Goal: Task Accomplishment & Management: Manage account settings

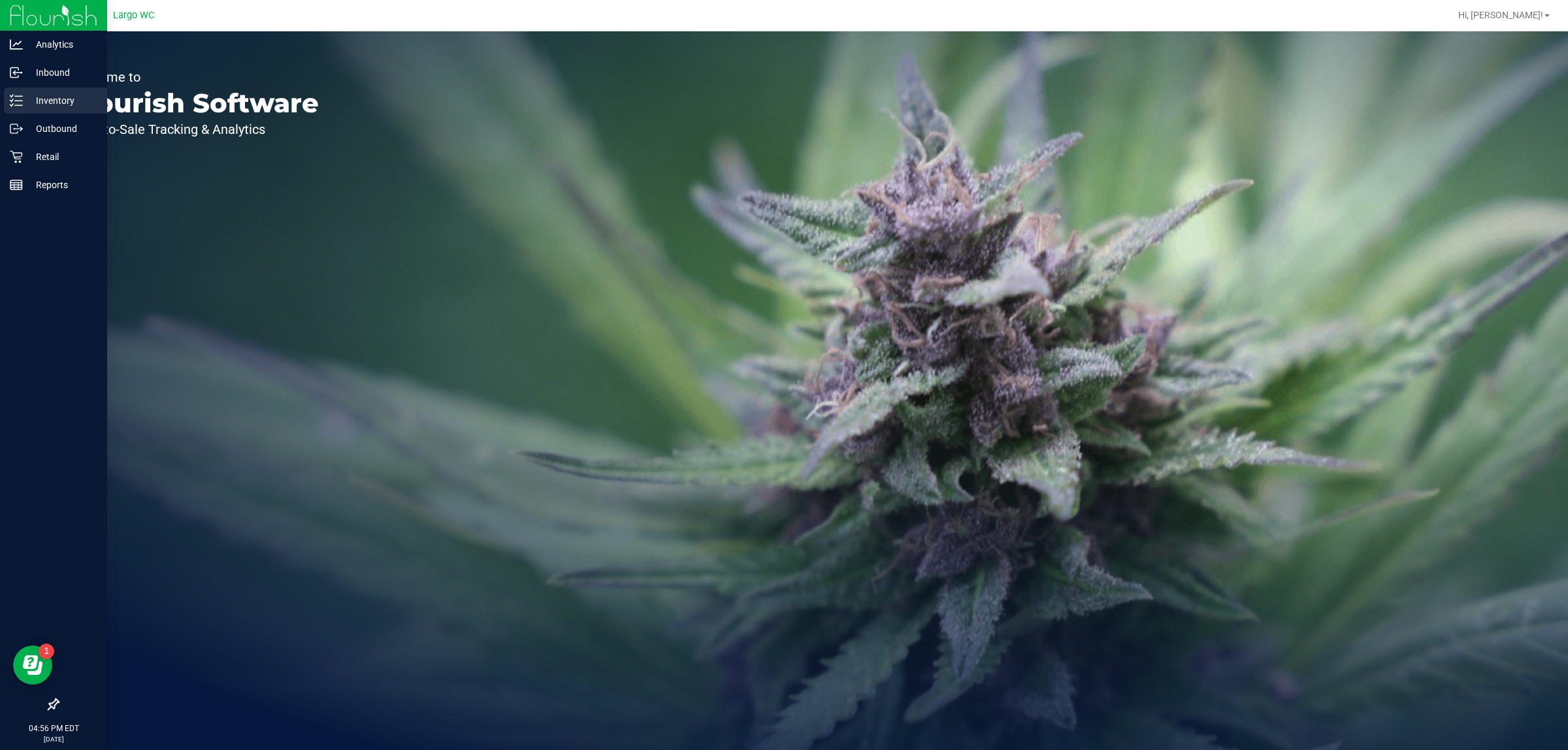
click at [40, 91] on div "Inventory" at bounding box center [56, 101] width 103 height 26
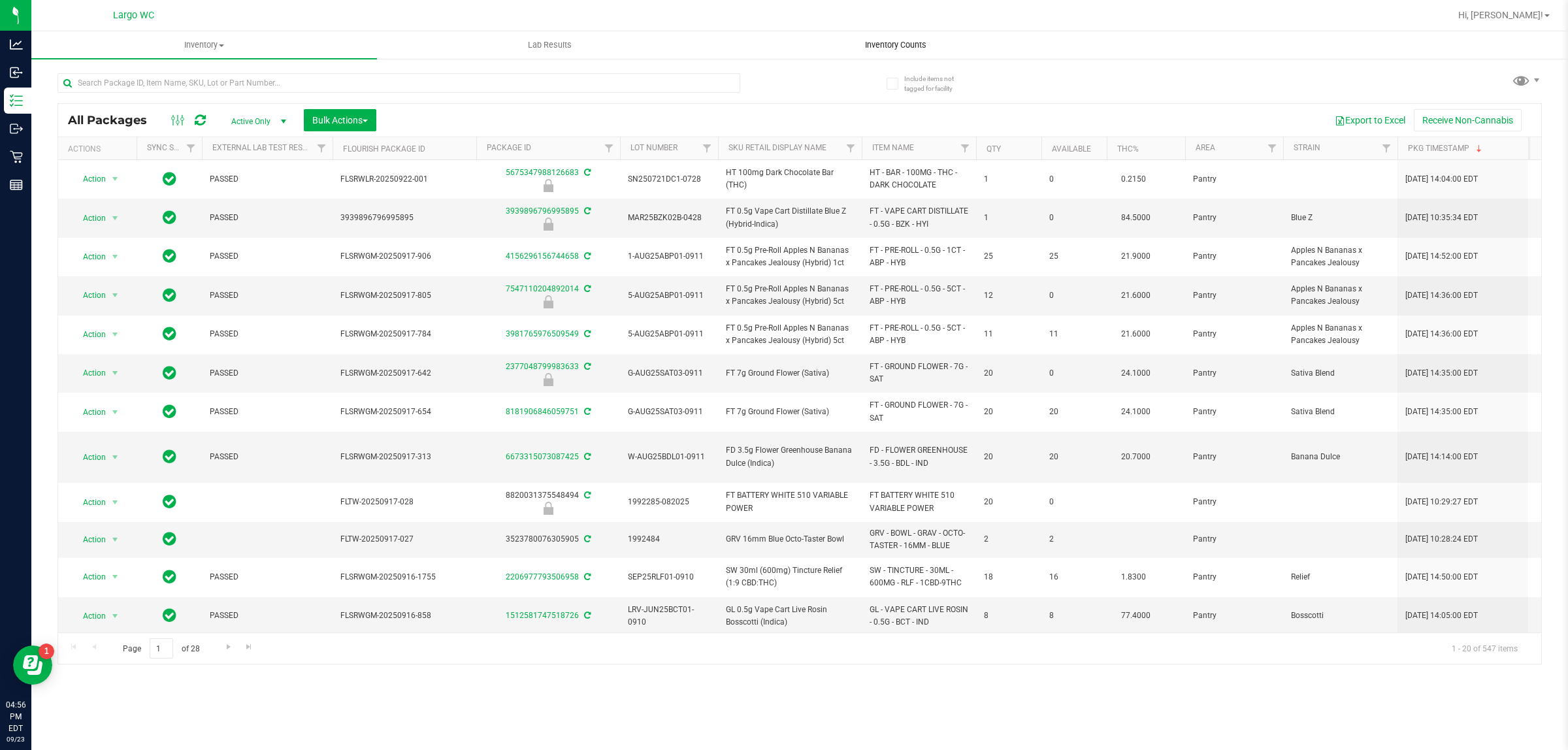
click at [910, 40] on span "Inventory Counts" at bounding box center [895, 45] width 97 height 12
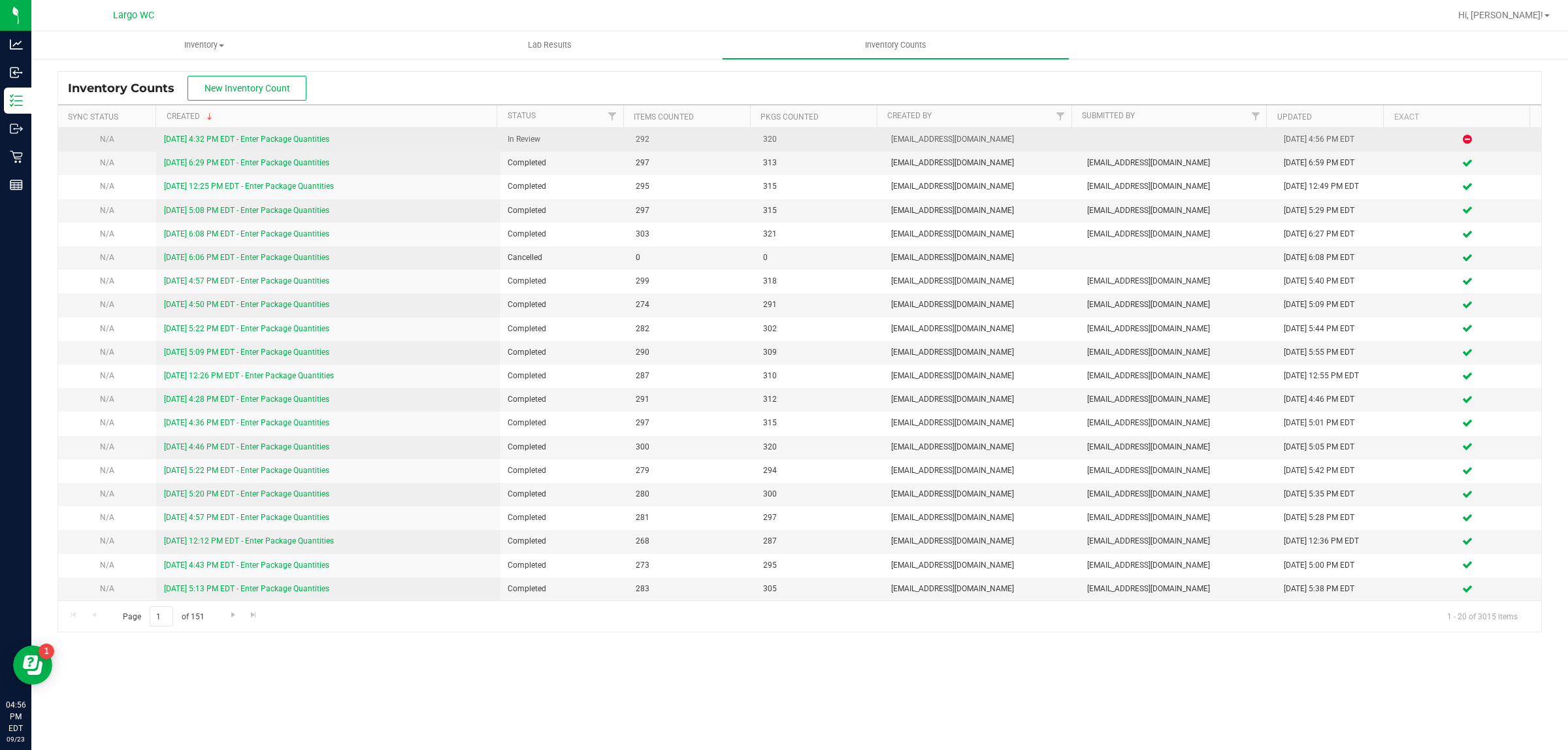
click at [273, 140] on link "[DATE] 4:32 PM EDT - Enter Package Quantities" at bounding box center [246, 139] width 165 height 9
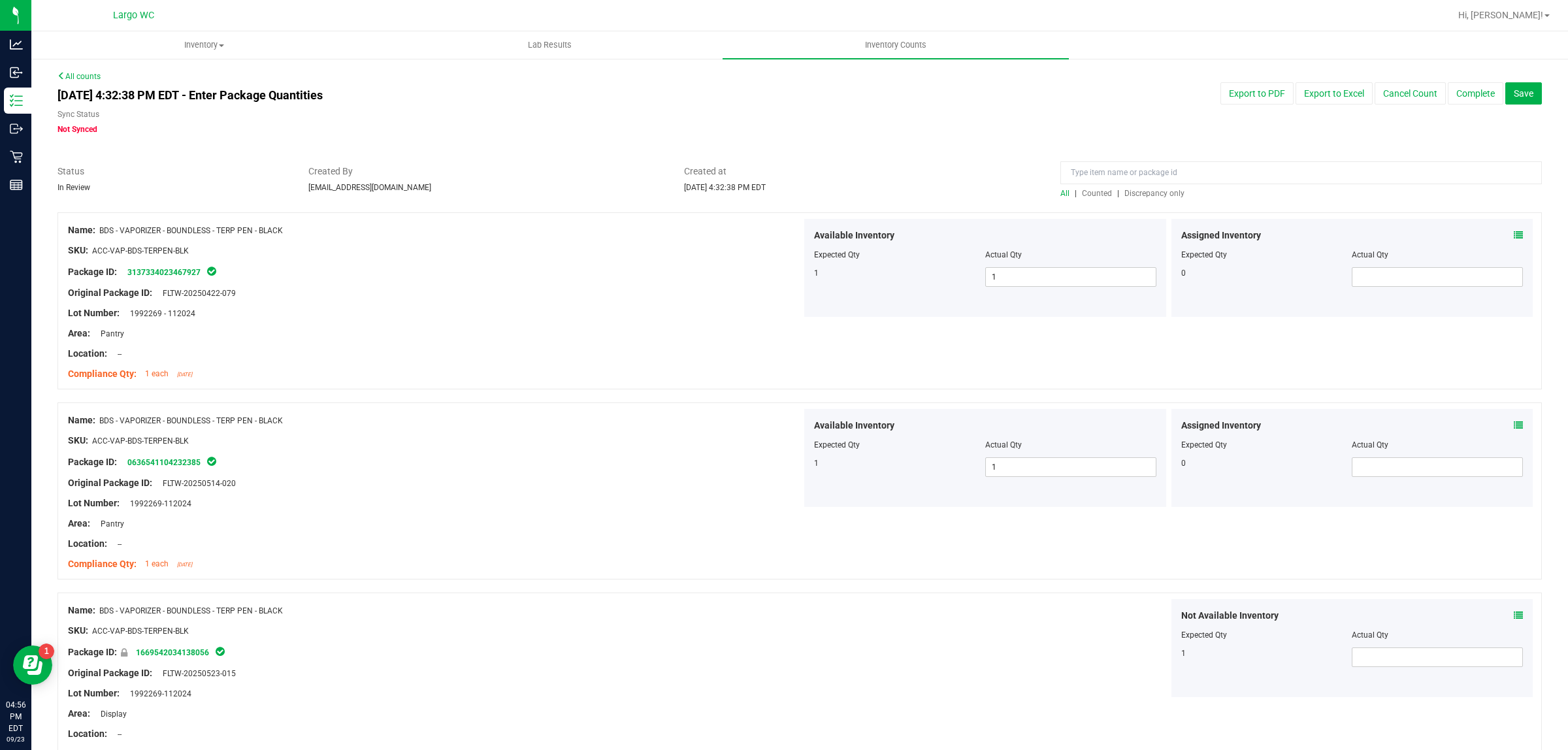
click at [1155, 194] on span "Discrepancy only" at bounding box center [1154, 193] width 60 height 9
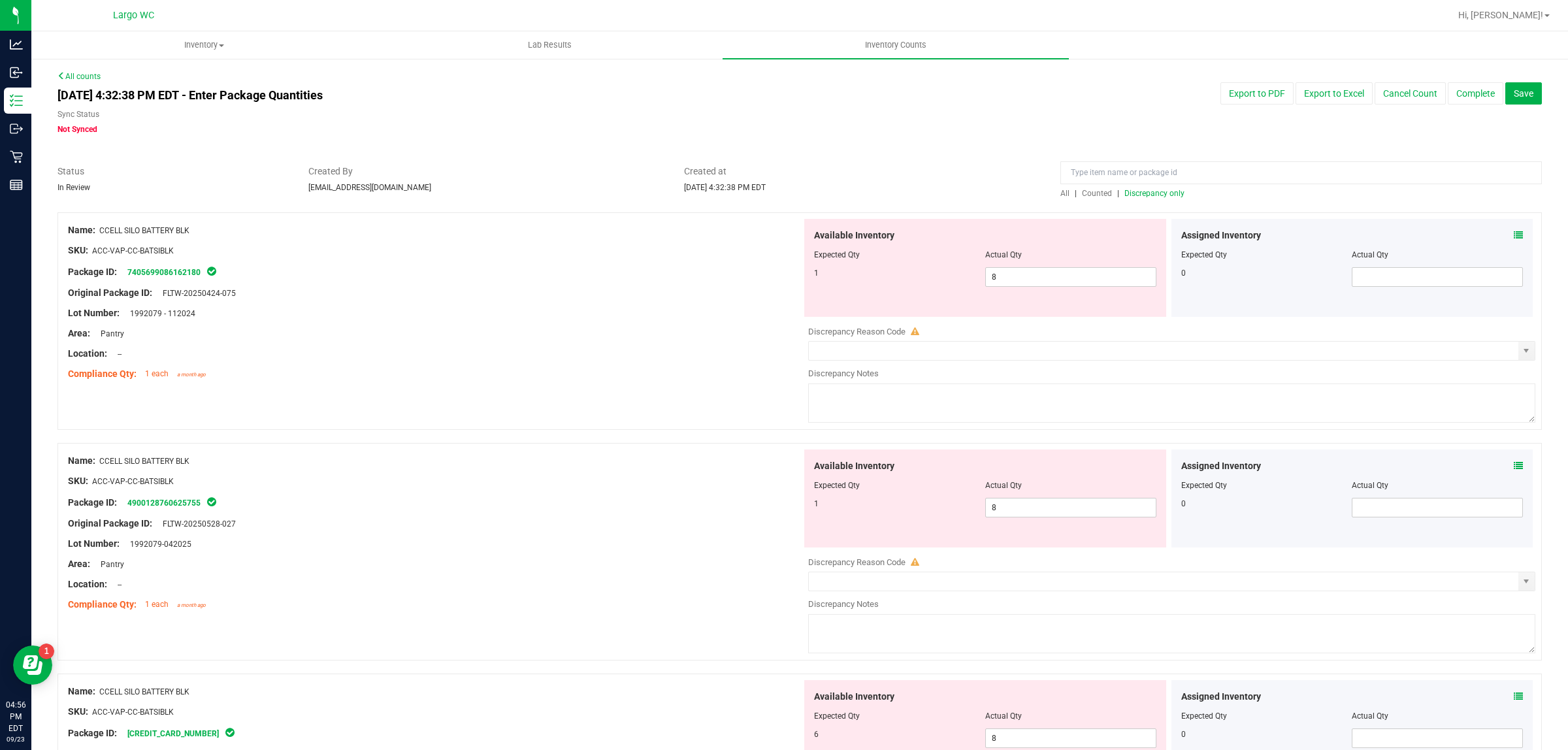
click at [1006, 266] on div at bounding box center [985, 263] width 343 height 6
click at [1017, 278] on span "8 8" at bounding box center [1071, 277] width 171 height 20
click at [1017, 278] on input "8" at bounding box center [1071, 277] width 170 height 18
type input "1"
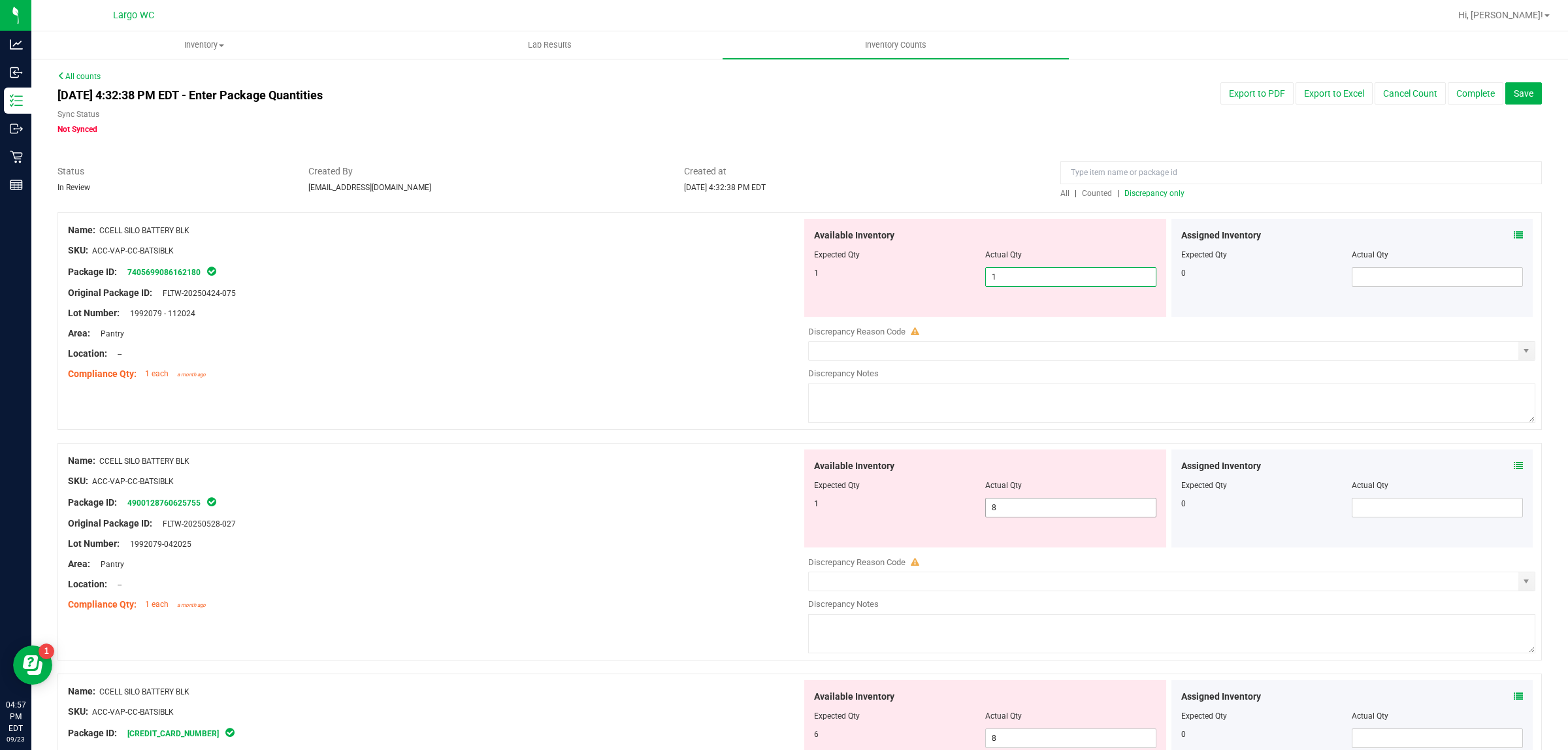
type input "1"
click at [1000, 517] on div "Available Inventory Expected Qty Actual Qty 1 8 8" at bounding box center [1168, 553] width 733 height 208
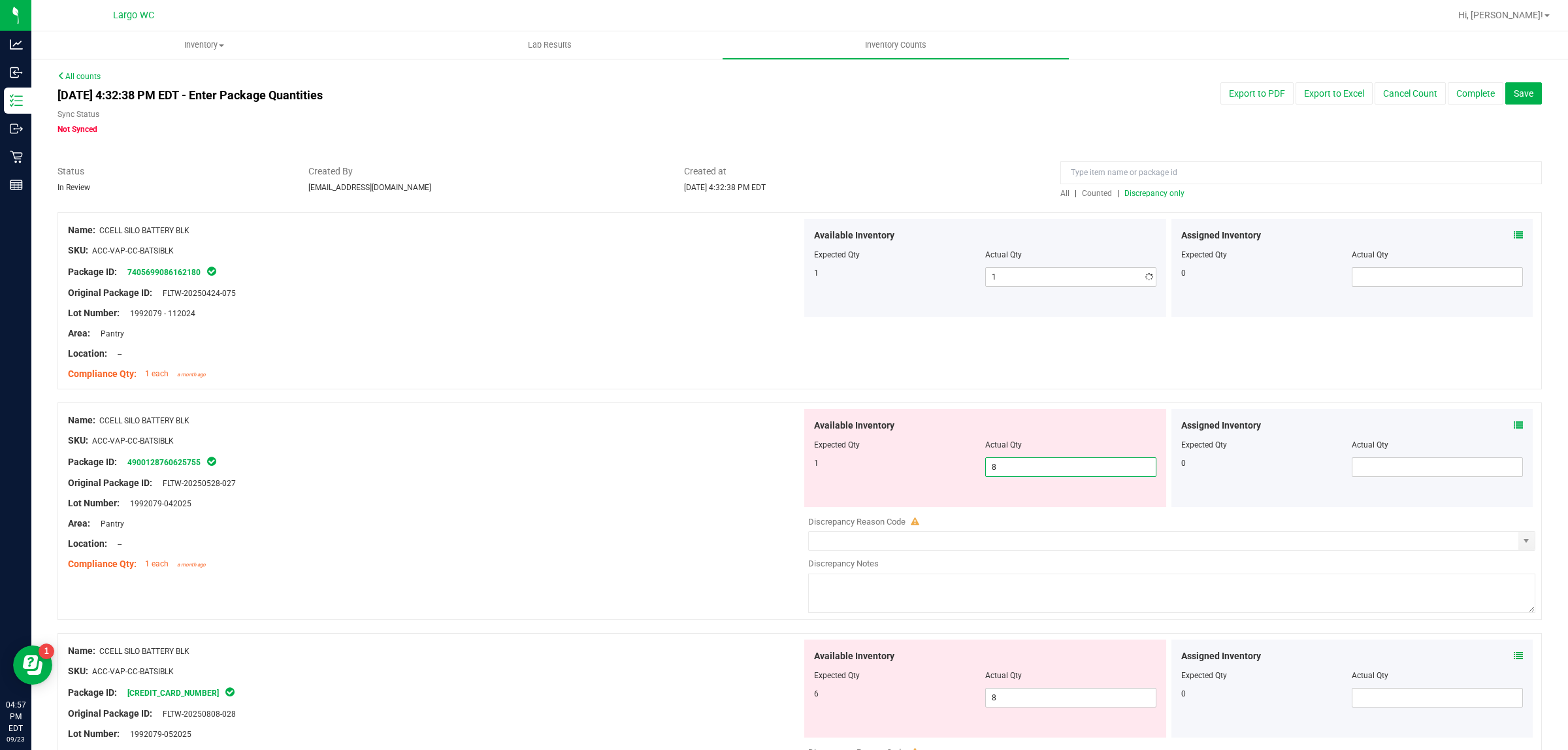
click at [1000, 517] on div "Discrepancy Reason Code" at bounding box center [1172, 522] width 727 height 13
click at [1004, 472] on span "8 8" at bounding box center [1071, 467] width 171 height 20
click at [1004, 472] on input "8" at bounding box center [1071, 467] width 170 height 18
type input "1"
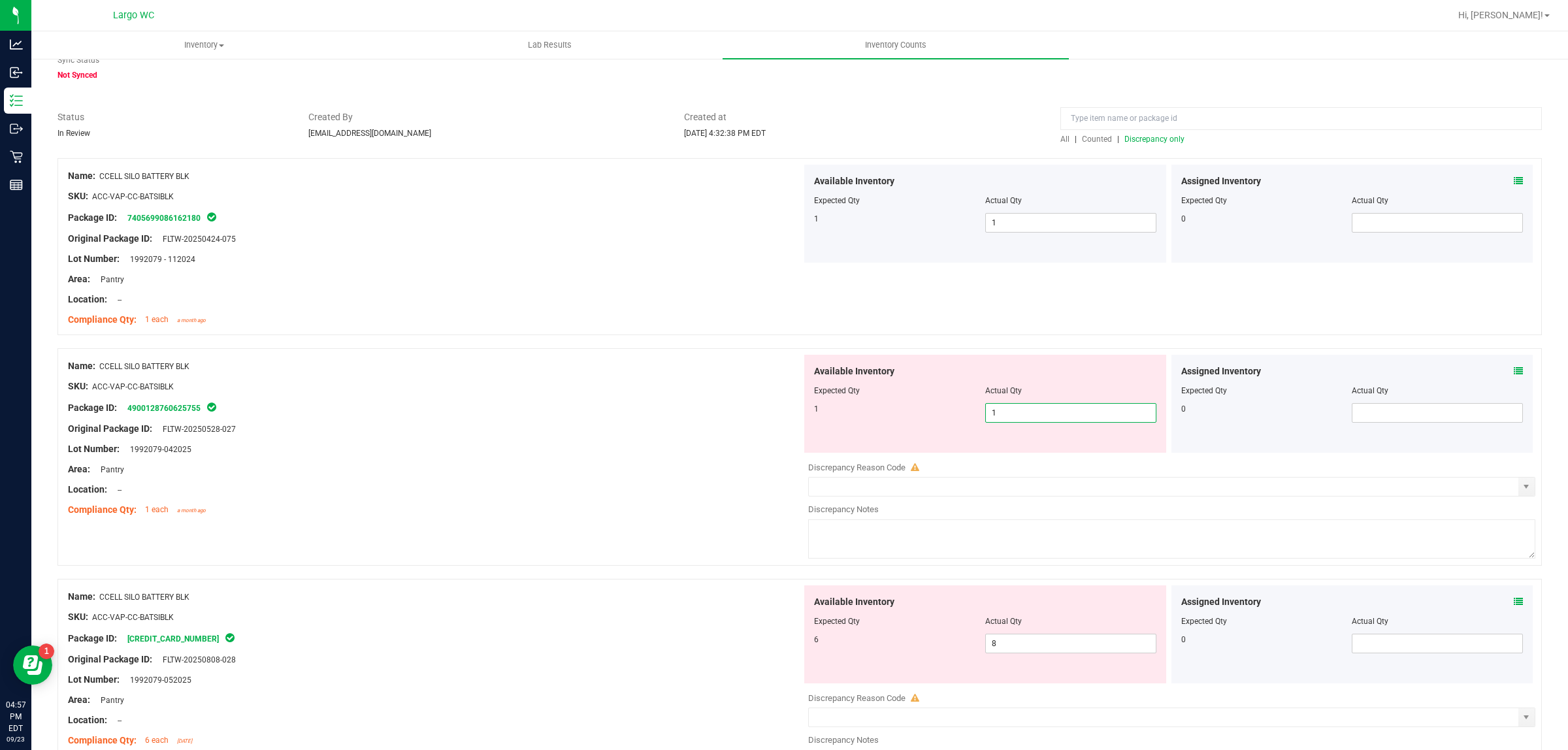
scroll to position [81, 0]
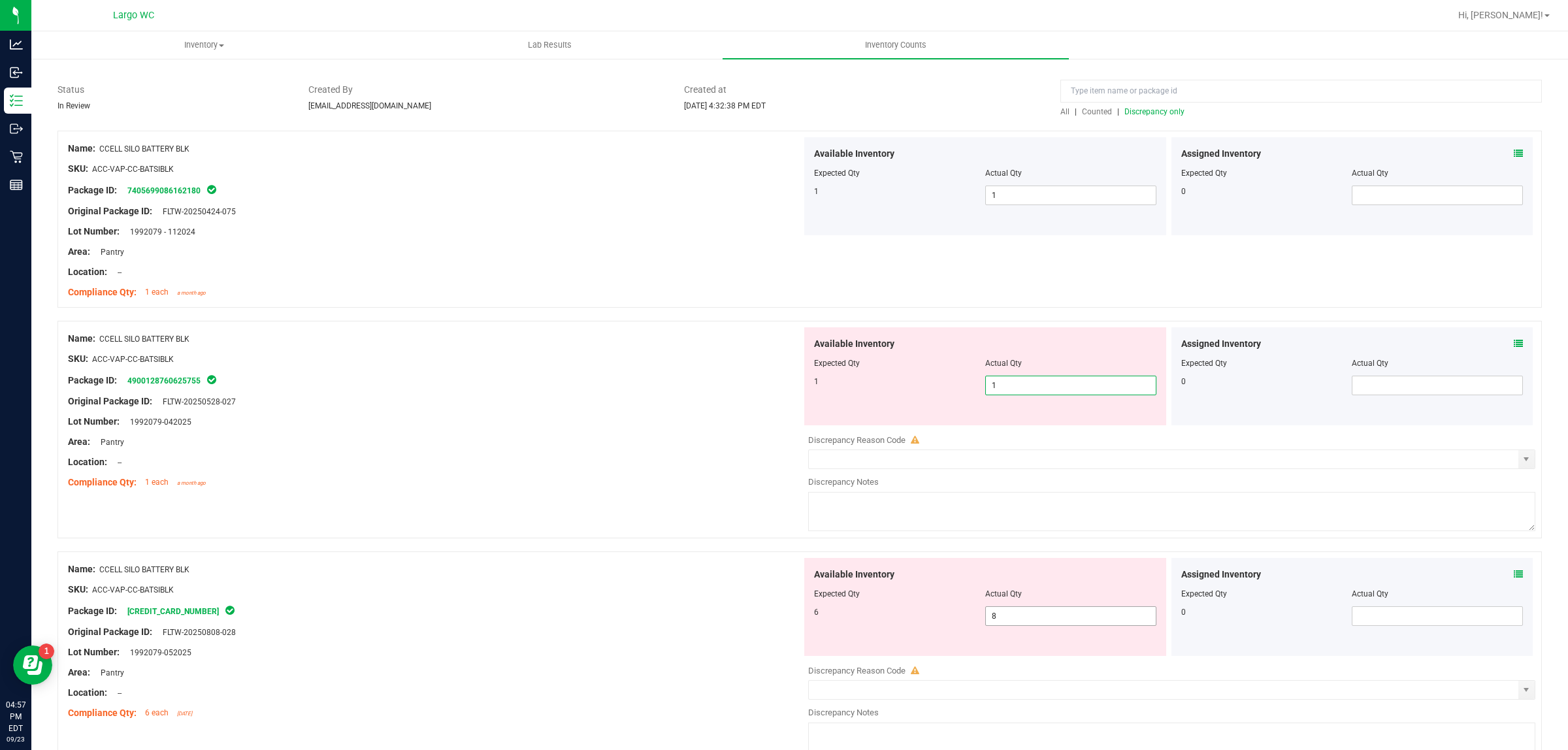
type input "1"
click at [1026, 616] on div "Available Inventory Expected Qty Actual Qty 6 8 8" at bounding box center [1168, 661] width 733 height 208
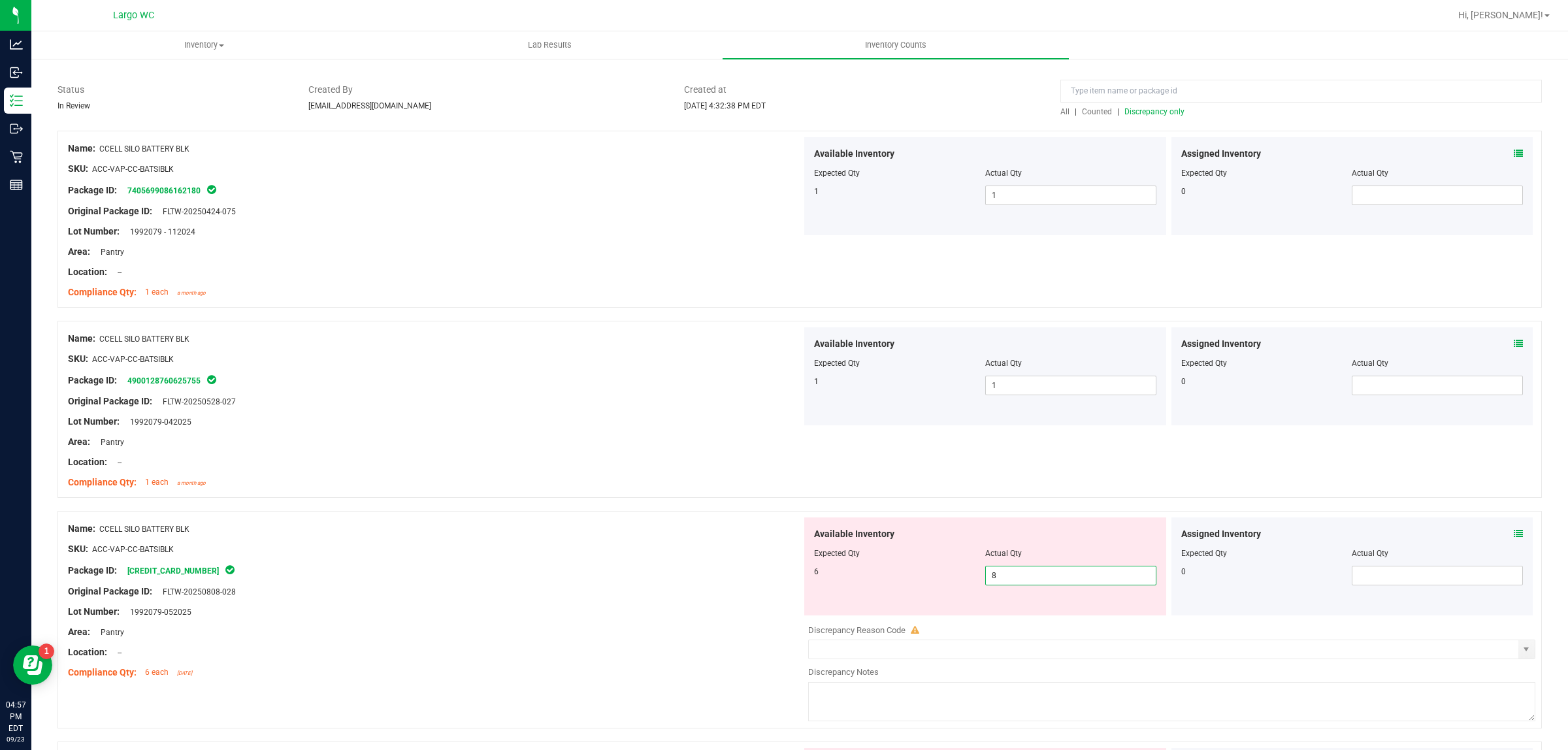
click at [1020, 579] on input "8" at bounding box center [1071, 576] width 170 height 18
type input "6"
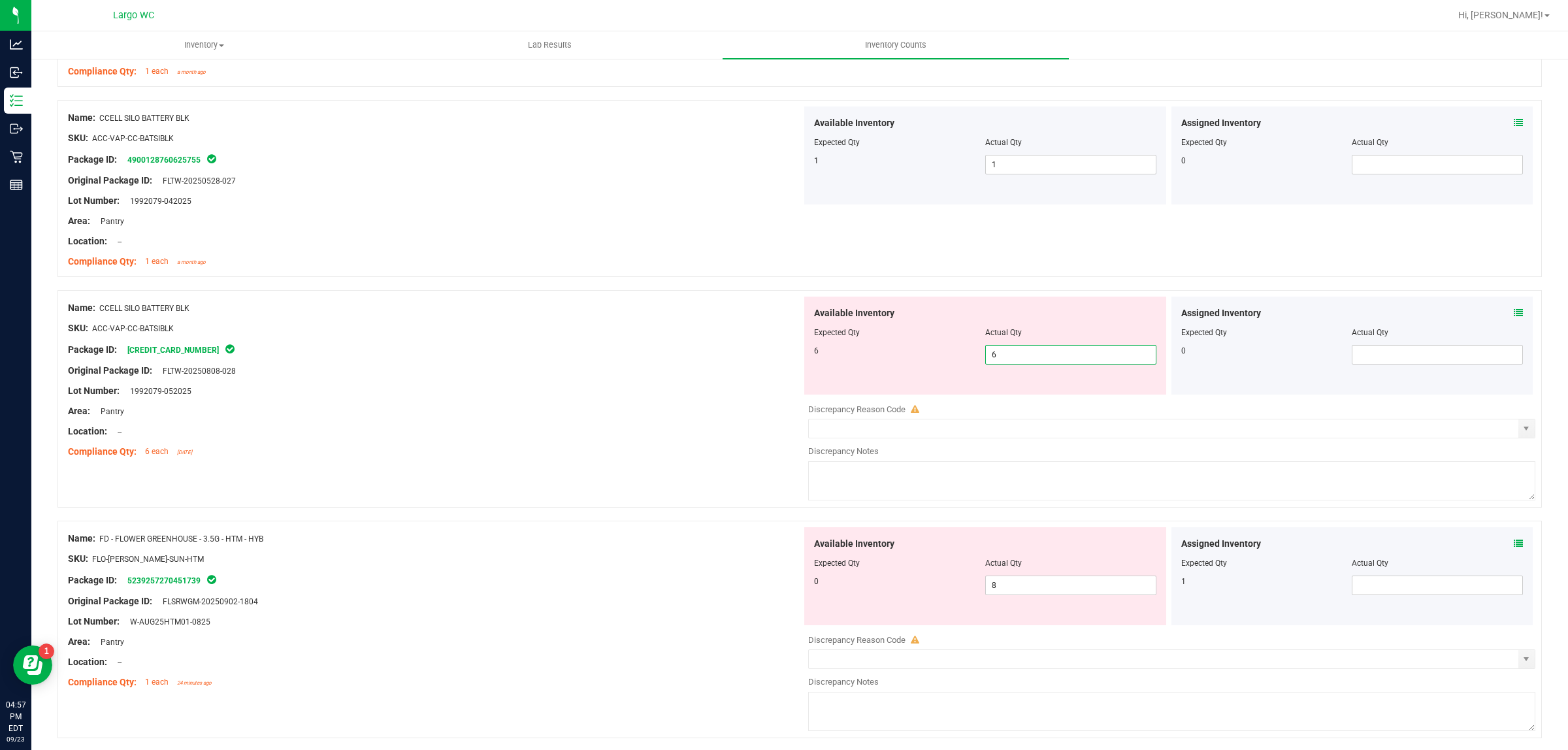
scroll to position [326, 0]
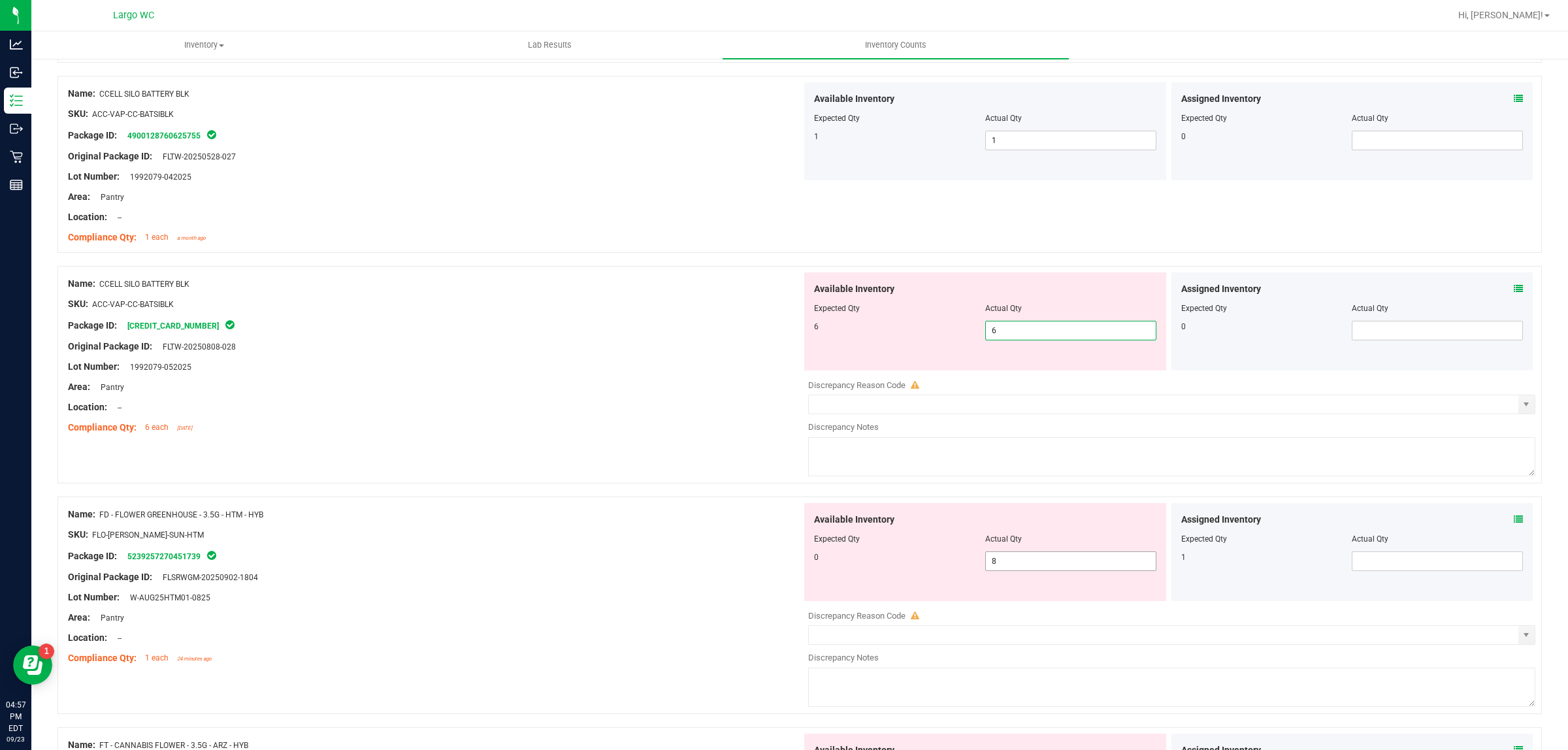
type input "6"
click at [1020, 571] on div "Available Inventory Expected Qty Actual Qty 0 8 8" at bounding box center [1168, 607] width 733 height 208
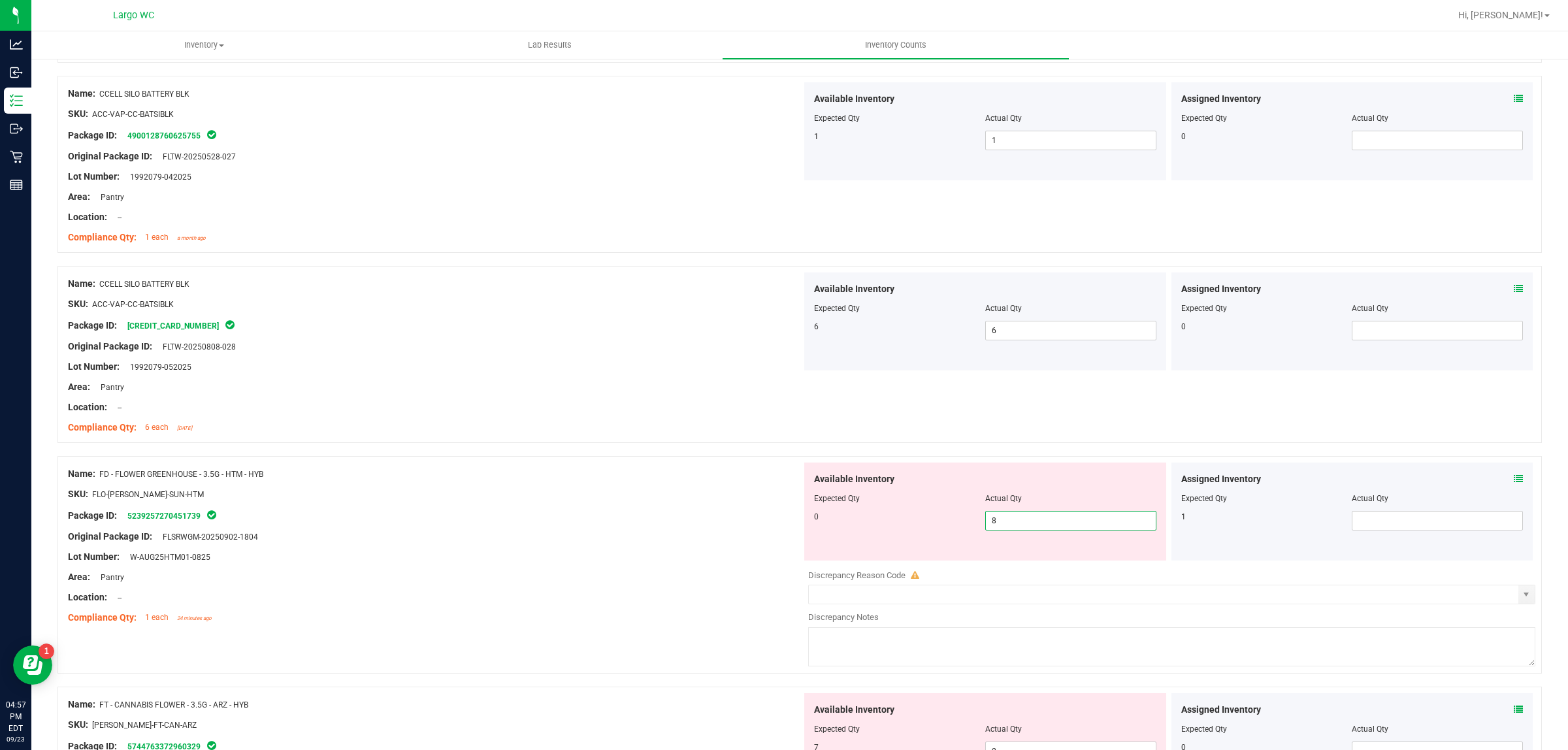
click at [1017, 512] on input "8" at bounding box center [1071, 521] width 170 height 18
click at [1008, 518] on input "8" at bounding box center [1071, 521] width 170 height 18
type input "0"
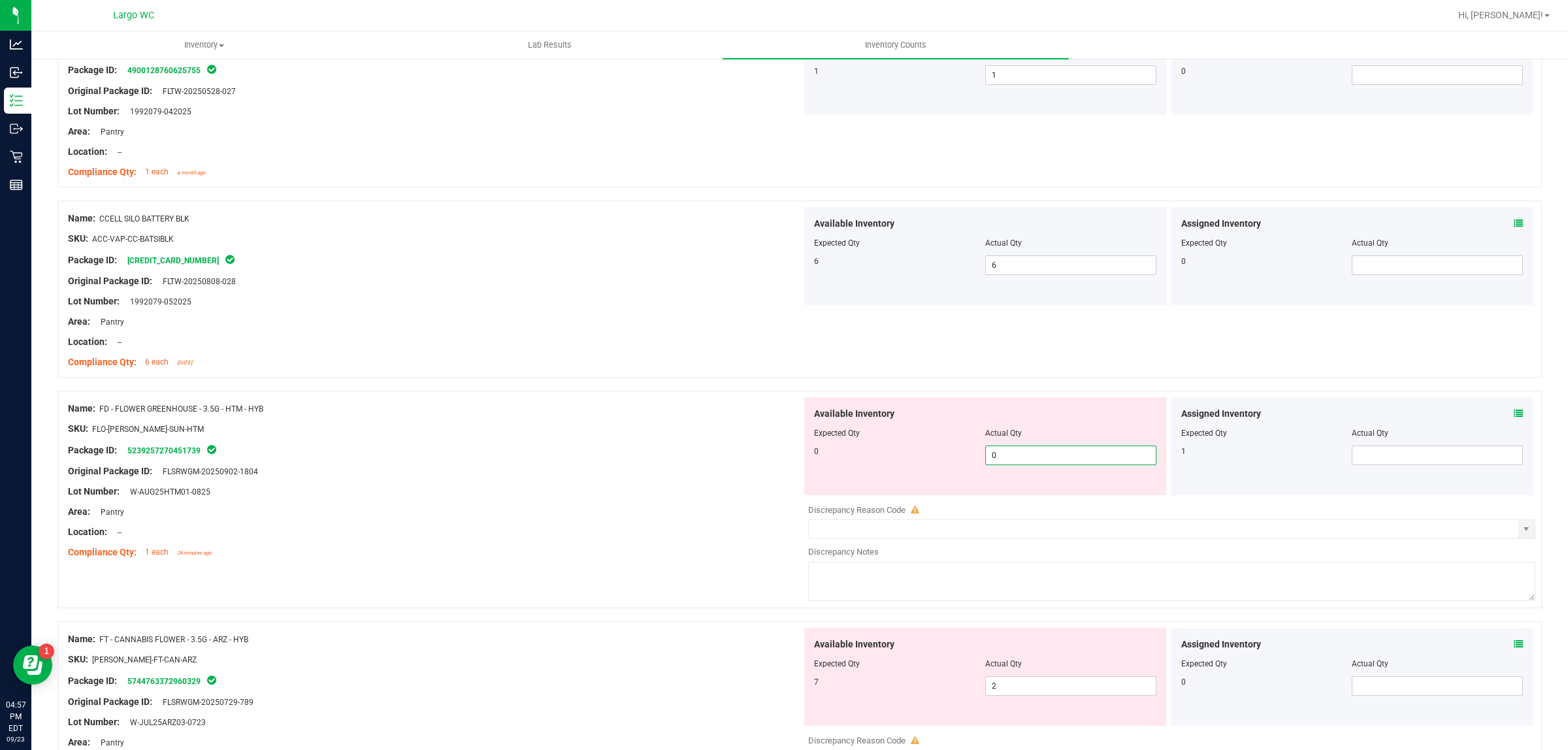
scroll to position [572, 0]
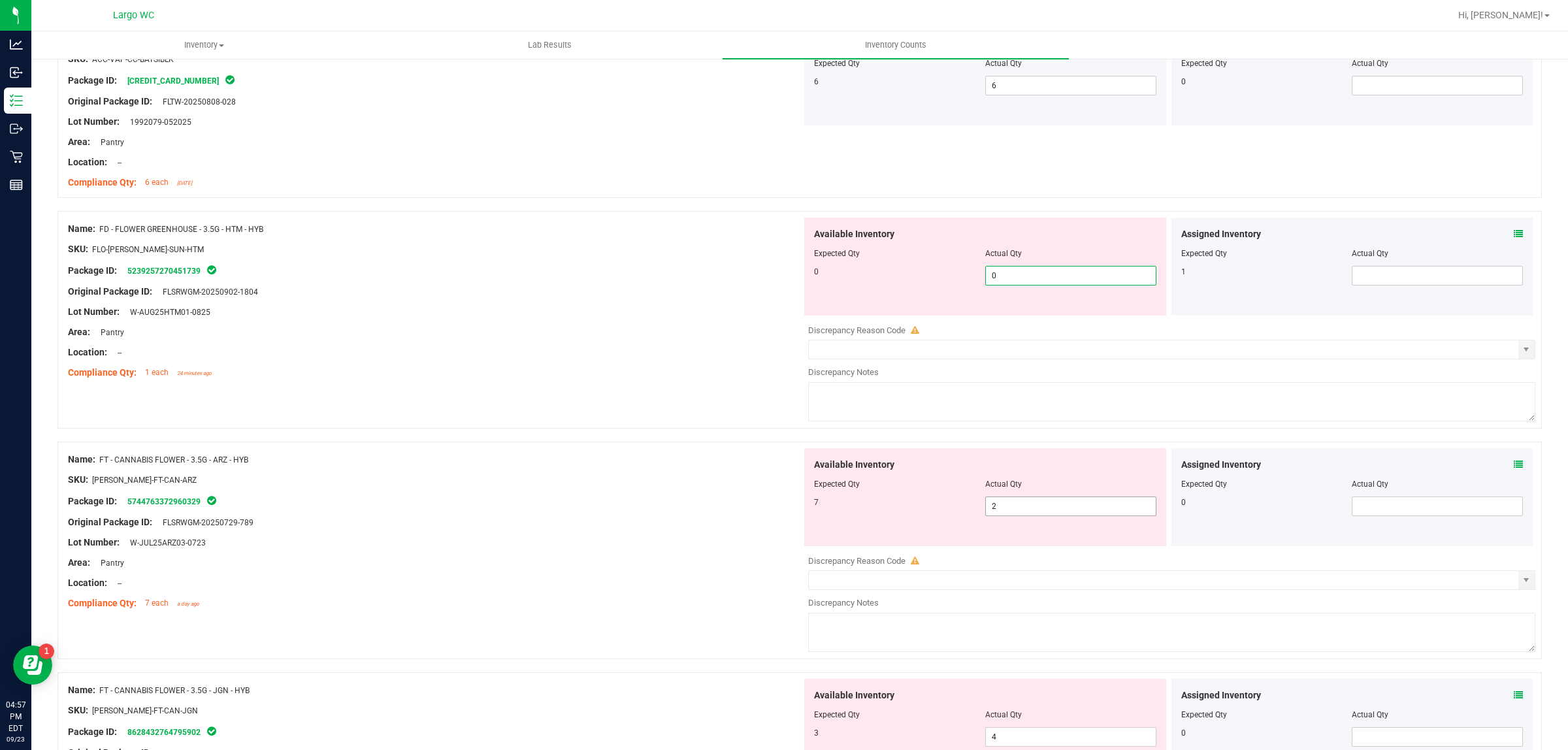
type input "0"
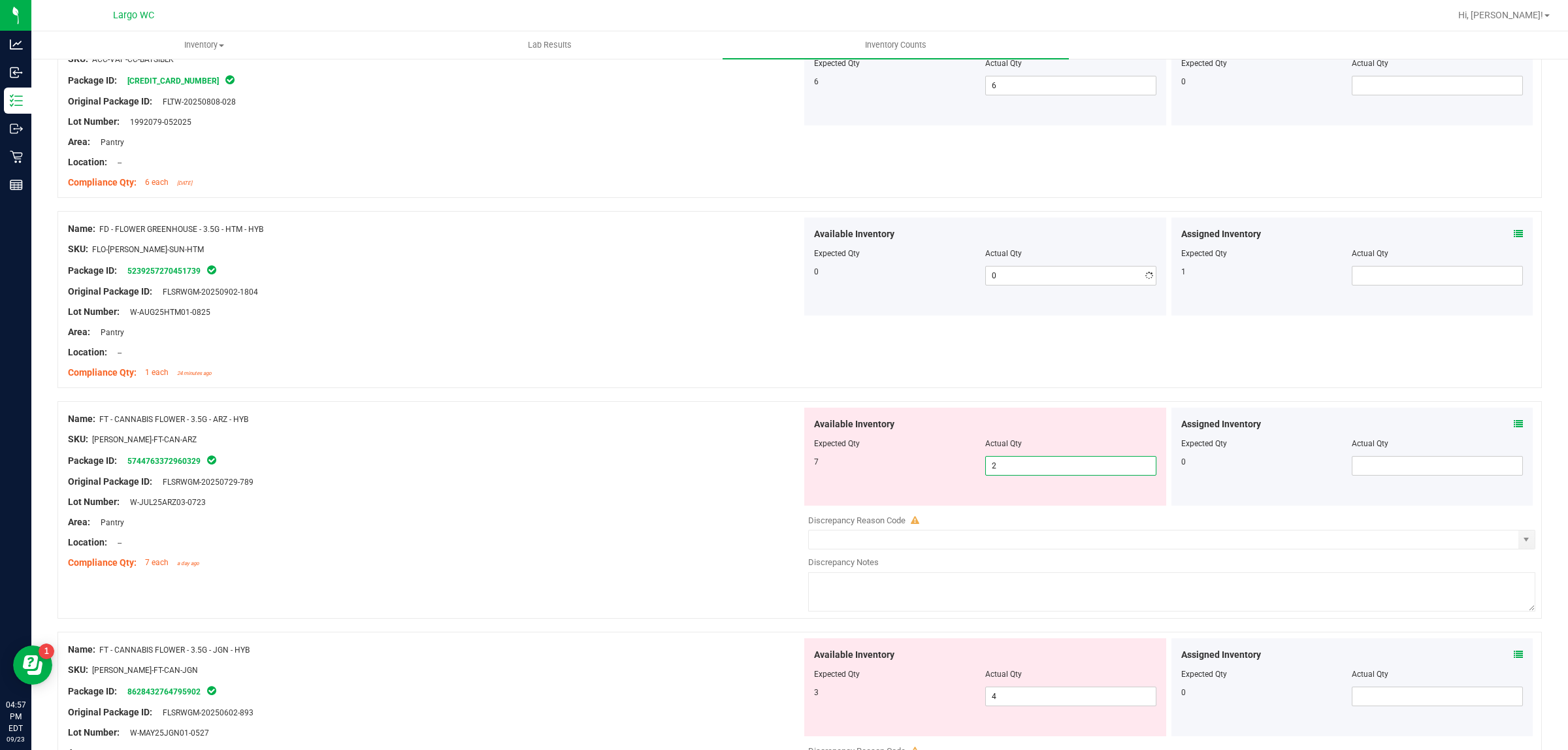
click at [1014, 507] on div "Available Inventory Expected Qty Actual Qty 7 2 2" at bounding box center [1168, 511] width 733 height 208
click at [1002, 464] on input "2" at bounding box center [1071, 466] width 170 height 18
type input "7"
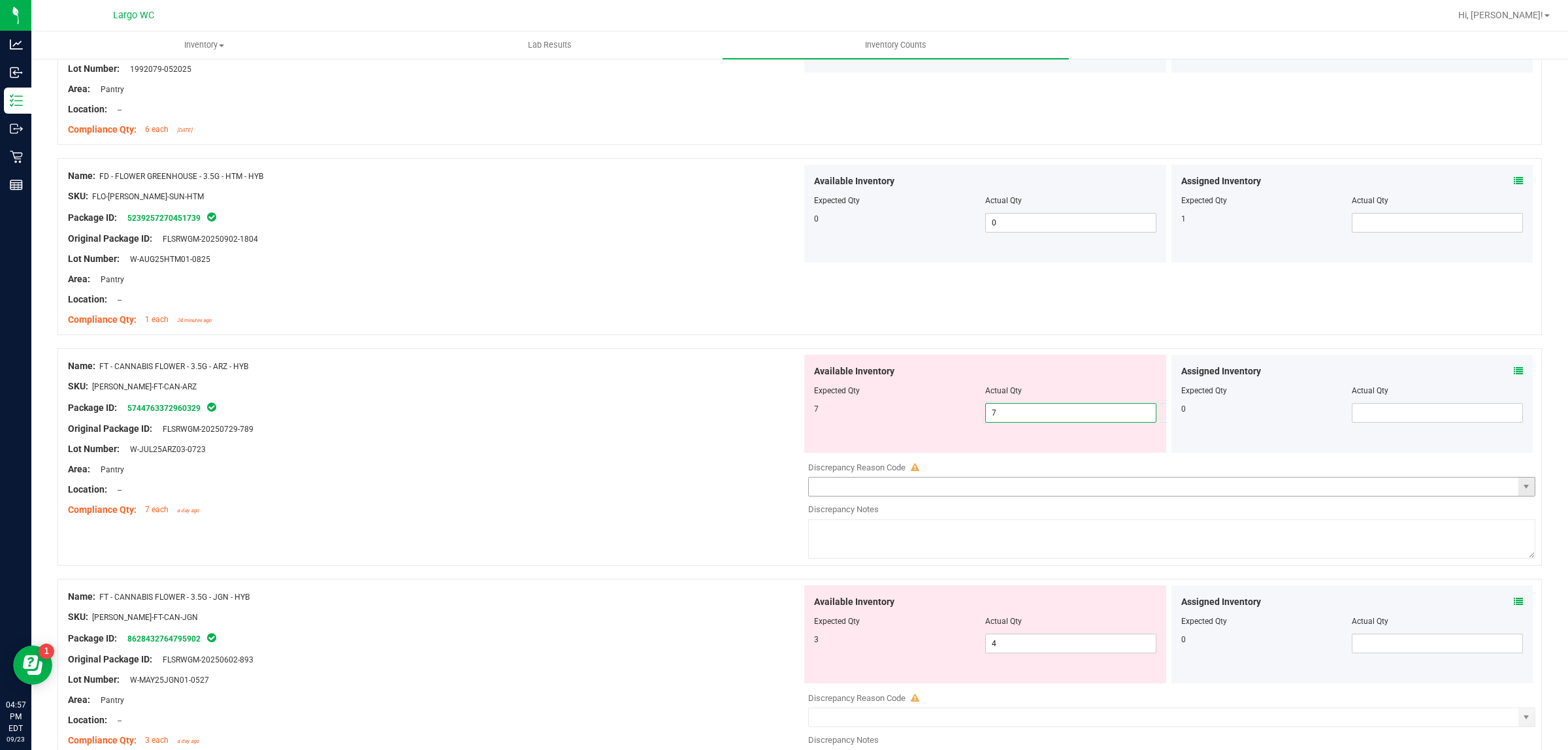
scroll to position [654, 0]
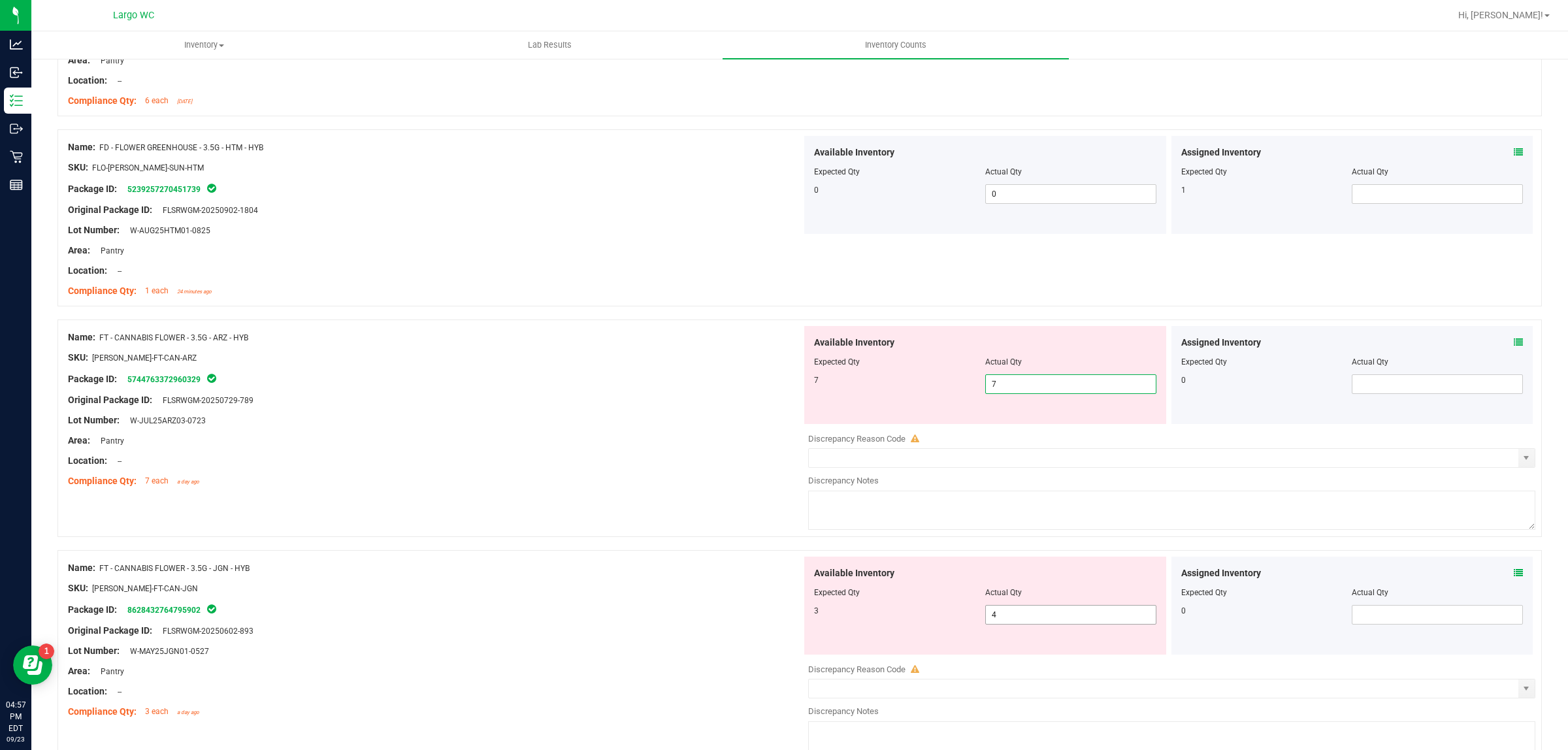
type input "7"
click at [1027, 626] on div "Available Inventory Expected Qty Actual Qty 3 4 4" at bounding box center [1168, 660] width 733 height 208
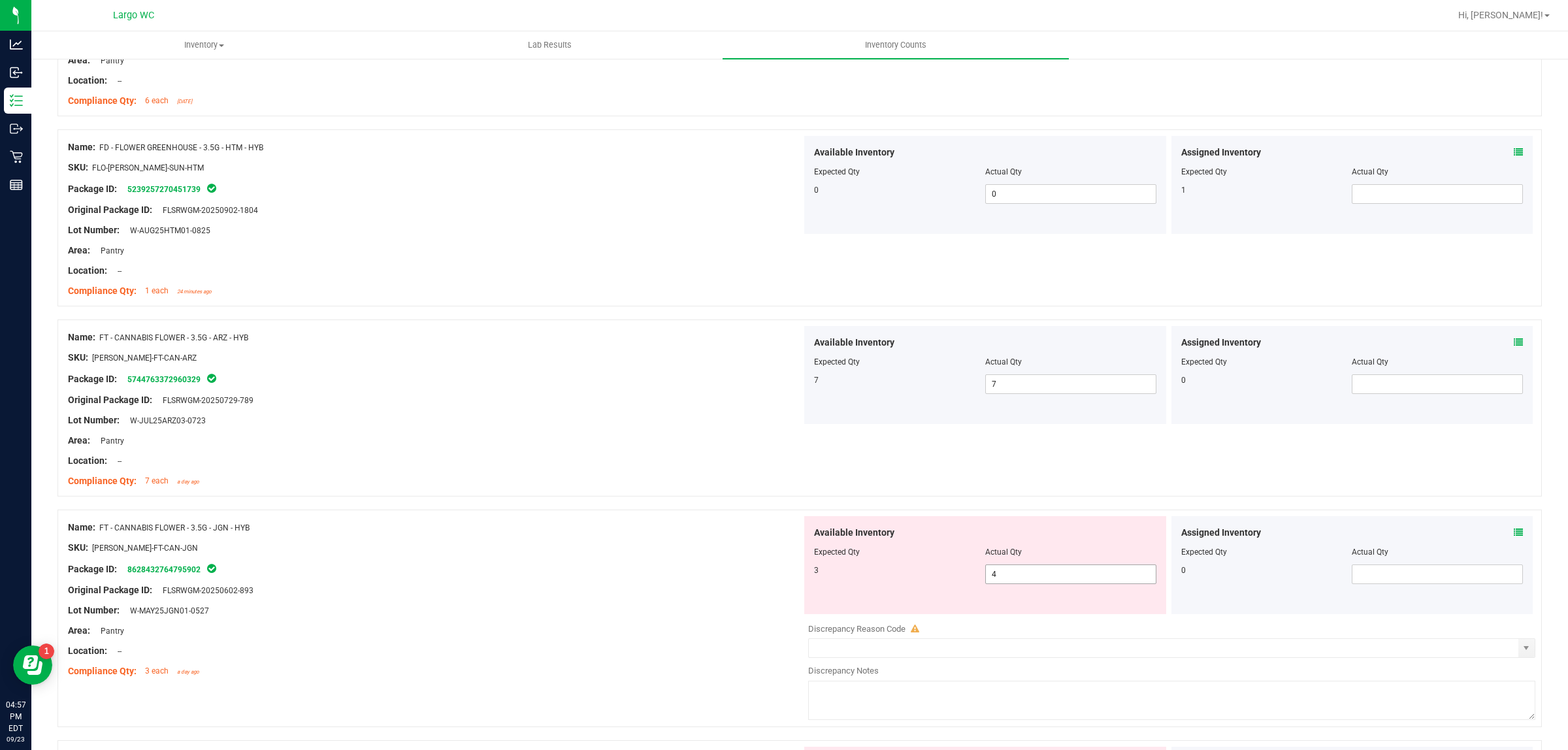
click at [1031, 575] on span "4 4" at bounding box center [1071, 574] width 171 height 20
click at [1031, 575] on input "4" at bounding box center [1071, 574] width 170 height 18
type input "3"
click at [561, 381] on div "Package ID: 5744763372960329" at bounding box center [435, 379] width 733 height 16
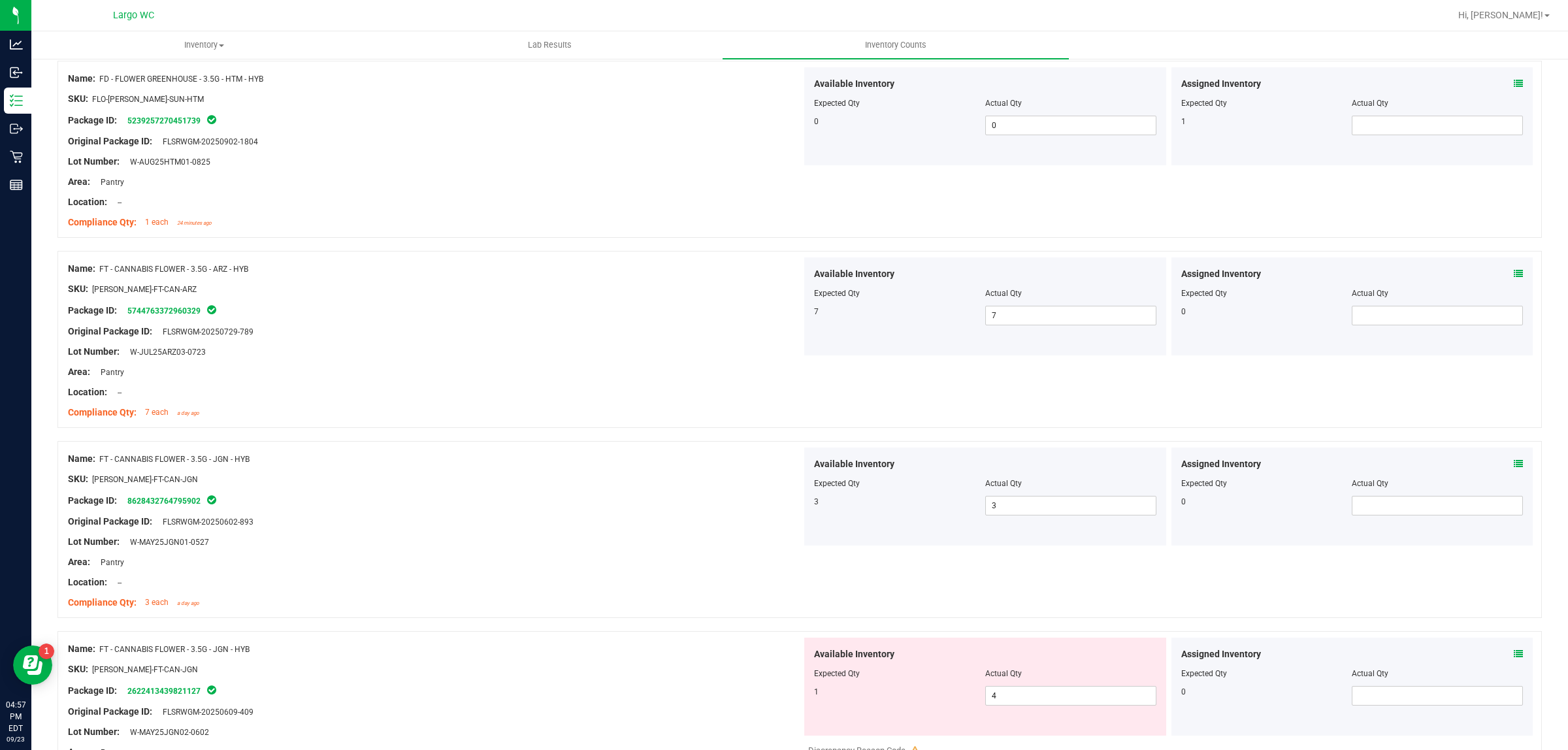
scroll to position [817, 0]
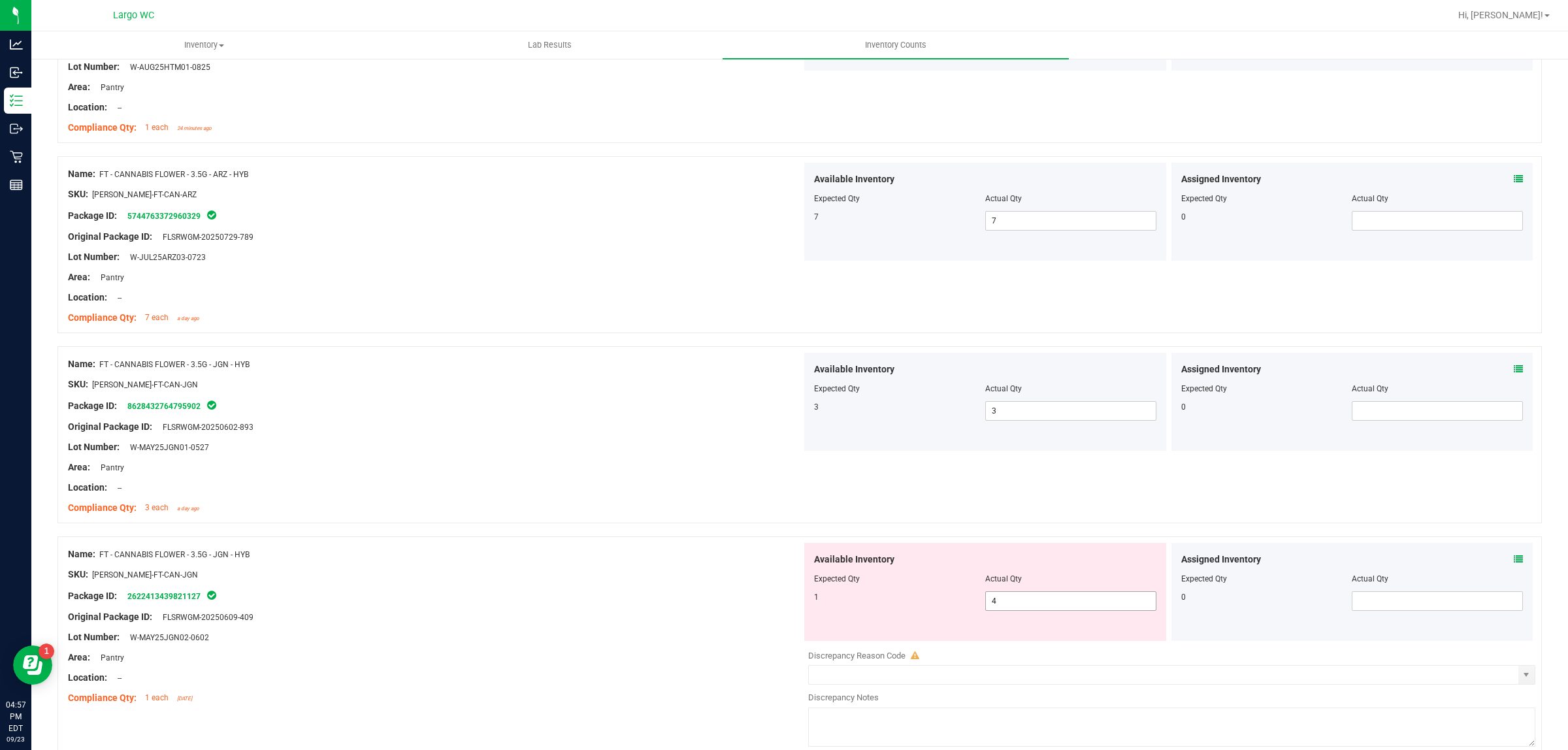
click at [1053, 610] on span "4 4" at bounding box center [1071, 601] width 171 height 20
click at [1053, 610] on input "4" at bounding box center [1071, 601] width 170 height 18
type input "1"
click at [743, 482] on div "Location: --" at bounding box center [435, 487] width 733 height 13
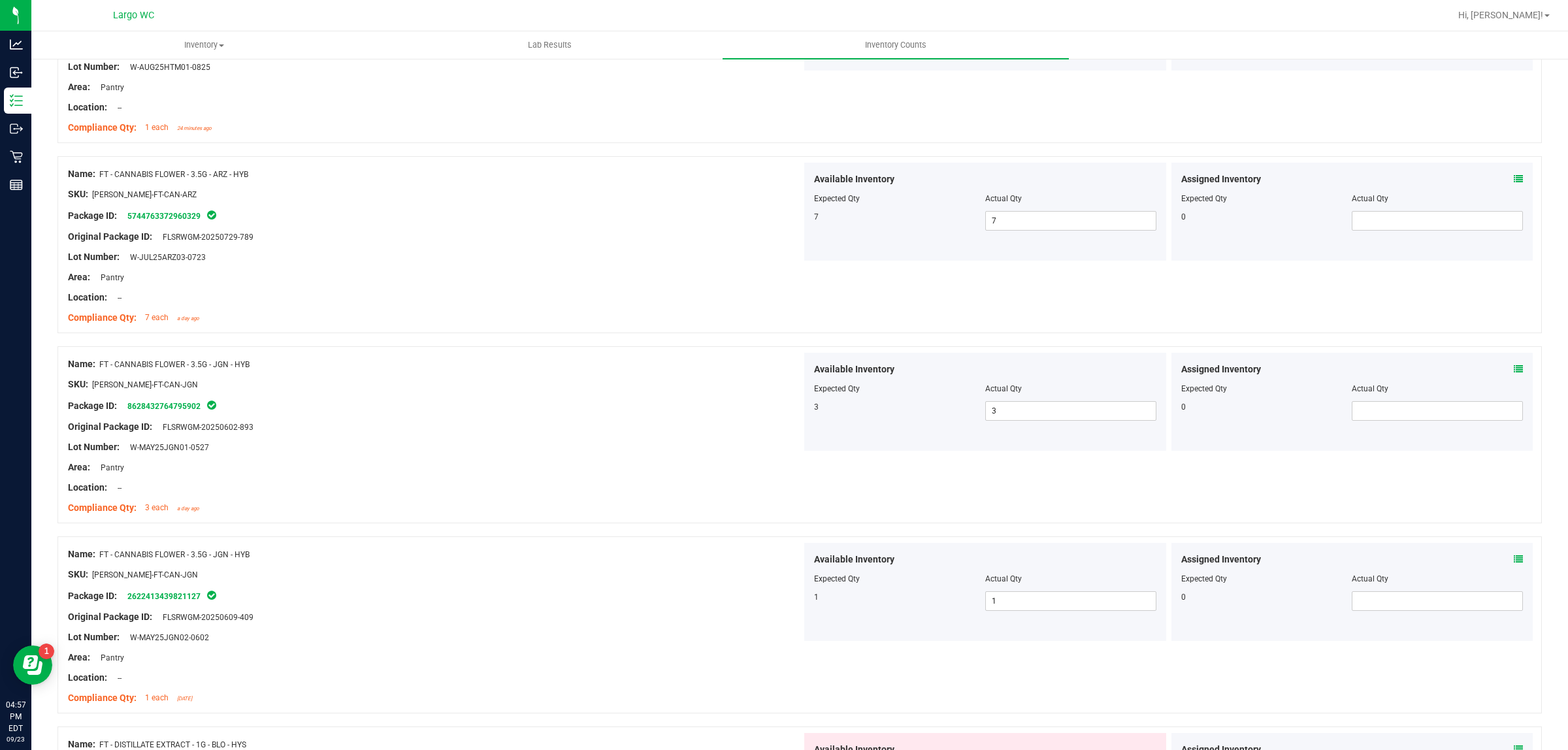
click at [1513, 374] on icon at bounding box center [1518, 369] width 9 height 9
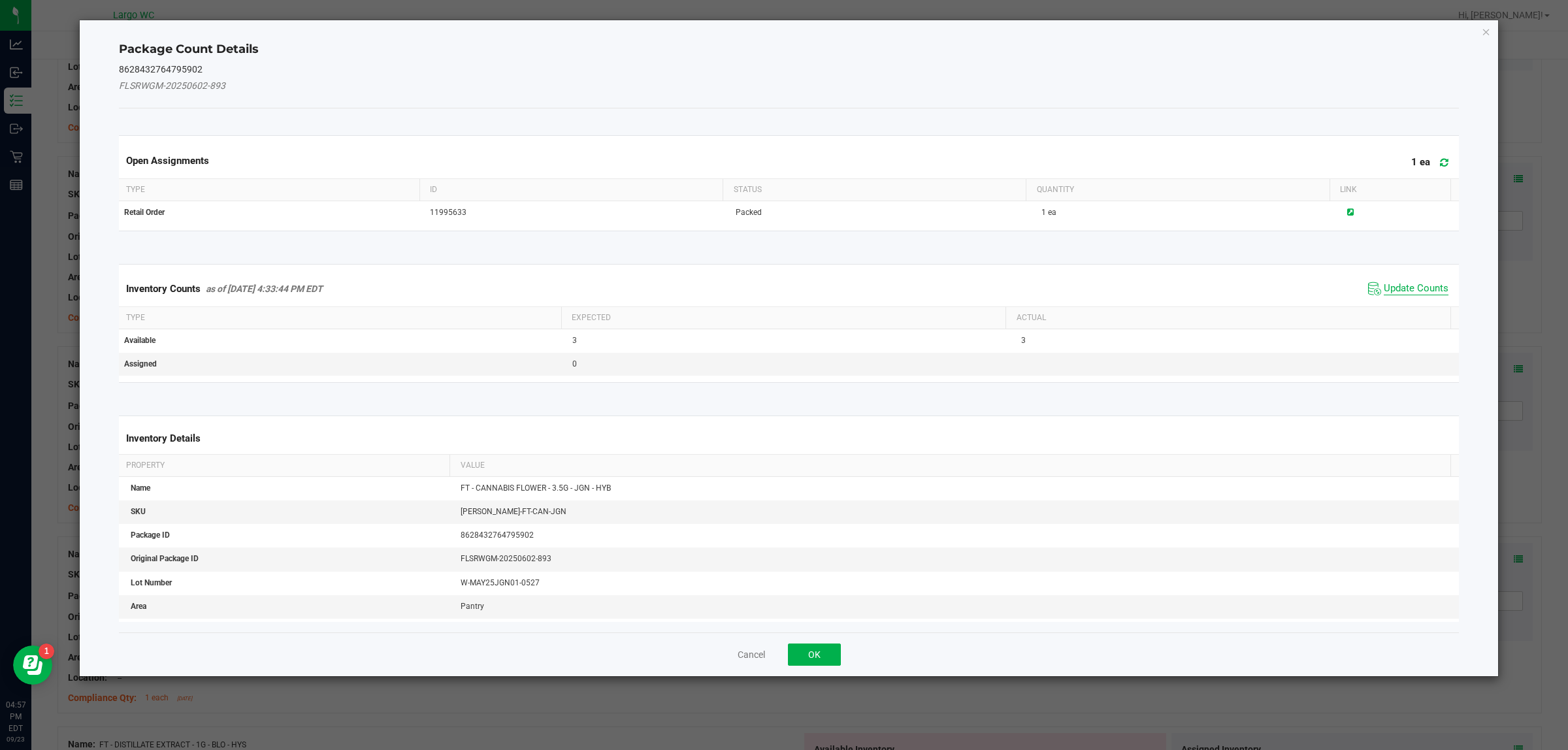
click at [1408, 291] on span "Update Counts" at bounding box center [1415, 289] width 64 height 13
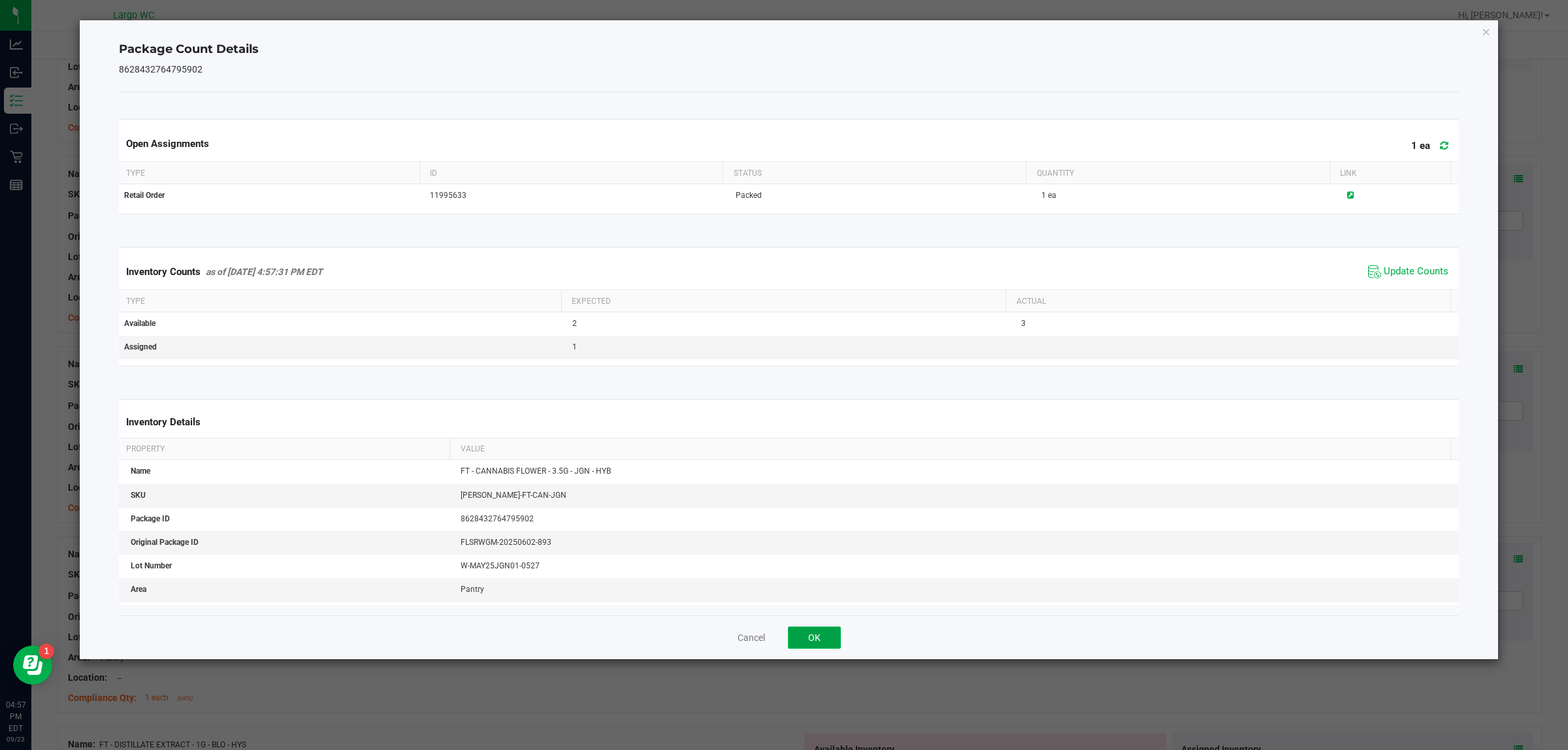
click at [826, 641] on button "OK" at bounding box center [814, 637] width 53 height 22
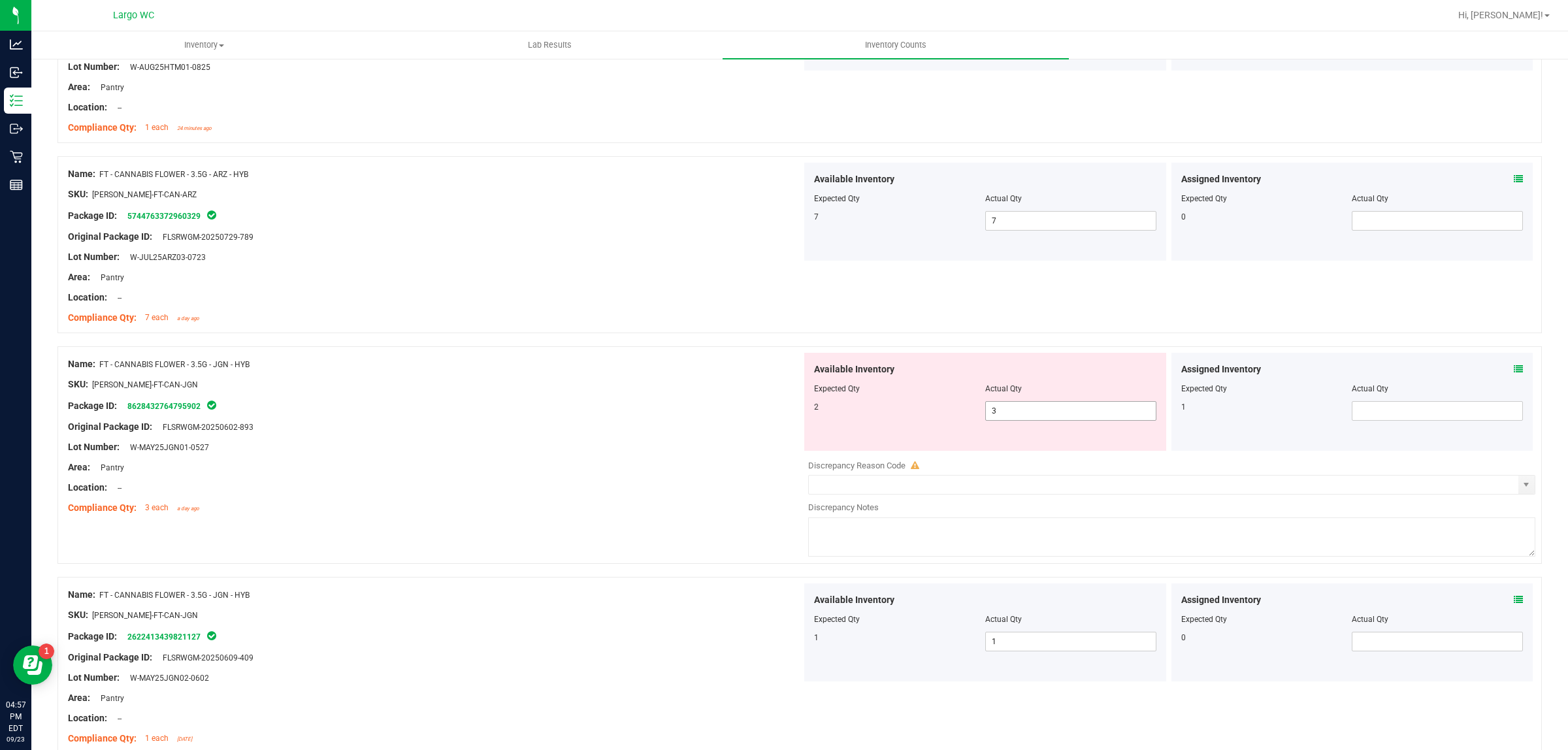
click at [1029, 411] on span "3 3" at bounding box center [1071, 411] width 171 height 20
click at [1029, 411] on input "3" at bounding box center [1071, 411] width 170 height 18
type input "2"
click at [565, 462] on div "Area: Pantry" at bounding box center [435, 467] width 733 height 13
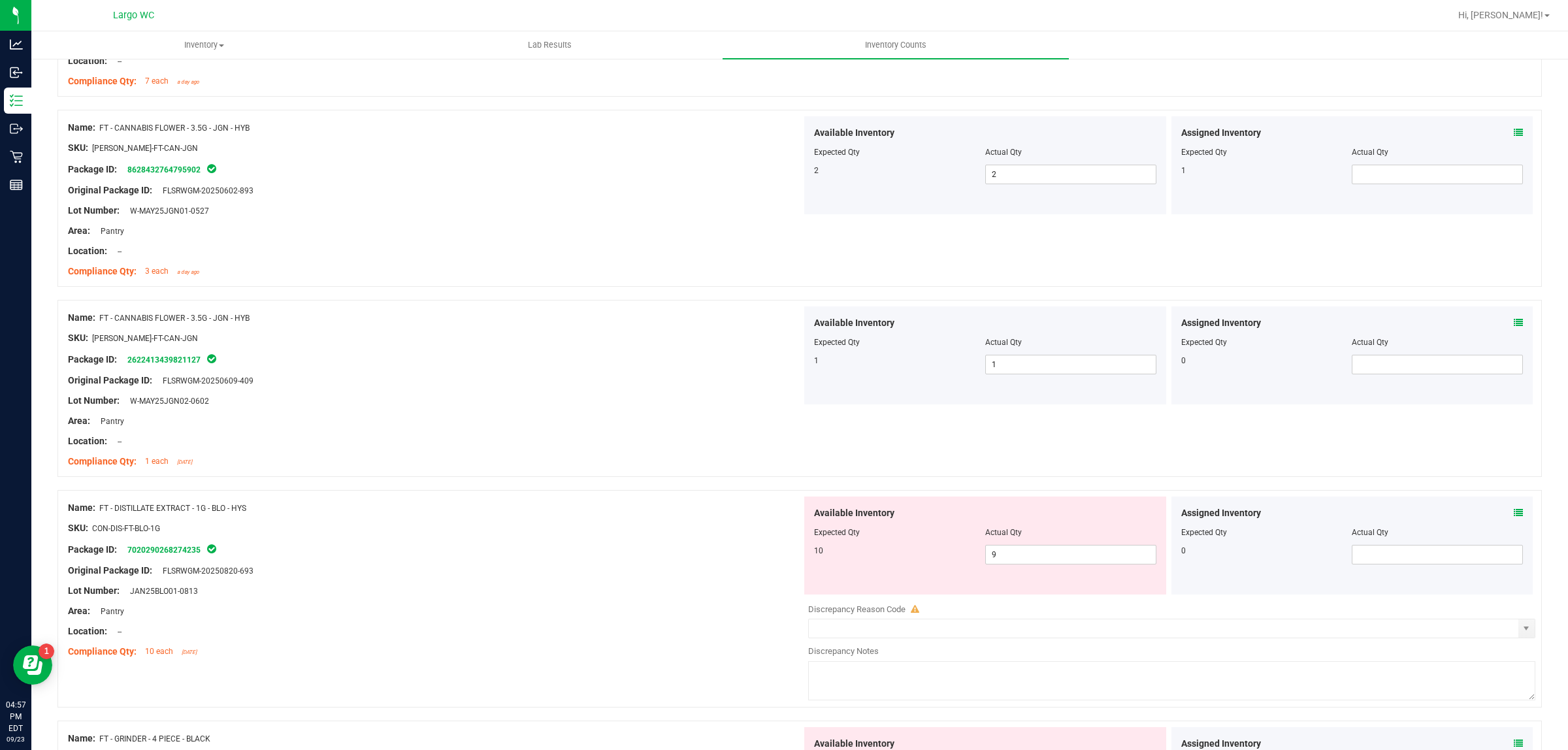
scroll to position [1062, 0]
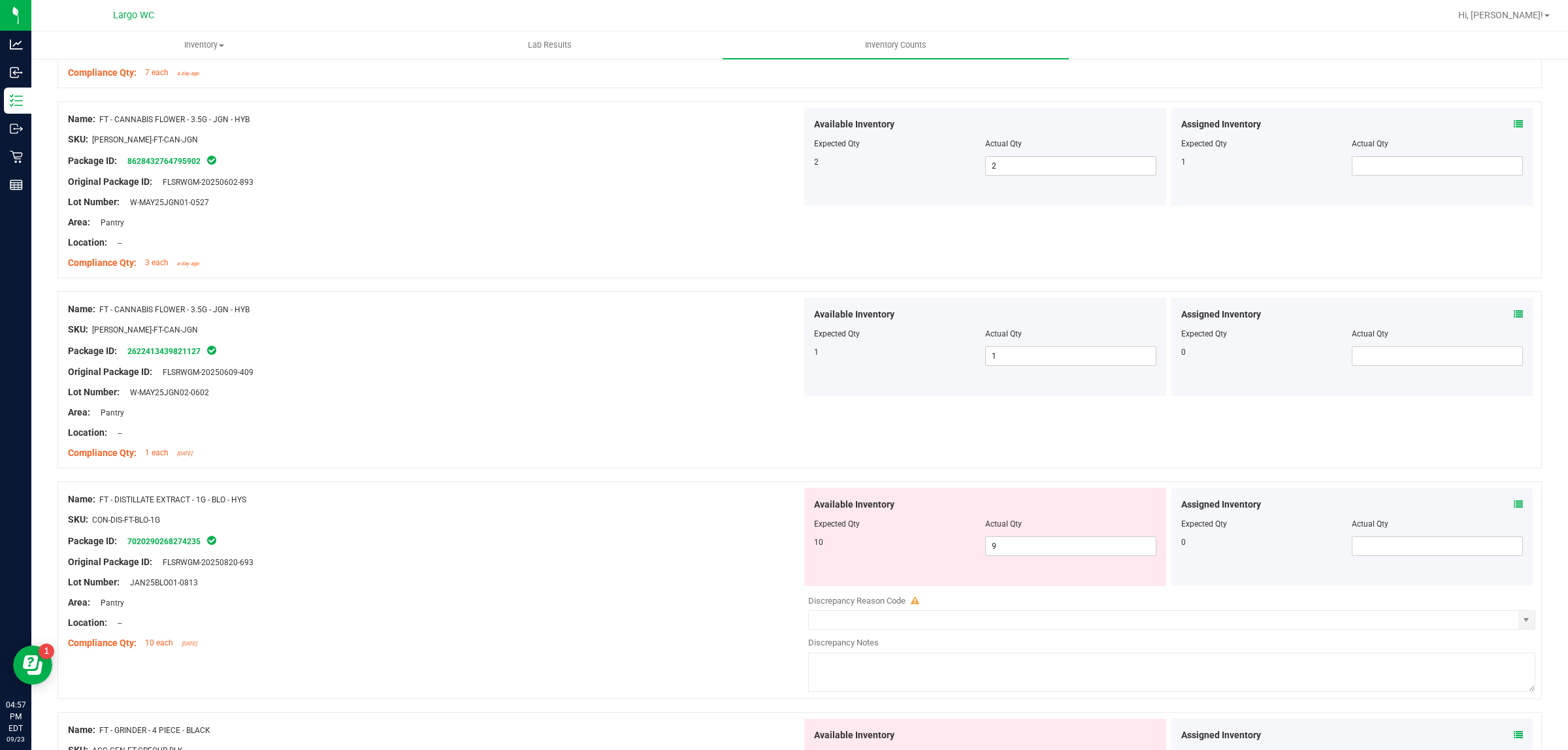
click at [1513, 505] on icon at bounding box center [1518, 504] width 9 height 9
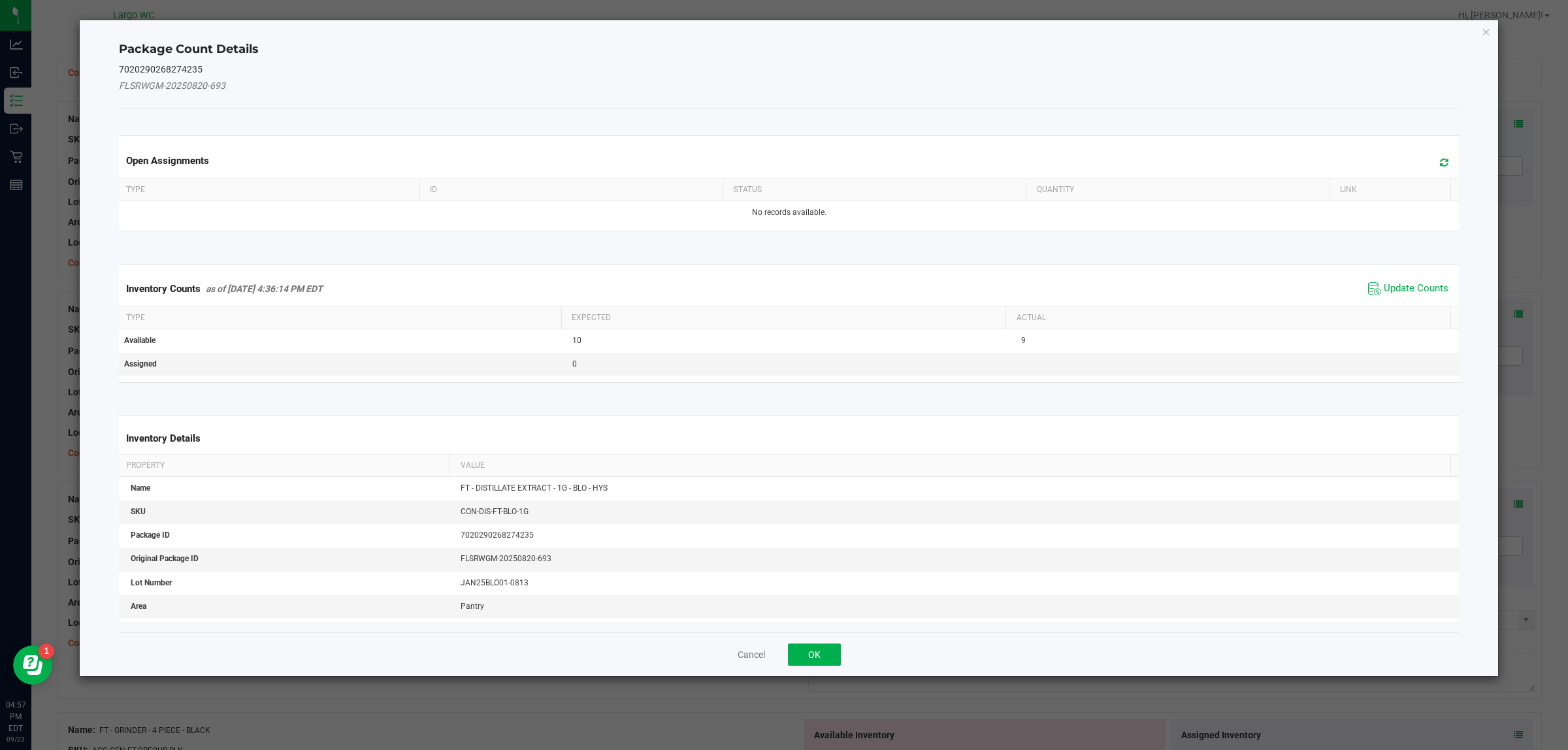
click at [1395, 280] on span "Update Counts" at bounding box center [1408, 289] width 87 height 20
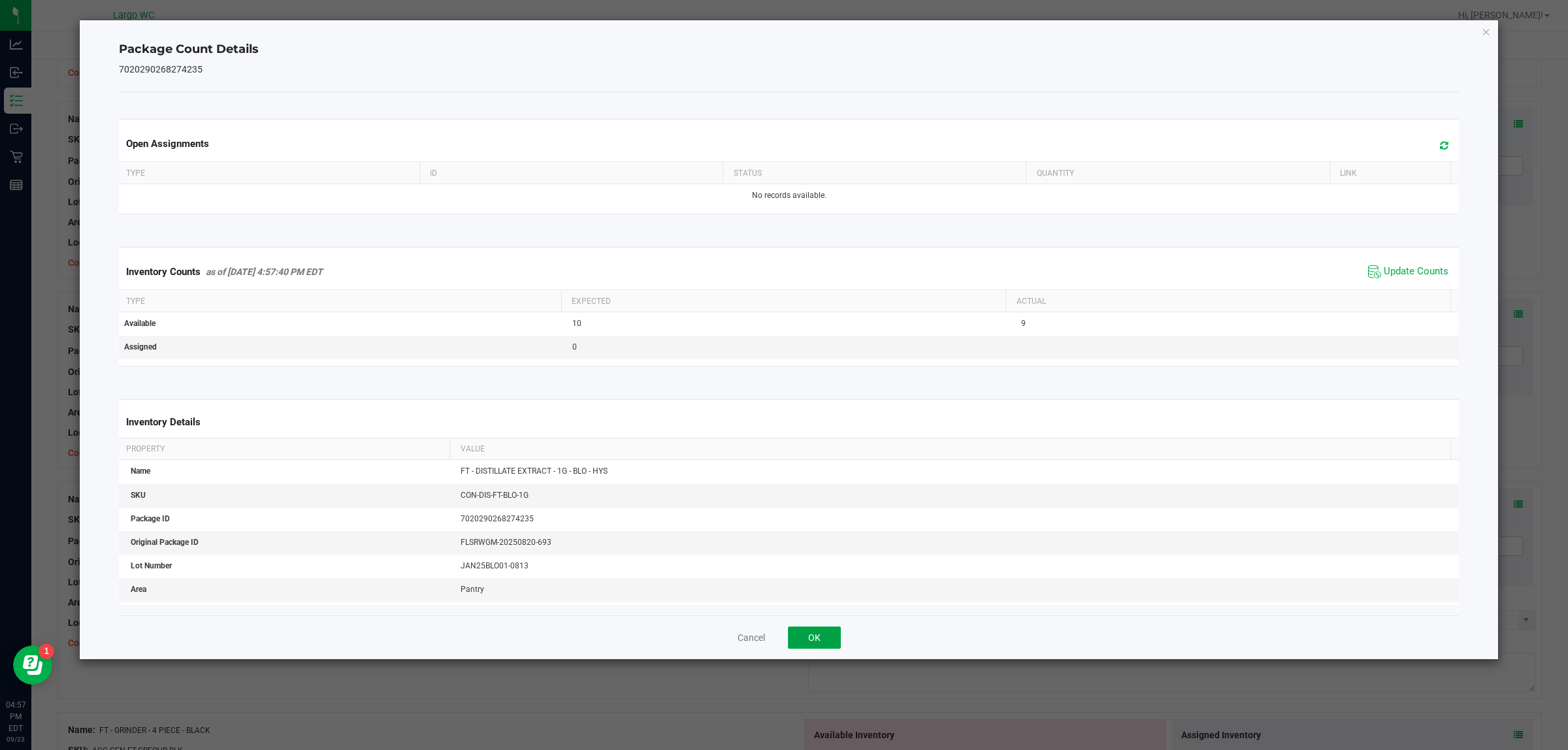
drag, startPoint x: 830, startPoint y: 642, endPoint x: 843, endPoint y: 635, distance: 14.8
click at [828, 642] on button "OK" at bounding box center [814, 637] width 53 height 22
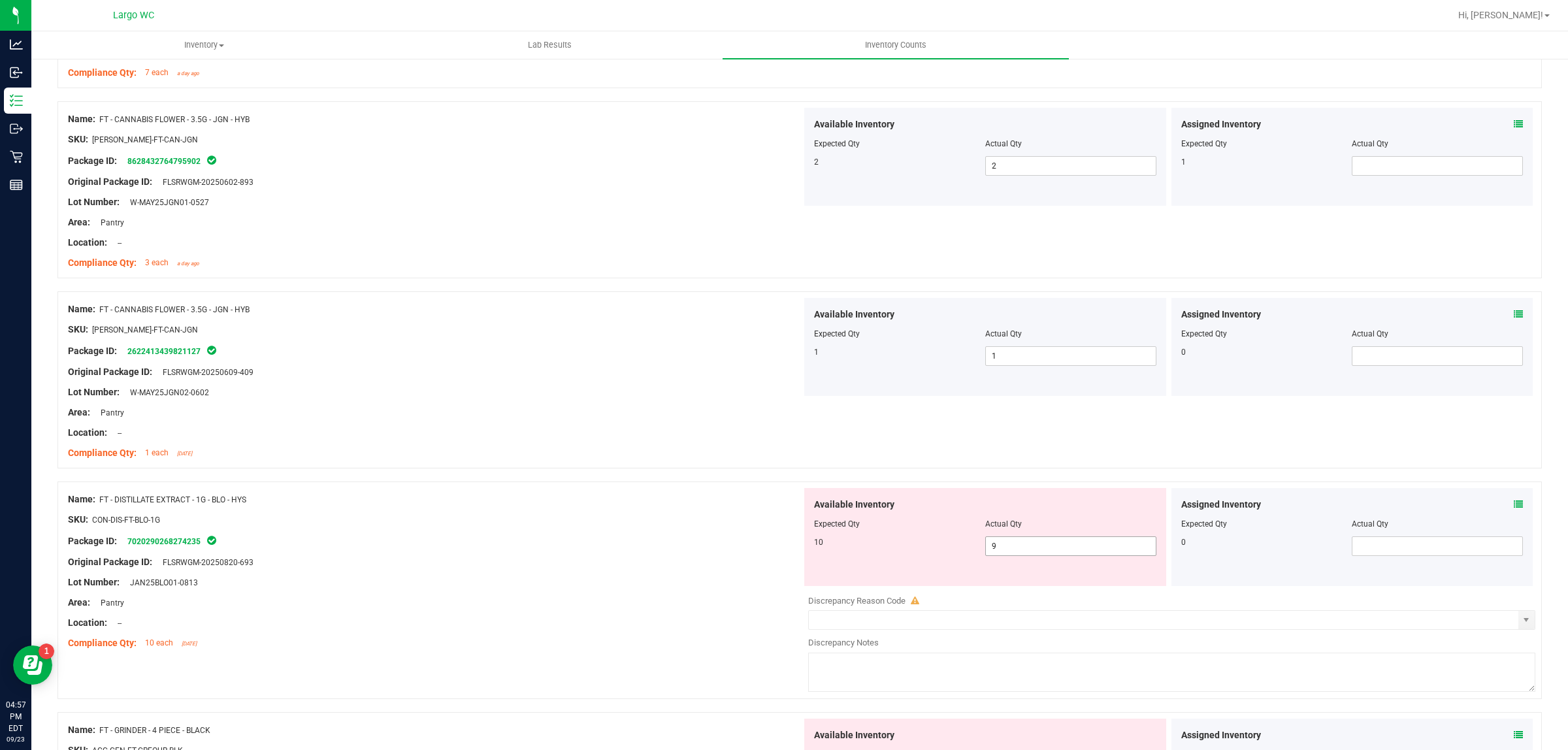
click at [1010, 551] on span "9 9" at bounding box center [1071, 547] width 171 height 20
type input "10"
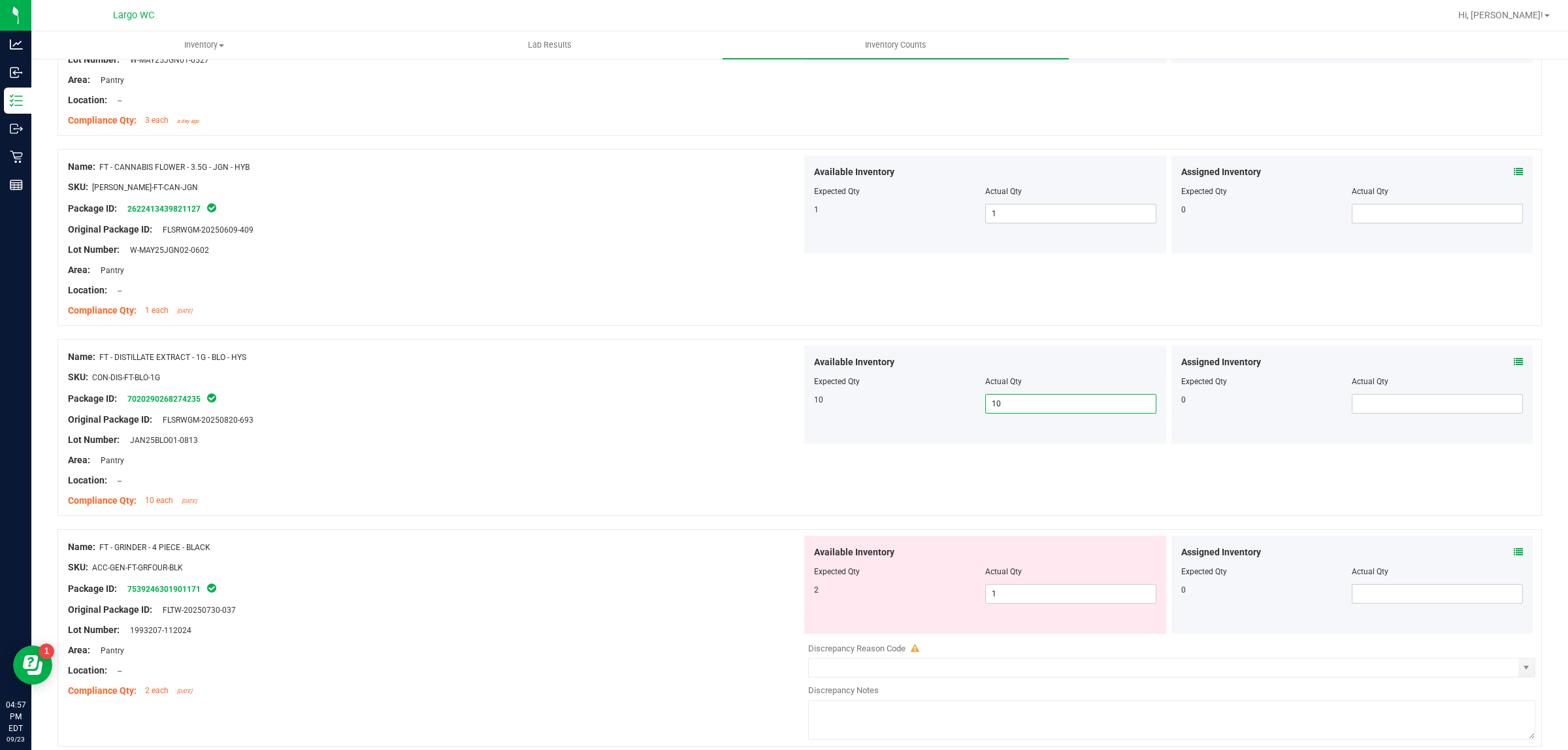
scroll to position [1225, 0]
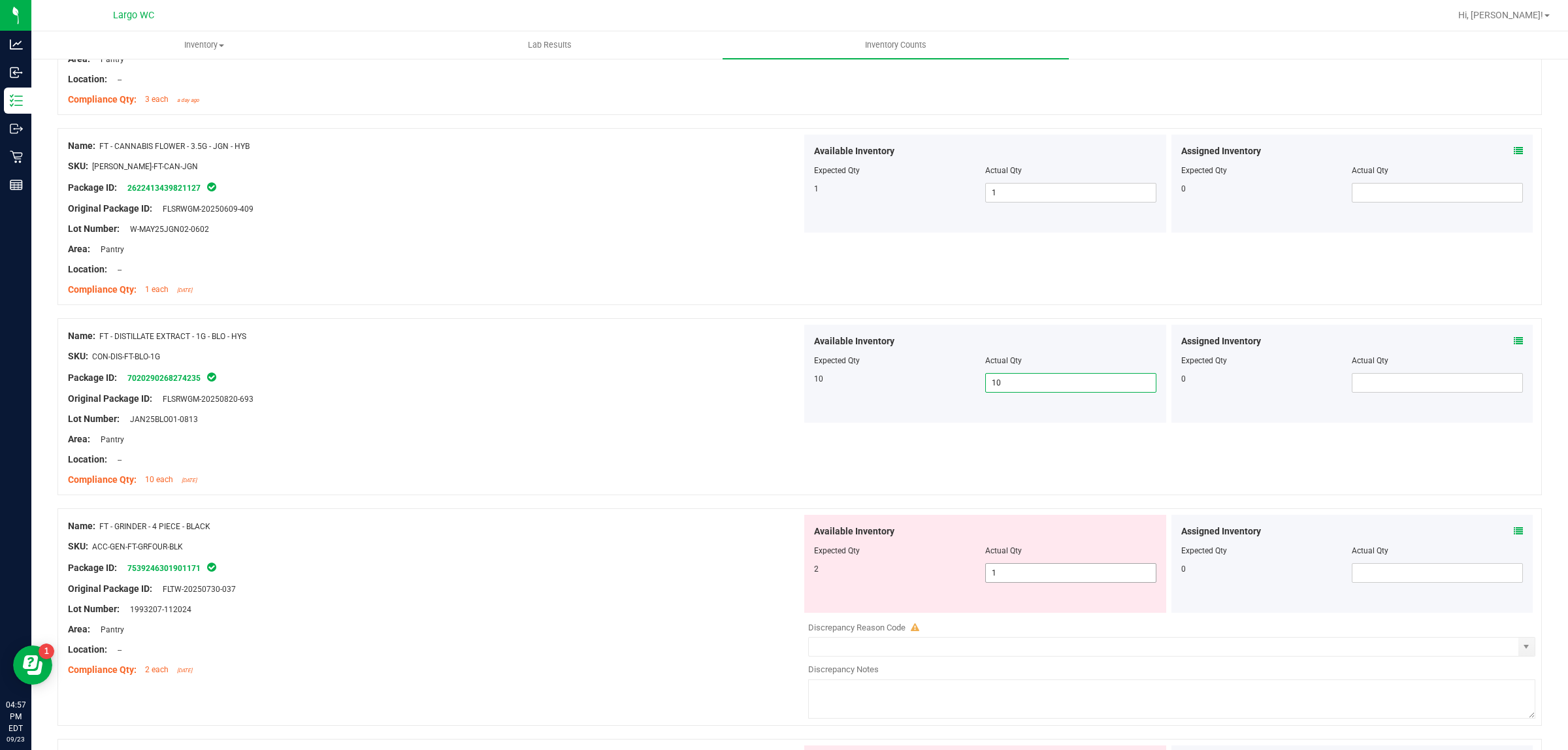
click at [1020, 572] on span "1 1" at bounding box center [1071, 573] width 171 height 20
type input "2"
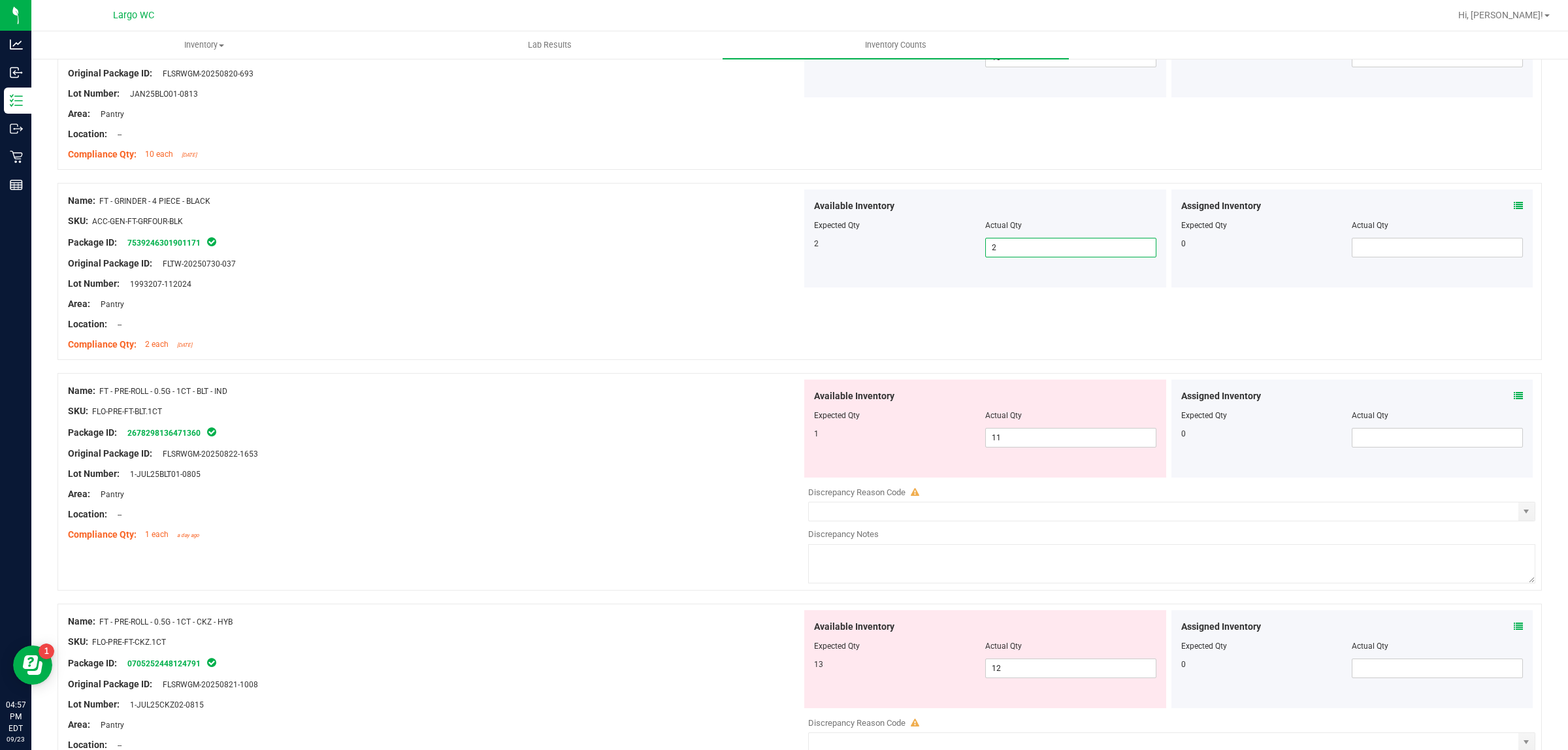
scroll to position [1552, 0]
click at [1053, 439] on span "11 11" at bounding box center [1071, 437] width 171 height 20
type input "1"
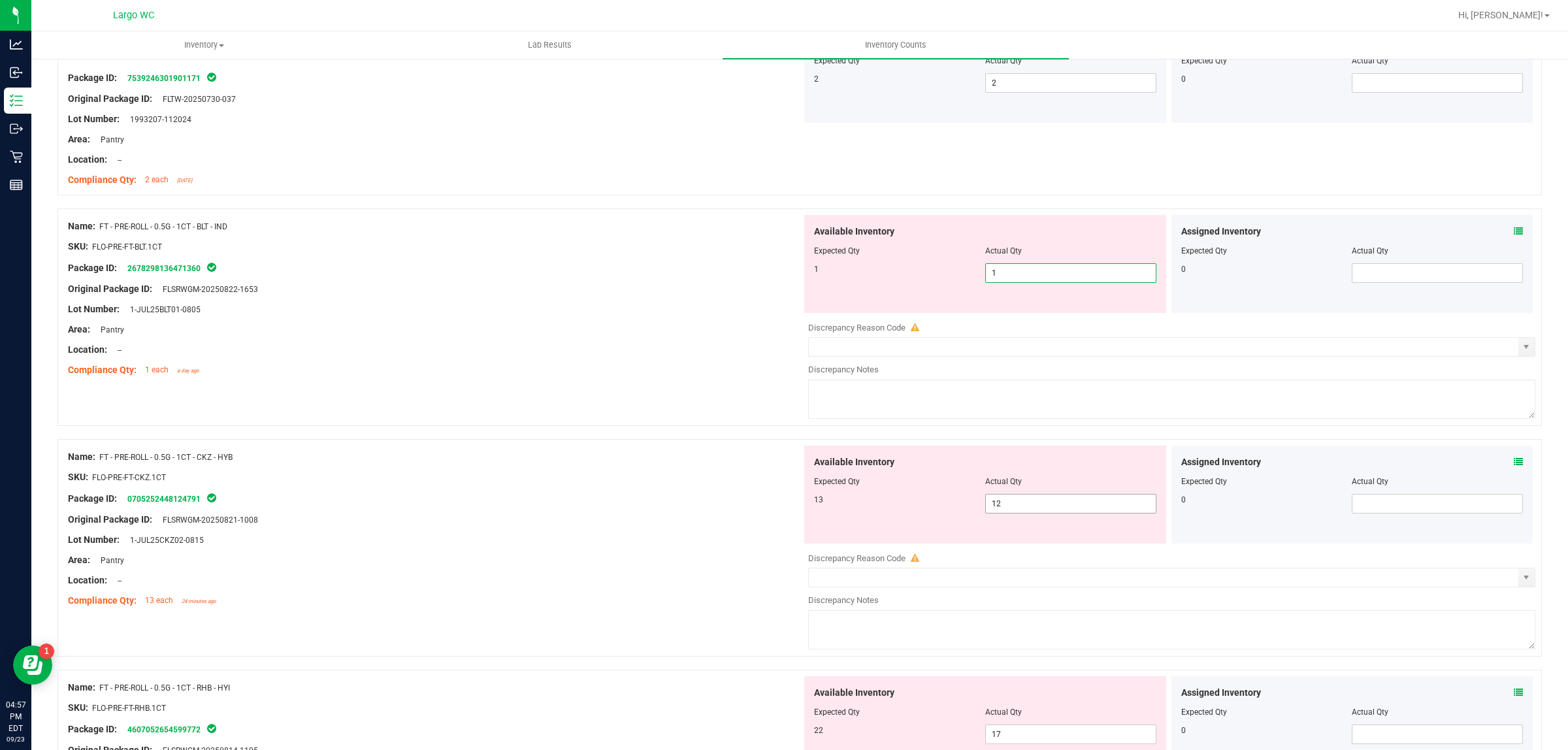
type input "1"
click at [1036, 498] on div "Available Inventory Expected Qty Actual Qty 13 12 12" at bounding box center [985, 494] width 362 height 98
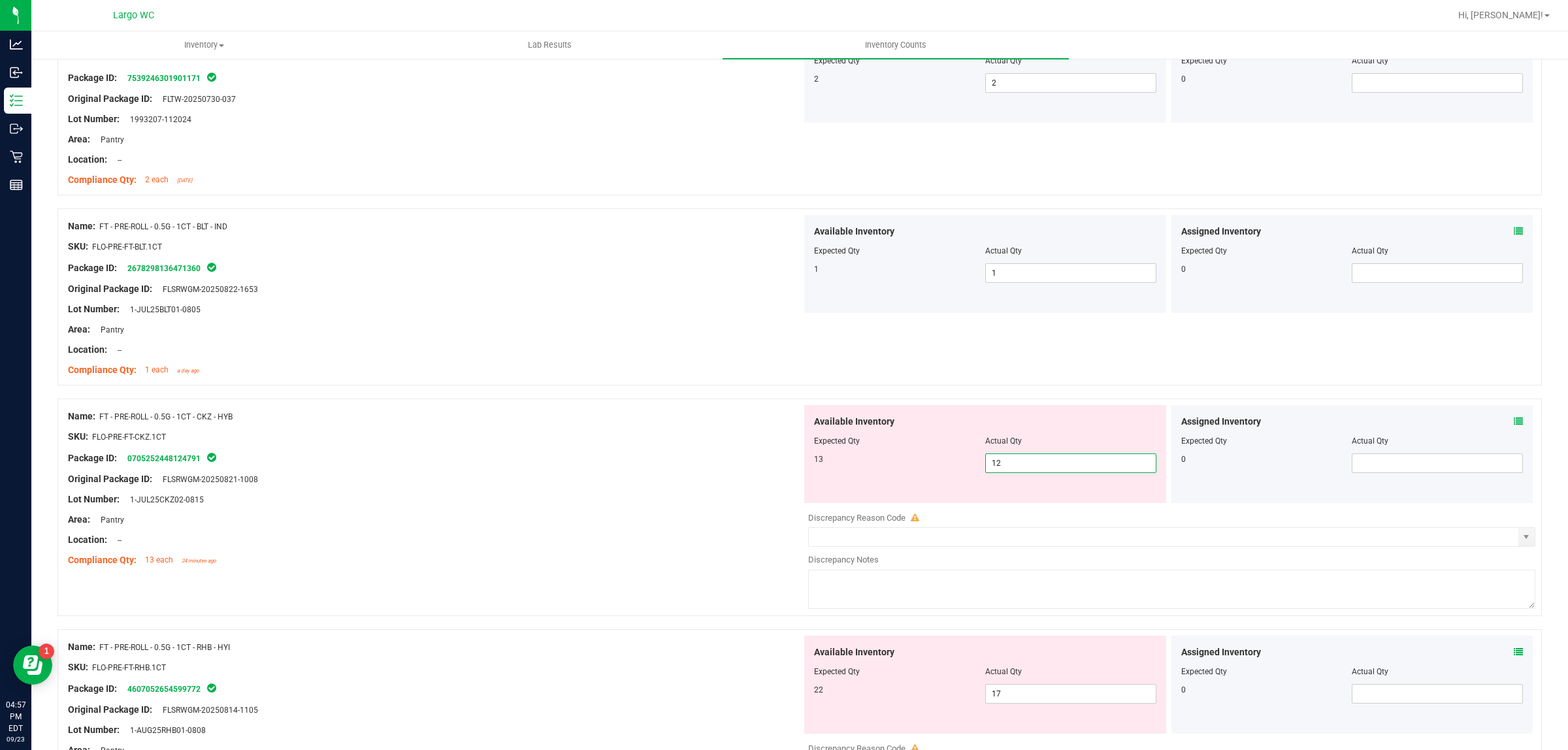
click at [1513, 425] on icon at bounding box center [1518, 421] width 9 height 9
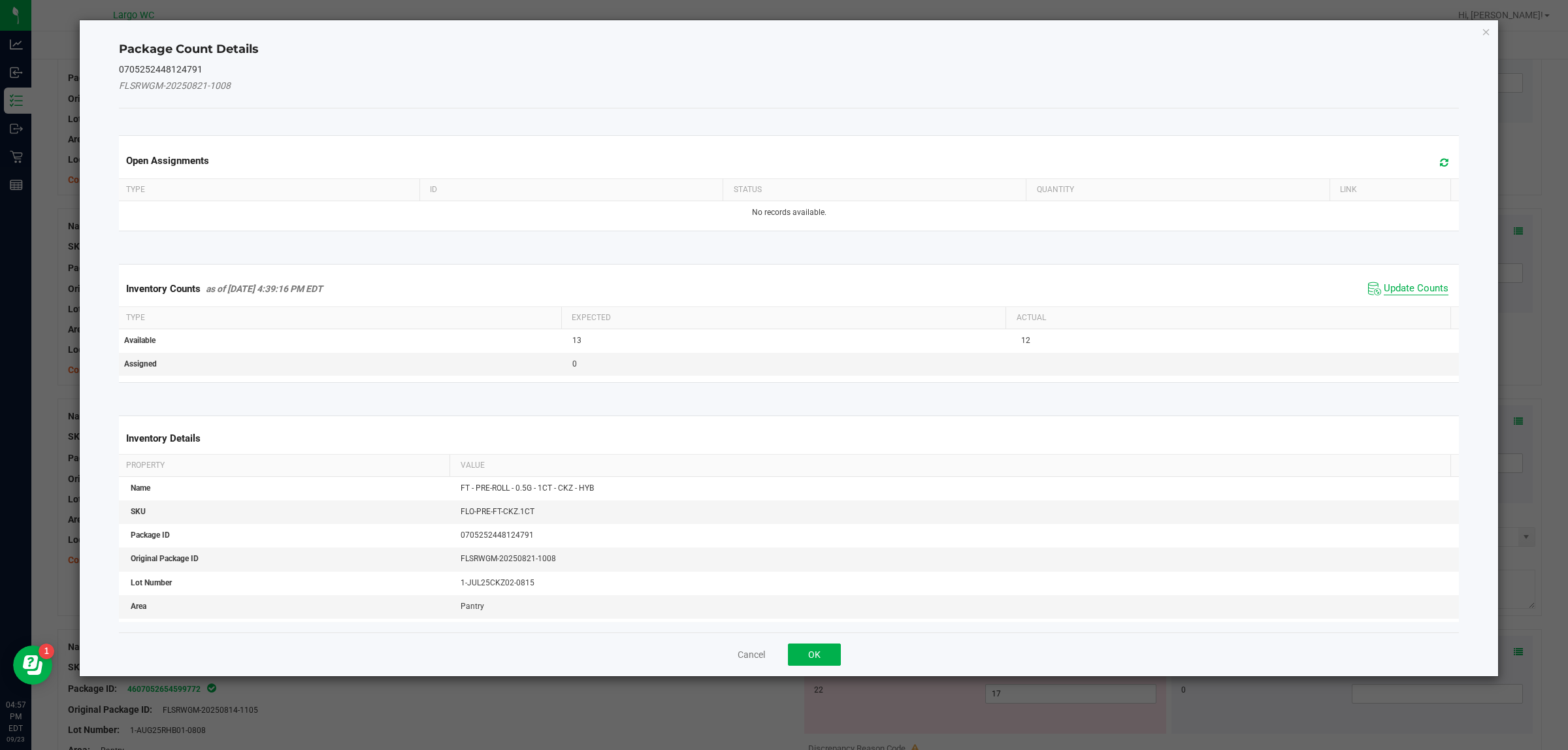
click at [1402, 283] on span "Update Counts" at bounding box center [1415, 289] width 64 height 13
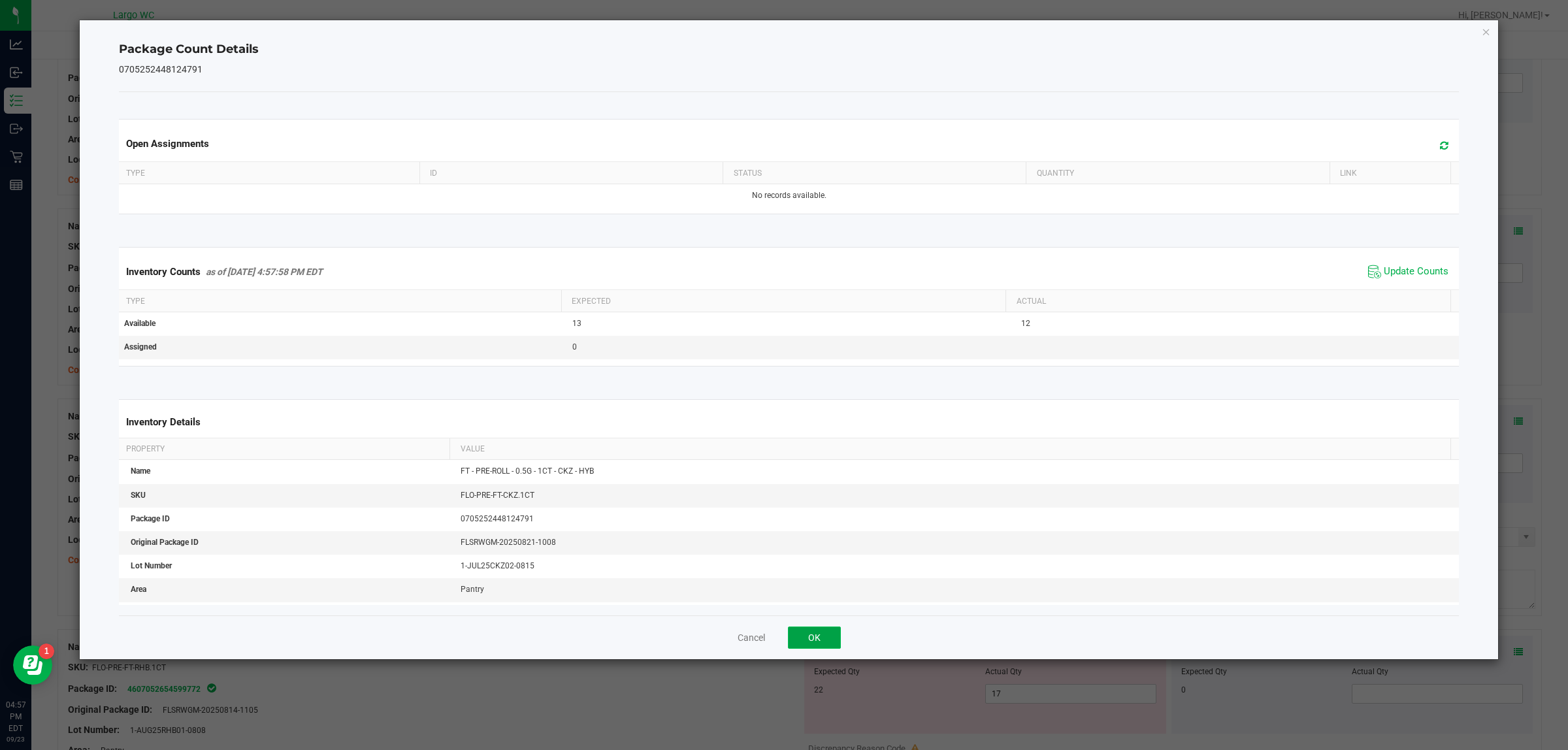
click at [830, 630] on button "OK" at bounding box center [814, 637] width 53 height 22
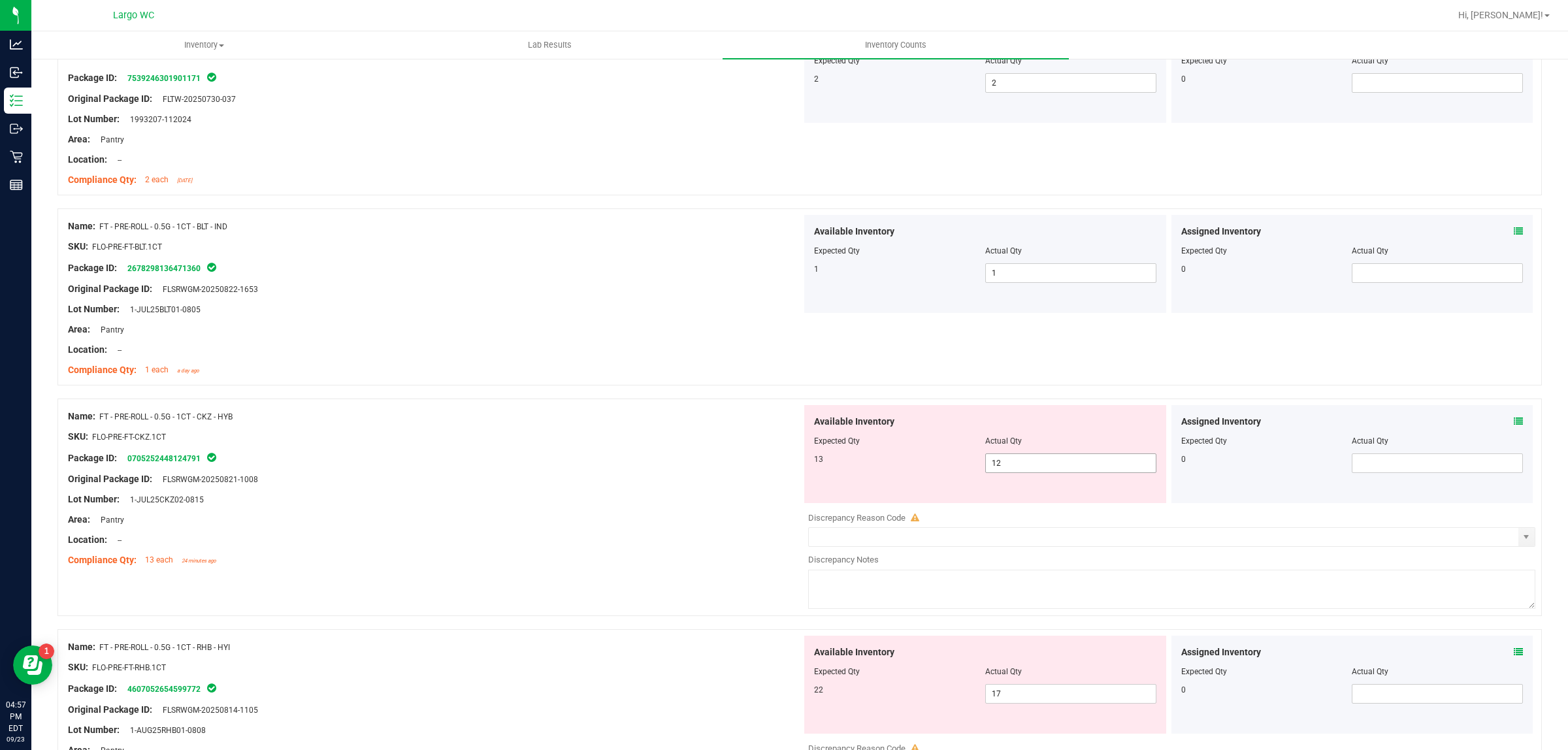
click at [1019, 471] on span "12 12" at bounding box center [1071, 463] width 171 height 20
type input "13"
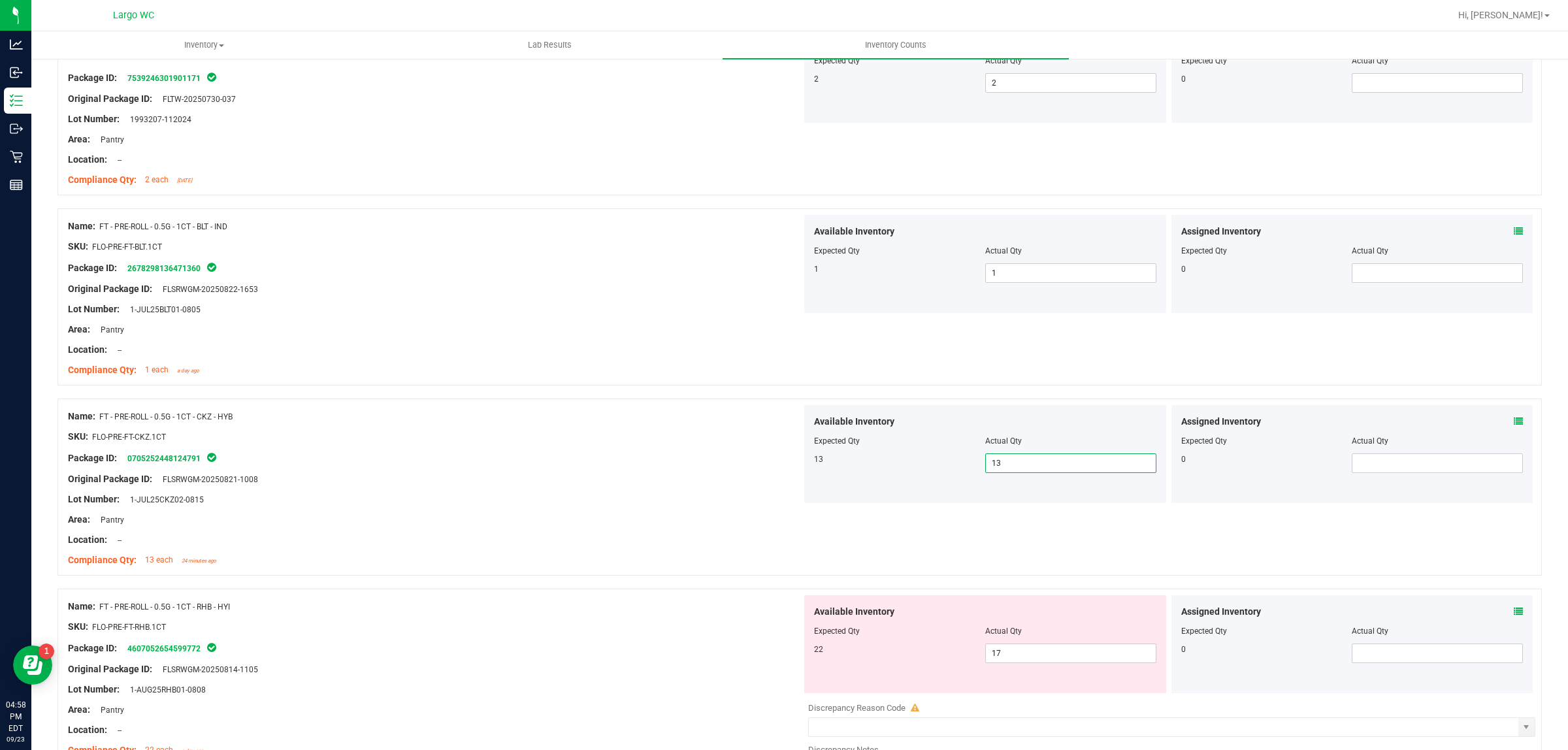
click at [714, 481] on div "Original Package ID: FLSRWGM-20250821-1008" at bounding box center [435, 479] width 733 height 13
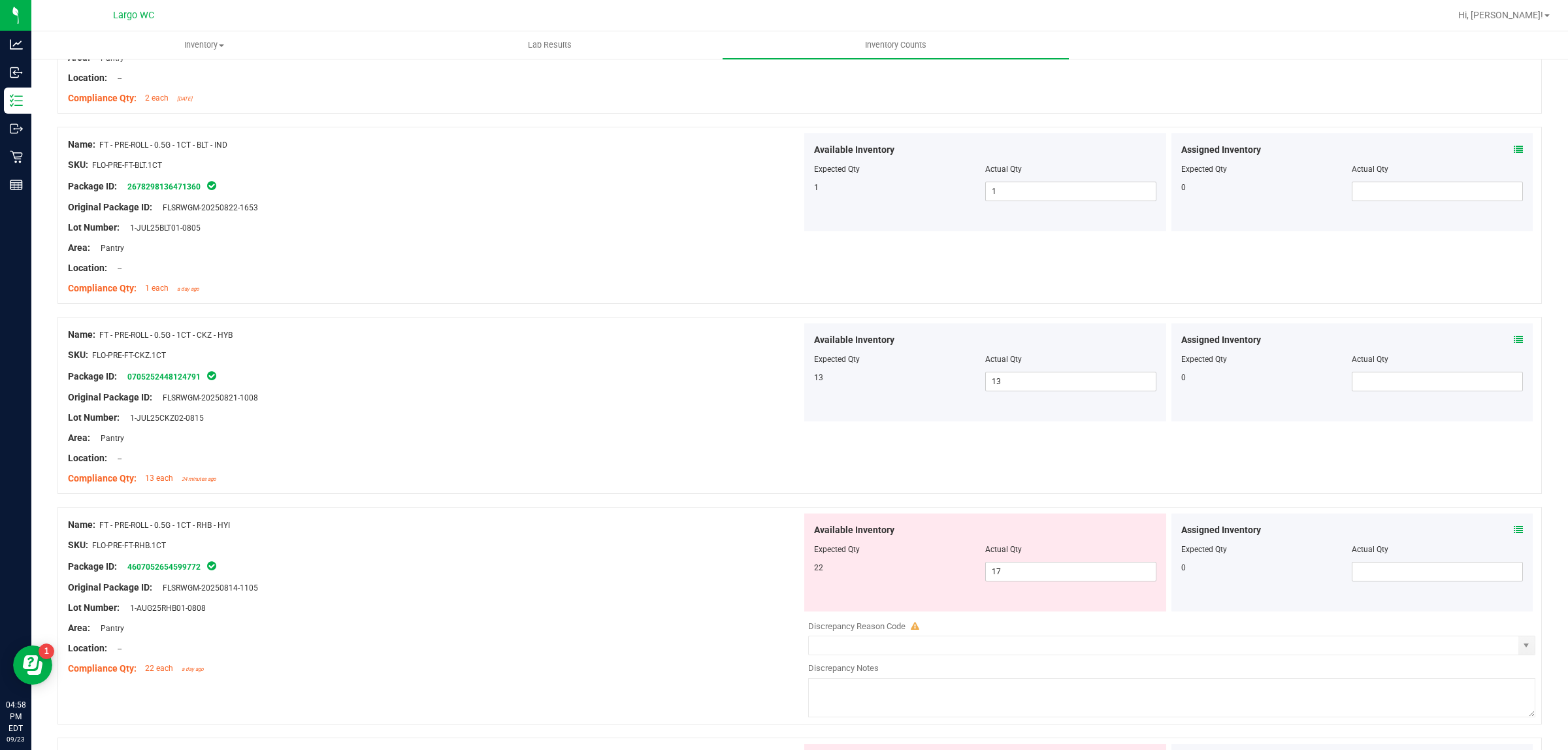
scroll to position [1960, 0]
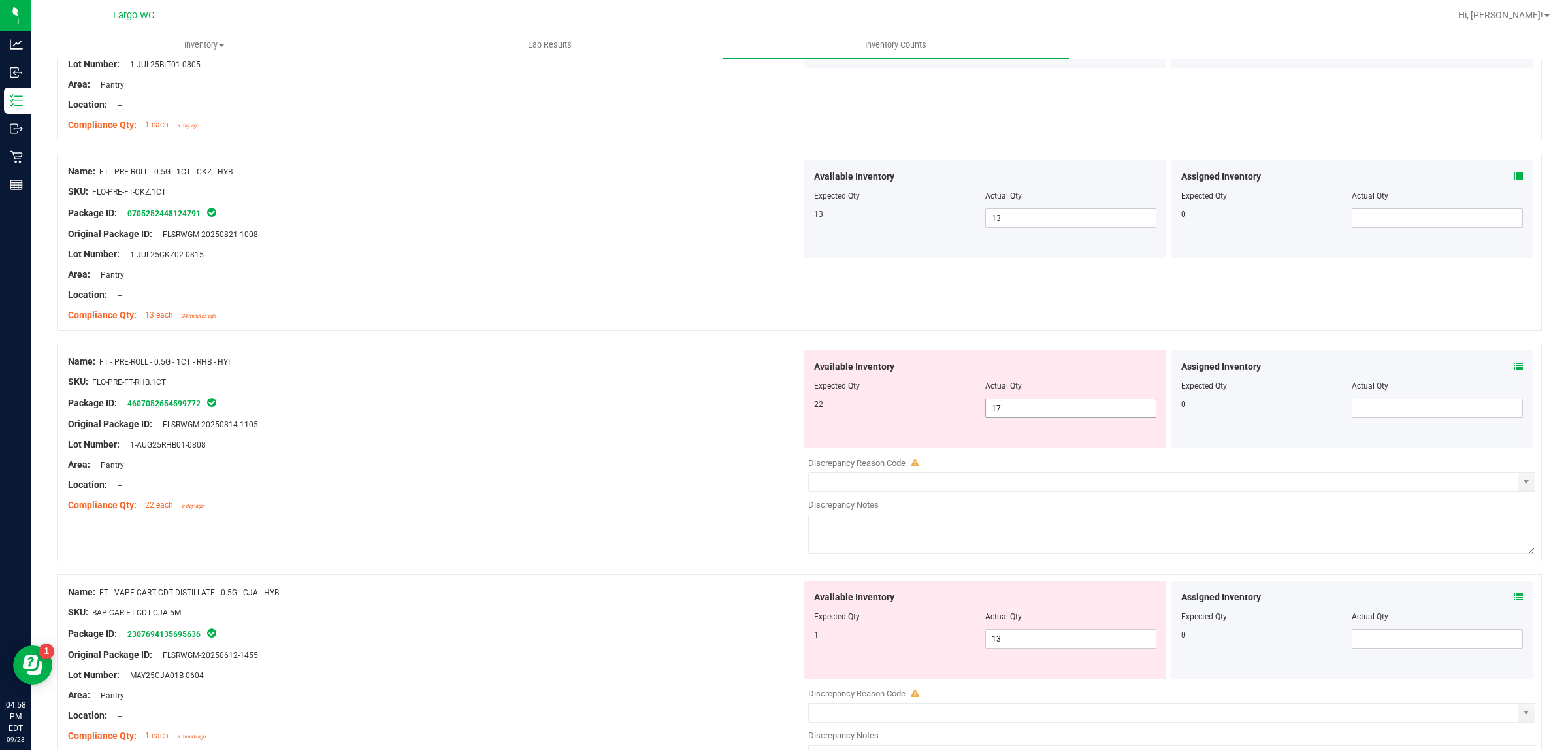
click at [1034, 406] on span "17 17" at bounding box center [1071, 409] width 171 height 20
click at [1034, 406] on input "17" at bounding box center [1071, 409] width 170 height 18
type input "22"
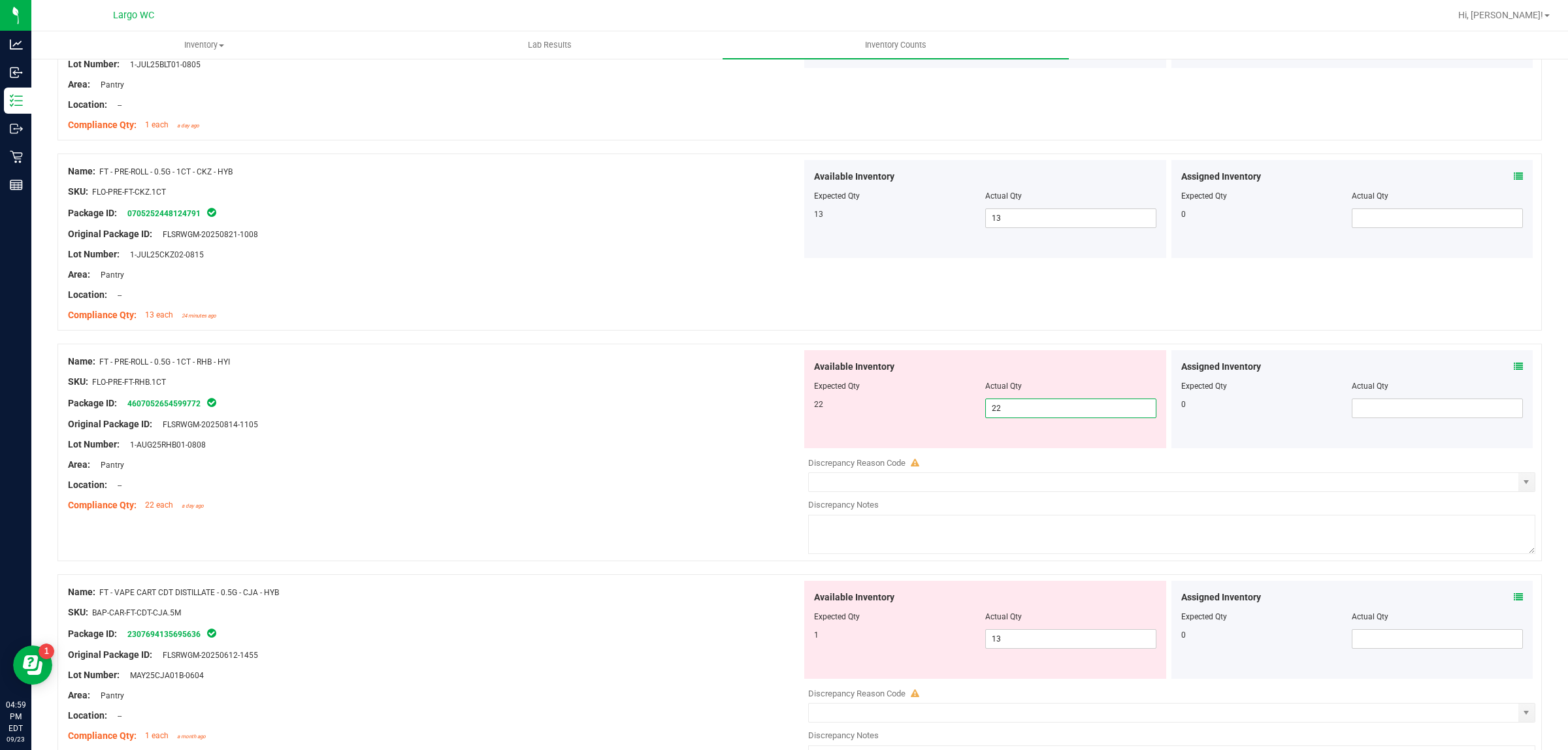
click at [1523, 374] on div "Name: FT - PRE-ROLL - 0.5G - 1CT - RHB - HYI SKU: FLO-PRE-FT-RHB.1CT Package ID…" at bounding box center [799, 452] width 1484 height 217
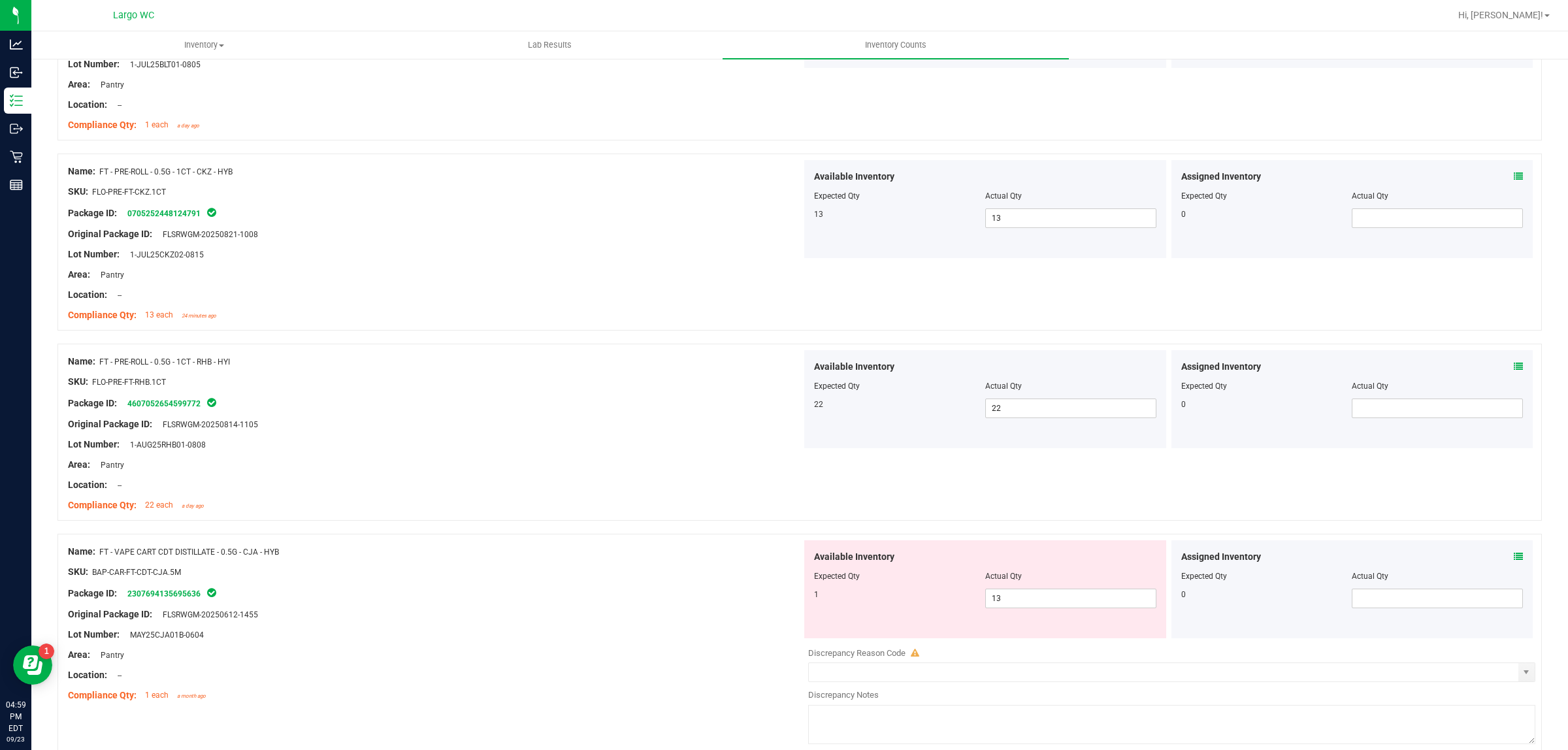
click at [1513, 366] on icon at bounding box center [1518, 366] width 9 height 9
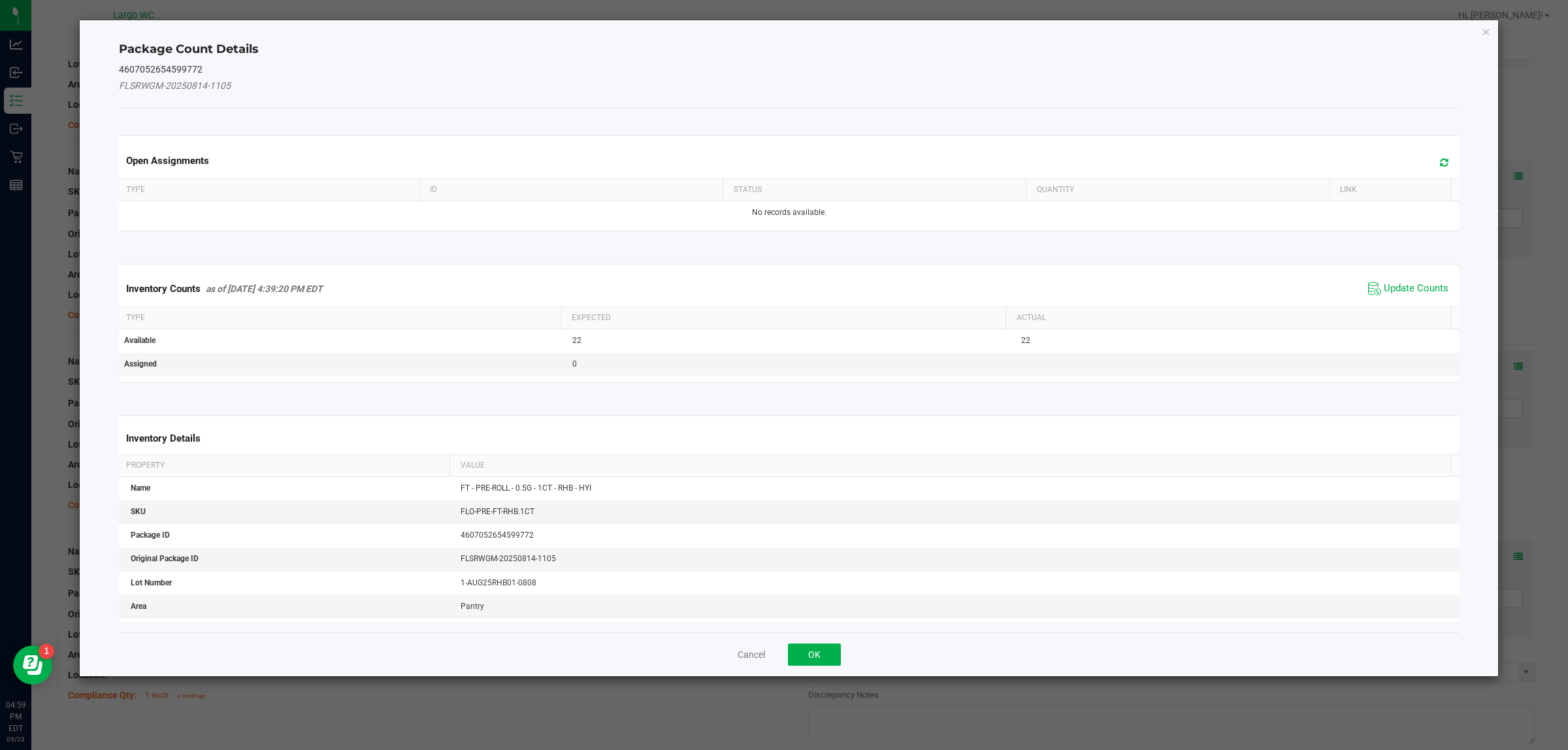
click at [1402, 275] on div "Inventory Counts as of [DATE] 4:39:20 PM EDT Update Counts" at bounding box center [789, 289] width 1346 height 35
click at [1400, 283] on span "Update Counts" at bounding box center [1415, 289] width 64 height 13
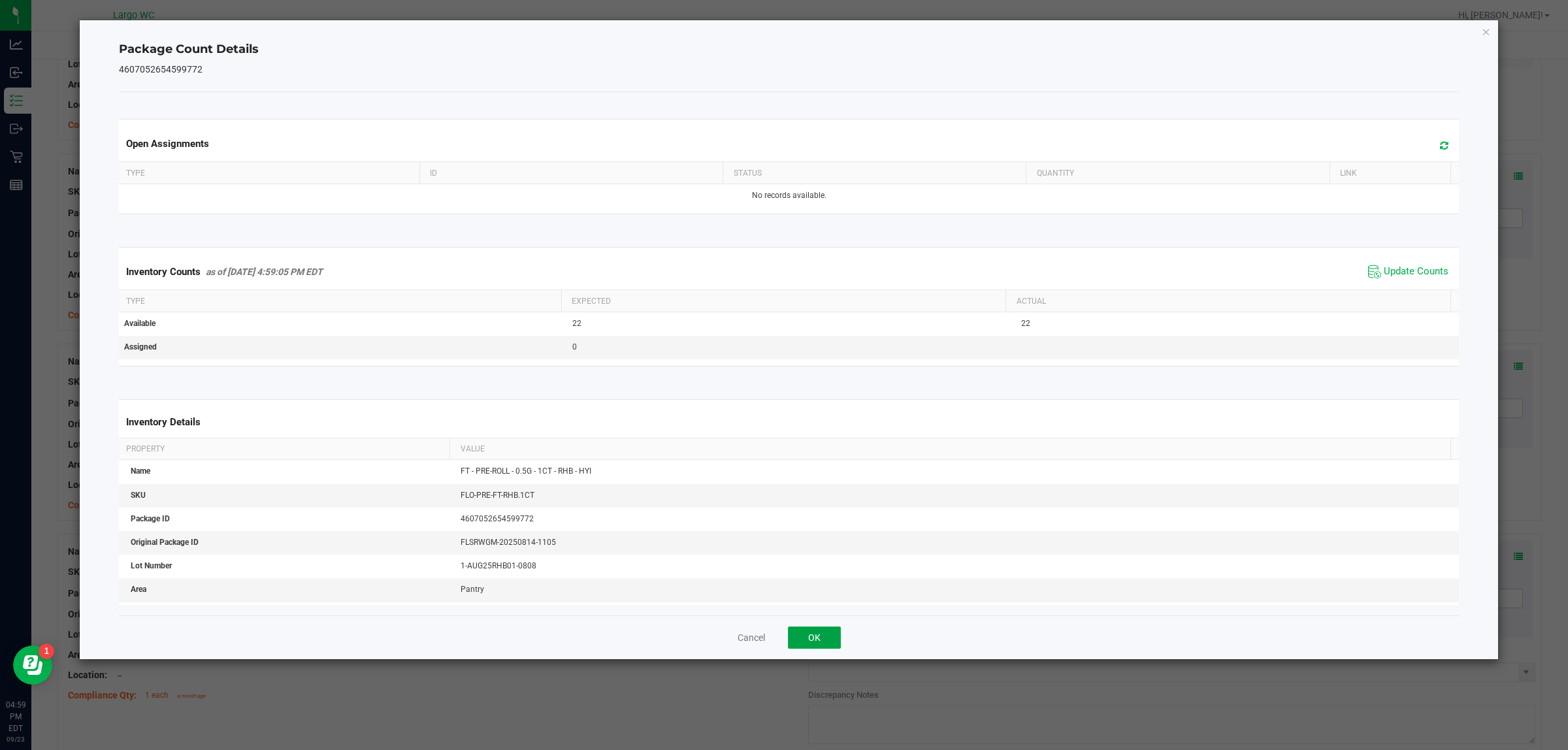
click at [814, 638] on button "OK" at bounding box center [814, 637] width 53 height 22
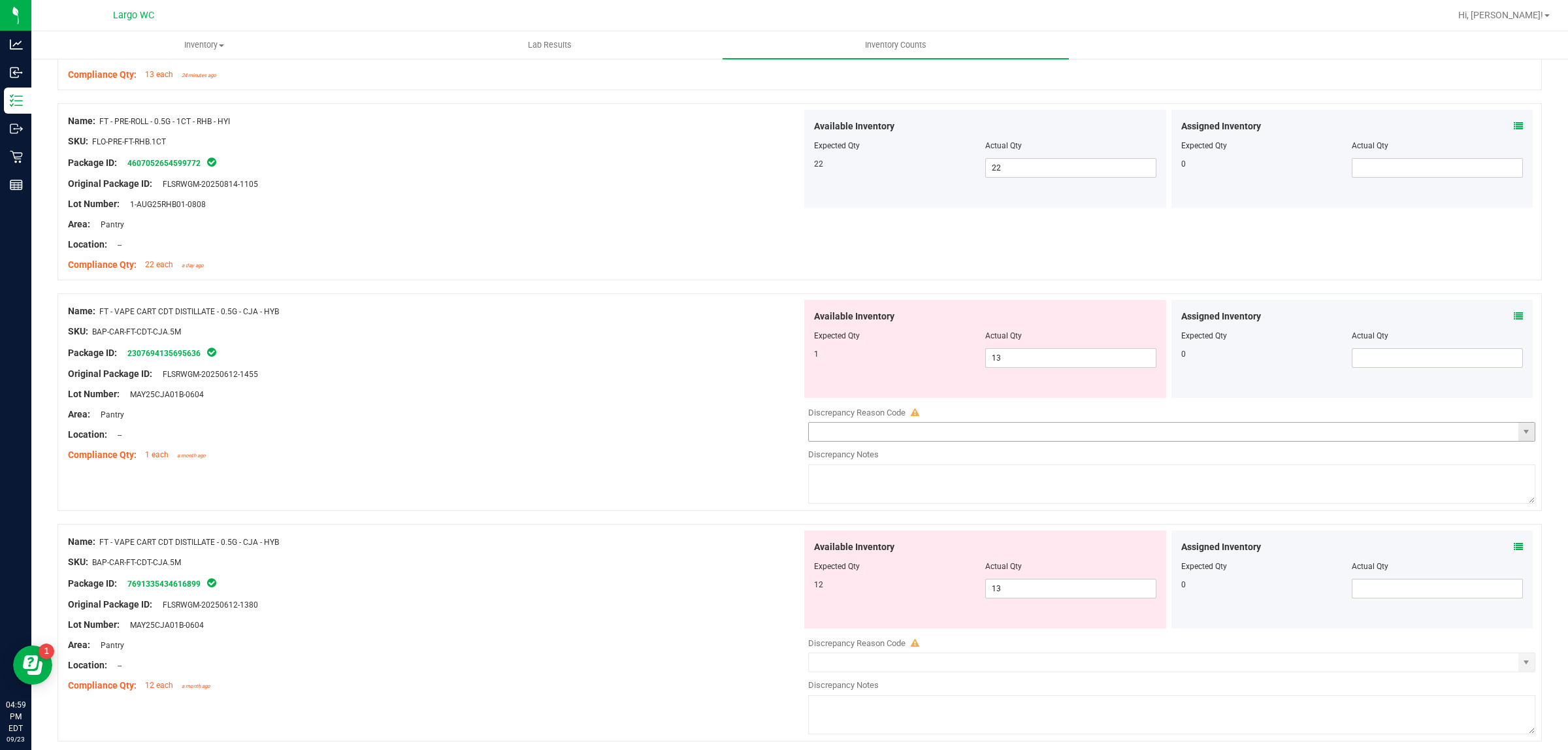
scroll to position [2205, 0]
click at [1017, 351] on span "13 13" at bounding box center [1071, 353] width 171 height 20
click at [1017, 351] on input "13" at bounding box center [1071, 353] width 170 height 18
type input "1"
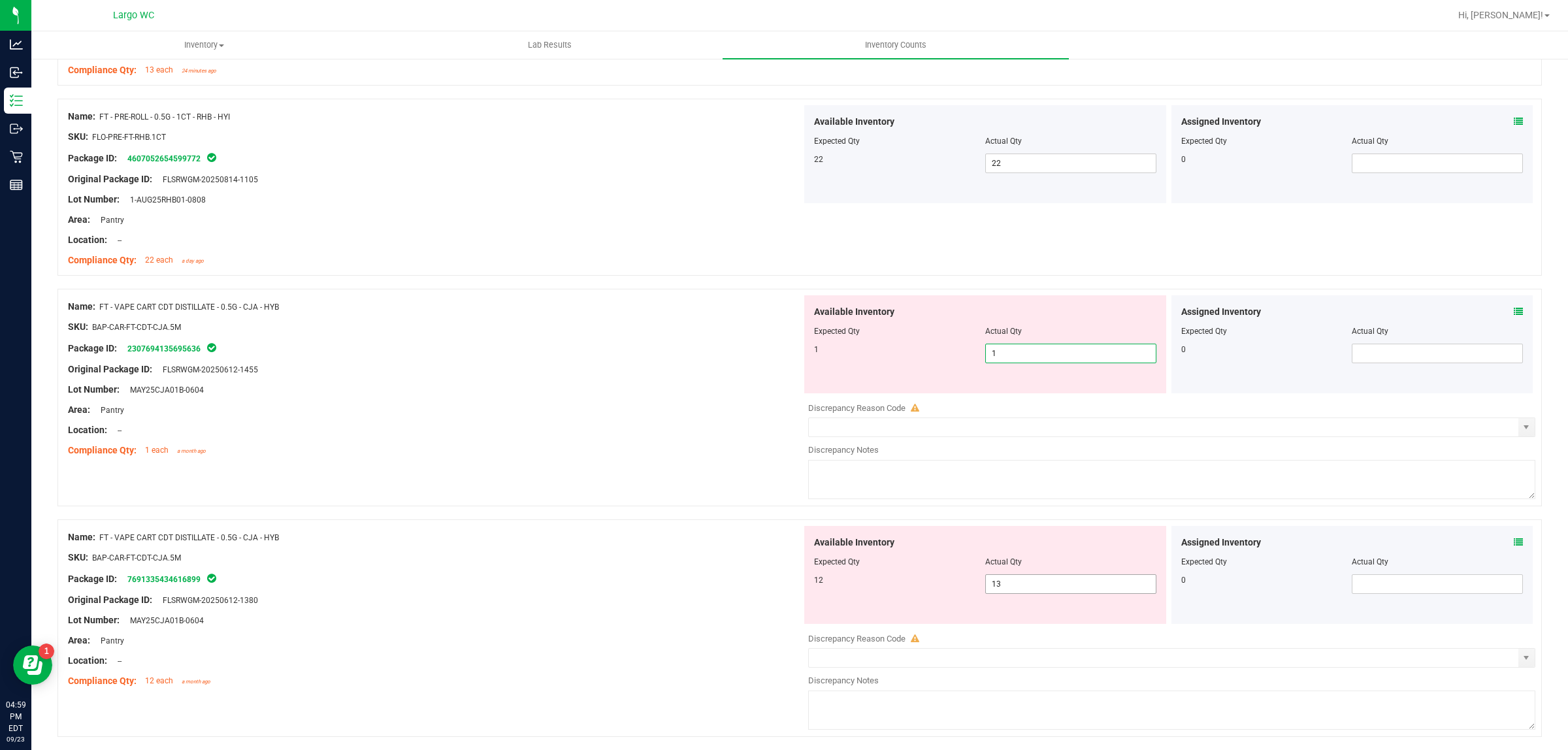
click at [1010, 585] on div "Available Inventory Expected Qty Actual Qty 12 13 13" at bounding box center [985, 575] width 362 height 98
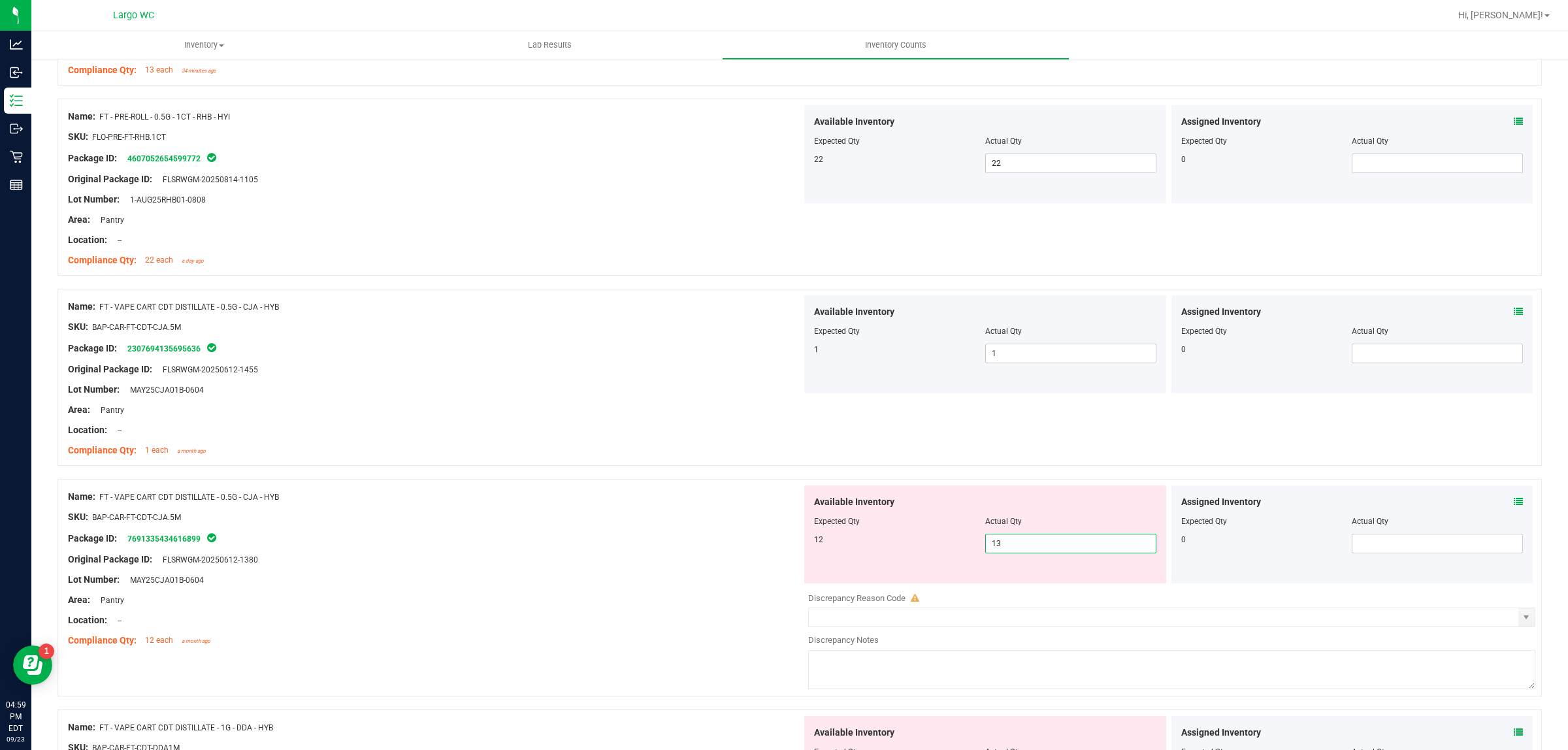
type input "12"
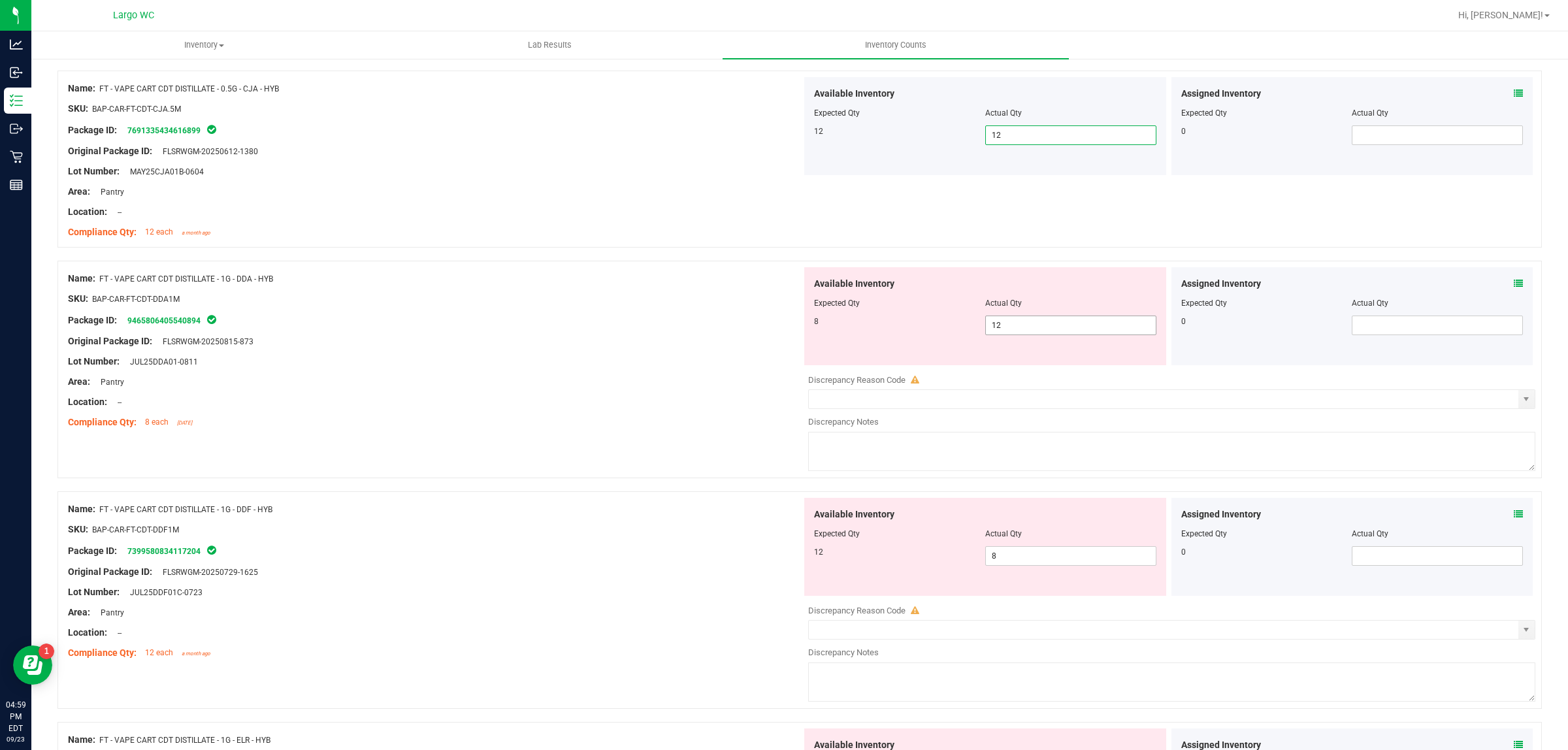
click at [1013, 322] on span "12 12" at bounding box center [1071, 326] width 171 height 20
type input "10"
type input "9"
type input "8"
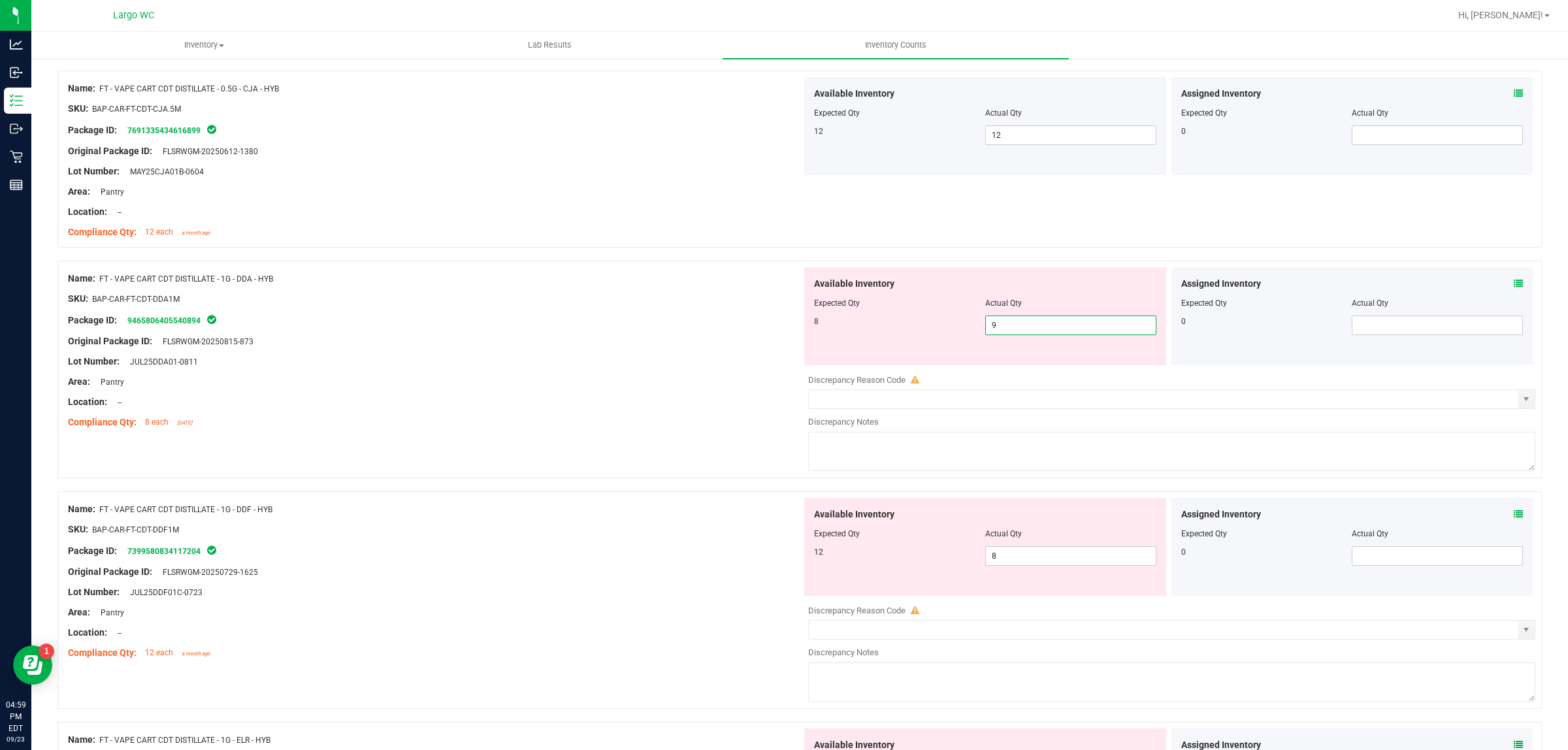
type input "8"
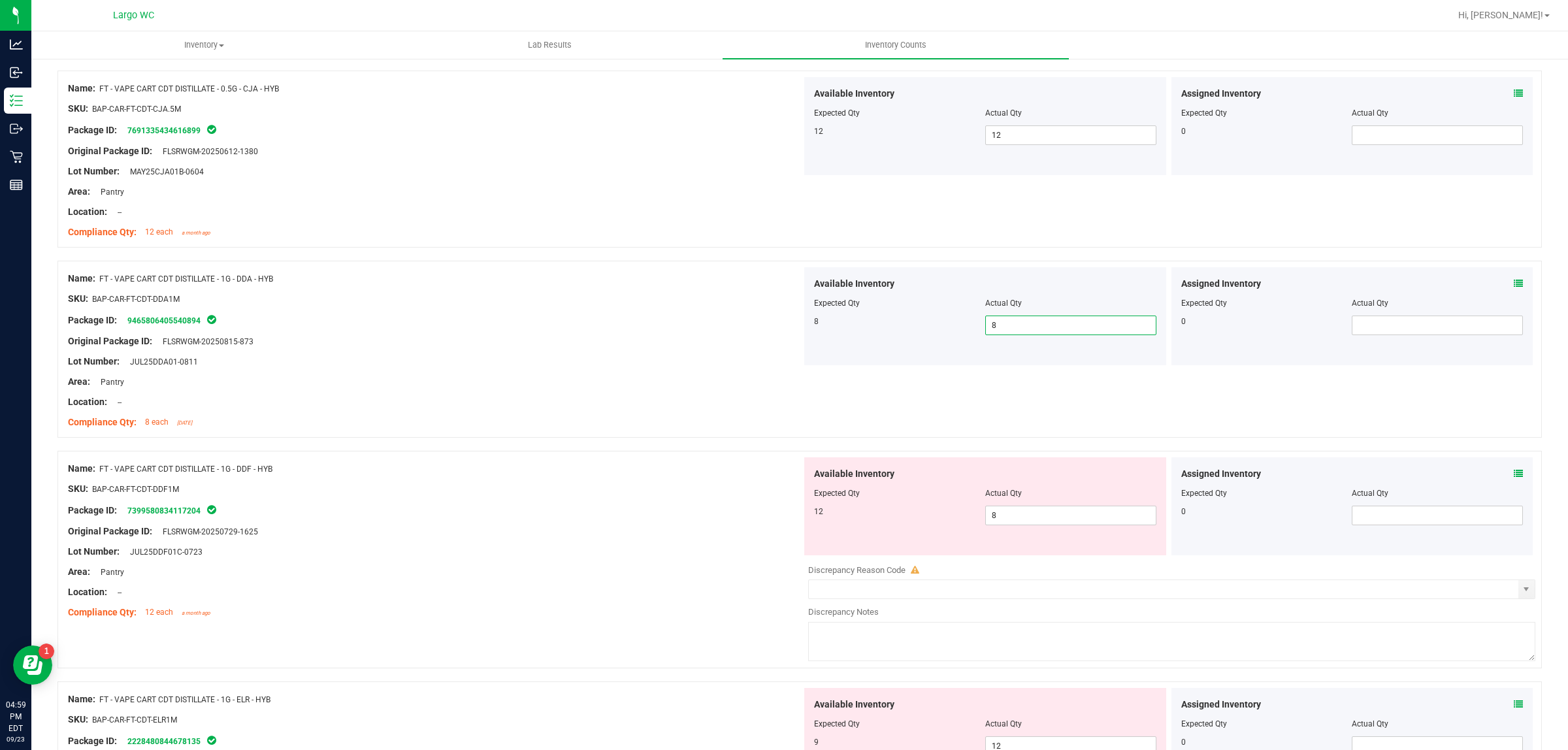
scroll to position [2696, 0]
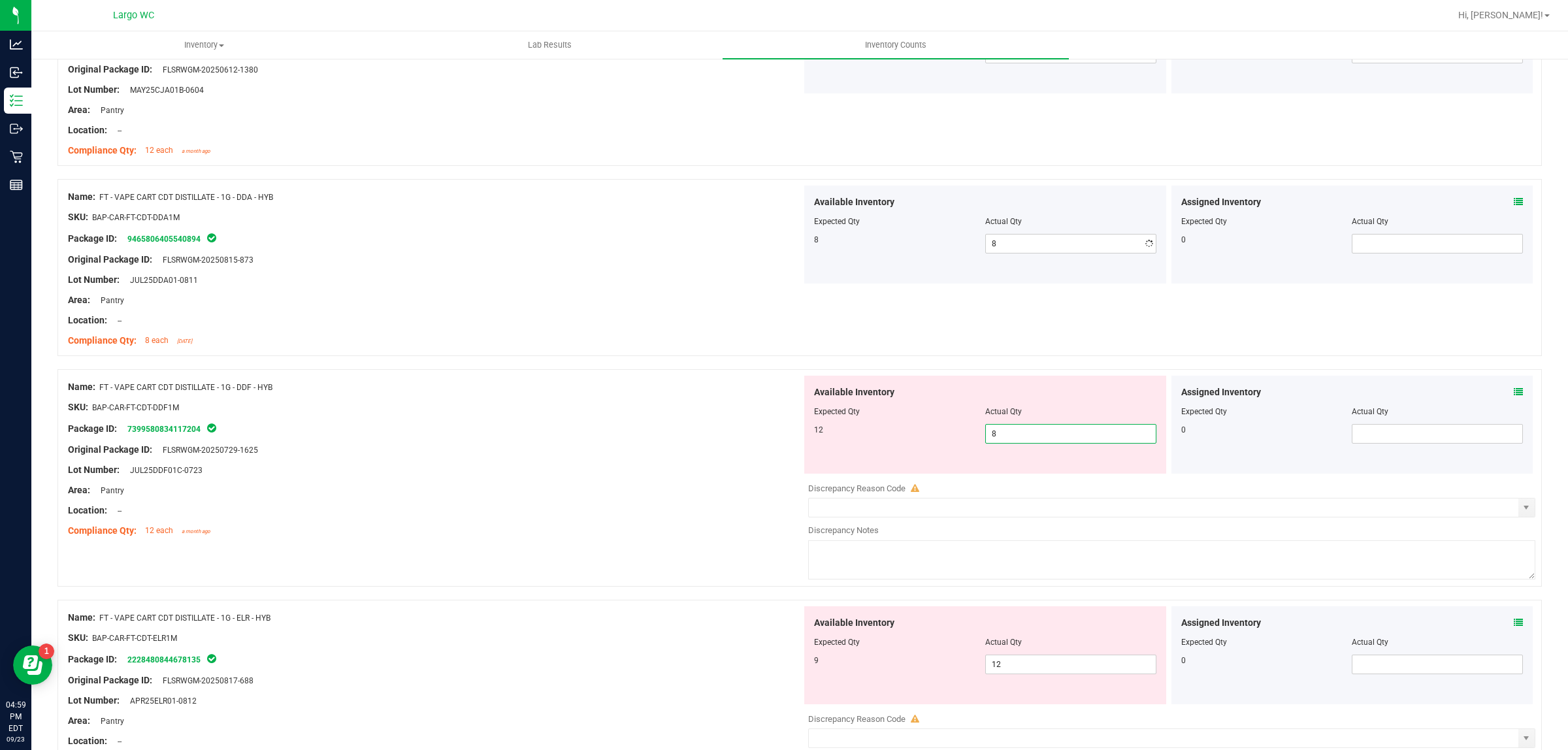
click at [1014, 436] on span "8 8" at bounding box center [1071, 434] width 171 height 20
click at [1014, 436] on input "8" at bounding box center [1071, 434] width 170 height 18
type input "12"
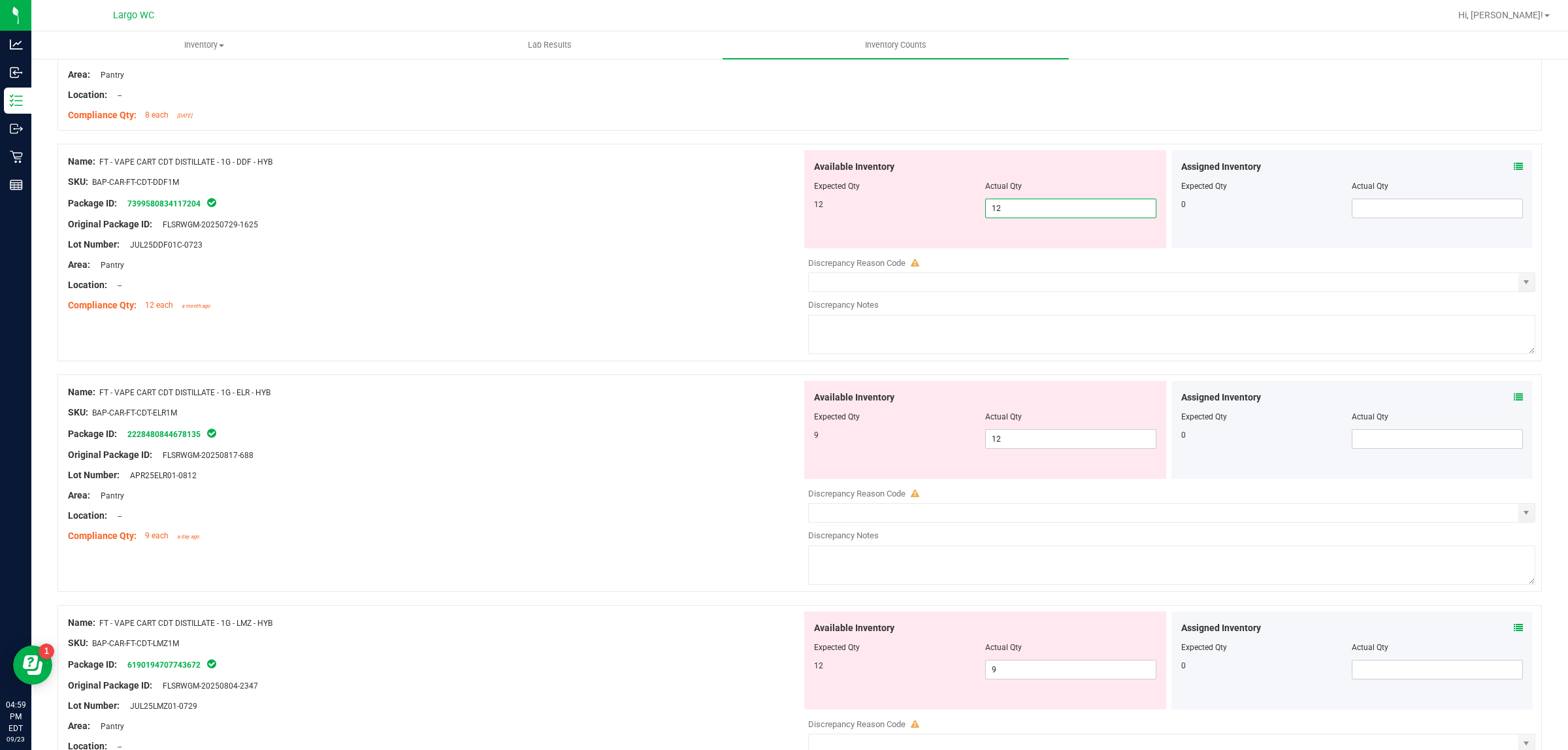
scroll to position [2941, 0]
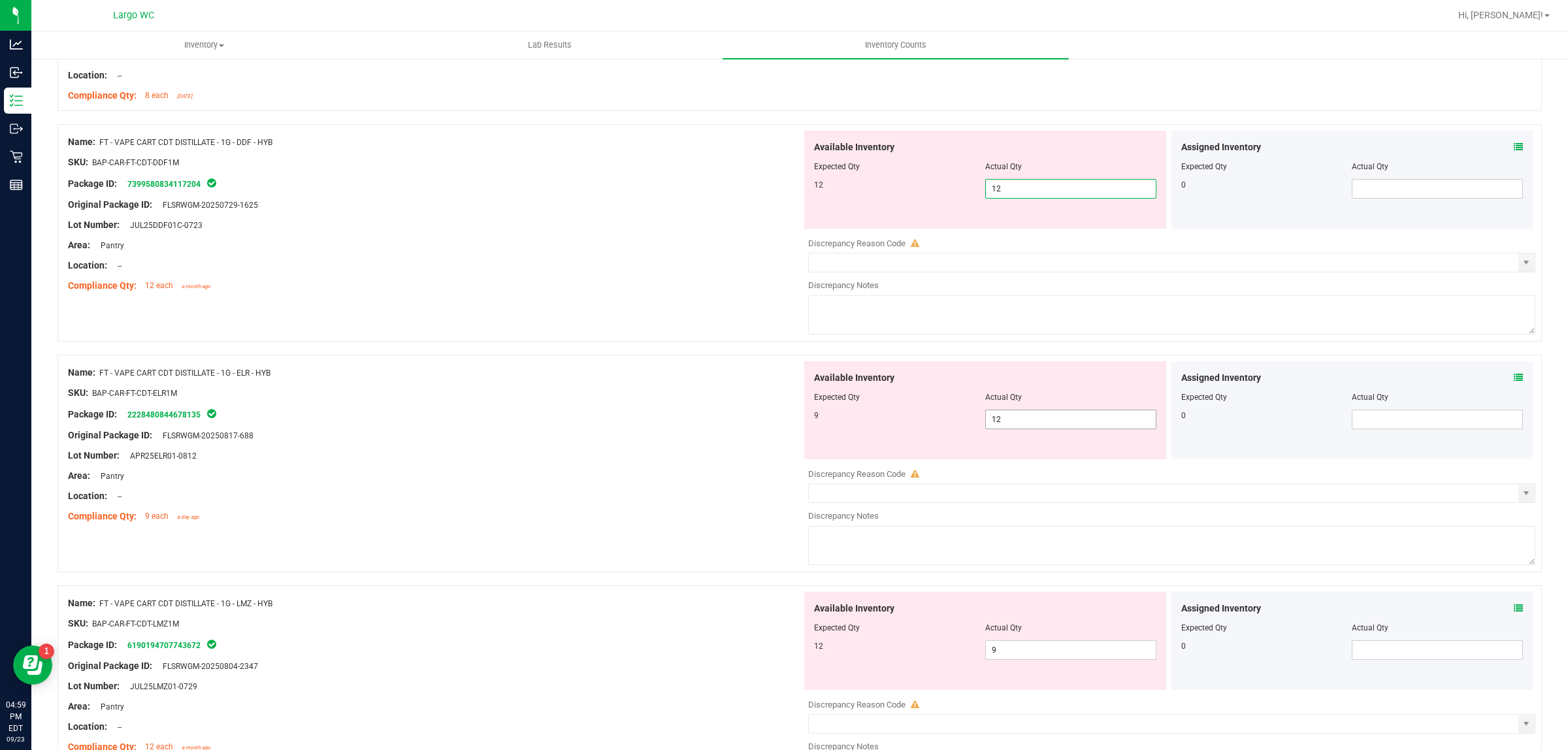
type input "12"
click at [1000, 428] on div "Available Inventory Expected Qty Actual Qty 9 12 12" at bounding box center [1168, 465] width 733 height 208
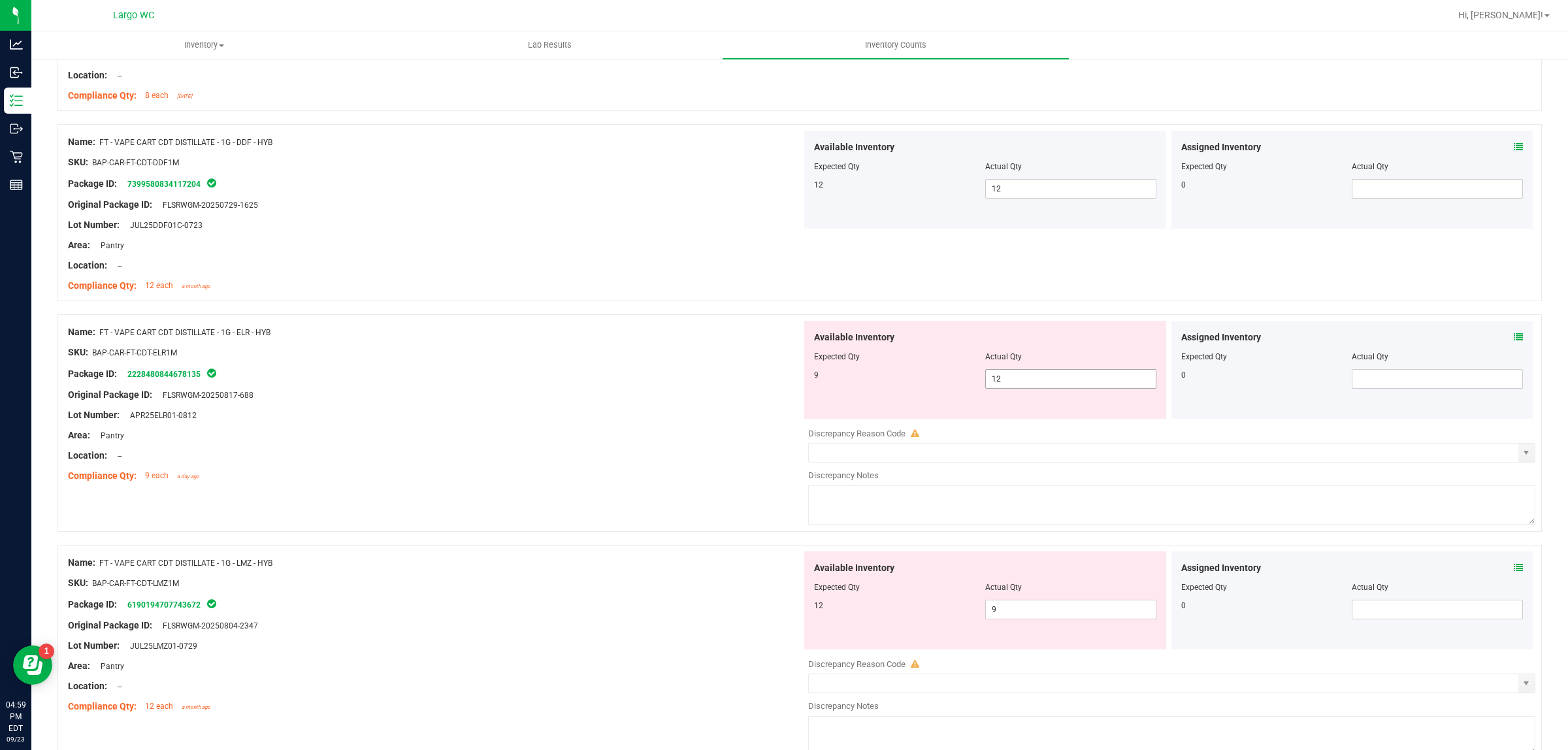
click at [1000, 428] on div at bounding box center [1172, 424] width 727 height 6
click at [997, 380] on span "12 12" at bounding box center [1071, 379] width 171 height 20
click at [997, 380] on input "12" at bounding box center [1071, 379] width 170 height 18
type input "9"
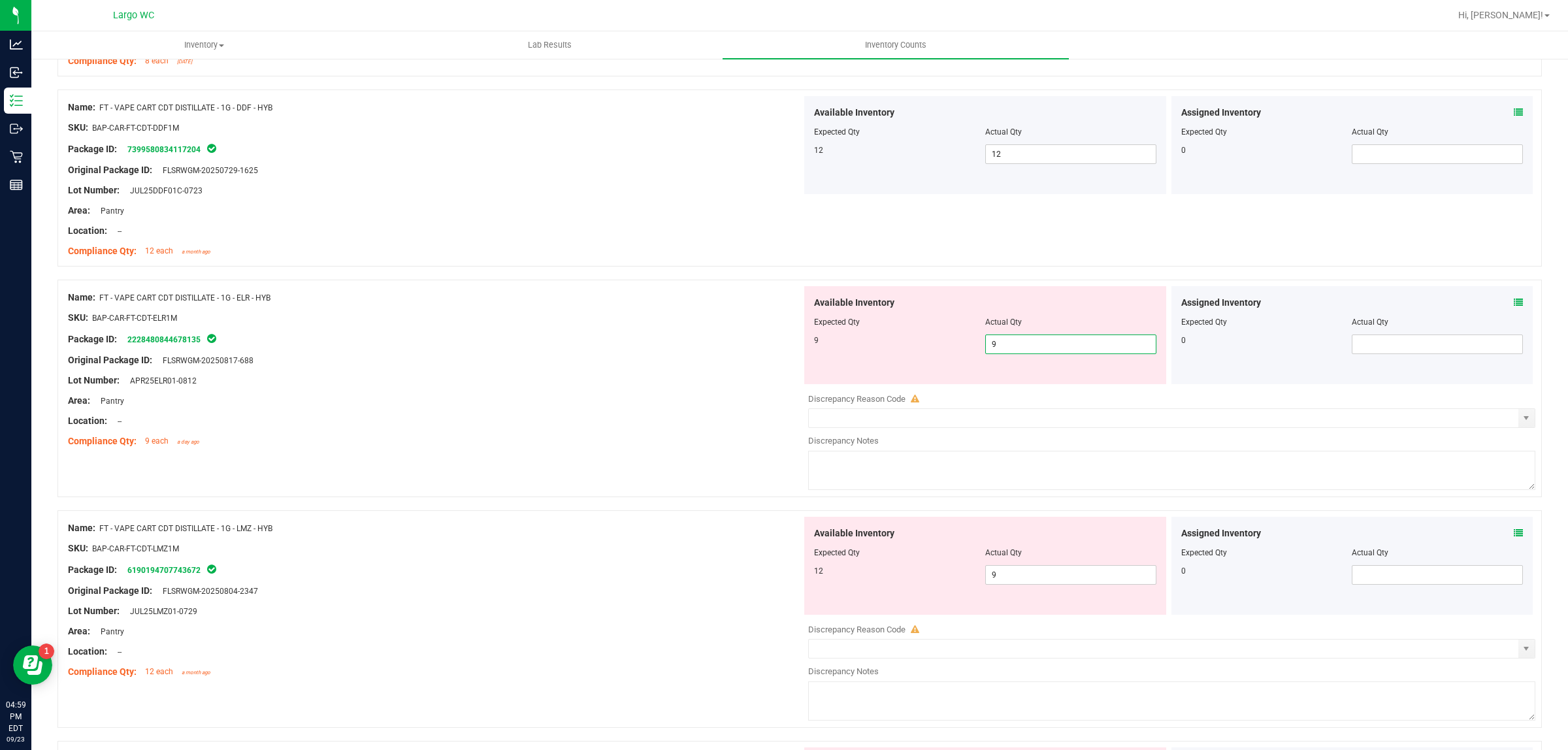
scroll to position [3023, 0]
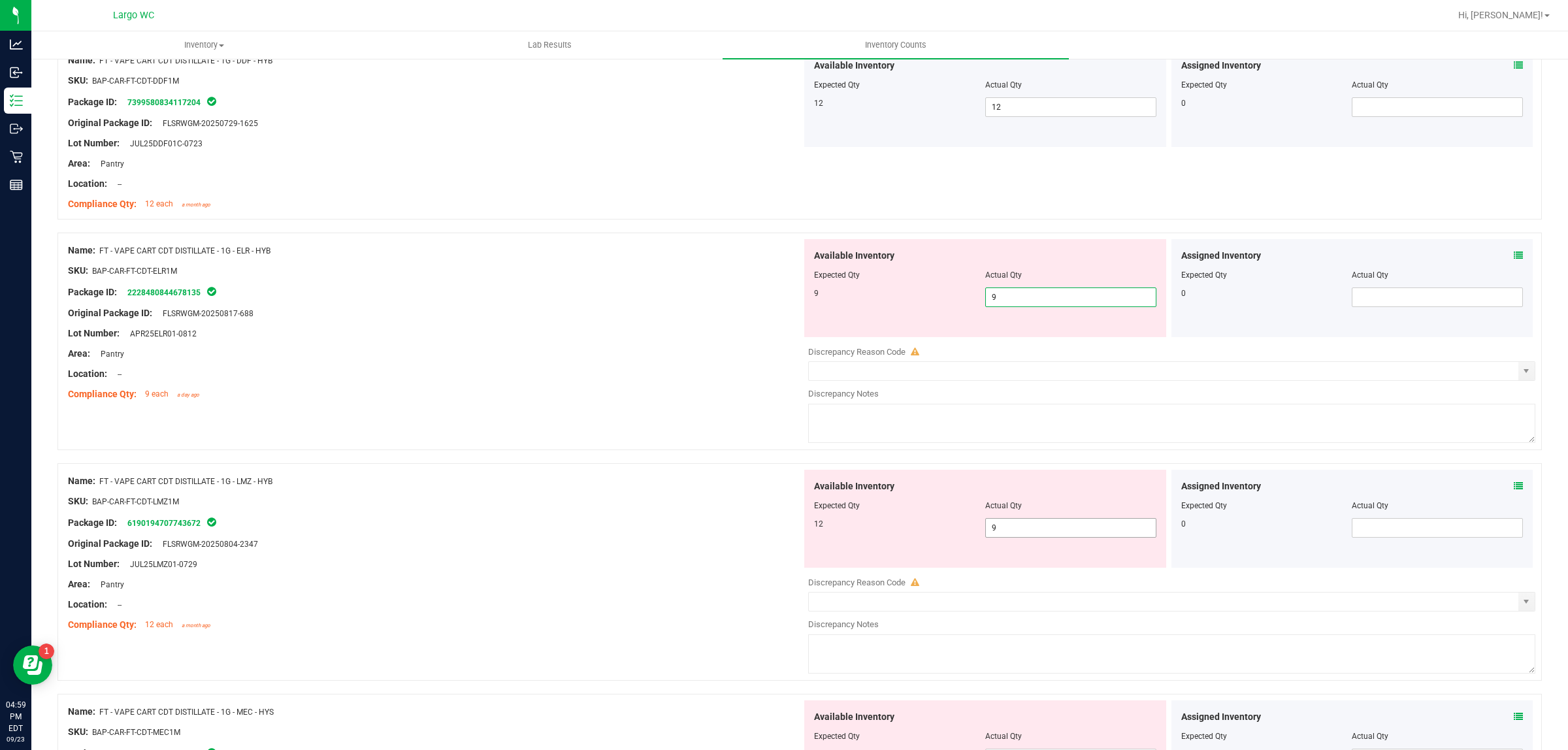
type input "9"
click at [1010, 537] on div "Available Inventory Expected Qty Actual Qty 12 9 9" at bounding box center [1168, 573] width 733 height 208
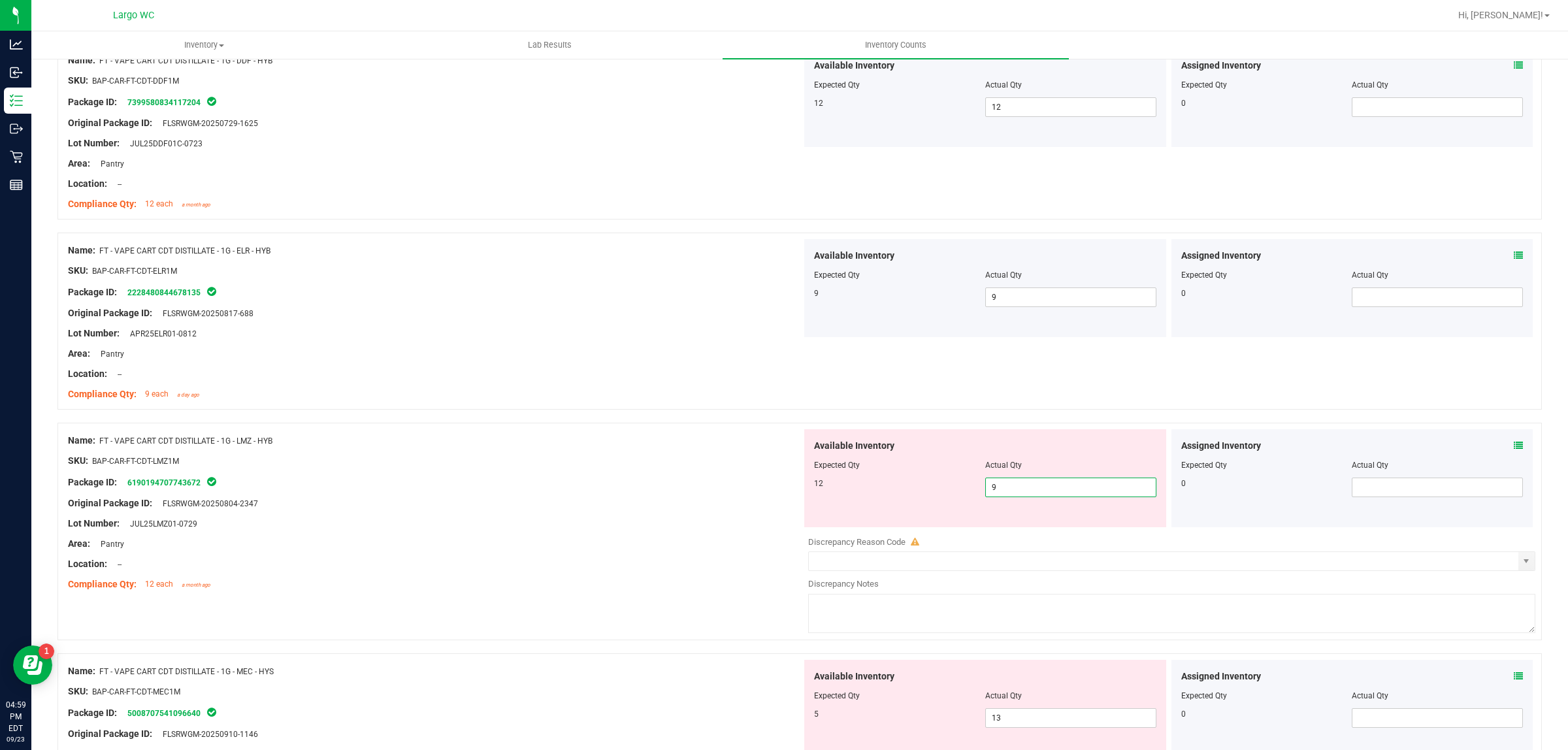
click at [1010, 536] on div at bounding box center [1172, 532] width 727 height 6
click at [990, 489] on span "9 9" at bounding box center [1071, 488] width 171 height 20
click at [990, 489] on input "9" at bounding box center [1071, 487] width 170 height 18
type input "12"
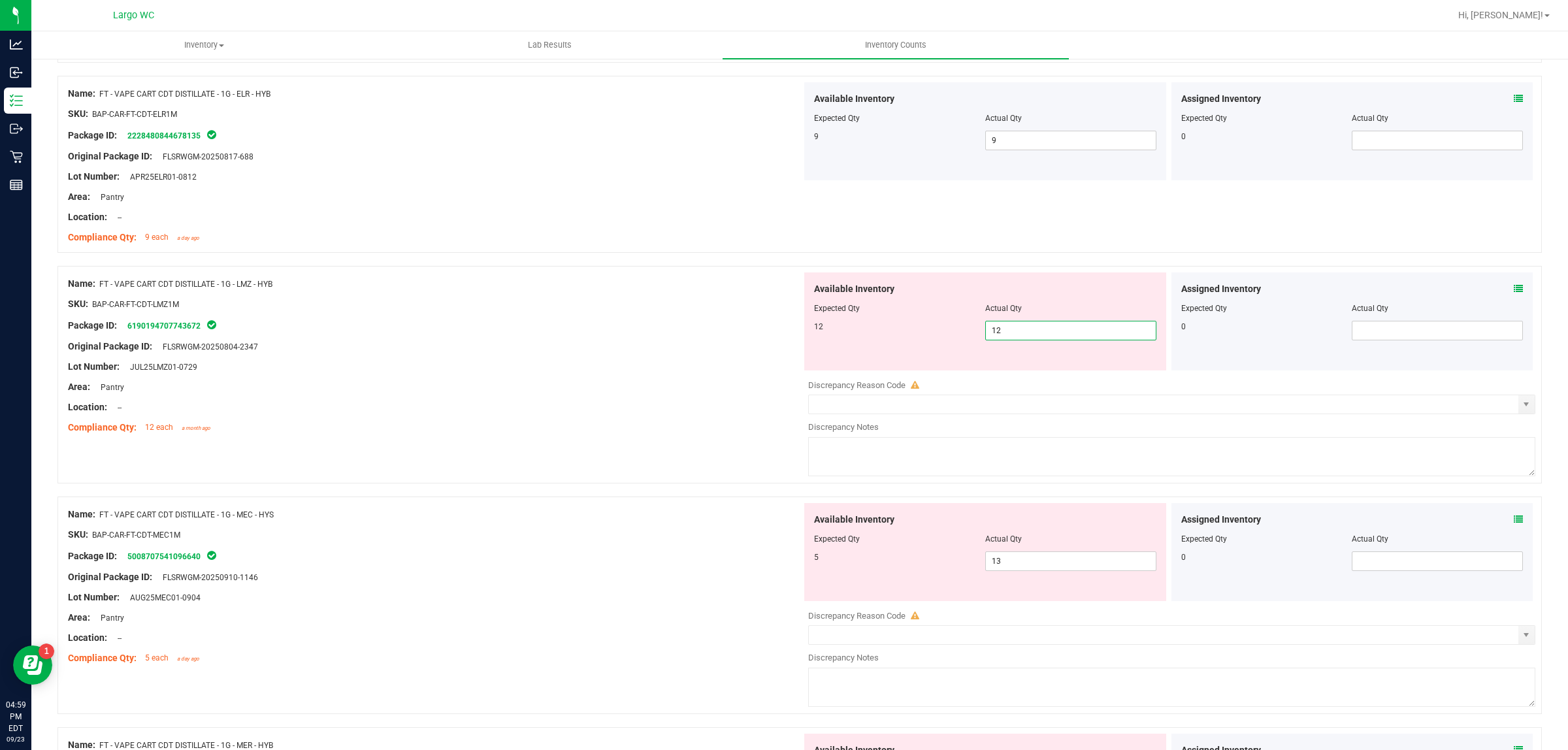
scroll to position [3186, 0]
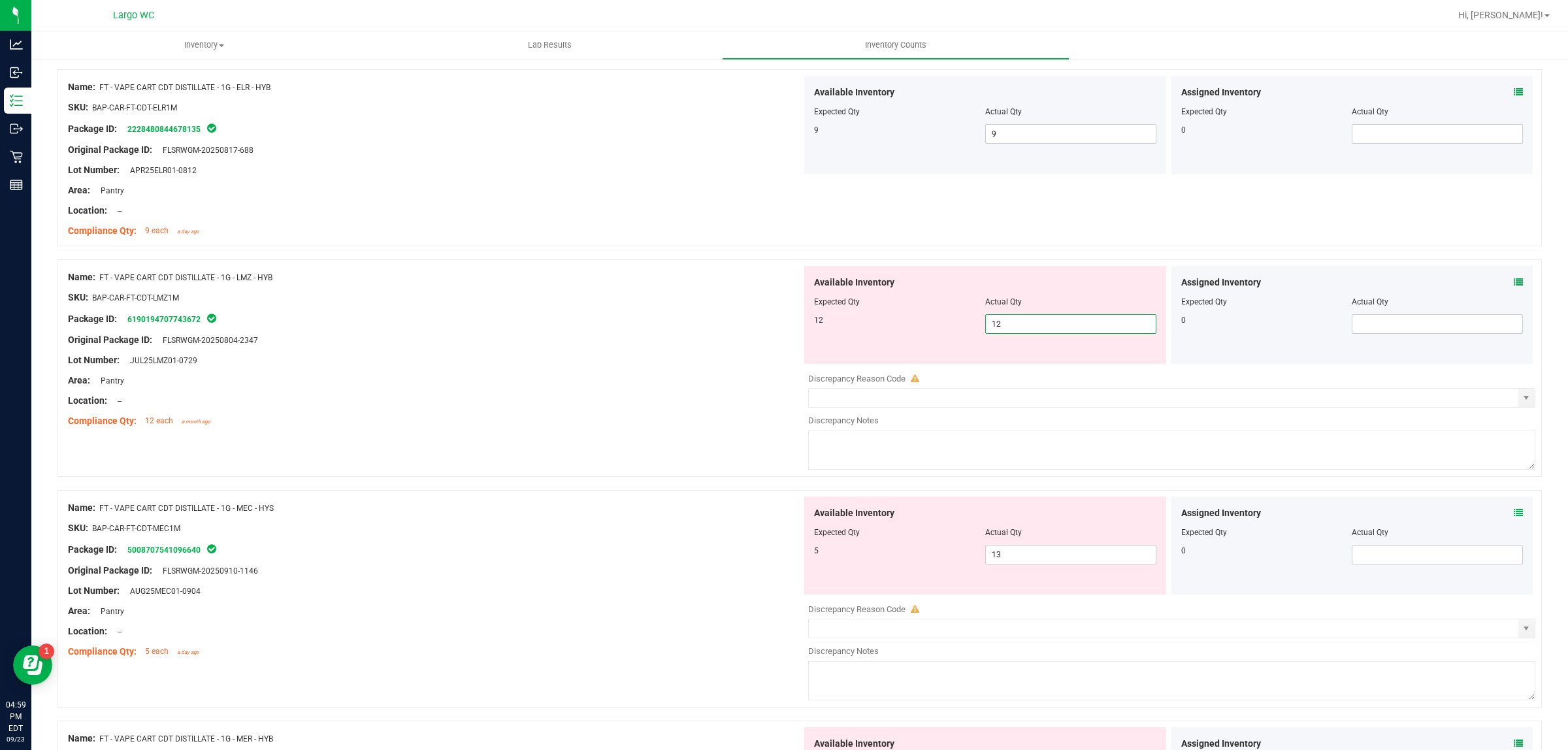
type input "12"
click at [646, 411] on div at bounding box center [435, 411] width 733 height 6
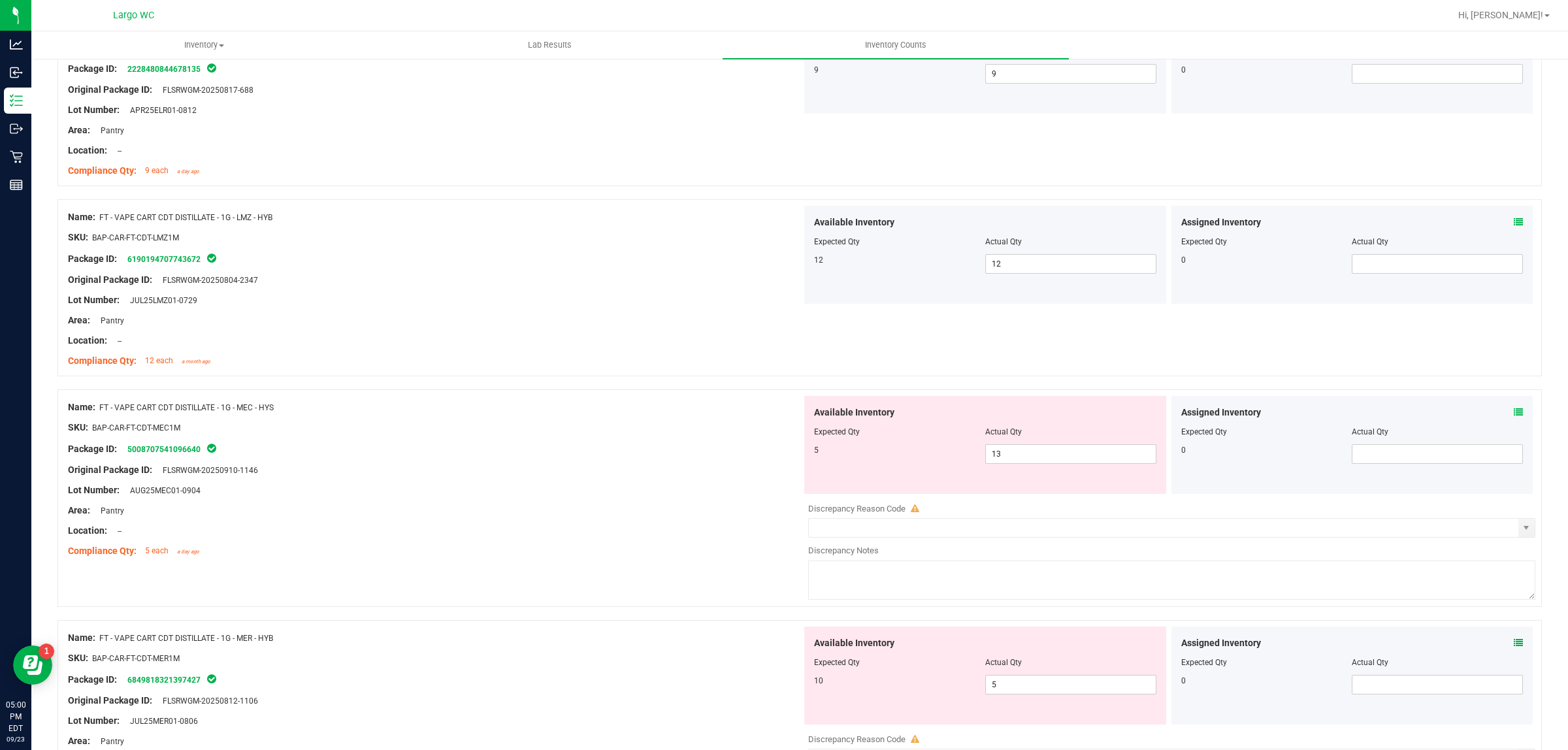
scroll to position [3349, 0]
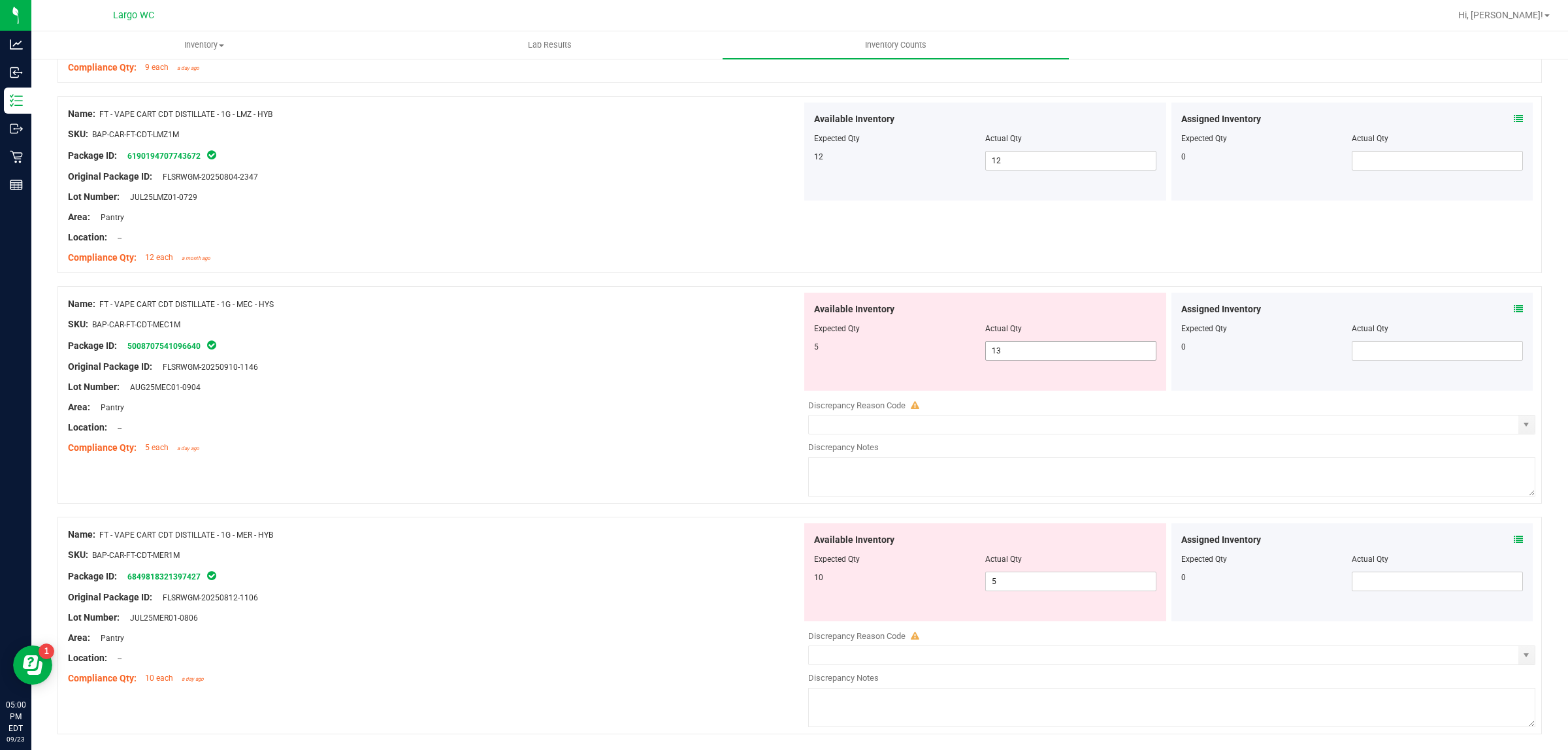
click at [1065, 348] on span "13 13" at bounding box center [1071, 351] width 171 height 20
click at [1065, 348] on input "13" at bounding box center [1071, 351] width 170 height 18
click at [595, 343] on div "Package ID: 5008707541096640" at bounding box center [435, 346] width 733 height 16
click at [1044, 357] on input "13" at bounding box center [1071, 351] width 170 height 18
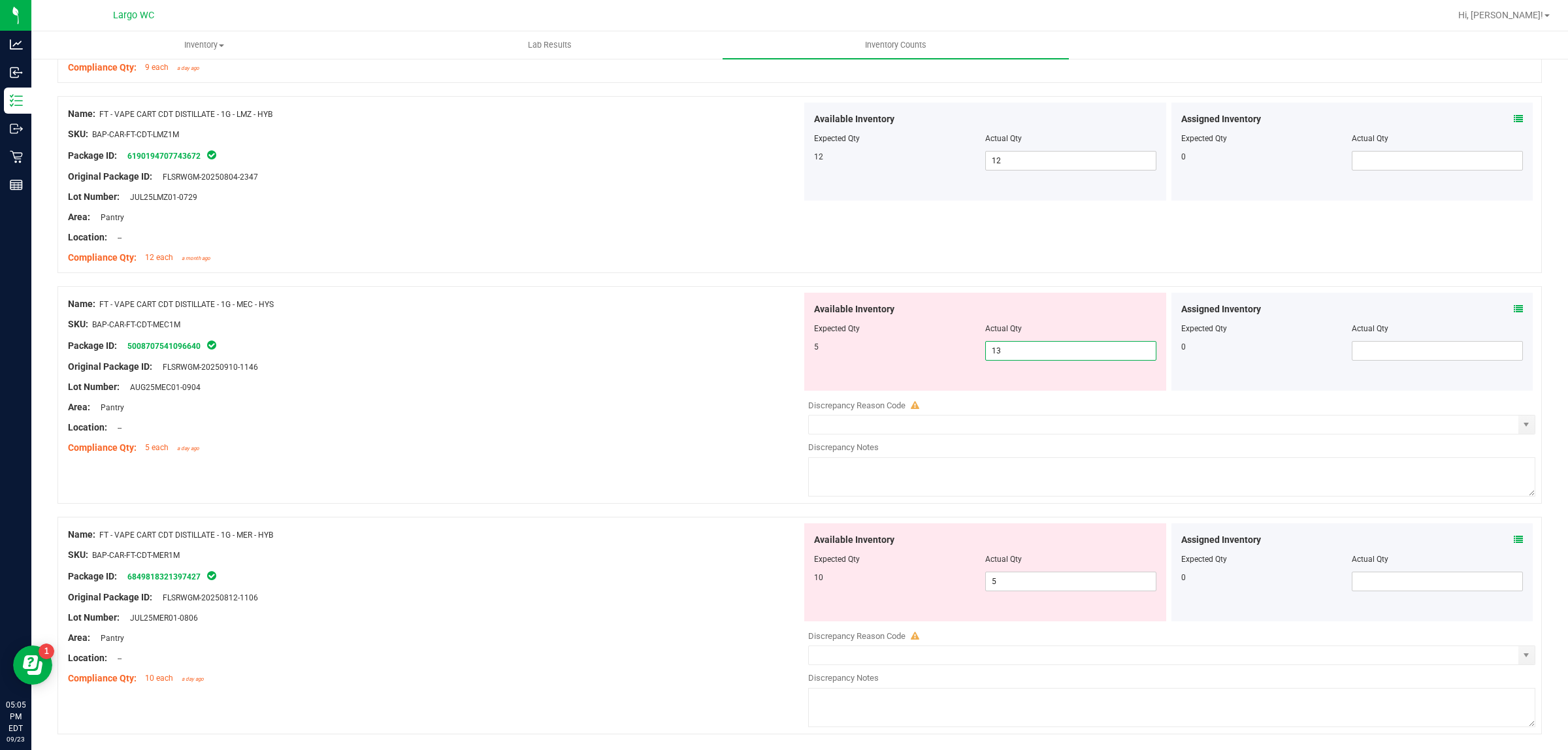
type input "1"
type input "5"
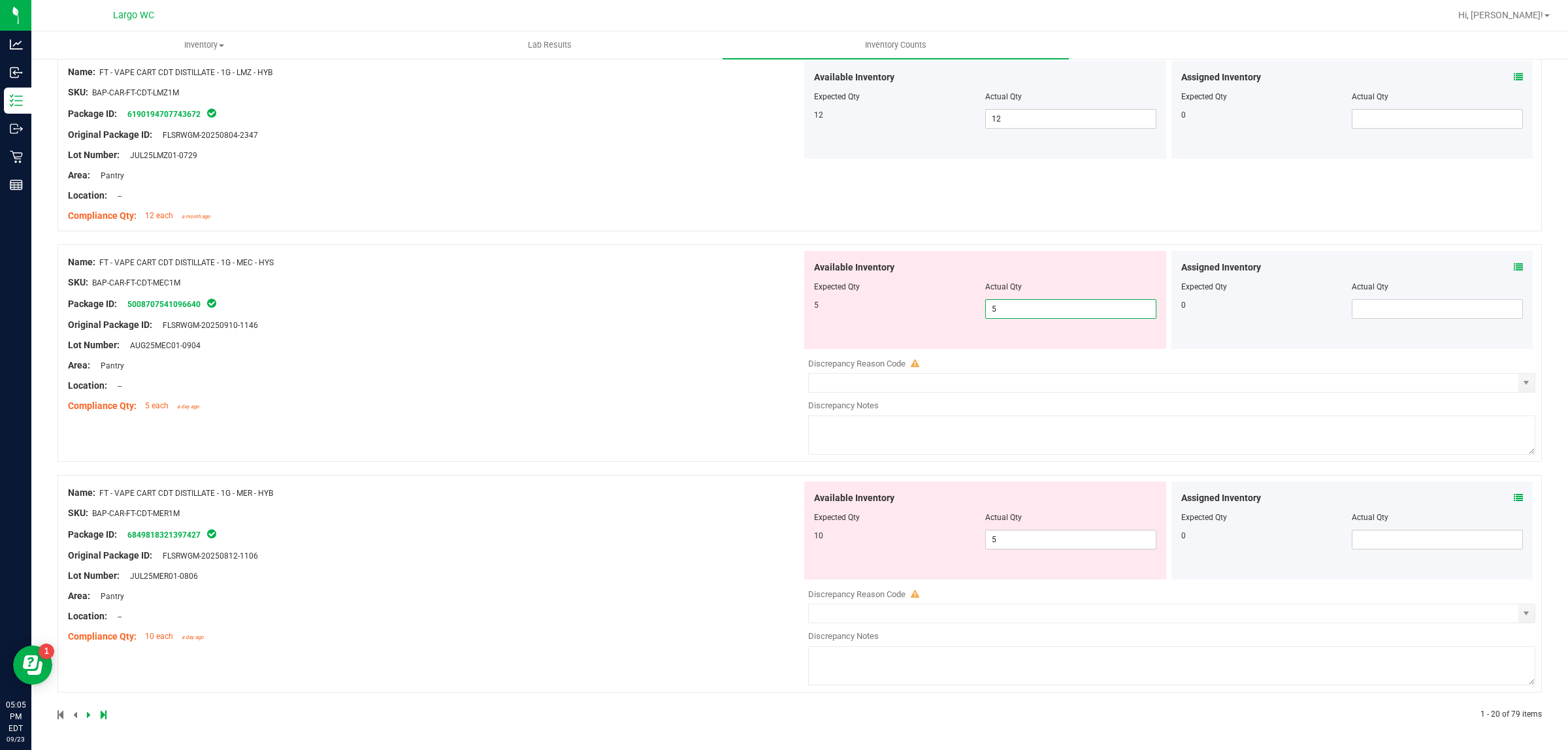
type input "5"
click at [796, 479] on div "Name: FT - VAPE CART CDT DISTILLATE - 1G - MER - HYB SKU: BAP-CAR-FT-CDT-MER1M …" at bounding box center [799, 584] width 1484 height 217
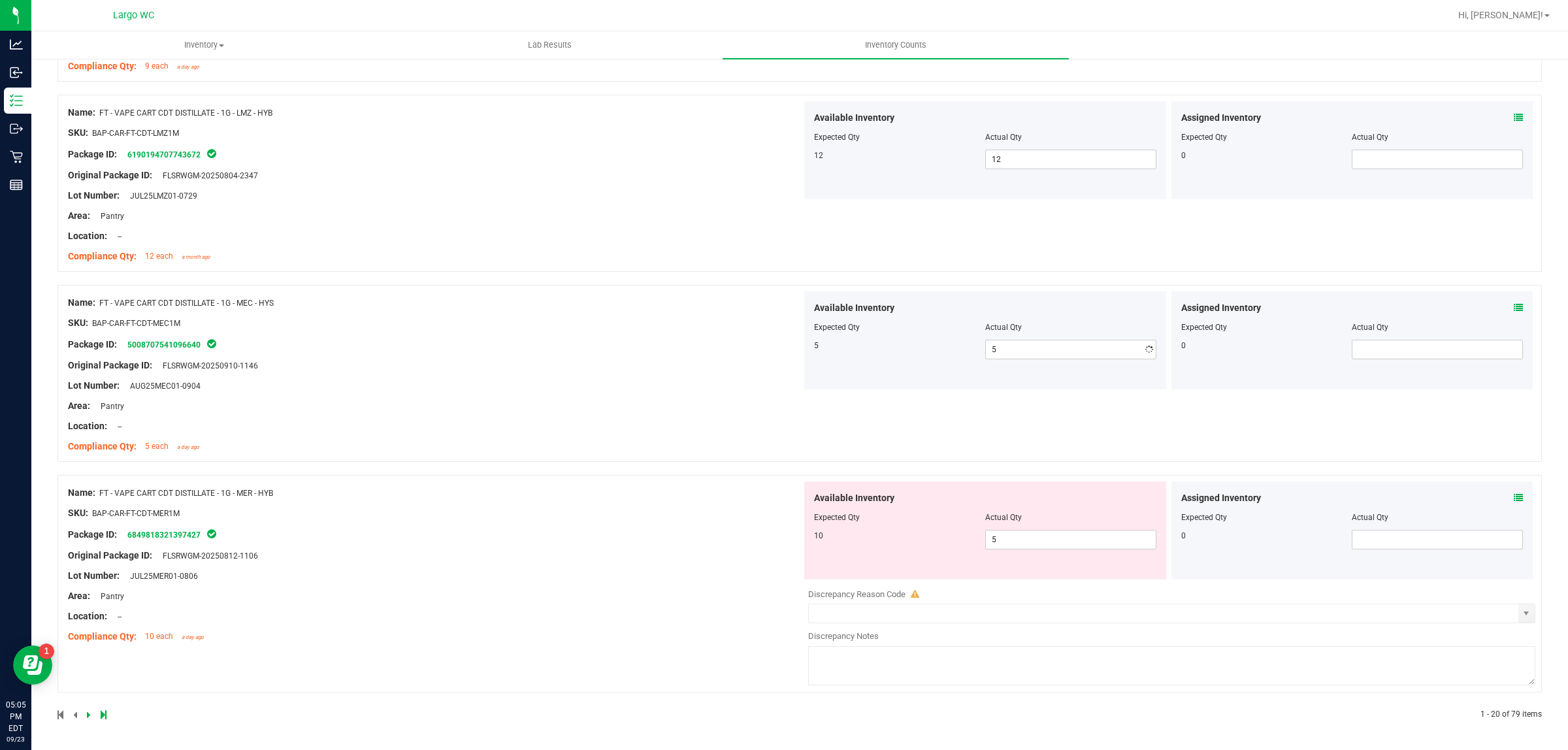
scroll to position [3356, 0]
click at [1047, 537] on span "5 5" at bounding box center [1071, 540] width 171 height 20
click at [1047, 537] on input "5" at bounding box center [1071, 540] width 170 height 18
type input "10"
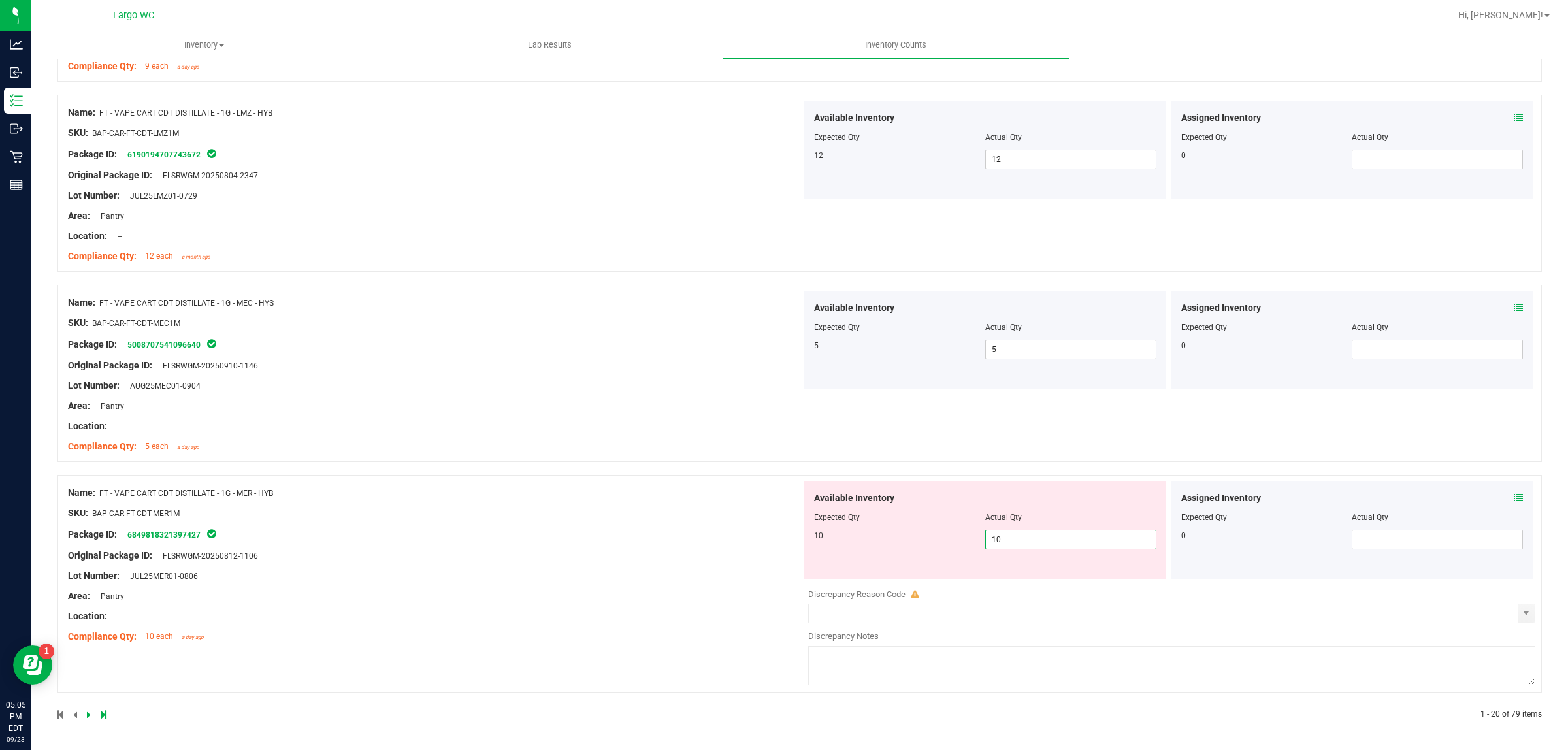
click at [419, 442] on div "Name: FT - VAPE CART CDT DISTILLATE - 1G - MEC - HYS SKU: BAP-CAR-FT-CDT-MEC1M …" at bounding box center [435, 375] width 733 height 166
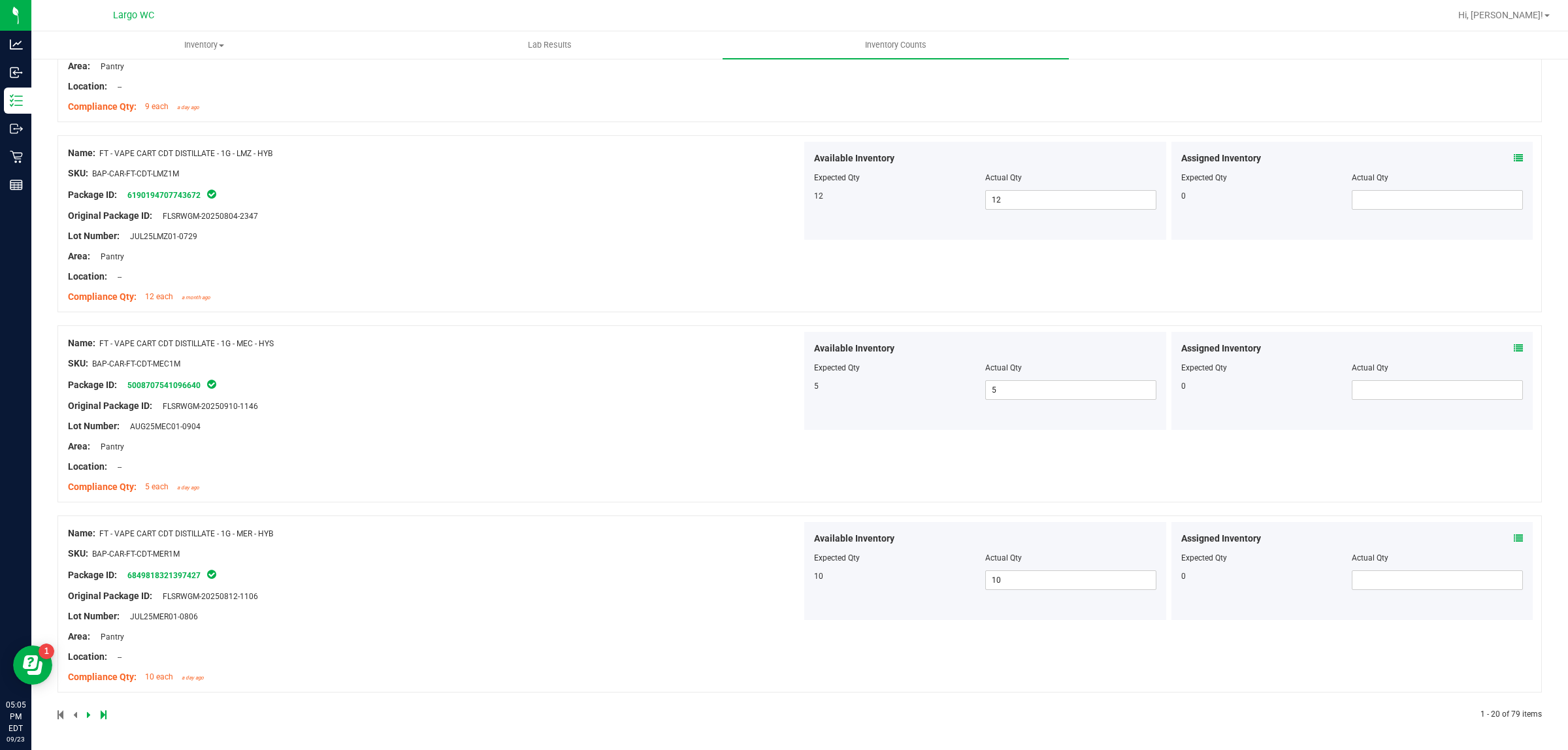
click at [105, 711] on icon at bounding box center [103, 715] width 6 height 8
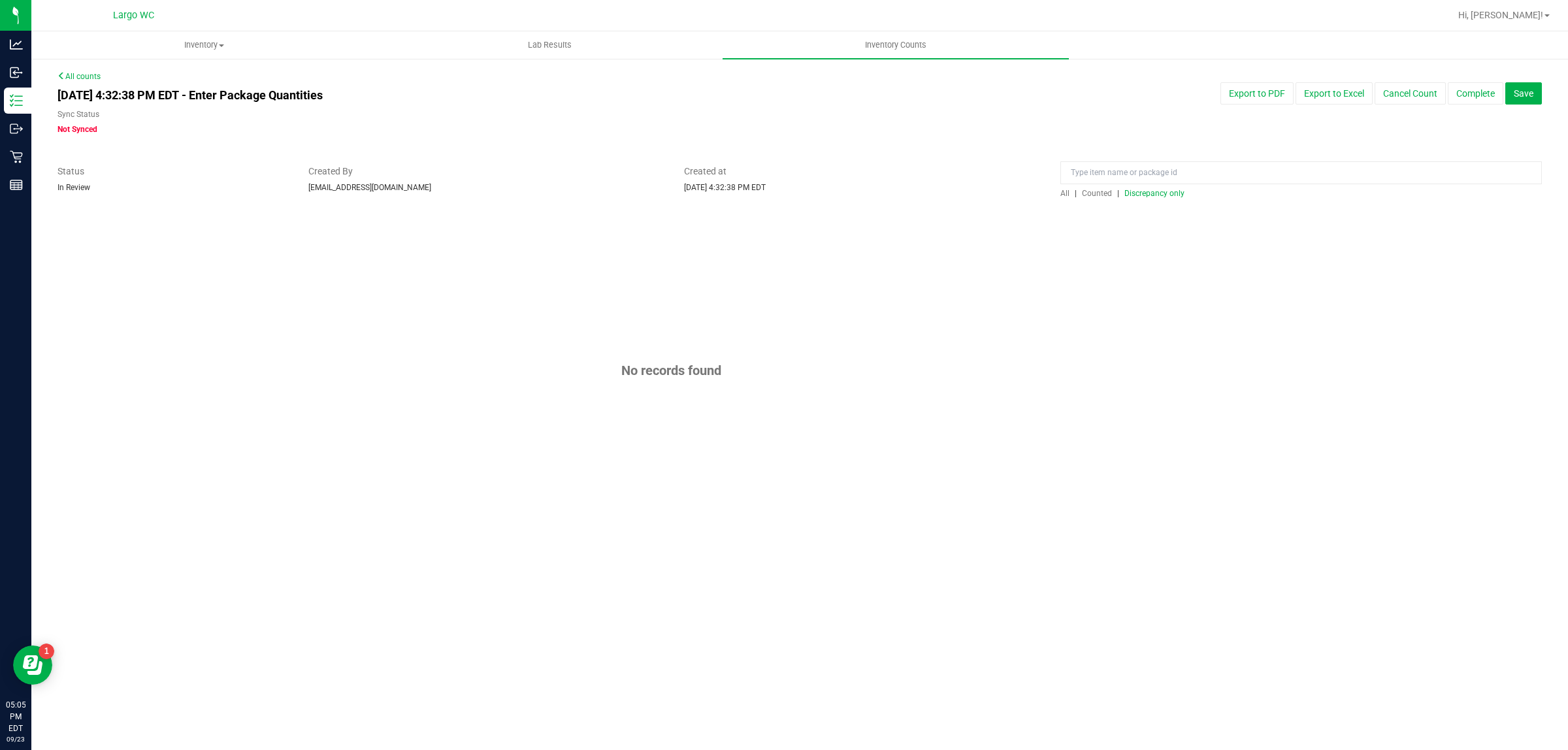
click at [1142, 191] on span "Discrepancy only" at bounding box center [1154, 193] width 60 height 9
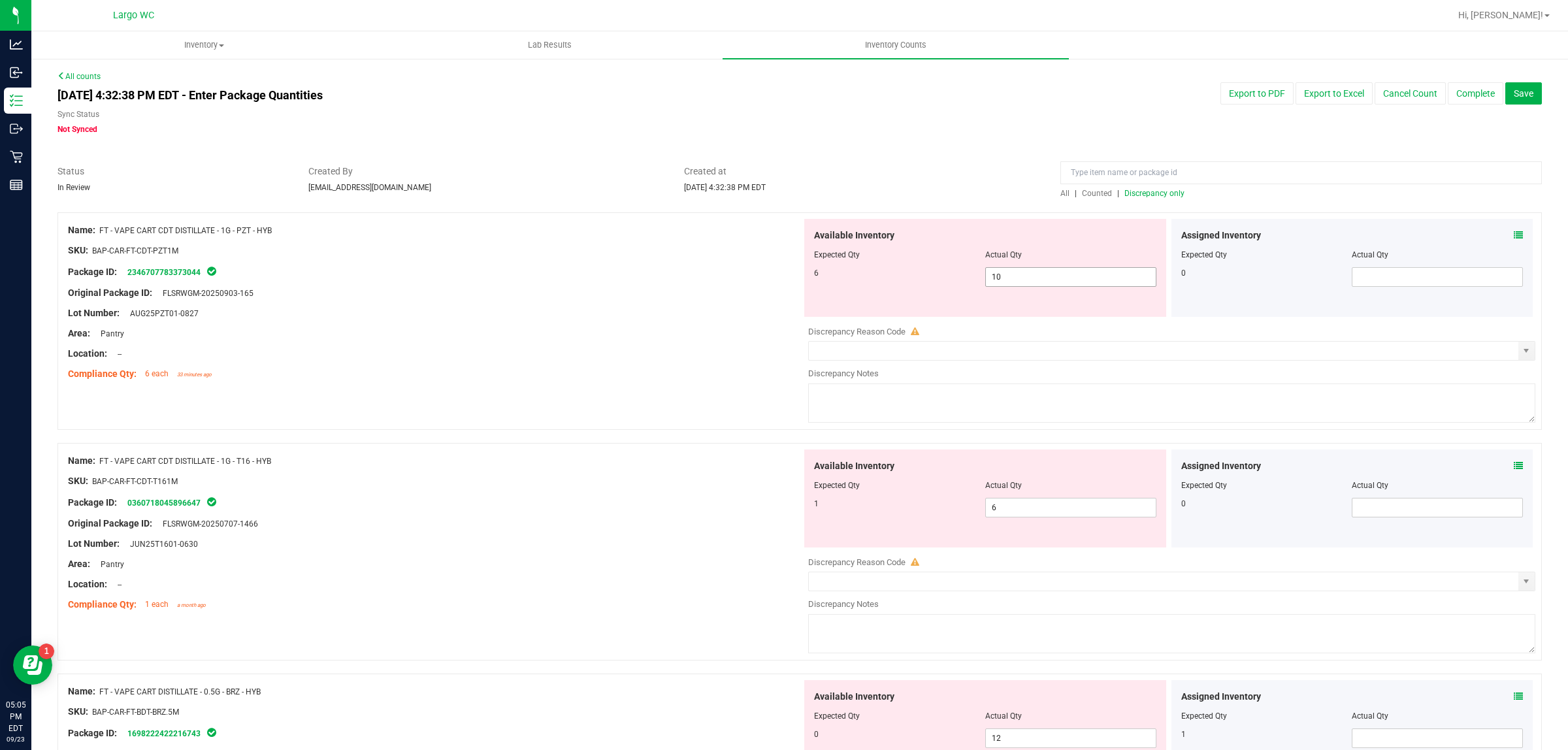
click at [1043, 278] on span "10 10" at bounding box center [1071, 277] width 171 height 20
click at [1043, 278] on input "10" at bounding box center [1071, 277] width 170 height 18
type input "6"
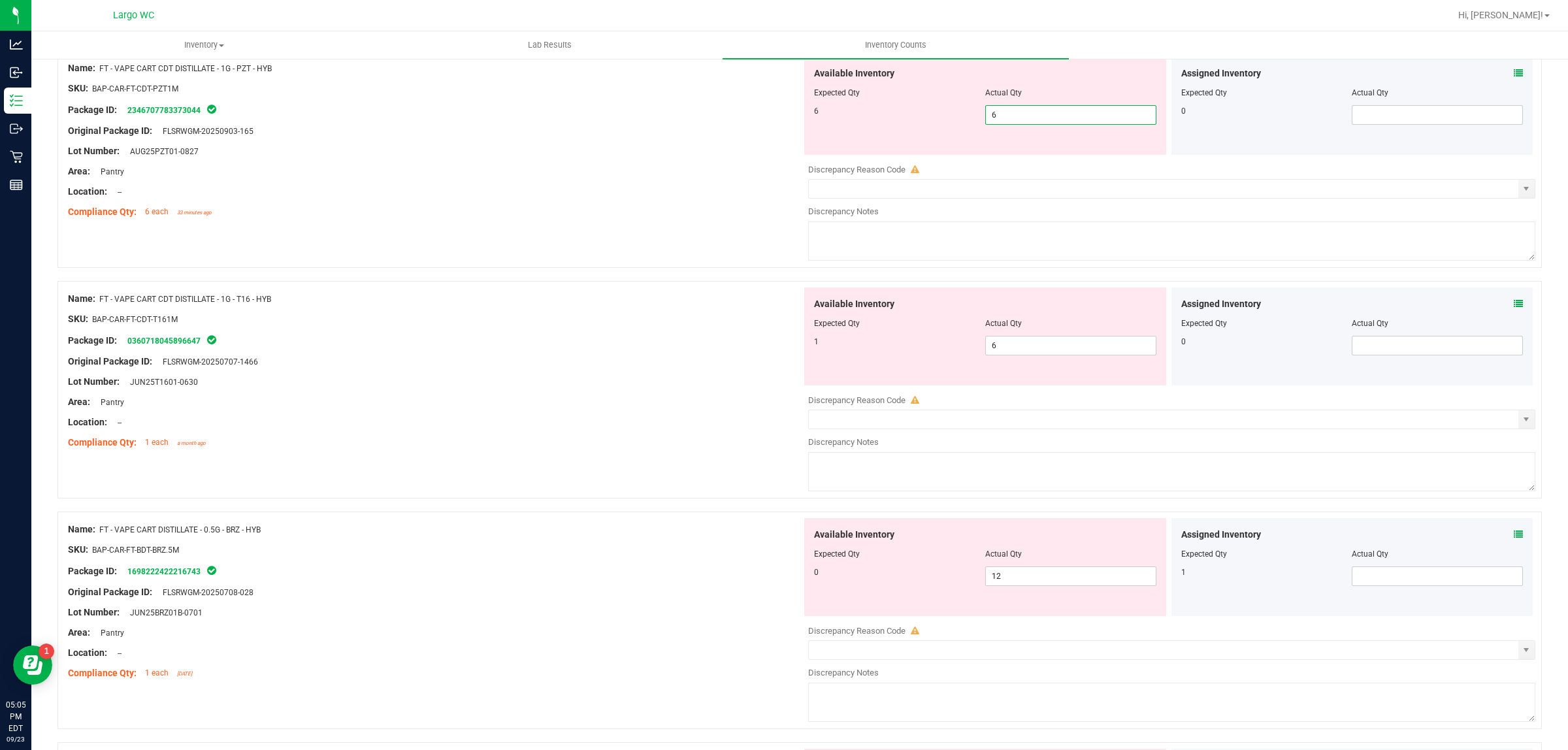
scroll to position [164, 0]
type input "6"
click at [995, 344] on div "Available Inventory Expected Qty Actual Qty 1 6 6" at bounding box center [1168, 390] width 733 height 208
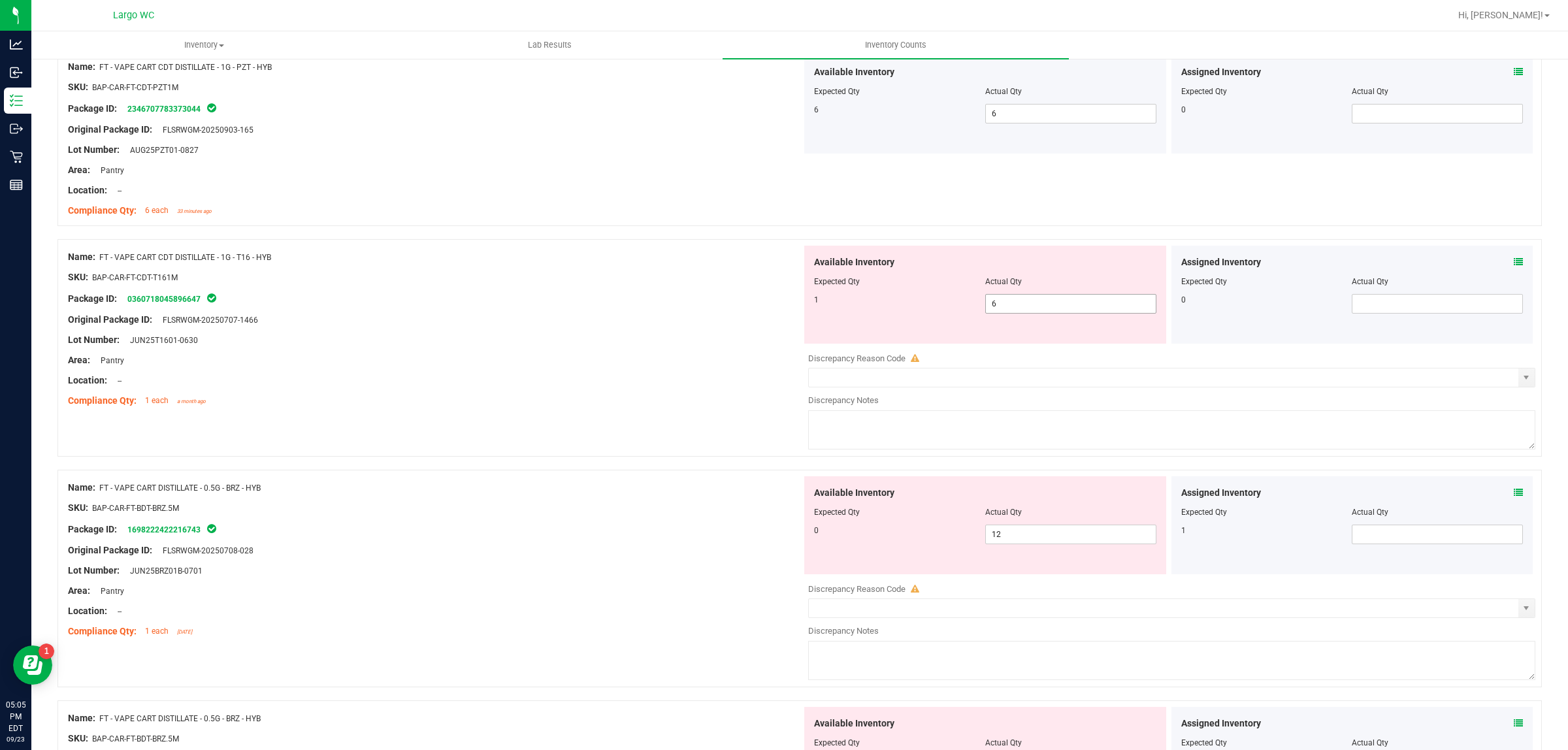
click at [995, 344] on div at bounding box center [1168, 344] width 733 height 2
click at [1007, 312] on span "6 6" at bounding box center [1071, 304] width 171 height 20
click at [1008, 301] on input "6" at bounding box center [1071, 304] width 170 height 18
type input "1"
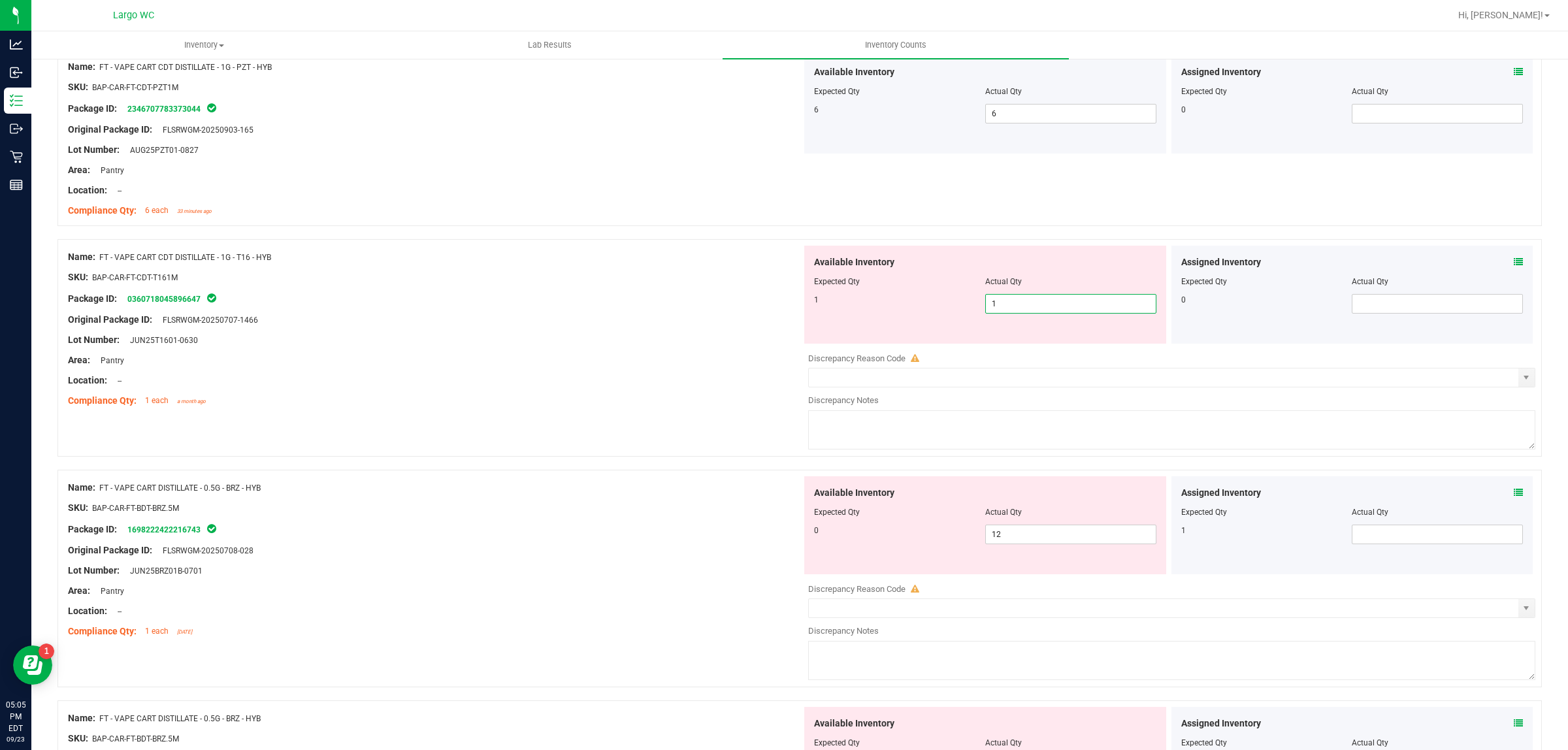
click at [628, 254] on div "Name: FT - VAPE CART CDT DISTILLATE - 1G - T16 - HYB" at bounding box center [435, 256] width 733 height 13
type input "1"
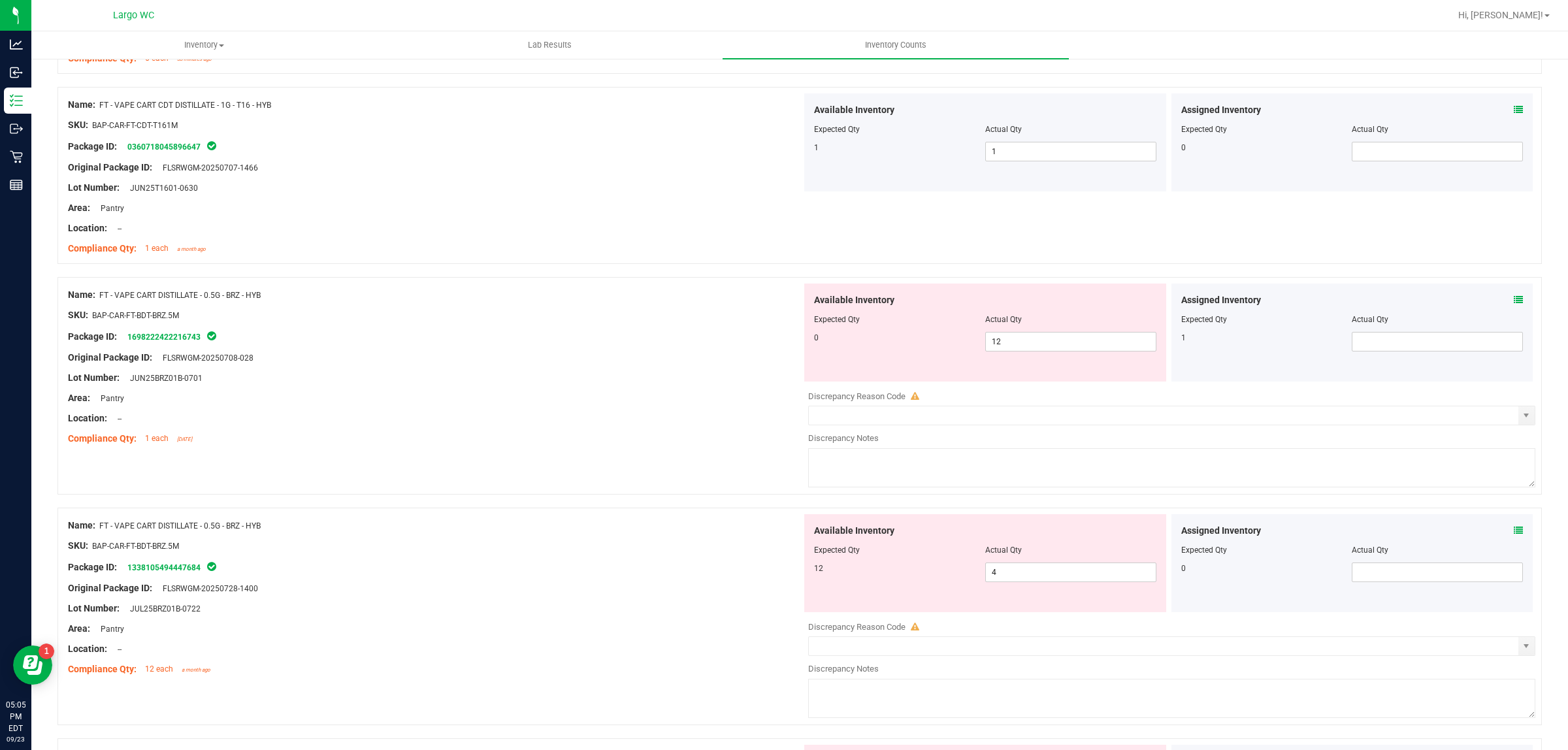
scroll to position [326, 0]
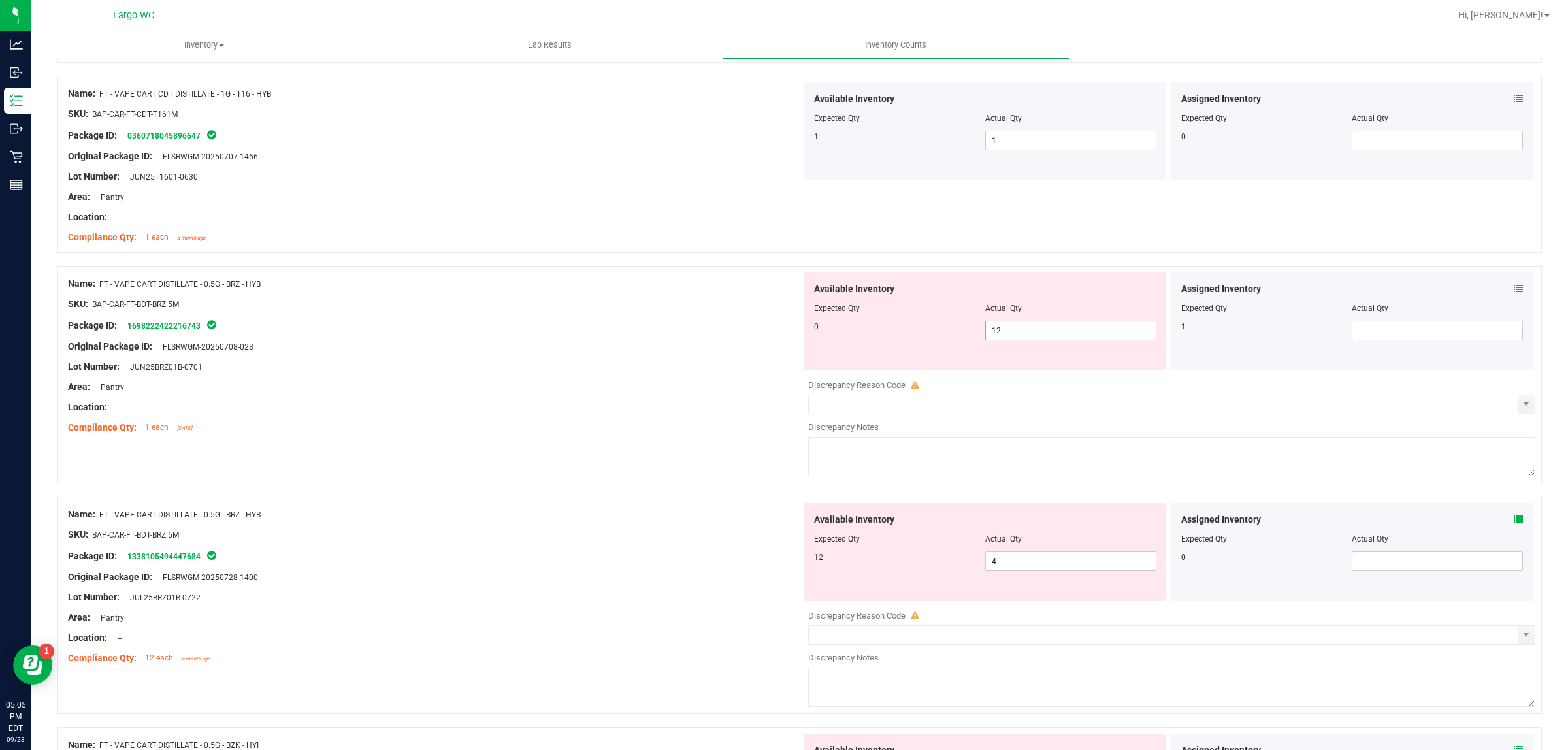
click at [1027, 331] on span "12 12" at bounding box center [1071, 331] width 171 height 20
click at [1027, 331] on input "12" at bounding box center [1071, 331] width 170 height 18
type input "0"
click at [1007, 561] on div "Available Inventory Expected Qty Actual Qty 12 4 4" at bounding box center [985, 552] width 362 height 98
type input "0"
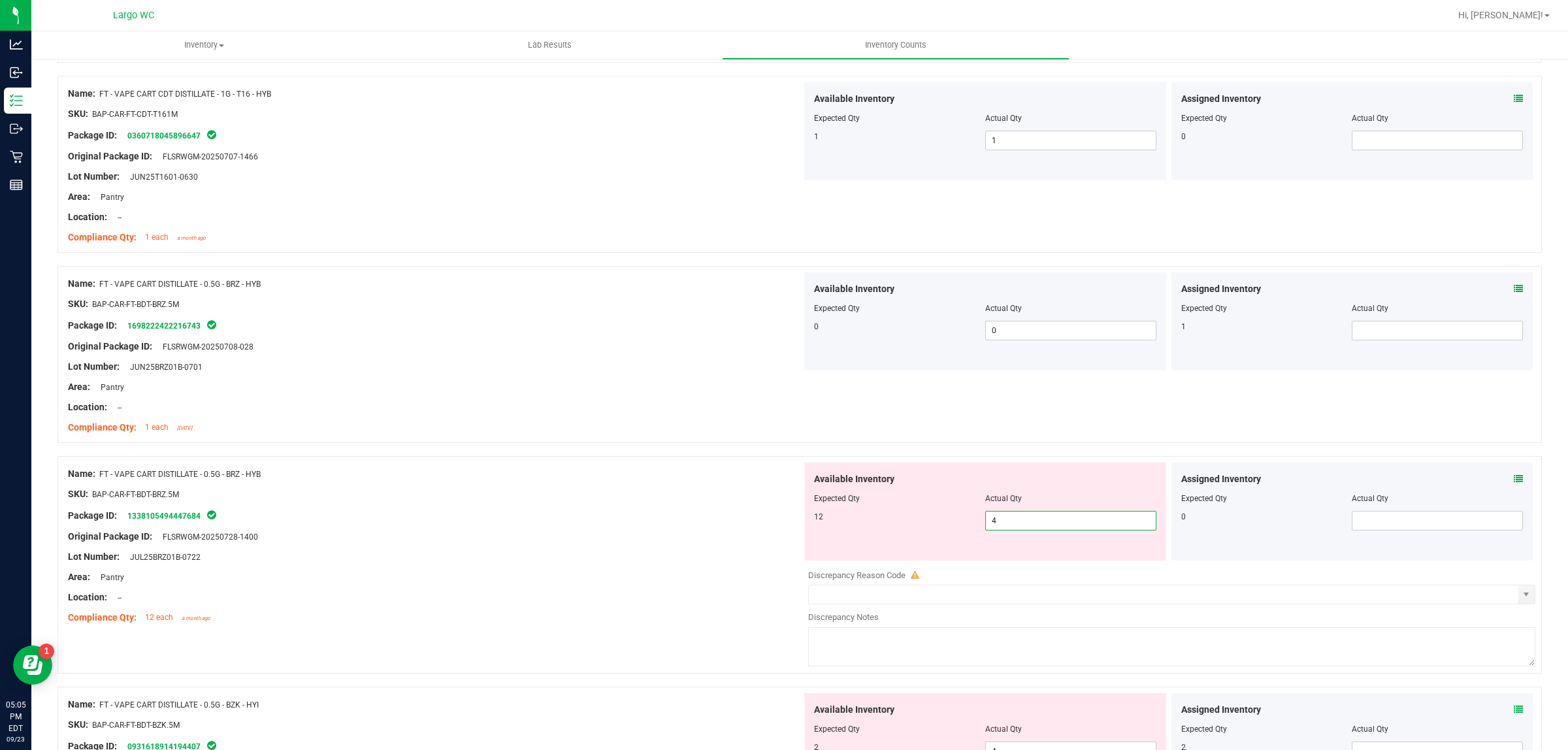
click at [1000, 514] on input "4" at bounding box center [1071, 521] width 170 height 18
type input "12"
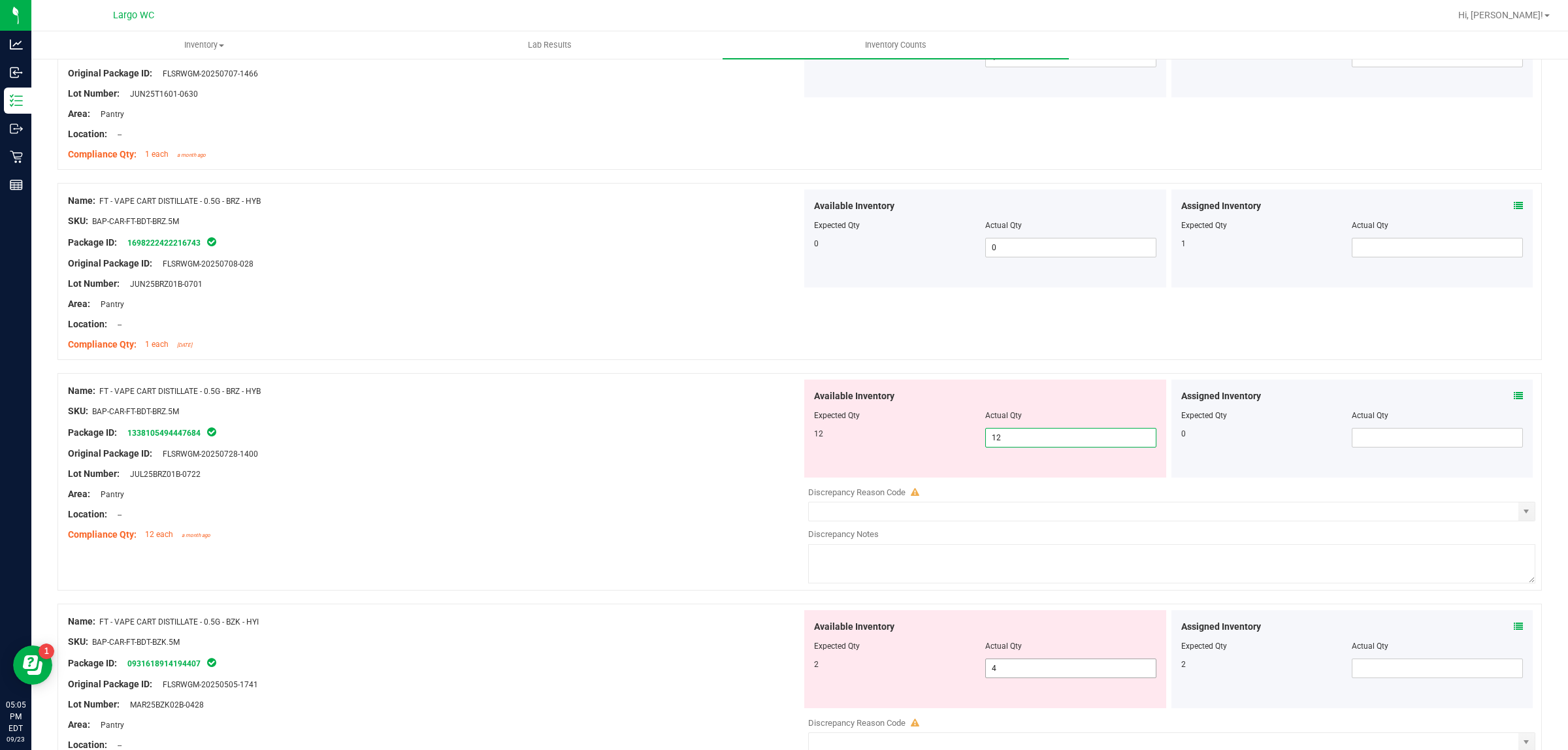
scroll to position [572, 0]
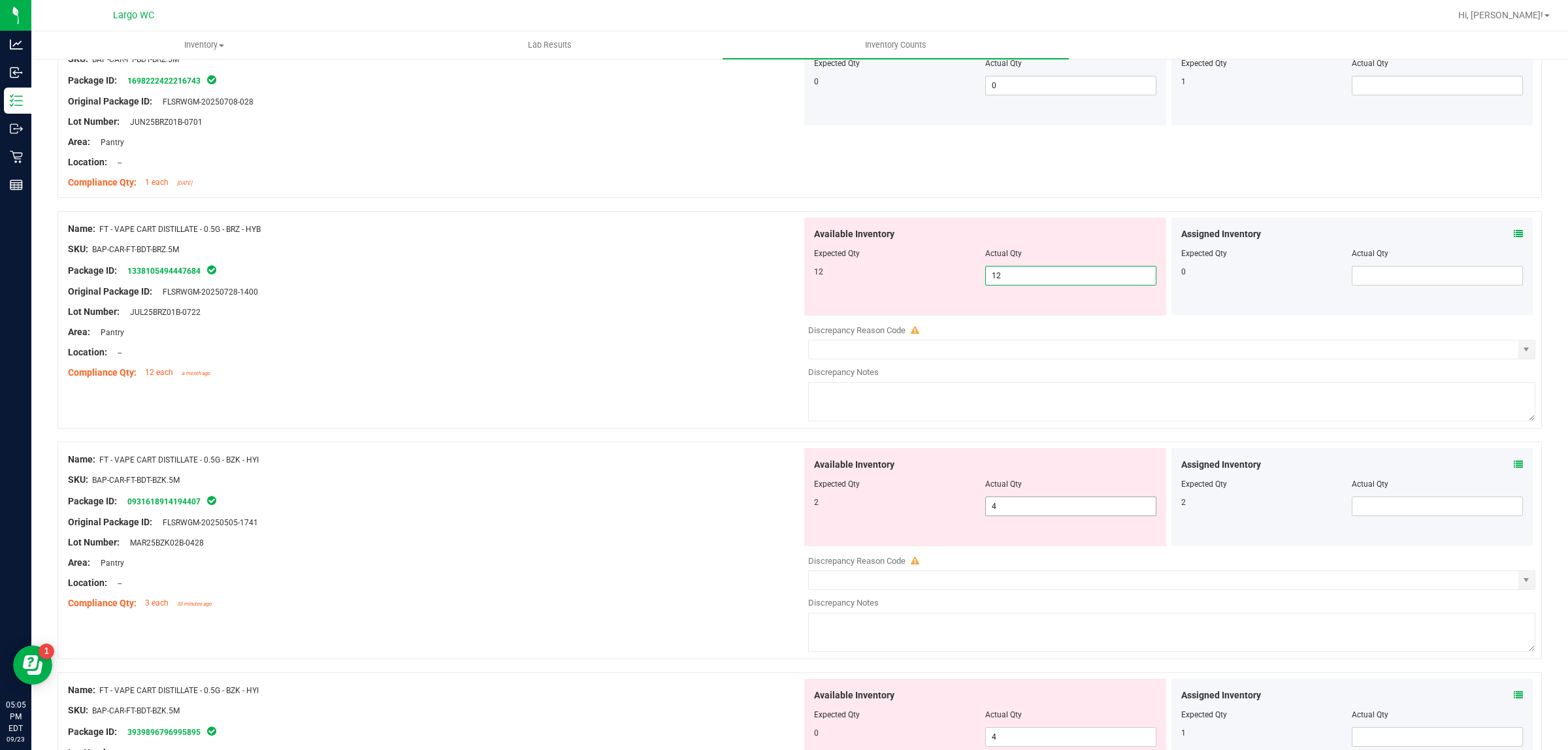
type input "12"
click at [1048, 510] on div "Available Inventory Expected Qty Actual Qty 2 4 4" at bounding box center [1168, 552] width 733 height 208
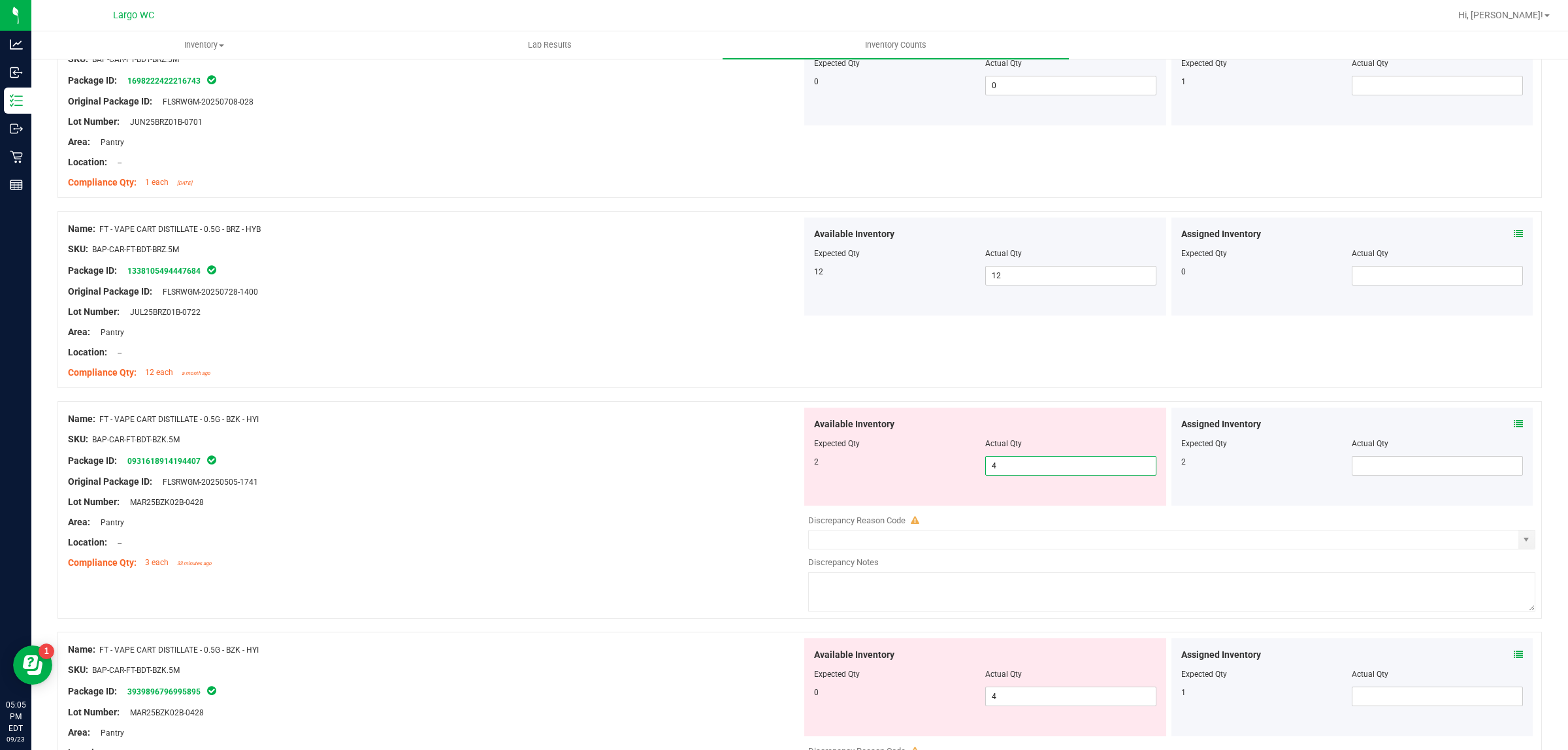
click at [1021, 468] on input "4" at bounding box center [1071, 466] width 170 height 18
type input "2"
click at [556, 309] on div "Lot Number: JUL25BRZ01B-0722" at bounding box center [435, 312] width 733 height 13
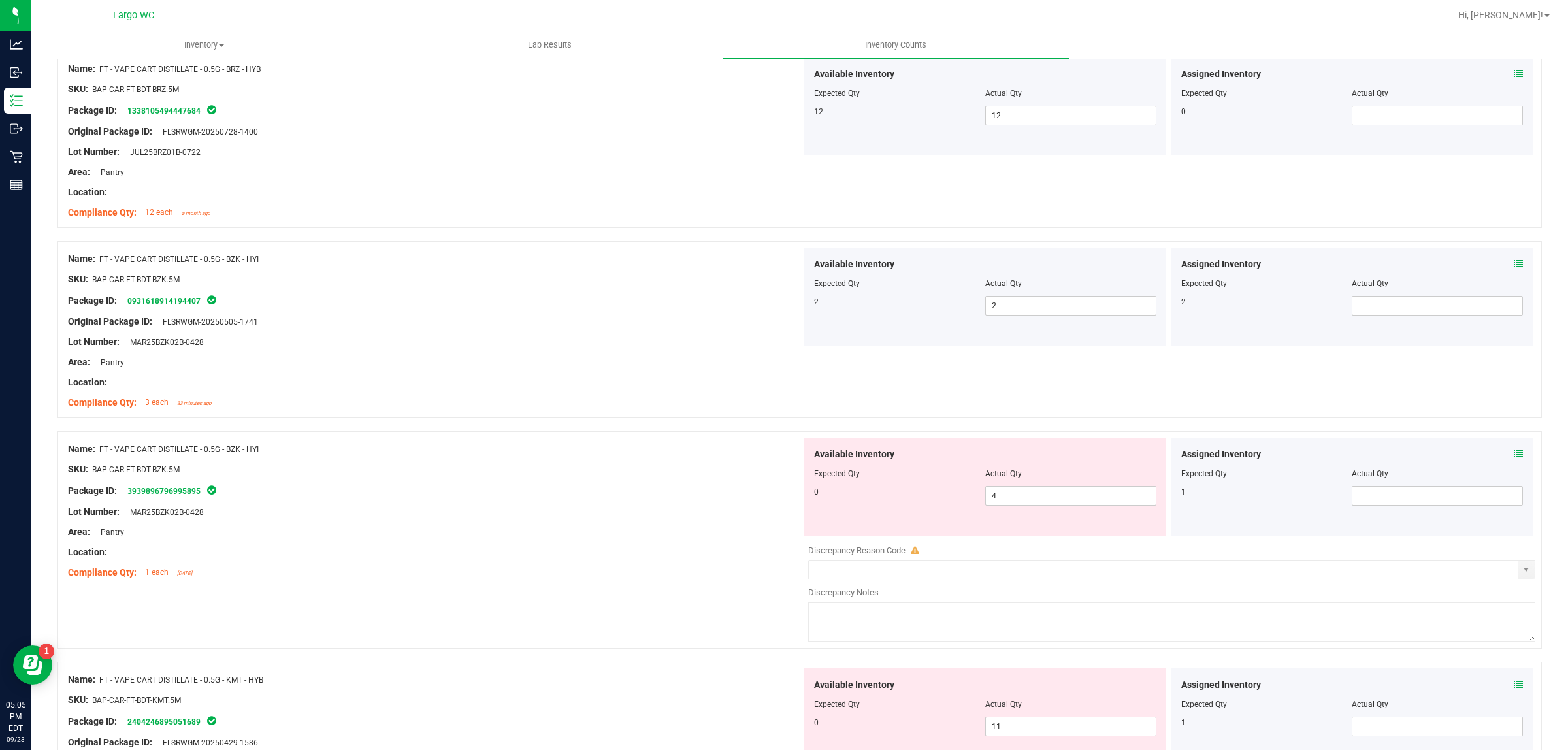
scroll to position [735, 0]
click at [1066, 495] on span "4 4" at bounding box center [1071, 493] width 171 height 20
click at [1066, 495] on input "4" at bounding box center [1071, 493] width 170 height 18
type input "."
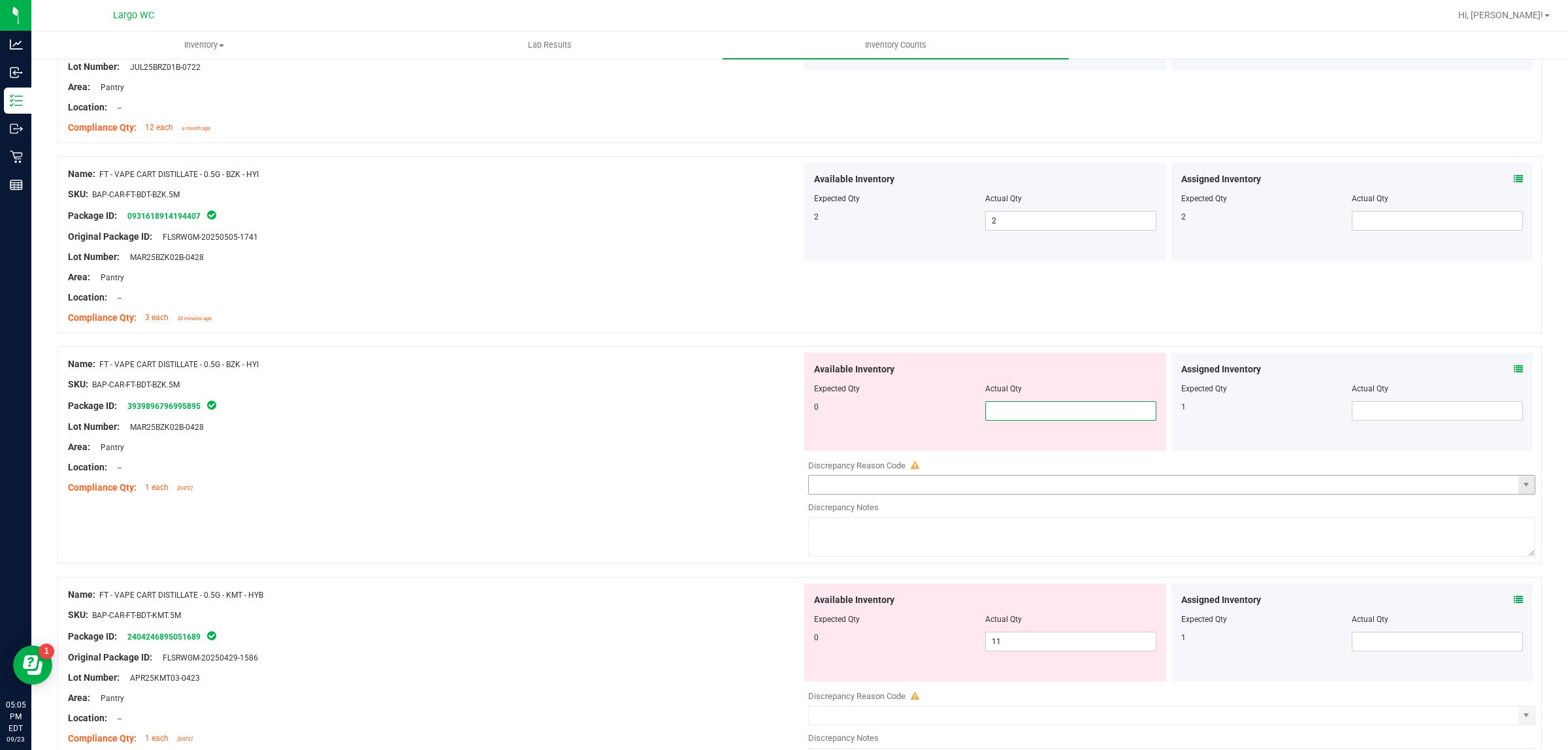
scroll to position [980, 0]
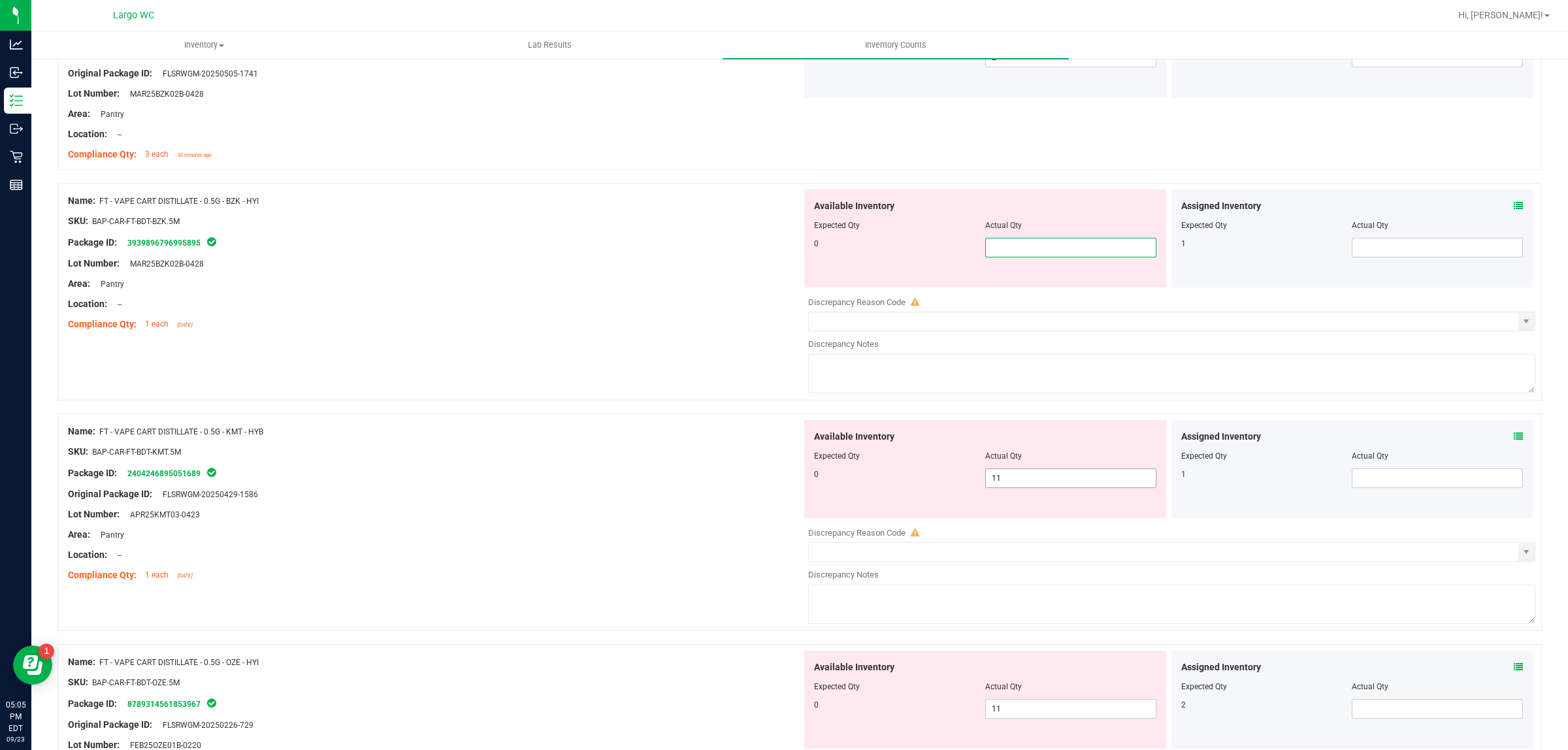
click at [1029, 482] on div "Available Inventory Expected Qty Actual Qty 0 11 11" at bounding box center [1168, 523] width 733 height 208
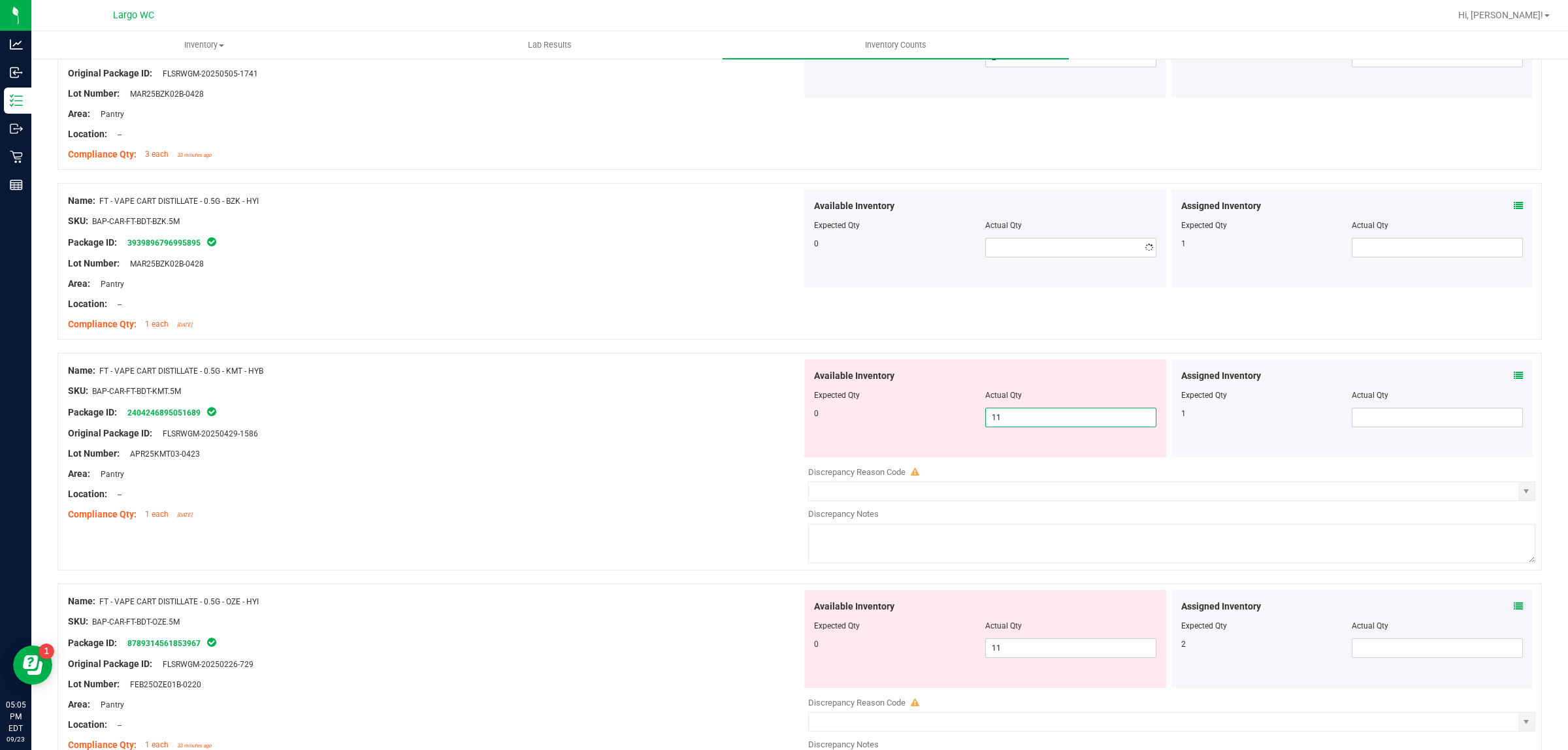
click at [1029, 482] on div at bounding box center [1172, 479] width 727 height 4
click at [1017, 426] on span "11 11" at bounding box center [1071, 418] width 171 height 20
click at [1017, 426] on input "11" at bounding box center [1071, 418] width 170 height 18
type input "0"
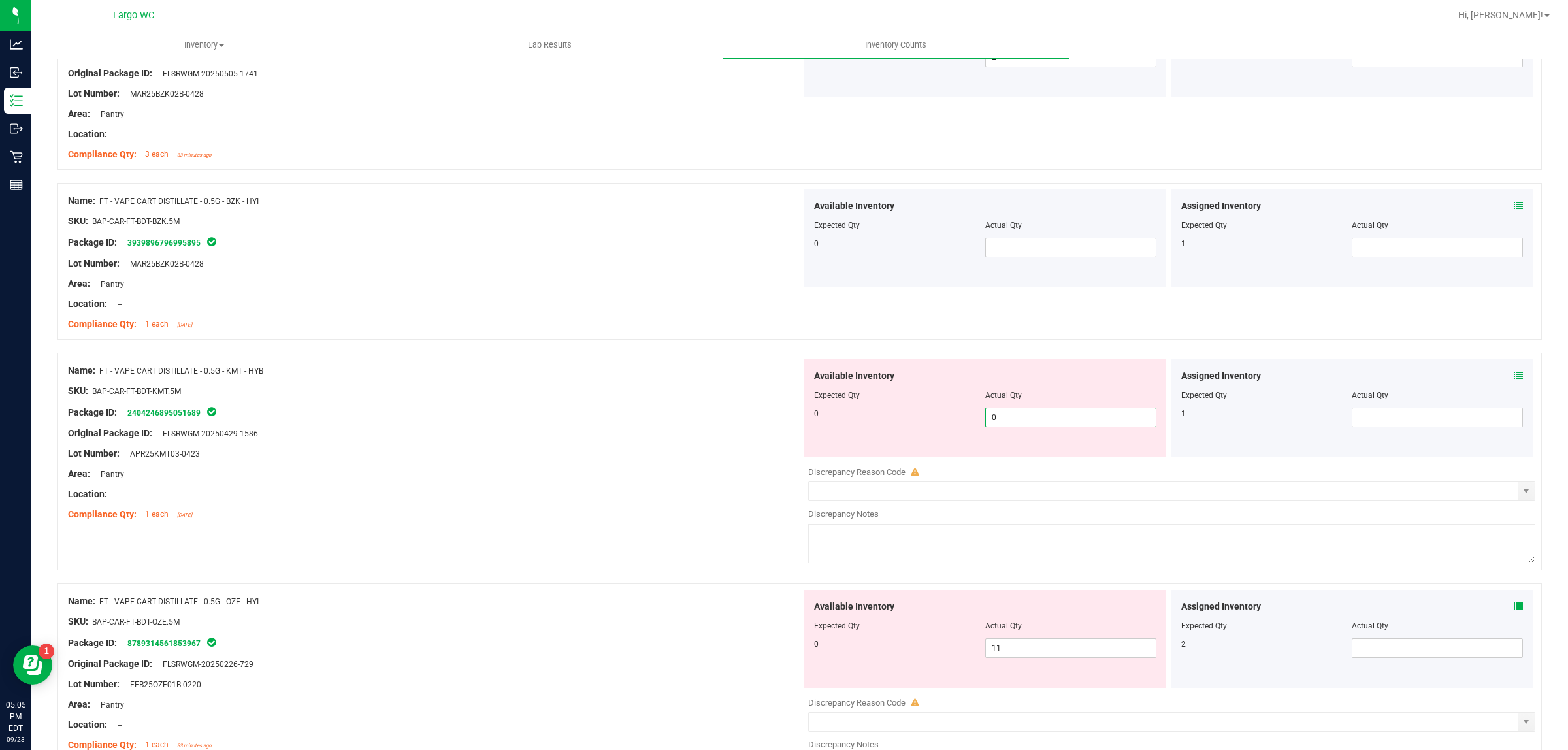
click at [702, 340] on div "Name: FT - VAPE CART DISTILLATE - 0.5G - BZK - HYI SKU: BAP-CAR-FT-BDT-BZK.5M P…" at bounding box center [799, 261] width 1484 height 157
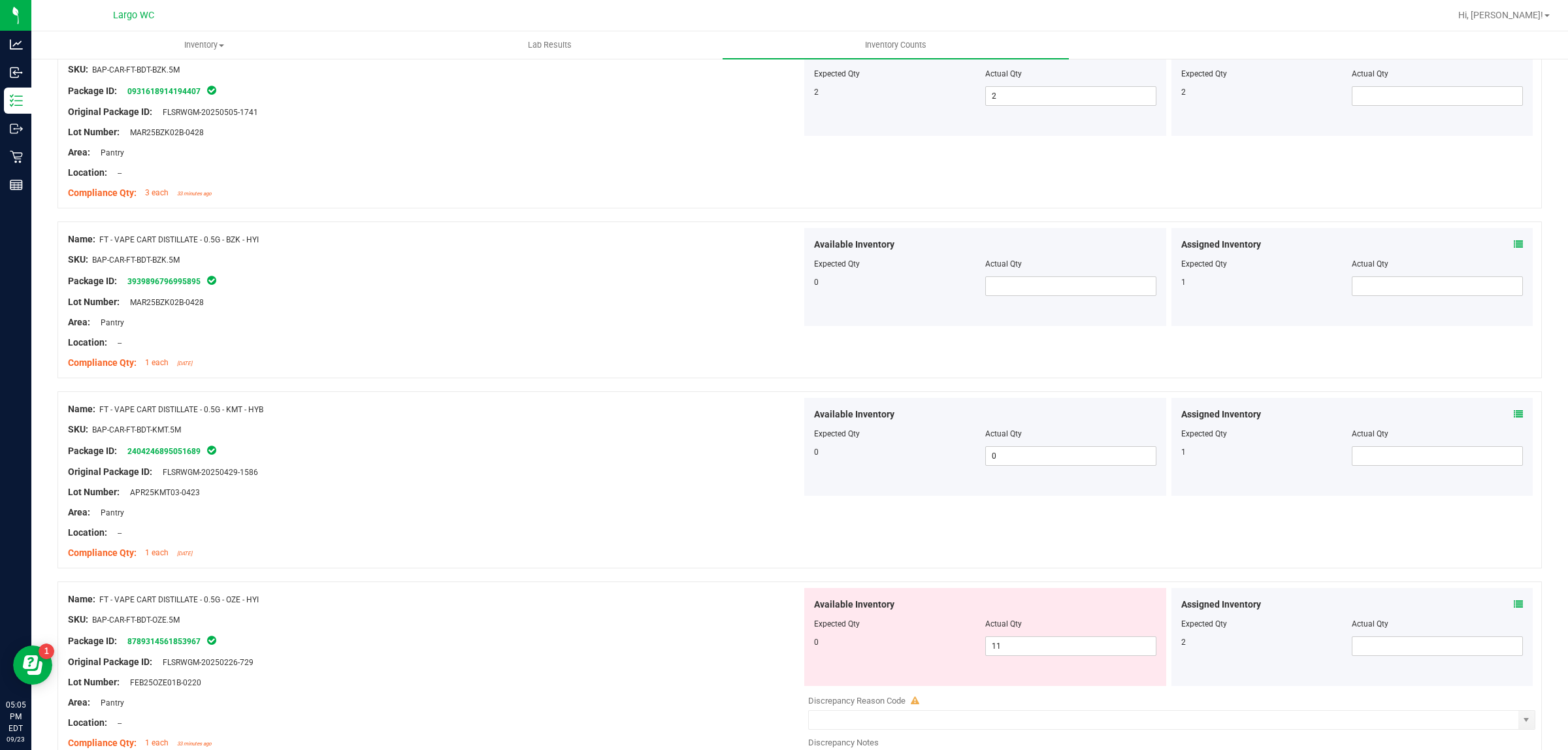
scroll to position [1062, 0]
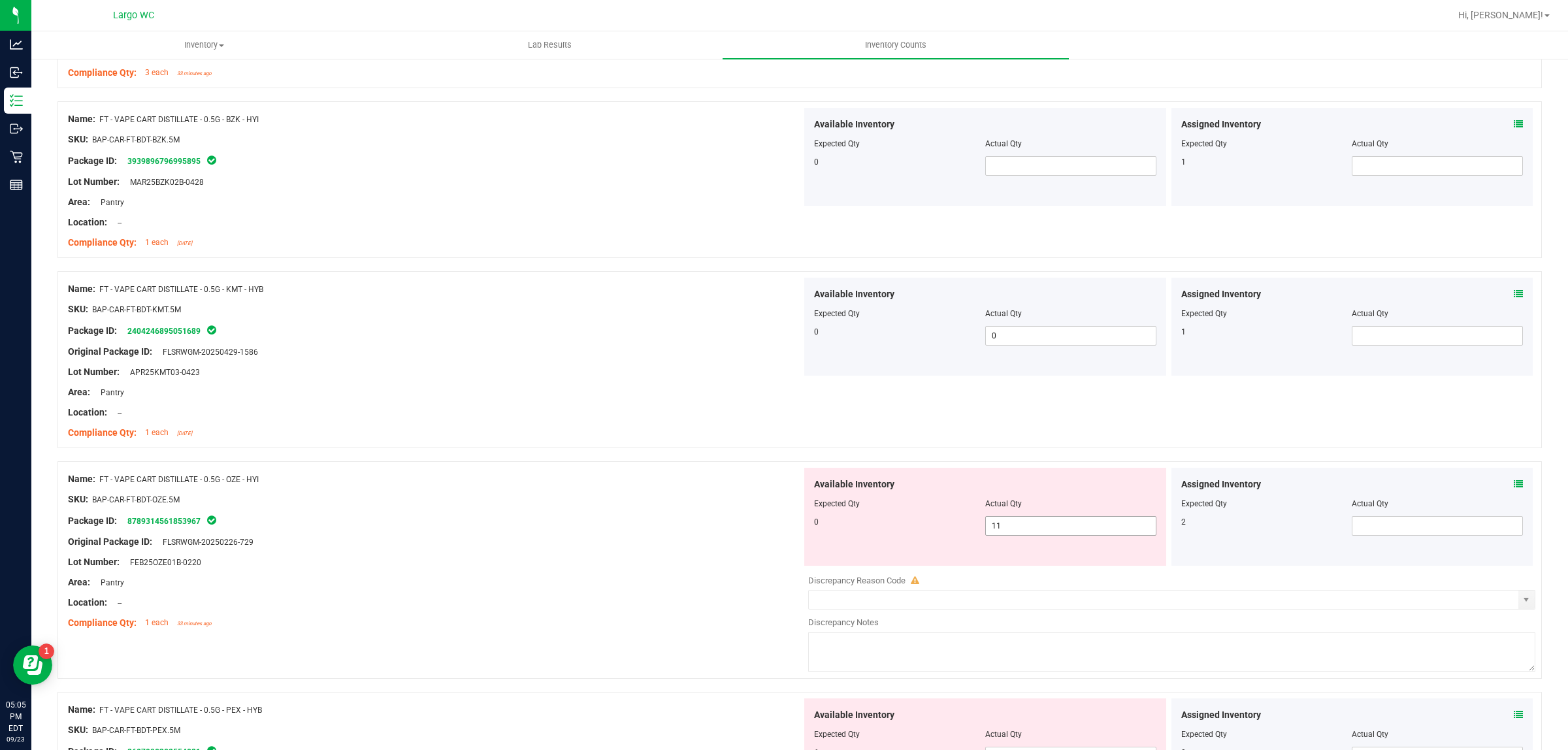
click at [1039, 530] on span "11 11" at bounding box center [1071, 526] width 171 height 20
click at [1039, 530] on input "11" at bounding box center [1071, 526] width 170 height 18
type input "0"
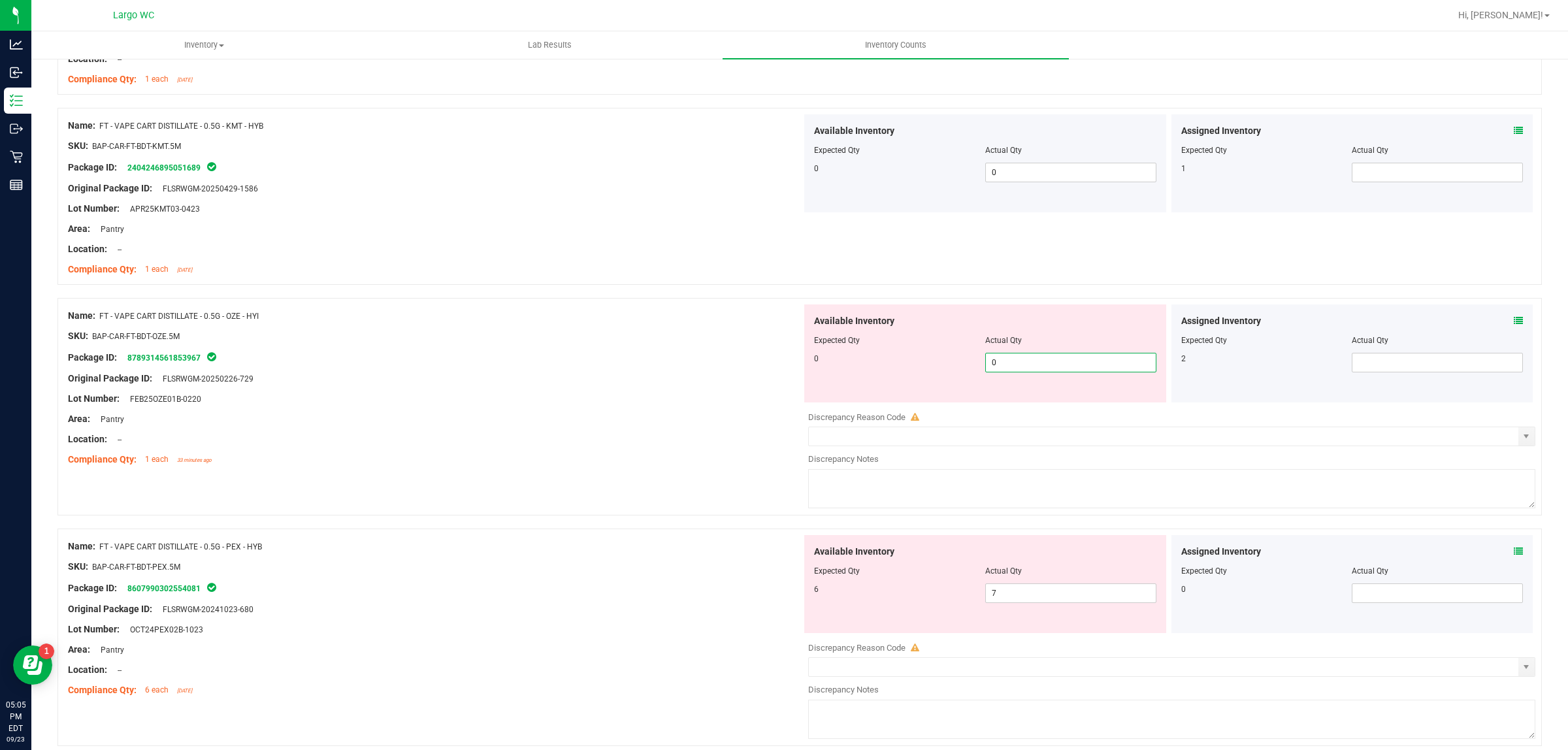
scroll to position [1307, 0]
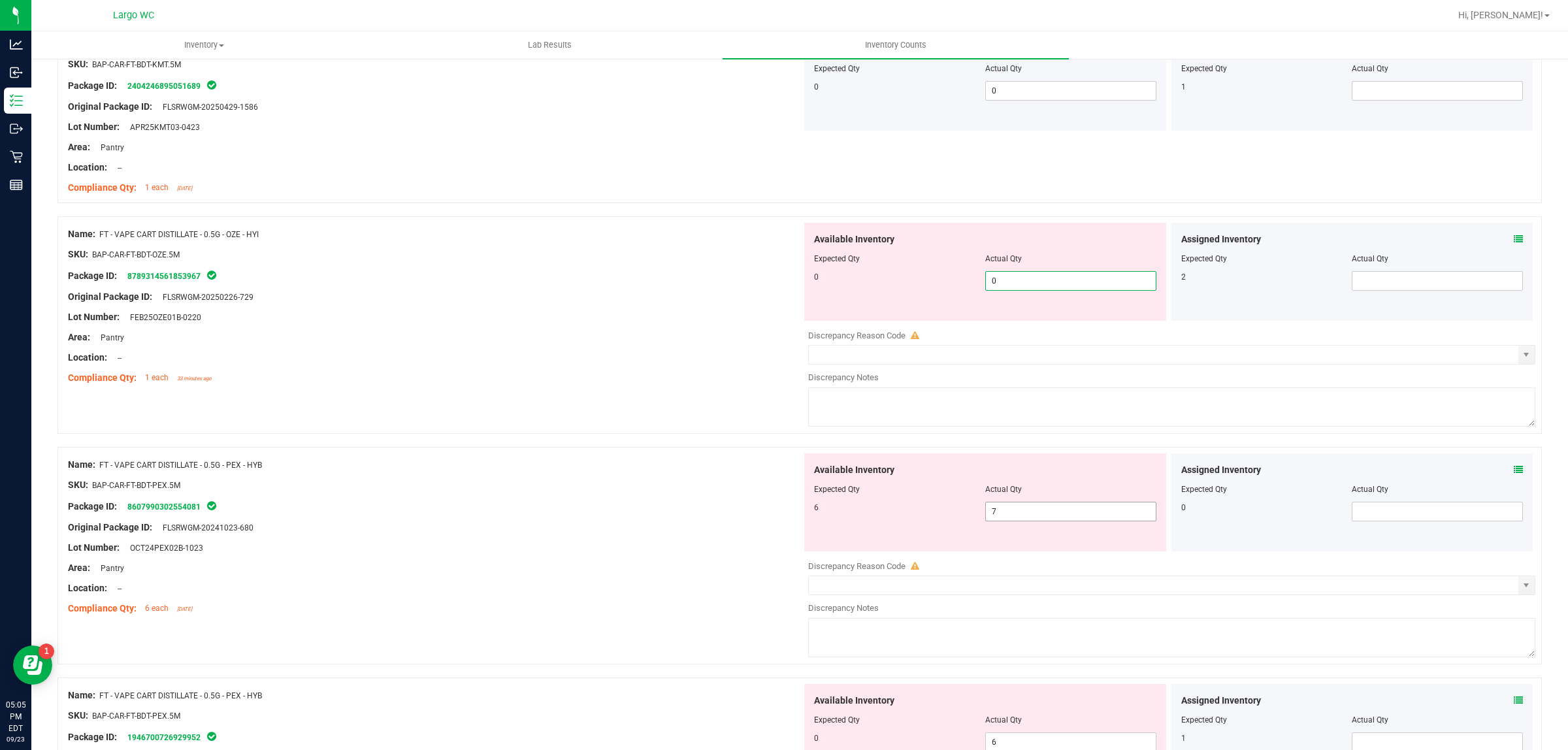
click at [1036, 521] on div "Available Inventory Expected Qty Actual Qty 6 7 7" at bounding box center [1168, 557] width 733 height 208
type input "0"
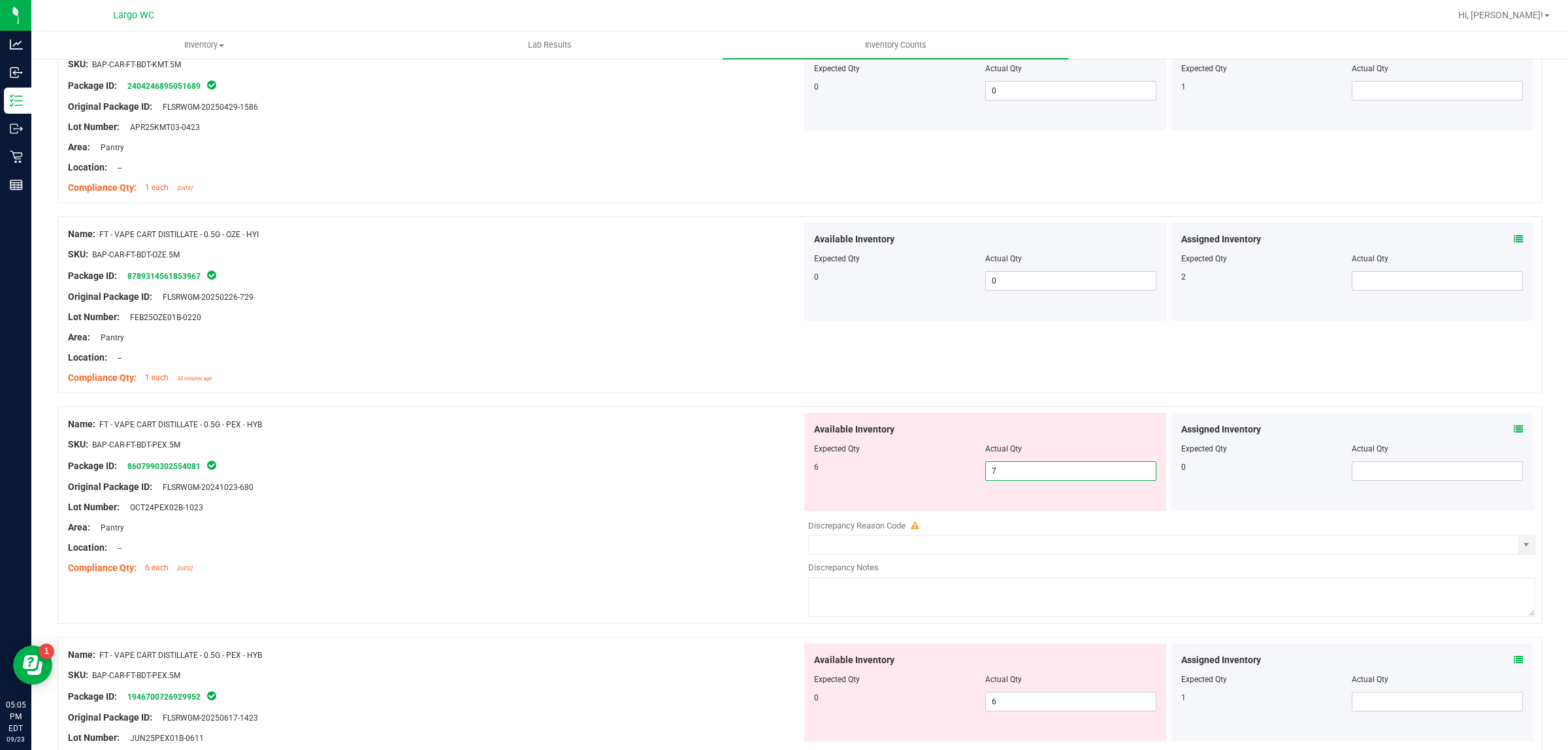
type input "6"
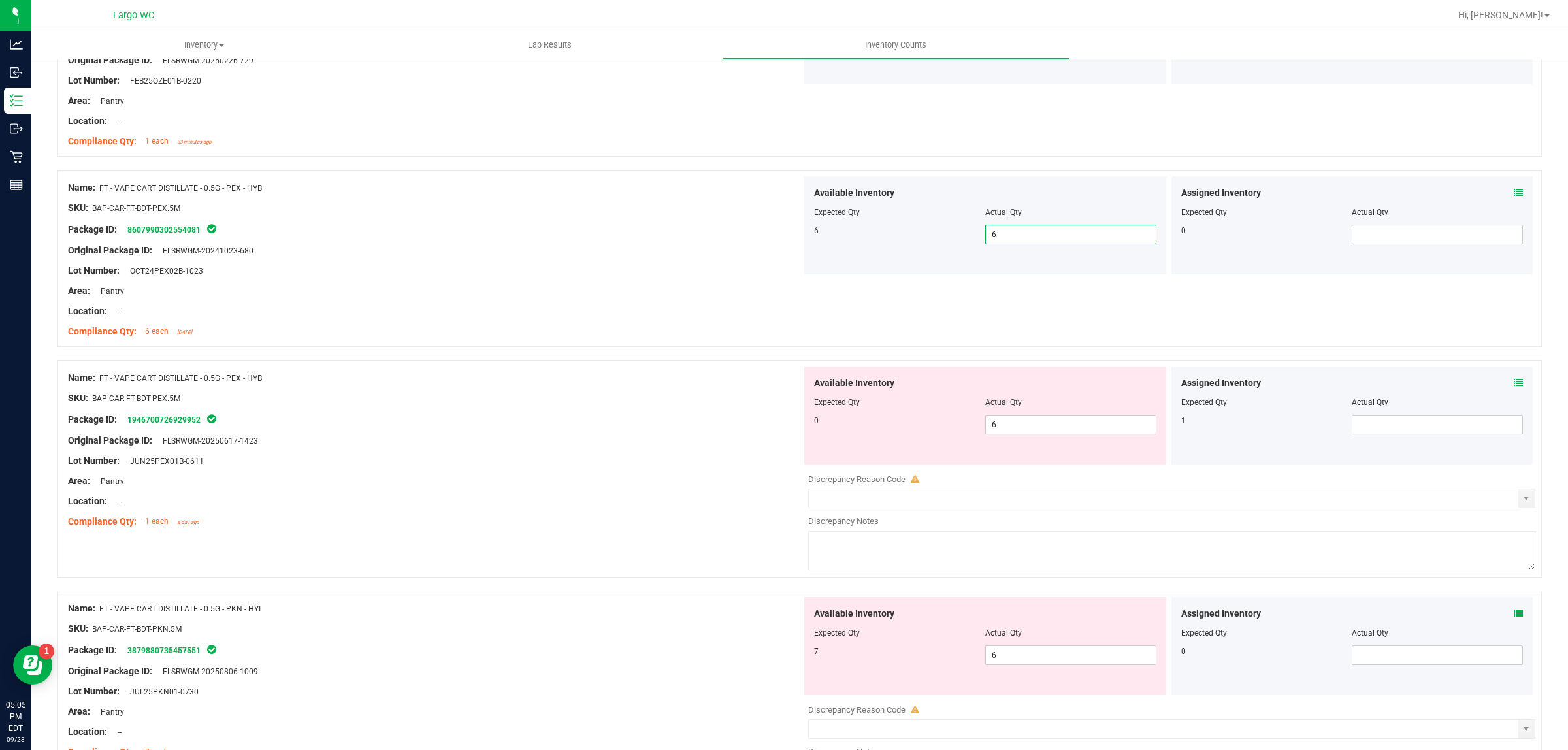
scroll to position [1552, 0]
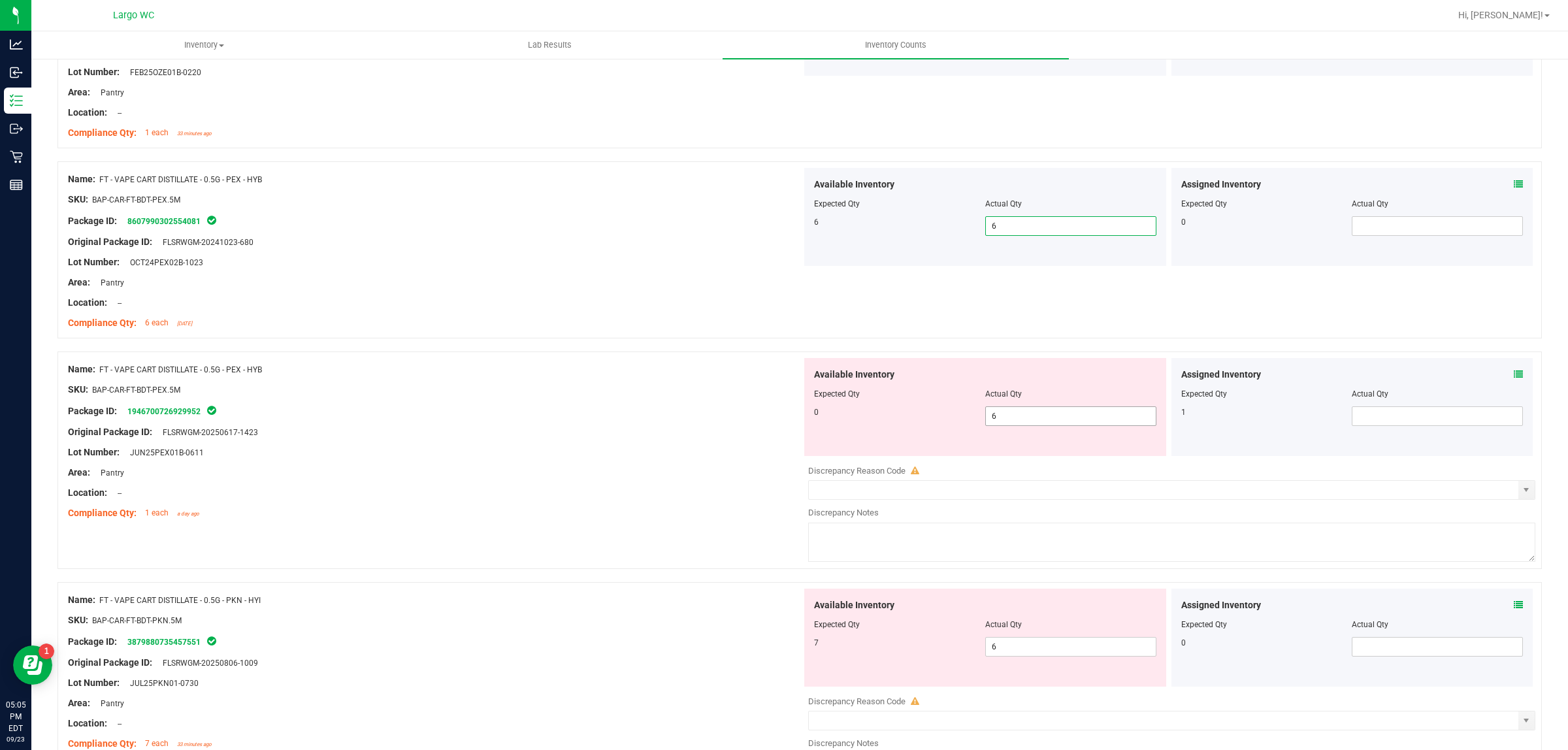
click at [1019, 417] on span "6 6" at bounding box center [1071, 416] width 171 height 20
click at [1019, 417] on input "6" at bounding box center [1071, 416] width 170 height 18
type input "0"
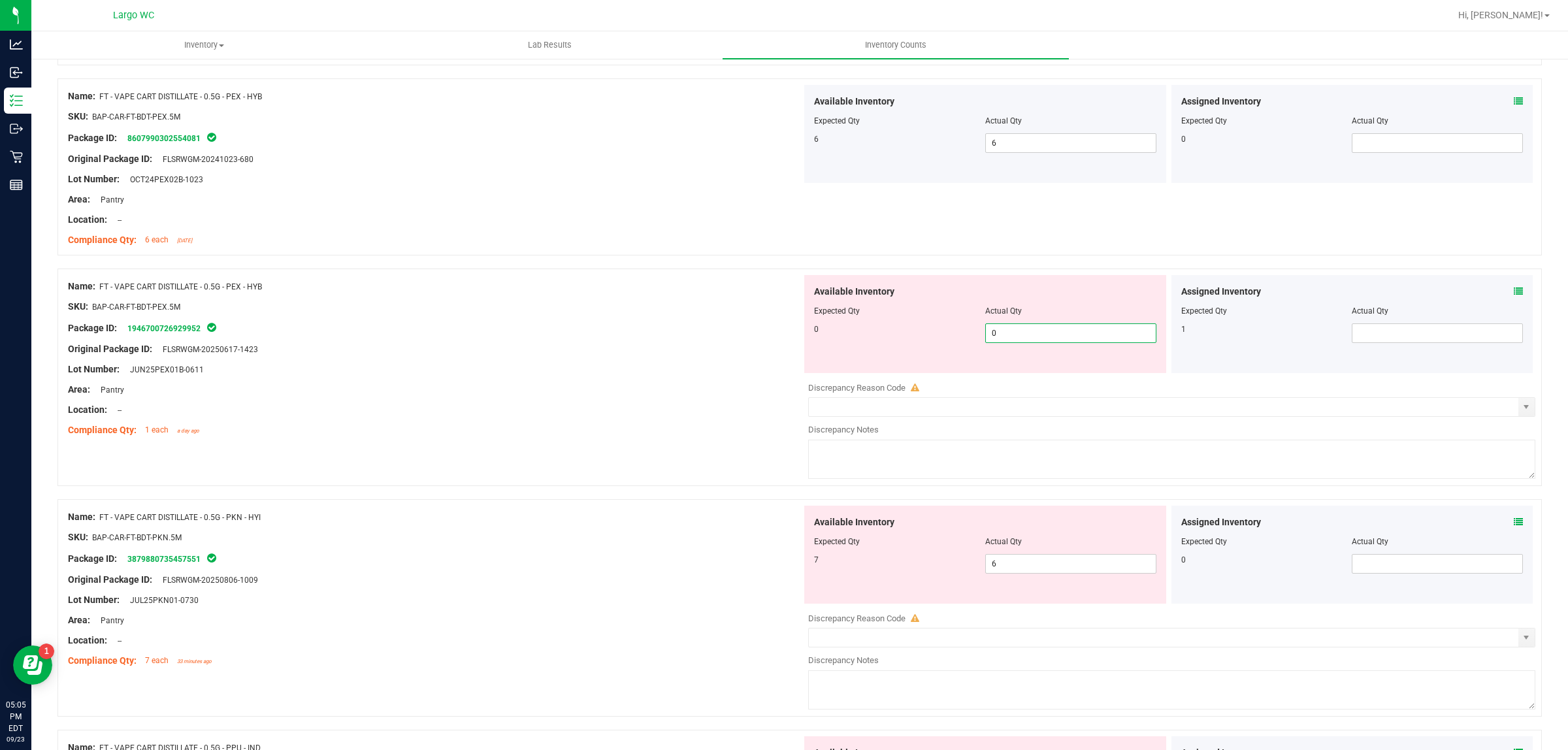
scroll to position [1715, 0]
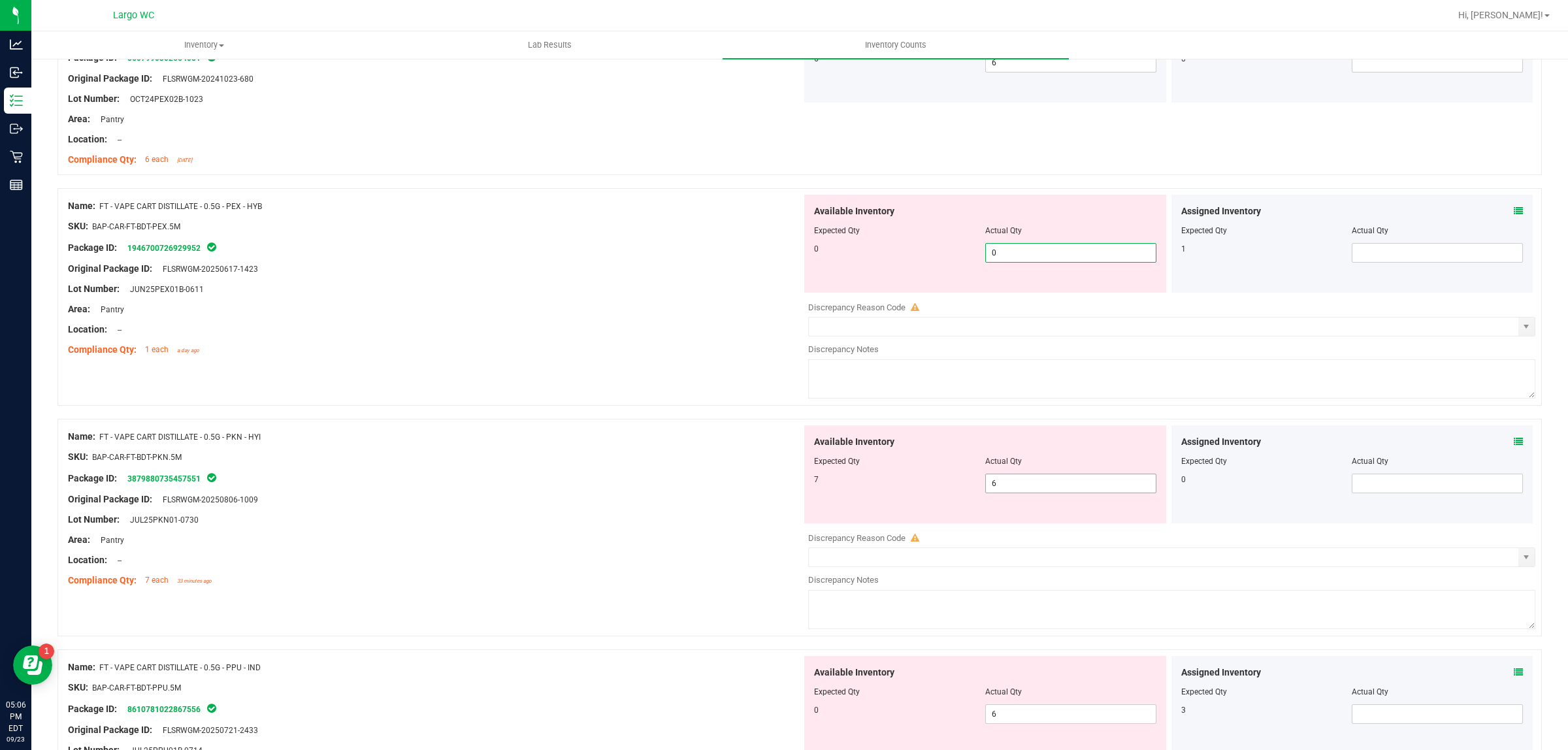
type input "0"
click at [1001, 485] on div "Available Inventory Expected Qty Actual Qty 7 6 6" at bounding box center [985, 475] width 362 height 98
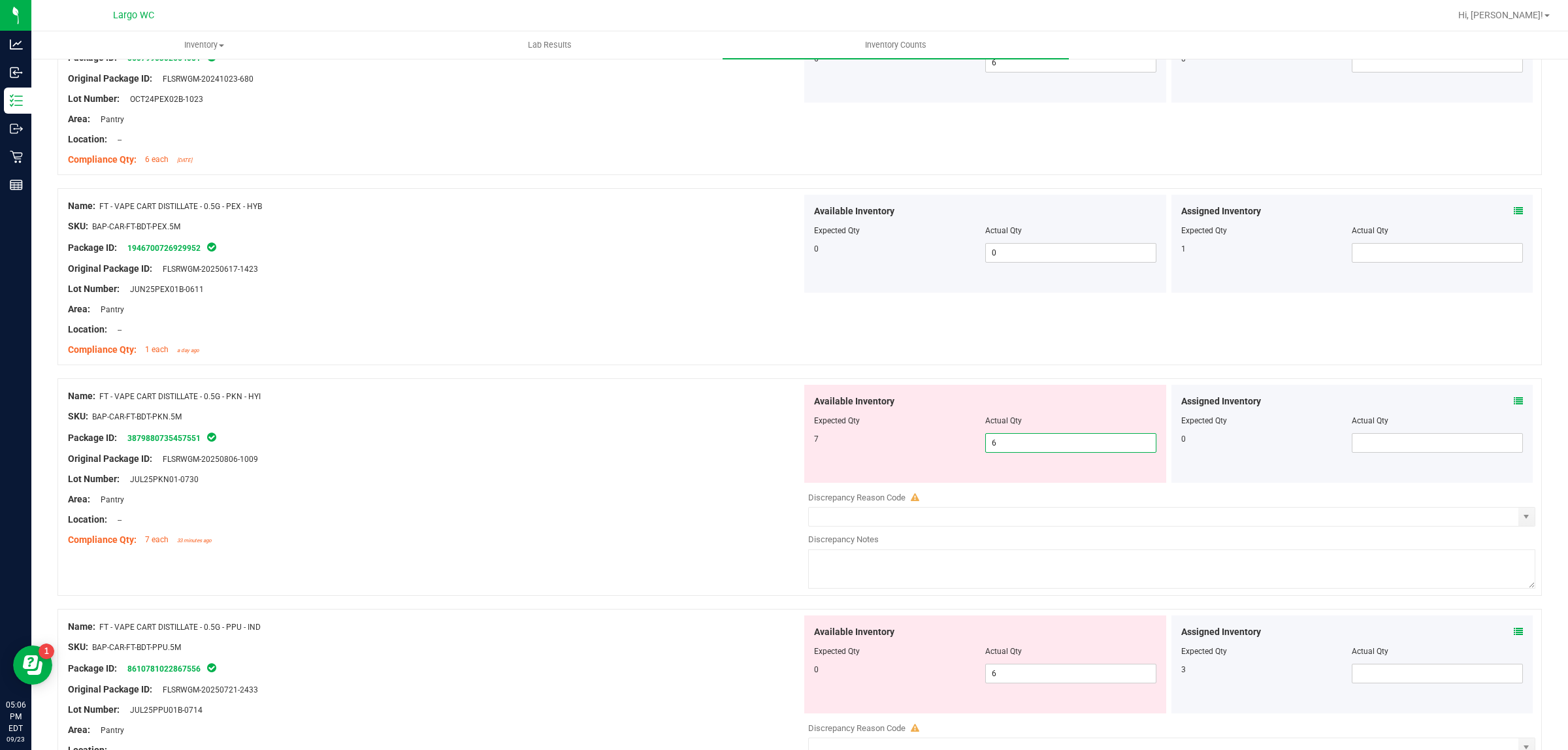
type input "7"
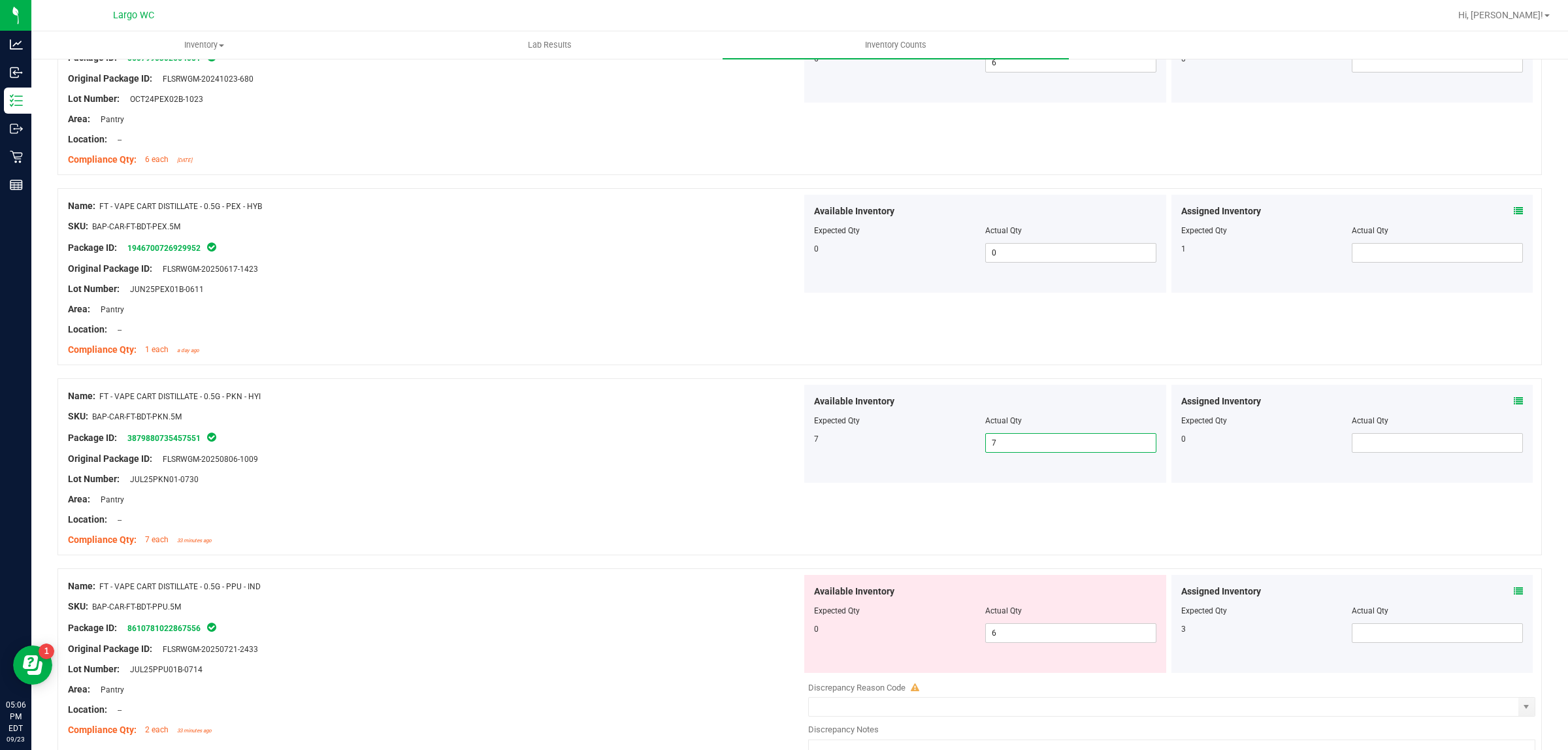
click at [1513, 409] on span at bounding box center [1518, 401] width 9 height 13
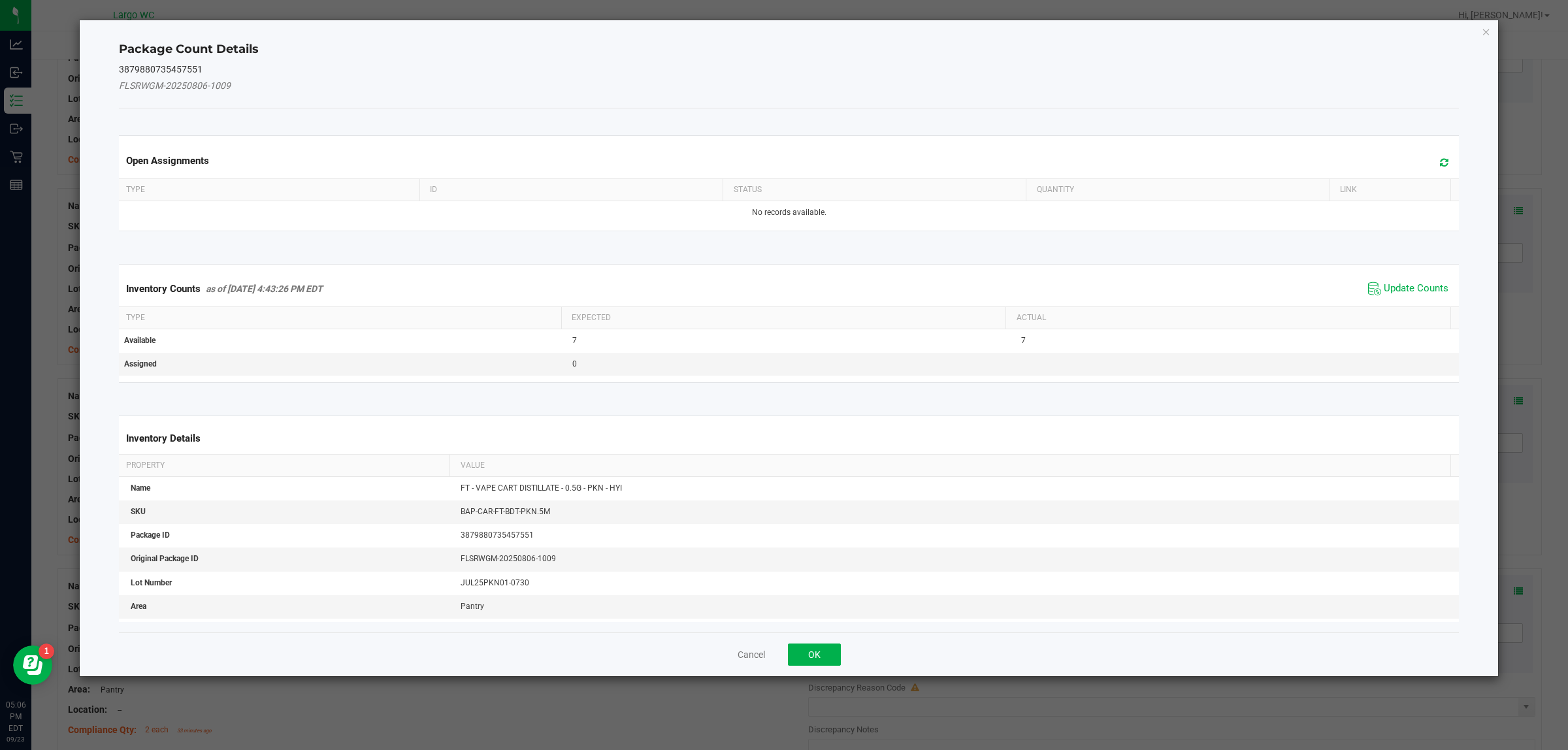
click at [1380, 281] on span "Update Counts" at bounding box center [1408, 289] width 87 height 20
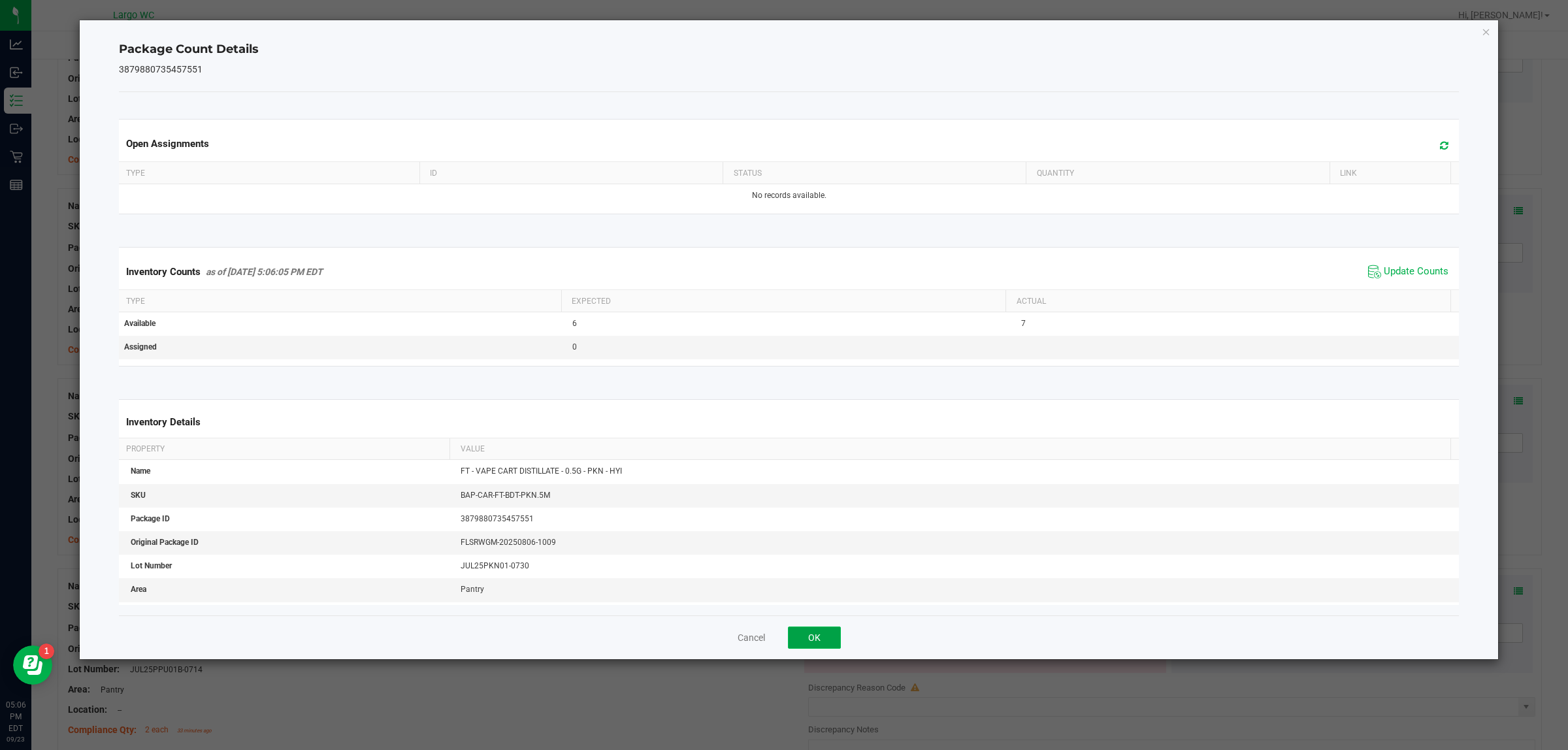
click at [811, 638] on button "OK" at bounding box center [814, 637] width 53 height 22
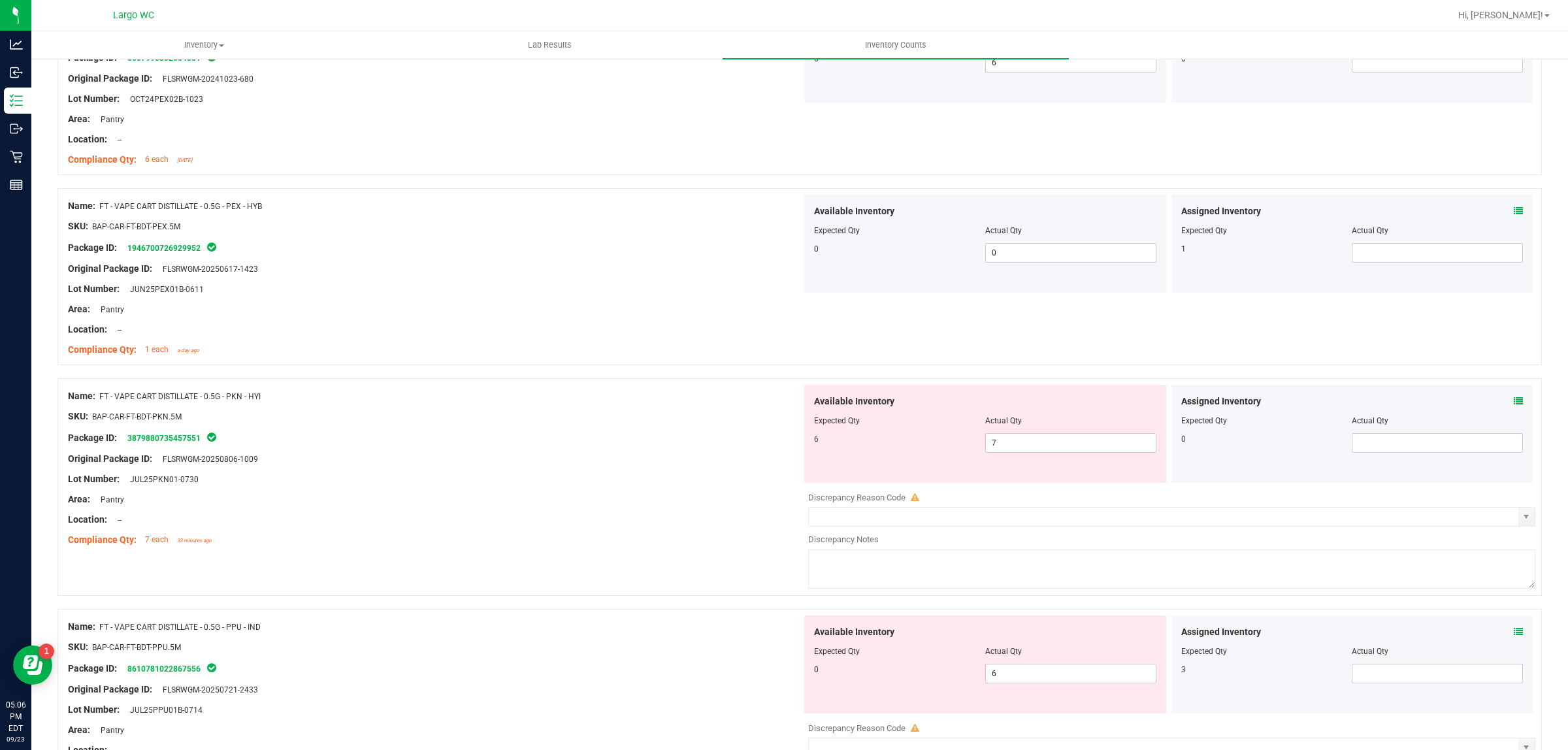
click at [1012, 432] on div at bounding box center [985, 430] width 343 height 6
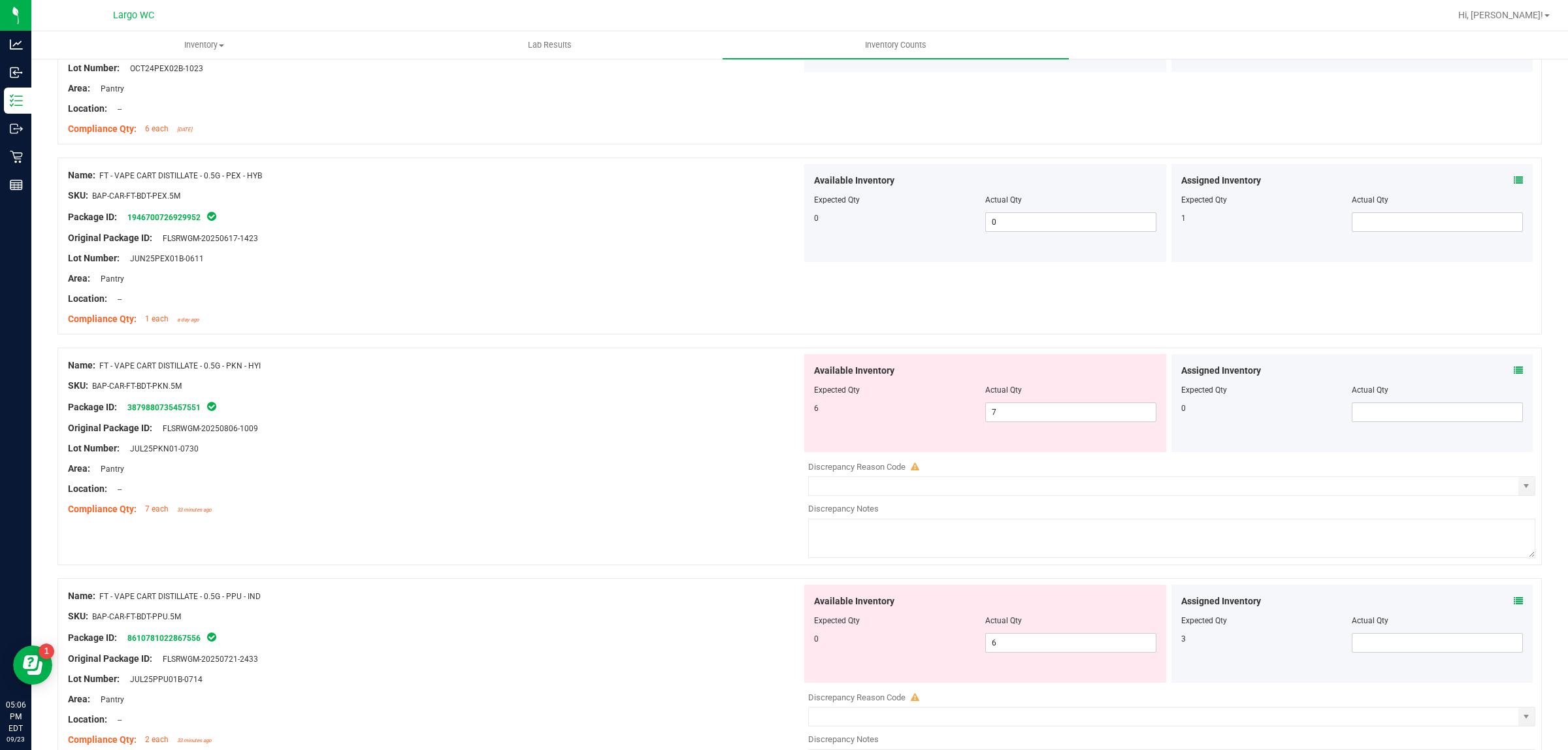
scroll to position [1748, 0]
click at [1007, 440] on div "Available Inventory Expected Qty Actual Qty 6 7 7" at bounding box center [985, 401] width 362 height 98
click at [1019, 420] on span "7 7" at bounding box center [1071, 411] width 171 height 20
type input "6"
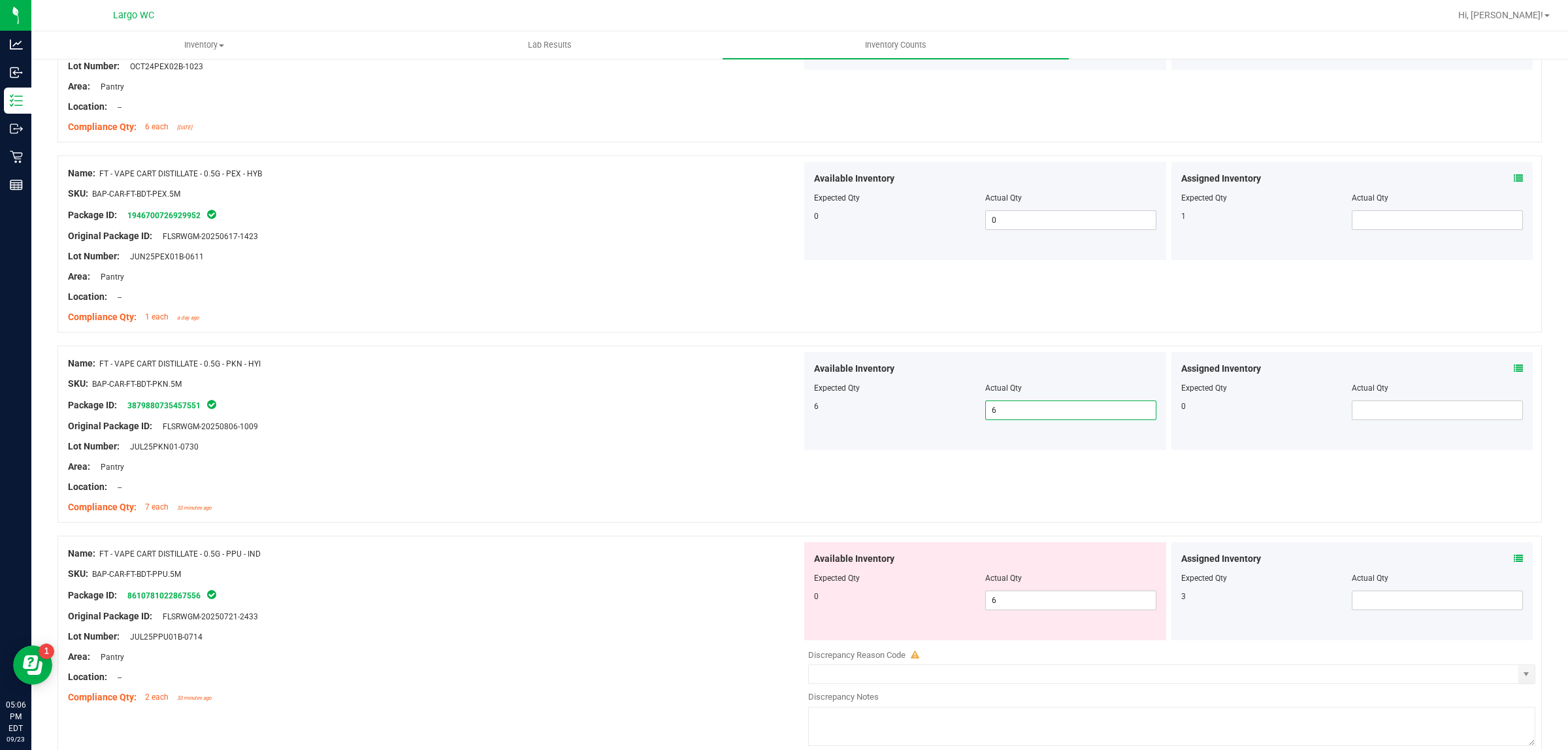
click at [1513, 178] on icon at bounding box center [1518, 178] width 9 height 9
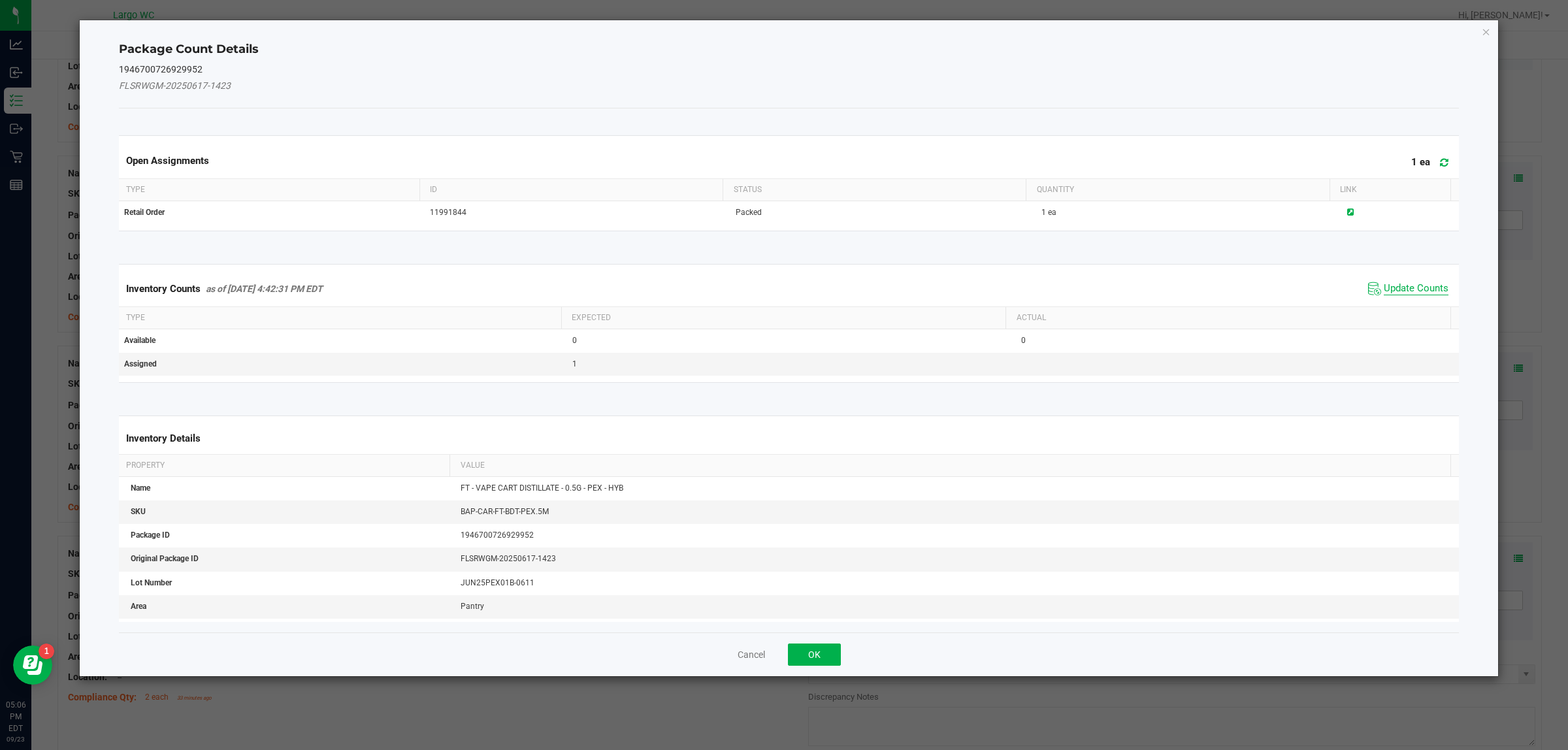
click at [1383, 283] on span "Update Counts" at bounding box center [1415, 289] width 64 height 13
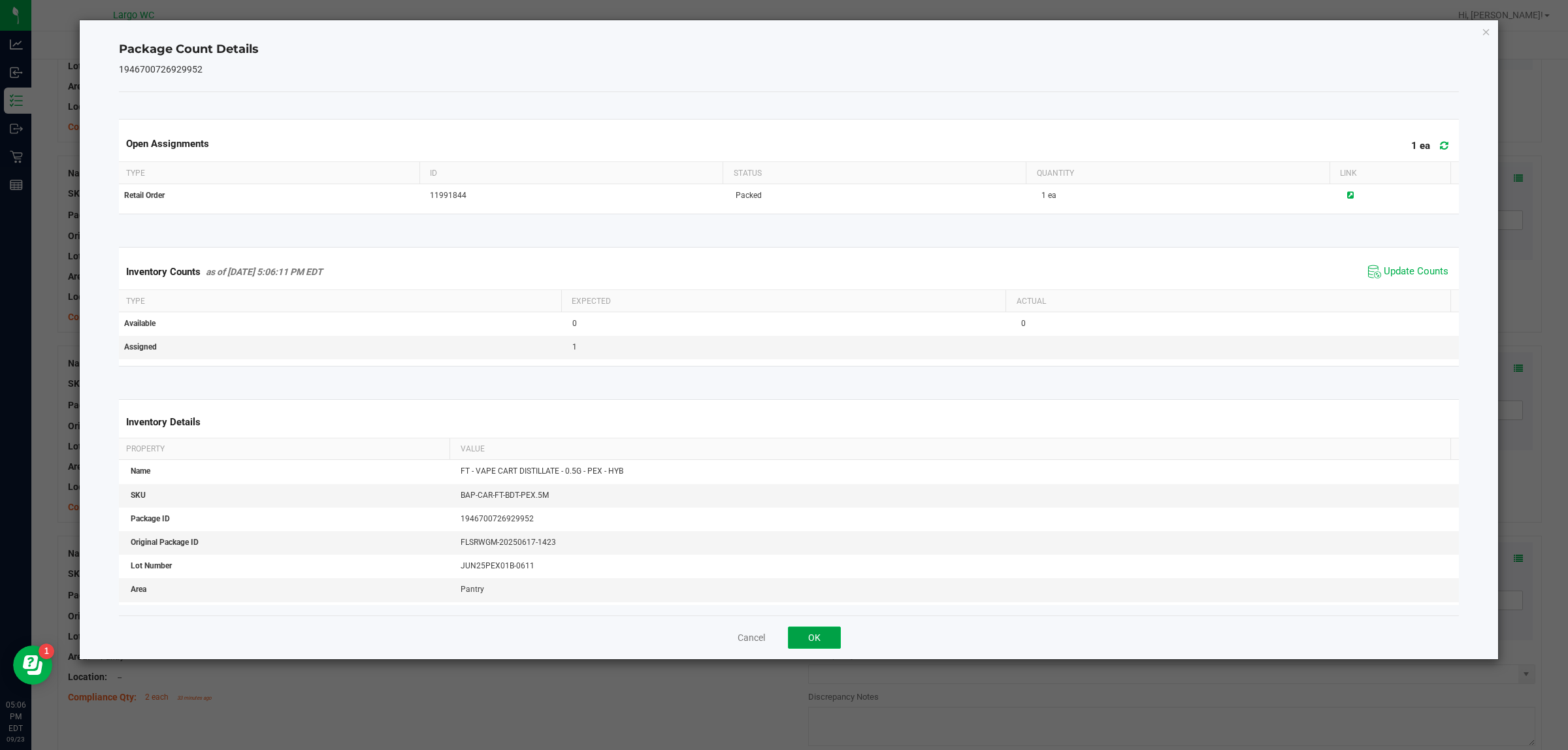
click at [820, 644] on button "OK" at bounding box center [814, 637] width 53 height 22
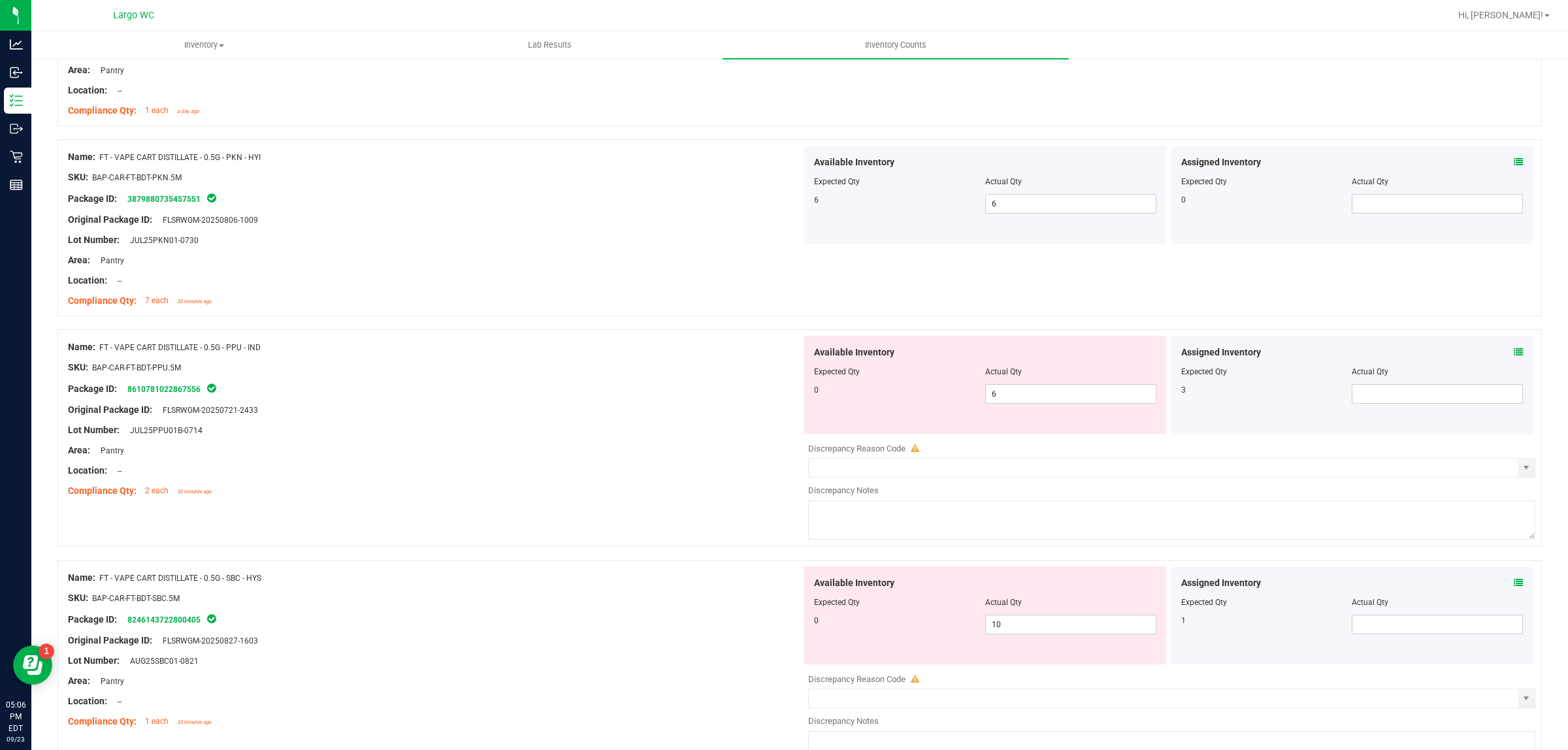
scroll to position [1994, 0]
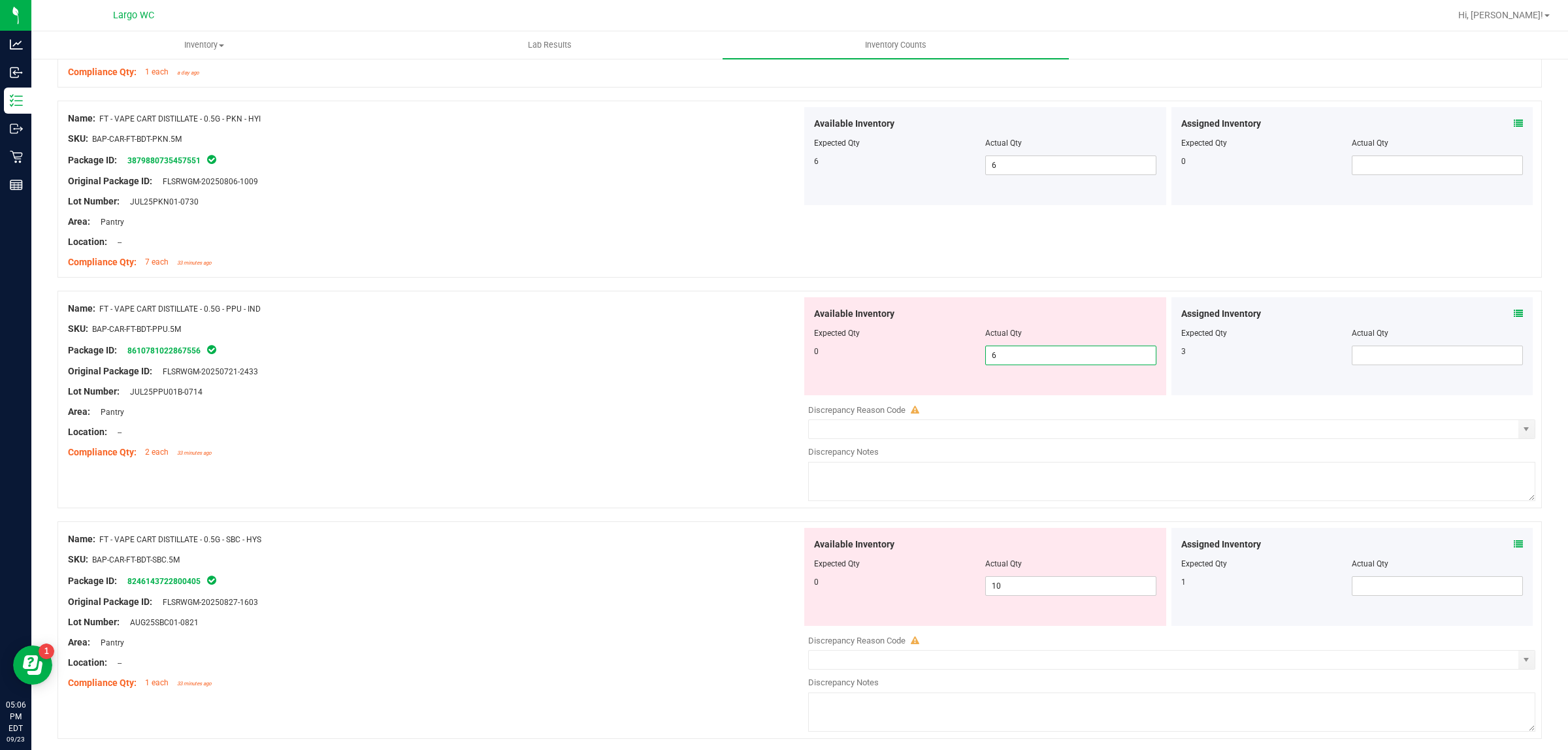
click at [1036, 358] on span "6 6" at bounding box center [1071, 356] width 171 height 20
click at [1036, 358] on input "6" at bounding box center [1071, 356] width 170 height 18
type input "5"
drag, startPoint x: 1039, startPoint y: 353, endPoint x: 942, endPoint y: 351, distance: 97.0
click at [943, 351] on div "0 5 50" at bounding box center [985, 356] width 343 height 20
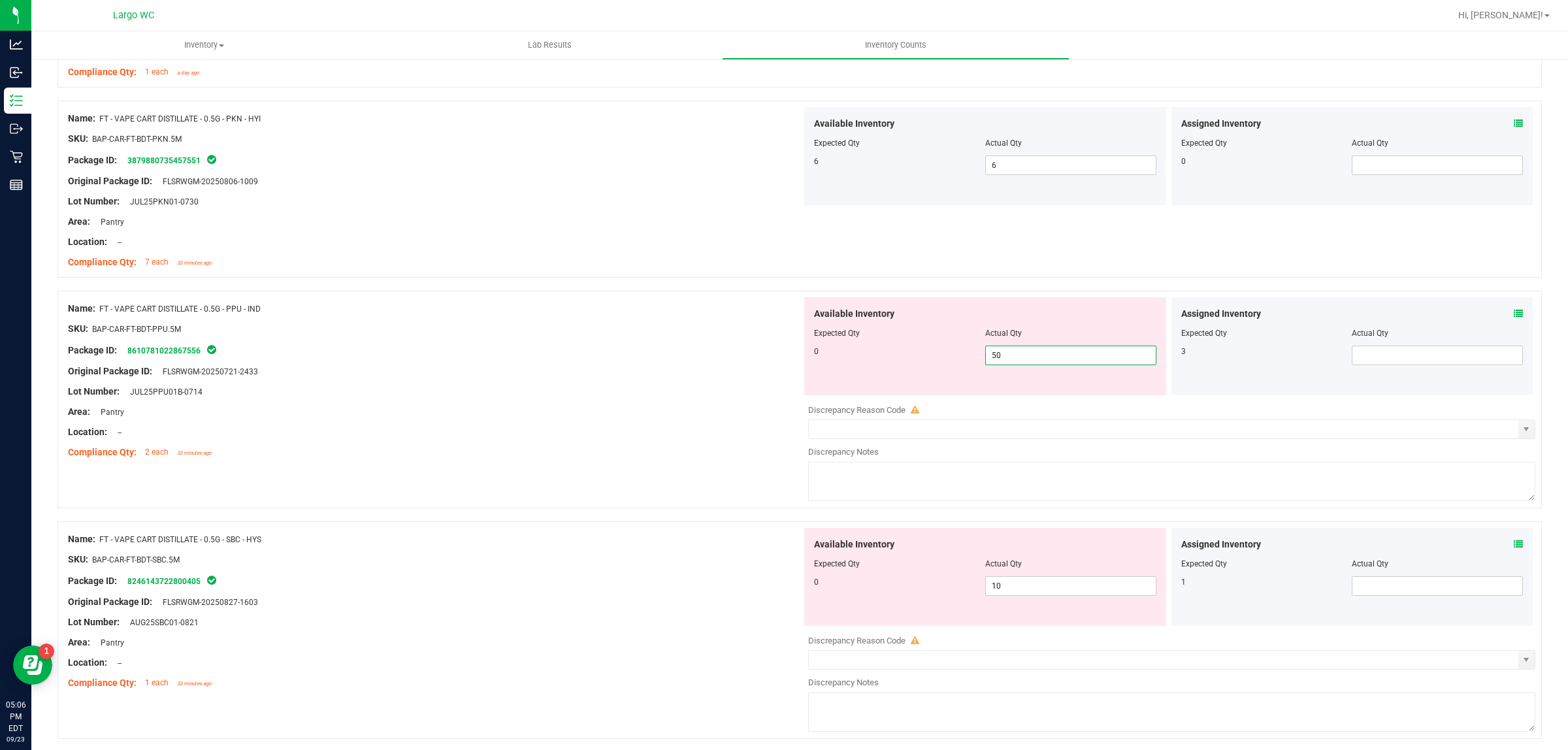
type input "0"
click at [595, 411] on div "Area: Pantry" at bounding box center [435, 411] width 733 height 13
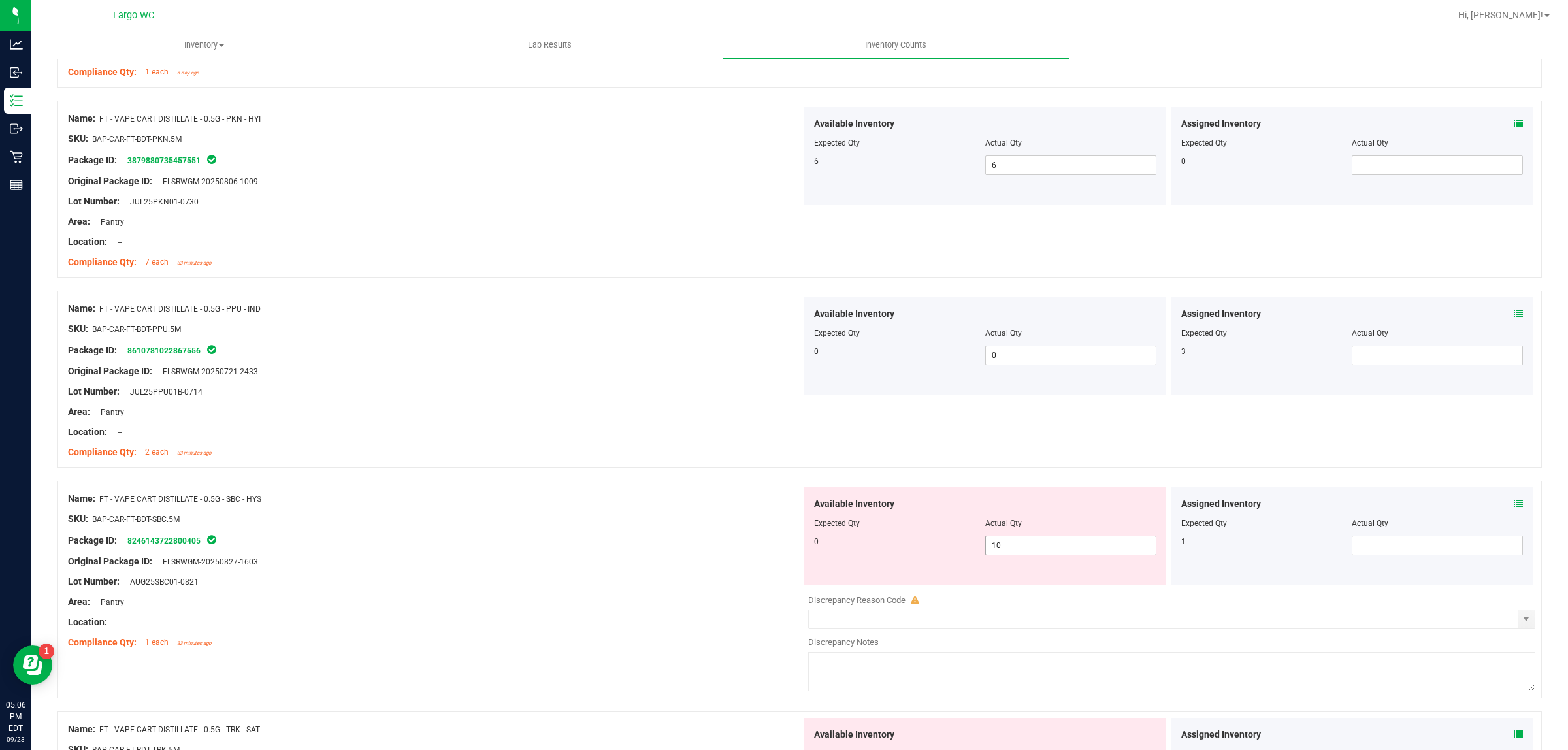
click at [1033, 545] on span "10 10" at bounding box center [1071, 546] width 171 height 20
click at [1033, 545] on input "10" at bounding box center [1071, 546] width 170 height 18
type input "0"
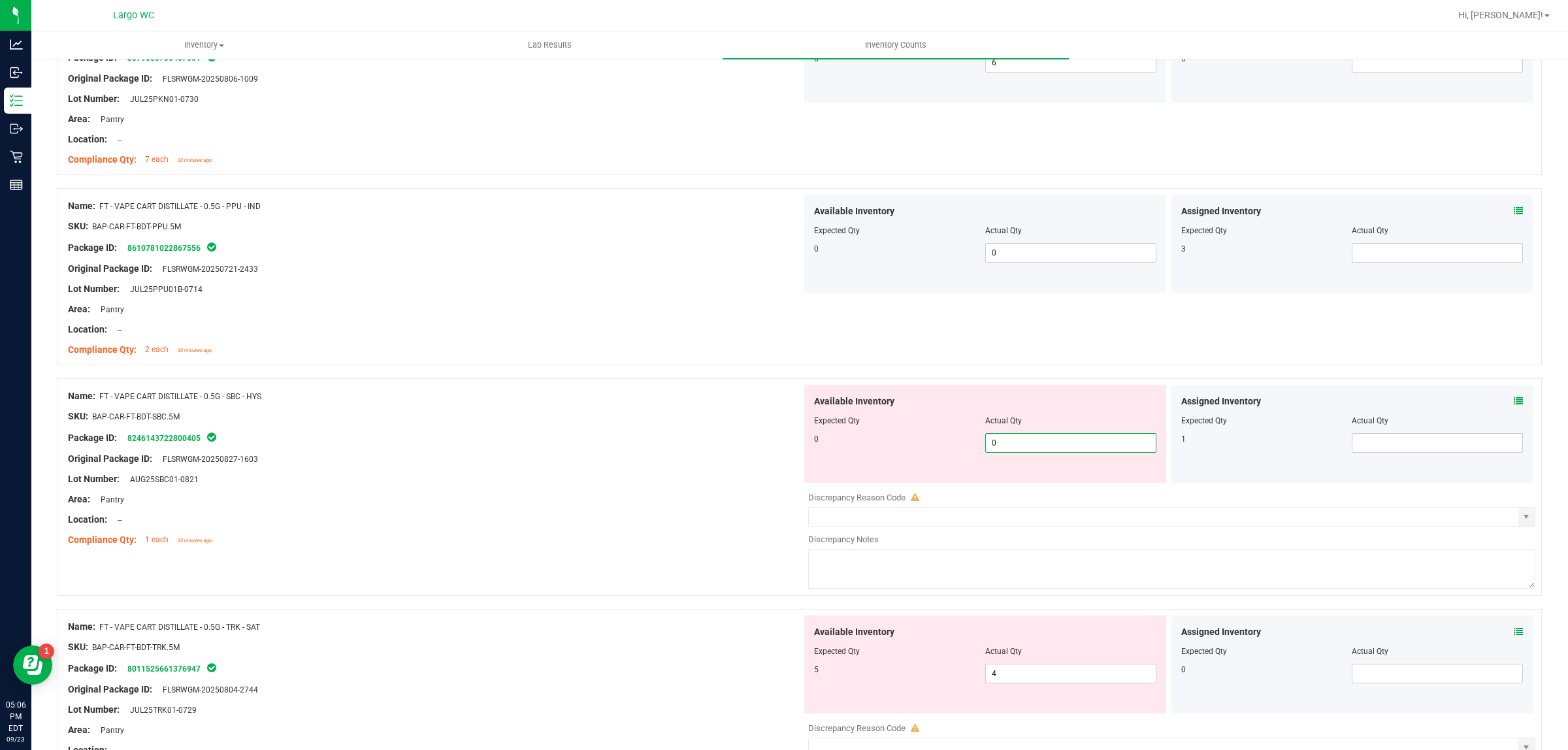
scroll to position [2239, 0]
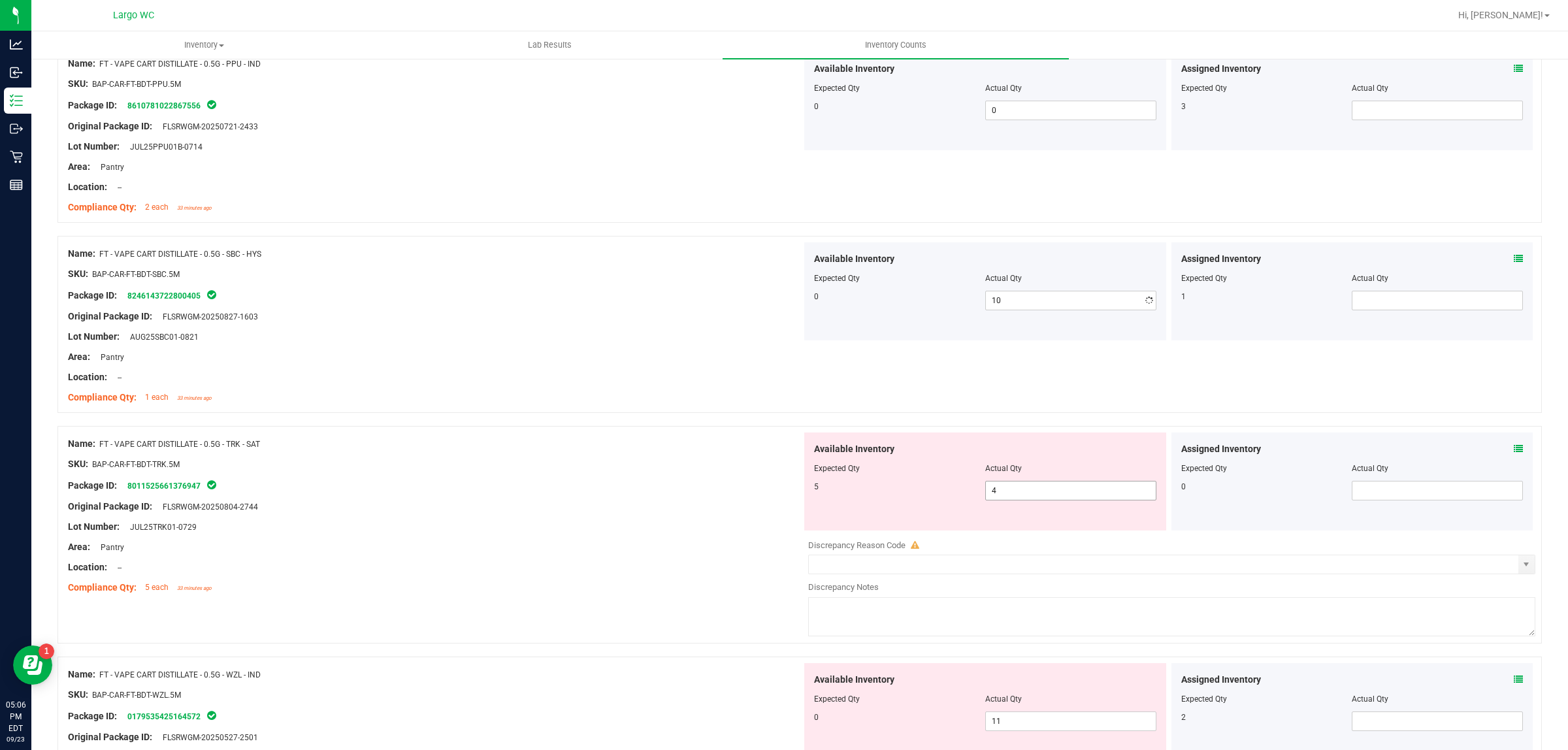
type input "0"
click at [1028, 537] on div "Available Inventory Expected Qty Actual Qty 5 4 4" at bounding box center [1168, 536] width 733 height 208
click at [1028, 537] on div at bounding box center [1172, 535] width 727 height 6
click at [1513, 449] on icon at bounding box center [1518, 449] width 9 height 9
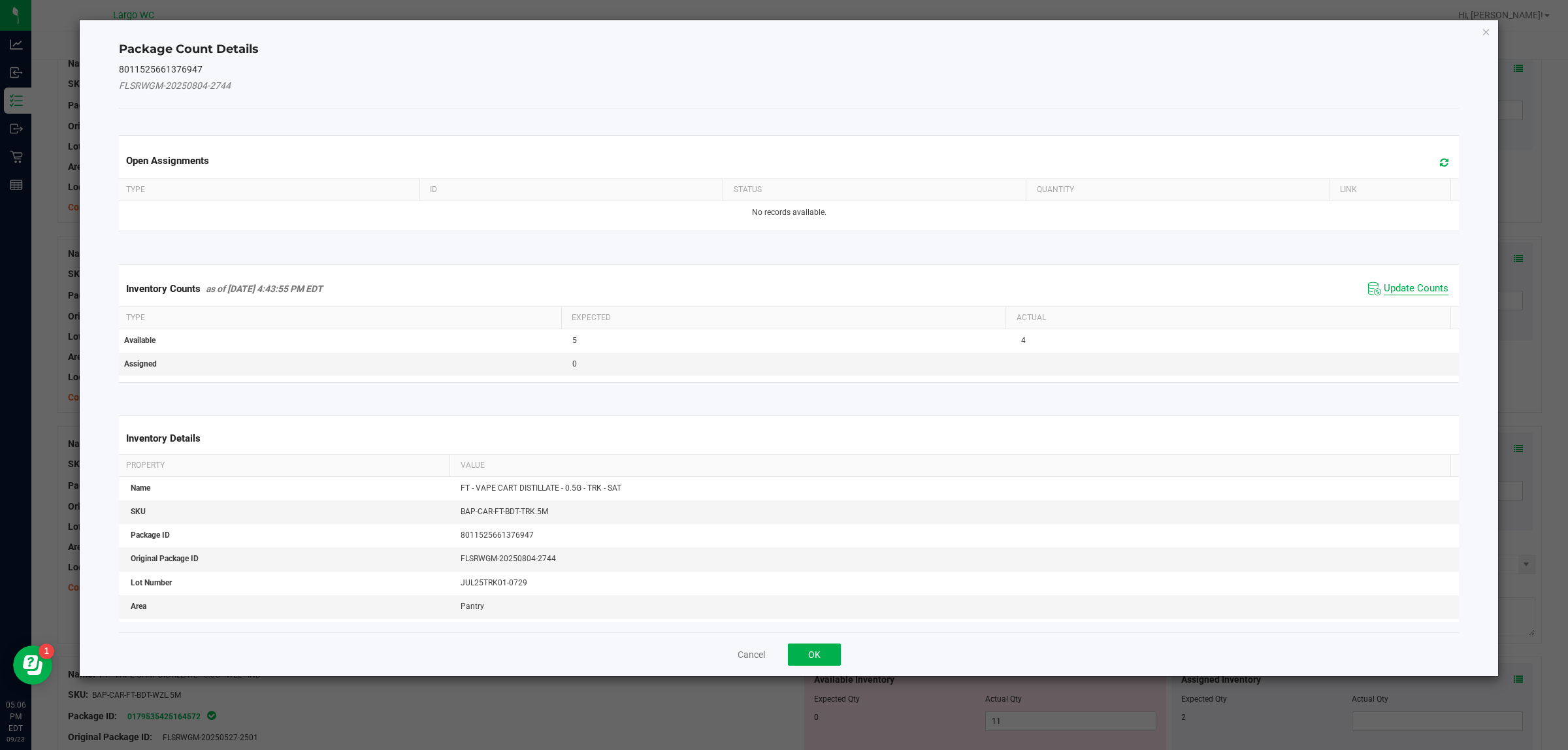
click at [1383, 292] on span "Update Counts" at bounding box center [1415, 289] width 64 height 13
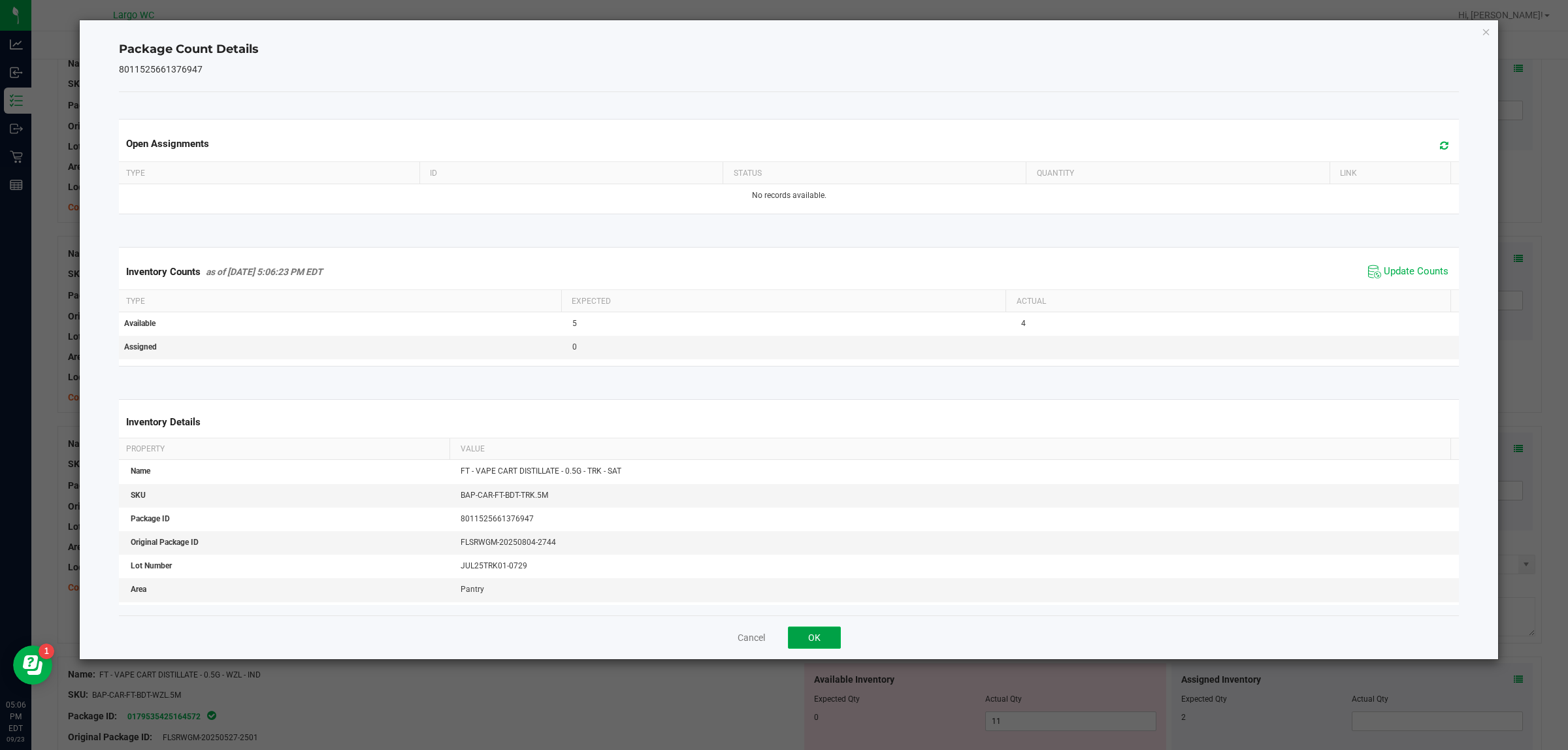
click at [820, 634] on button "OK" at bounding box center [814, 637] width 53 height 22
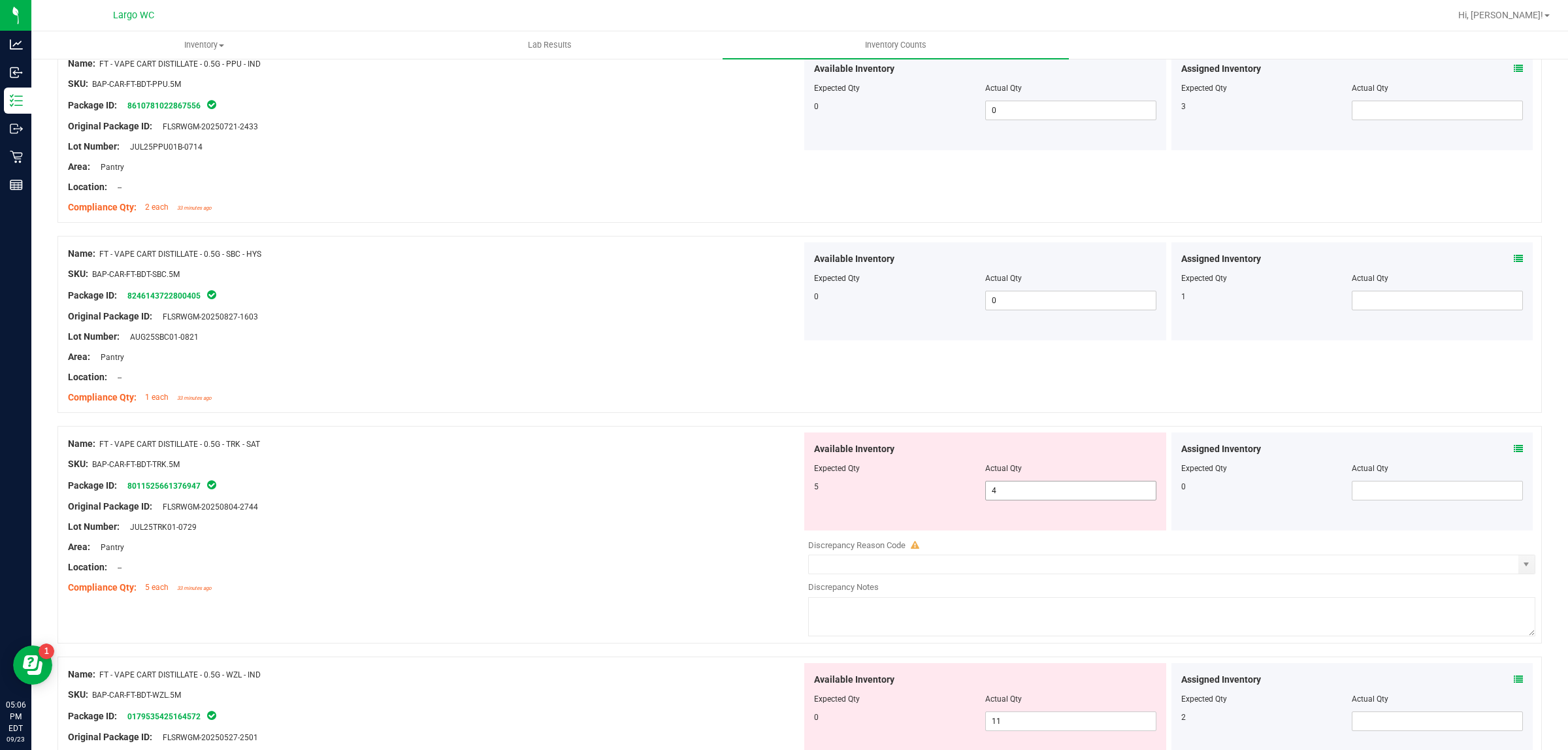
click at [1062, 491] on span "4 4" at bounding box center [1071, 491] width 171 height 20
type input "5"
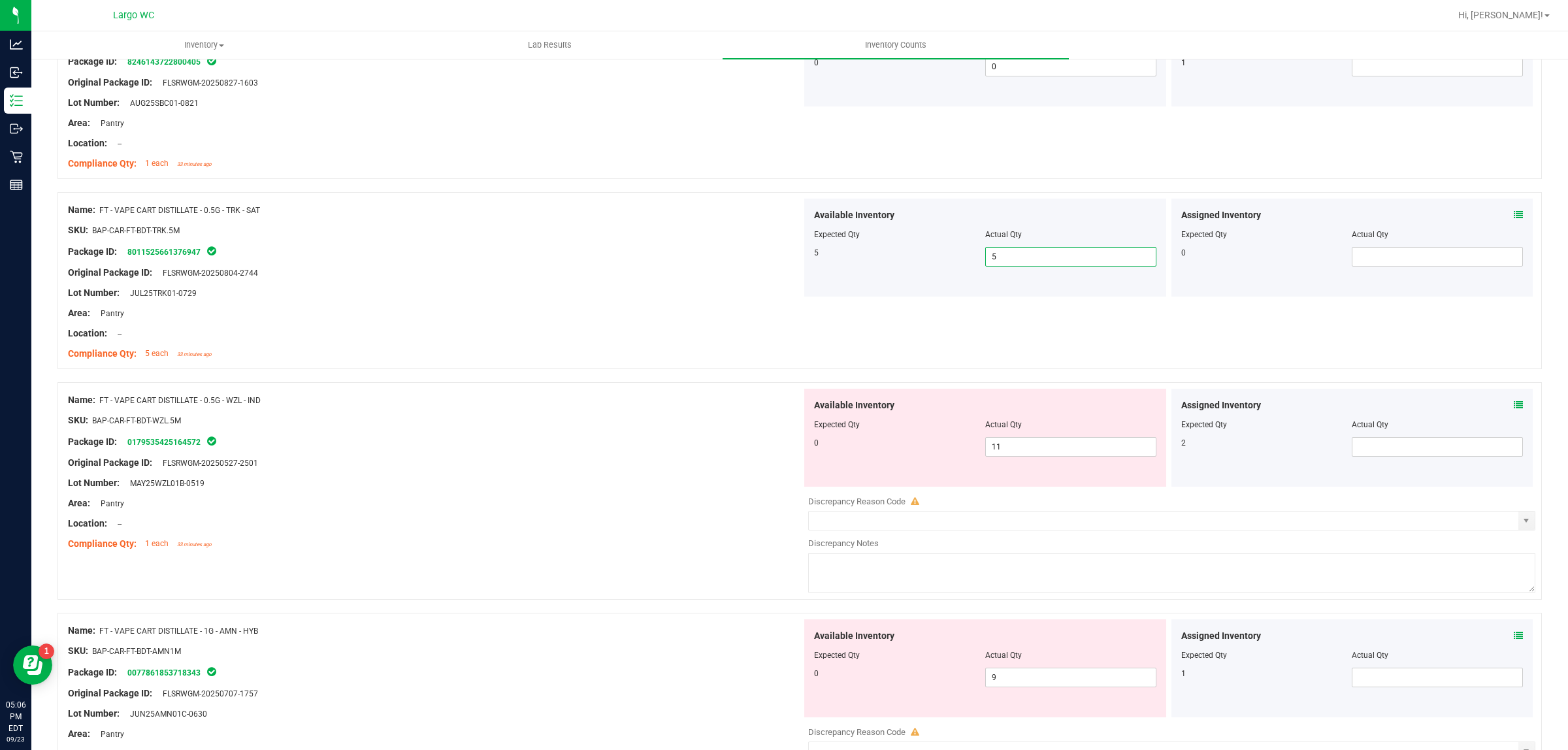
scroll to position [2647, 0]
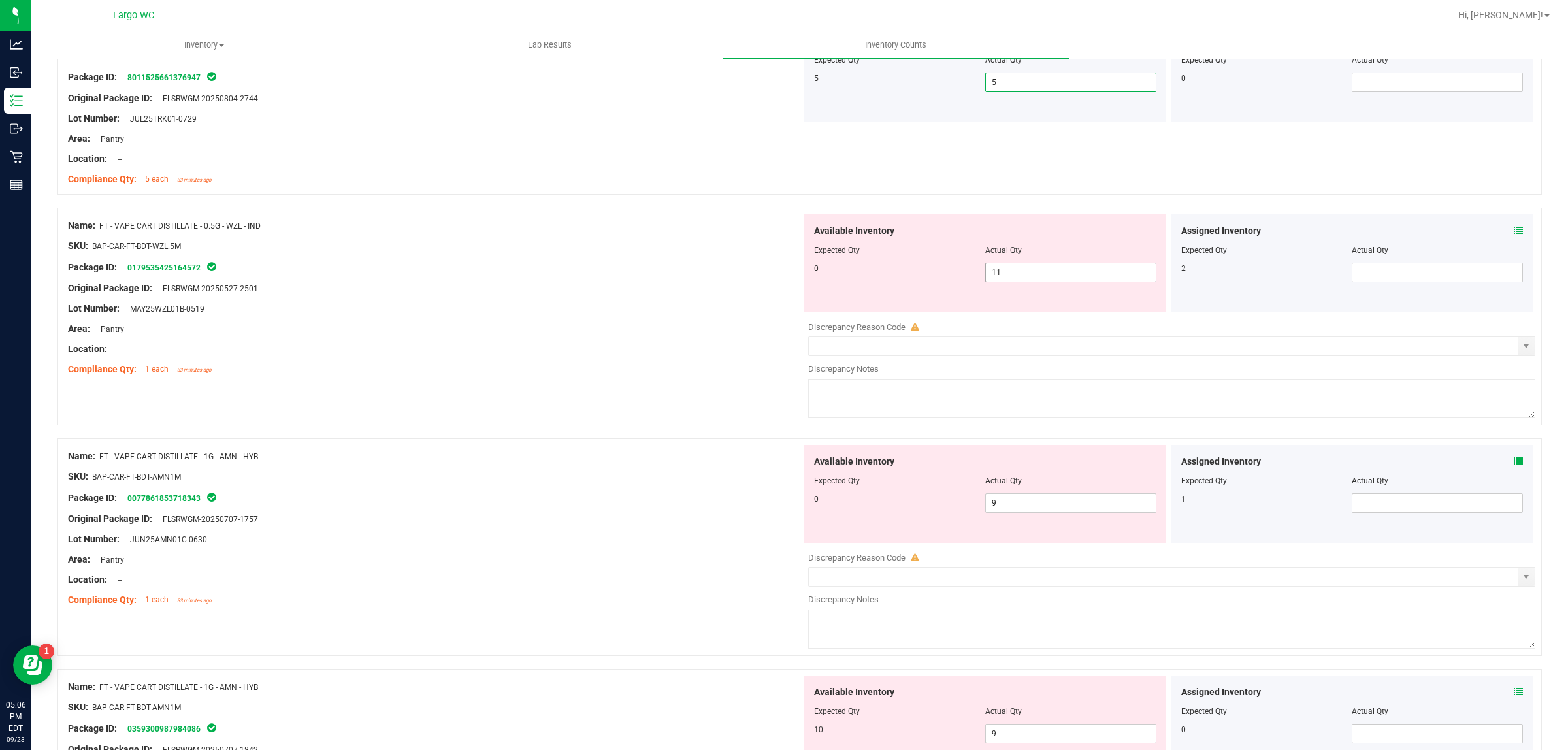
click at [1051, 283] on span "11 11" at bounding box center [1071, 273] width 171 height 20
click at [1044, 275] on input "11" at bounding box center [1071, 273] width 170 height 18
type input "0"
click at [1011, 497] on div "Available Inventory Expected Qty Actual Qty 0 9 9" at bounding box center [985, 494] width 362 height 98
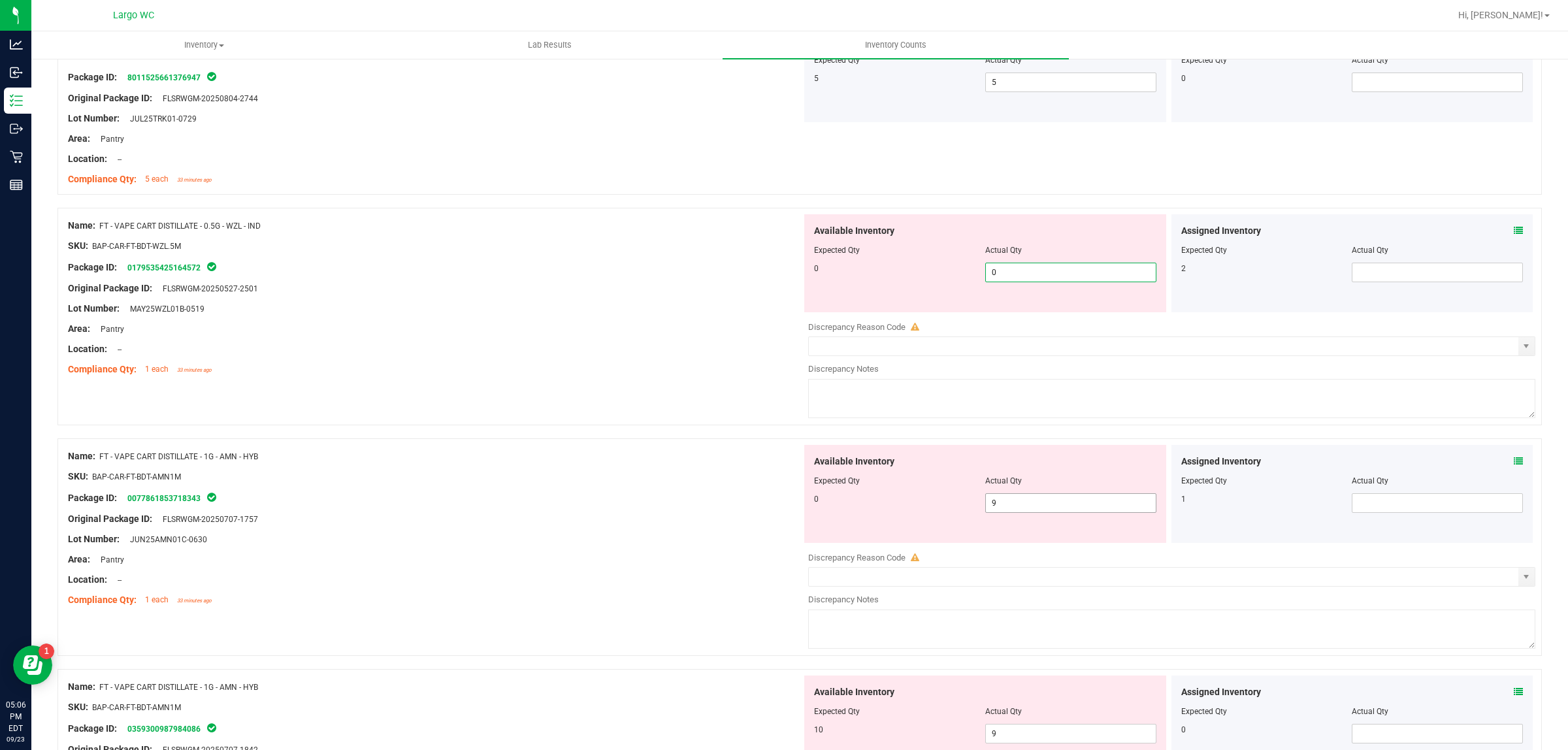
type input "0"
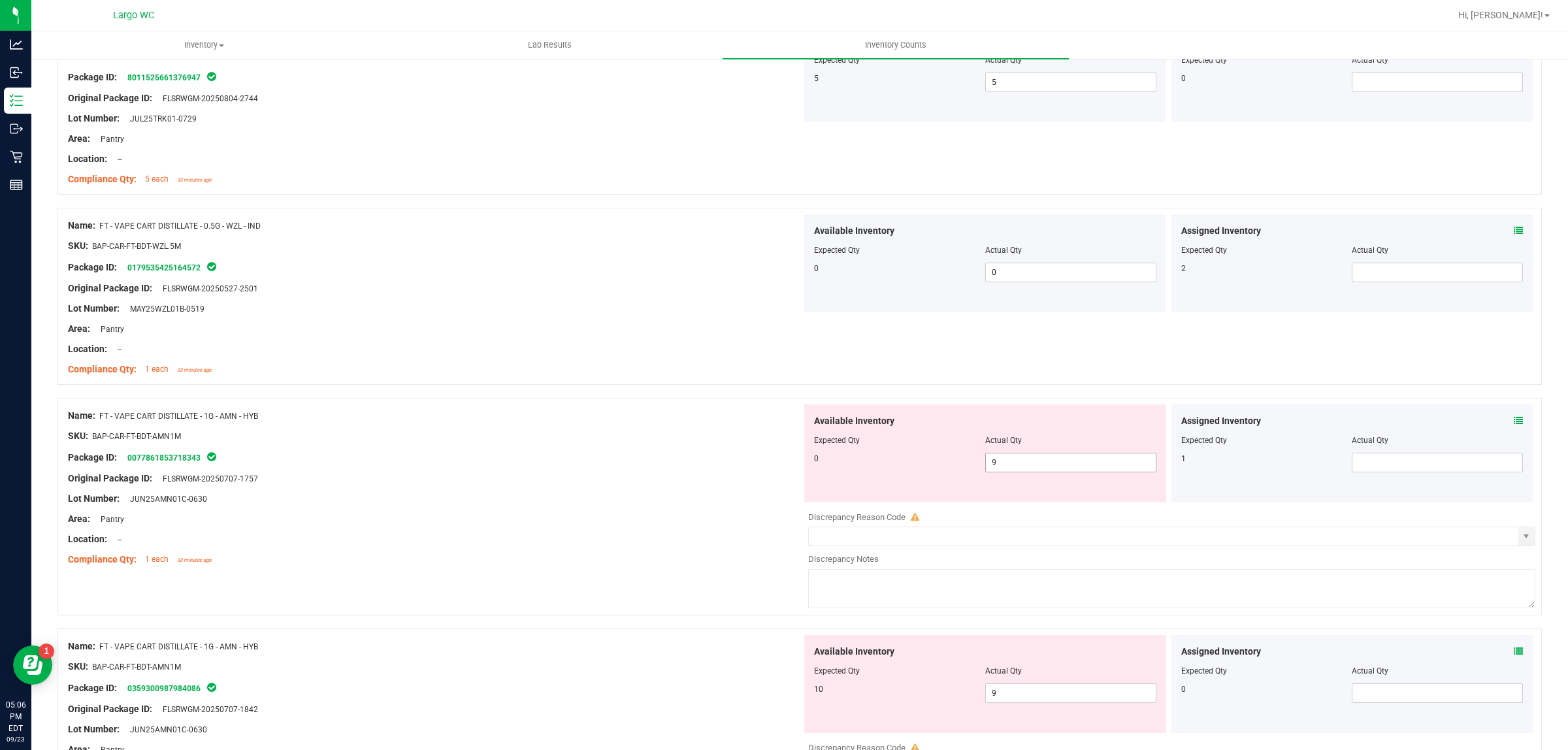
click at [1019, 469] on span "9 9" at bounding box center [1071, 462] width 171 height 20
click at [1019, 469] on input "9" at bounding box center [1071, 462] width 170 height 18
type input "0"
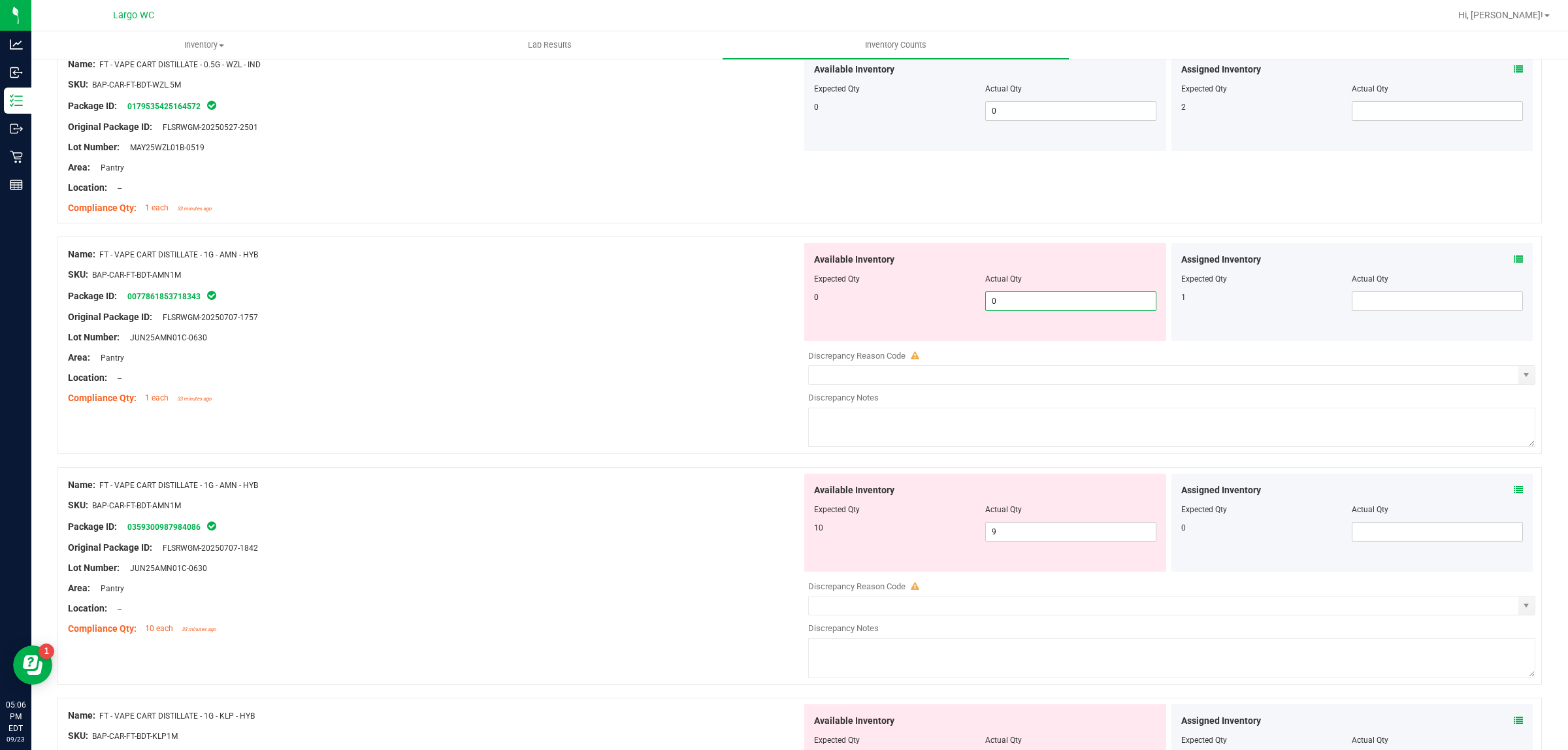
scroll to position [2810, 0]
type input "0"
click at [1010, 528] on div "Available Inventory Expected Qty Actual Qty 10 9 9" at bounding box center [985, 521] width 362 height 98
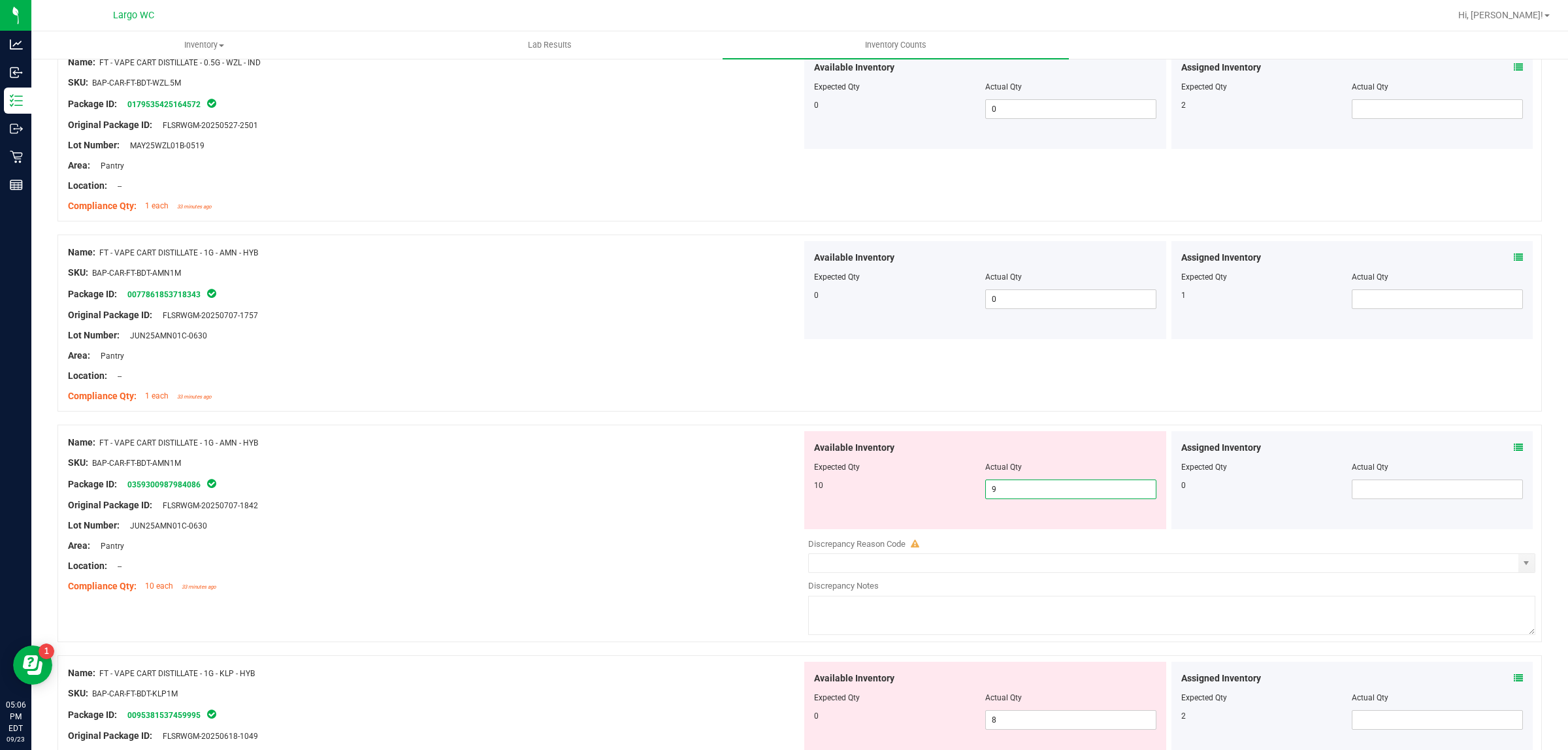
click at [1497, 445] on div "Assigned Inventory Expected Qty Actual Qty 0" at bounding box center [1352, 480] width 362 height 98
click at [1513, 449] on icon at bounding box center [1518, 448] width 9 height 9
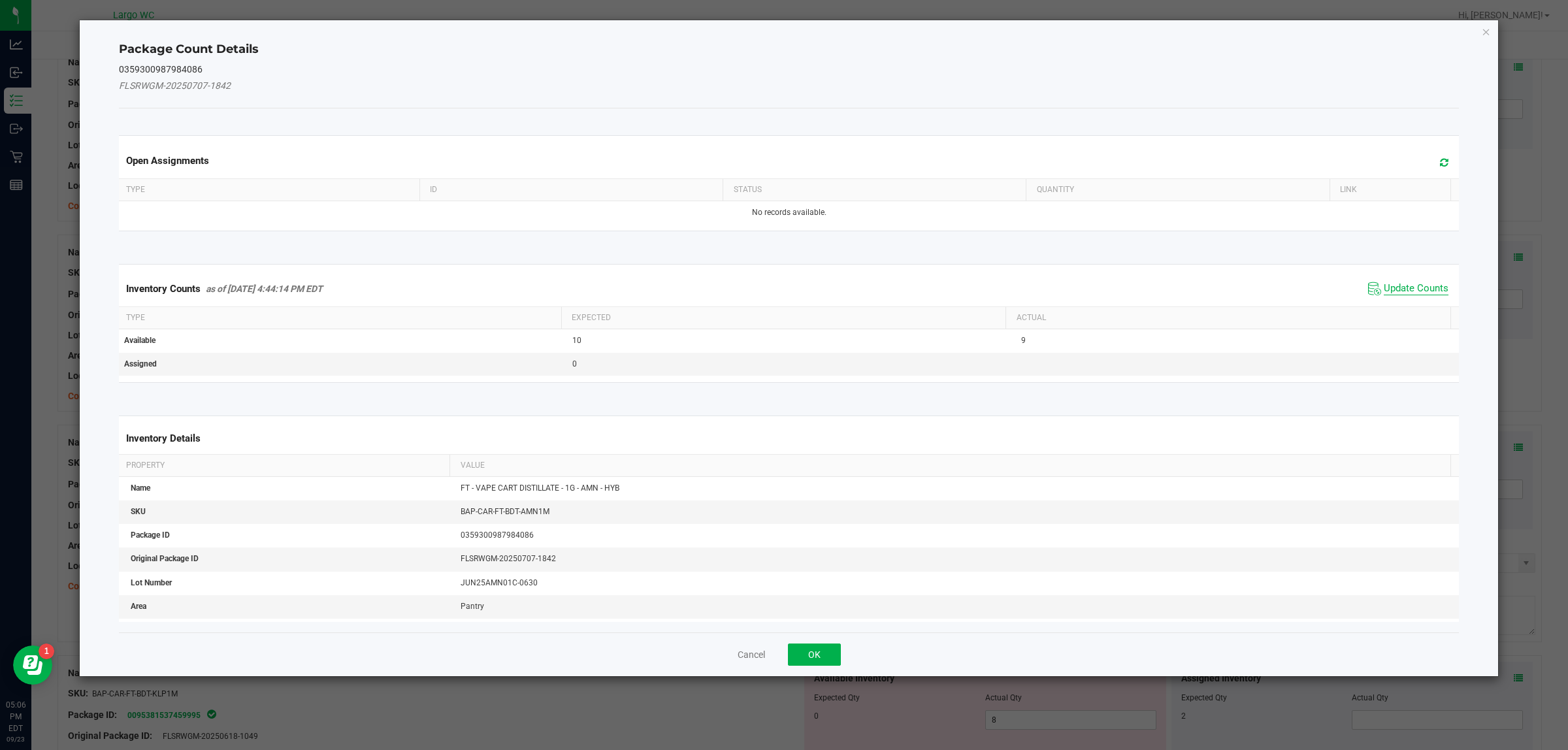
click at [1417, 285] on span "Update Counts" at bounding box center [1415, 289] width 64 height 13
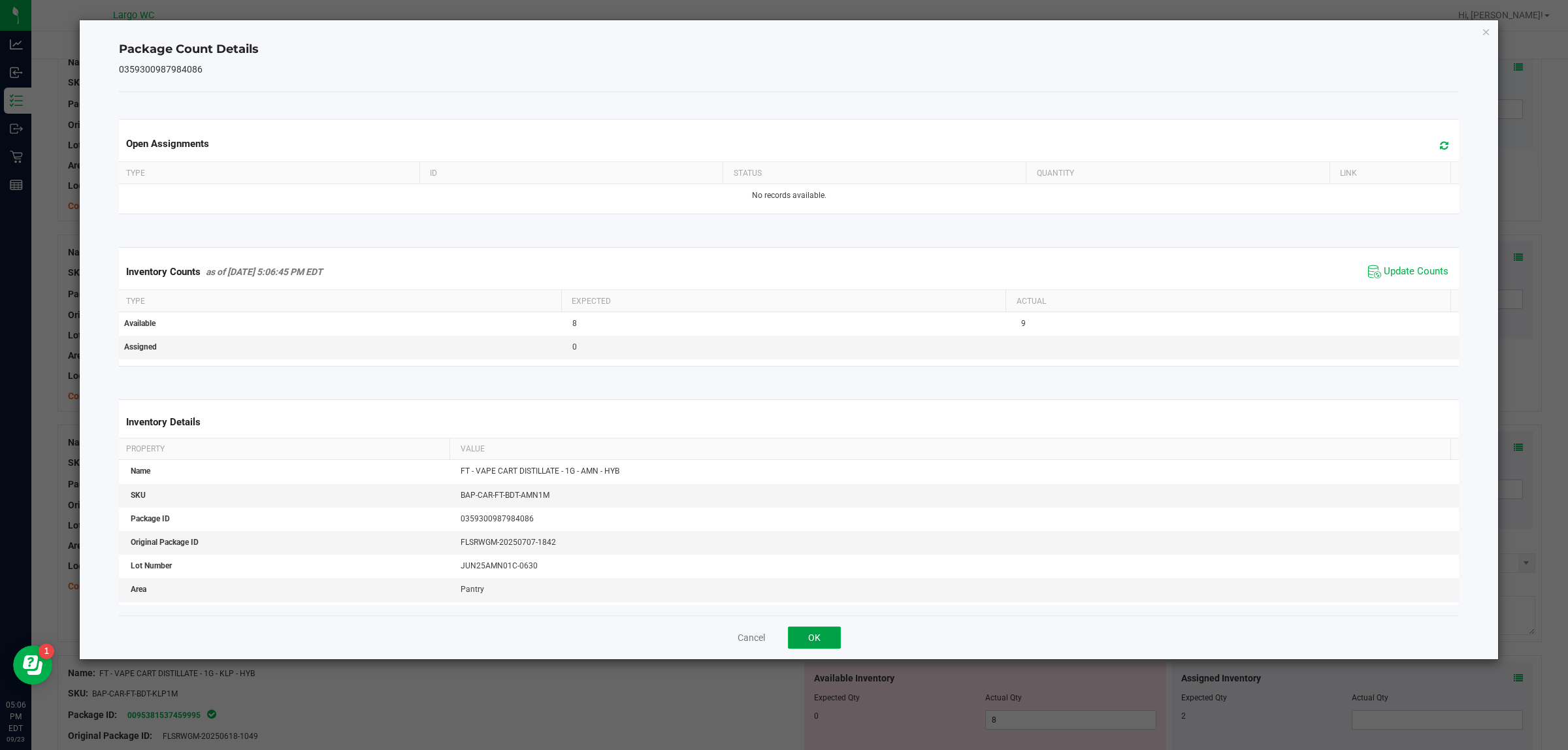
click at [815, 631] on button "OK" at bounding box center [814, 637] width 53 height 22
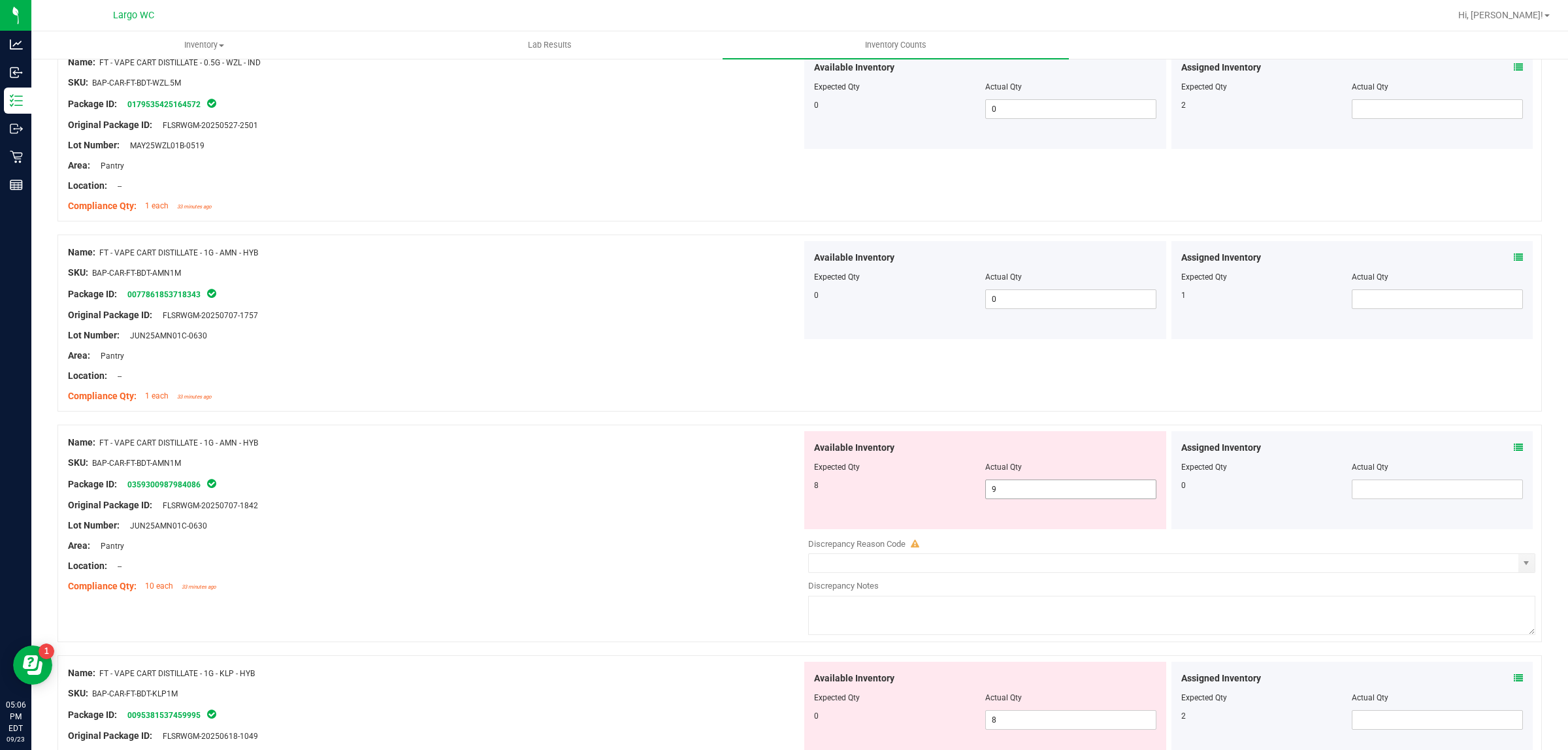
click at [1007, 499] on span "9 9" at bounding box center [1071, 489] width 171 height 20
type input "8"
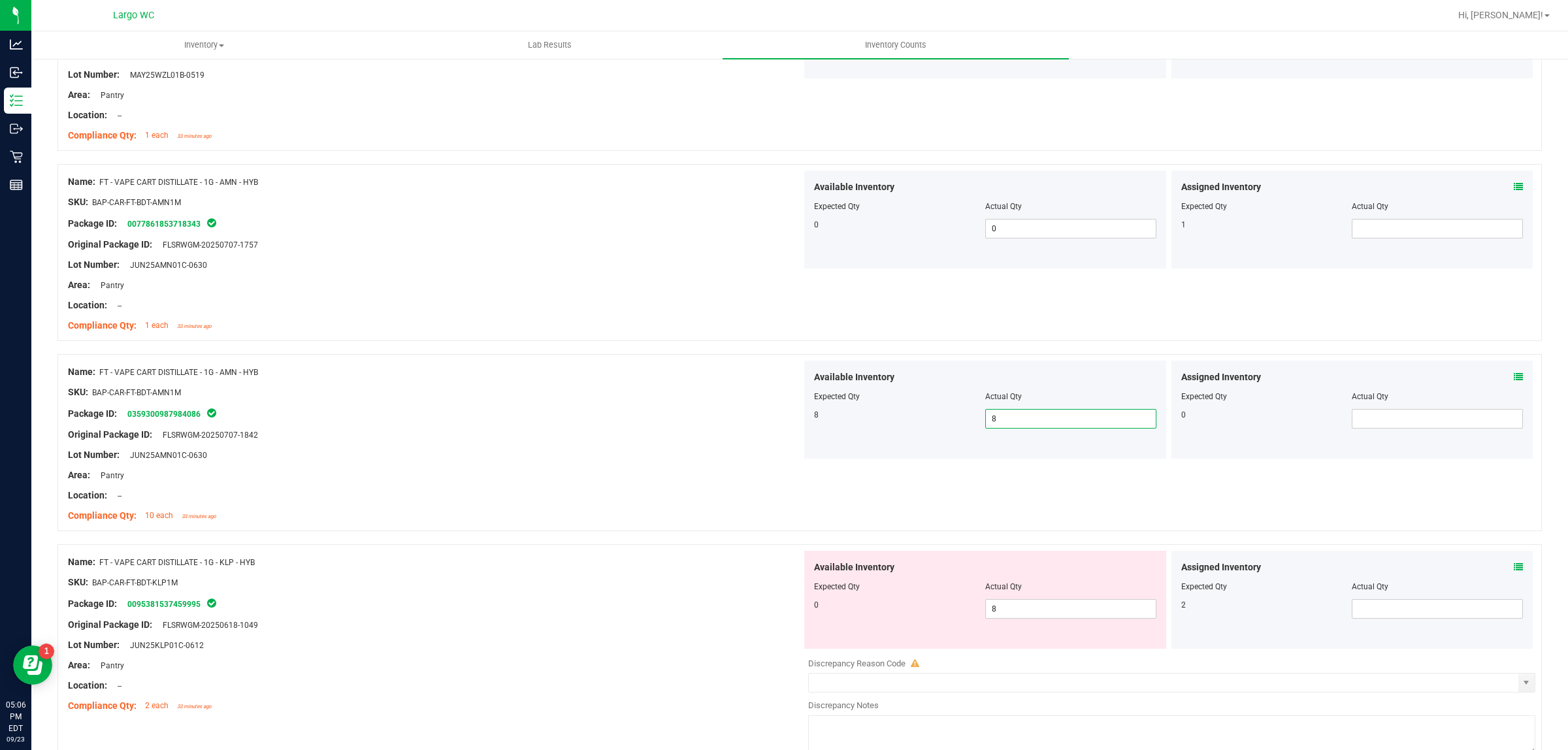
scroll to position [3055, 0]
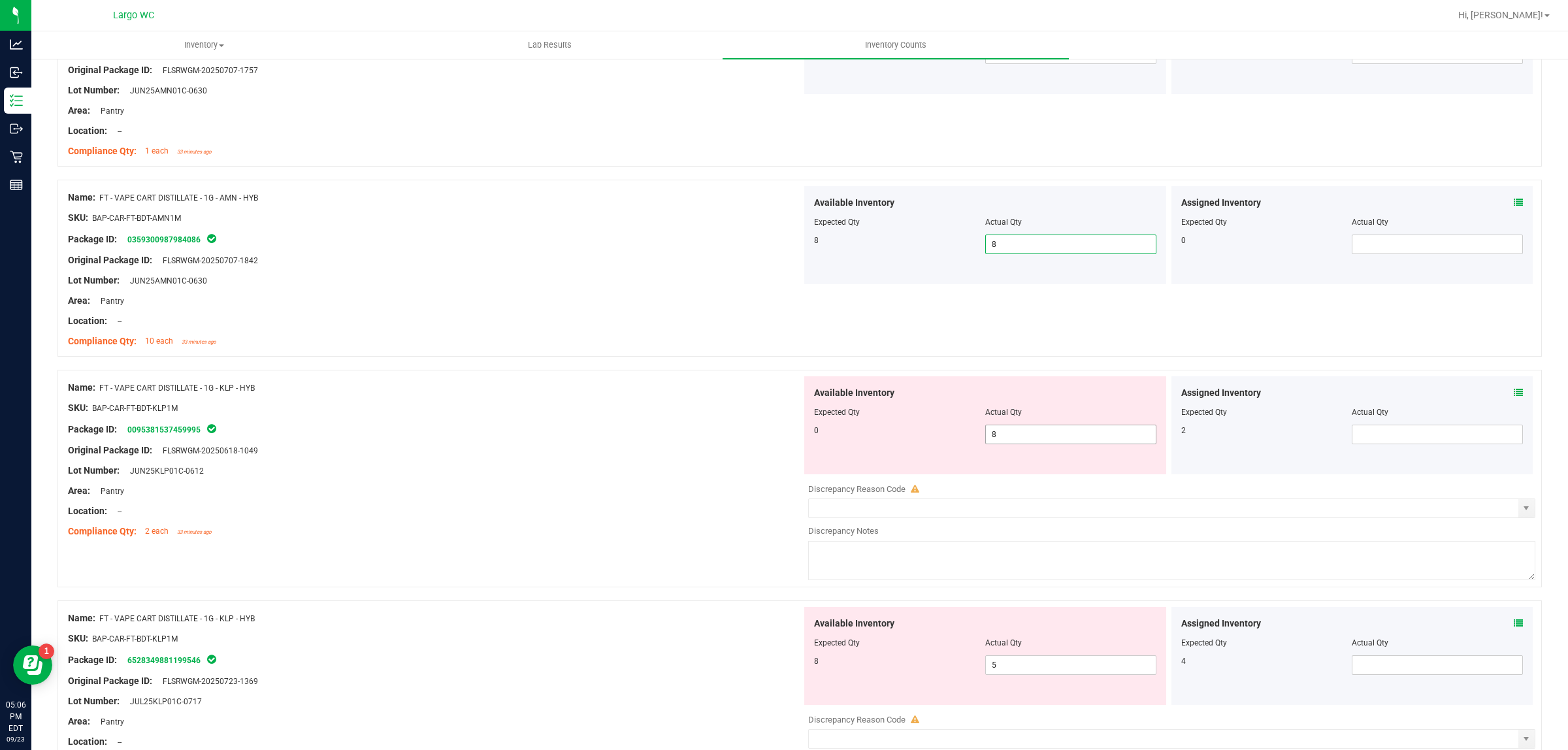
click at [1027, 439] on span "8 8" at bounding box center [1071, 435] width 171 height 20
type input "0"
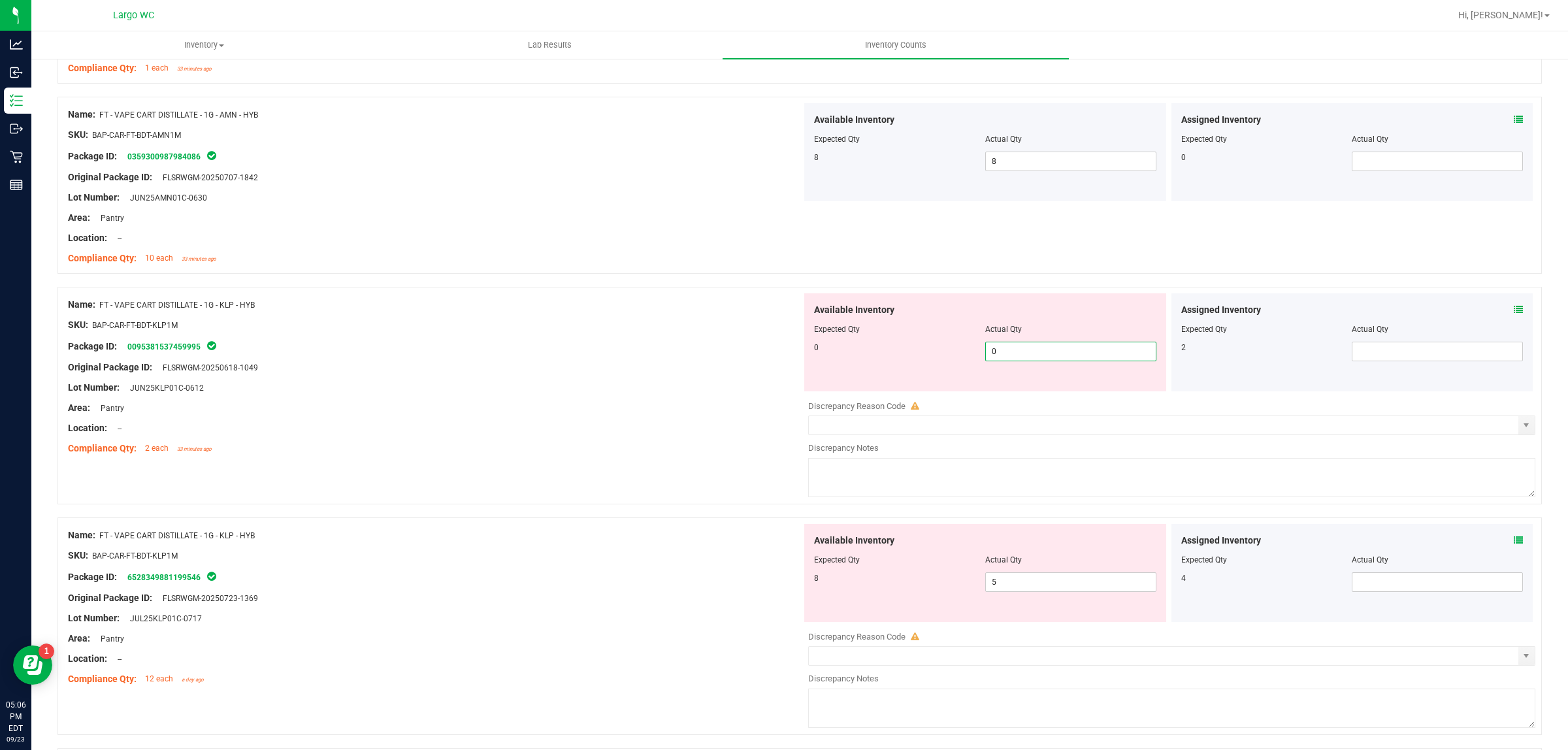
scroll to position [3219, 0]
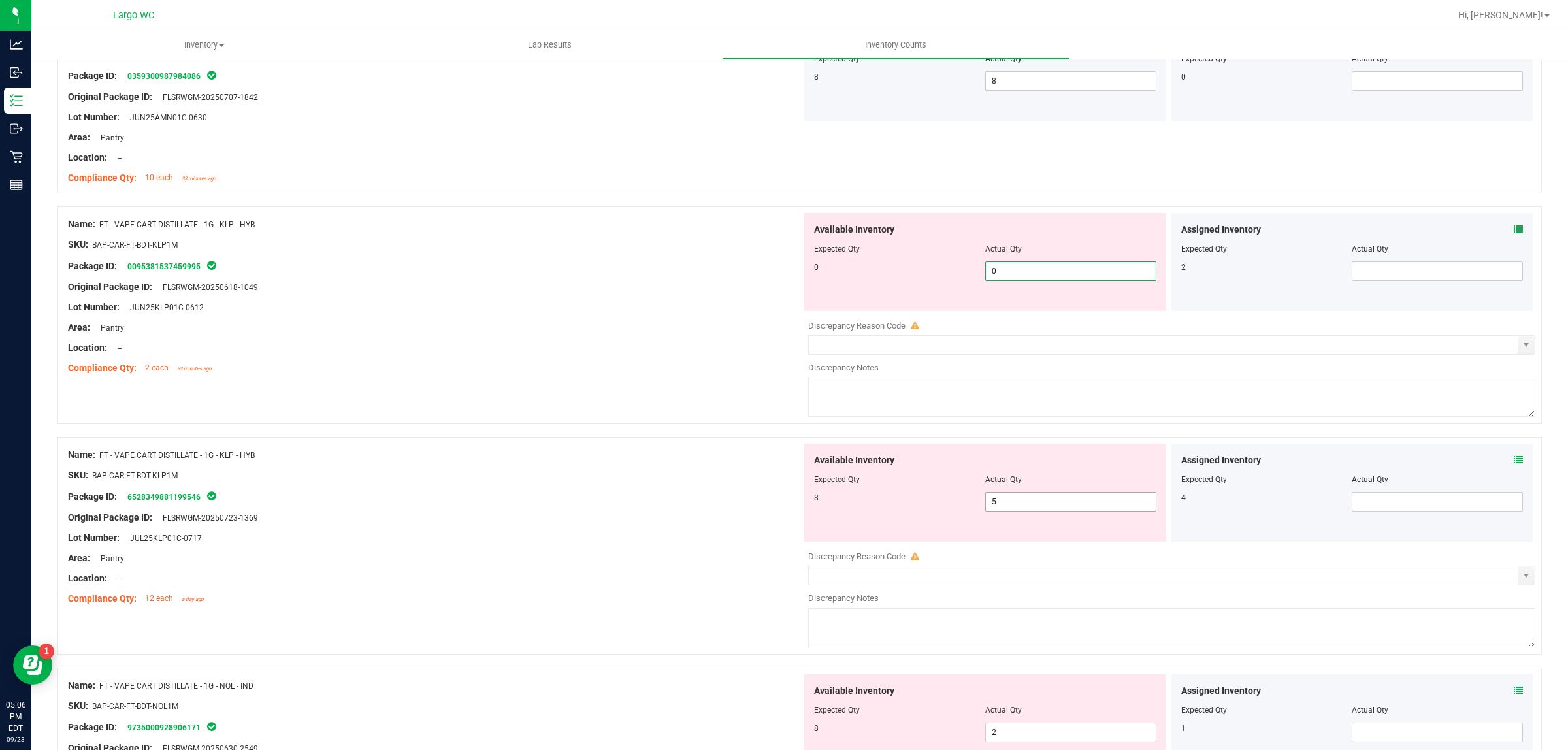
type input "0"
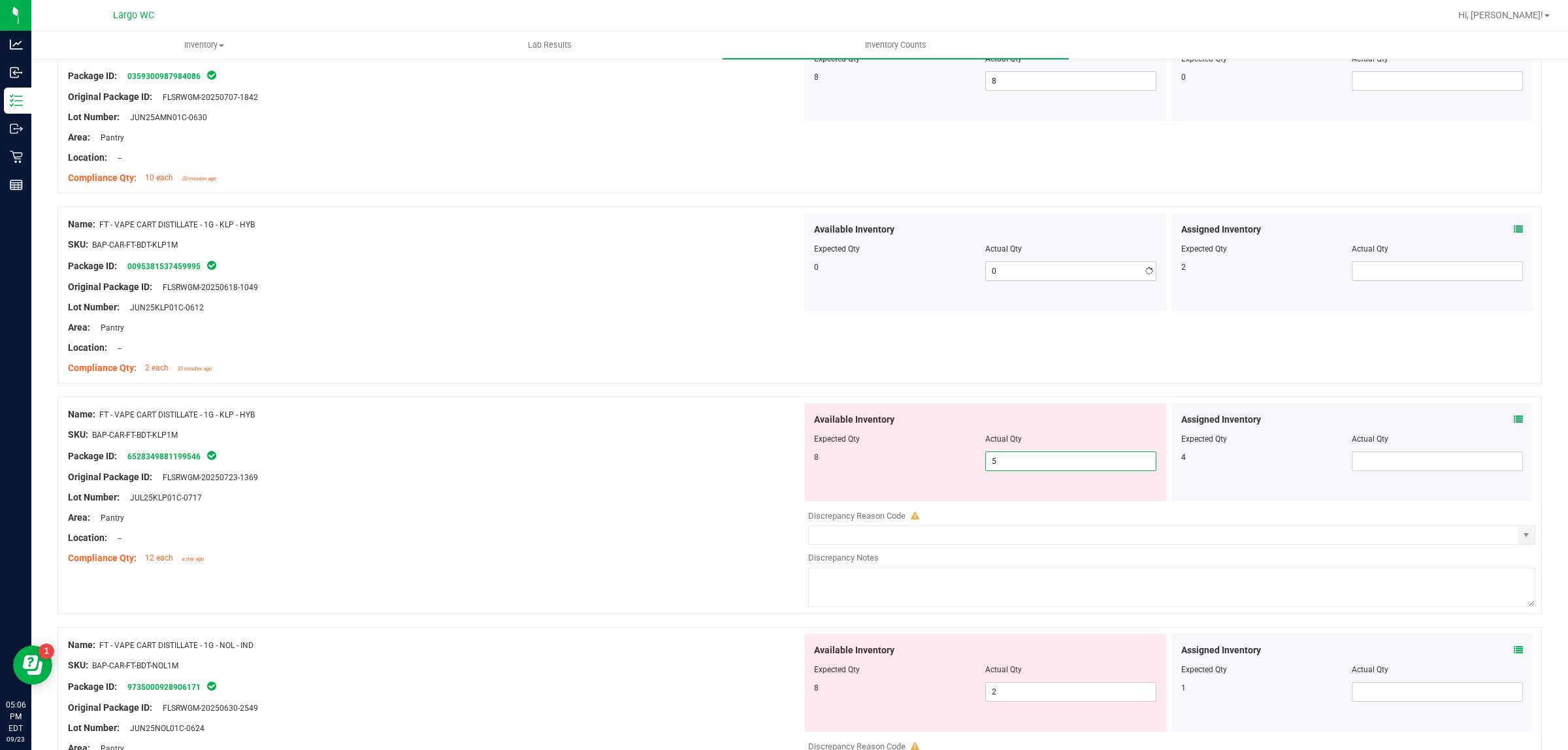
click at [1038, 501] on div "Available Inventory Expected Qty Actual Qty 8 5 5" at bounding box center [985, 452] width 362 height 98
click at [1513, 424] on icon at bounding box center [1518, 419] width 9 height 9
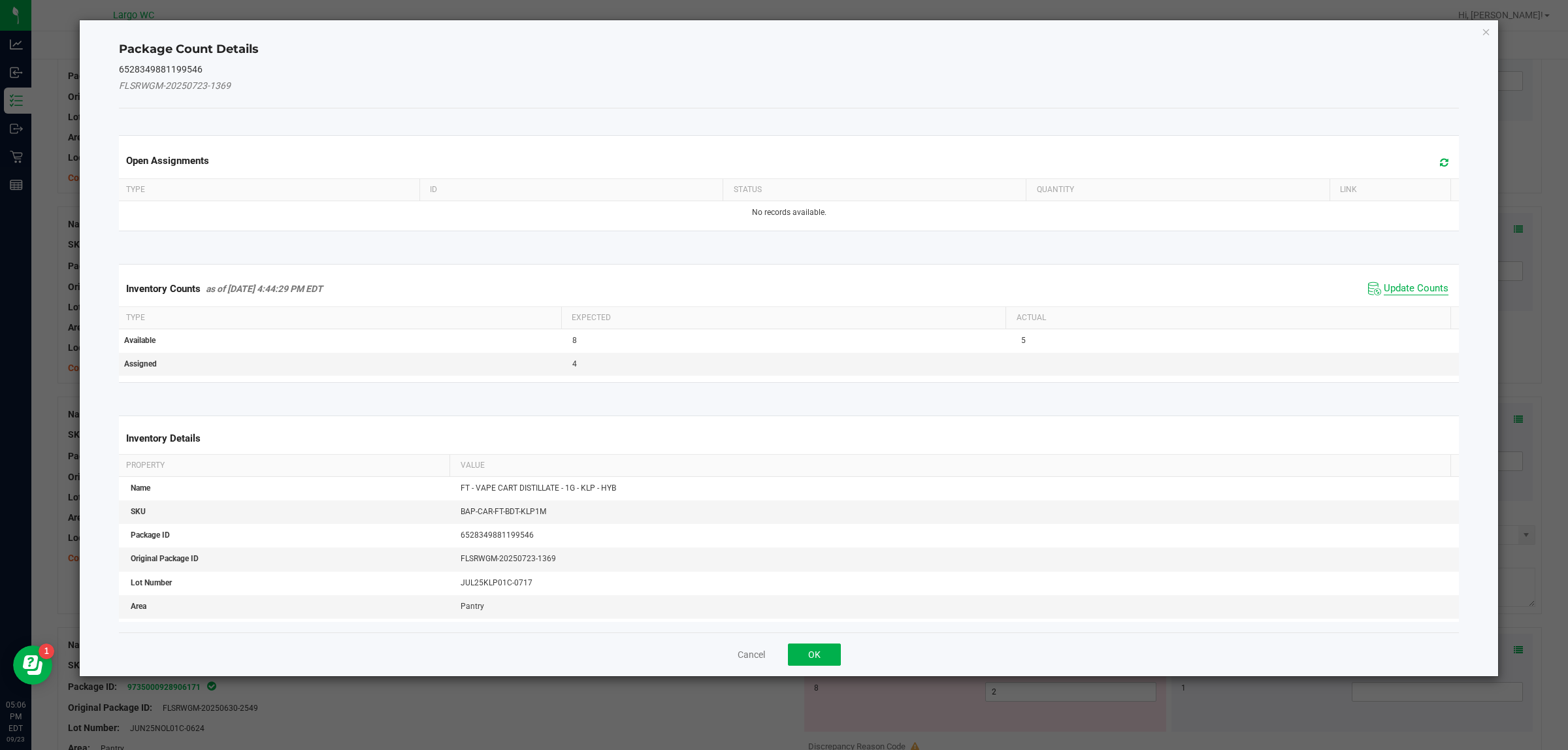
click at [1392, 285] on span "Update Counts" at bounding box center [1415, 289] width 64 height 13
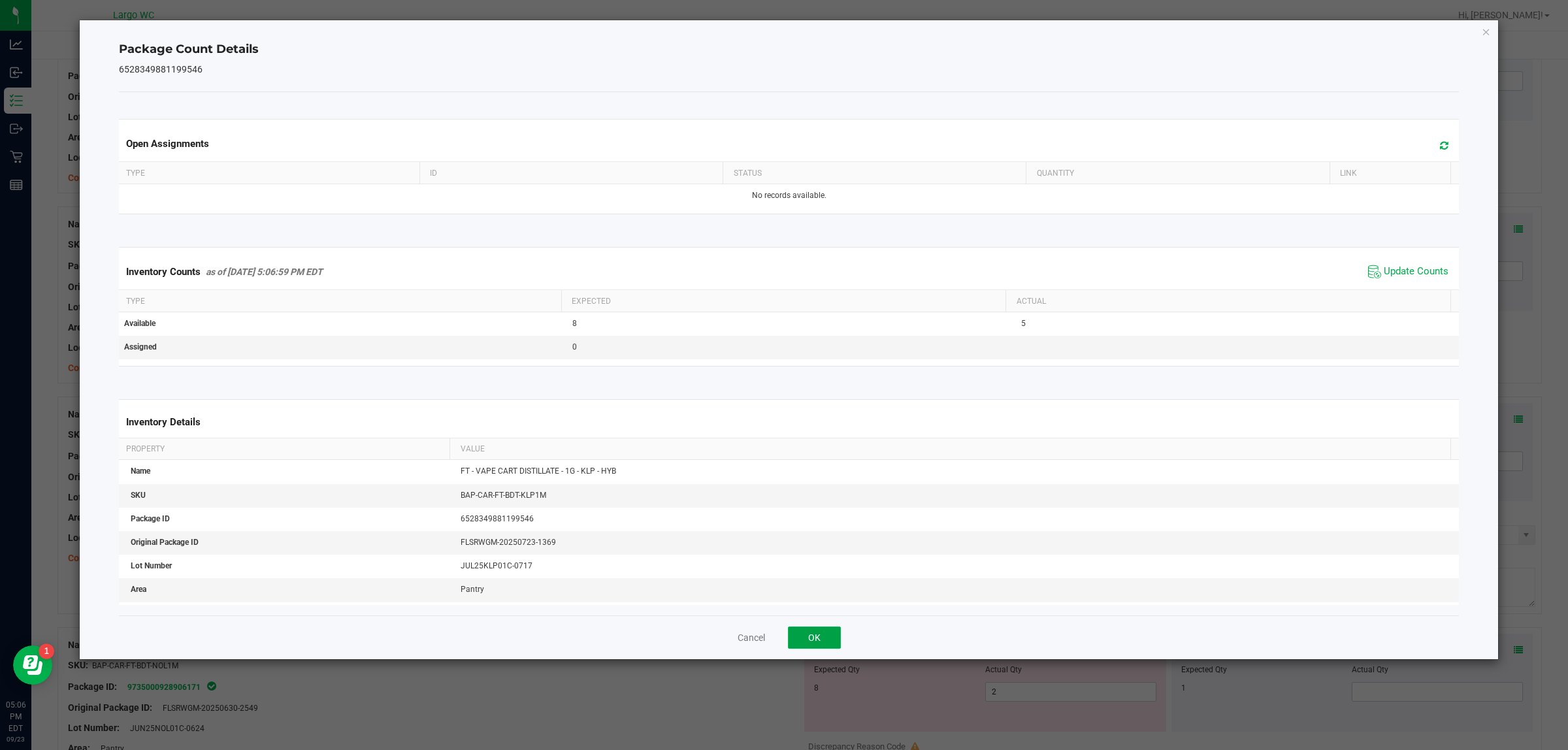
click at [823, 630] on button "OK" at bounding box center [814, 637] width 53 height 22
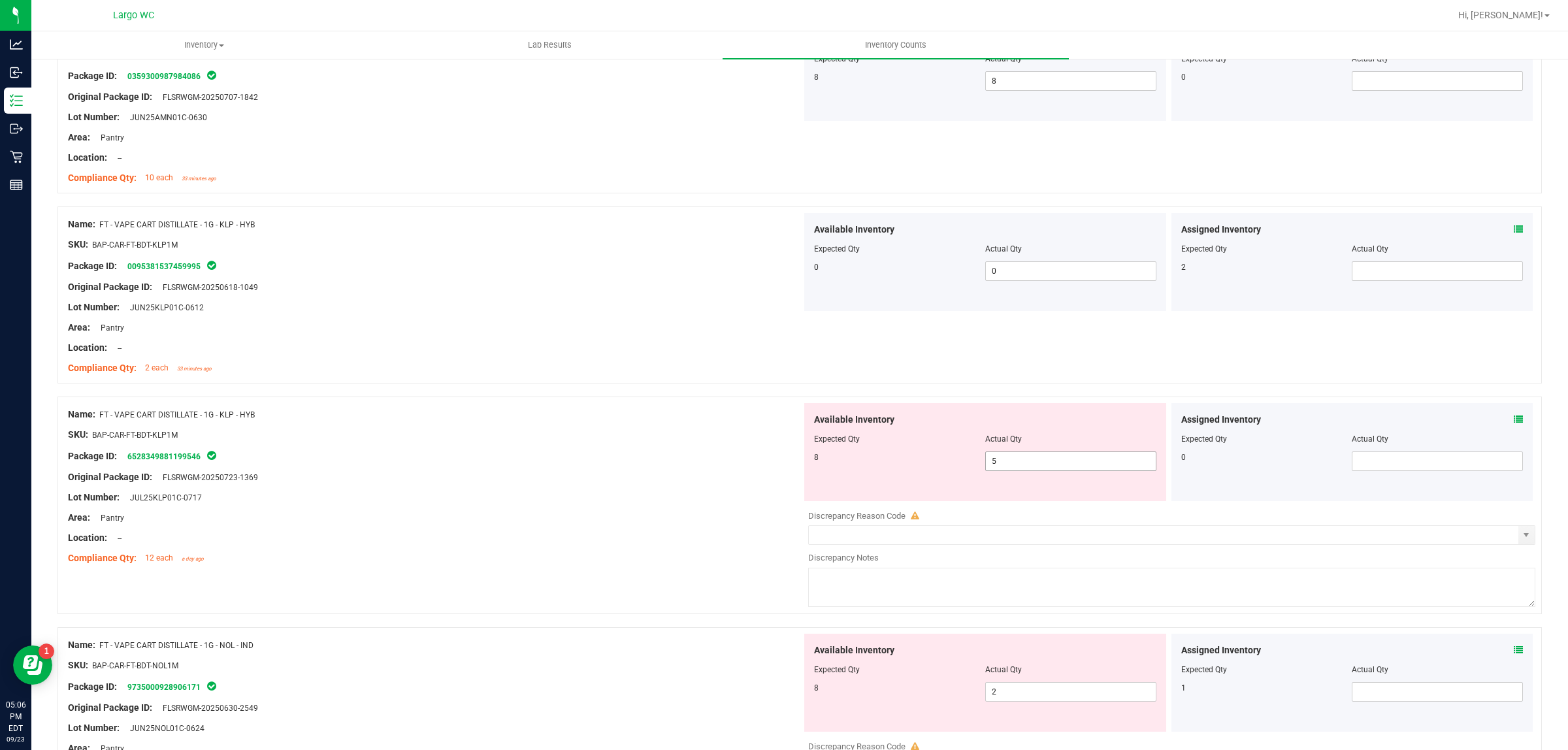
click at [1029, 470] on input "5" at bounding box center [1071, 462] width 170 height 18
type input "8"
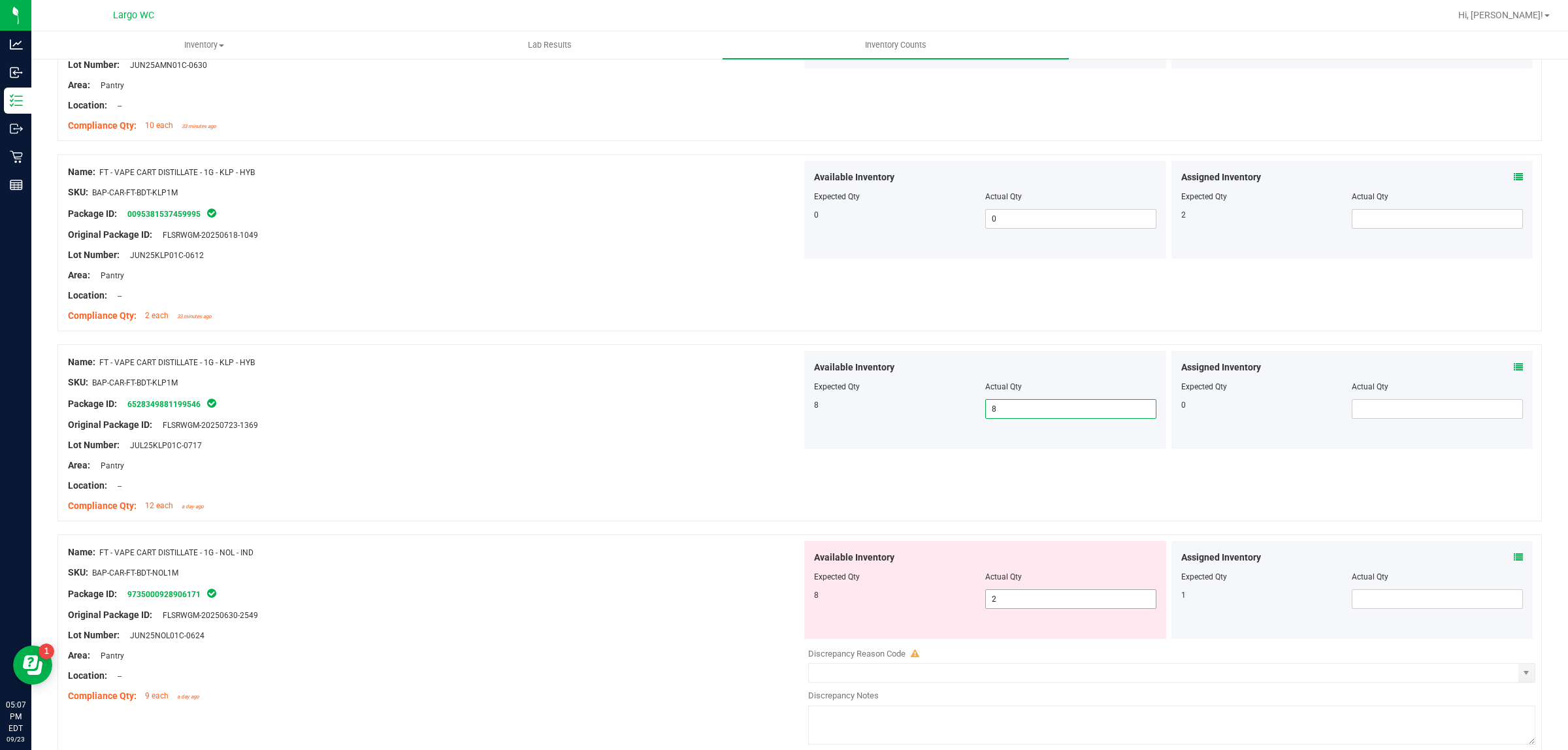
scroll to position [3300, 0]
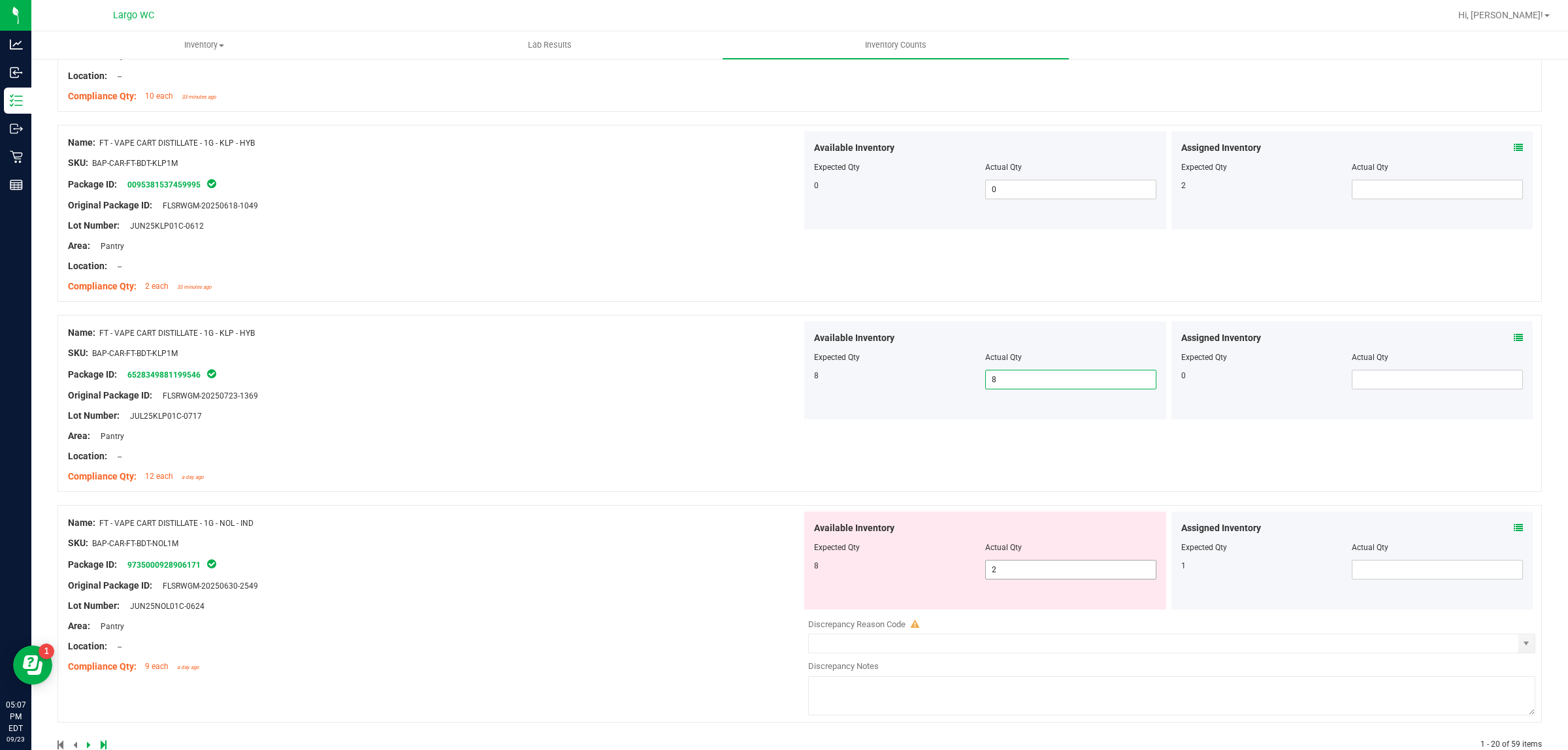
click at [1019, 577] on span "2 2" at bounding box center [1071, 570] width 171 height 20
type input "8"
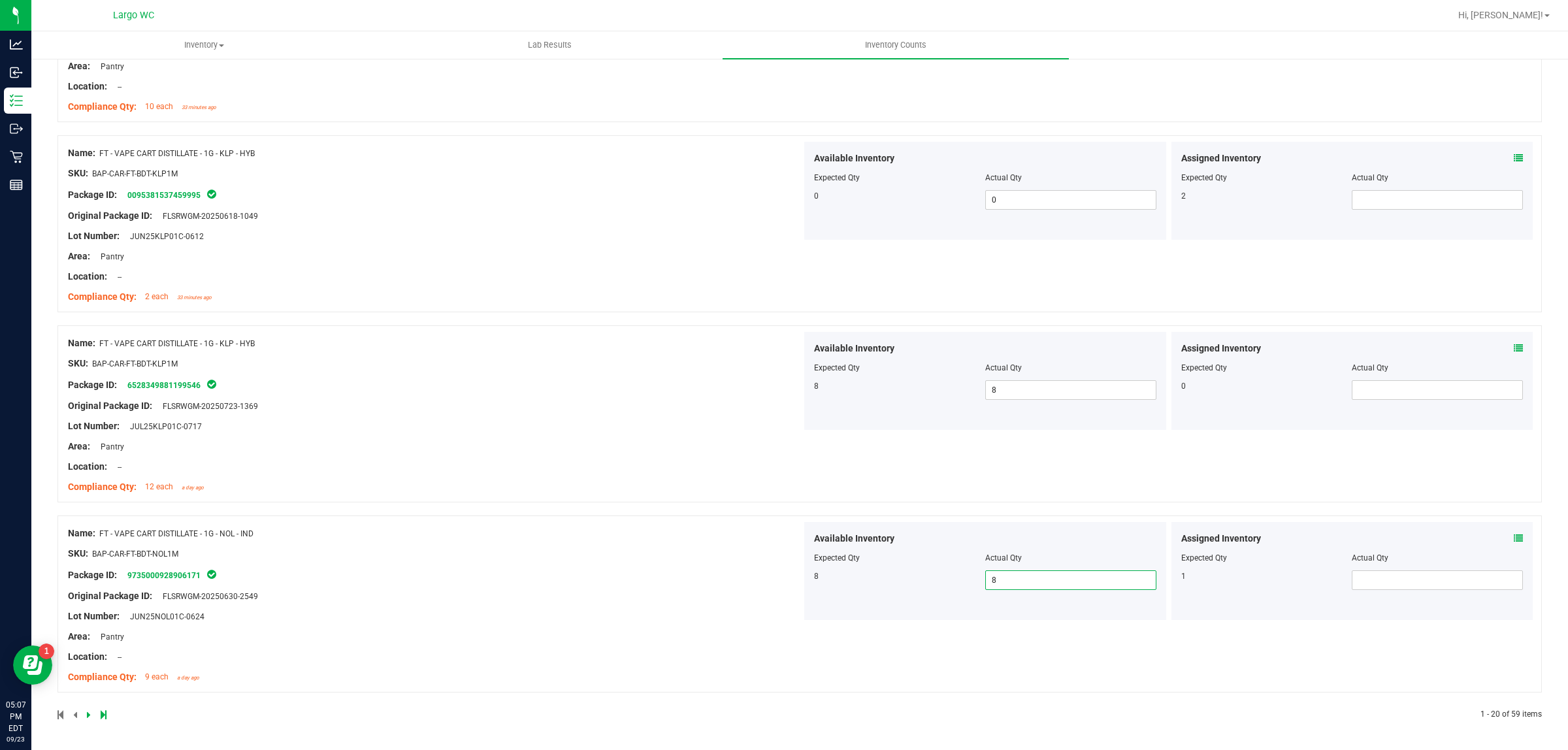
scroll to position [3295, 0]
click at [88, 713] on icon at bounding box center [89, 715] width 4 height 8
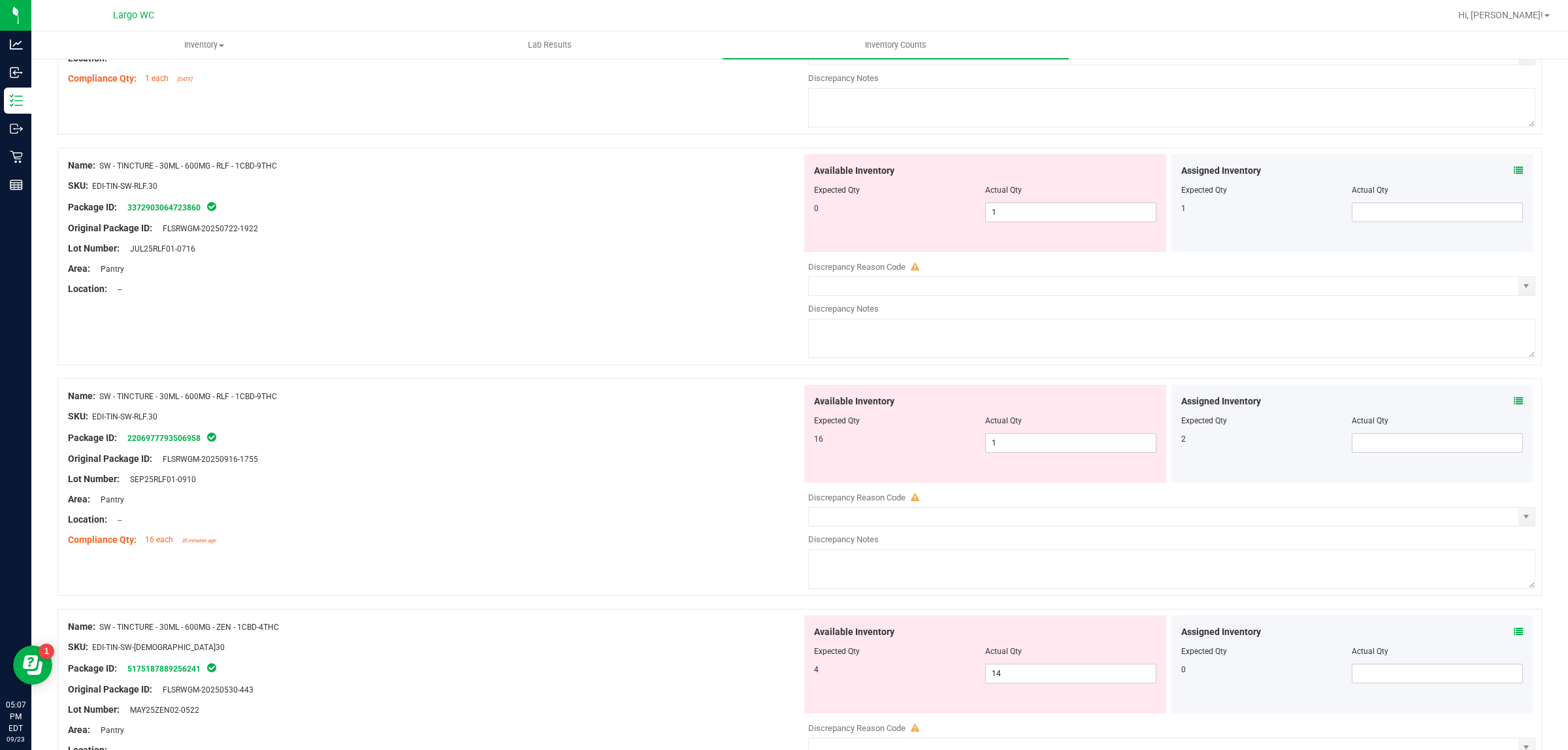
scroll to position [0, 0]
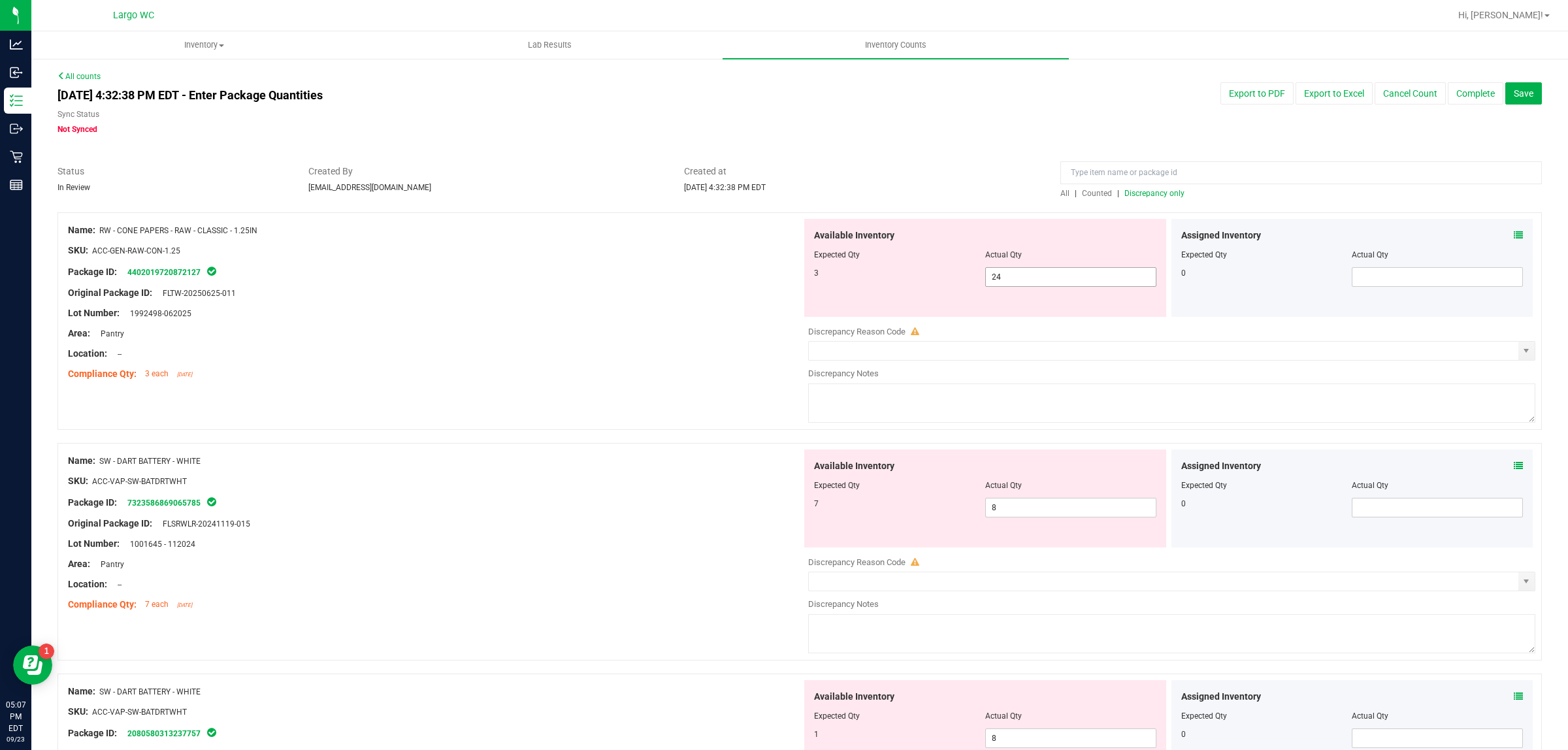
click at [1008, 271] on span "24 24" at bounding box center [1071, 277] width 171 height 20
click at [1008, 271] on input "24" at bounding box center [1071, 277] width 170 height 18
type input "3"
click at [1007, 505] on div "Available Inventory Expected Qty Actual Qty 7 8 8" at bounding box center [985, 499] width 362 height 98
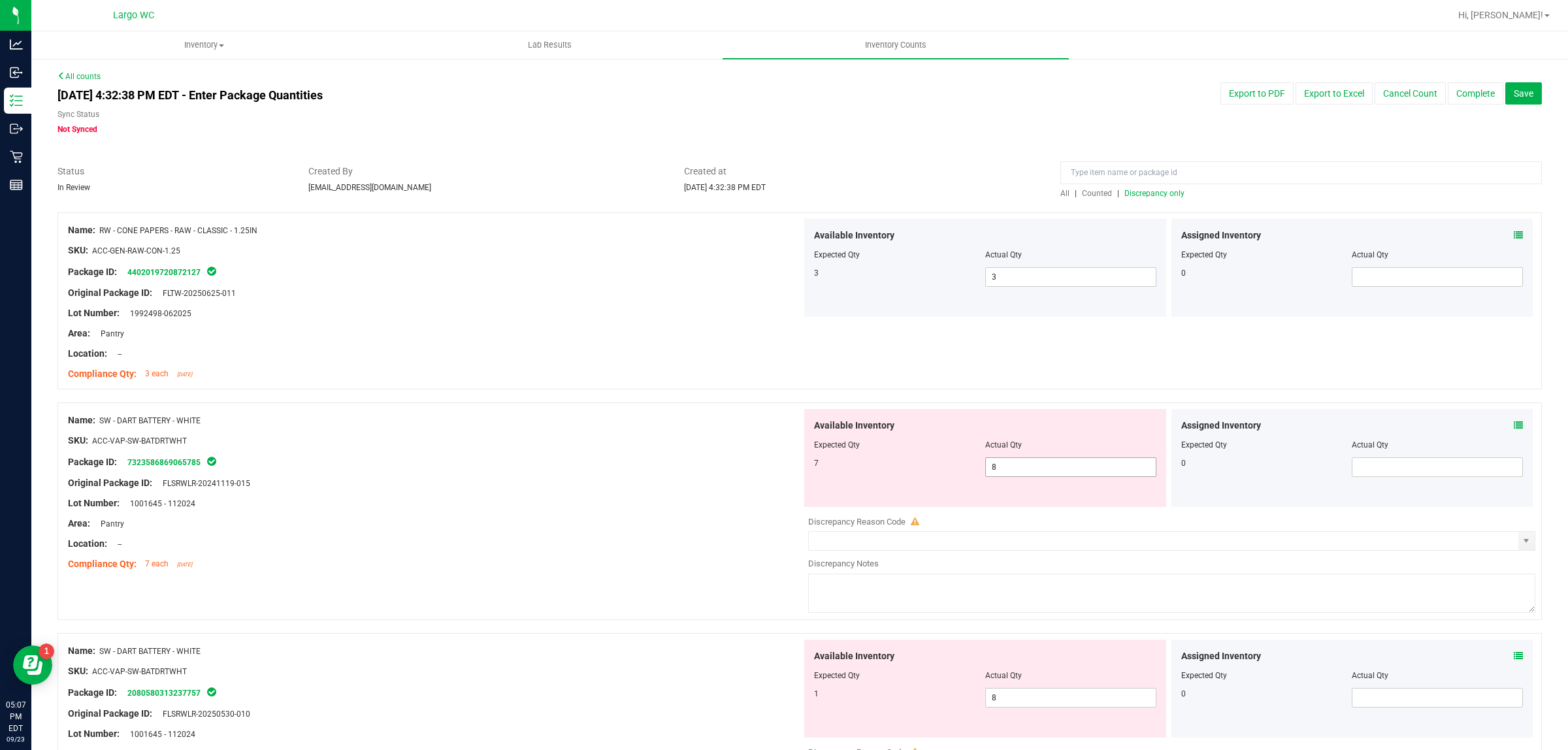
click at [1007, 505] on div "Available Inventory Expected Qty Actual Qty 7 8 8" at bounding box center [985, 458] width 362 height 98
click at [1007, 462] on span "8 8" at bounding box center [1071, 467] width 171 height 20
type input "7"
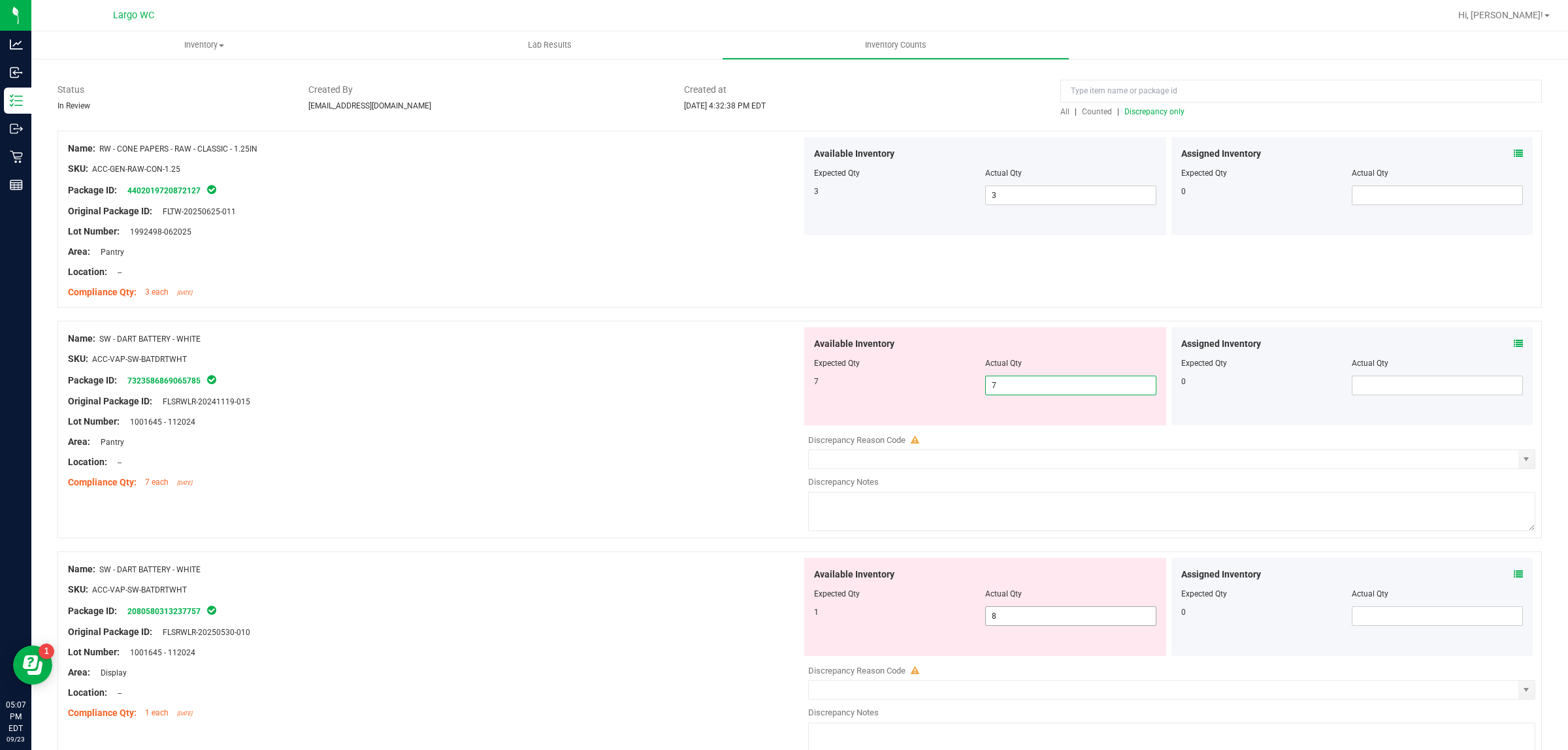
click at [1020, 625] on div "Available Inventory Expected Qty Actual Qty 1 8 8" at bounding box center [1168, 661] width 733 height 208
type input "7"
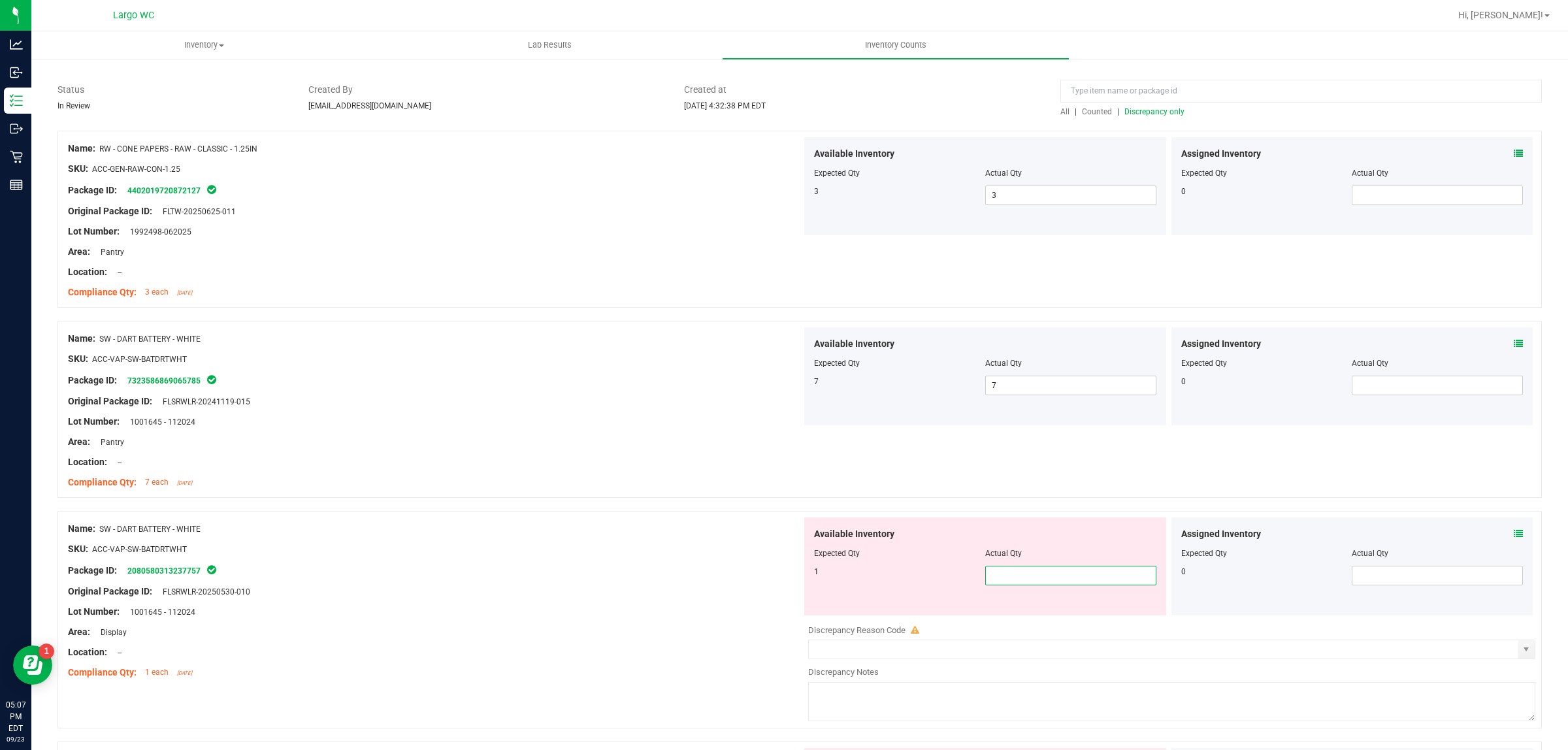
type input "1"
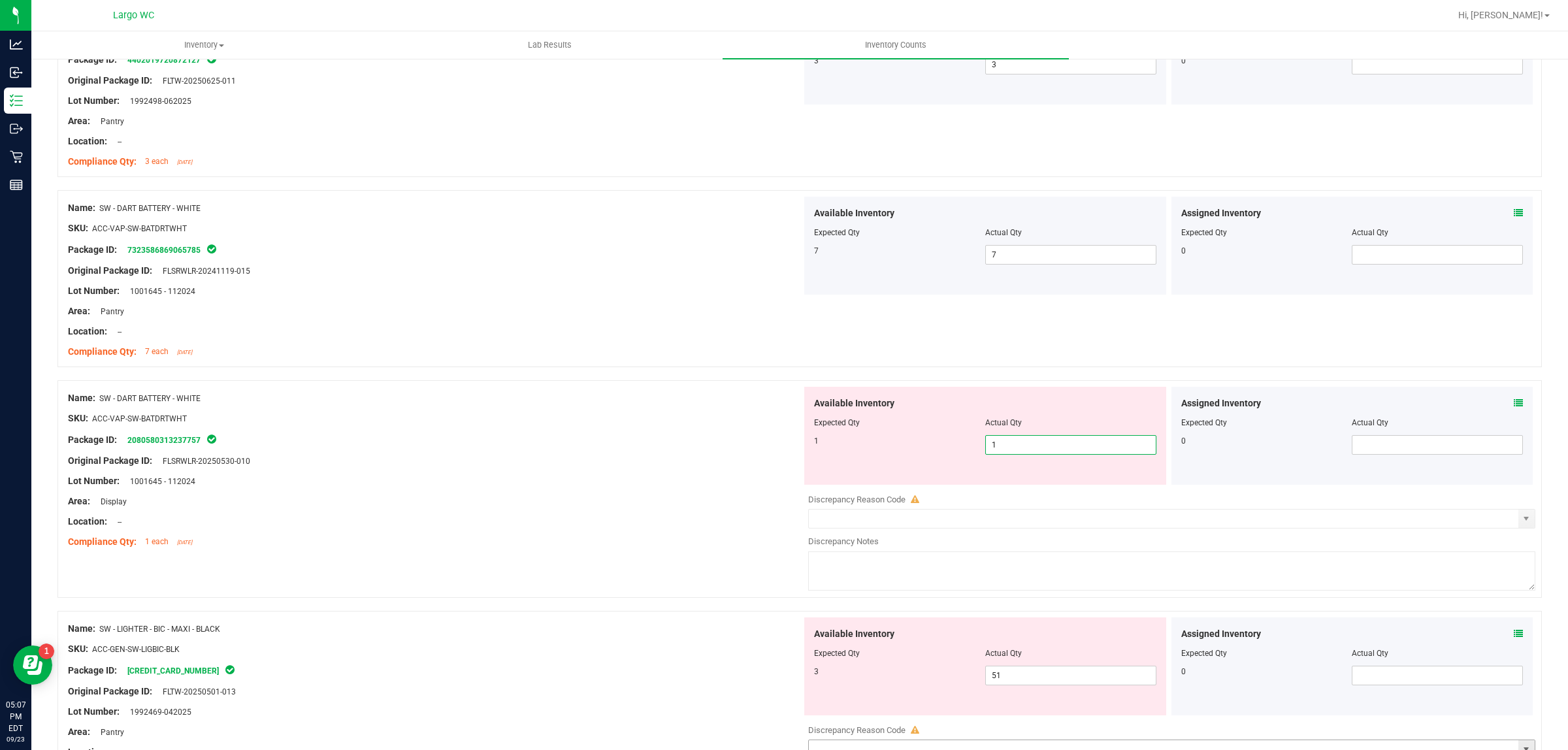
scroll to position [409, 0]
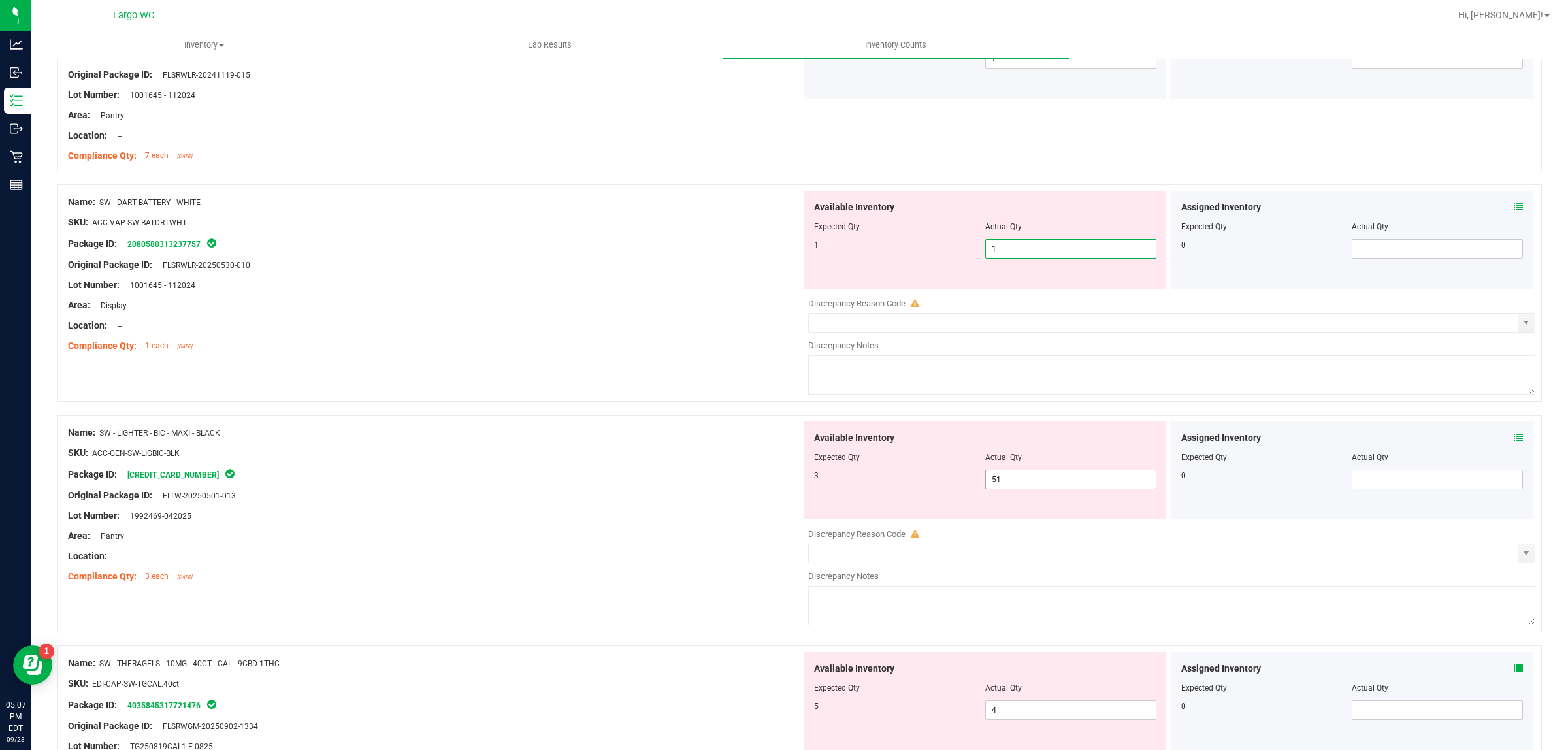
click at [1004, 480] on div "Available Inventory Expected Qty Actual Qty 3 51 51" at bounding box center [1168, 525] width 733 height 208
type input "1"
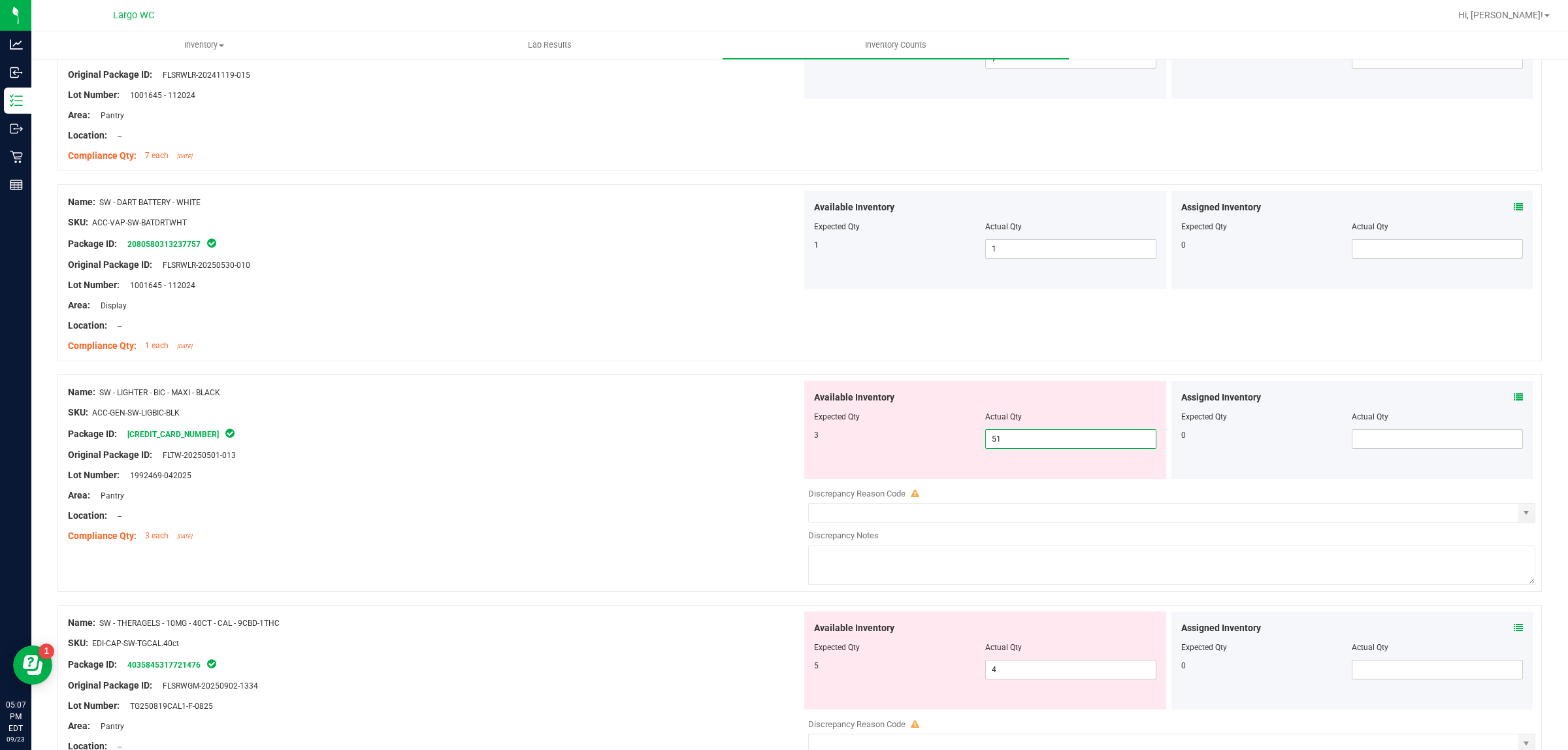
type input "5"
type input "3"
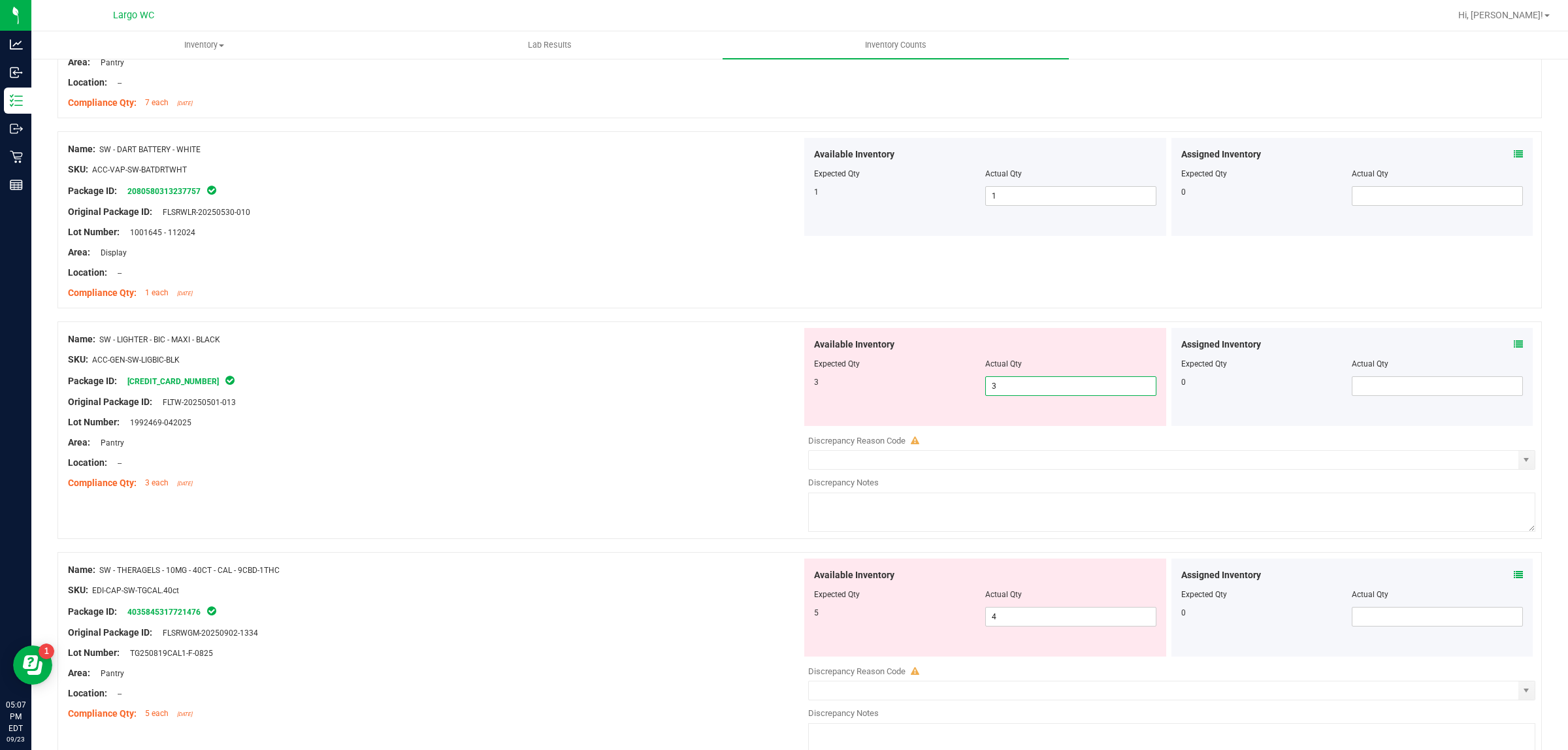
scroll to position [490, 0]
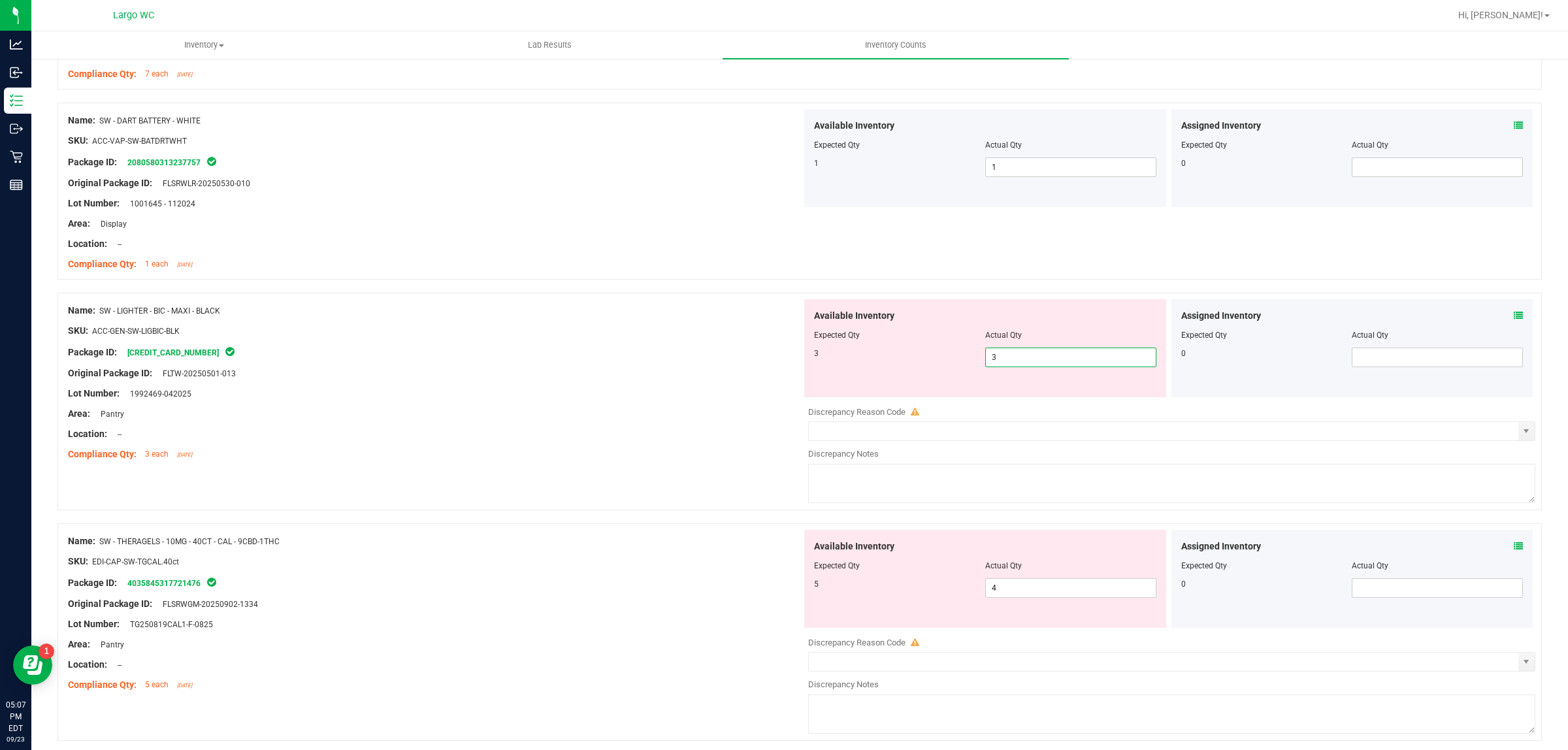
click at [1506, 547] on div "Assigned Inventory Expected Qty Actual Qty 0" at bounding box center [1352, 579] width 362 height 98
type input "3"
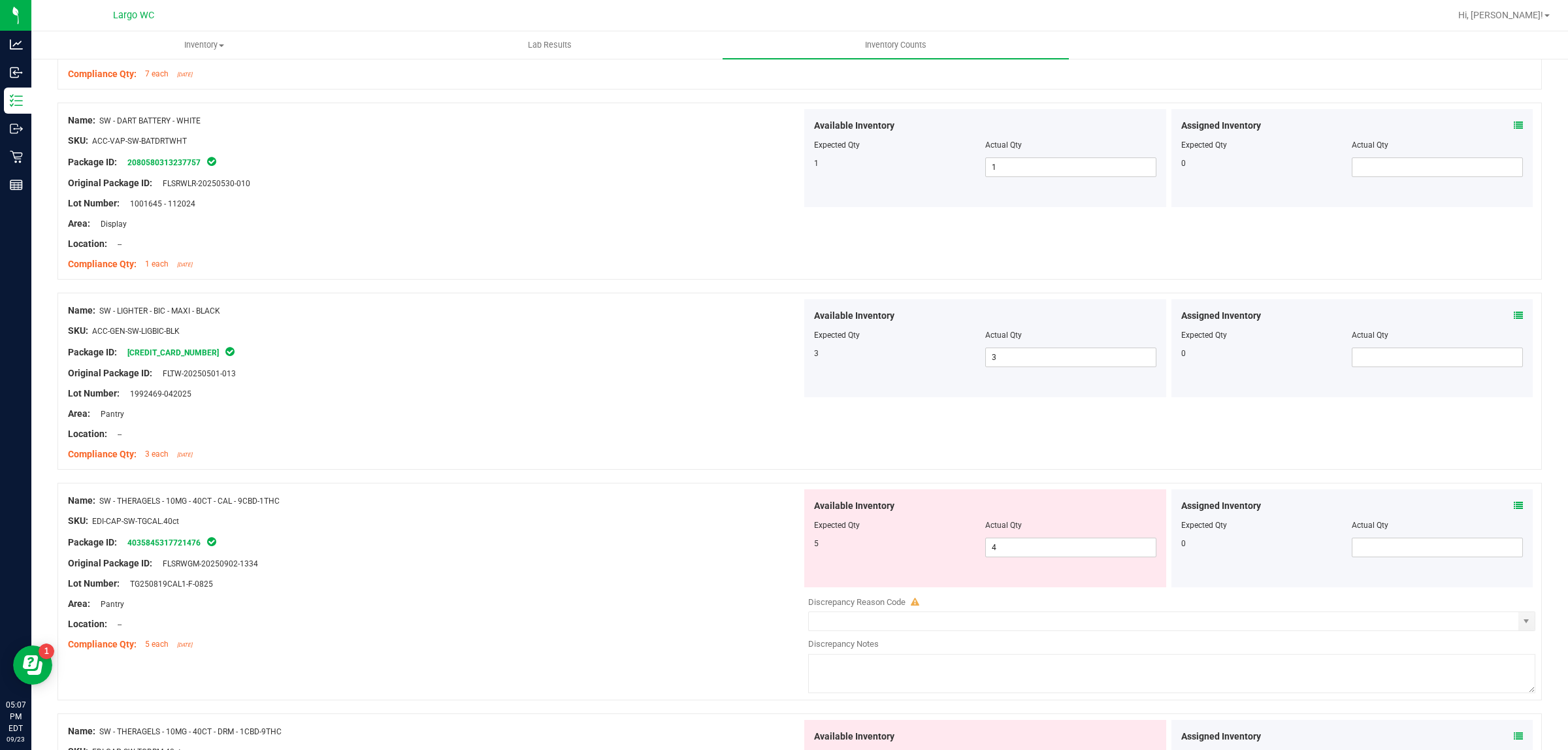
click at [1513, 506] on icon at bounding box center [1518, 506] width 9 height 9
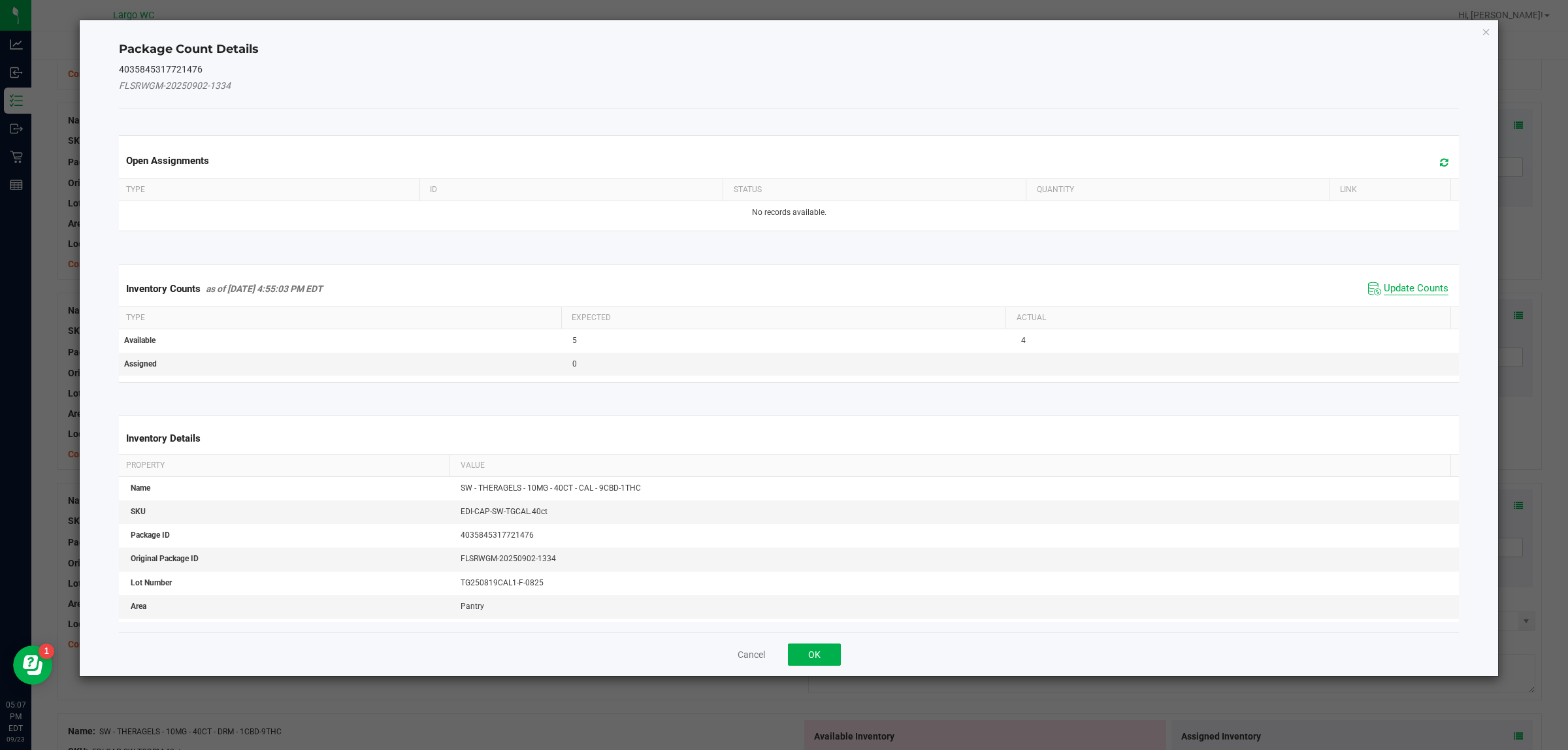
click at [1392, 289] on span "Update Counts" at bounding box center [1415, 289] width 64 height 13
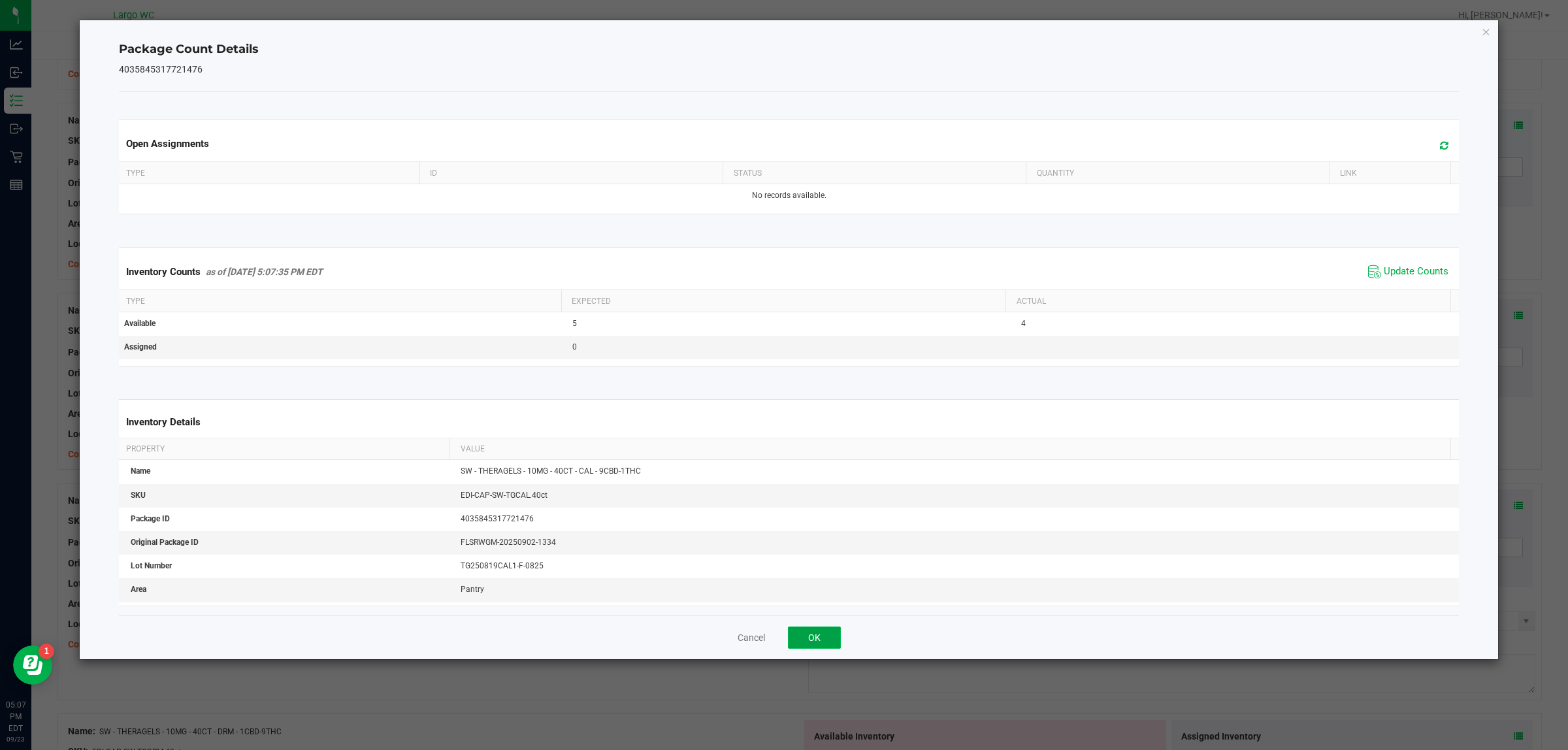
click at [833, 641] on button "OK" at bounding box center [814, 637] width 53 height 22
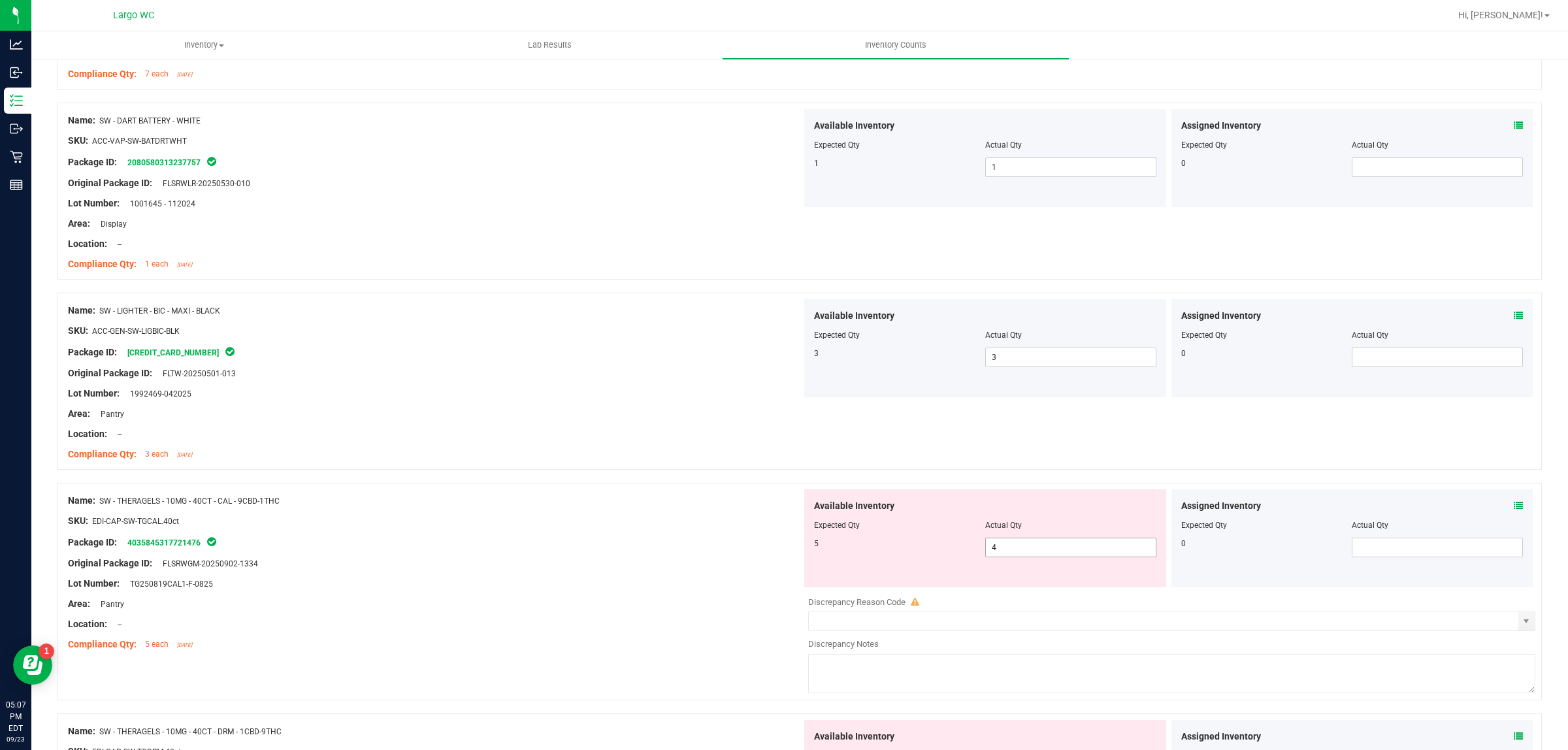
click at [1014, 551] on input "4" at bounding box center [1071, 547] width 170 height 18
type input "5"
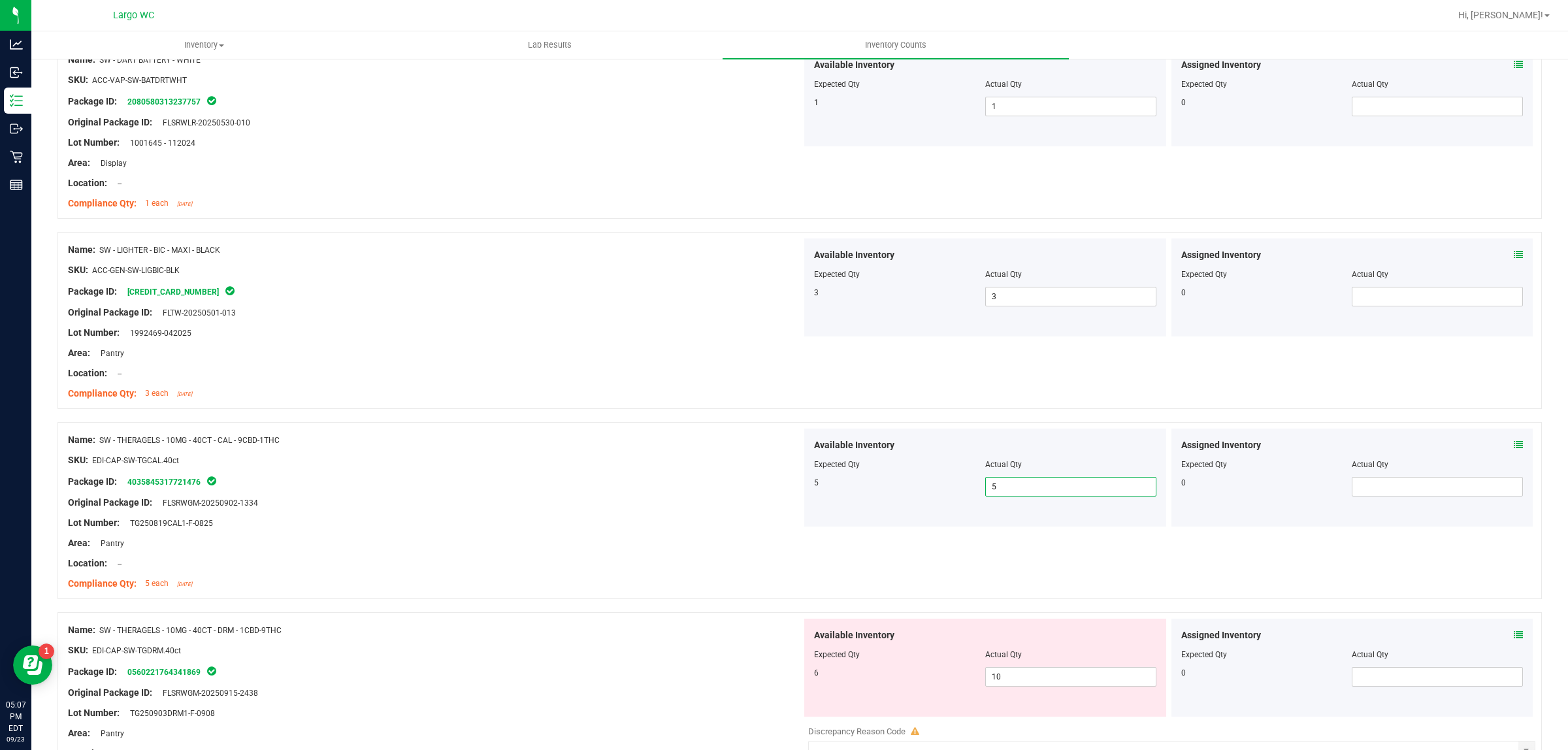
scroll to position [654, 0]
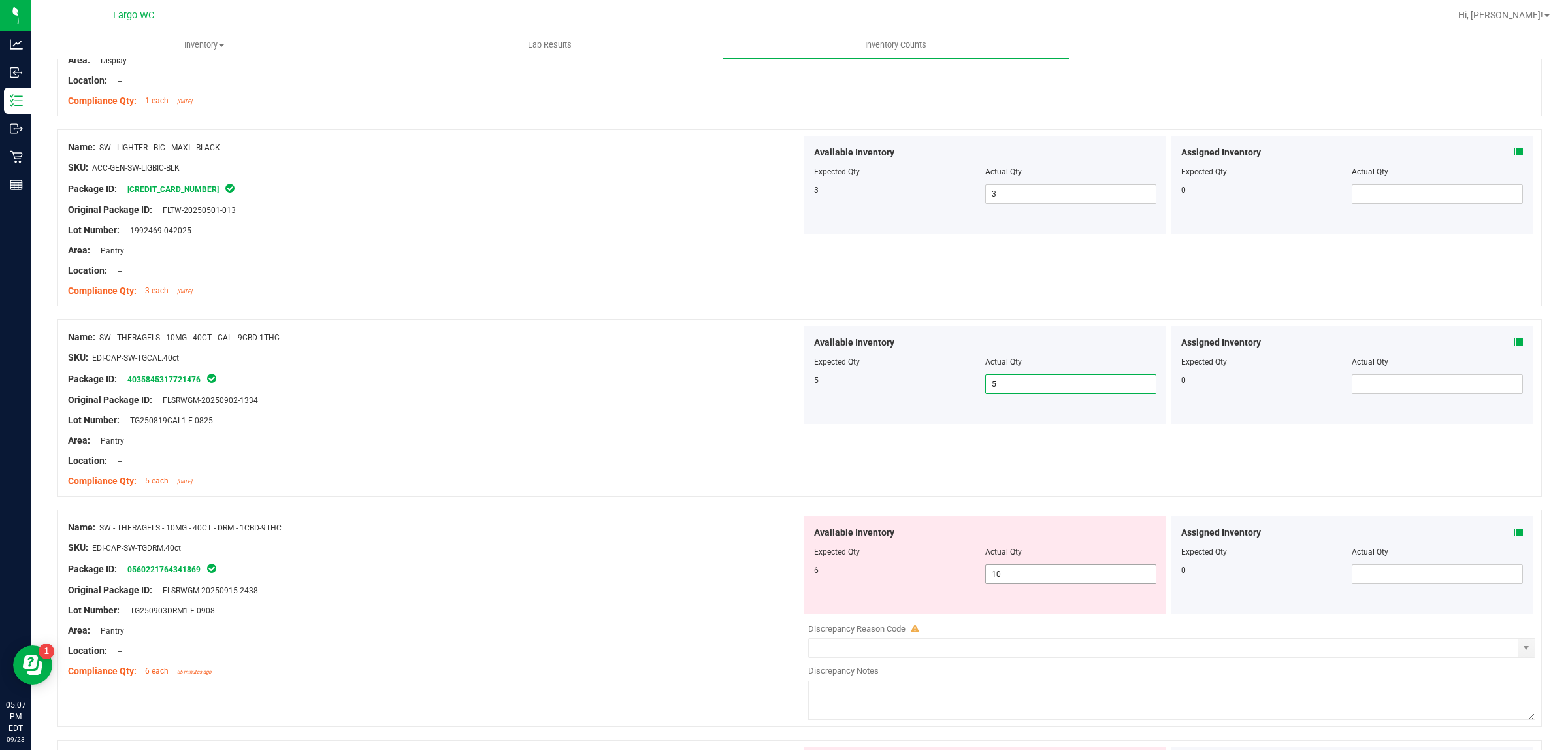
click at [1087, 572] on span "10 10" at bounding box center [1071, 574] width 171 height 20
click at [1087, 572] on input "10" at bounding box center [1071, 574] width 170 height 18
type input "6"
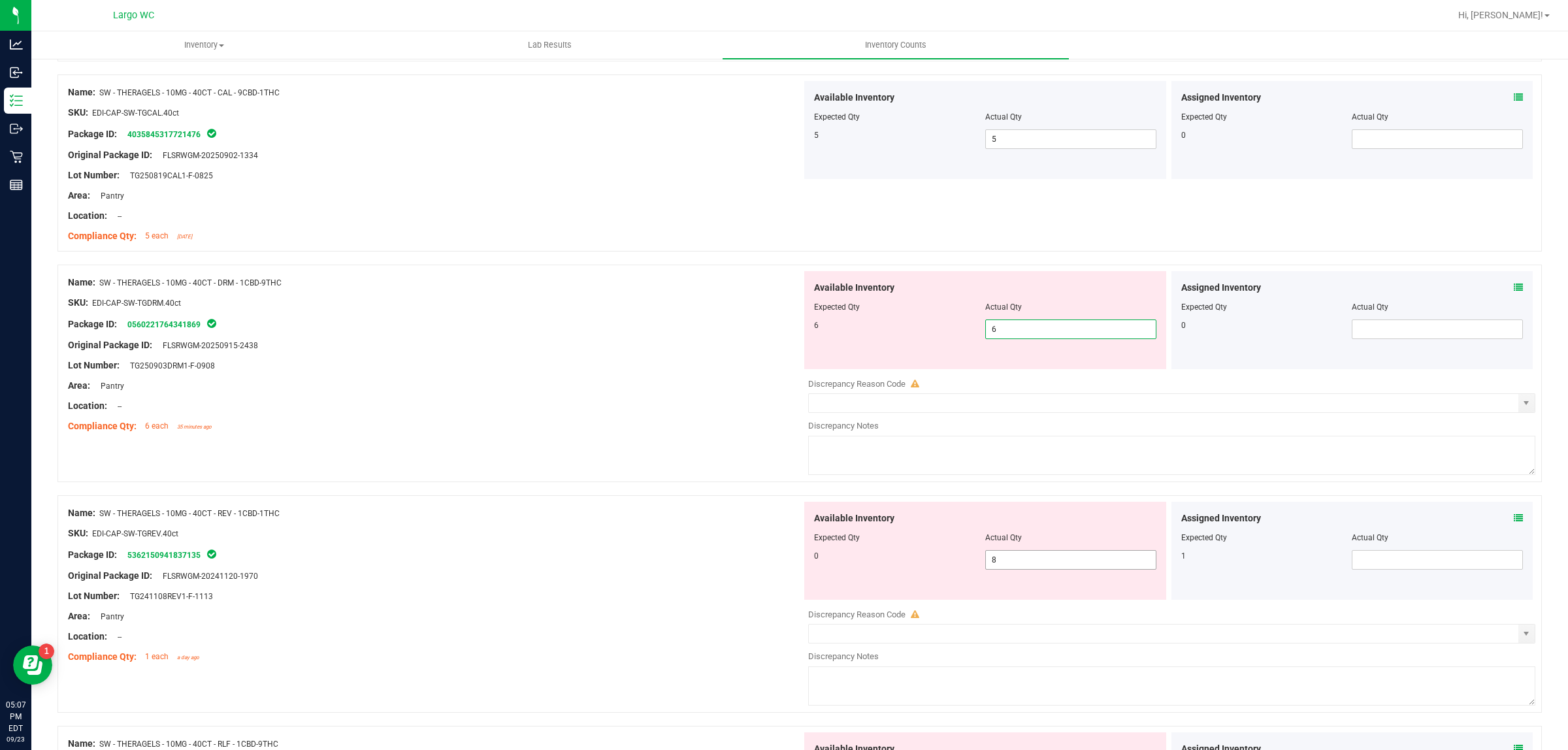
type input "6"
click at [1070, 569] on div "Available Inventory Expected Qty Actual Qty 0 8 8" at bounding box center [1168, 606] width 733 height 208
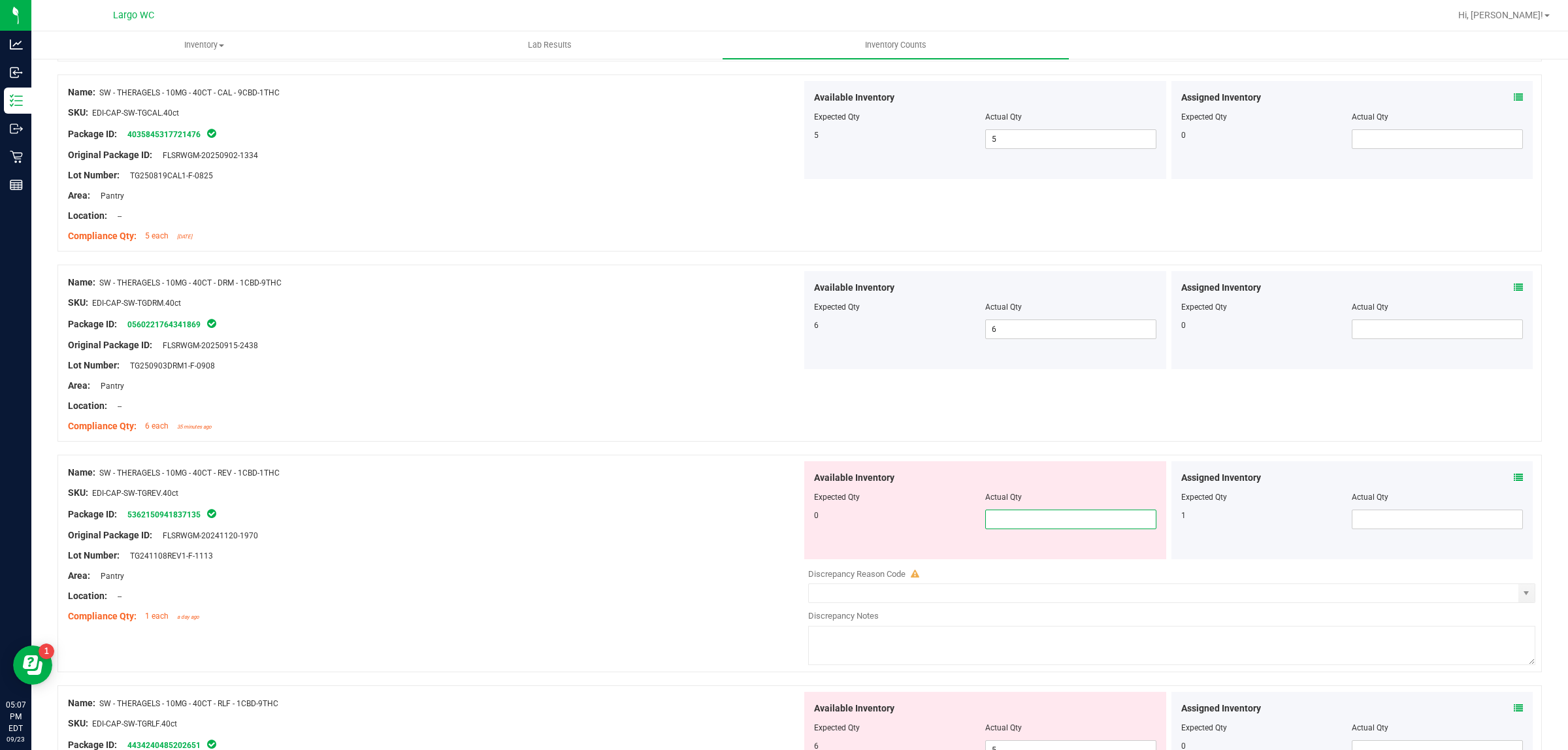
type input "0"
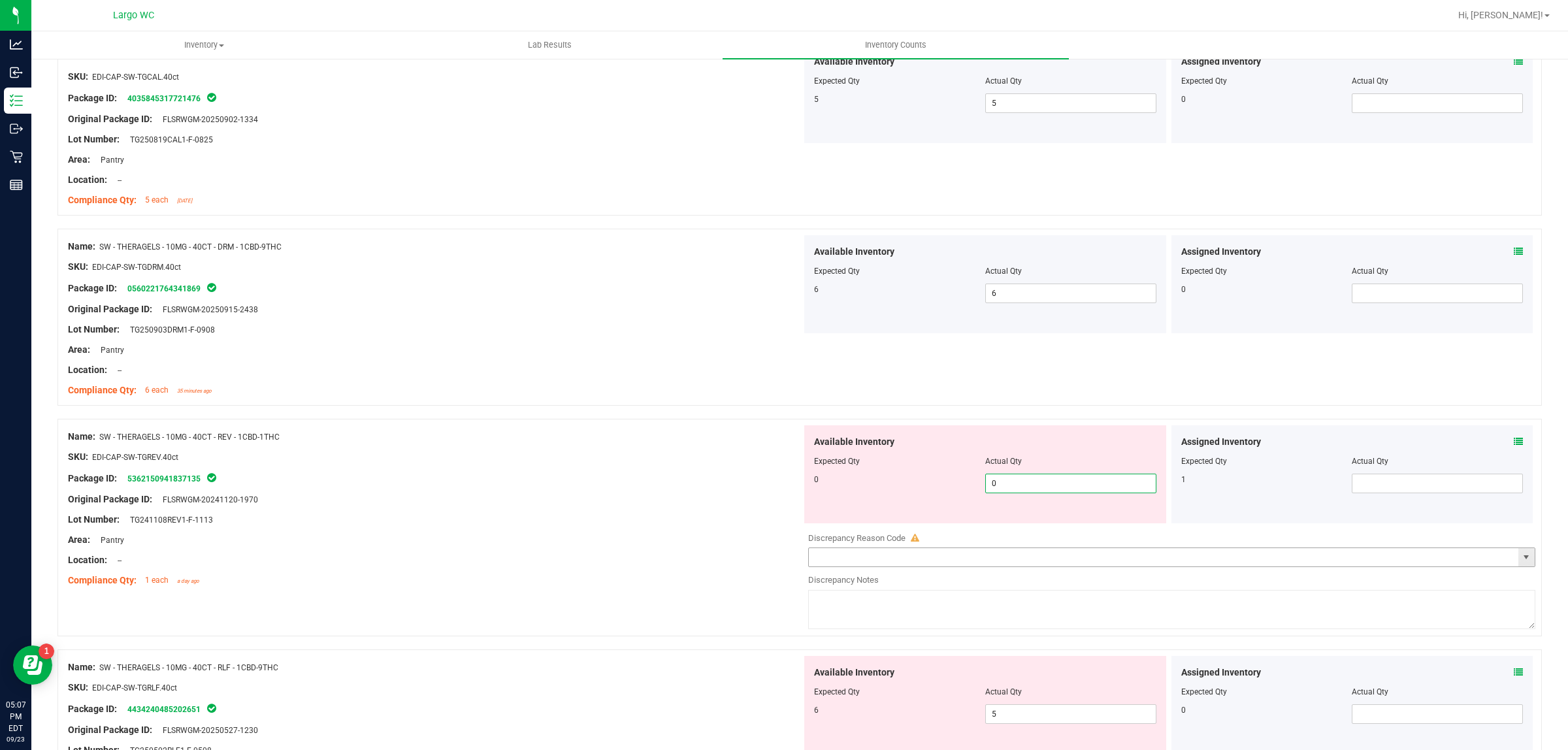
scroll to position [980, 0]
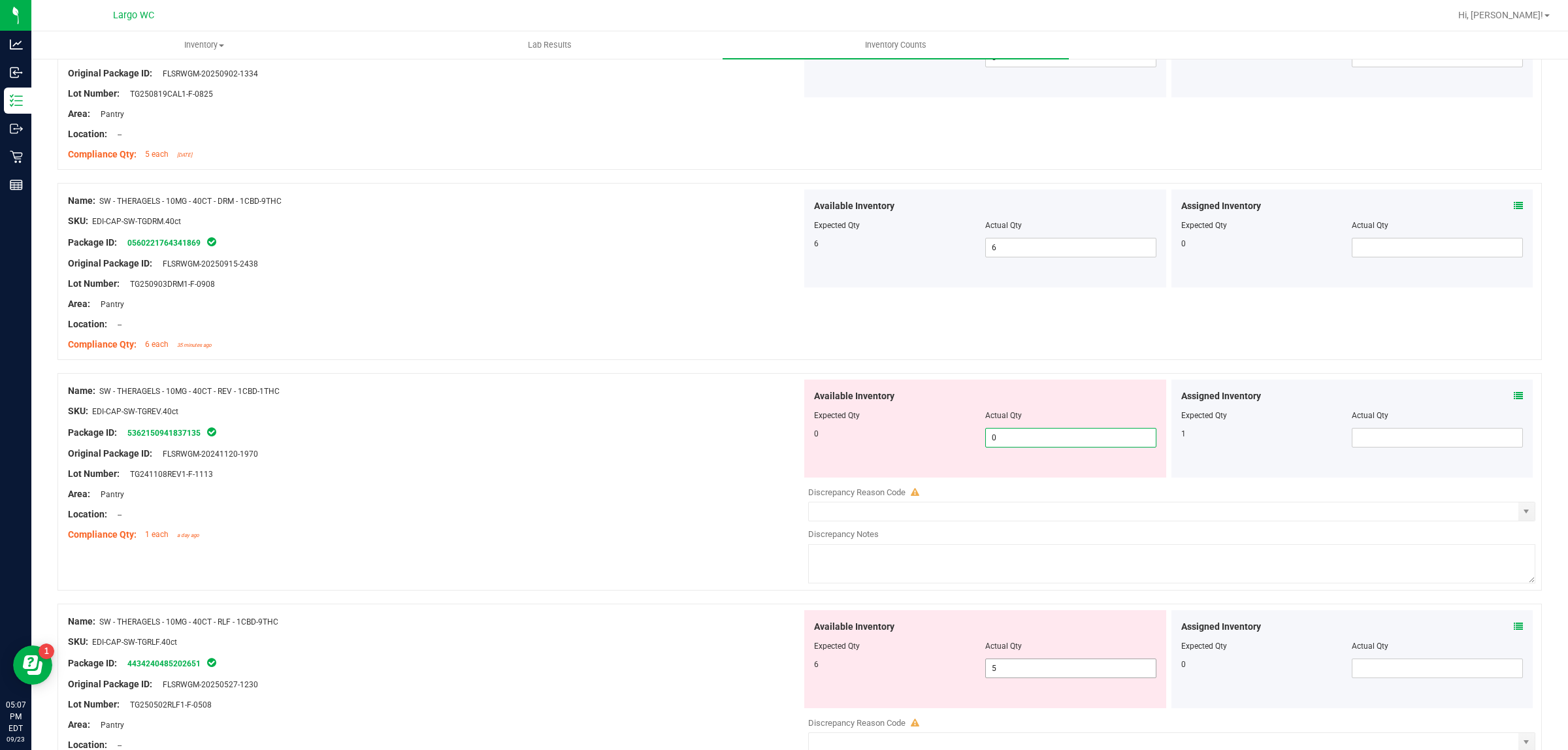
type input "0"
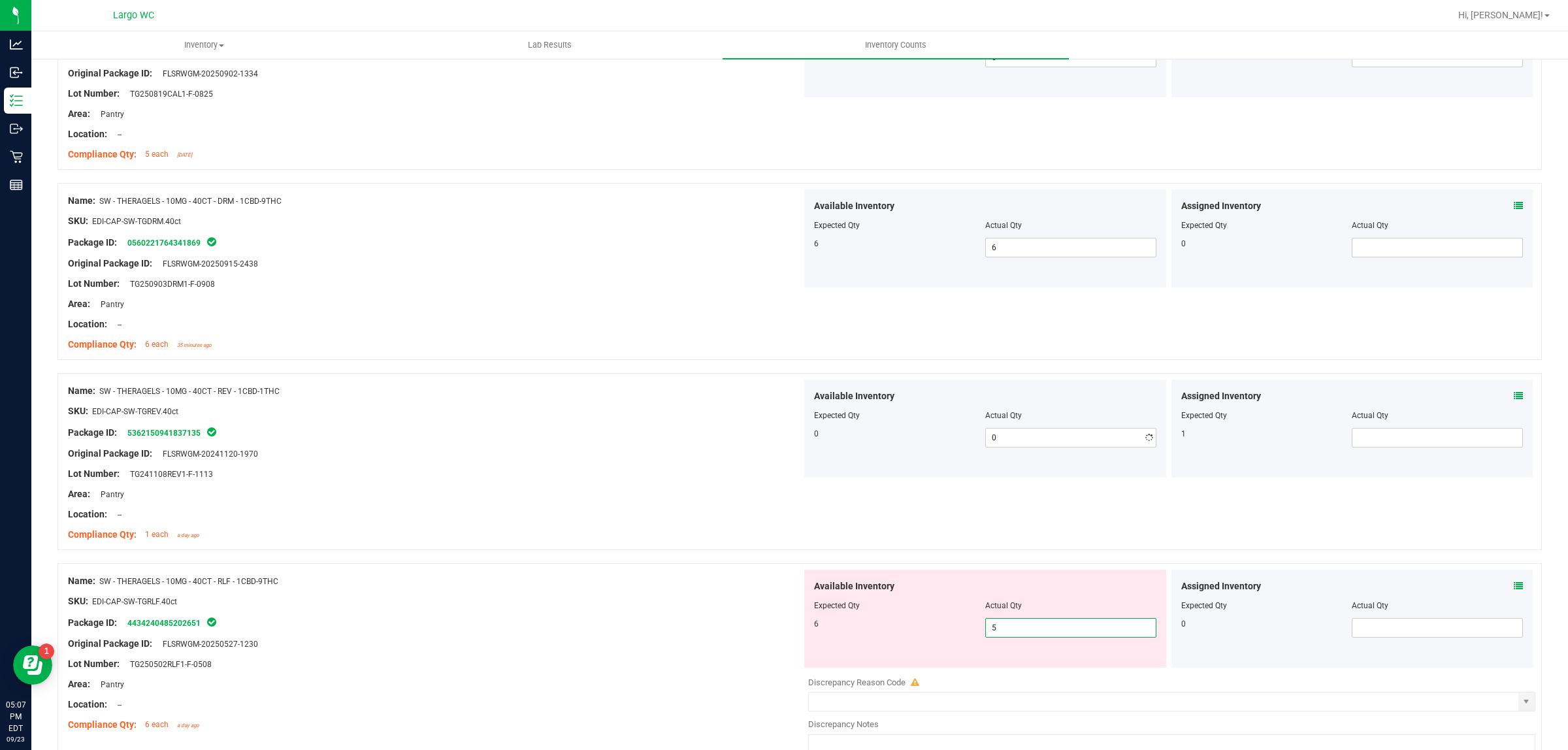
click at [1042, 664] on div "Available Inventory Expected Qty Actual Qty 6 5 5" at bounding box center [985, 619] width 362 height 98
type input "6"
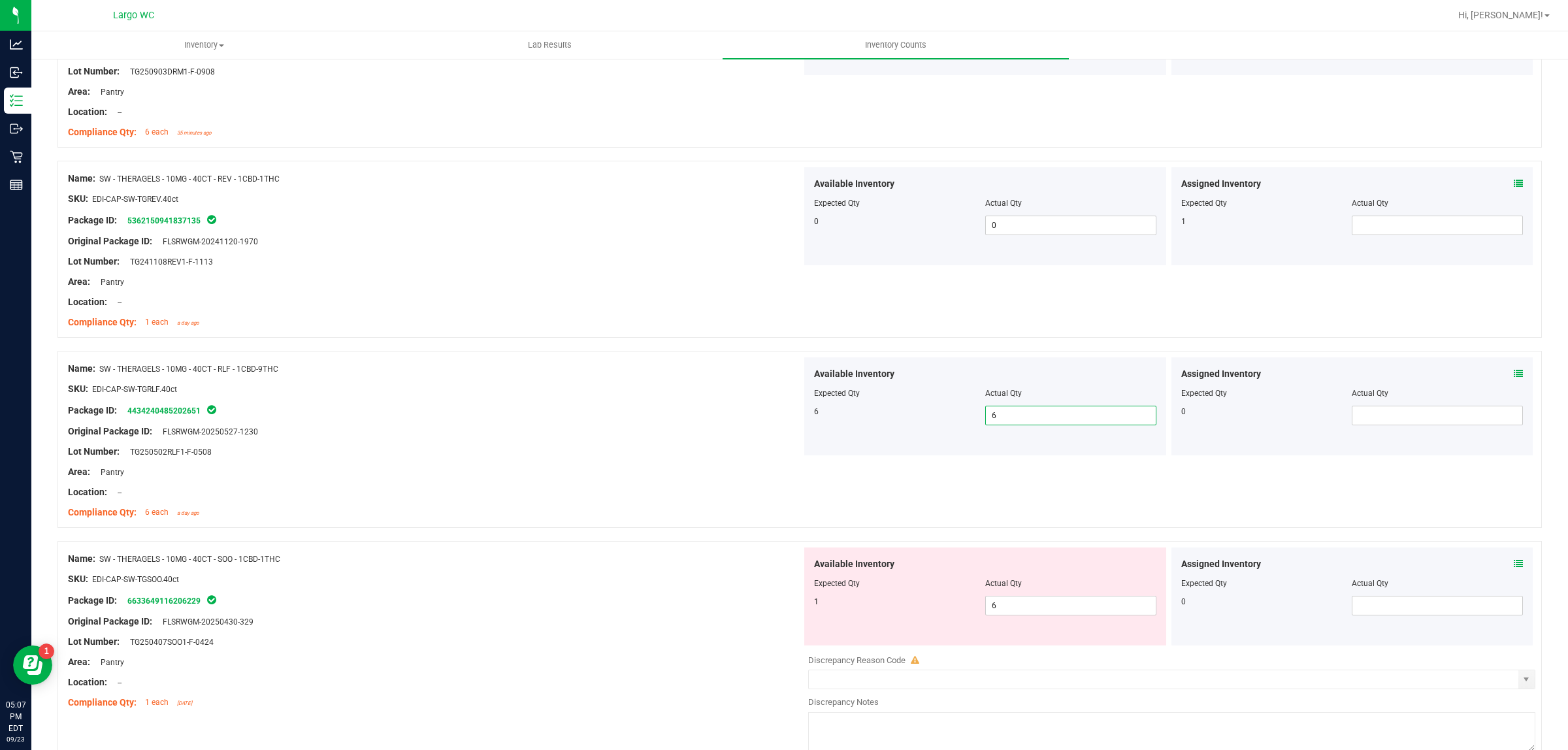
scroll to position [1307, 0]
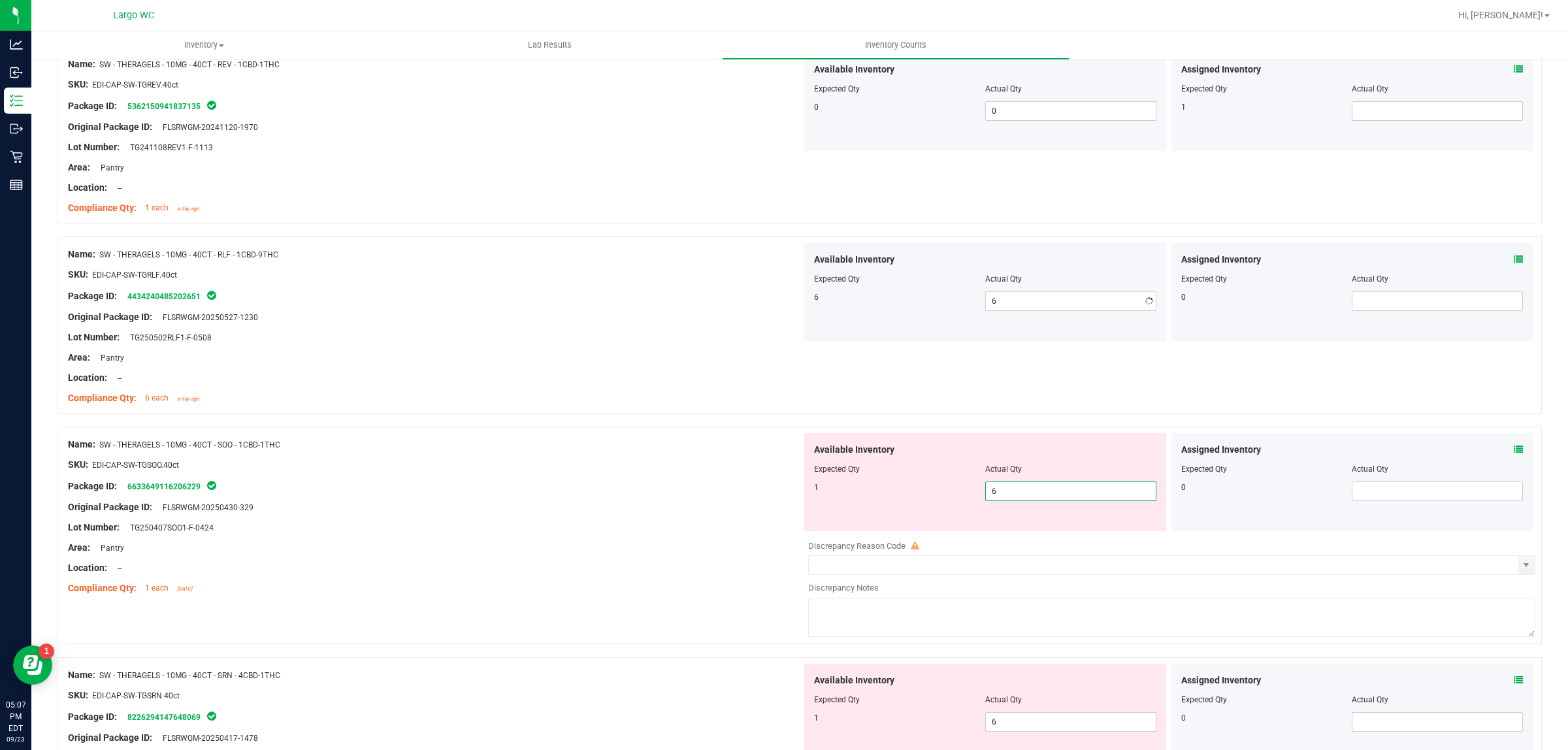
click at [1024, 488] on span "6 6" at bounding box center [1071, 492] width 171 height 20
click at [1024, 488] on input "6" at bounding box center [1071, 492] width 170 height 18
type input "1"
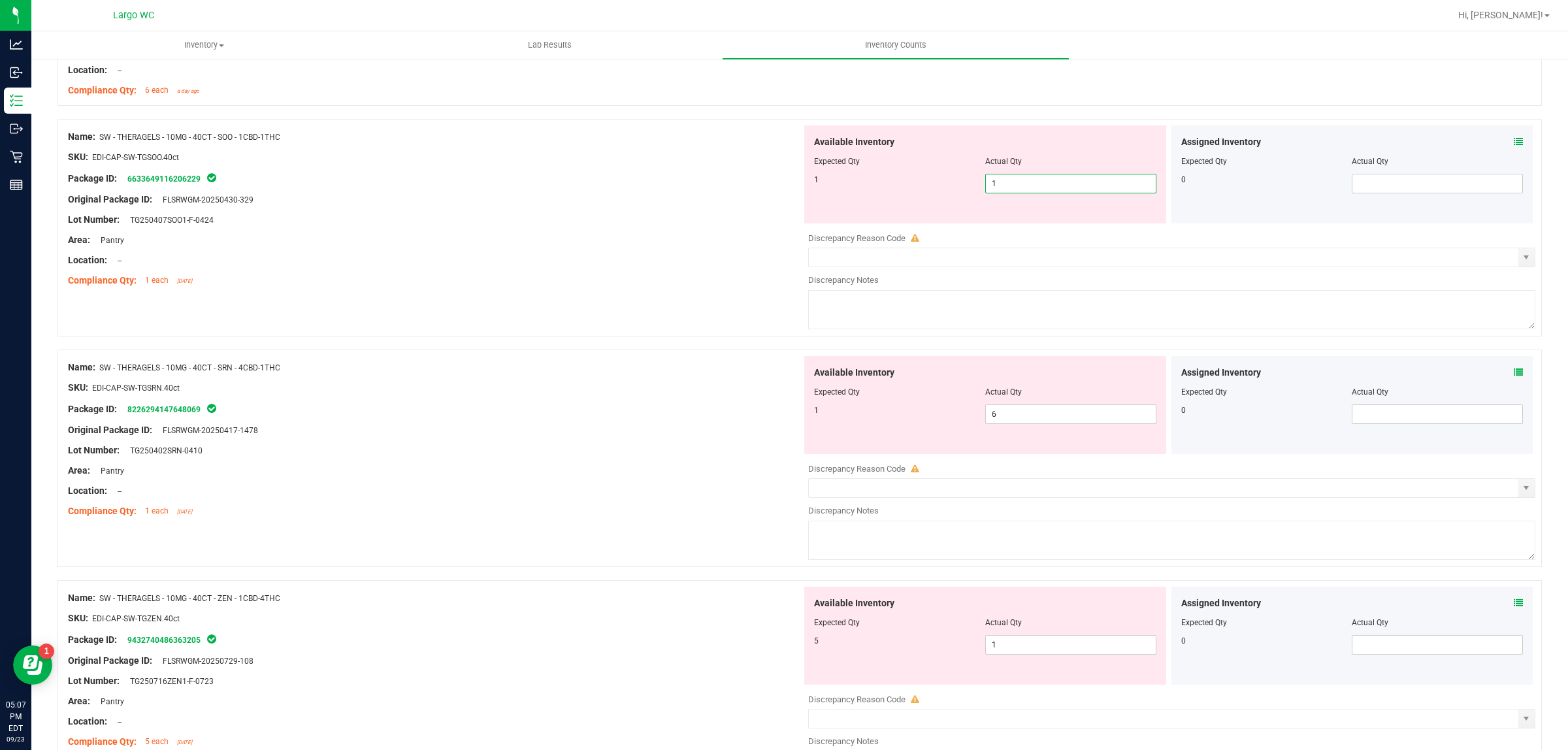
scroll to position [1634, 0]
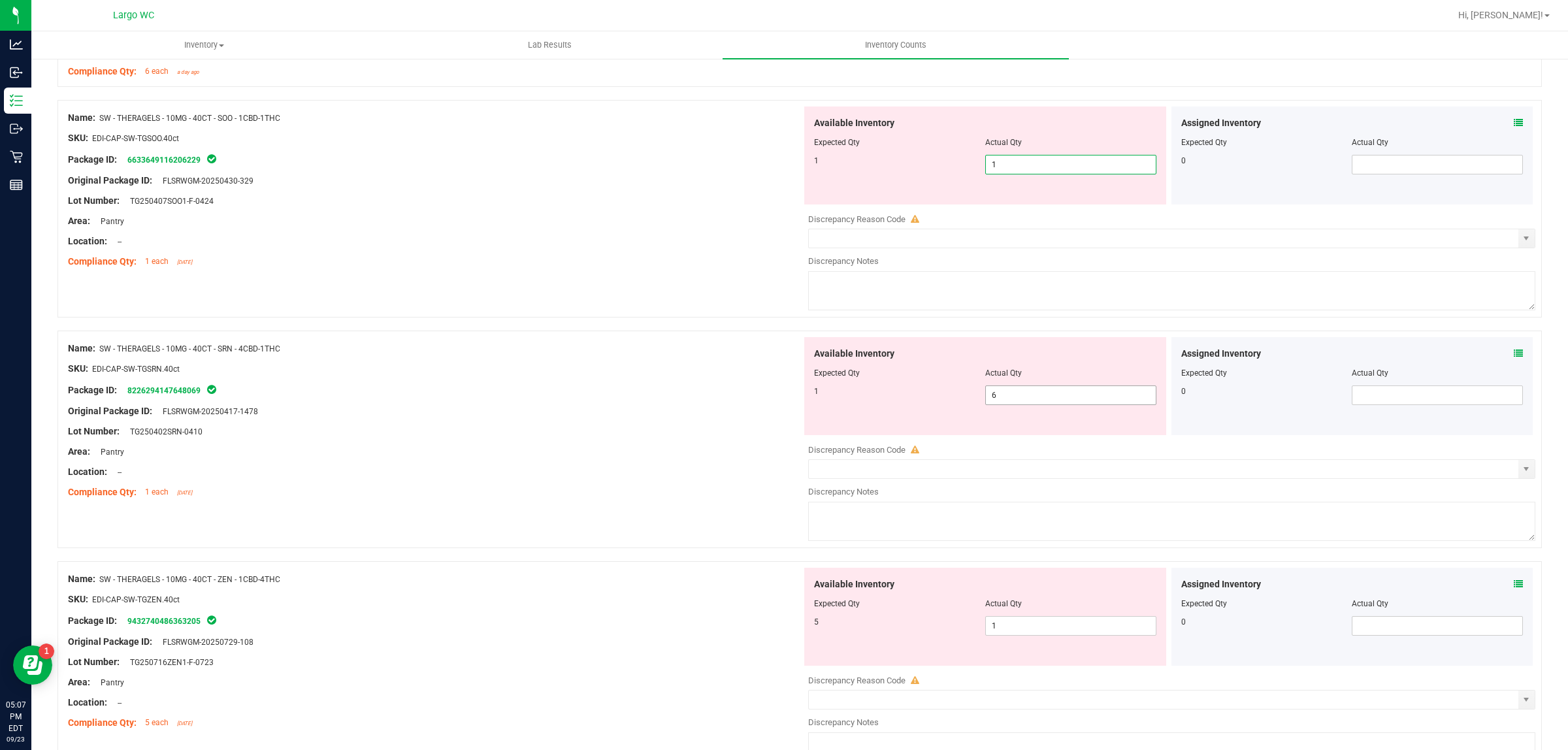
type input "1"
click at [1013, 401] on div "Available Inventory Expected Qty Actual Qty 1 6 6" at bounding box center [1168, 441] width 733 height 208
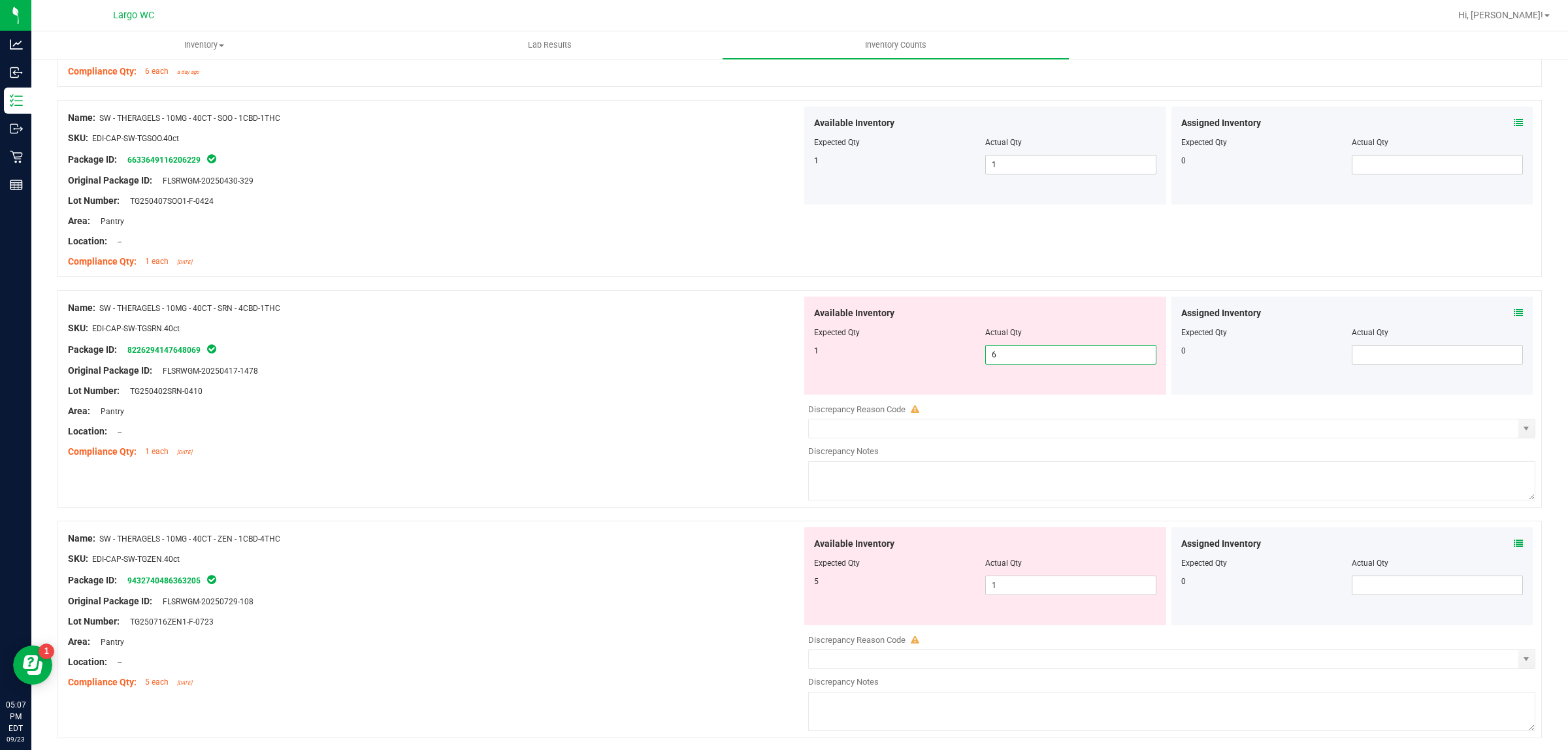
click at [1009, 358] on input "6" at bounding box center [1071, 355] width 170 height 18
type input "1"
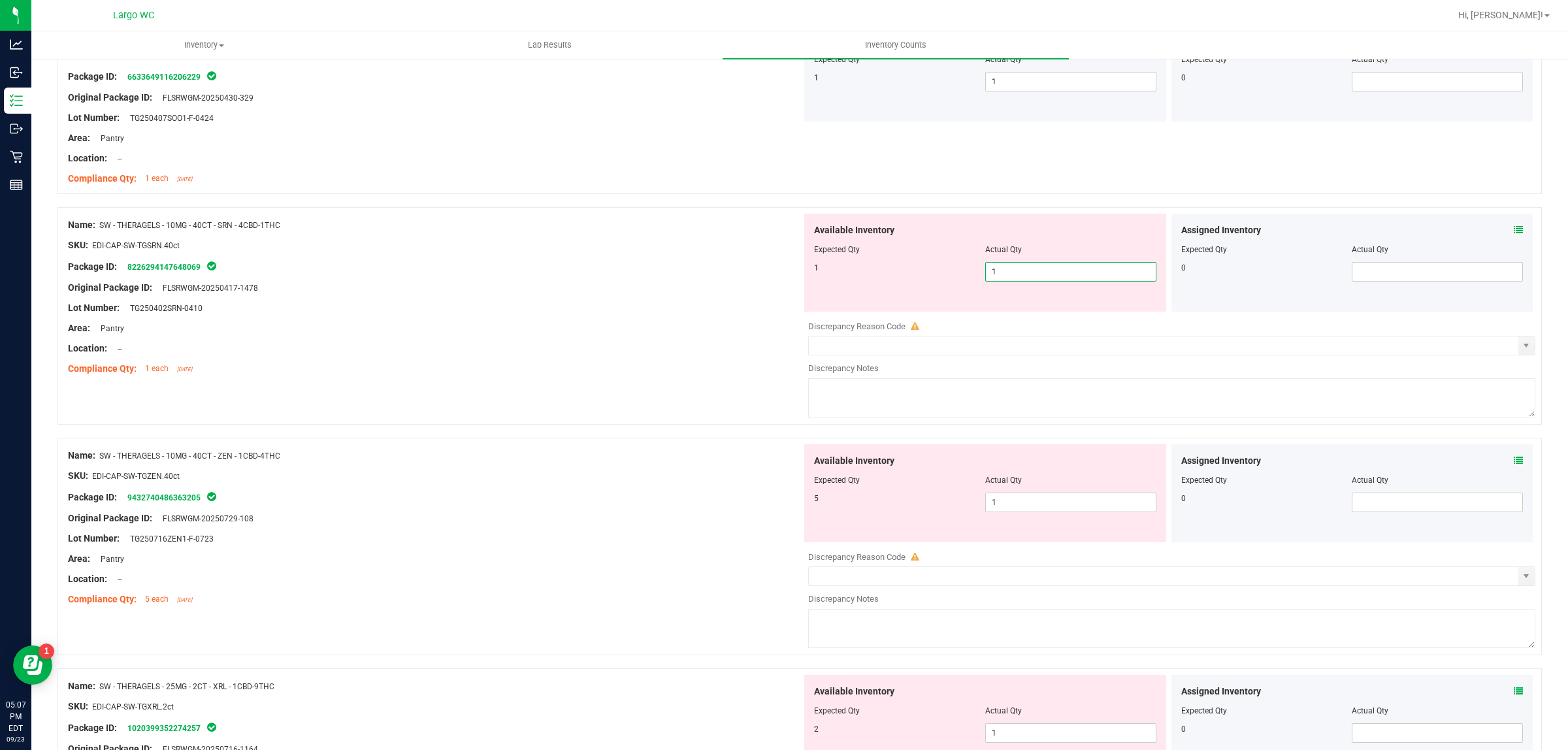
scroll to position [1797, 0]
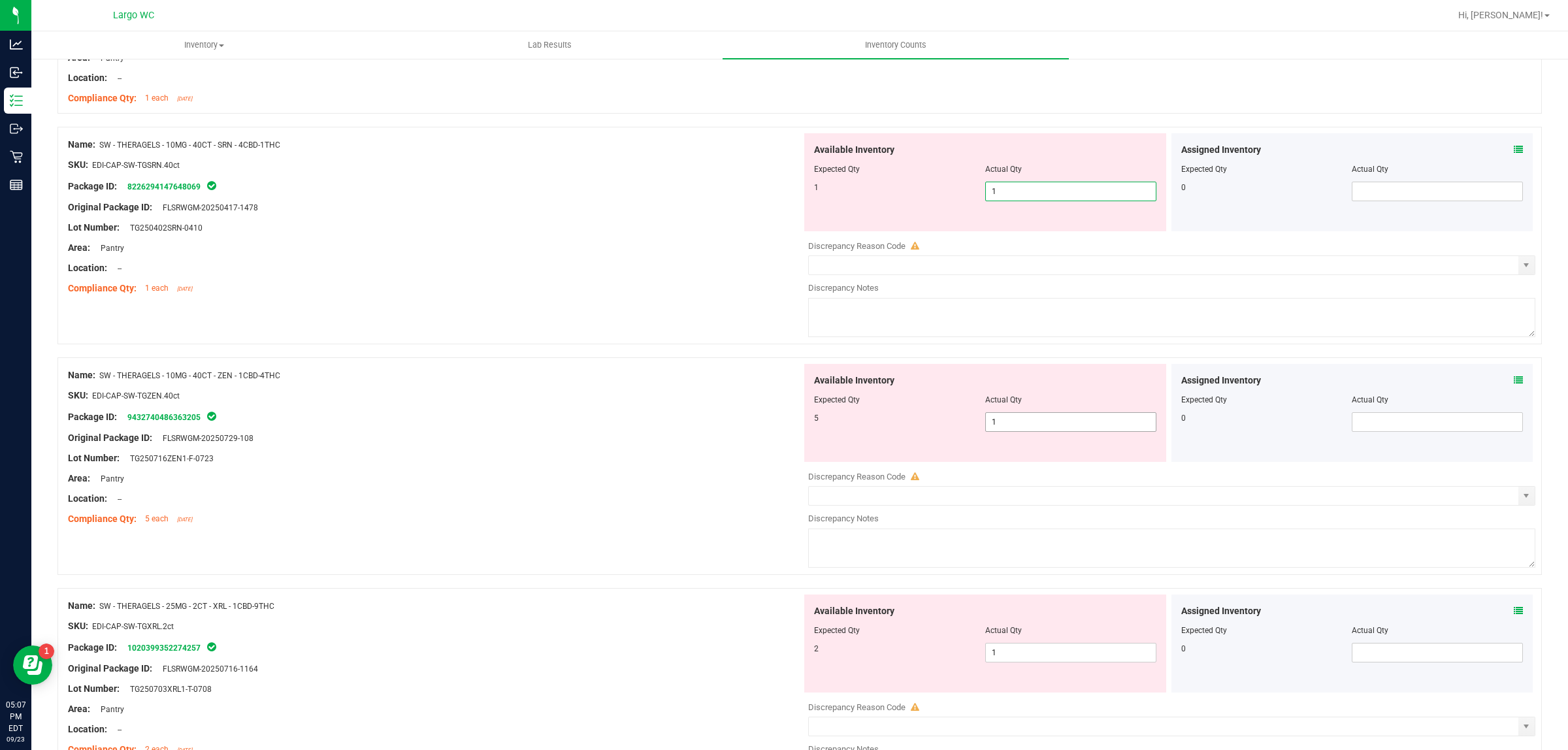
type input "1"
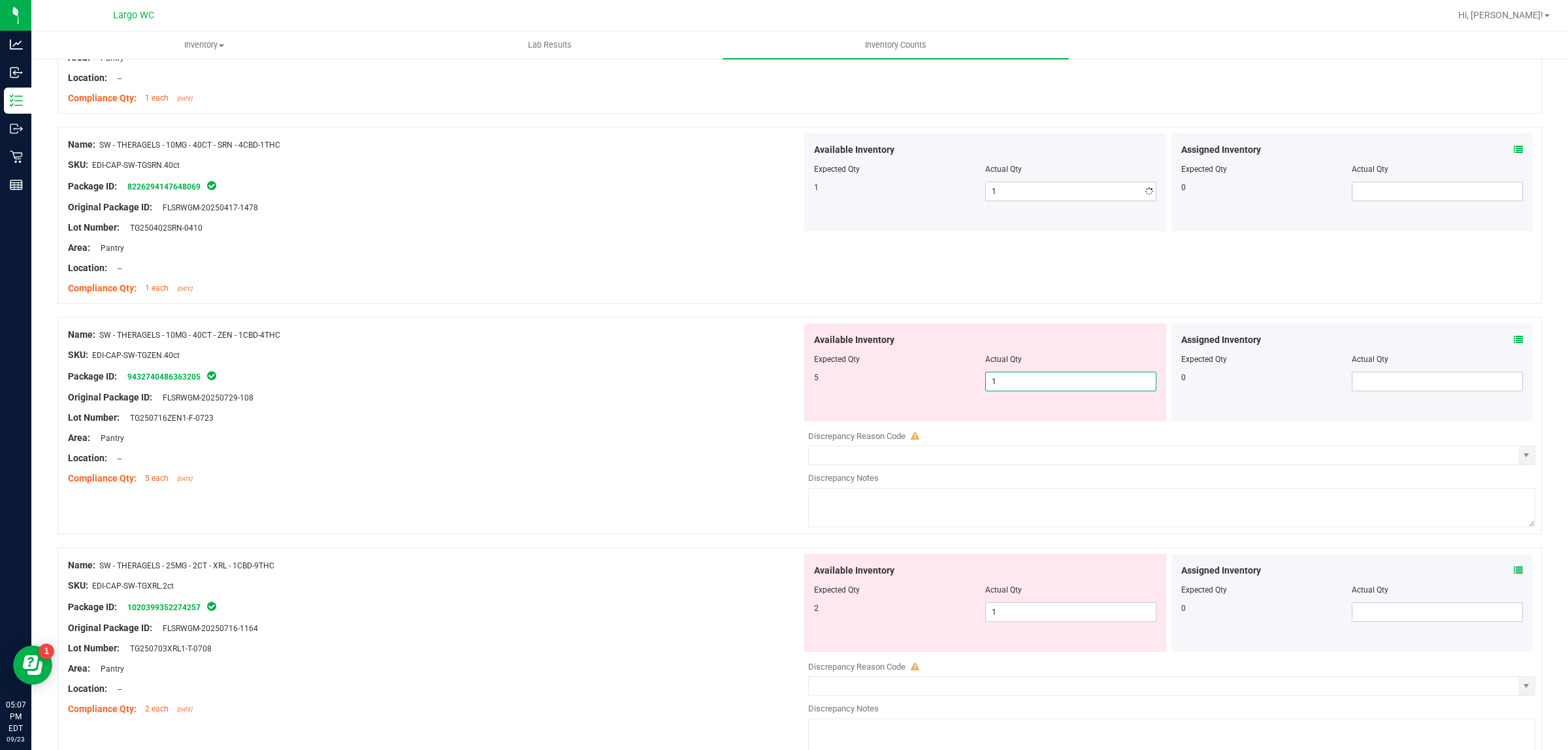
click at [1001, 419] on div "Available Inventory Expected Qty Actual Qty 5 1 1" at bounding box center [985, 373] width 362 height 98
click at [1001, 383] on input "1" at bounding box center [1071, 382] width 170 height 18
type input "5"
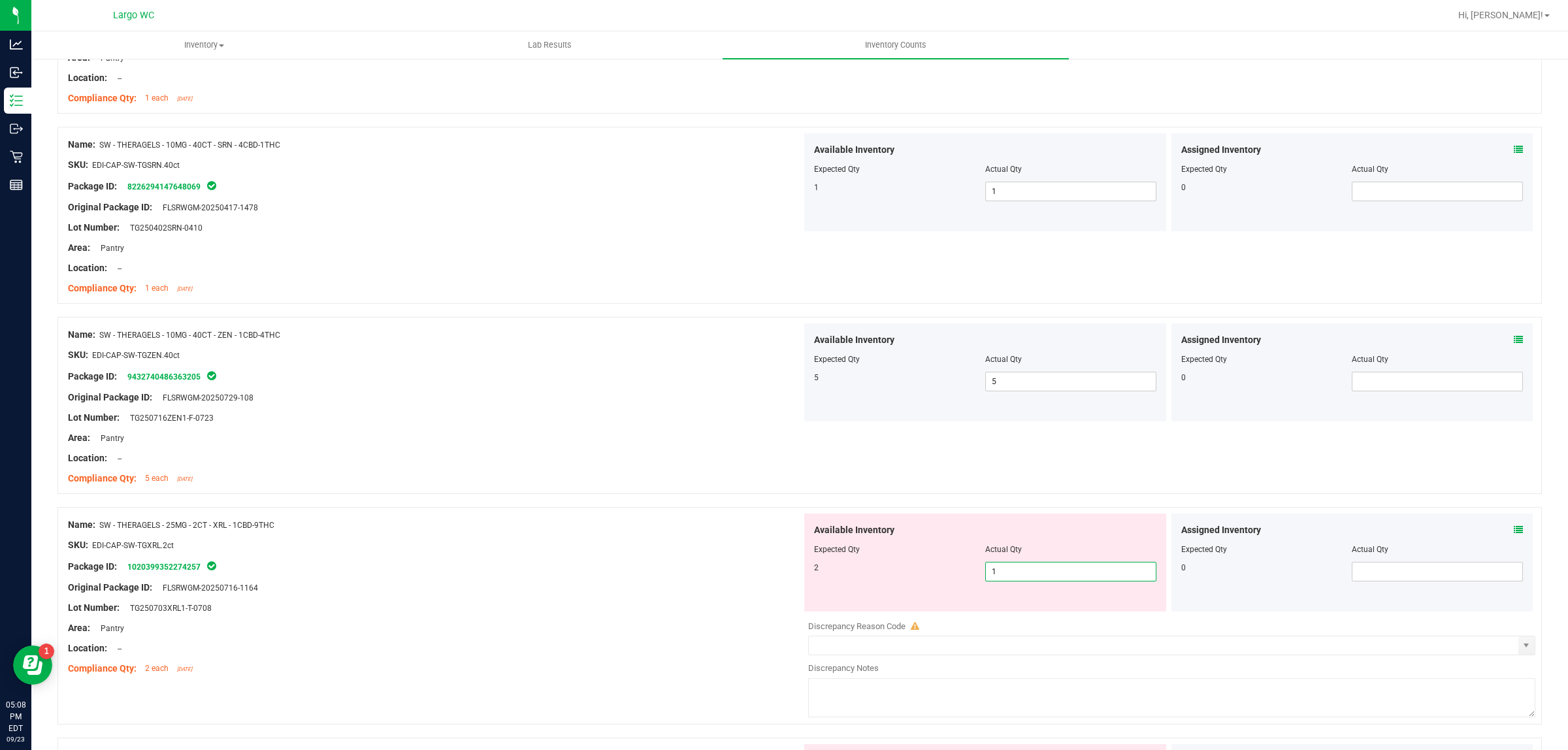
click at [1029, 567] on span "1 1" at bounding box center [1071, 572] width 171 height 20
type input "2"
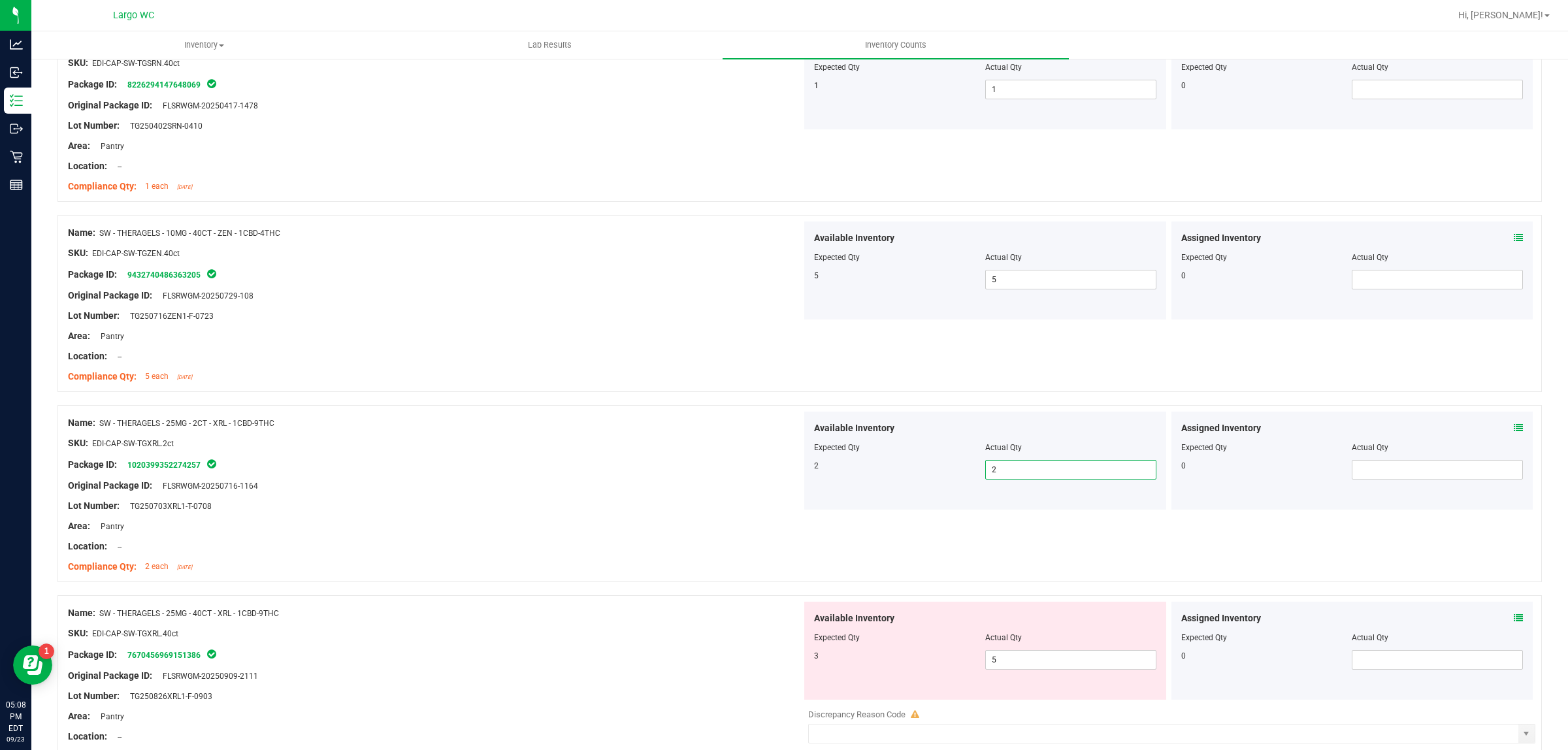
scroll to position [2042, 0]
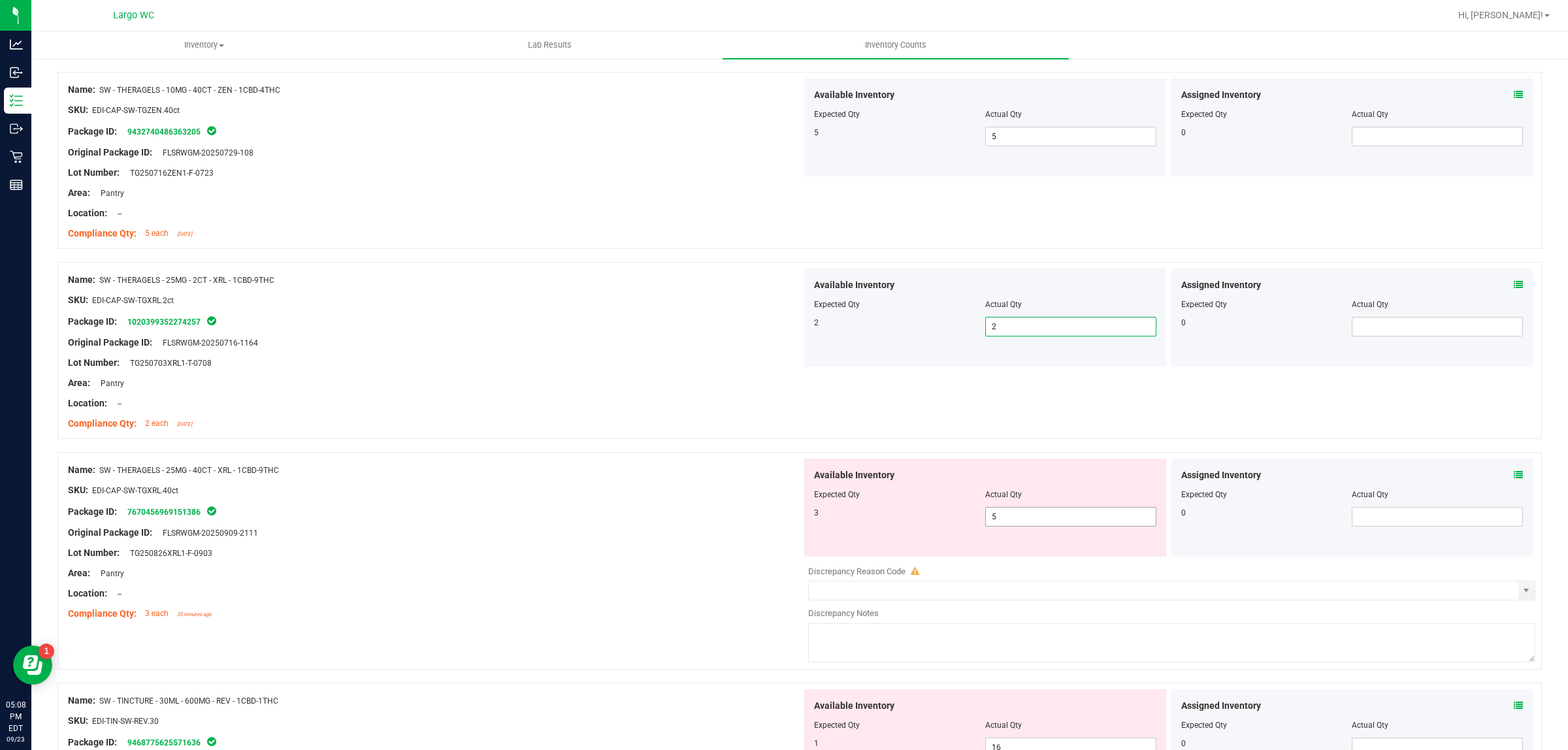
click at [1017, 526] on span "5 5" at bounding box center [1071, 517] width 171 height 20
type input "3"
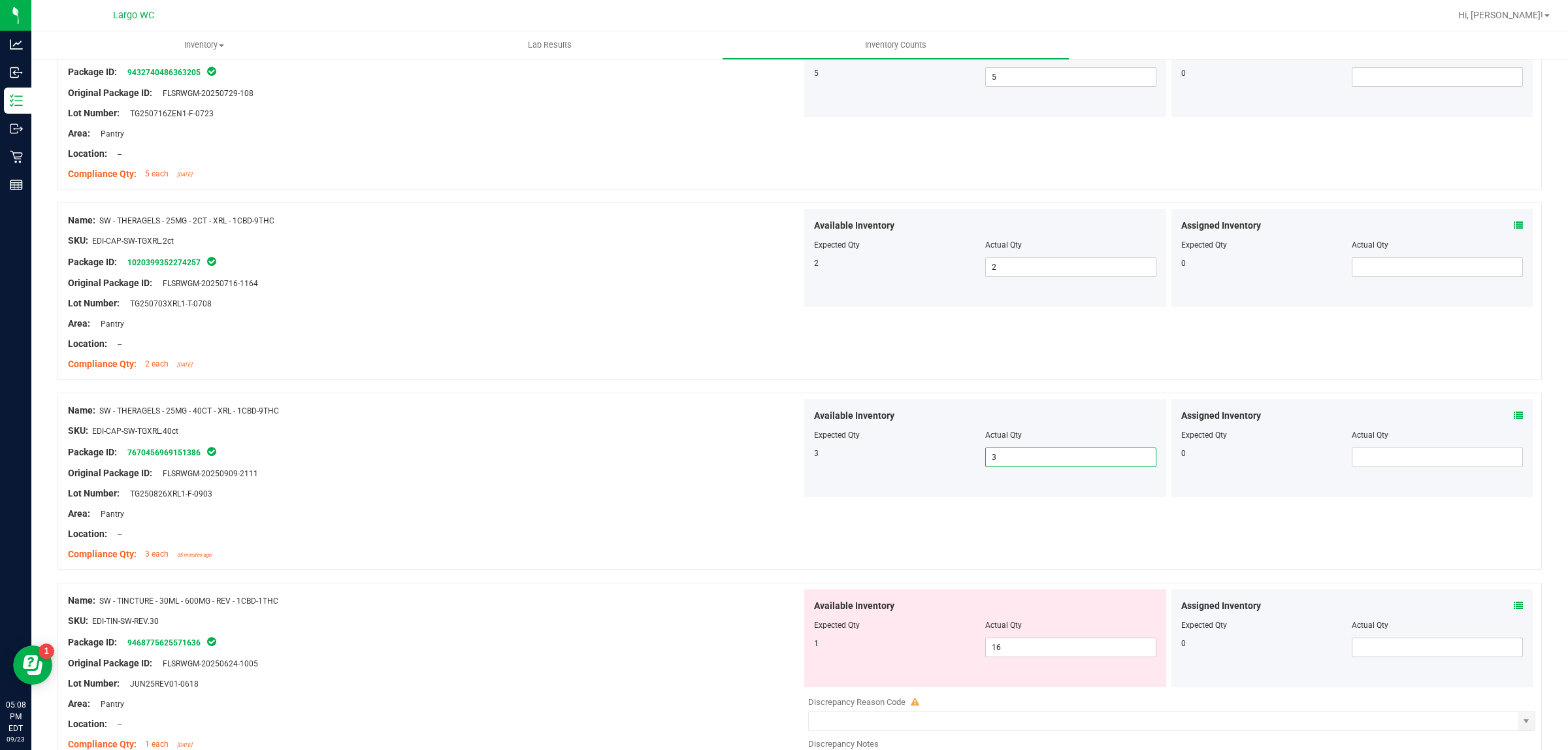
scroll to position [2205, 0]
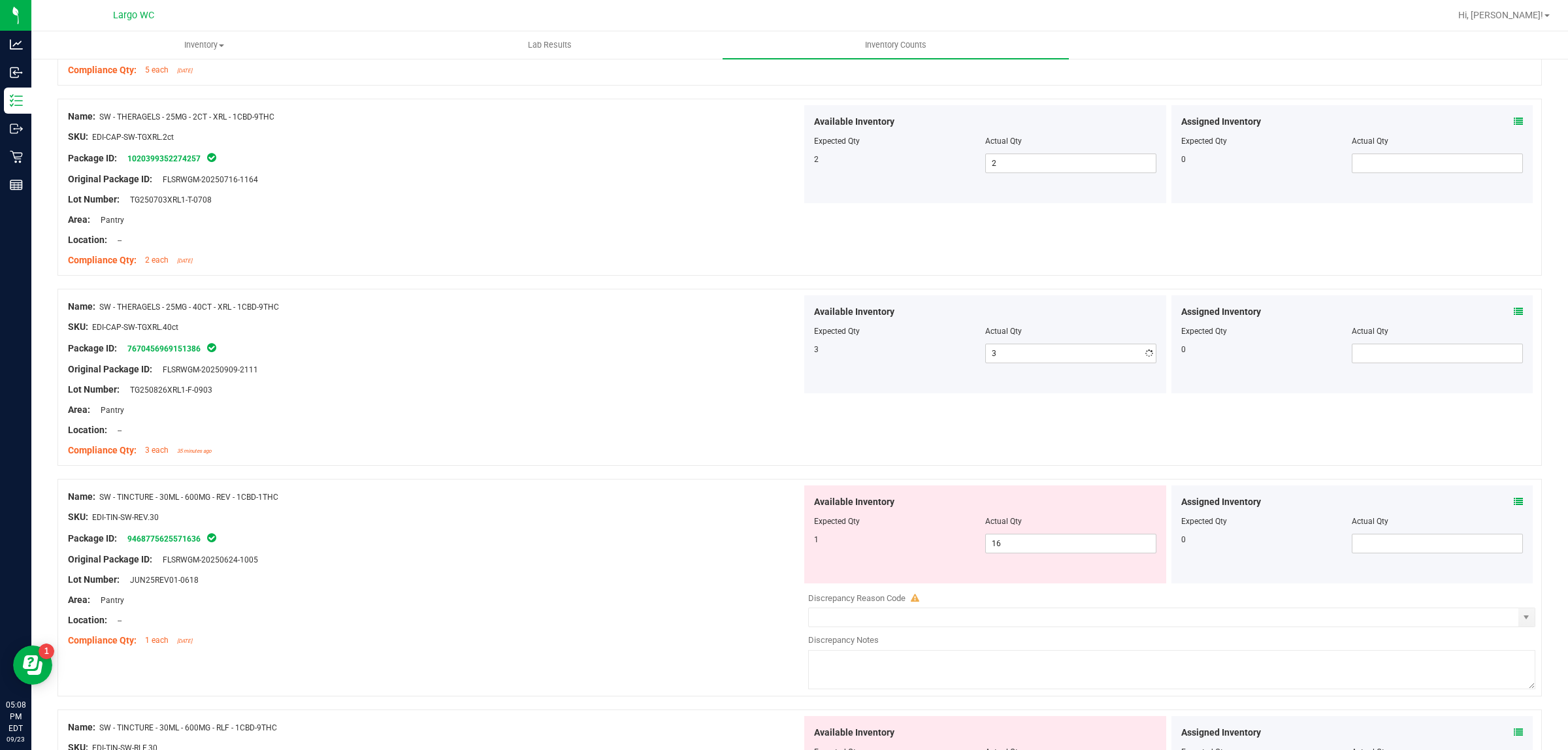
click at [1034, 534] on div at bounding box center [985, 530] width 343 height 6
click at [1029, 541] on span "16 16" at bounding box center [1071, 544] width 171 height 20
type input "1"
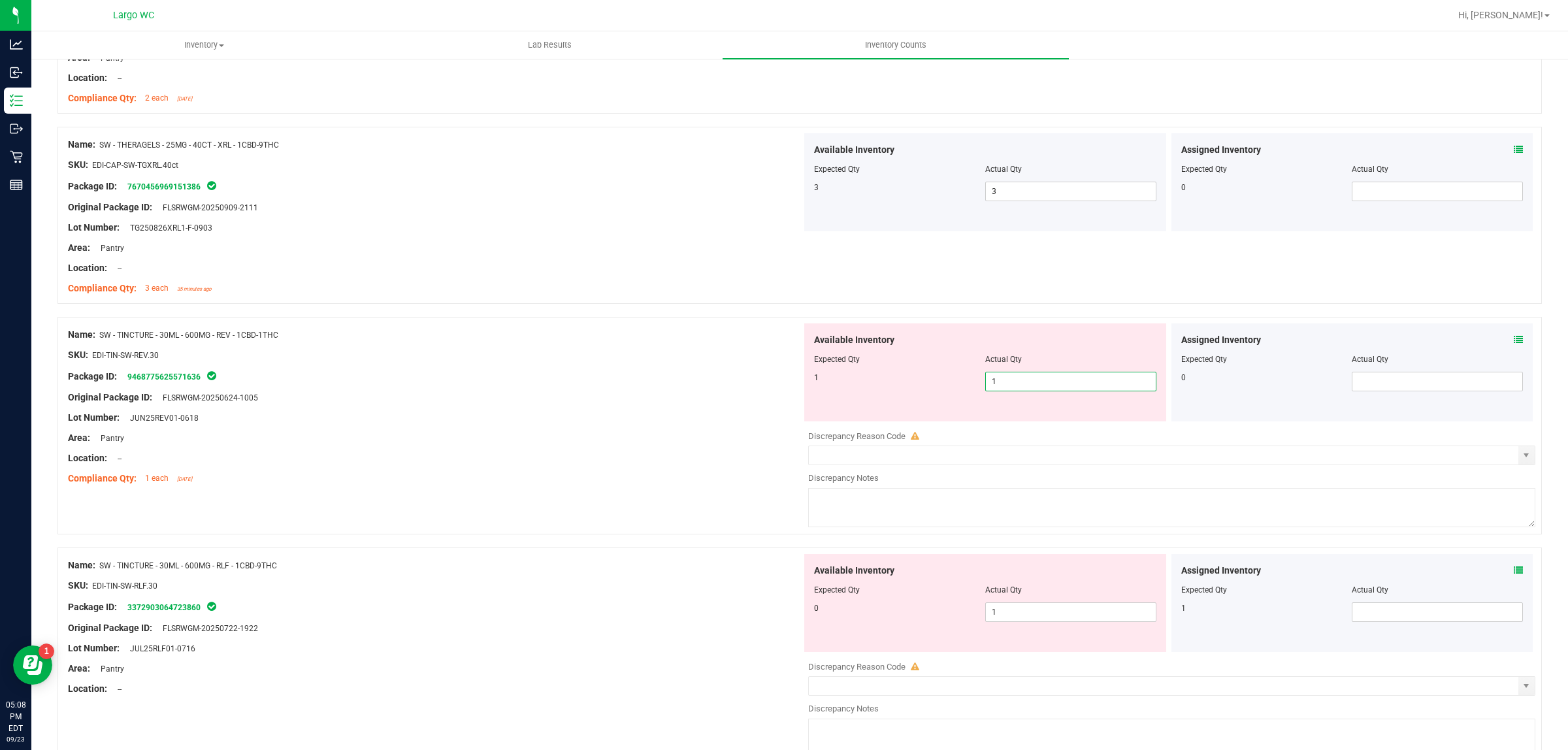
scroll to position [2369, 0]
type input "1"
click at [1011, 612] on div "Available Inventory Expected Qty Actual Qty 0 1 1" at bounding box center [985, 602] width 362 height 98
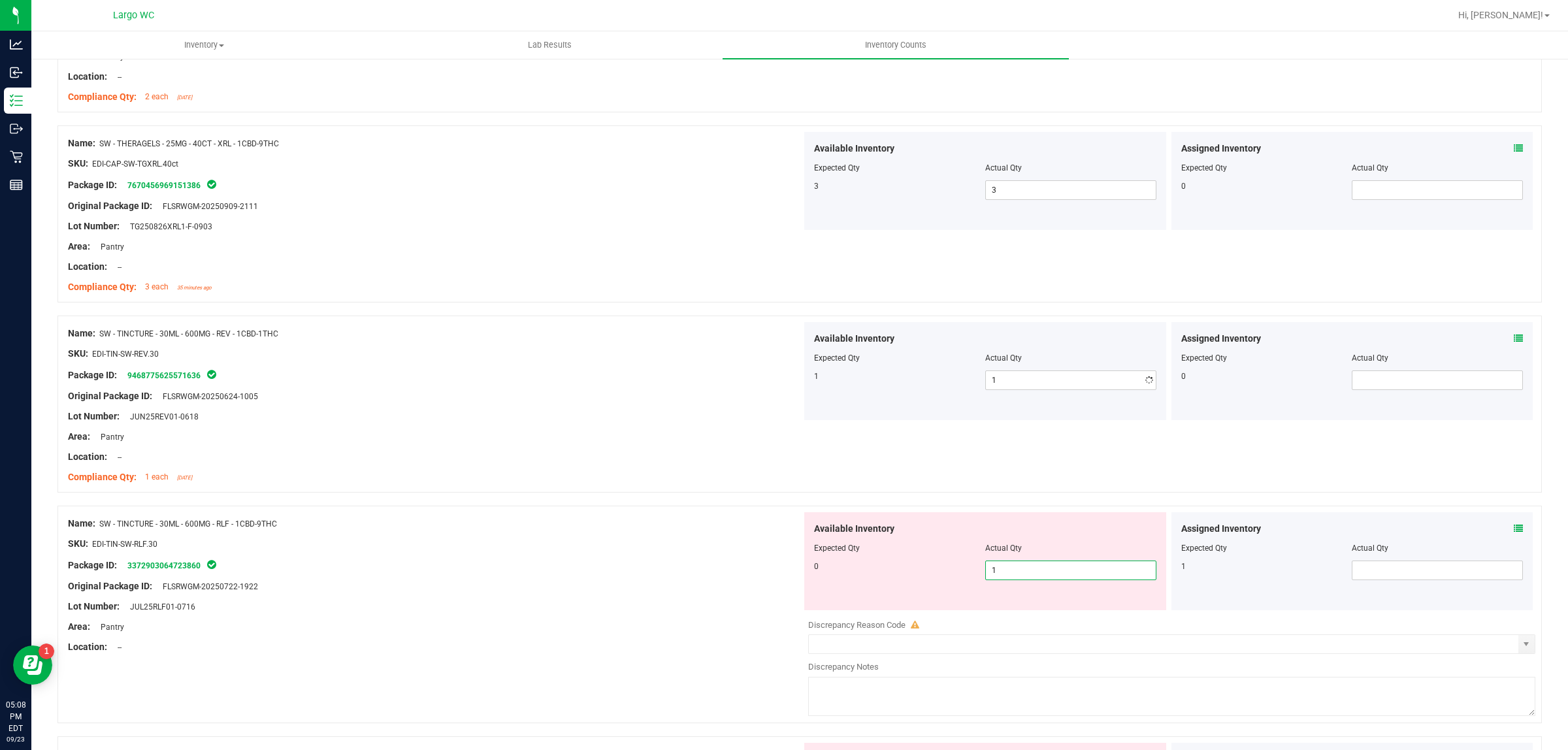
click at [1011, 610] on div "Available Inventory Expected Qty Actual Qty 0 1 1" at bounding box center [985, 561] width 362 height 98
click at [1005, 574] on span "1 1" at bounding box center [1071, 571] width 171 height 20
click at [0, 0] on input "1" at bounding box center [0, 0] width 0 height 0
type input "0"
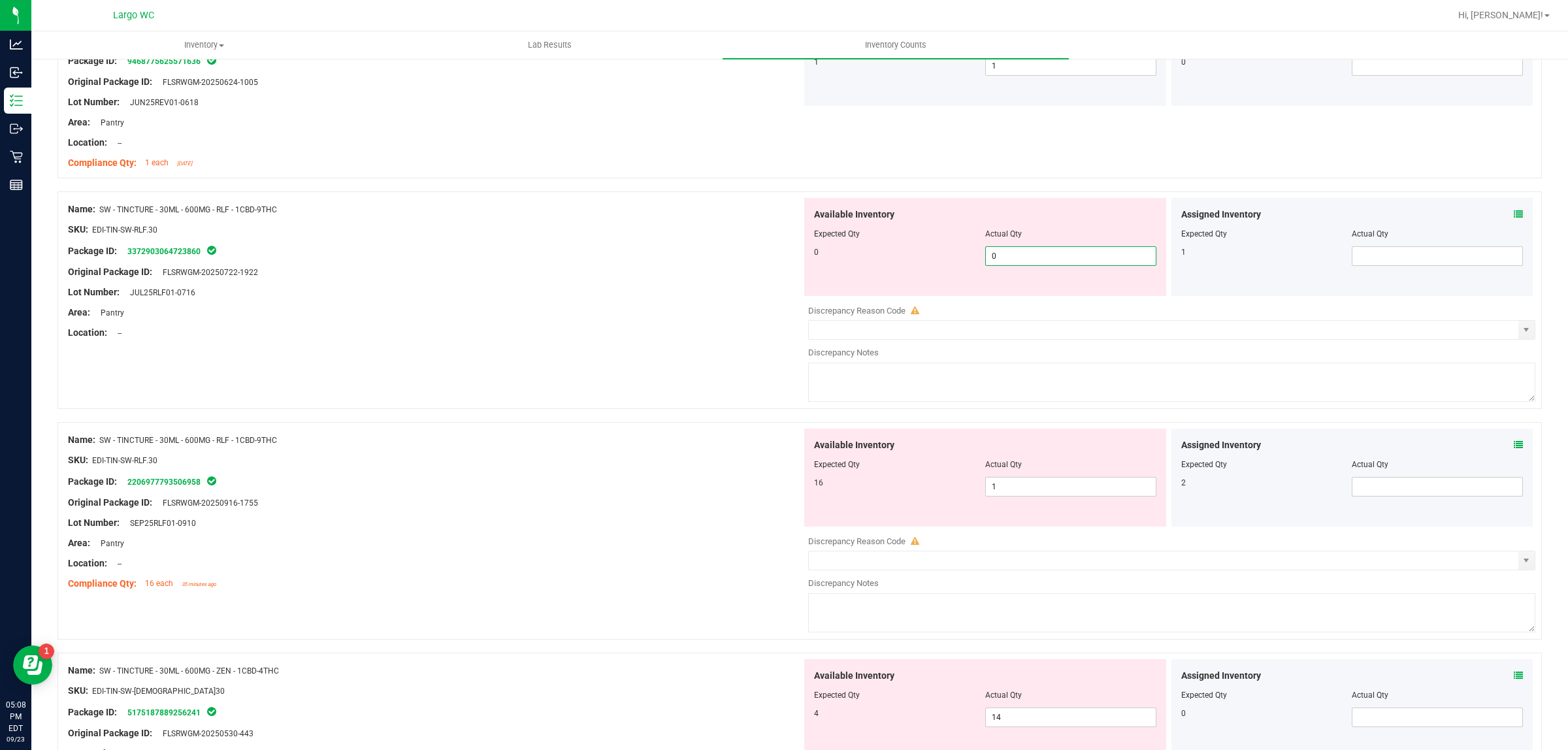
scroll to position [2696, 0]
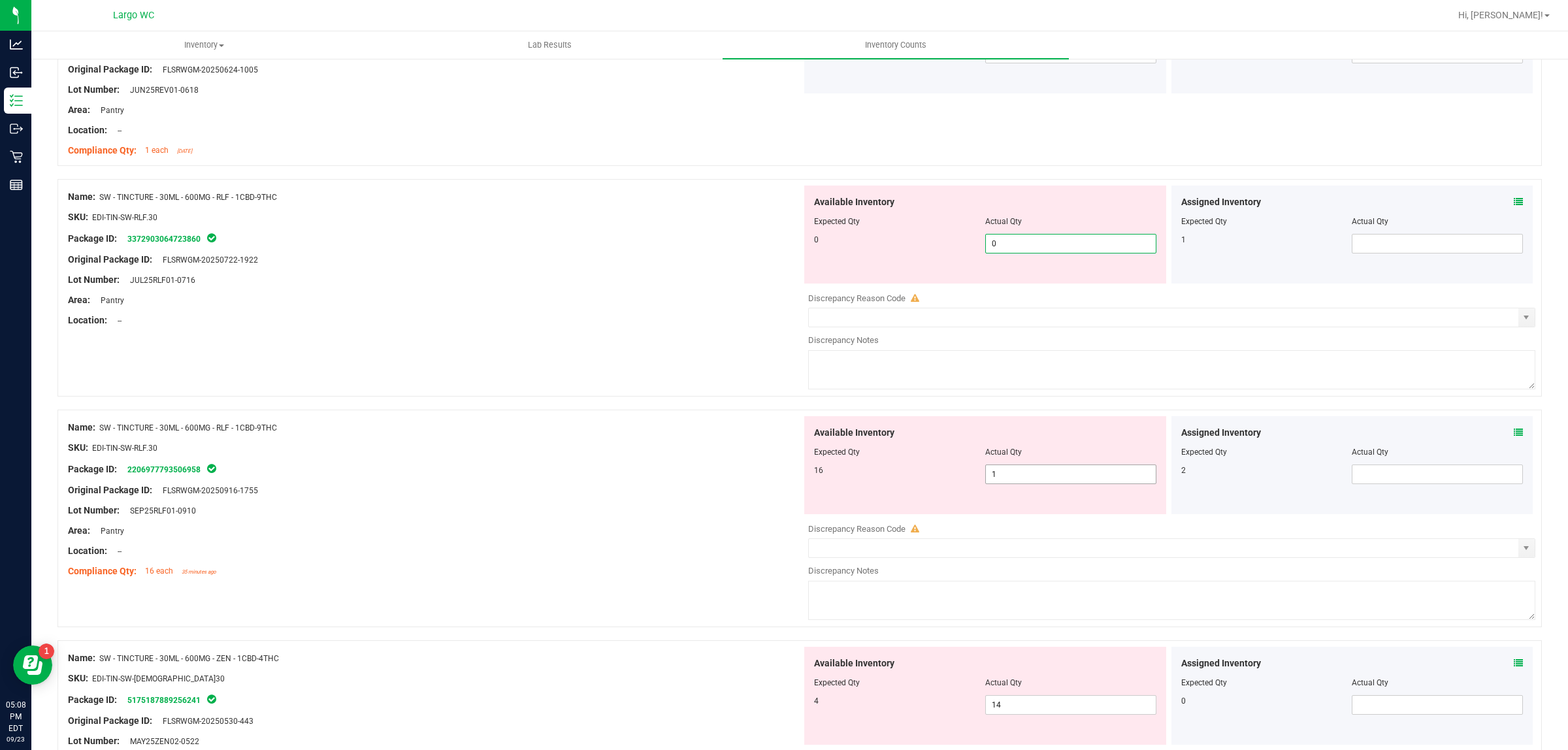
type input "0"
click at [1006, 482] on div "Available Inventory Expected Qty Actual Qty 16 1 1" at bounding box center [1168, 520] width 733 height 208
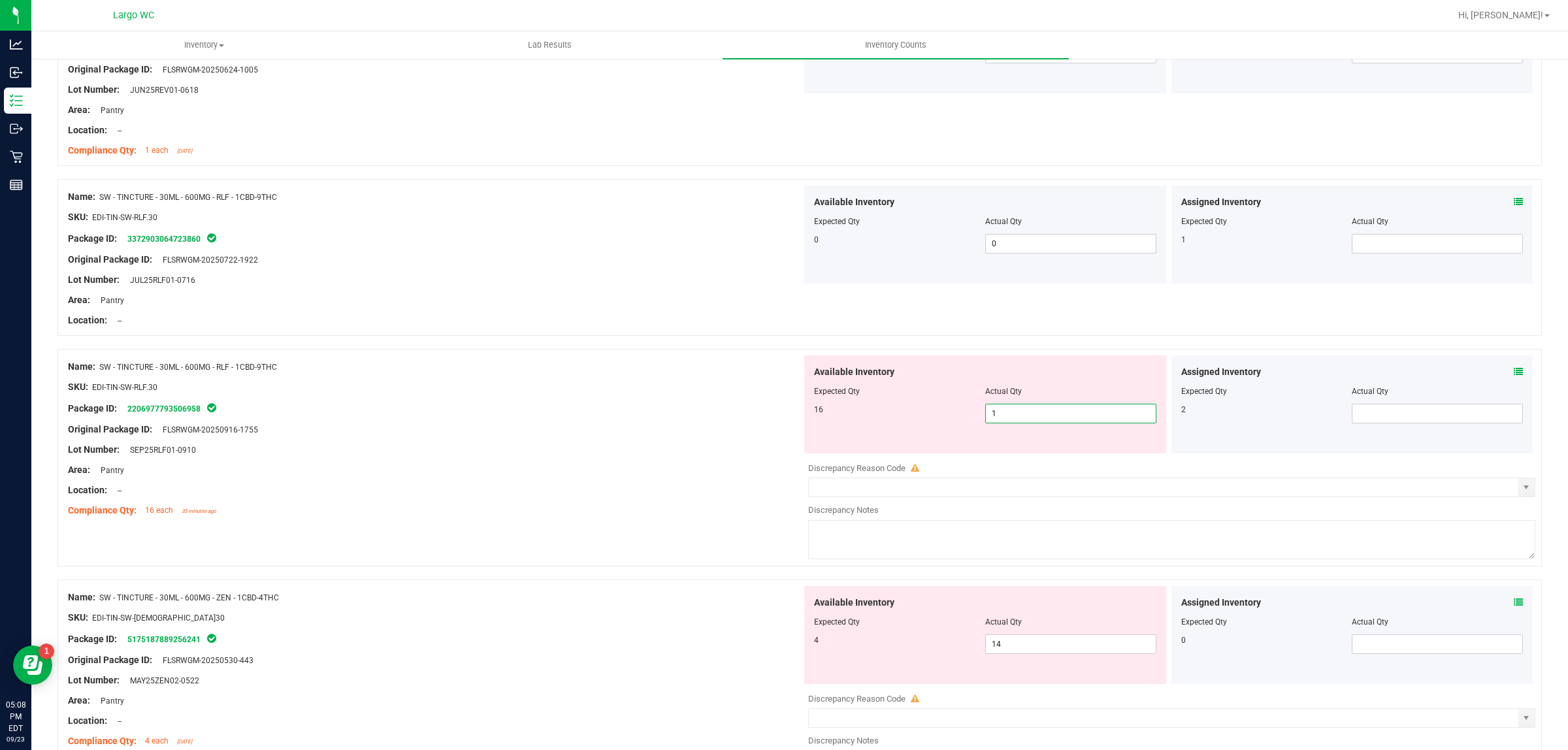
type input "16"
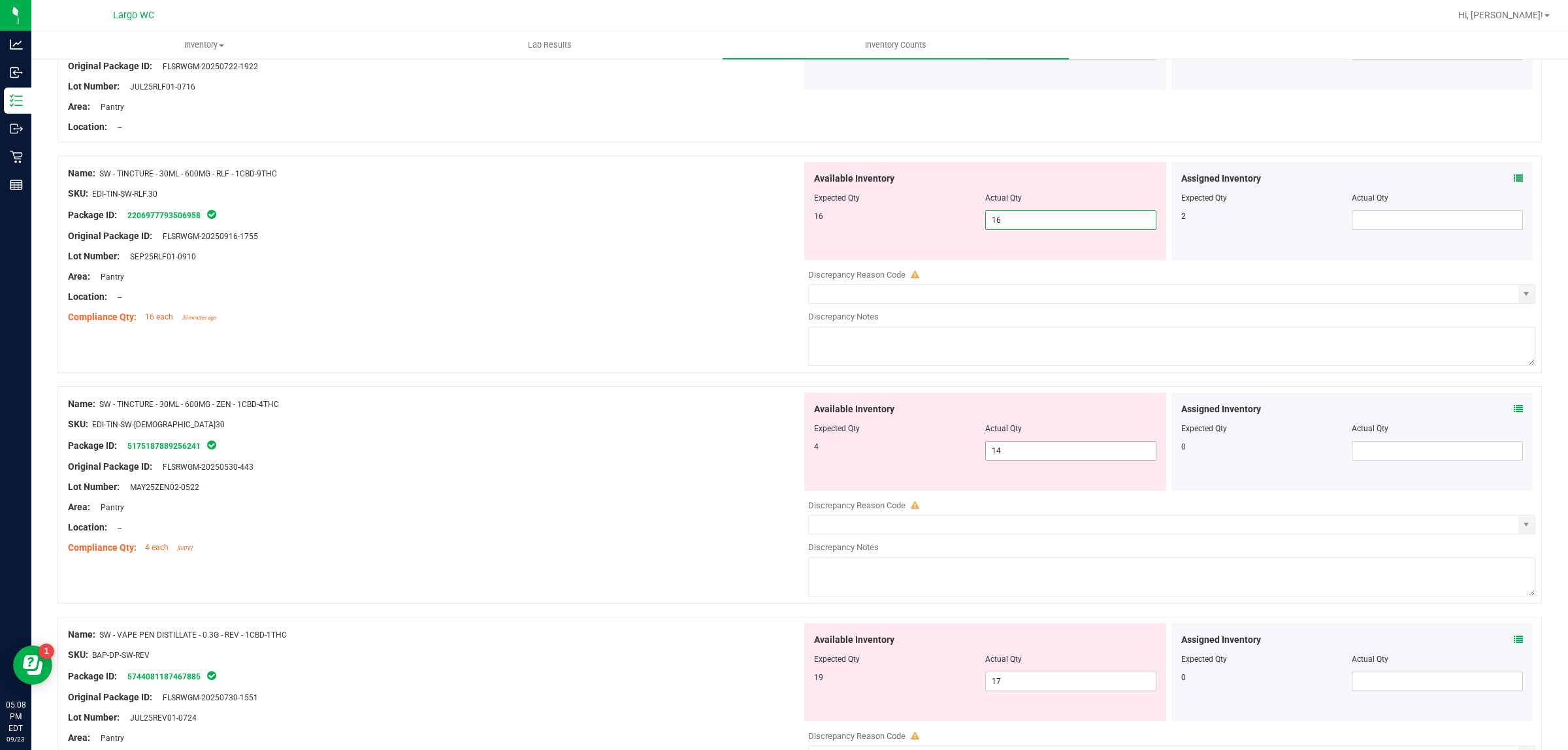
scroll to position [2941, 0]
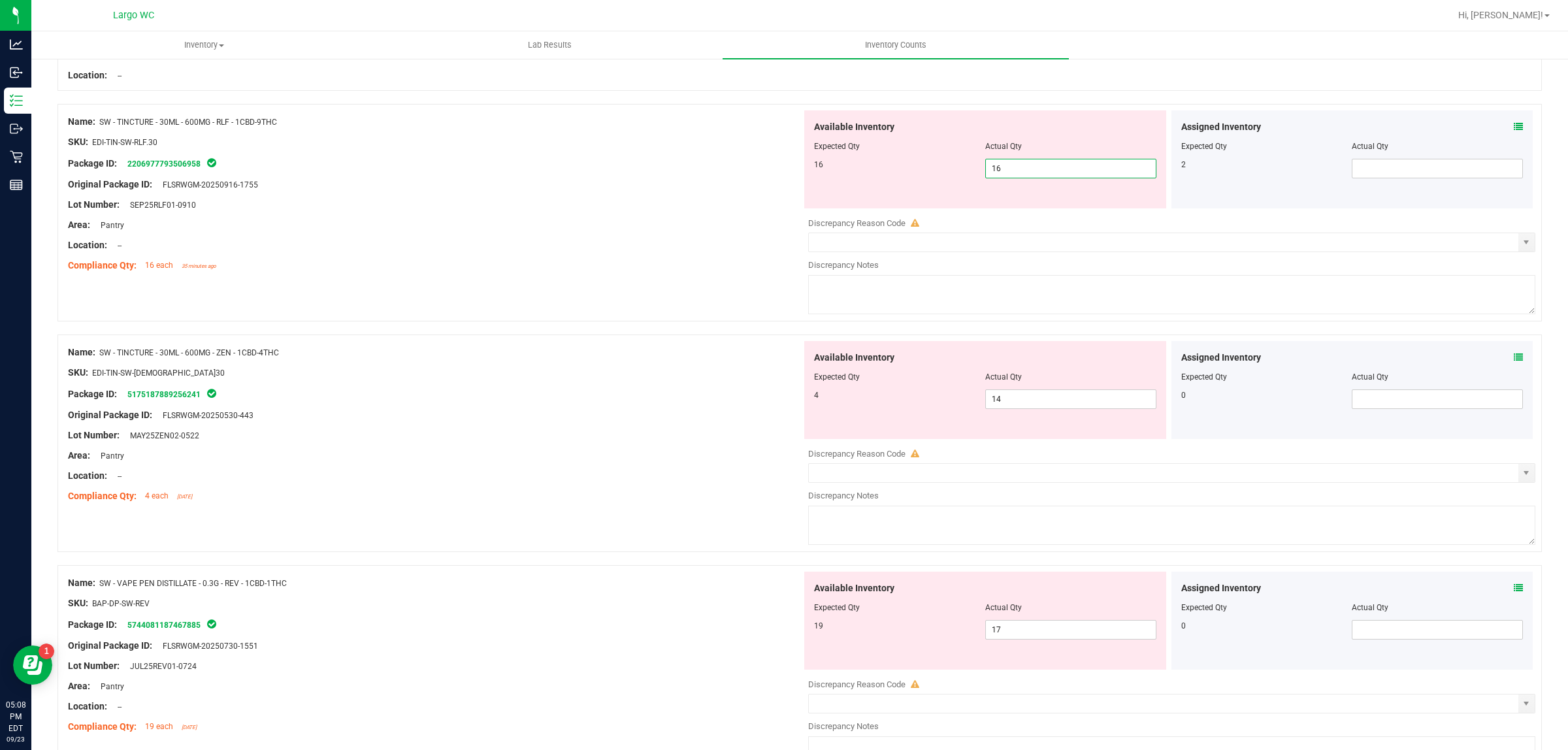
type input "16"
click at [871, 390] on div "Available Inventory Expected Qty Actual Qty 4 14 14" at bounding box center [985, 390] width 362 height 98
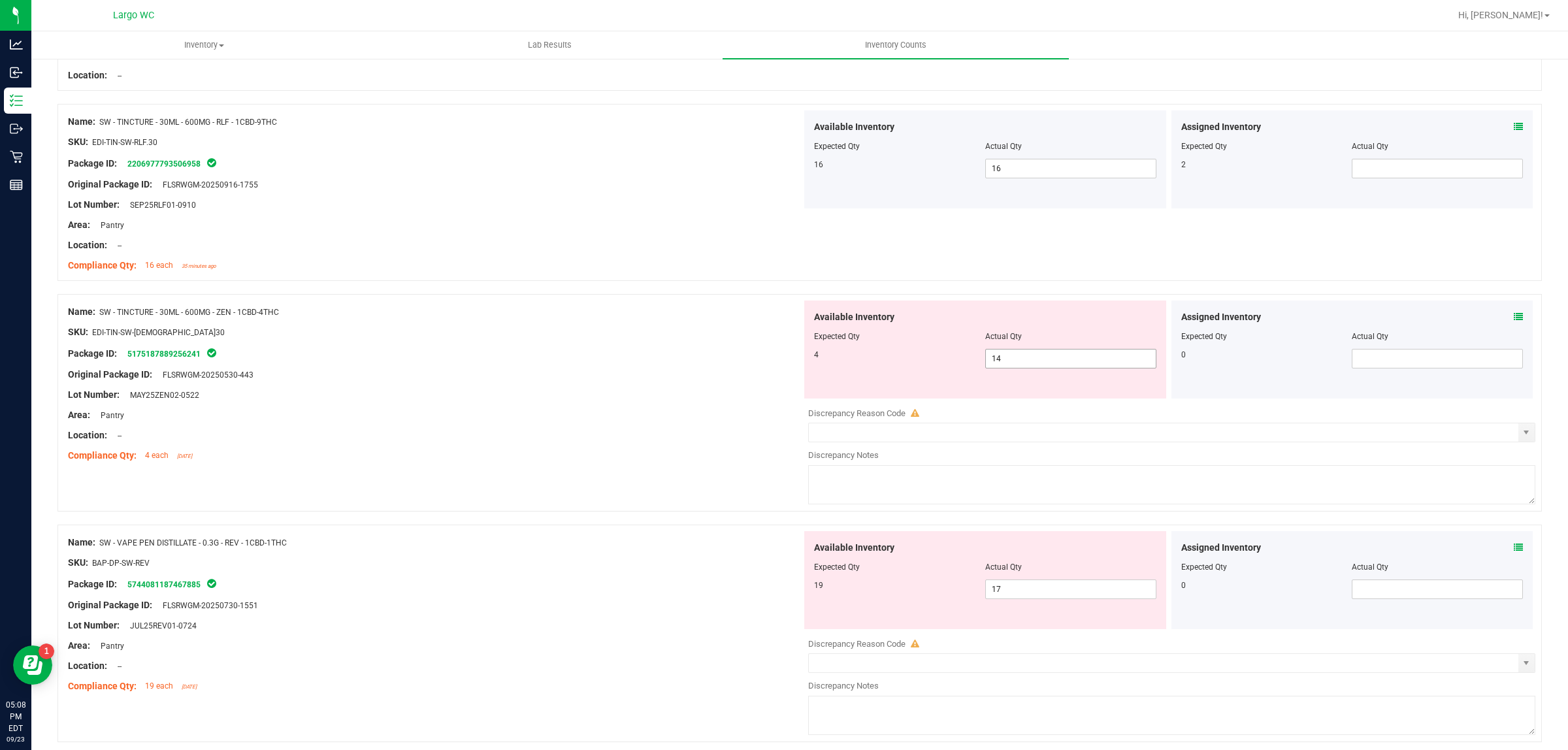
click at [997, 365] on span "14 14" at bounding box center [1071, 359] width 171 height 20
click at [997, 365] on input "14" at bounding box center [1071, 359] width 170 height 18
type input "4"
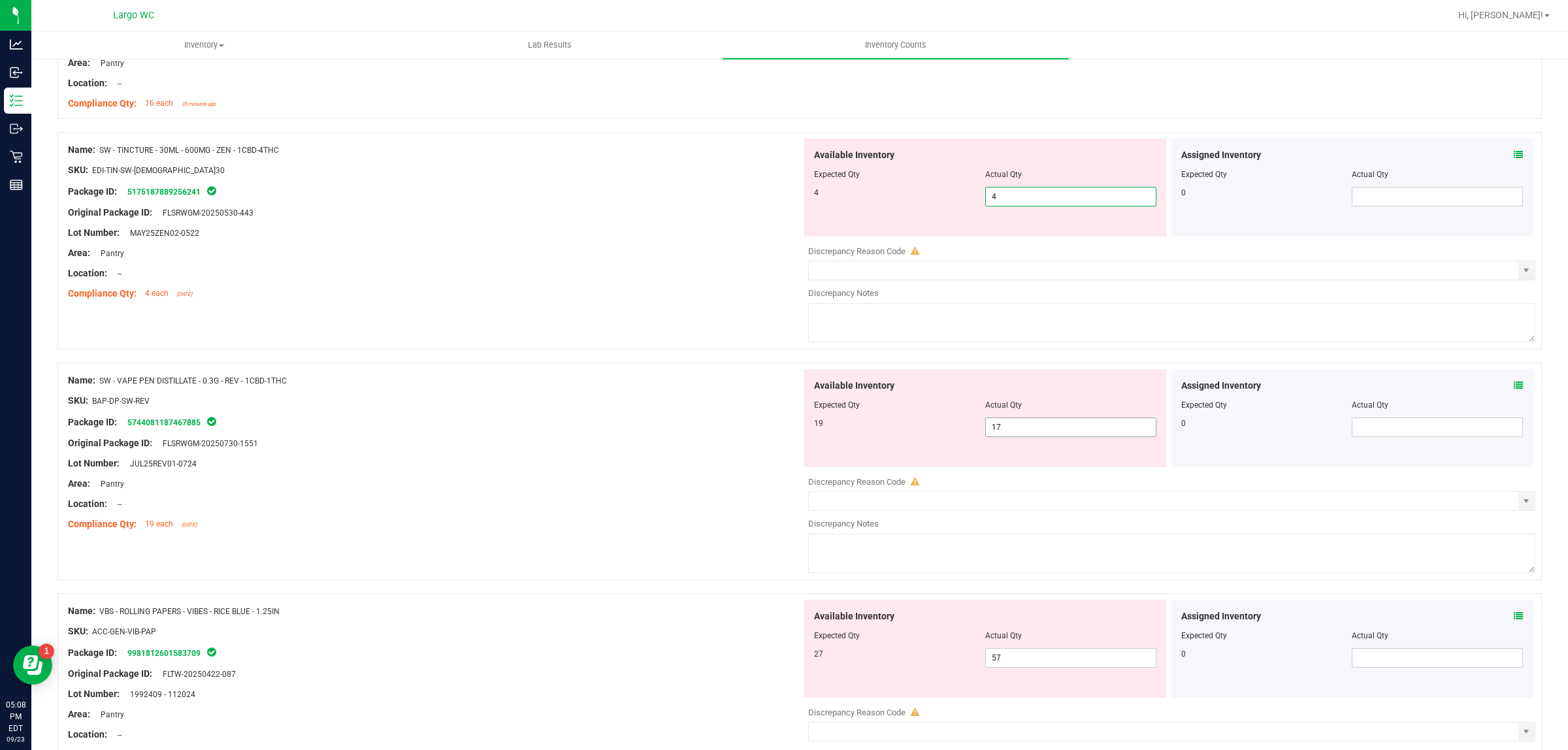
scroll to position [3104, 0]
type input "4"
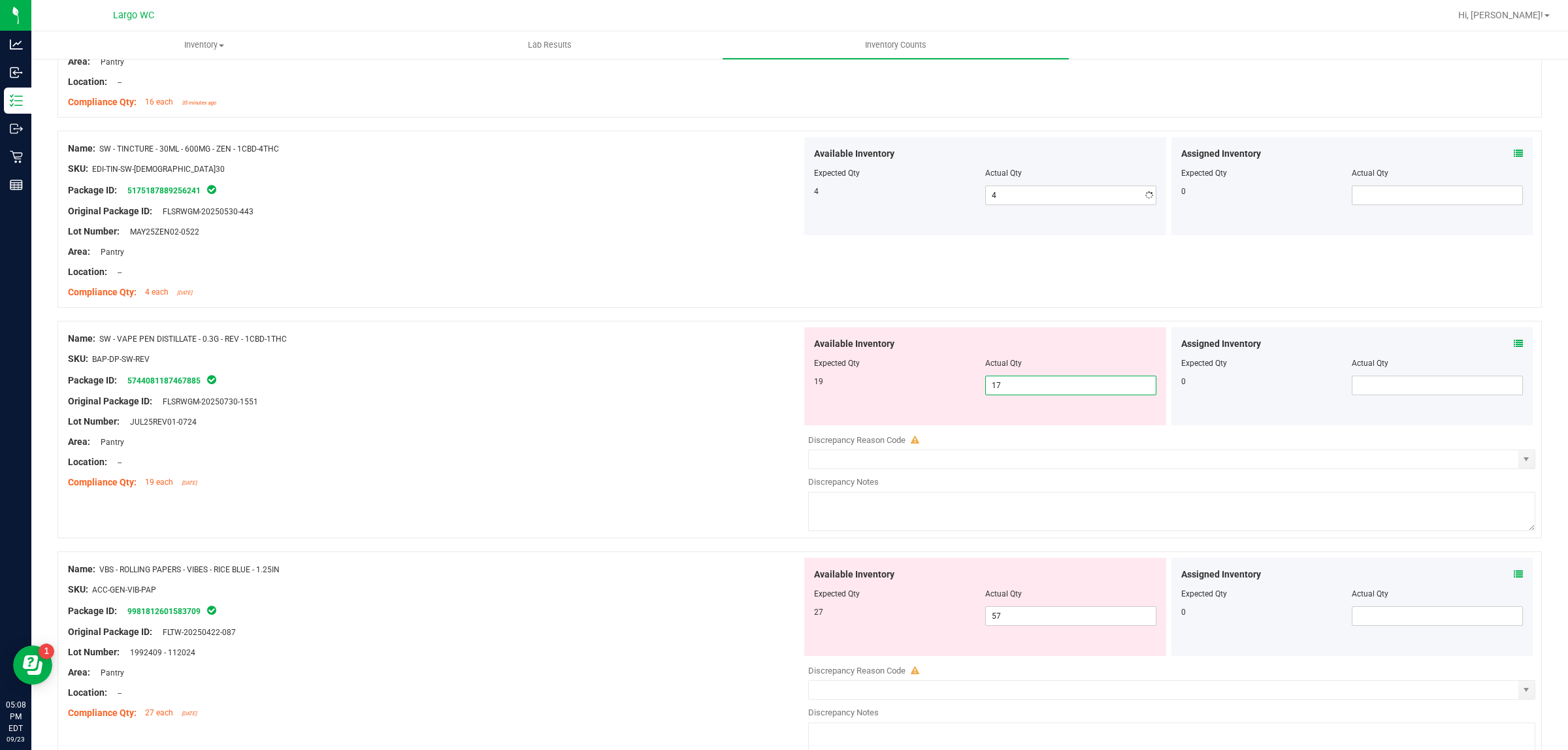
click at [1013, 423] on div "Available Inventory Expected Qty Actual Qty 19 17 17" at bounding box center [985, 376] width 362 height 98
type input "18"
type input "19"
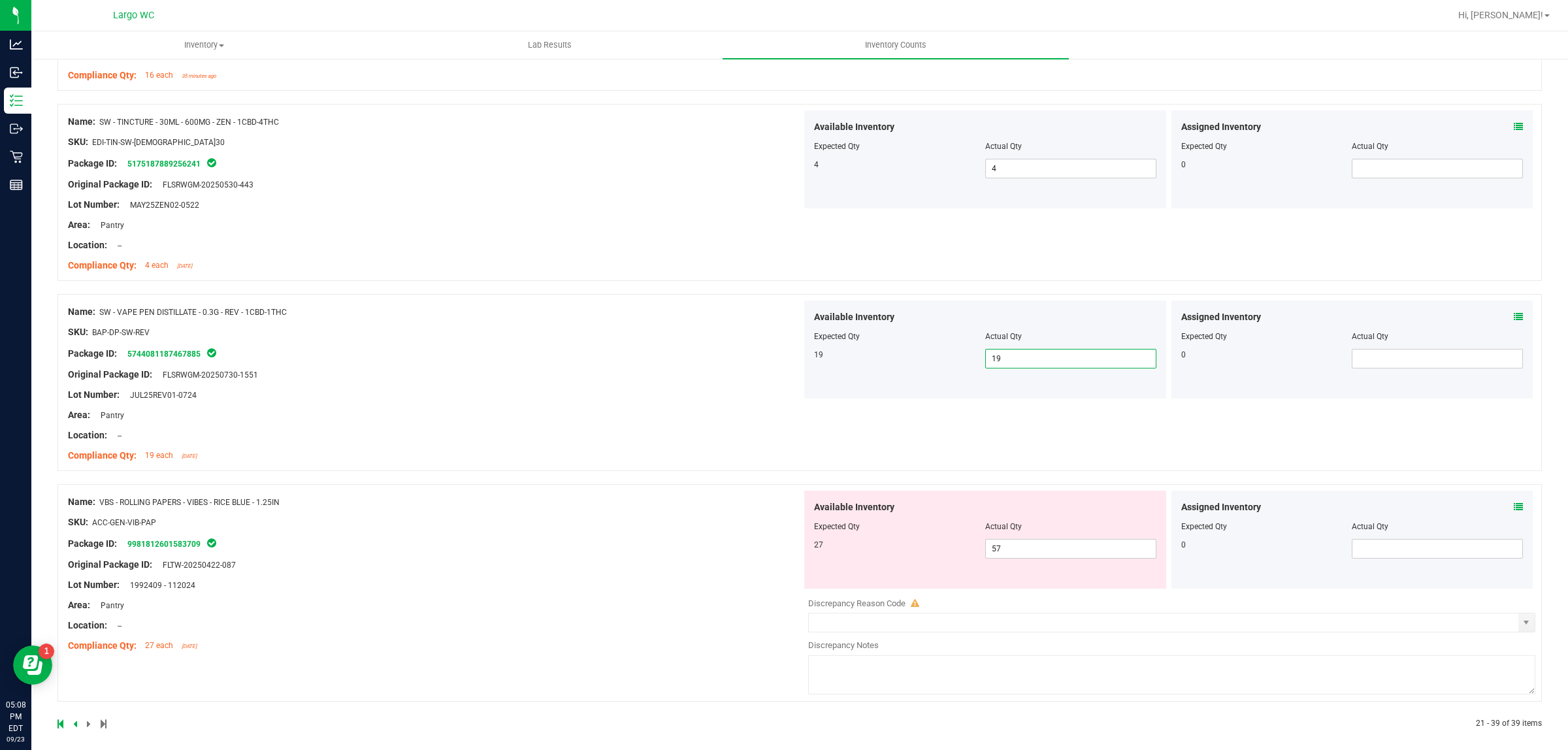
scroll to position [3145, 0]
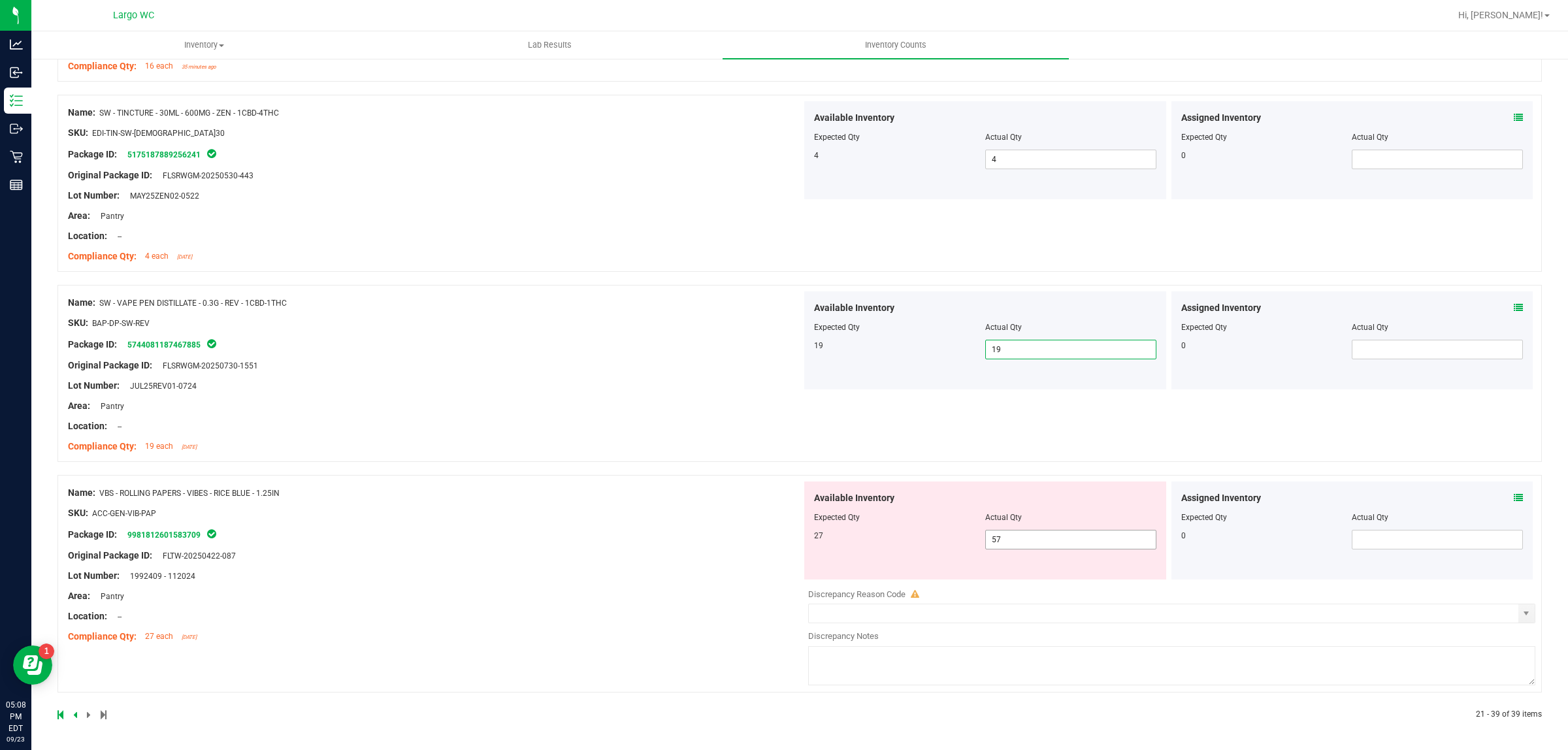
click at [1019, 541] on span "57 57" at bounding box center [1071, 540] width 171 height 20
click at [1019, 541] on input "57" at bounding box center [1071, 540] width 170 height 18
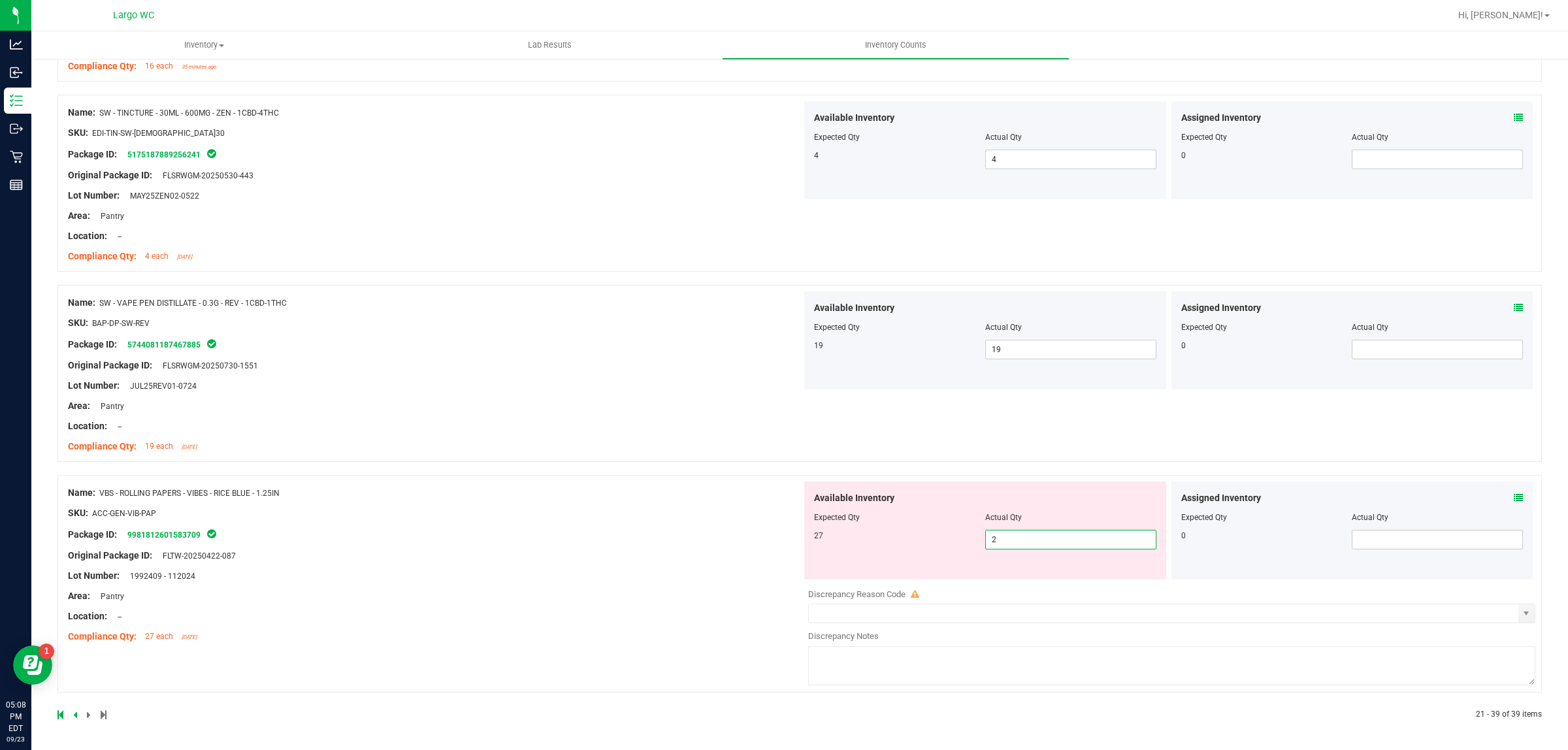
type input "27"
click at [786, 552] on div "Name: VBS - ROLLING PAPERS - VIBES - RICE BLUE - 1.25IN SKU: ACC-GEN-VIB-PAP Pa…" at bounding box center [435, 564] width 733 height 166
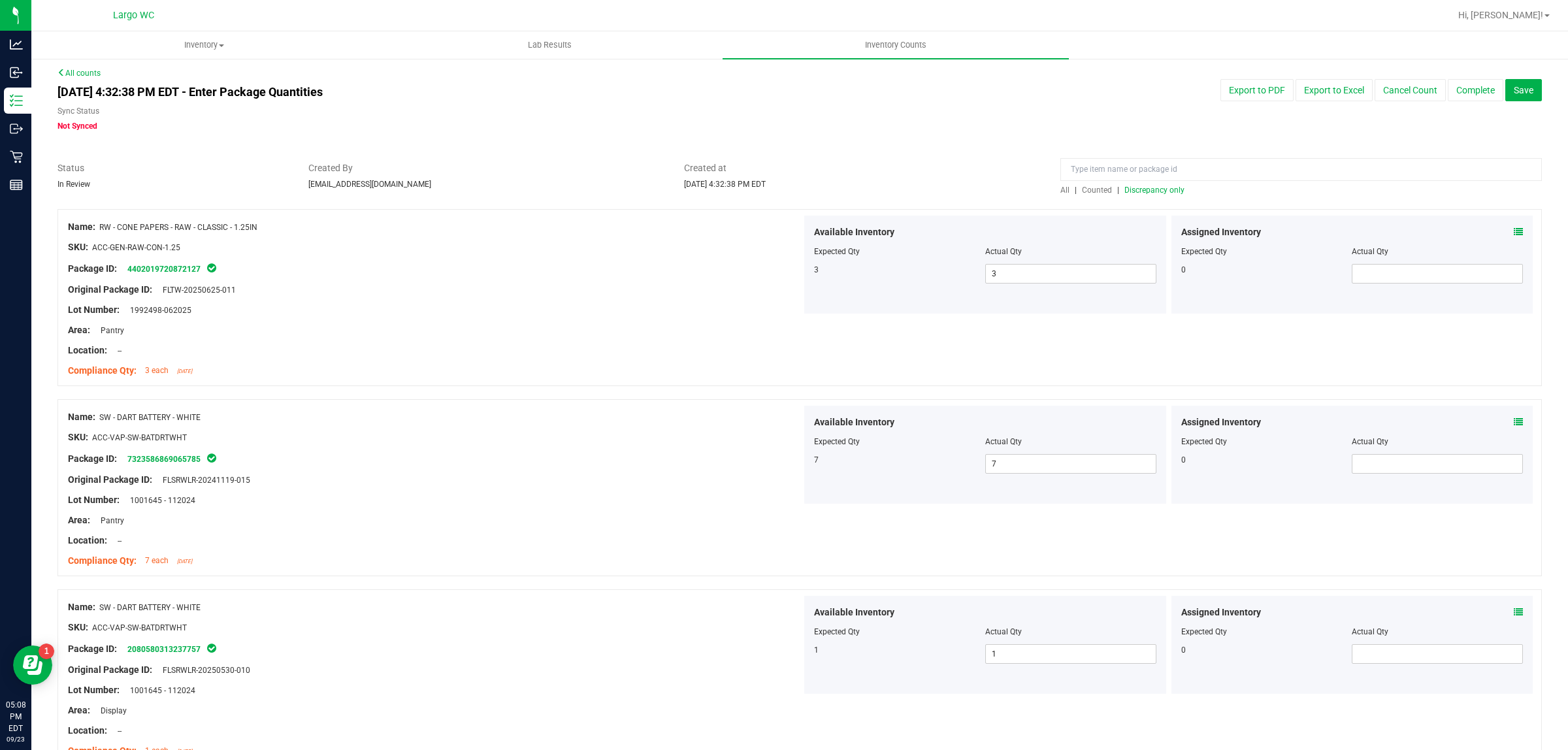
scroll to position [0, 0]
click at [1148, 196] on span "Discrepancy only" at bounding box center [1154, 193] width 60 height 9
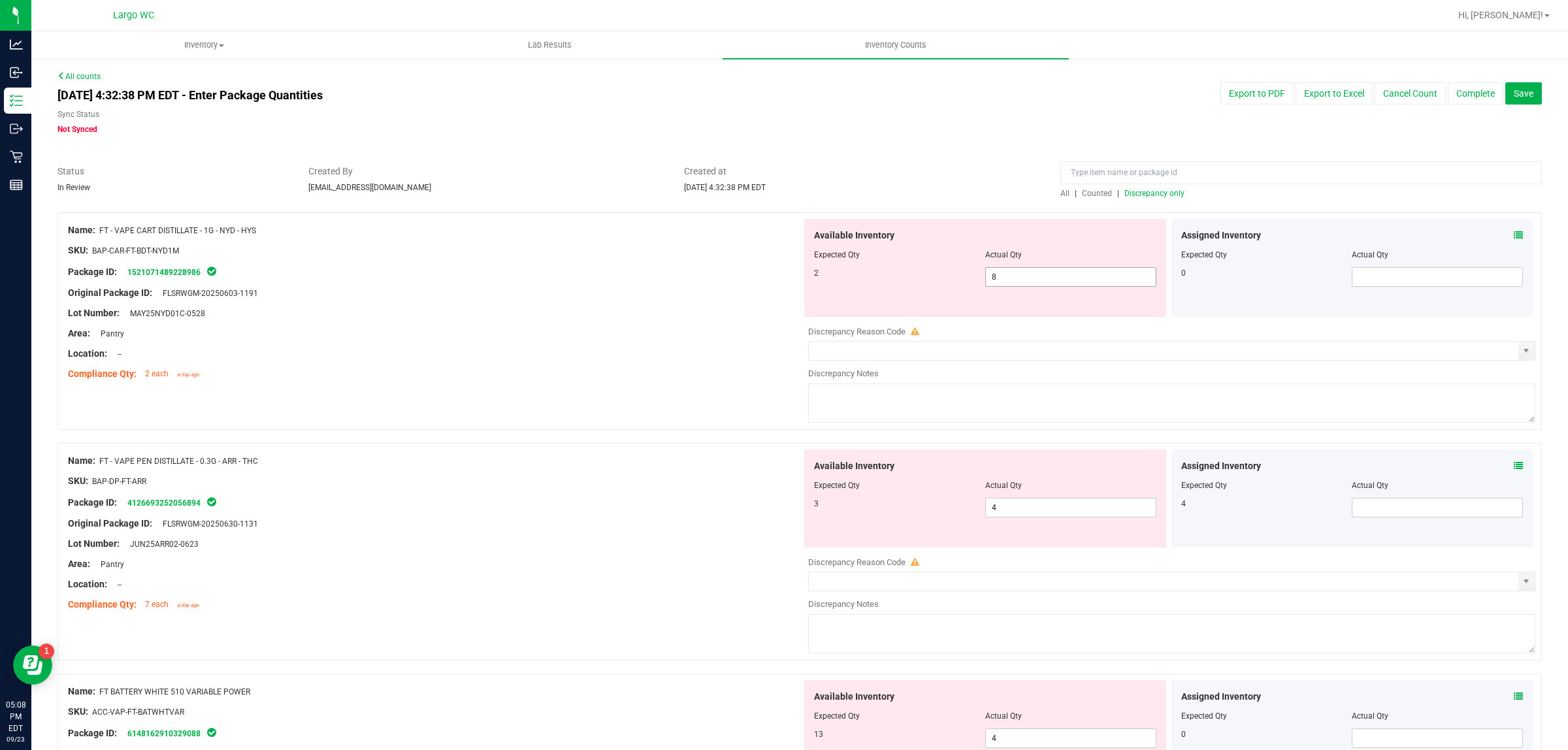
click at [1033, 271] on span "8 8" at bounding box center [1071, 277] width 171 height 20
type input "2"
click at [736, 341] on div at bounding box center [435, 343] width 733 height 6
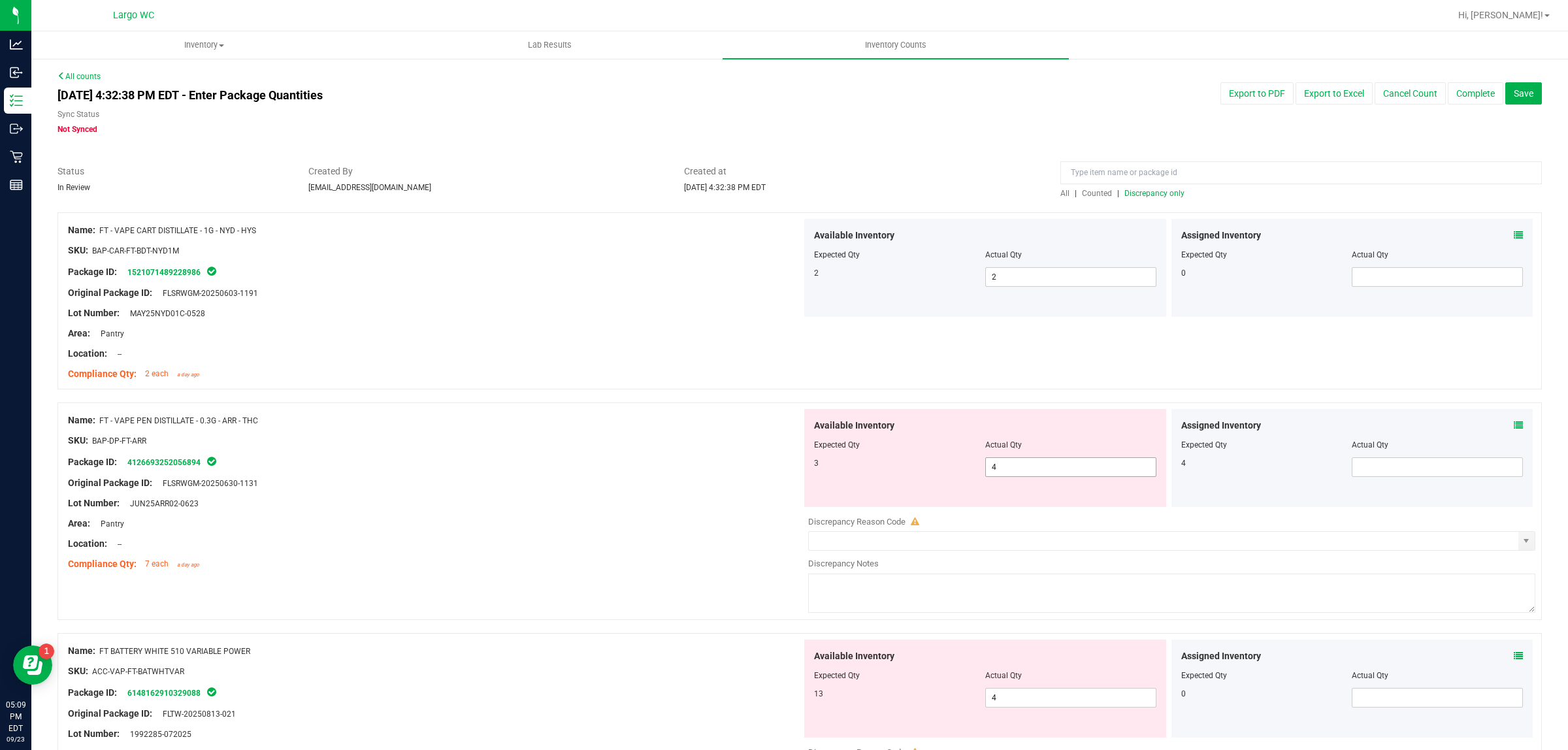
click at [1006, 466] on span "4 4" at bounding box center [1071, 467] width 171 height 20
type input "3"
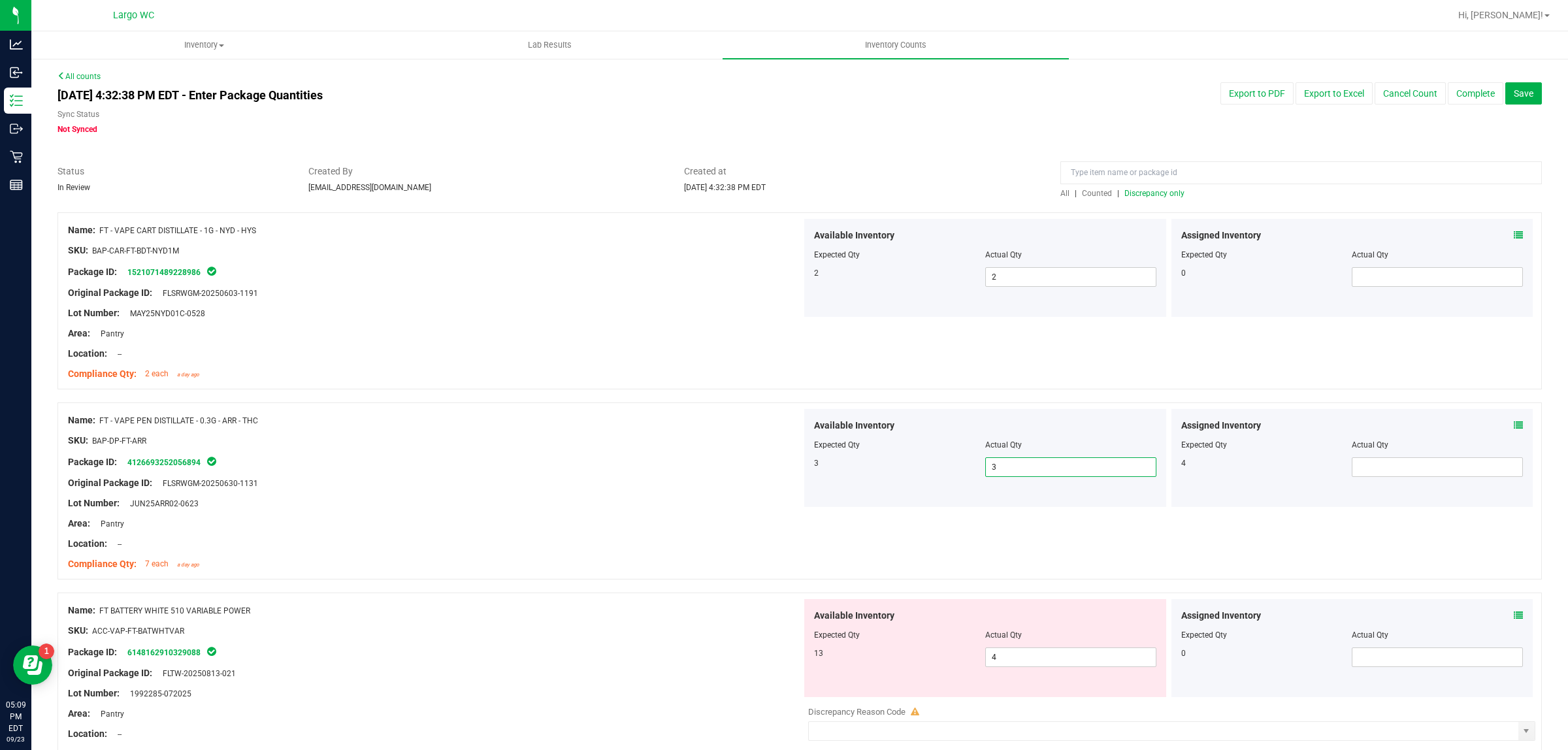
scroll to position [326, 0]
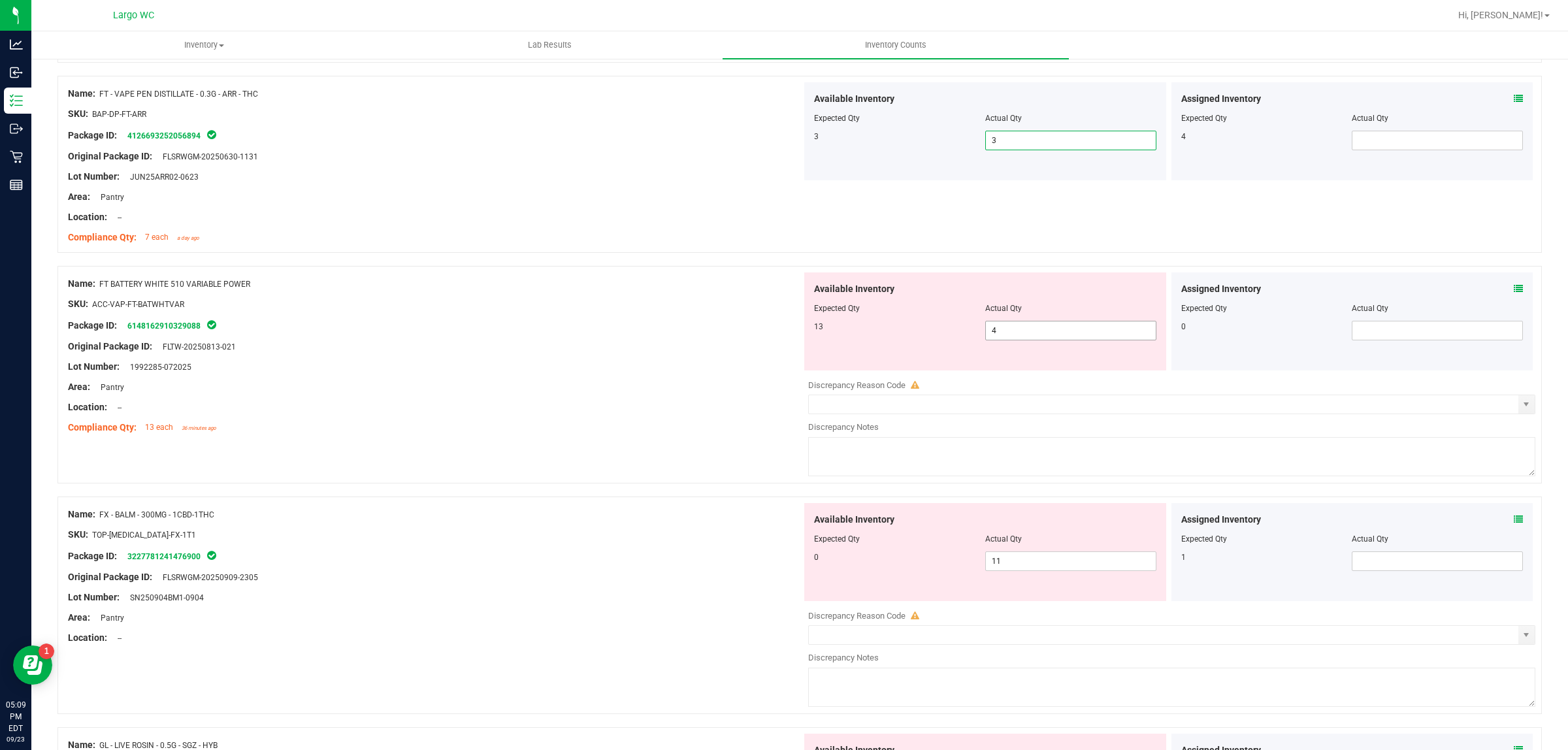
click at [1009, 331] on span "4 4" at bounding box center [1071, 331] width 171 height 20
click at [1009, 331] on input "4" at bounding box center [1071, 331] width 170 height 18
type input "13"
click at [656, 350] on div "Original Package ID: FLTW-20250813-021" at bounding box center [435, 346] width 733 height 13
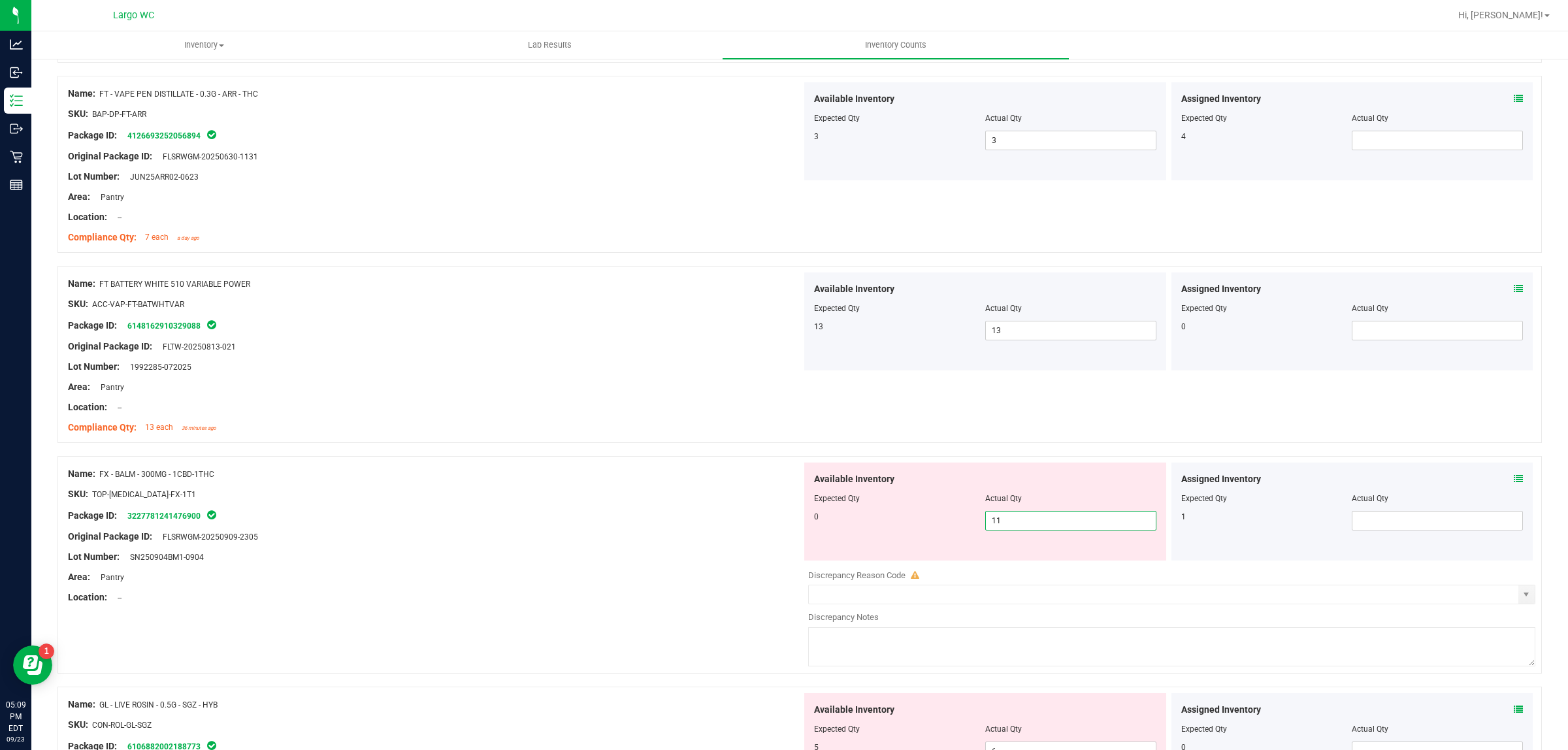
click at [1007, 513] on span "11 11" at bounding box center [1071, 521] width 171 height 20
click at [1007, 513] on input "11" at bounding box center [1071, 521] width 170 height 18
type input "0"
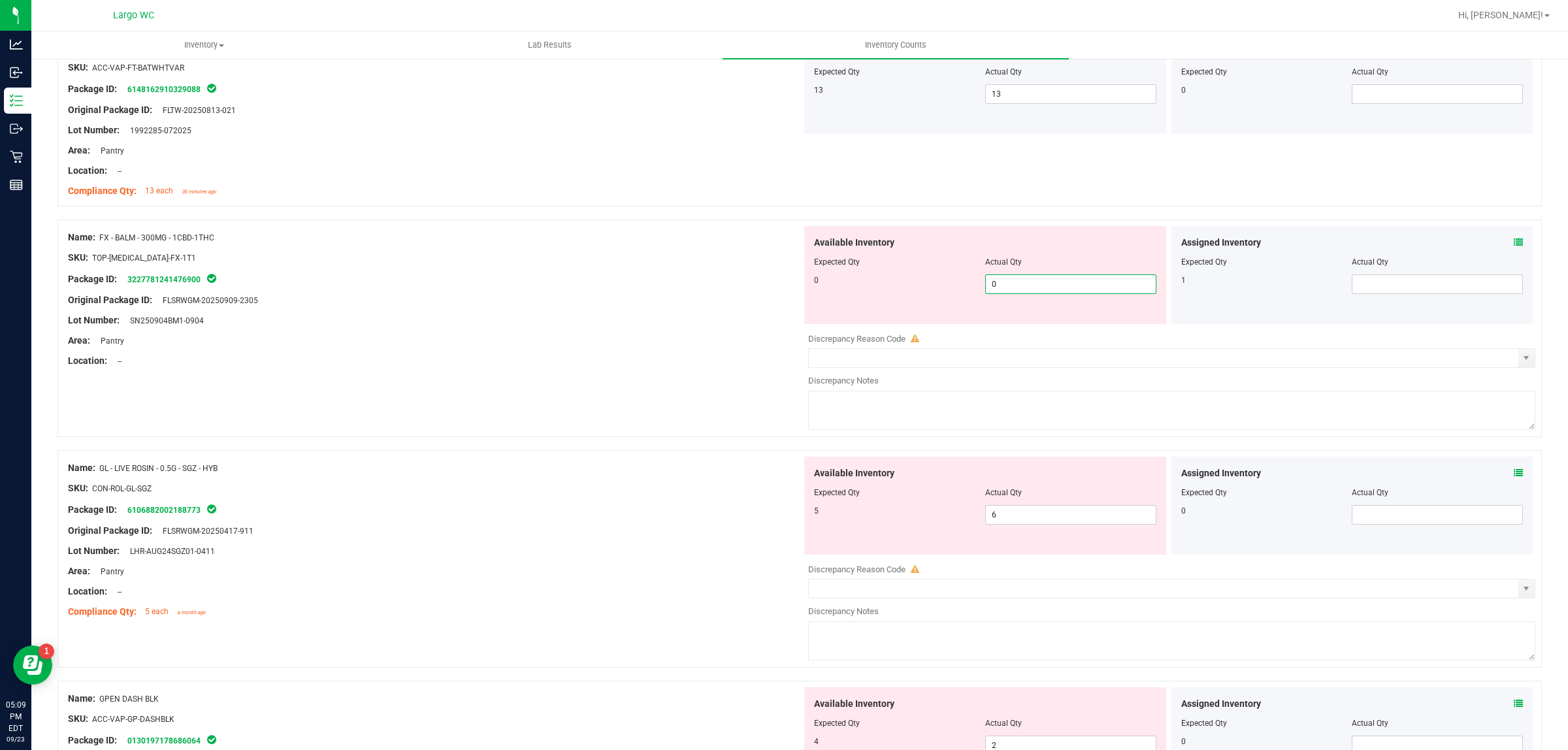
scroll to position [572, 0]
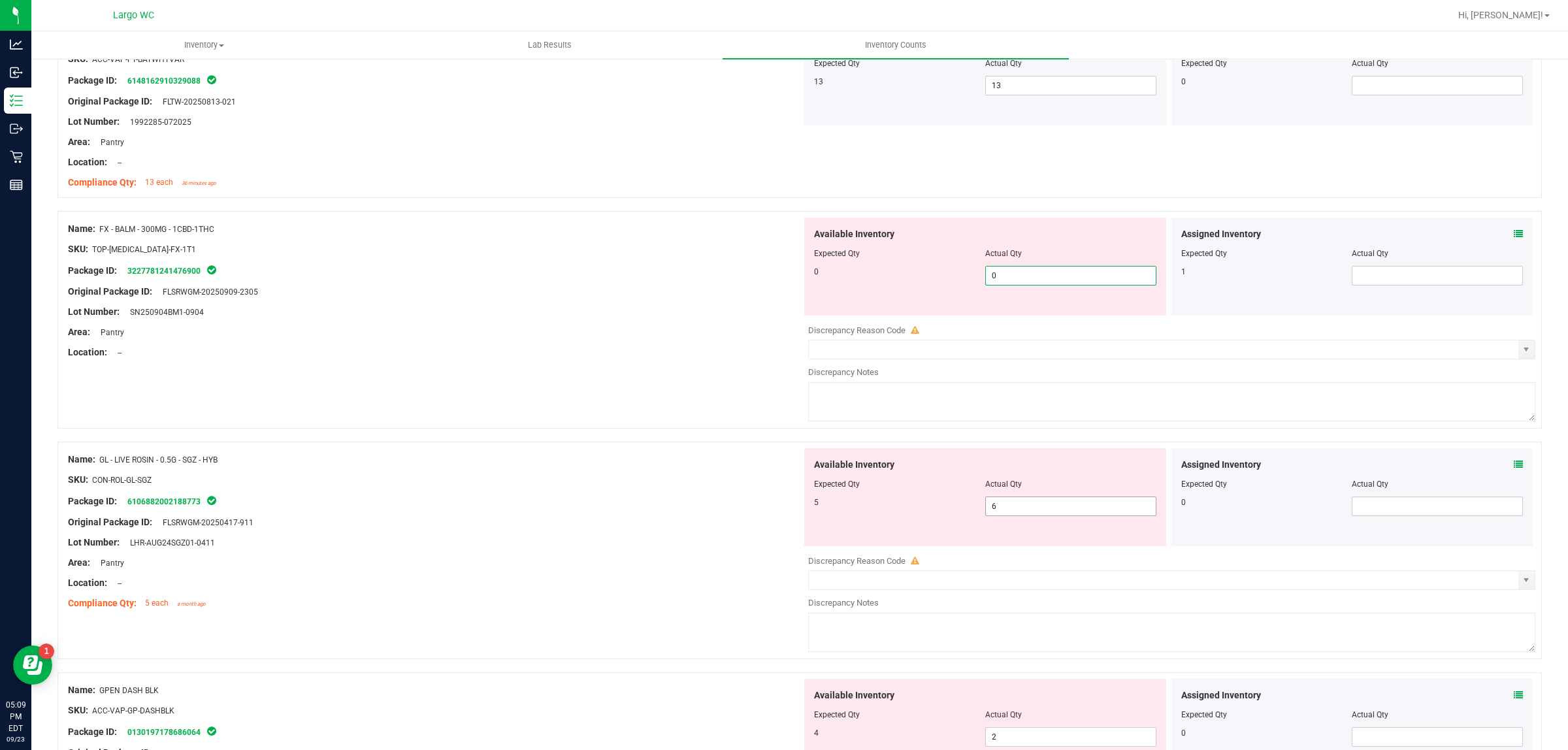
click at [1017, 508] on div "Available Inventory Expected Qty Actual Qty 5 6 6" at bounding box center [1168, 552] width 733 height 208
type input "0"
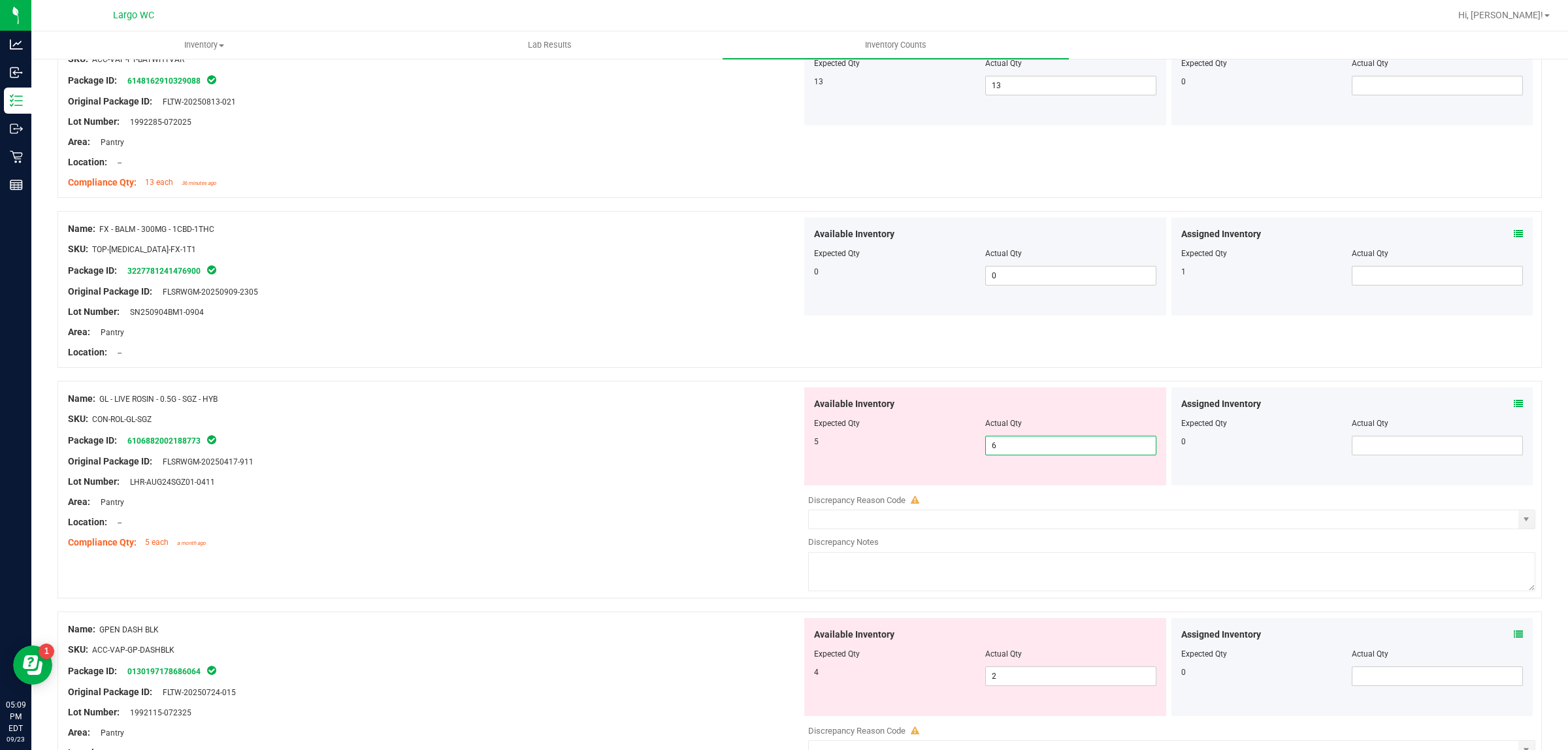
click at [1023, 443] on input "6" at bounding box center [1071, 445] width 170 height 18
type input "5"
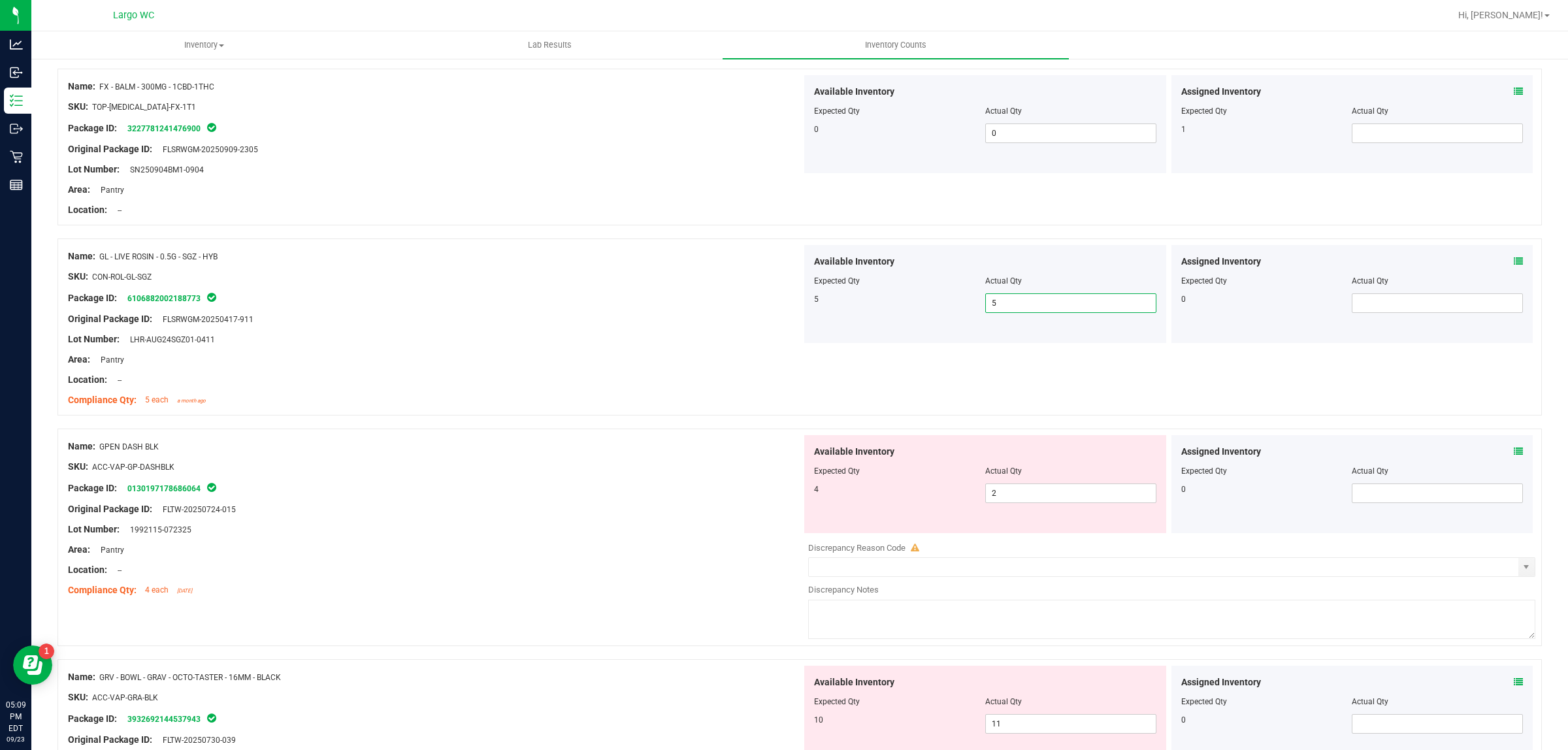
scroll to position [735, 0]
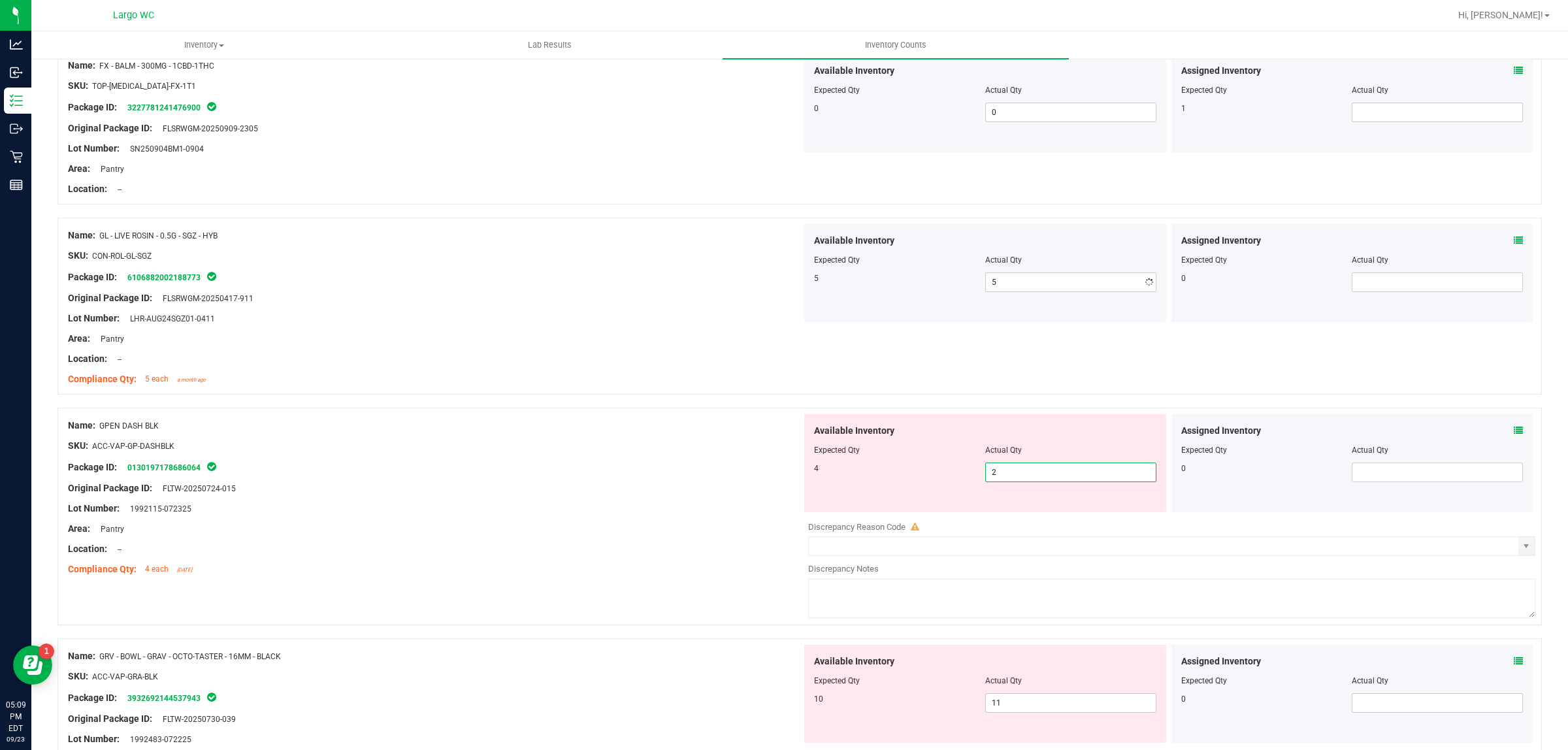
click at [1006, 467] on span "2 2" at bounding box center [1071, 472] width 171 height 20
click at [1006, 467] on input "2" at bounding box center [1071, 472] width 170 height 18
type input "4"
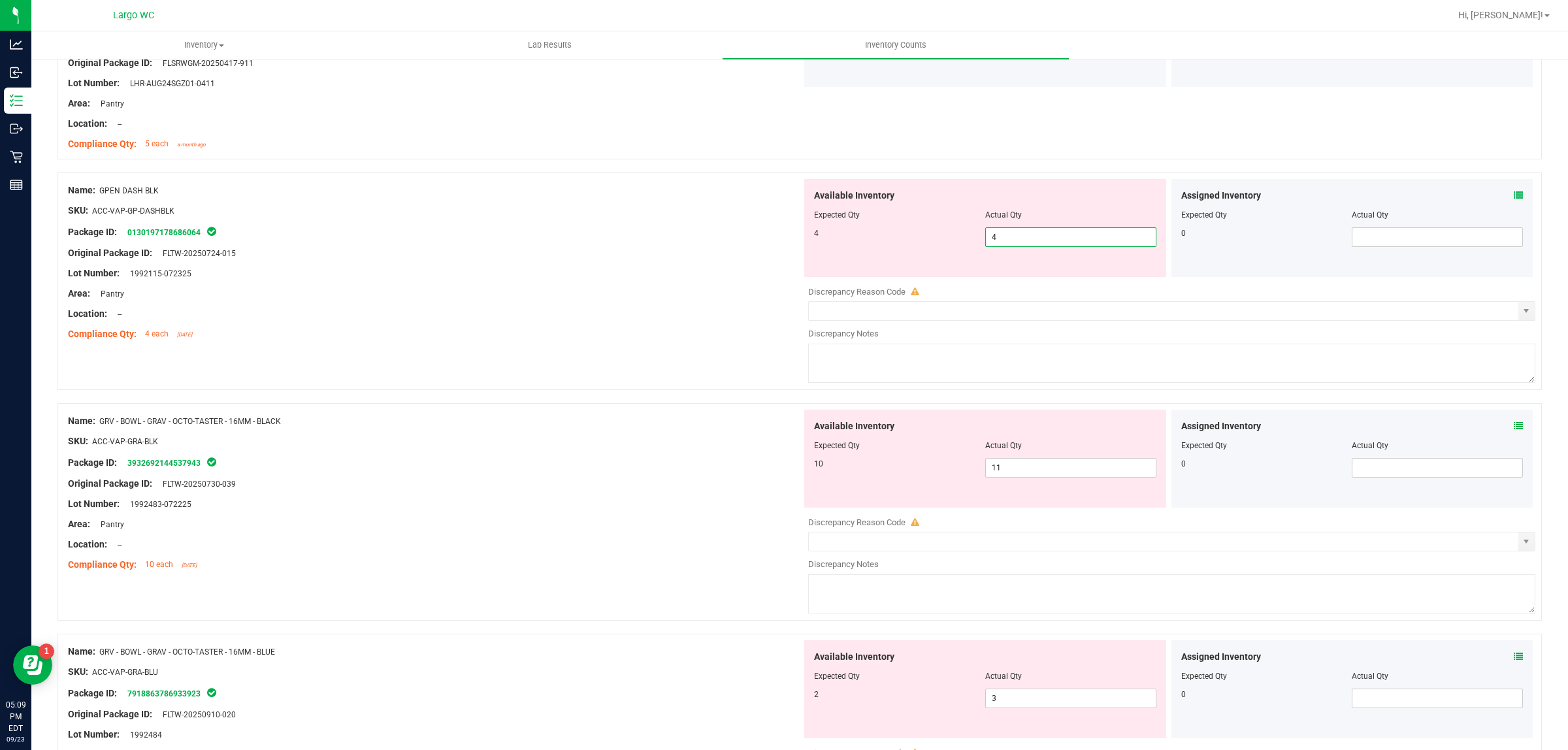
scroll to position [980, 0]
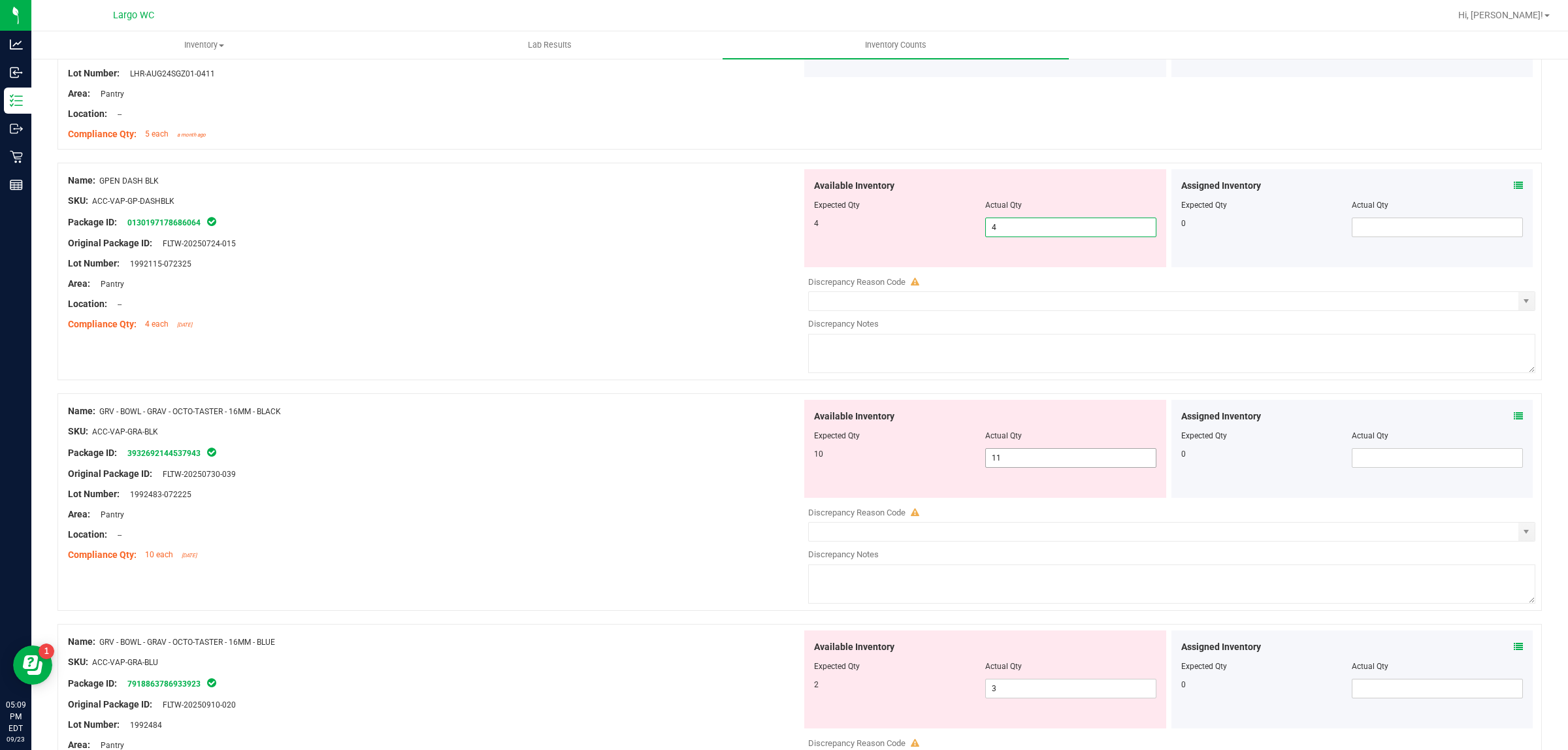
click at [1006, 464] on div "Available Inventory Expected Qty Actual Qty 10 11 11" at bounding box center [1168, 504] width 733 height 208
type input "4"
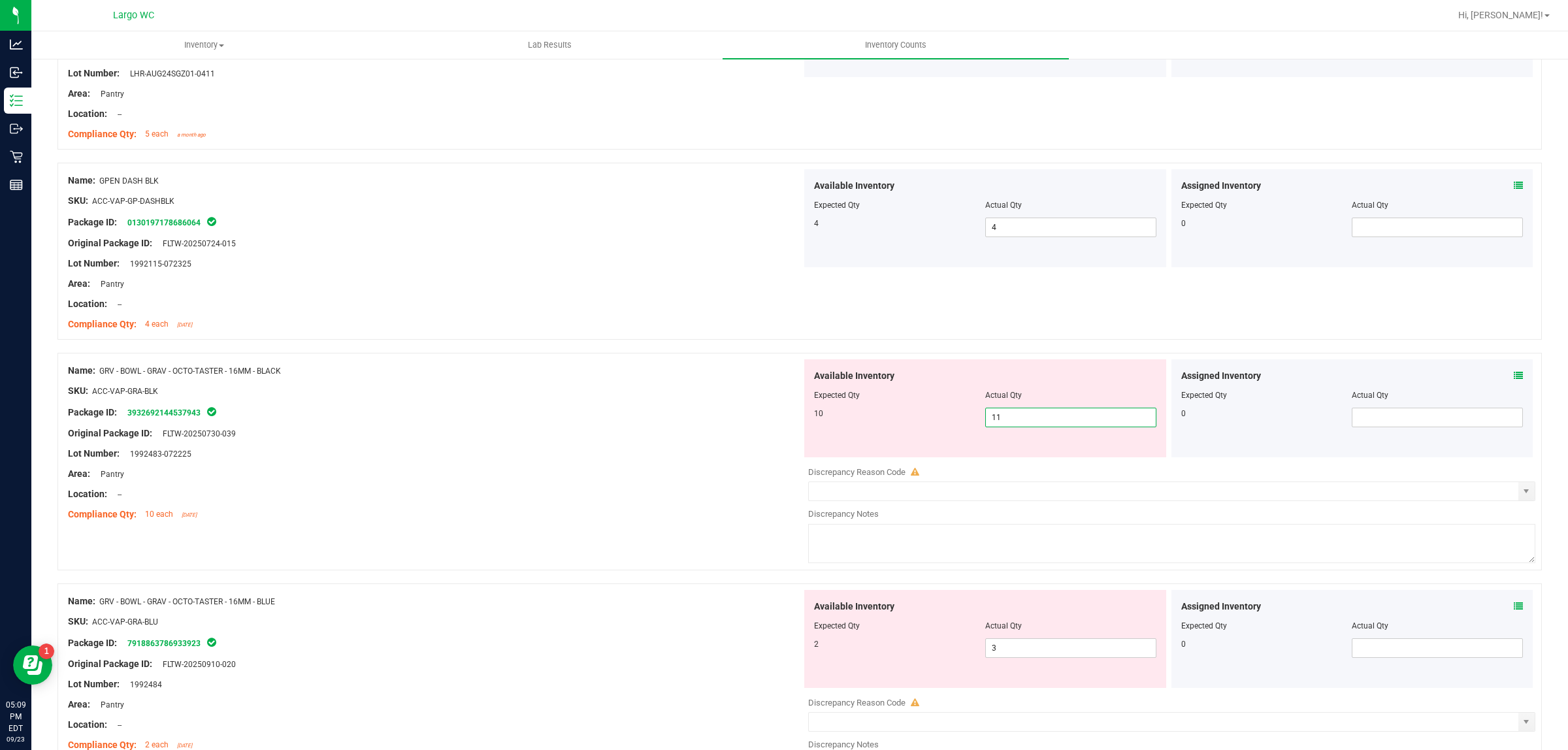
type input "10"
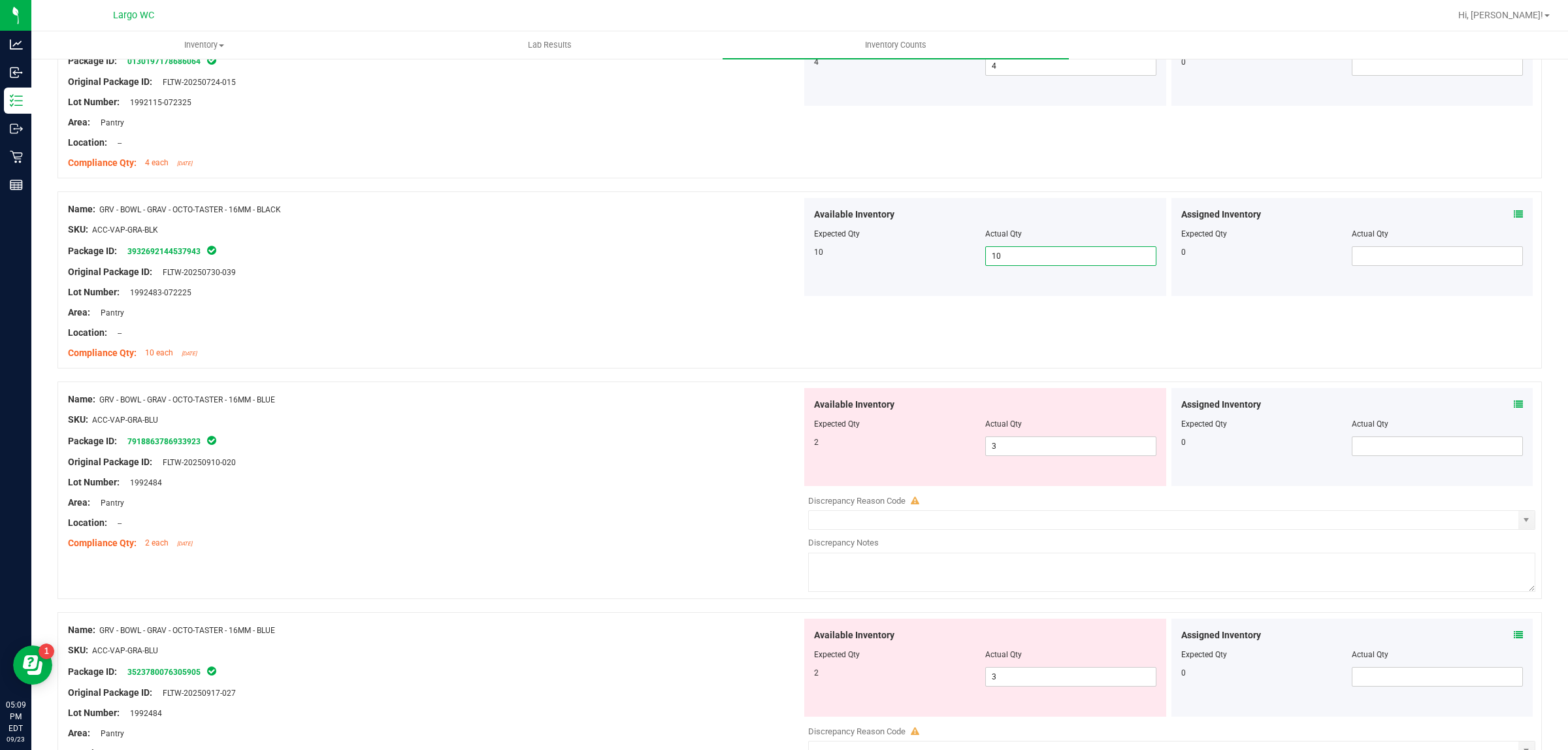
scroll to position [1144, 0]
click at [1010, 452] on span "3 3" at bounding box center [1071, 445] width 171 height 20
type input "2"
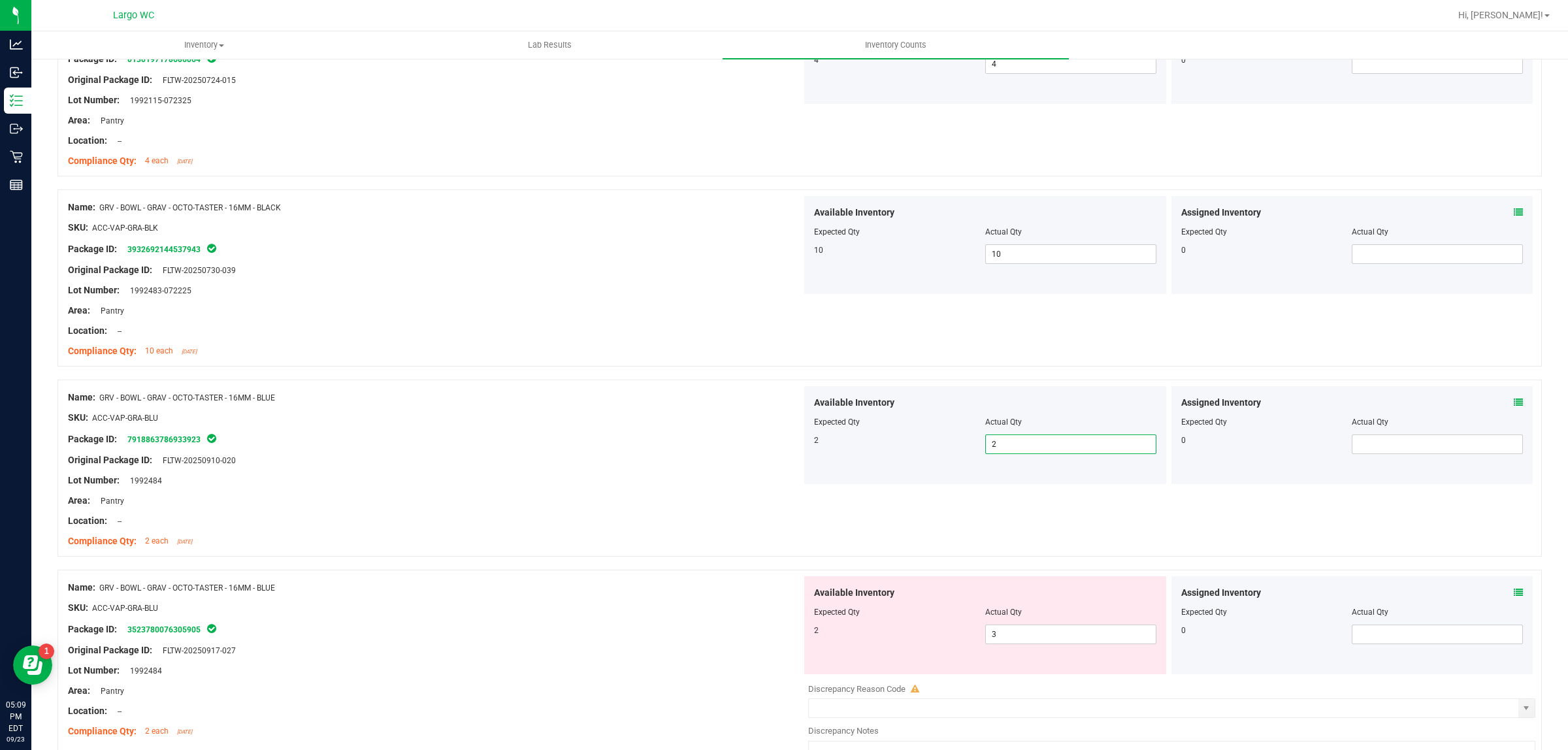
scroll to position [1307, 0]
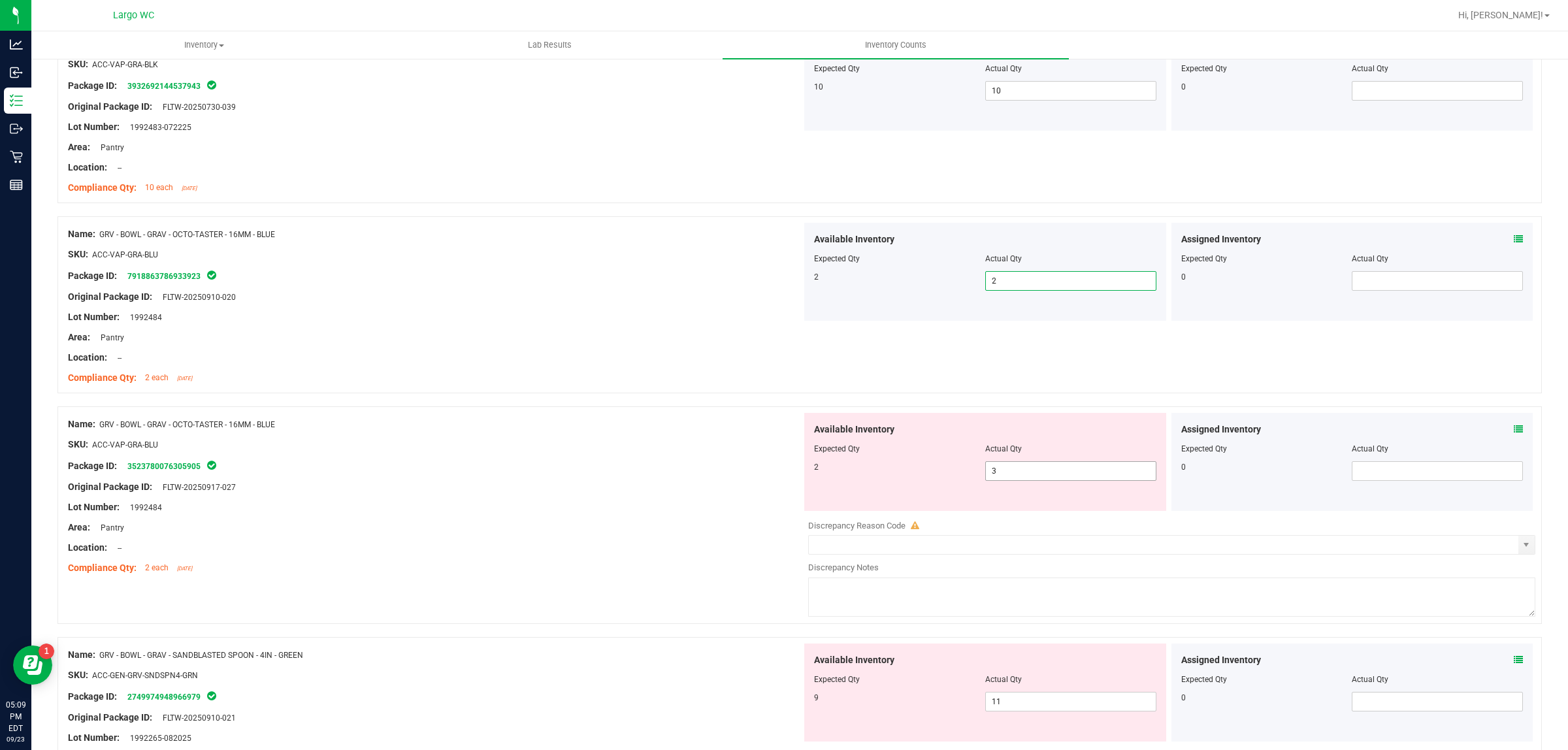
click at [1007, 468] on span "3 3" at bounding box center [1071, 471] width 171 height 20
type input "2"
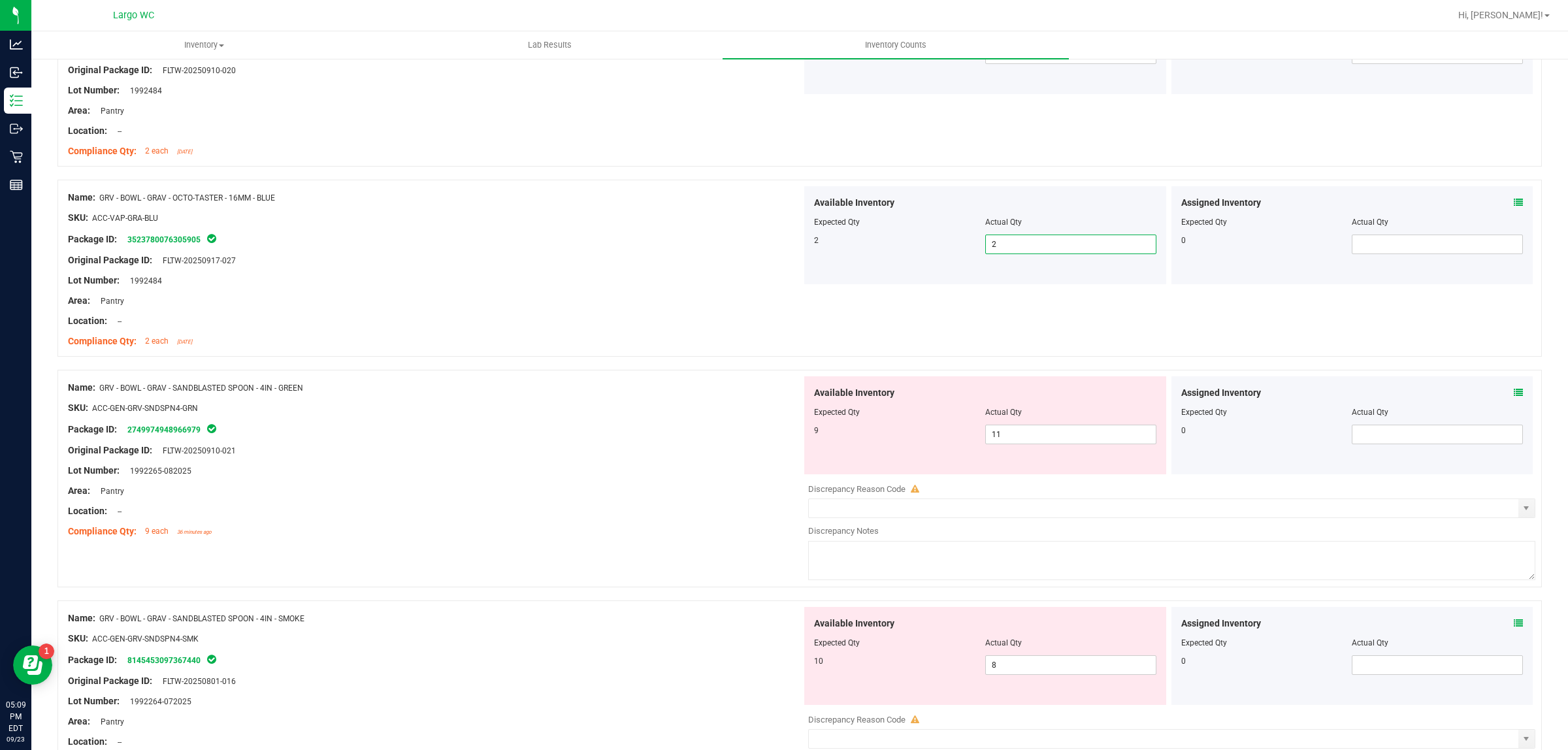
scroll to position [1552, 0]
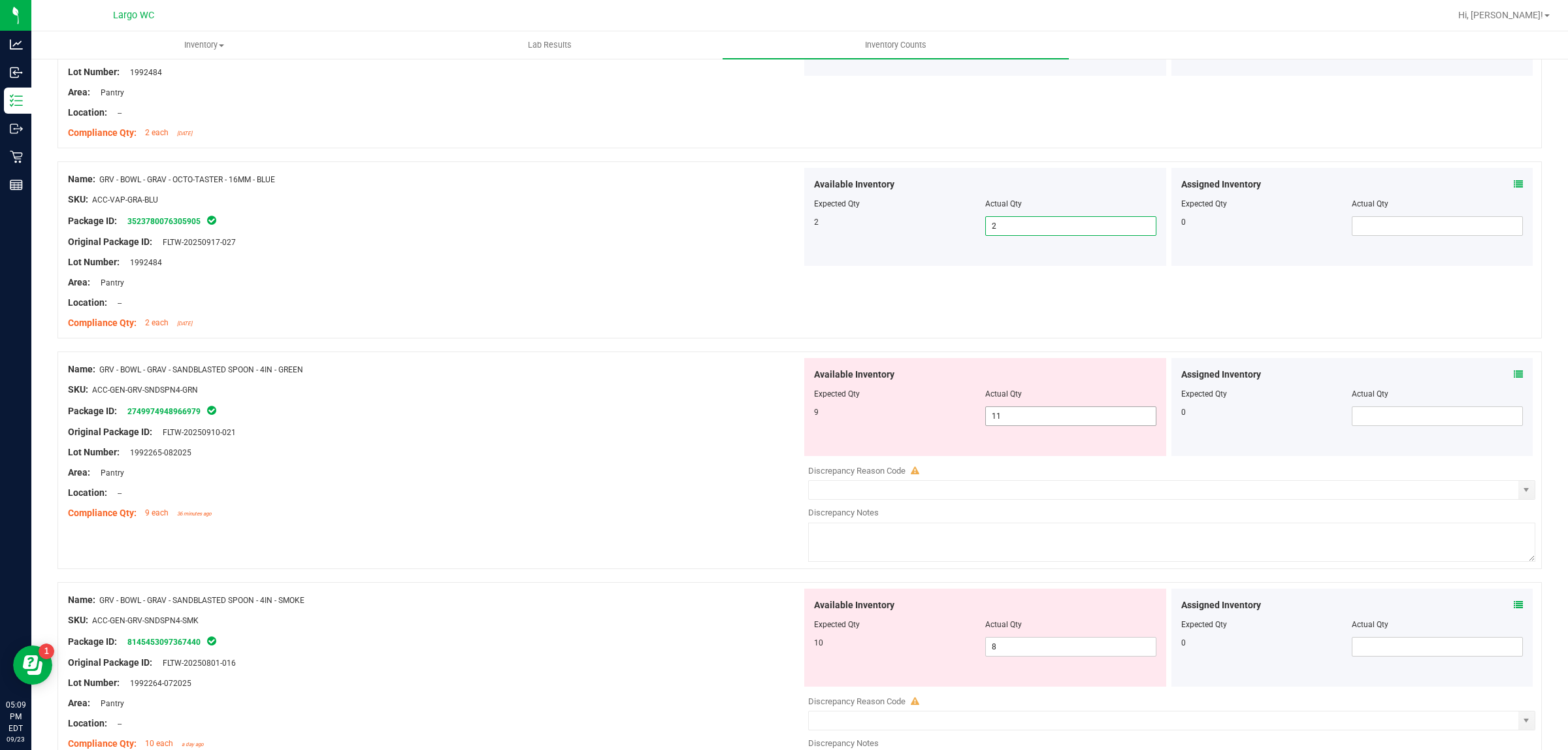
click at [1017, 419] on span "11 11" at bounding box center [1071, 416] width 171 height 20
type input "10"
type input "9"
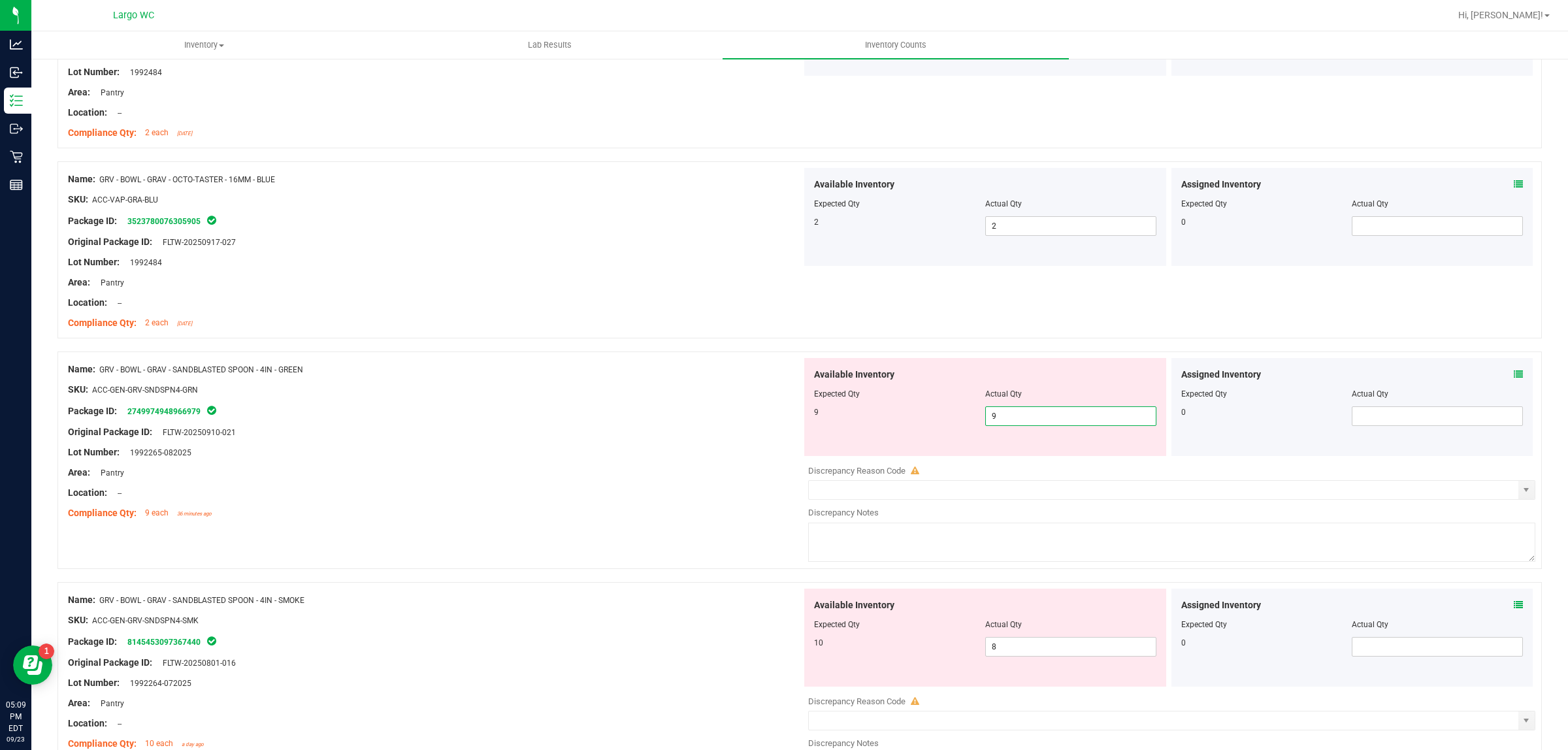
type input "8"
type input "9"
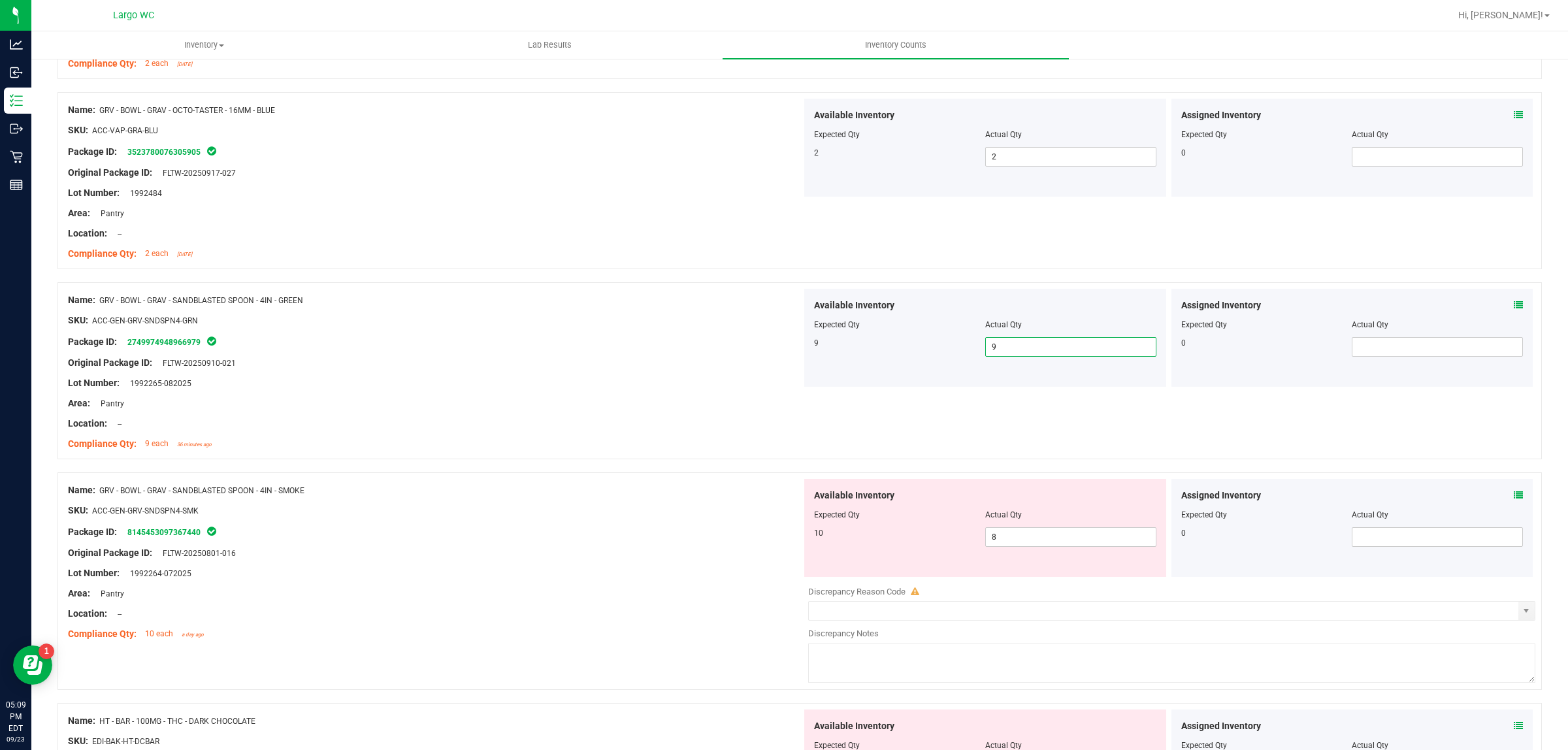
scroll to position [1715, 0]
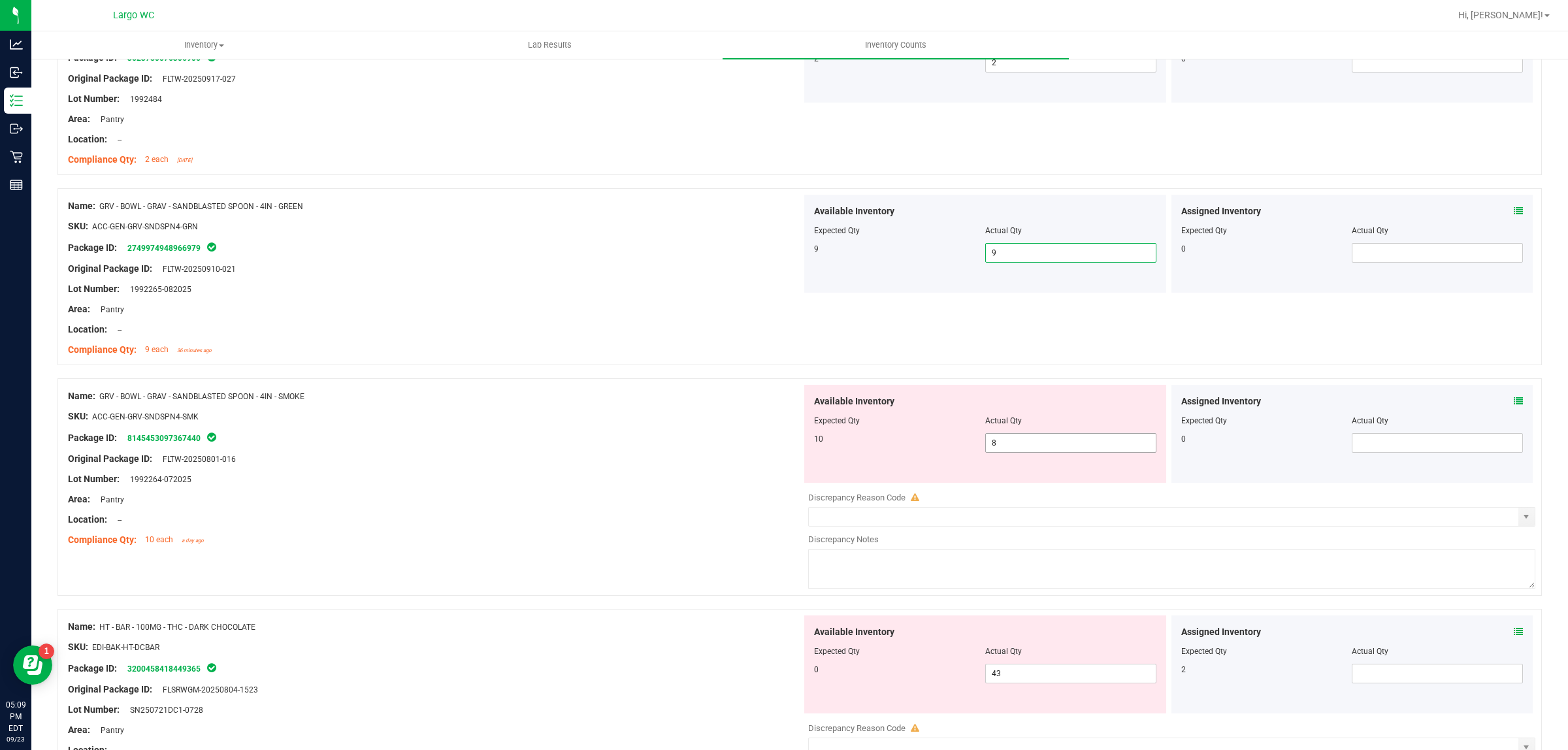
click at [1010, 442] on span "8 8" at bounding box center [1071, 443] width 171 height 20
type input "9"
type input "10"
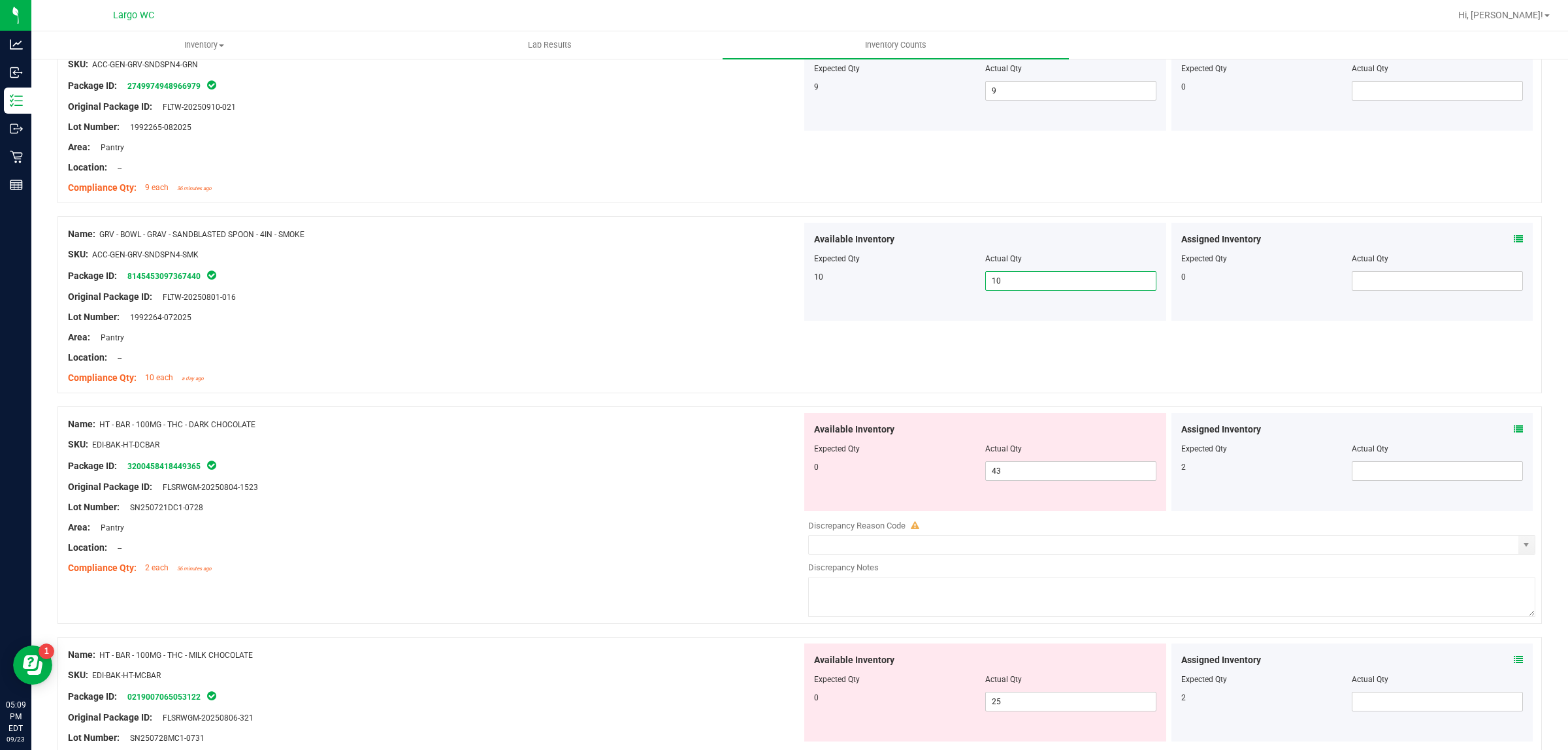
scroll to position [1879, 0]
click at [1002, 474] on span "43 43" at bounding box center [1071, 470] width 171 height 20
click at [1088, 466] on input "43" at bounding box center [1071, 470] width 170 height 18
click at [1087, 466] on input "43" at bounding box center [1071, 470] width 170 height 18
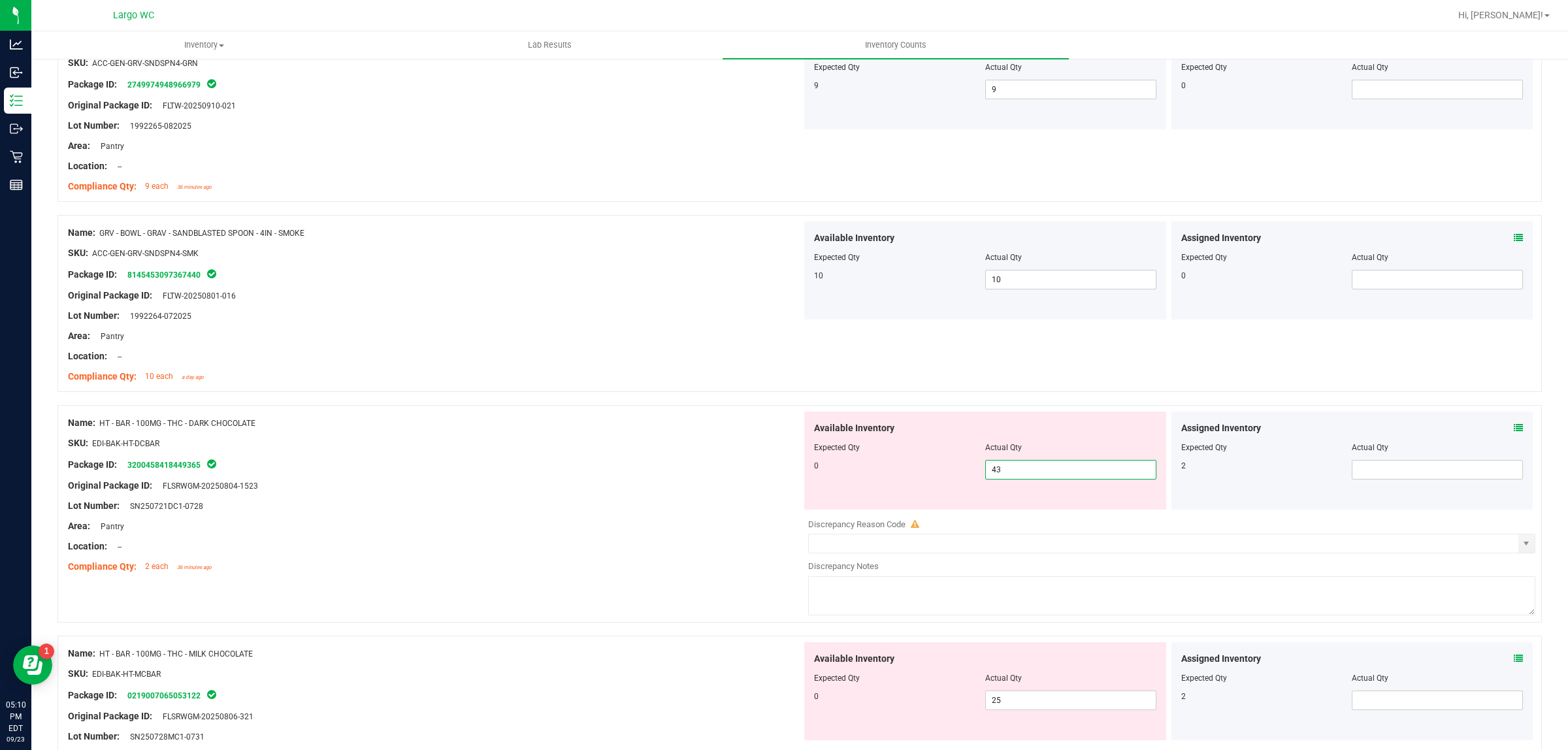
click at [1086, 467] on input "43" at bounding box center [1071, 470] width 170 height 18
type input "0"
click at [714, 455] on div at bounding box center [435, 453] width 733 height 6
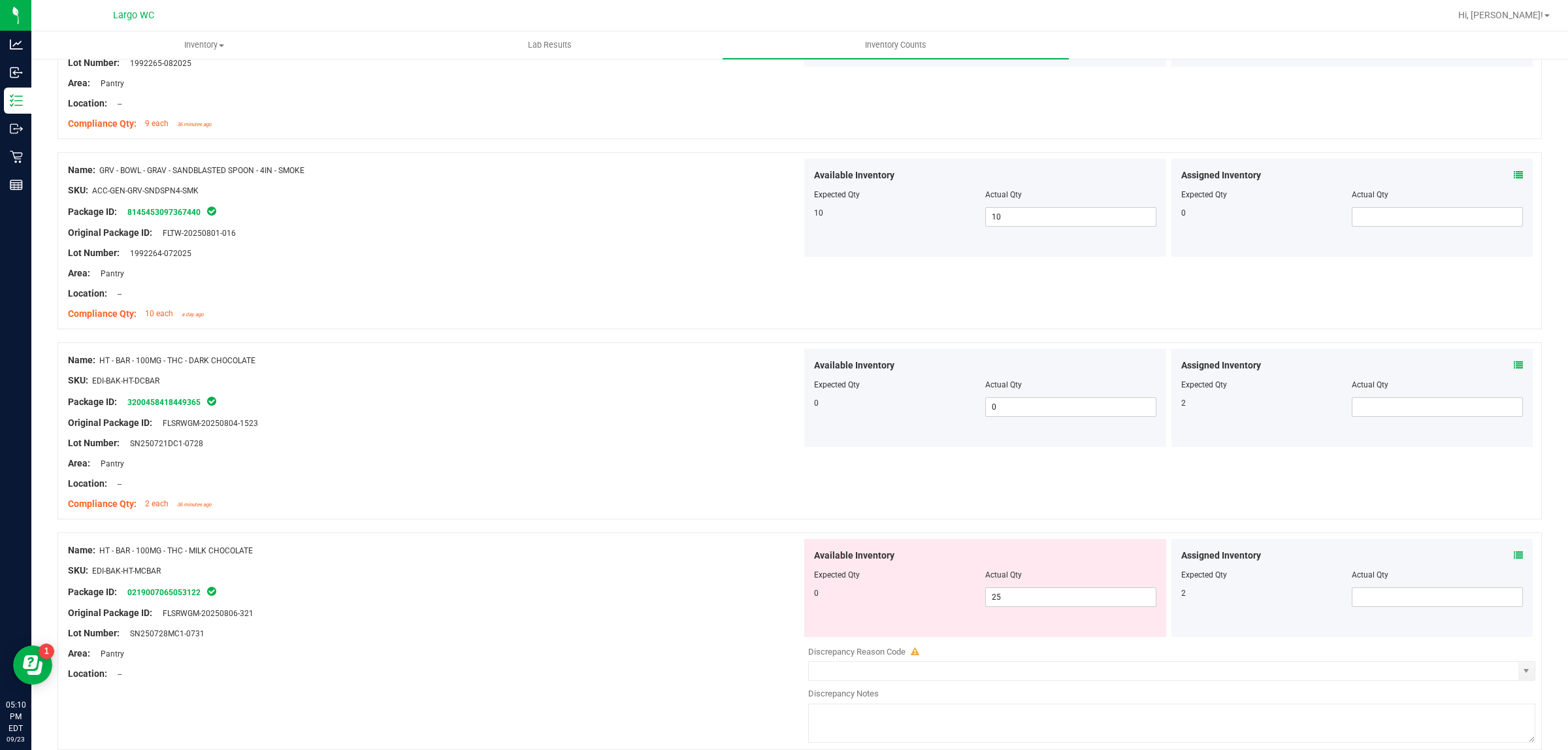
scroll to position [2042, 0]
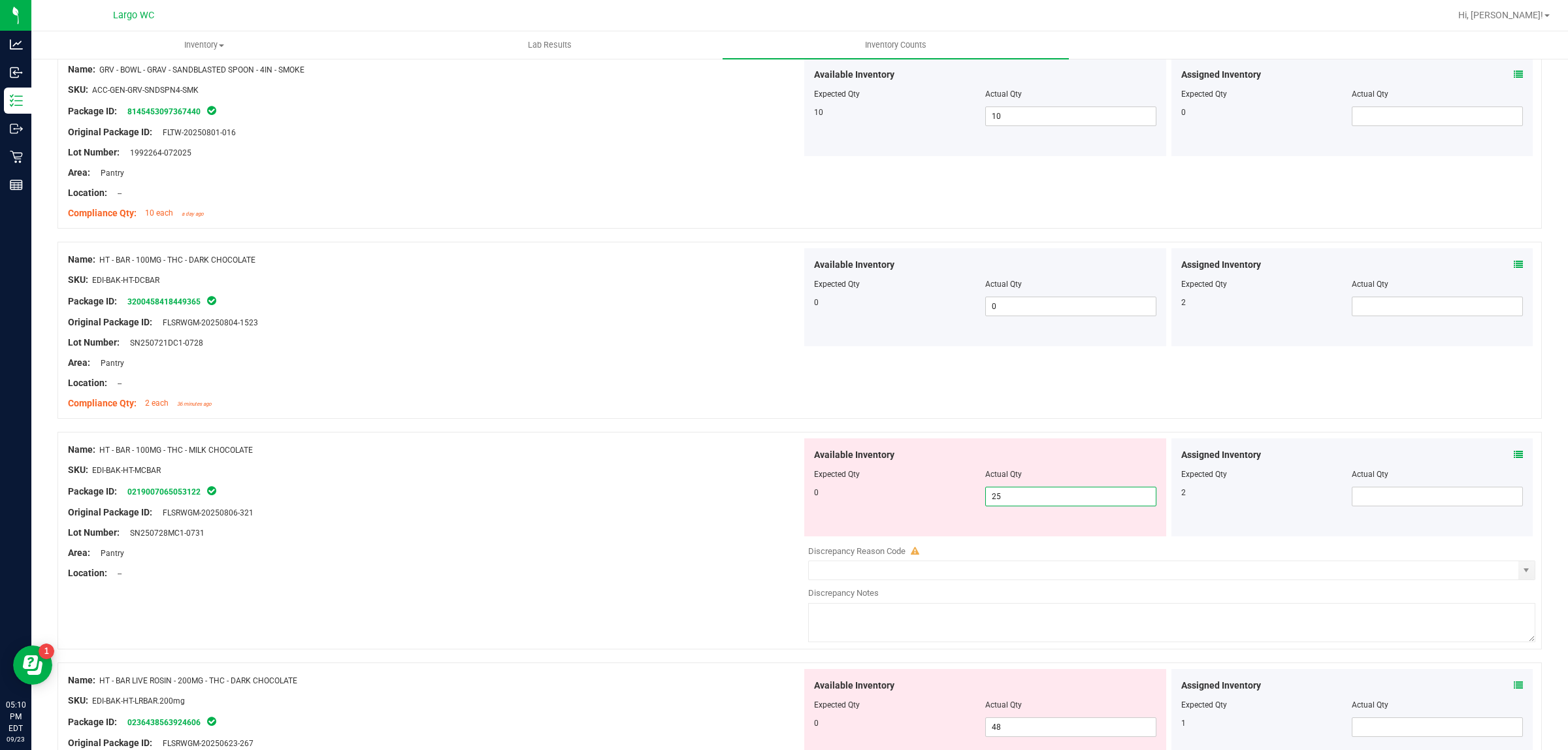
click at [1016, 501] on span "25 25" at bounding box center [1071, 496] width 171 height 20
click at [1007, 504] on input "25" at bounding box center [1071, 496] width 170 height 18
type input "0"
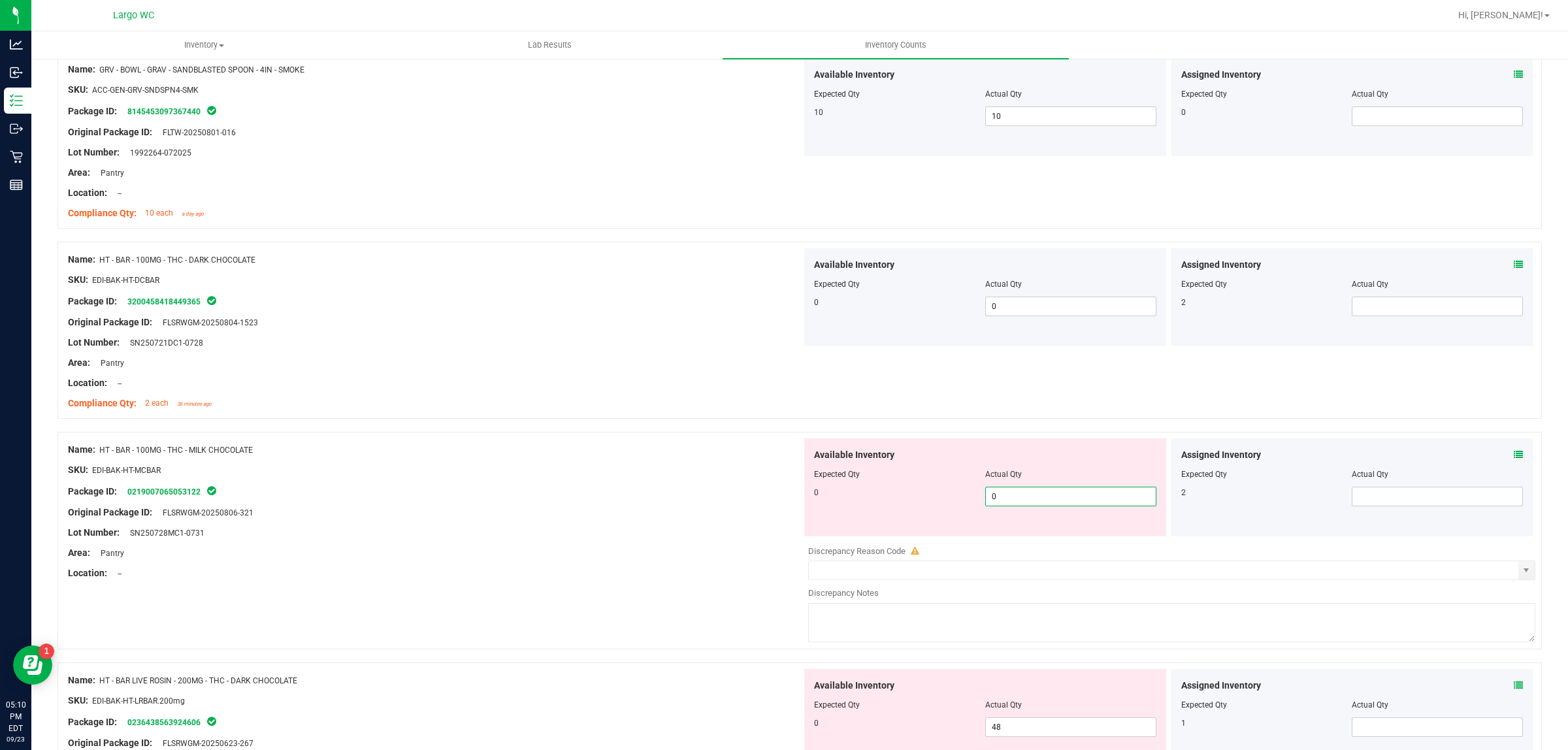
drag, startPoint x: 733, startPoint y: 505, endPoint x: 768, endPoint y: 513, distance: 35.9
click at [732, 505] on div at bounding box center [435, 502] width 733 height 6
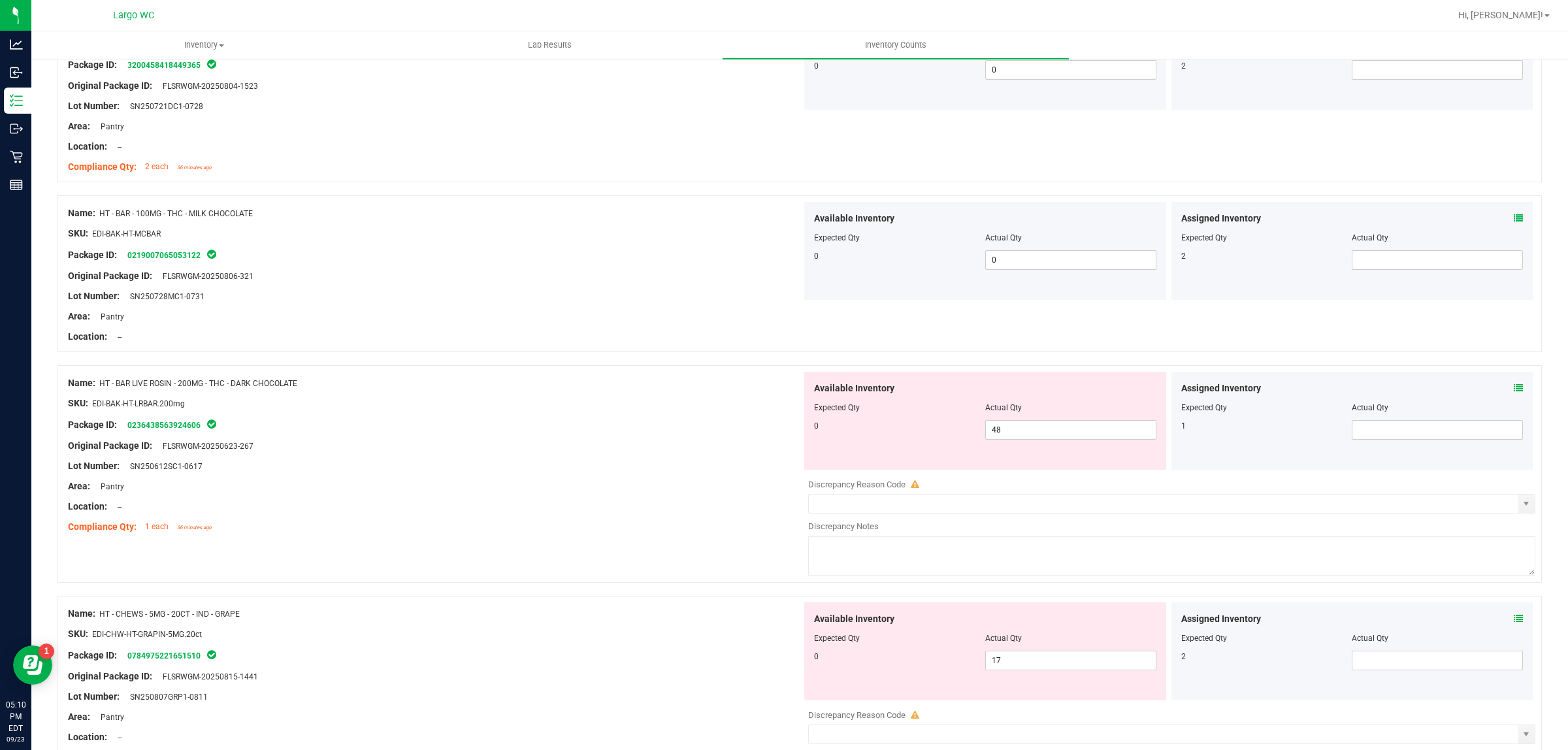
scroll to position [2288, 0]
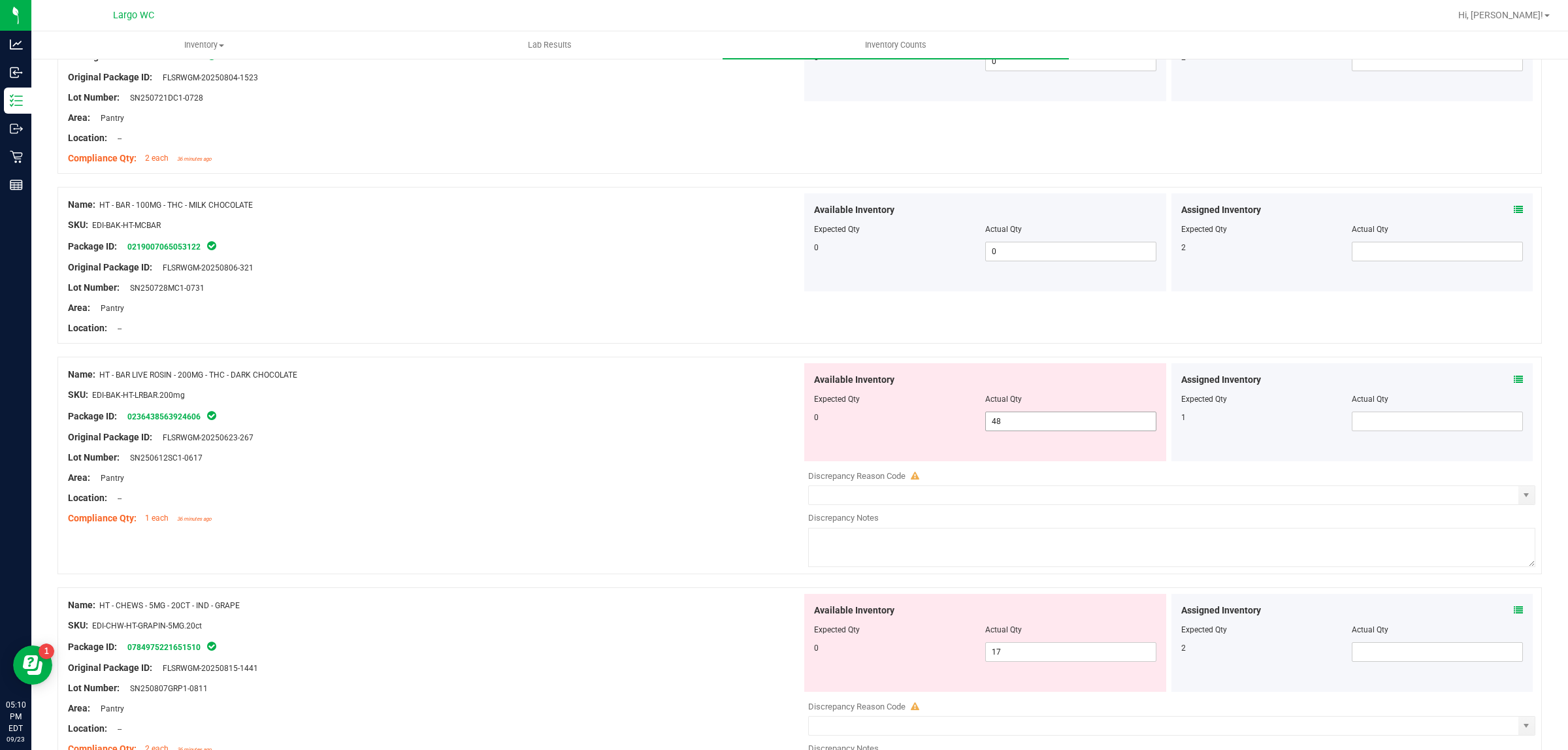
click at [997, 425] on span "48 48" at bounding box center [1071, 421] width 171 height 20
click at [997, 425] on input "48" at bounding box center [1071, 421] width 170 height 18
type input "0"
click at [710, 423] on div "Package ID: 0236438563924606" at bounding box center [435, 416] width 733 height 16
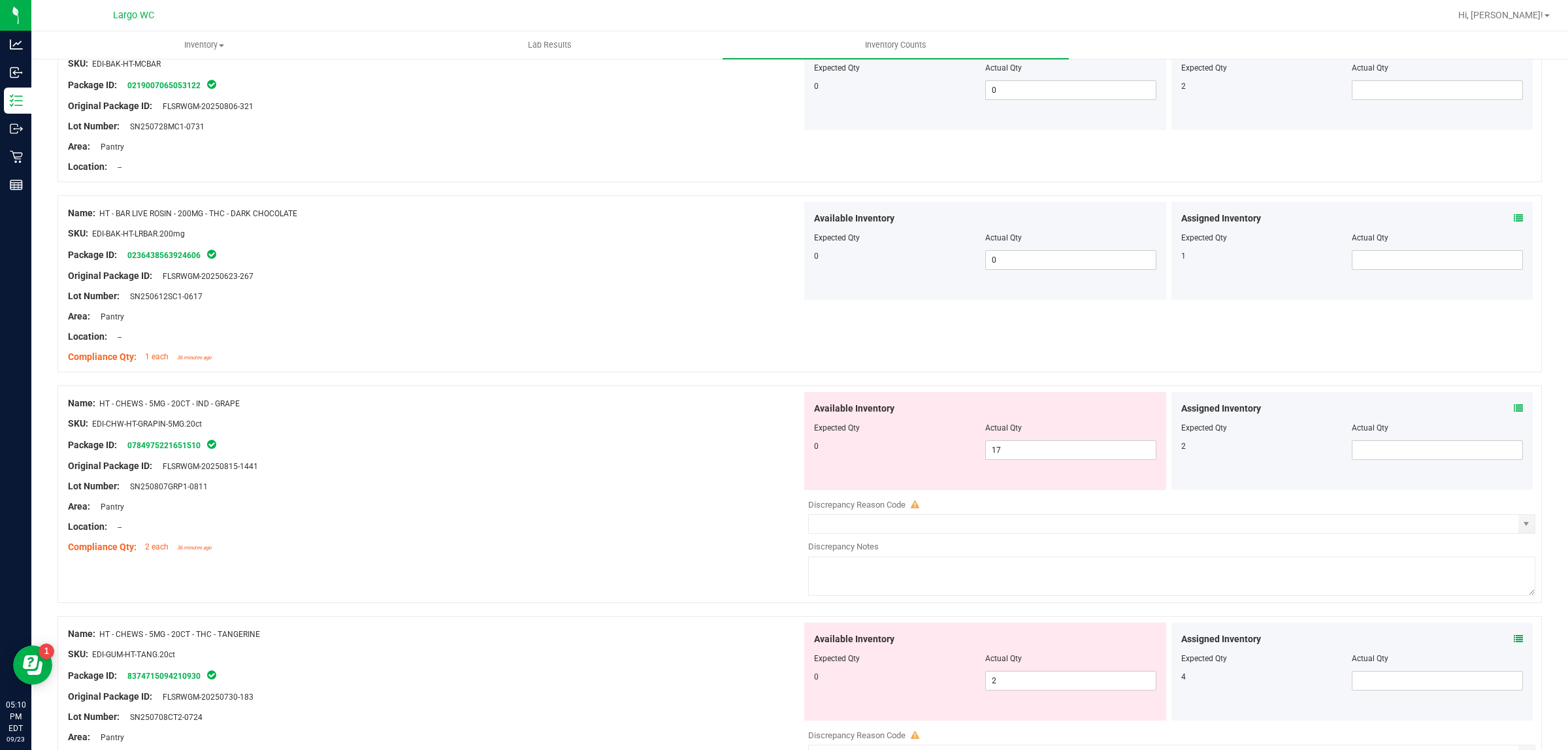
scroll to position [2450, 0]
click at [1002, 451] on span "17 17" at bounding box center [1071, 448] width 171 height 20
click at [1002, 451] on input "17" at bounding box center [1071, 448] width 170 height 18
type input "0"
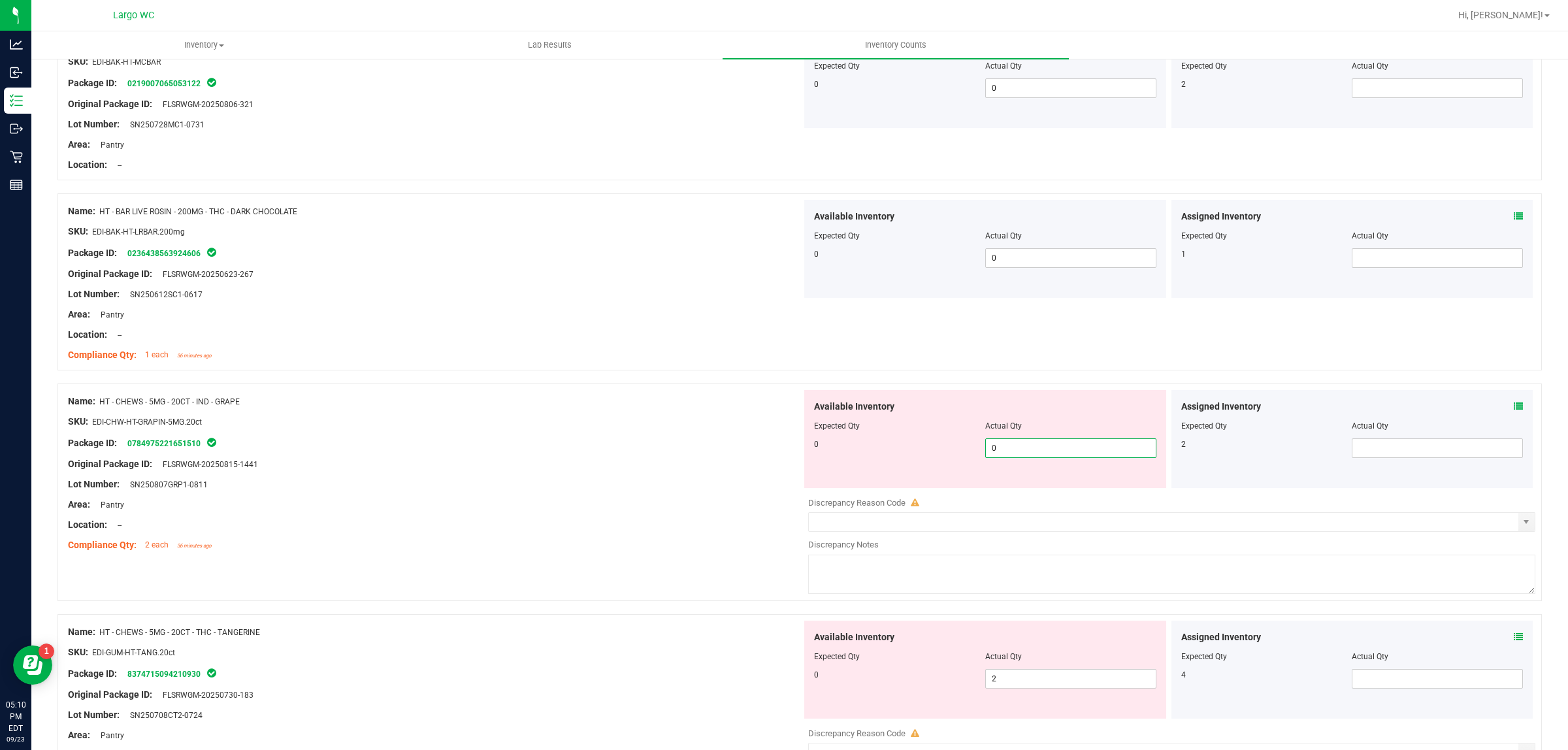
click at [762, 441] on div "Package ID: 0784975221651510" at bounding box center [435, 443] width 733 height 16
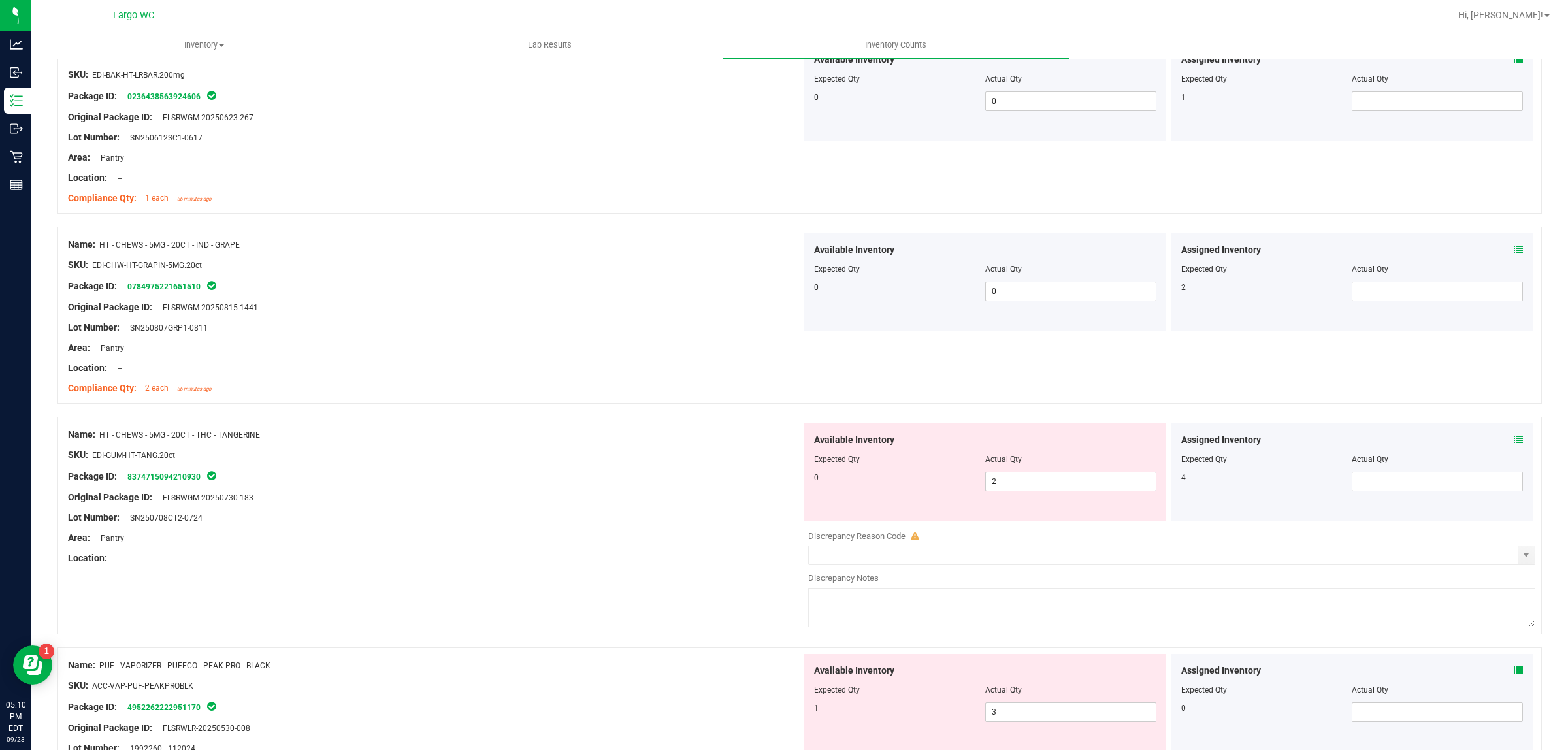
scroll to position [2614, 0]
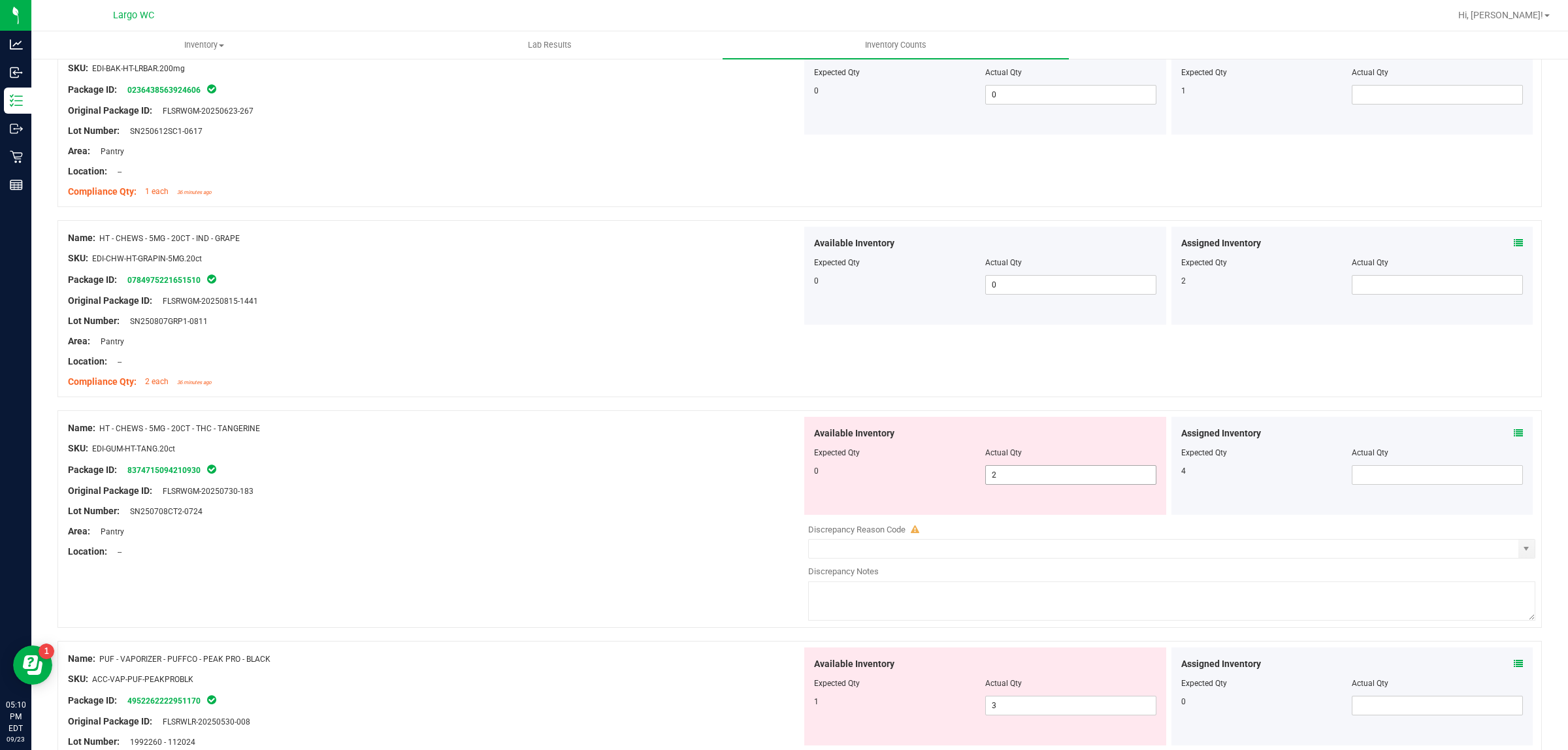
click at [997, 478] on span "2 2" at bounding box center [1071, 475] width 171 height 20
click at [997, 478] on input "2" at bounding box center [1071, 475] width 170 height 18
type input "0"
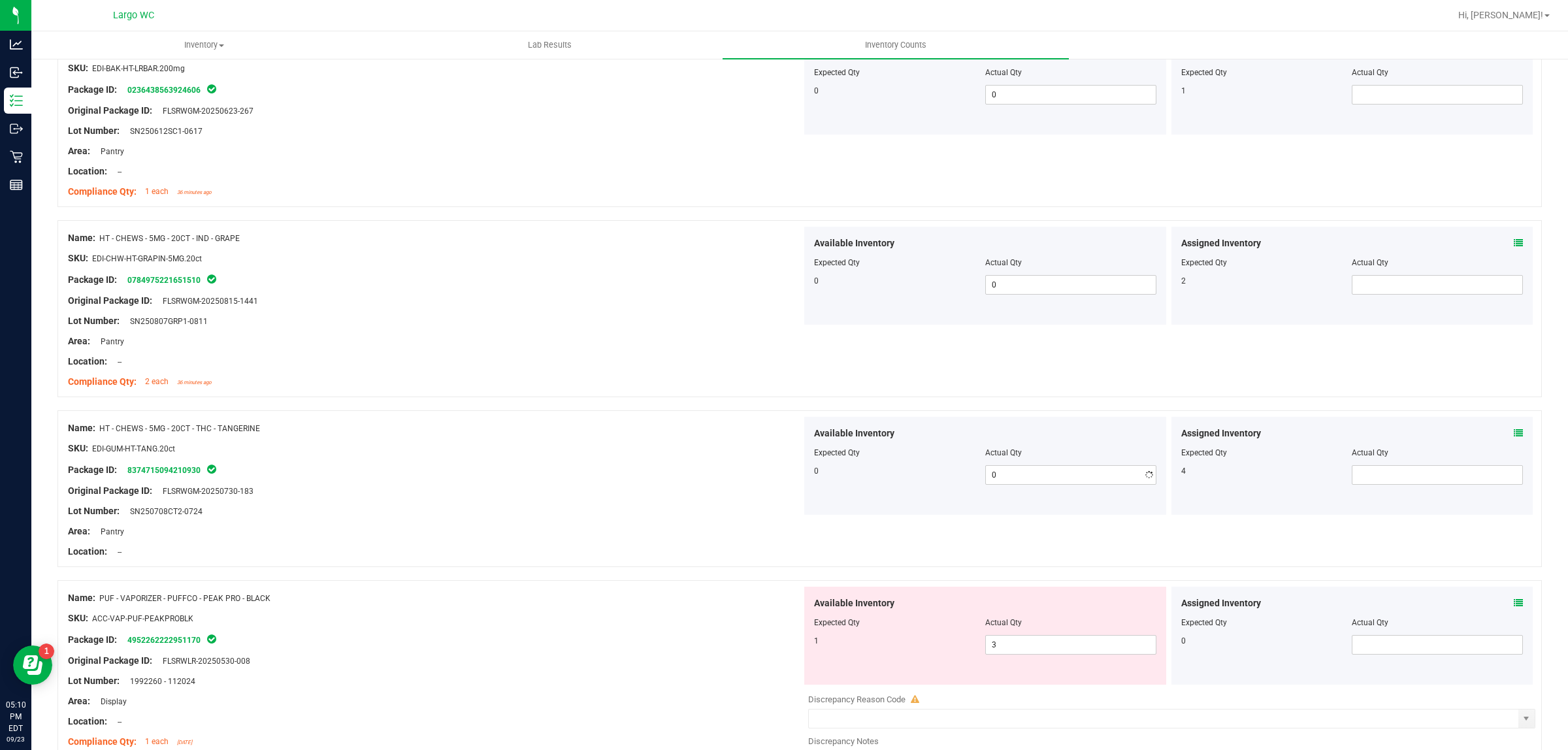
click at [726, 448] on div "SKU: EDI-GUM-HT-TANG.20ct" at bounding box center [435, 448] width 733 height 13
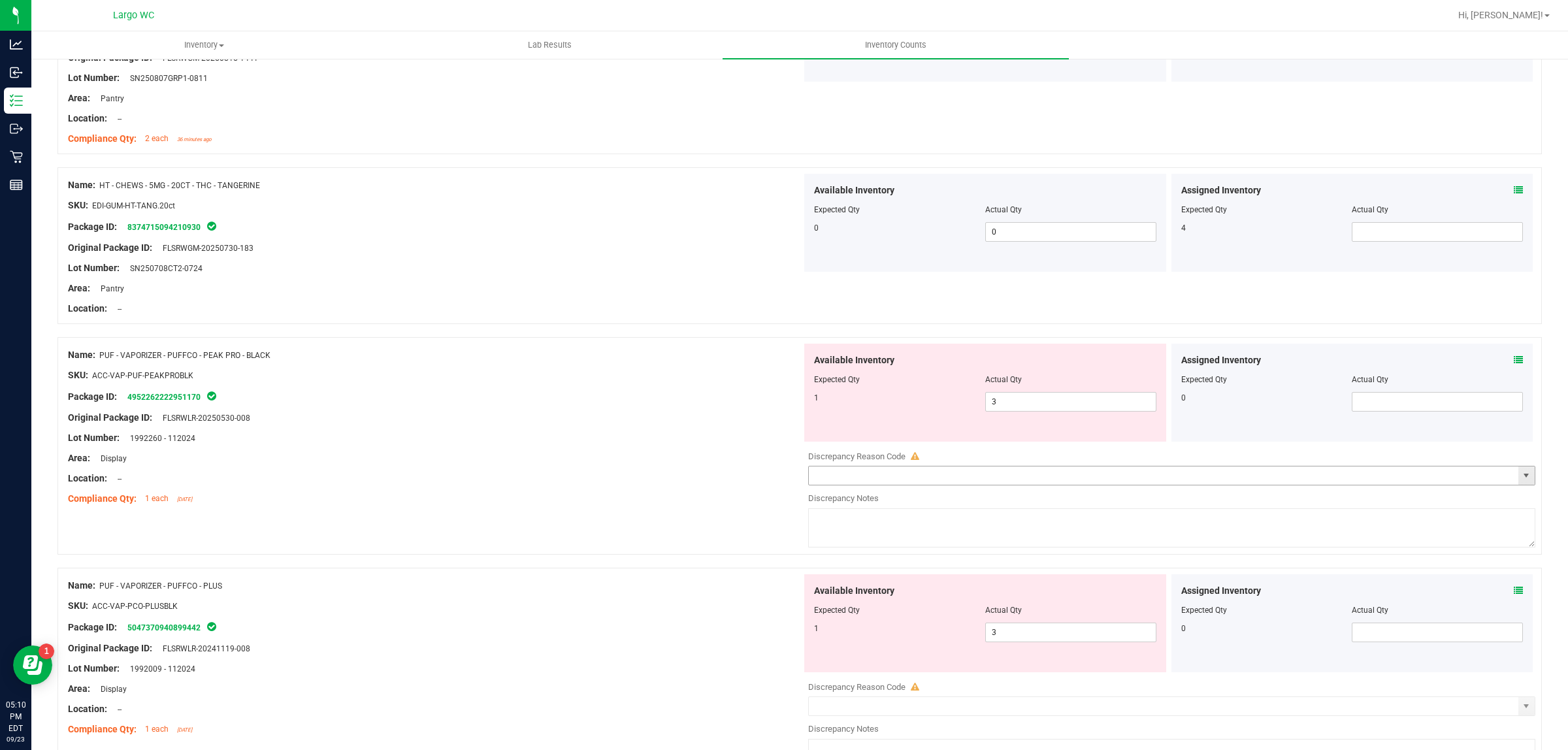
scroll to position [2859, 0]
click at [1006, 403] on span "3 3" at bounding box center [1071, 400] width 171 height 20
click at [1006, 403] on input "3" at bounding box center [1071, 400] width 170 height 18
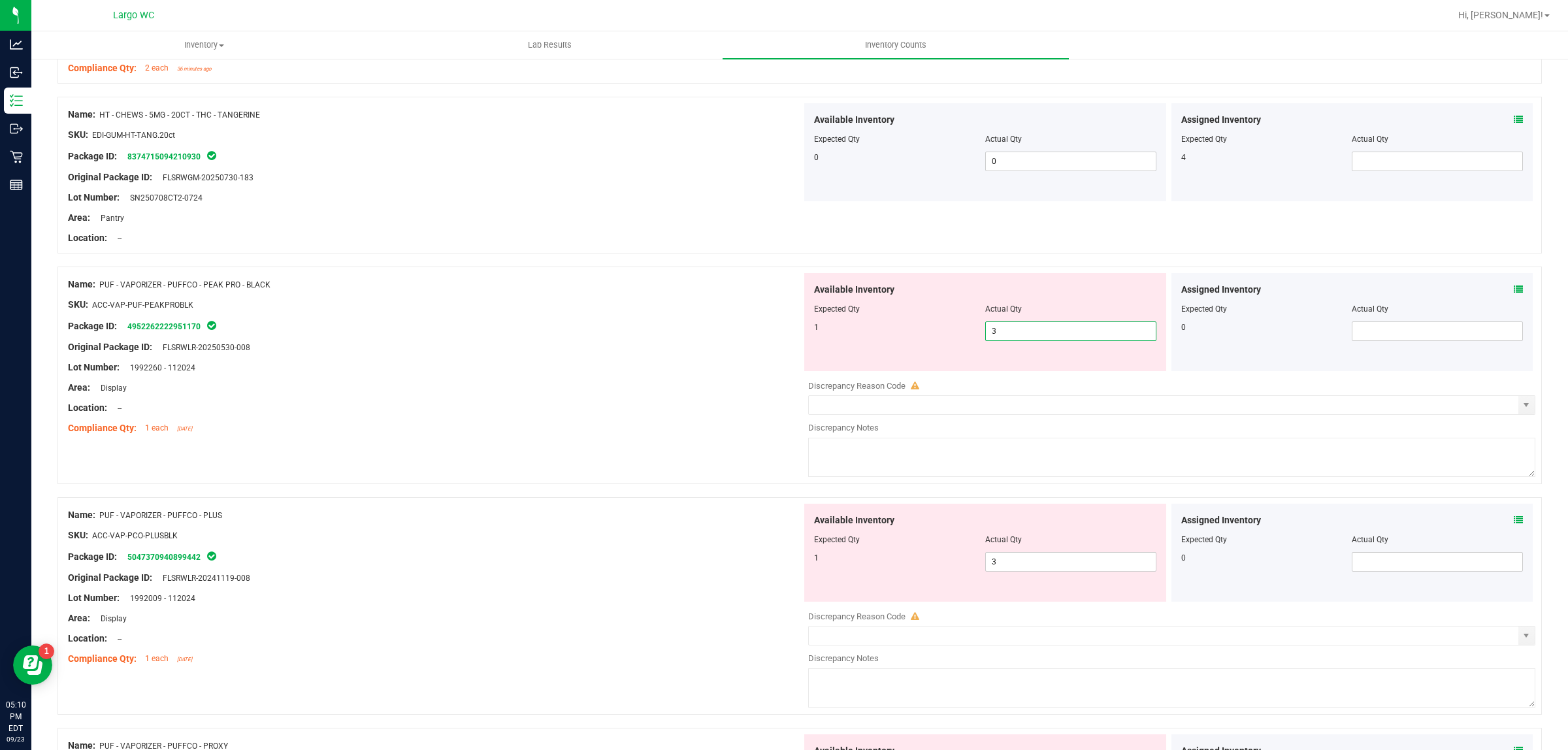
scroll to position [3023, 0]
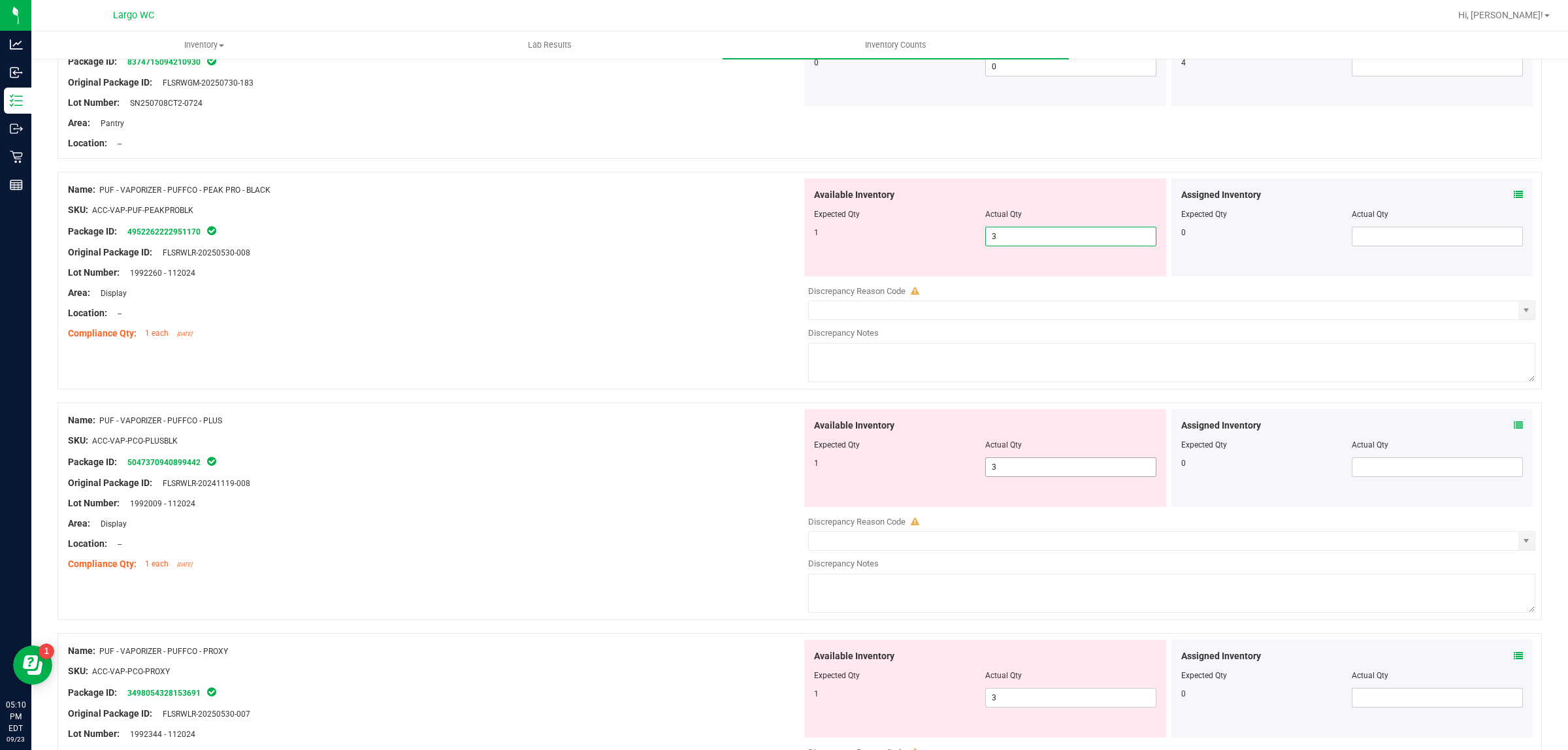
click at [1016, 467] on span "3 3" at bounding box center [1071, 467] width 171 height 20
type input "2"
type input "1"
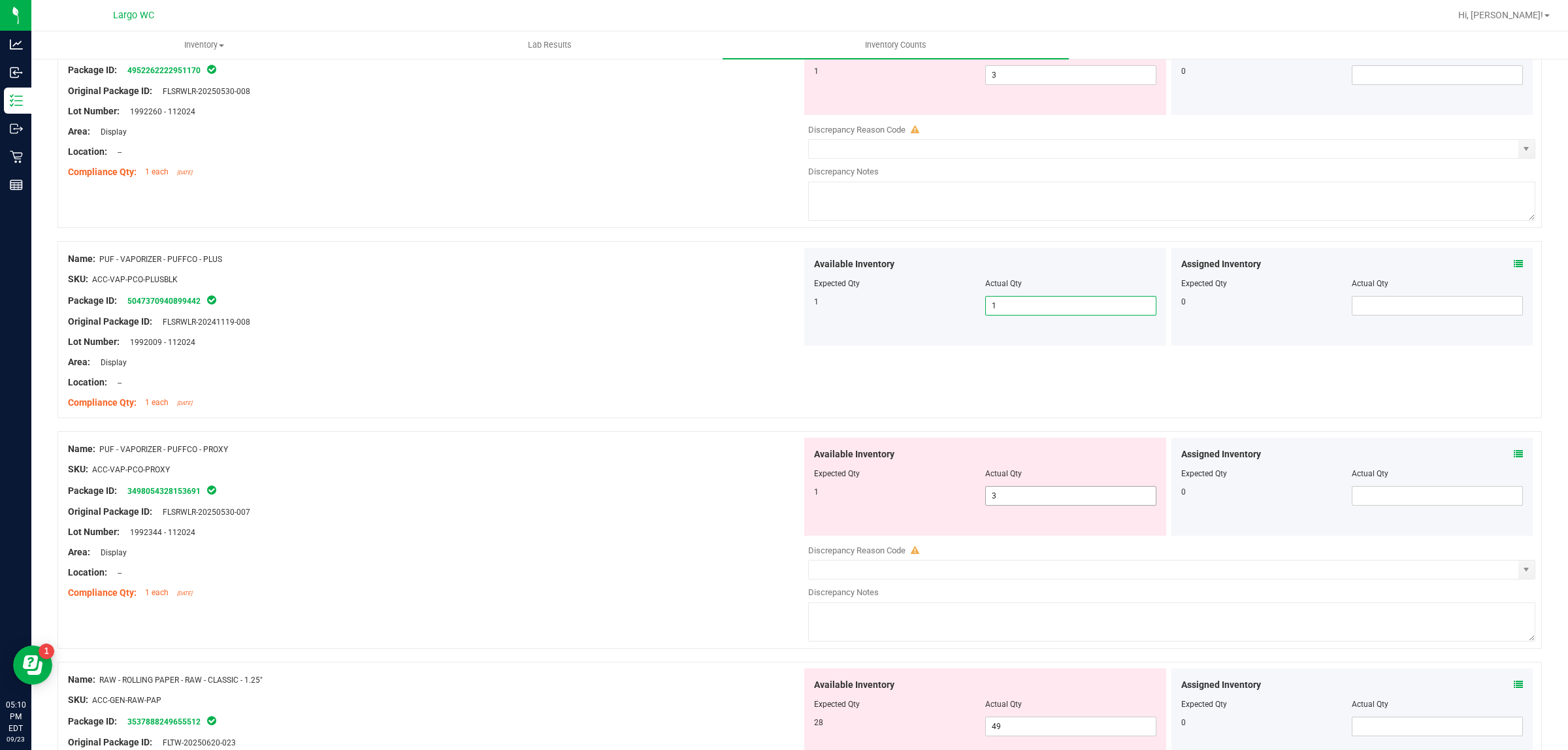
scroll to position [3186, 0]
click at [1010, 500] on span "3 3" at bounding box center [1071, 494] width 171 height 20
type input "1"
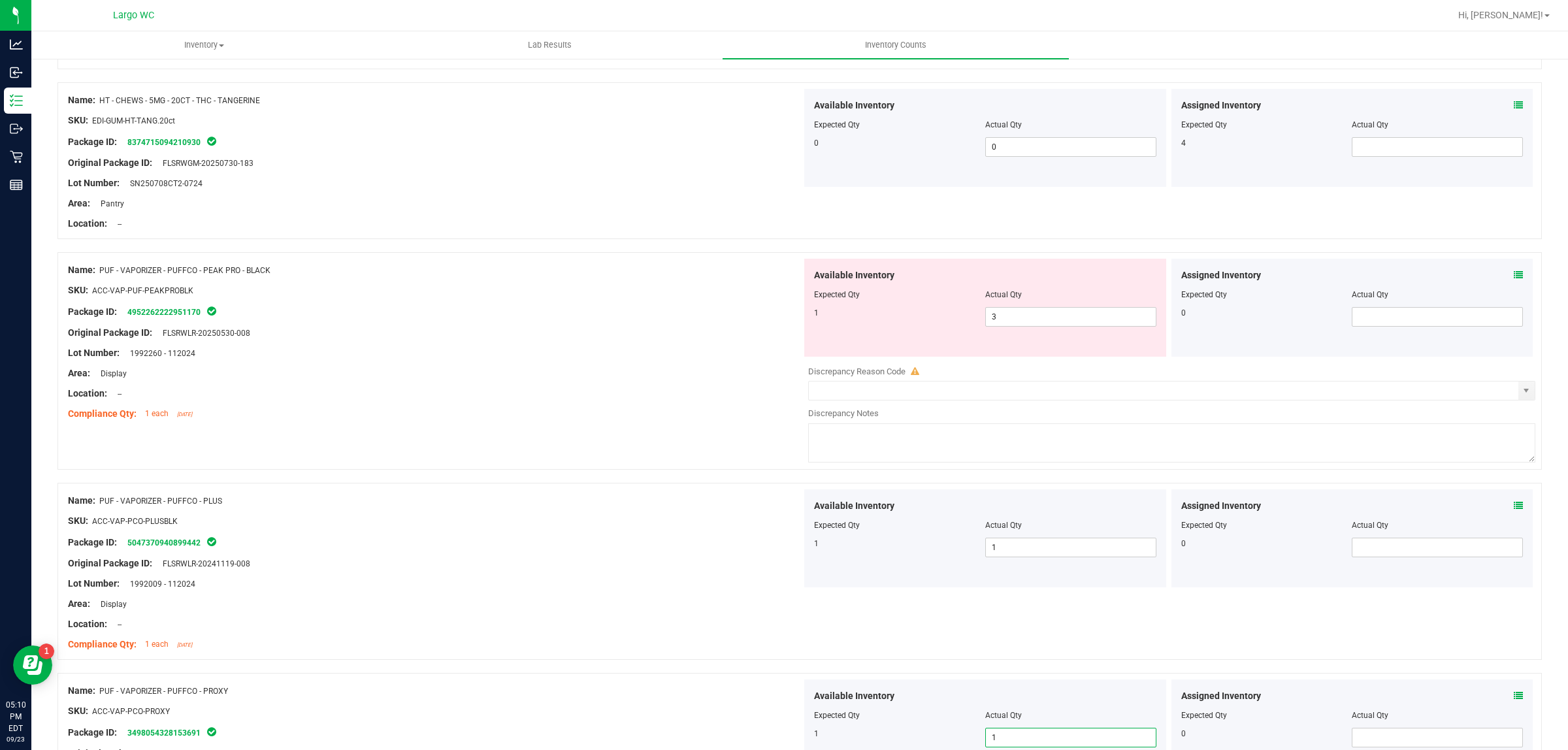
scroll to position [2941, 0]
click at [1011, 325] on span "3 3" at bounding box center [1071, 319] width 171 height 20
type input "2"
type input "1"
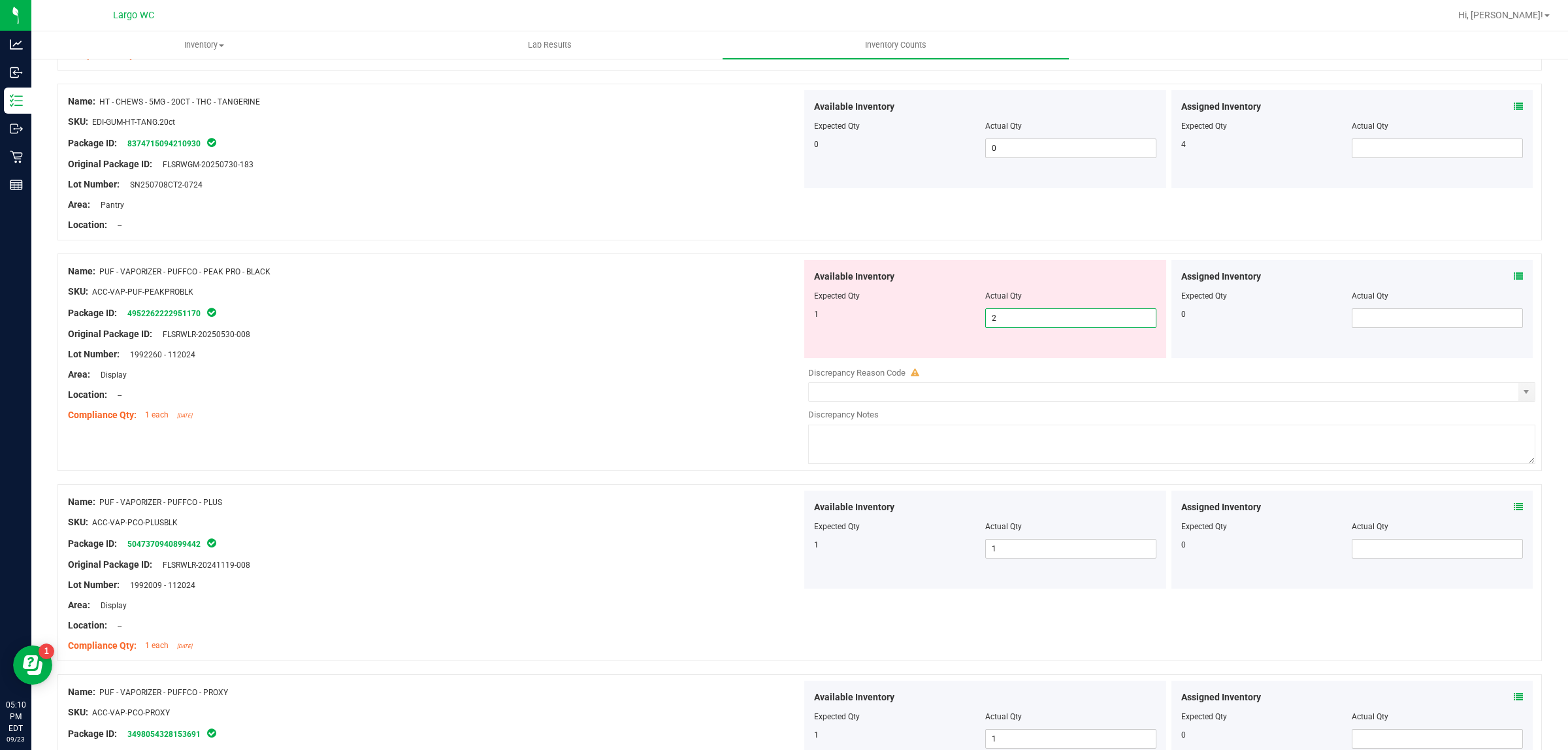
type input "1"
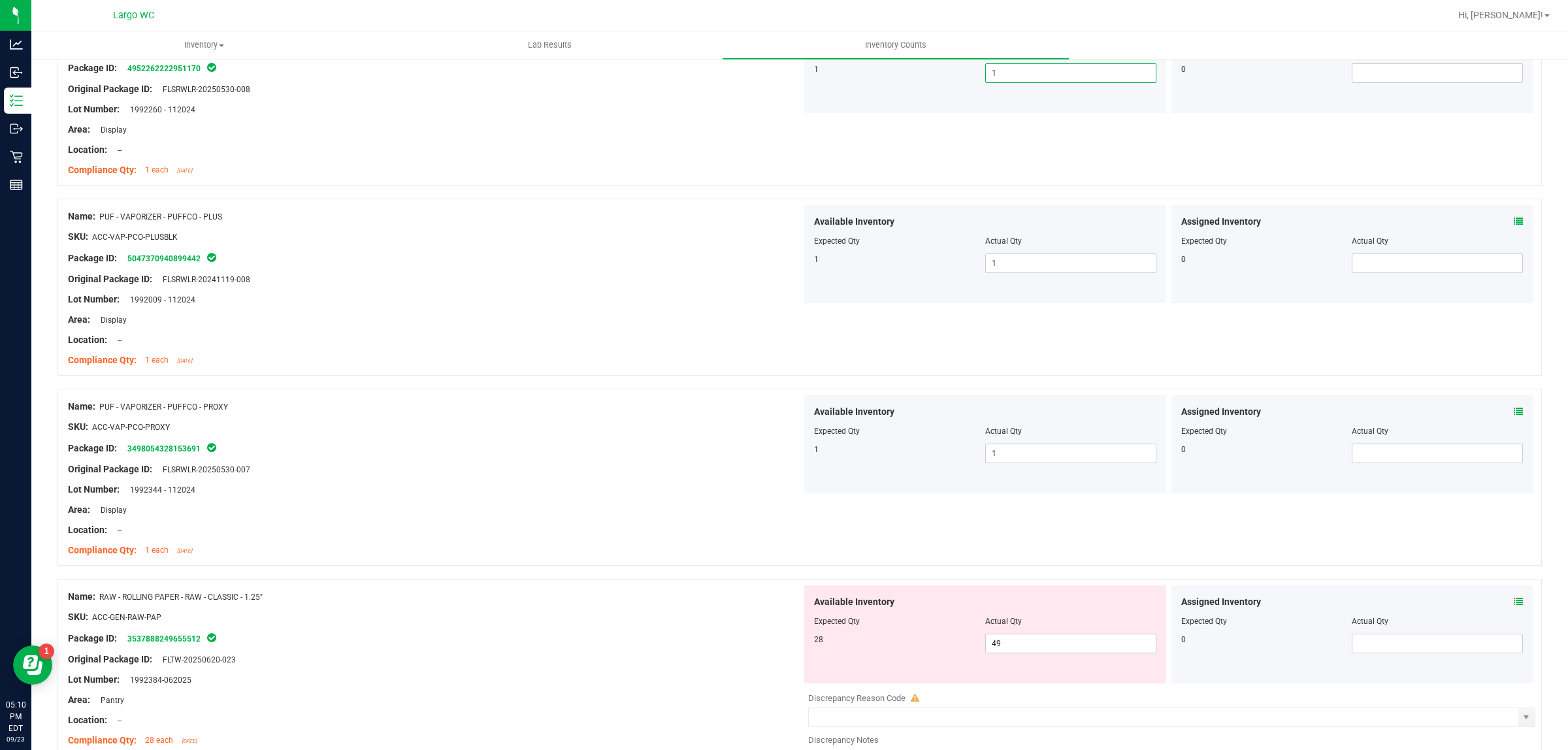
scroll to position [3295, 0]
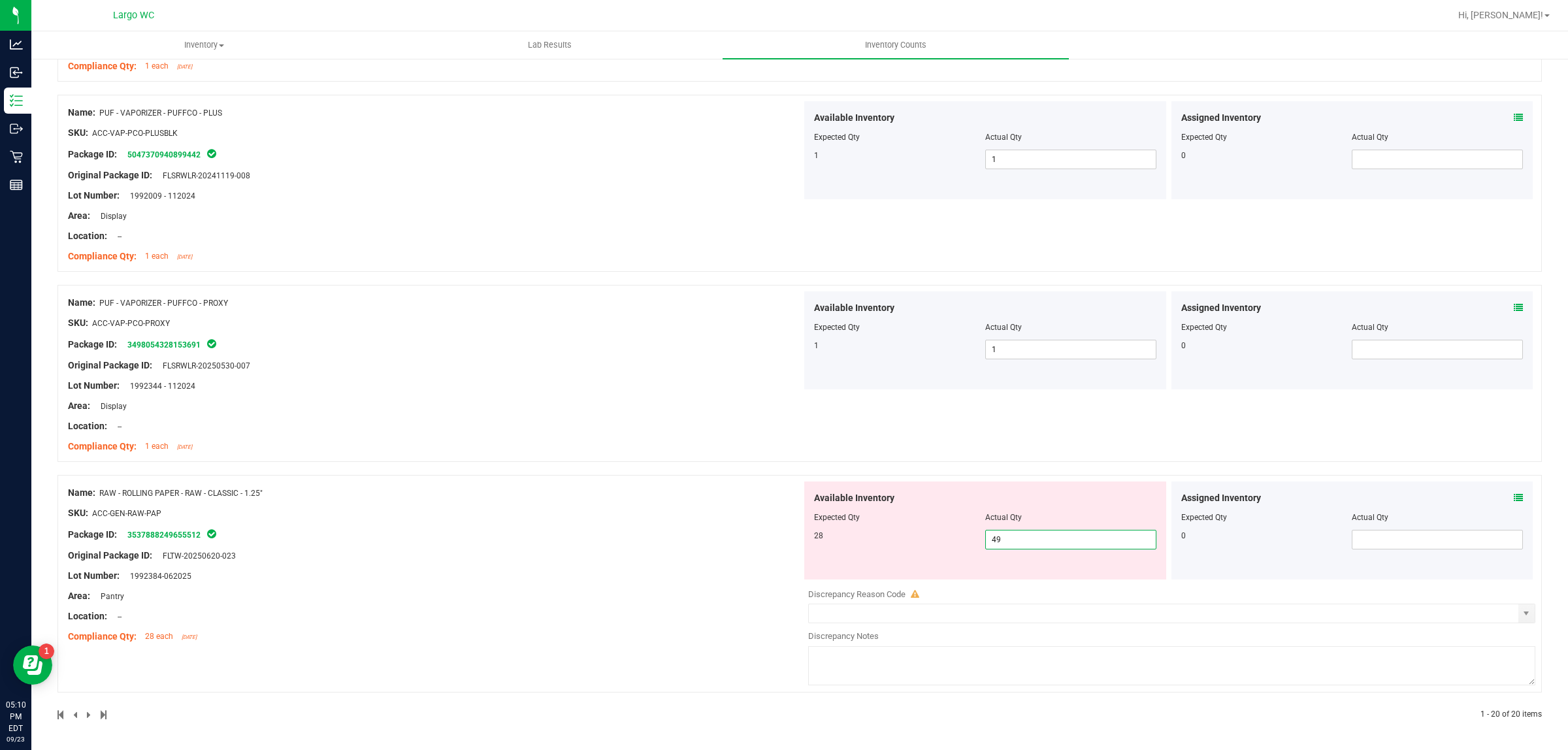
drag, startPoint x: 1003, startPoint y: 536, endPoint x: 915, endPoint y: 536, distance: 88.0
click at [951, 536] on div "28 49 49" at bounding box center [985, 540] width 343 height 20
type input "28"
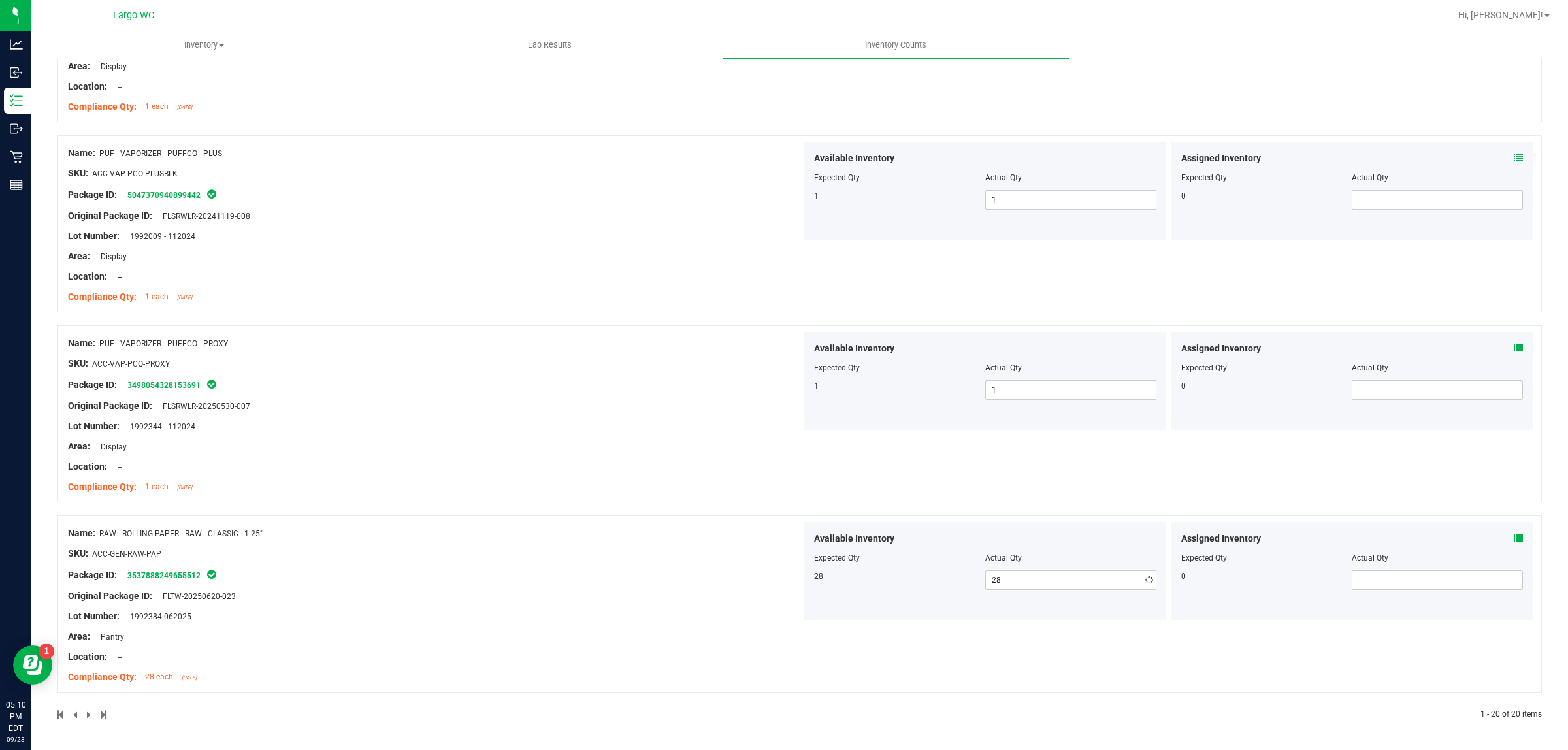
click at [656, 521] on div "Name: RAW - ROLLING PAPER - RAW - CLASSIC - 1.25" SKU: ACC-GEN-RAW-PAP Package …" at bounding box center [799, 604] width 1484 height 177
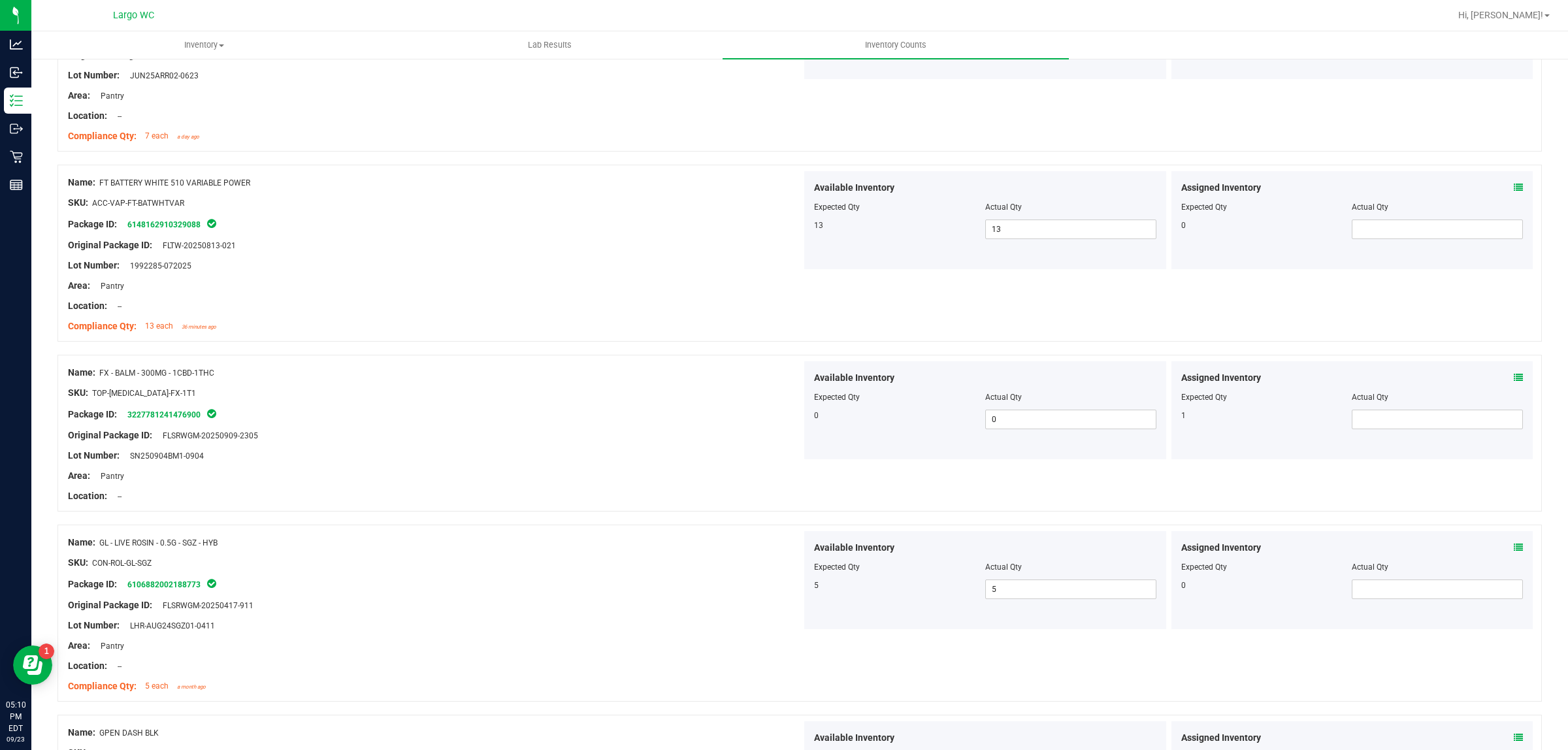
scroll to position [0, 0]
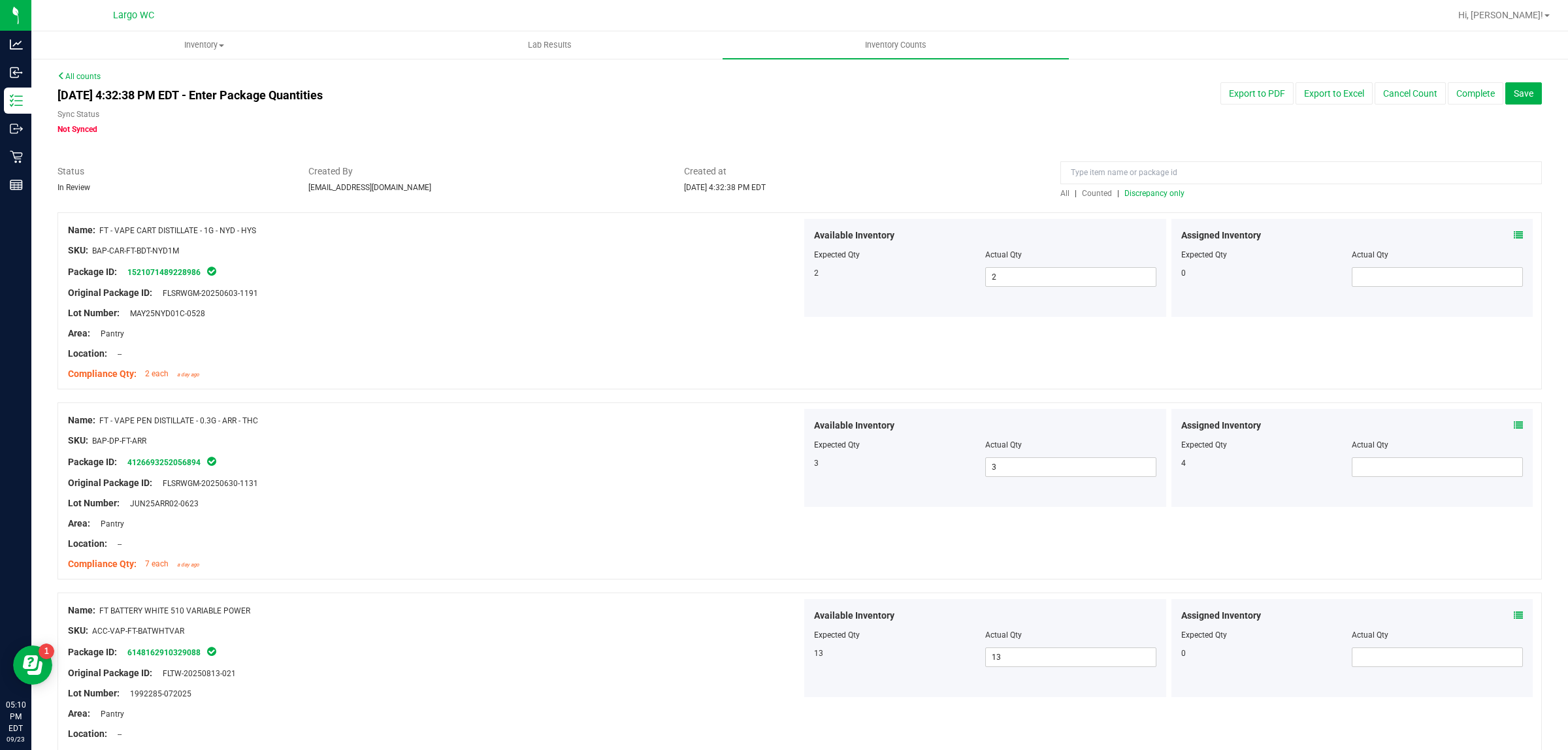
click at [1060, 193] on span "All" at bounding box center [1065, 193] width 9 height 9
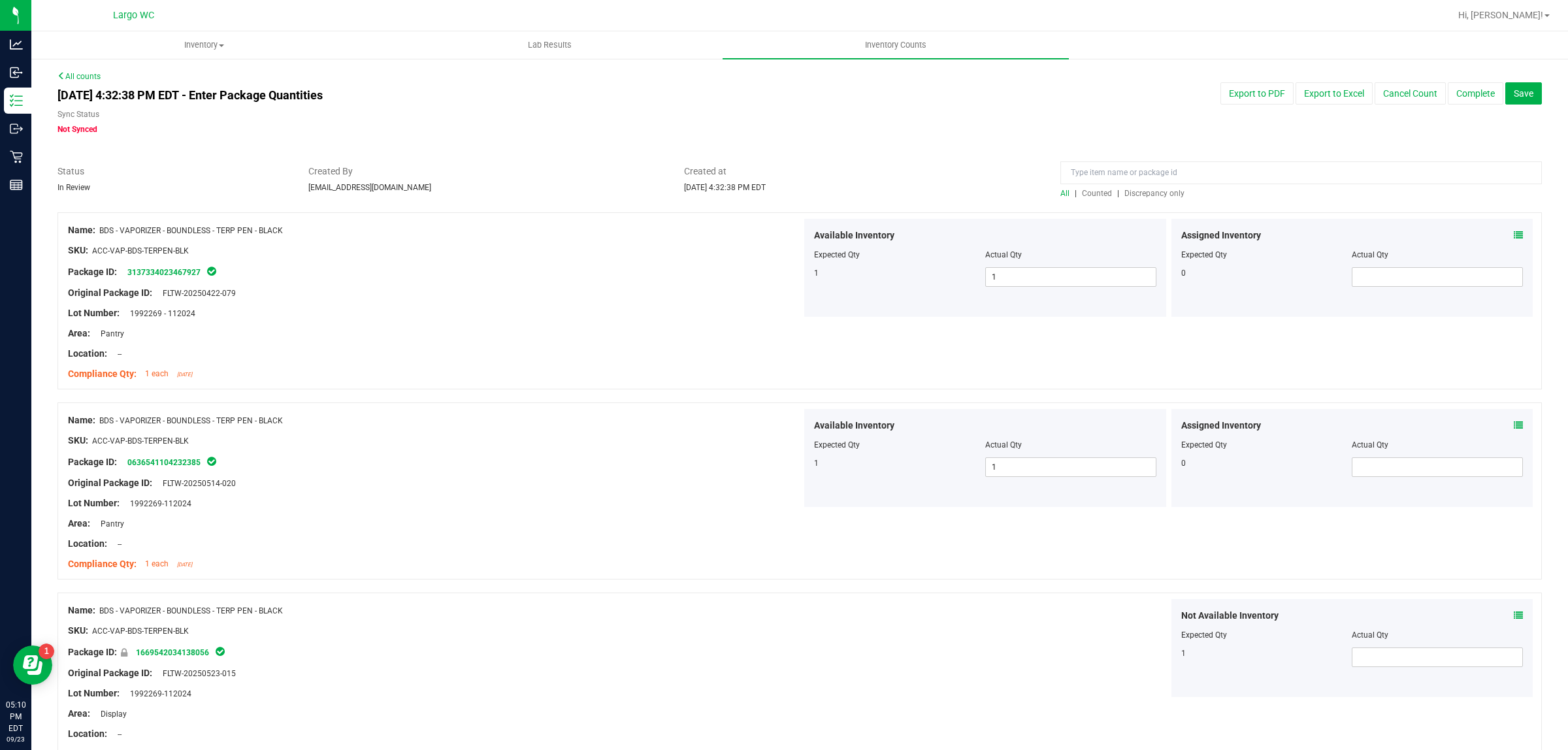
click at [1147, 190] on span "Discrepancy only" at bounding box center [1154, 193] width 60 height 9
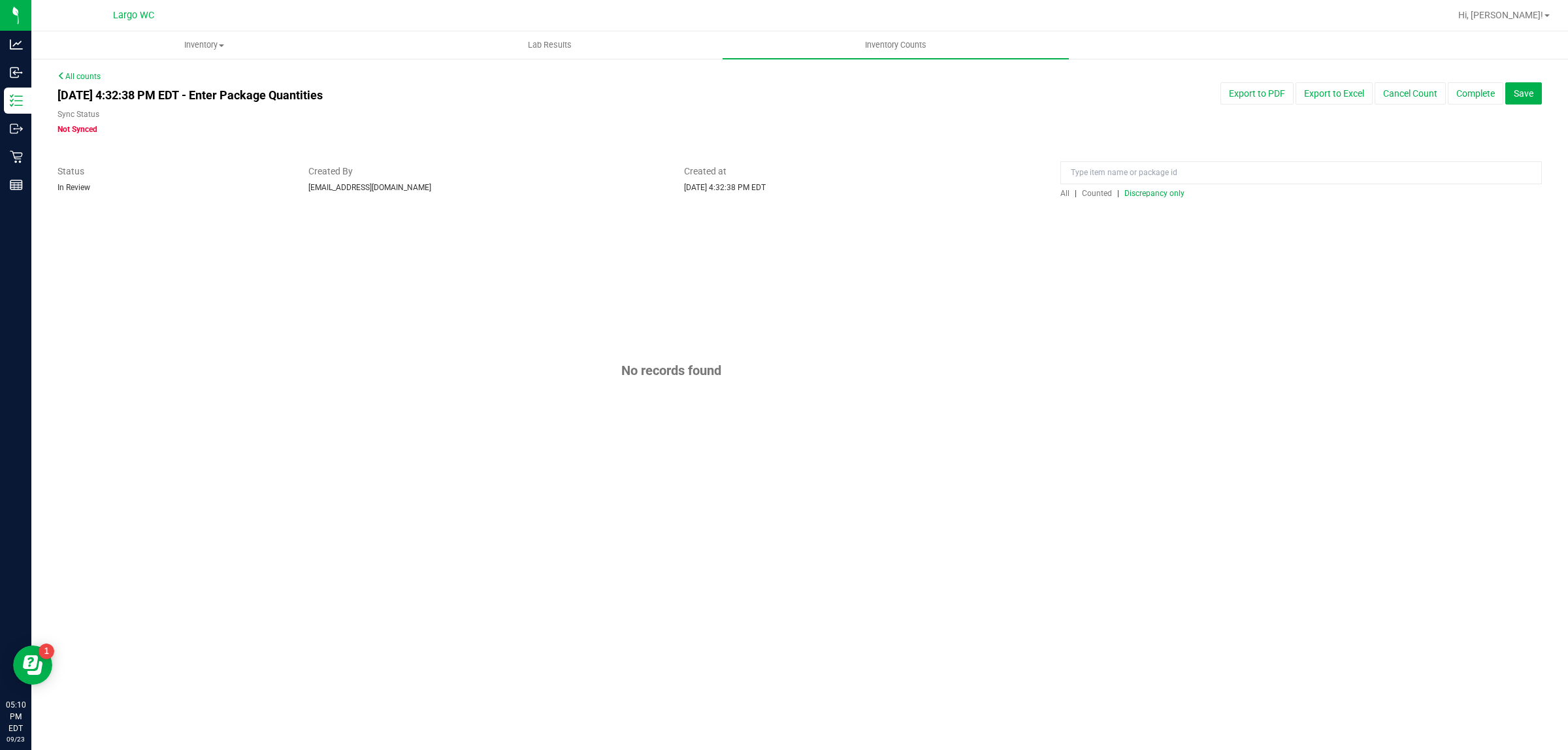
click at [1062, 190] on span "All" at bounding box center [1065, 193] width 9 height 9
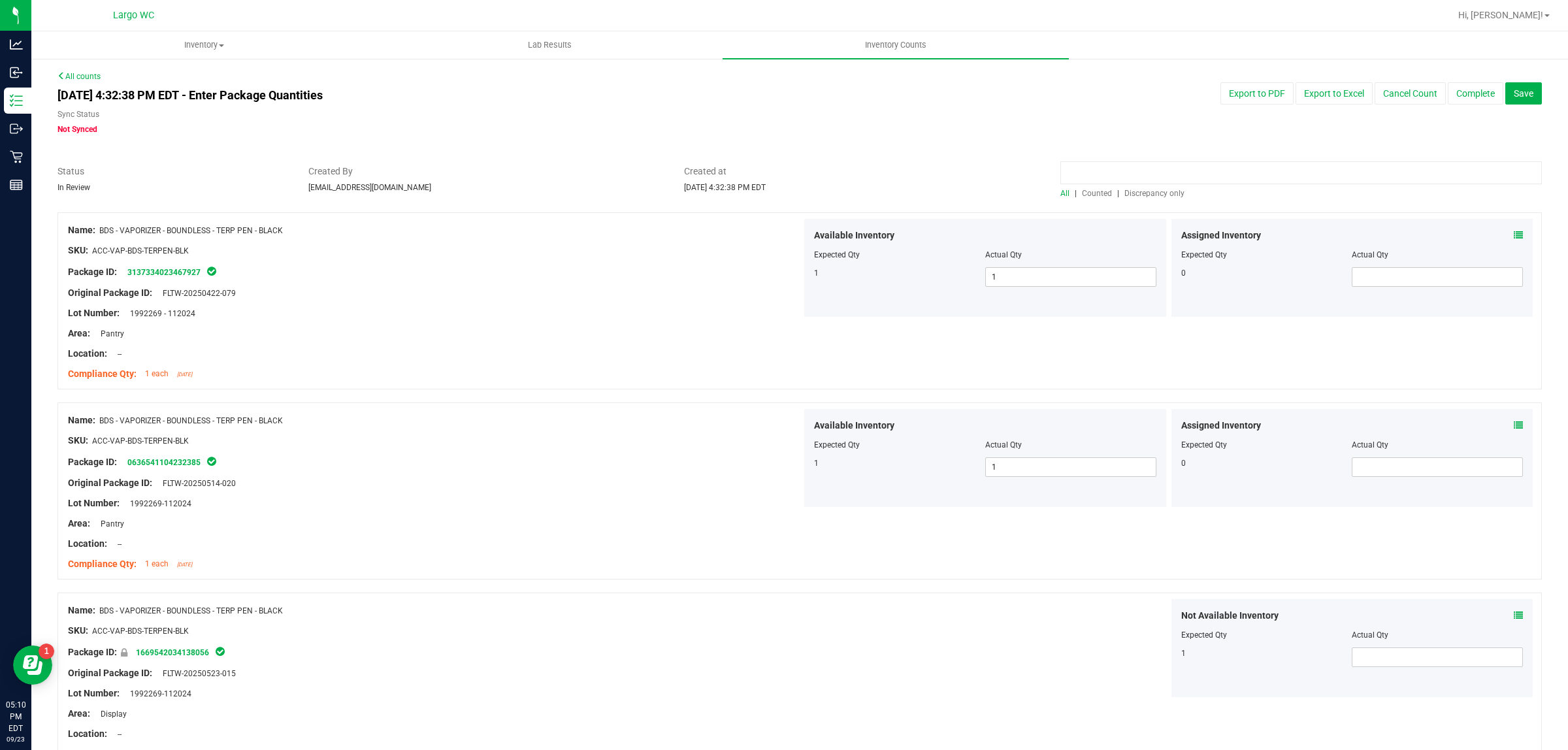
click at [1095, 165] on input at bounding box center [1301, 173] width 481 height 23
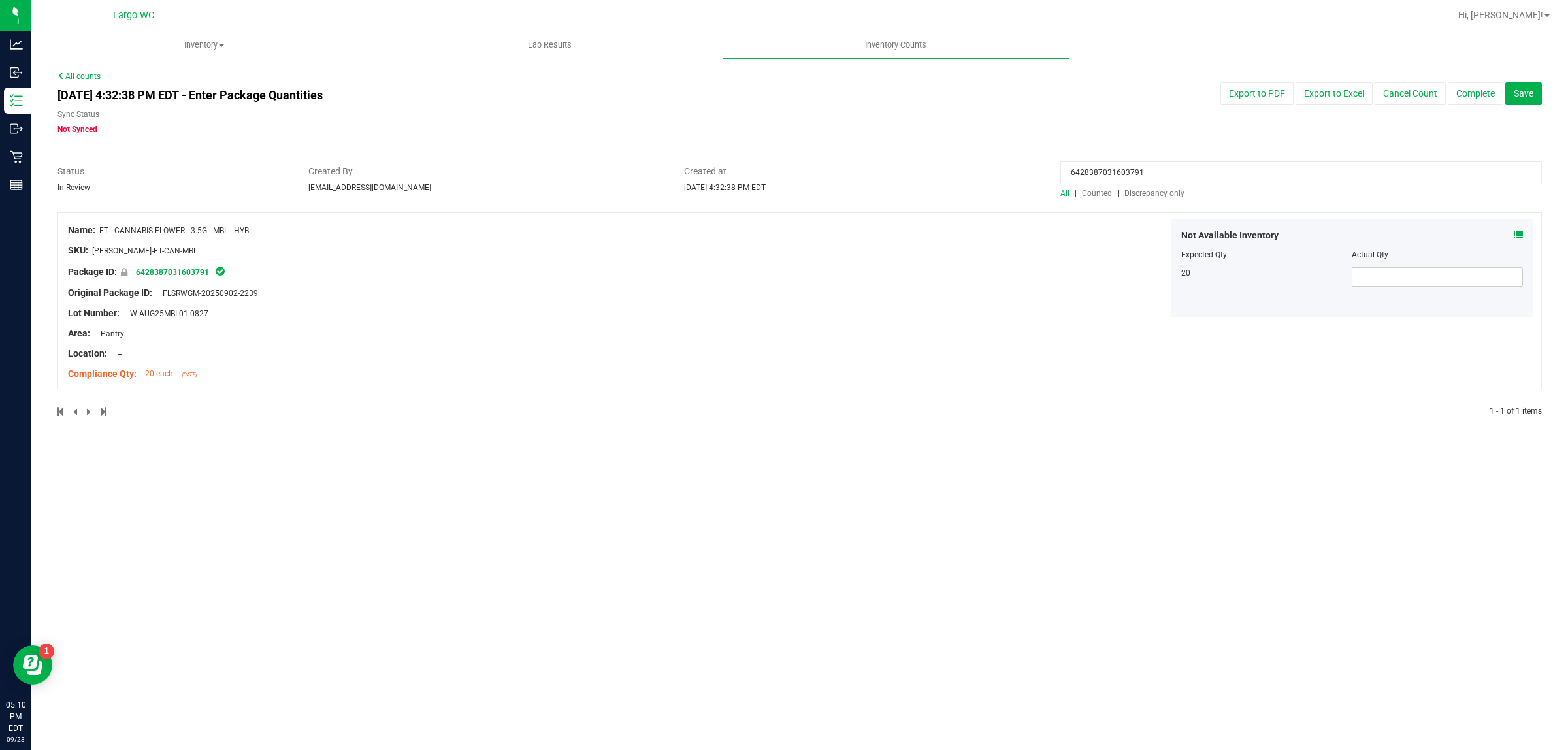
click at [1519, 232] on icon at bounding box center [1518, 235] width 9 height 9
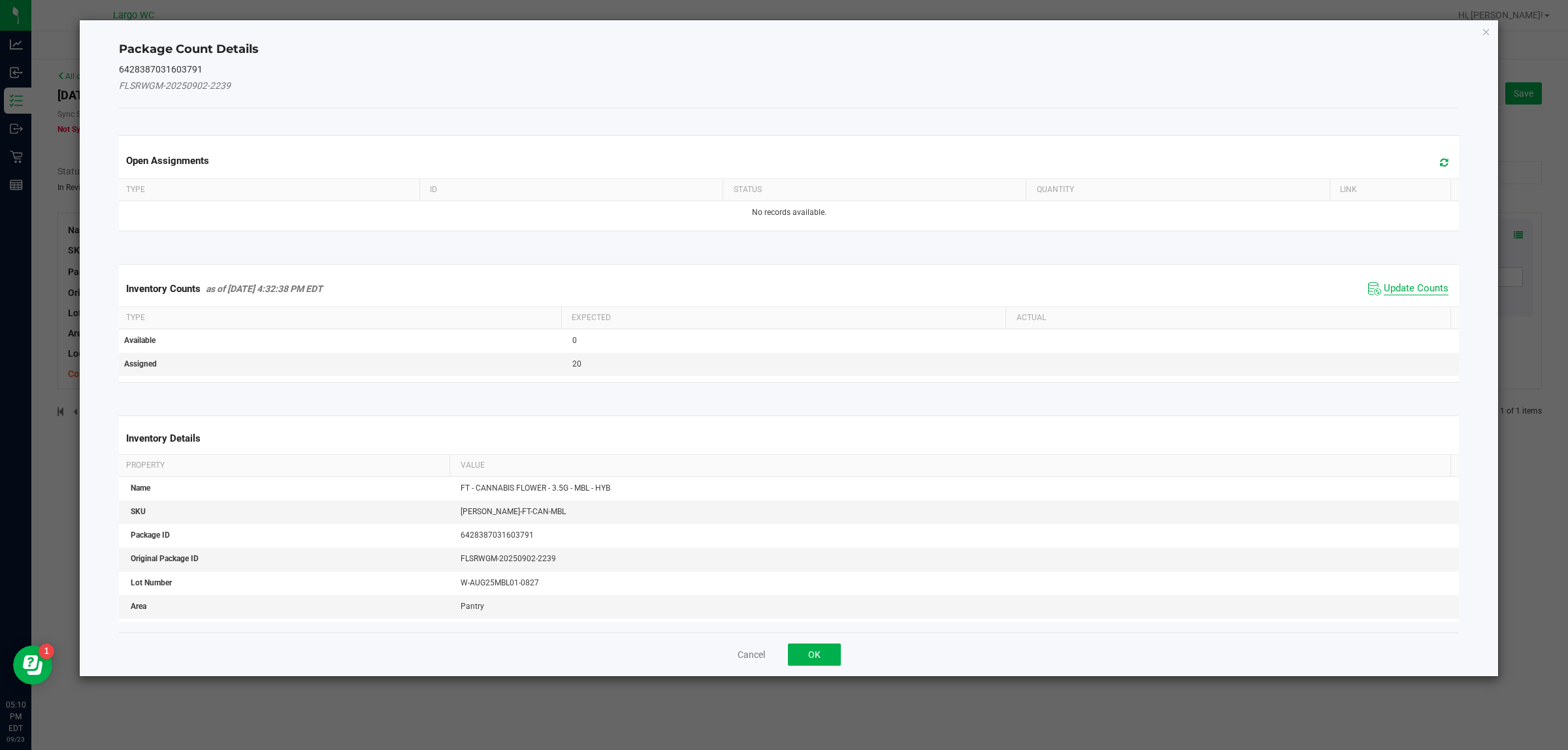
click at [1400, 285] on span "Update Counts" at bounding box center [1415, 289] width 64 height 13
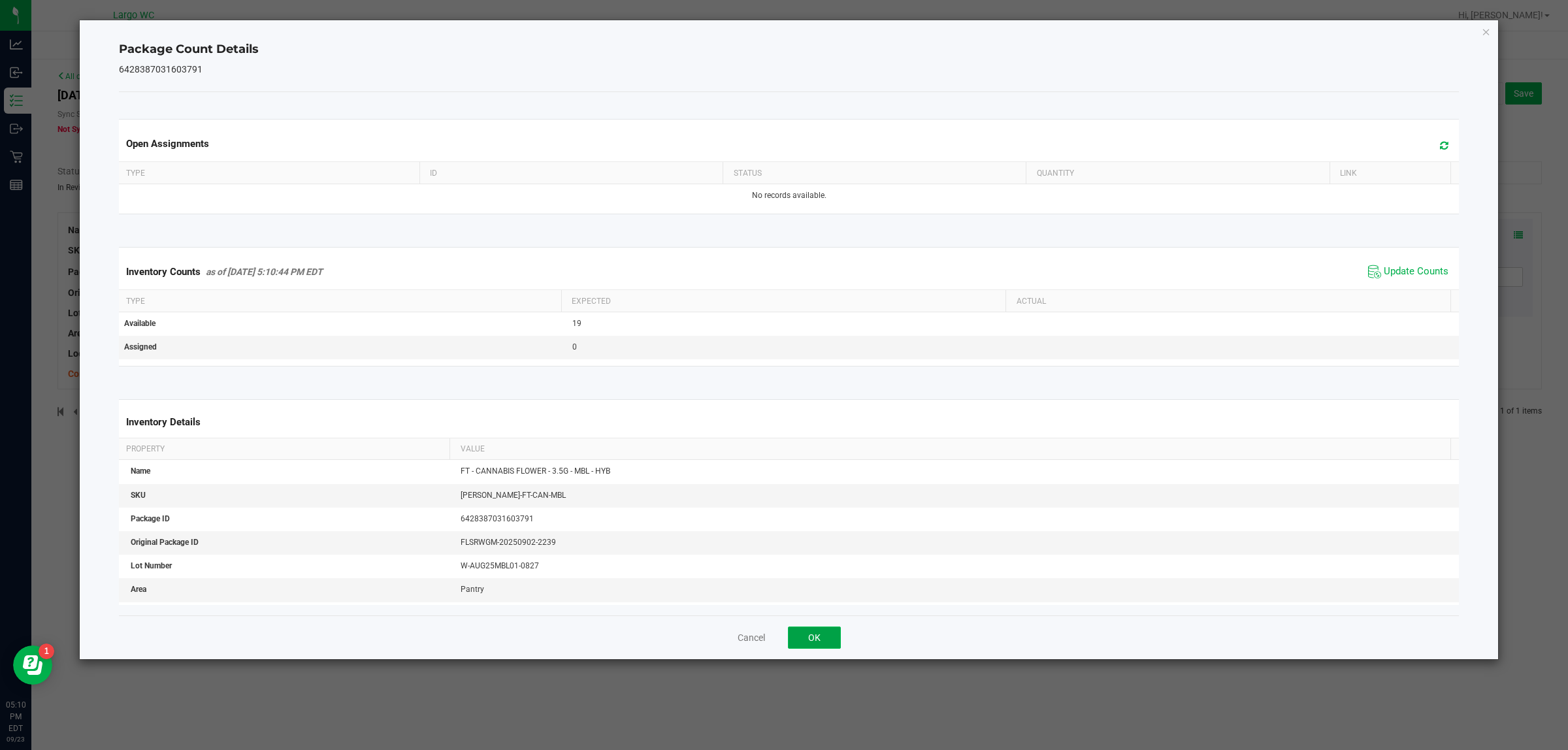
click at [816, 635] on button "OK" at bounding box center [814, 637] width 53 height 22
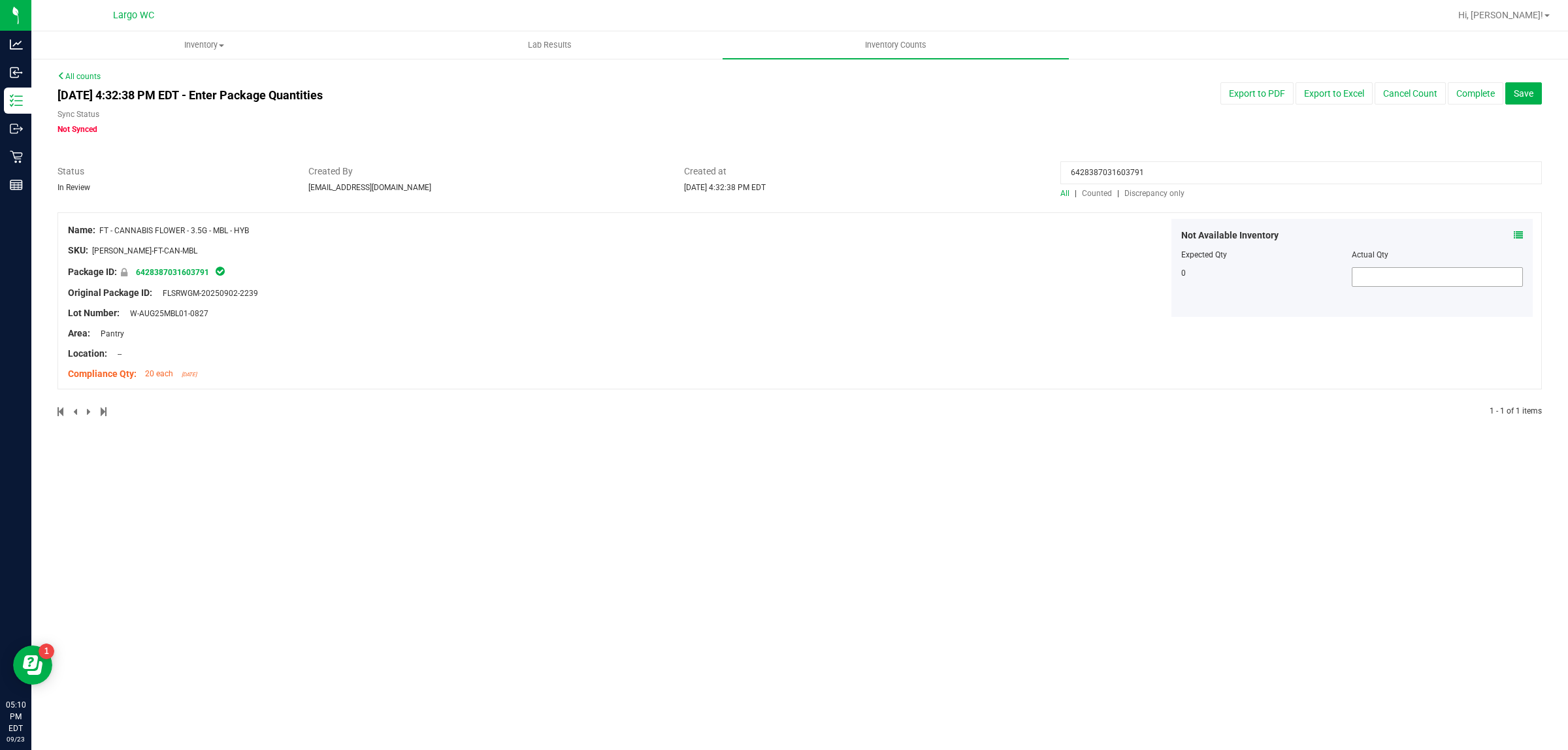
click at [1380, 275] on input "text" at bounding box center [1437, 277] width 170 height 18
click at [1519, 234] on icon at bounding box center [1518, 235] width 9 height 9
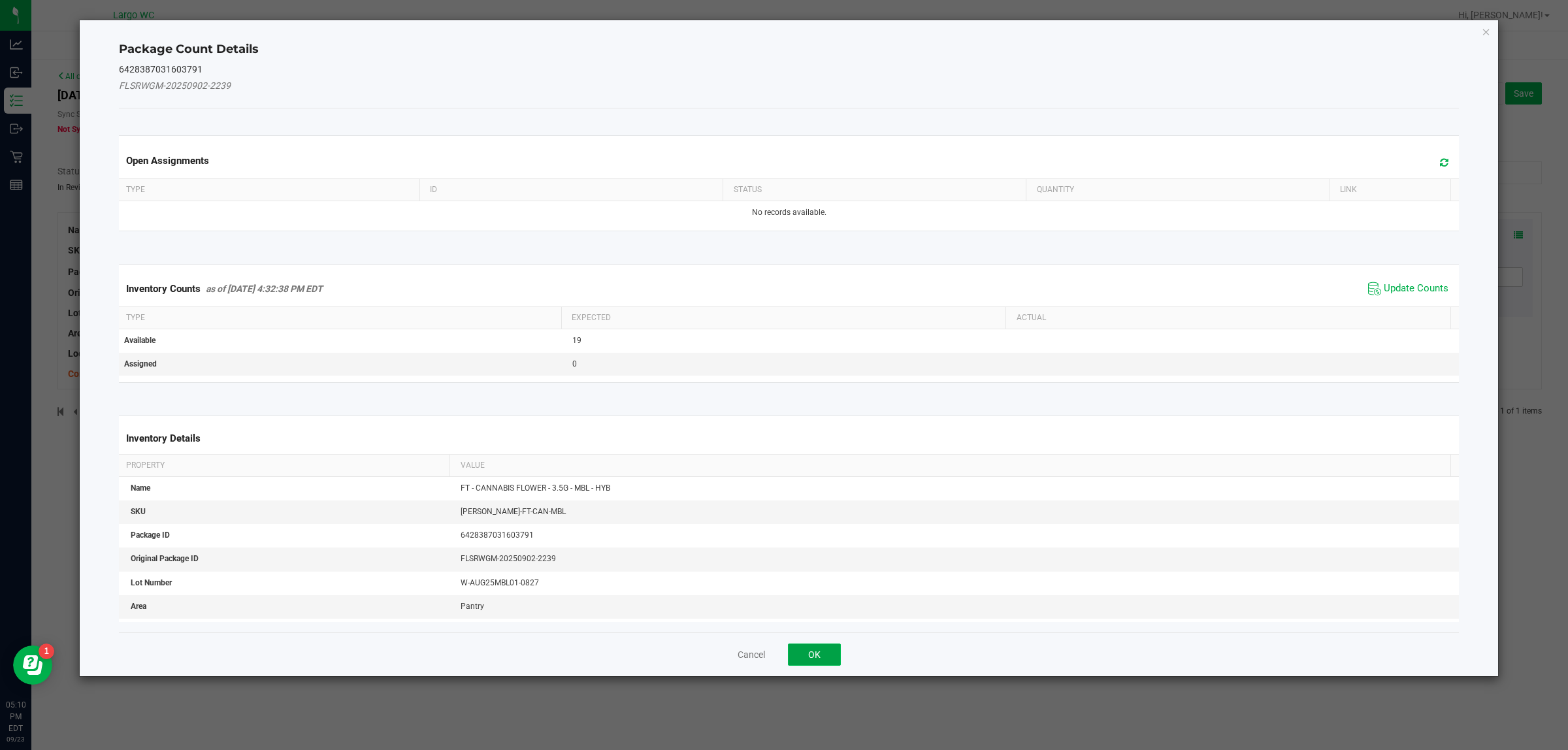
click at [808, 658] on button "OK" at bounding box center [814, 654] width 53 height 22
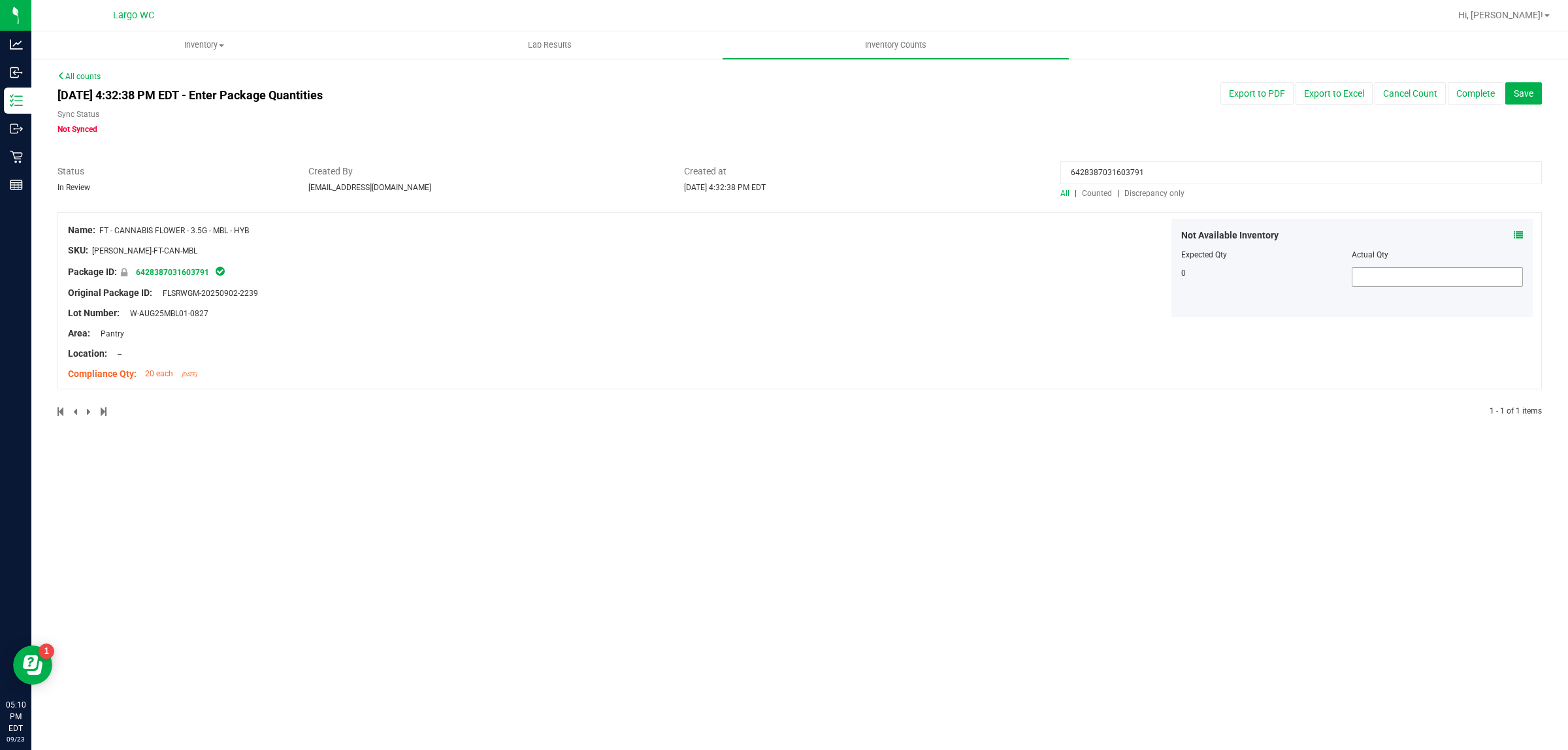
click at [1361, 279] on input "text" at bounding box center [1437, 277] width 170 height 18
click at [1099, 289] on div "Not Available Inventory Expected Qty Actual Qty 0" at bounding box center [1168, 268] width 733 height 98
click at [1098, 279] on div "Not Available Inventory Expected Qty Actual Qty 0" at bounding box center [1168, 268] width 733 height 98
click at [1150, 193] on span "Discrepancy only" at bounding box center [1154, 193] width 60 height 9
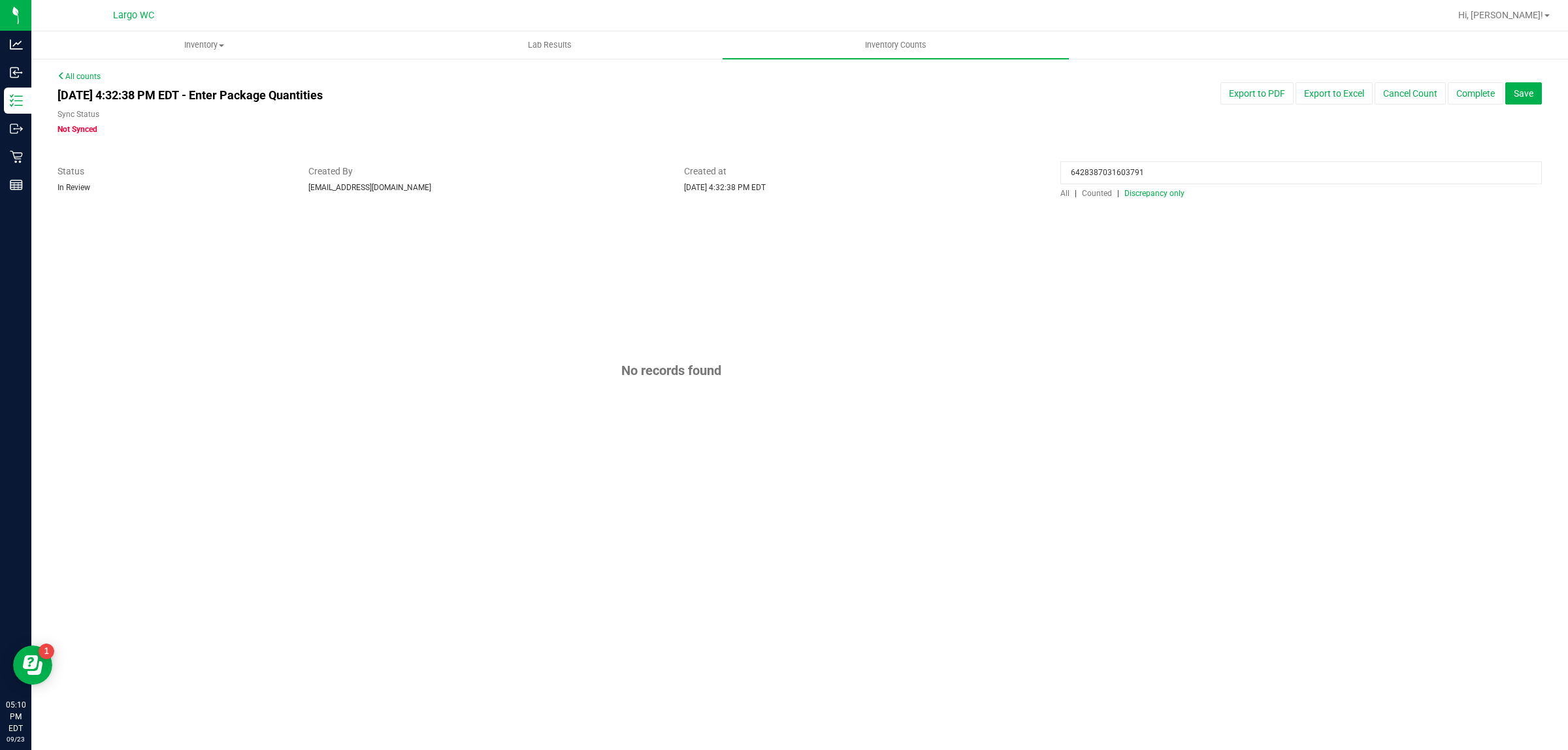
click at [1062, 194] on span "All" at bounding box center [1065, 193] width 9 height 9
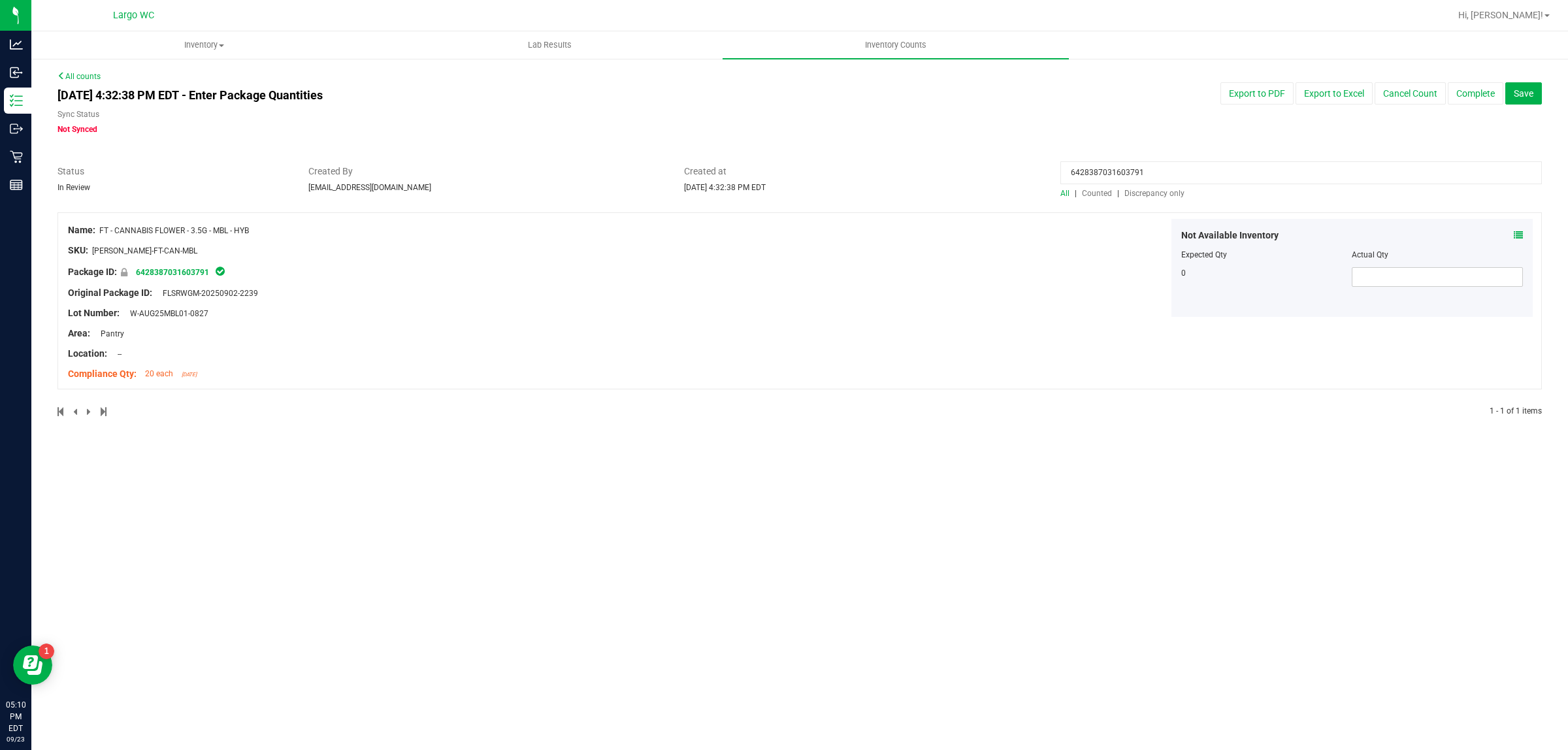
click at [1518, 234] on icon at bounding box center [1518, 235] width 9 height 9
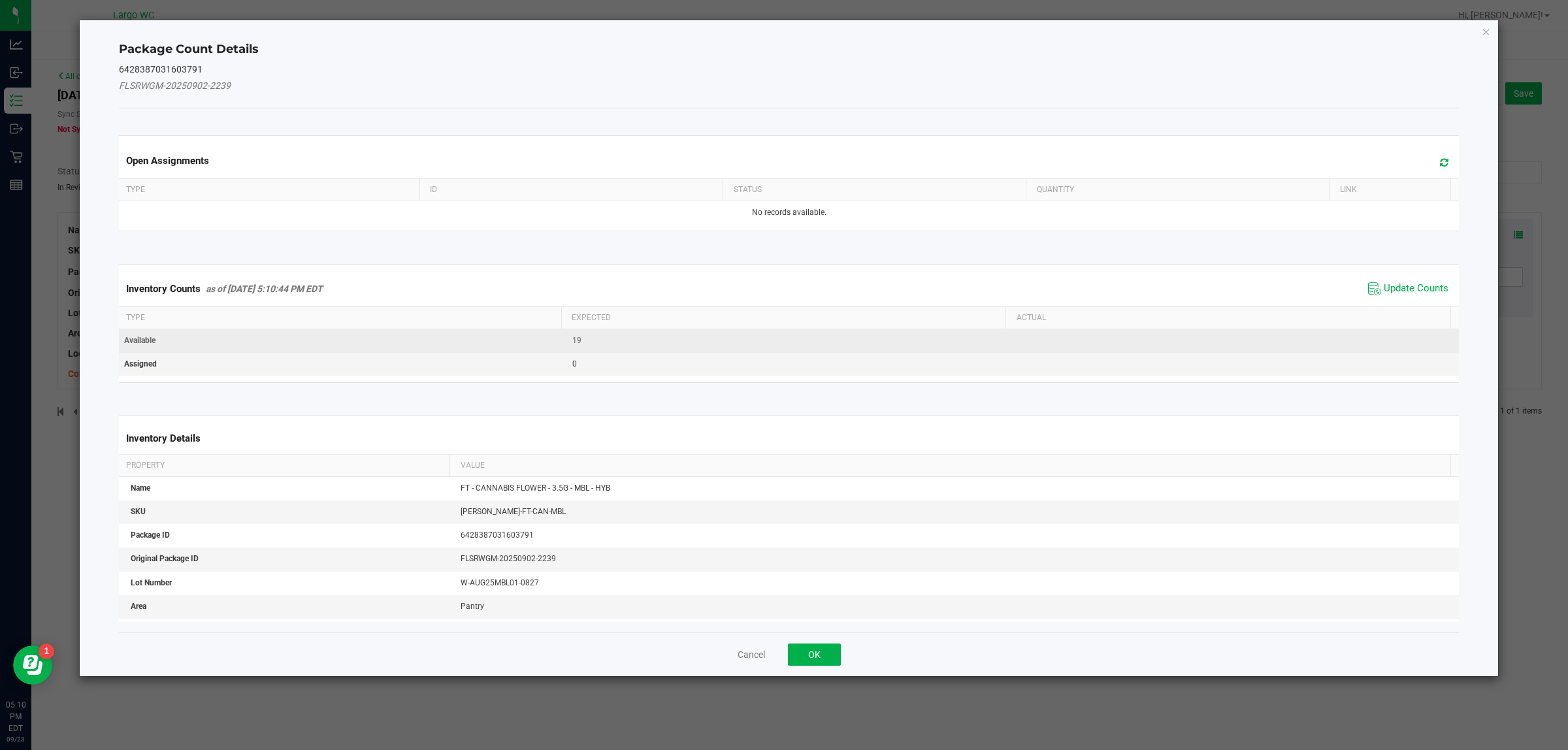
click at [1206, 341] on td at bounding box center [1237, 341] width 449 height 23
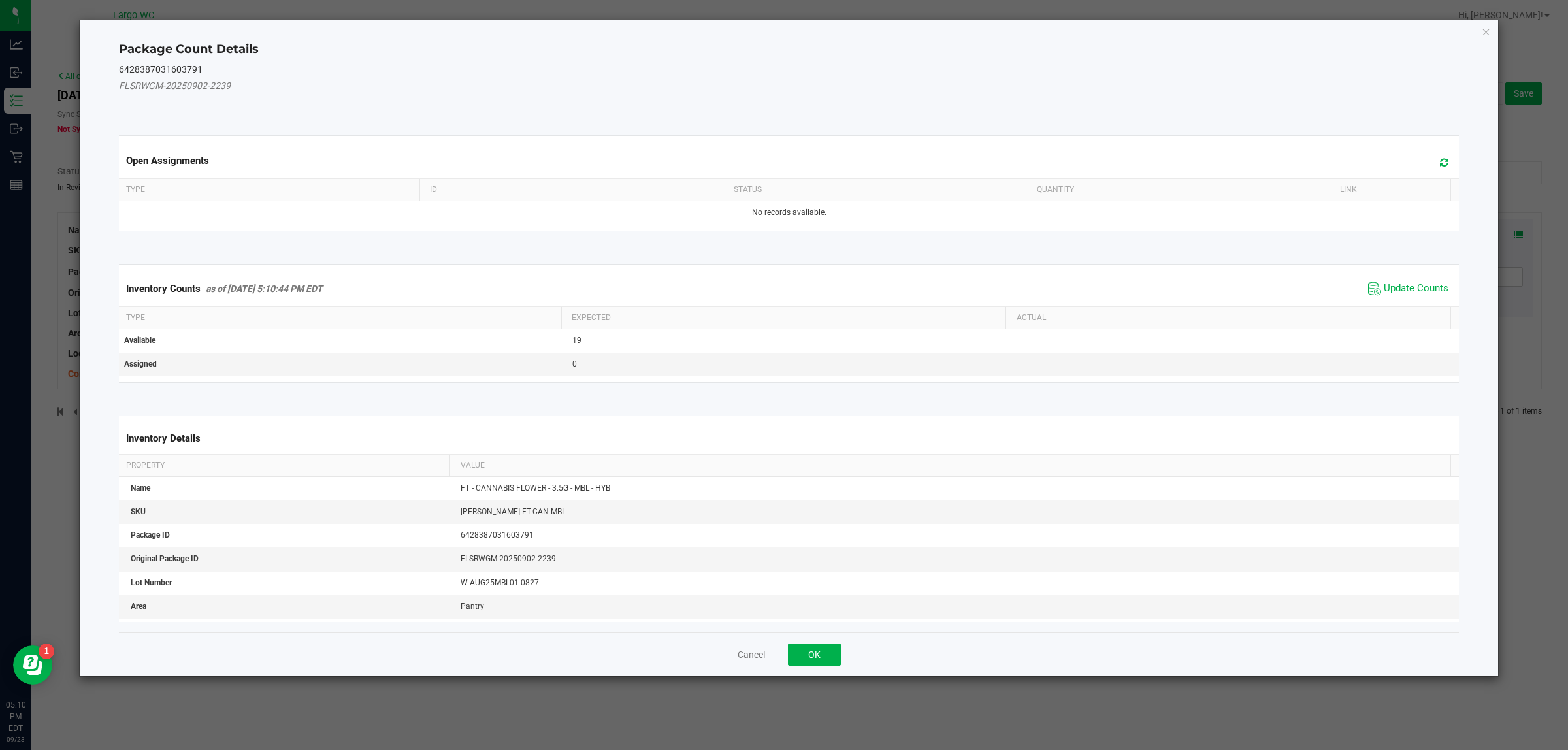
click at [1389, 288] on span "Update Counts" at bounding box center [1415, 289] width 64 height 13
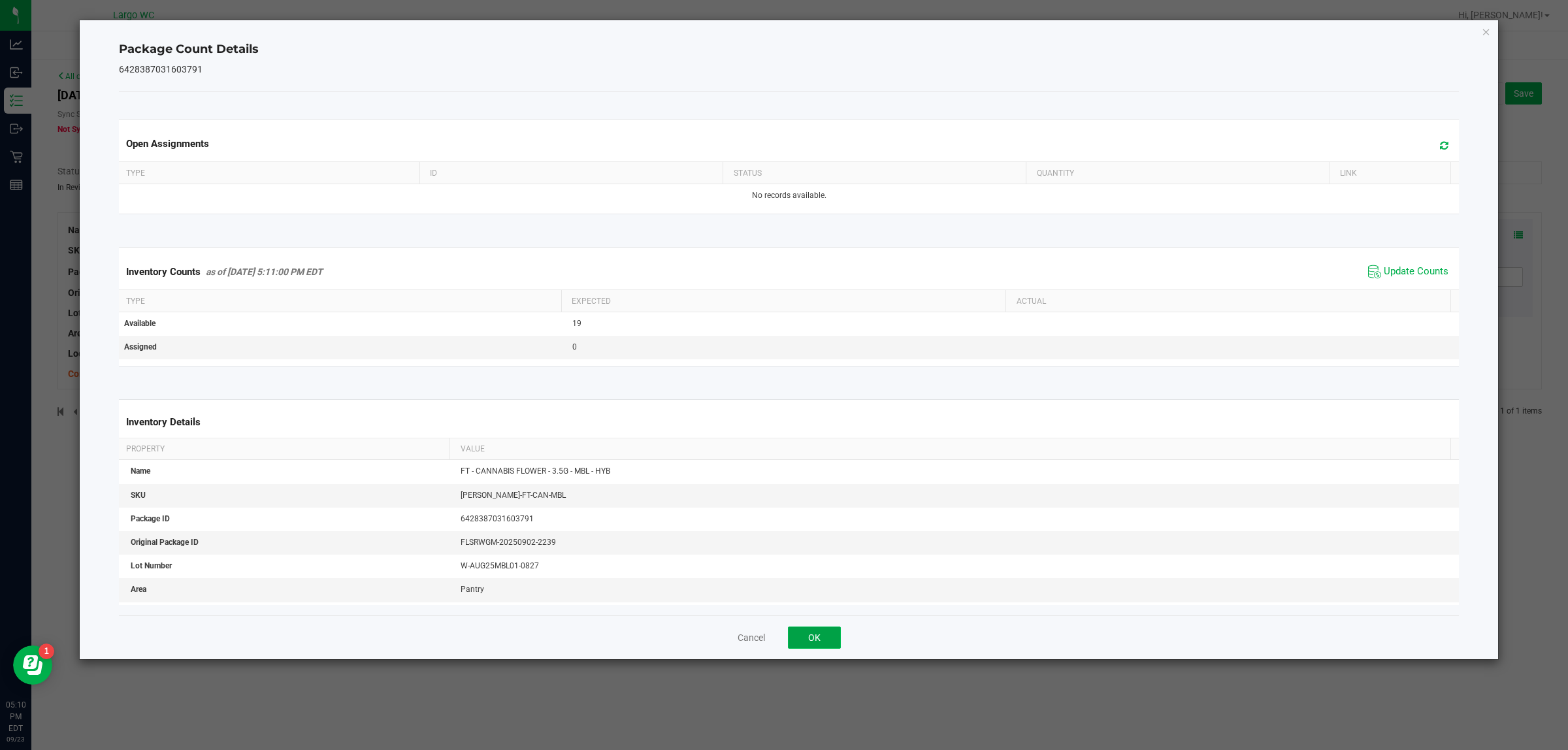
click at [823, 629] on button "OK" at bounding box center [814, 637] width 53 height 22
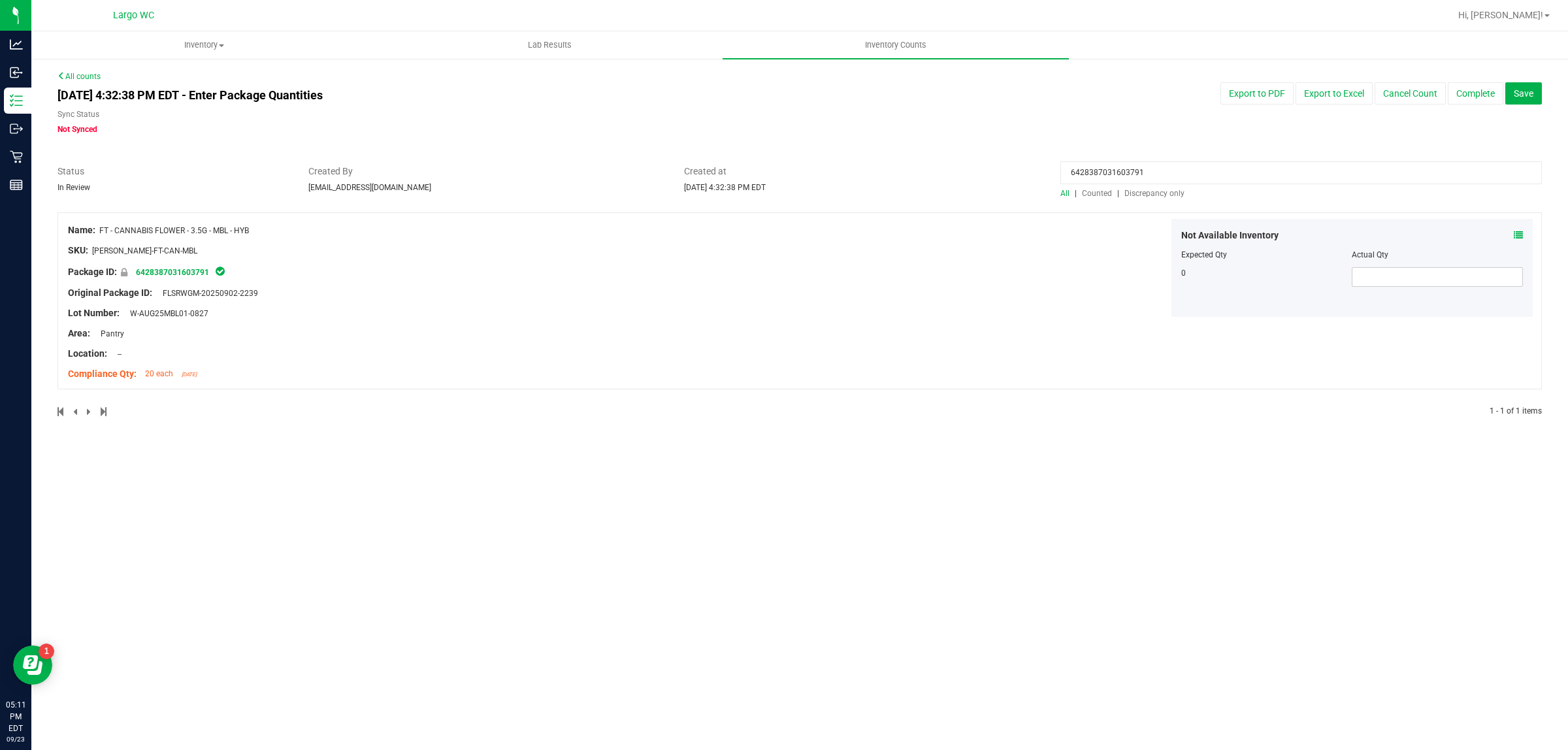
click at [1163, 193] on span "Discrepancy only" at bounding box center [1154, 193] width 60 height 9
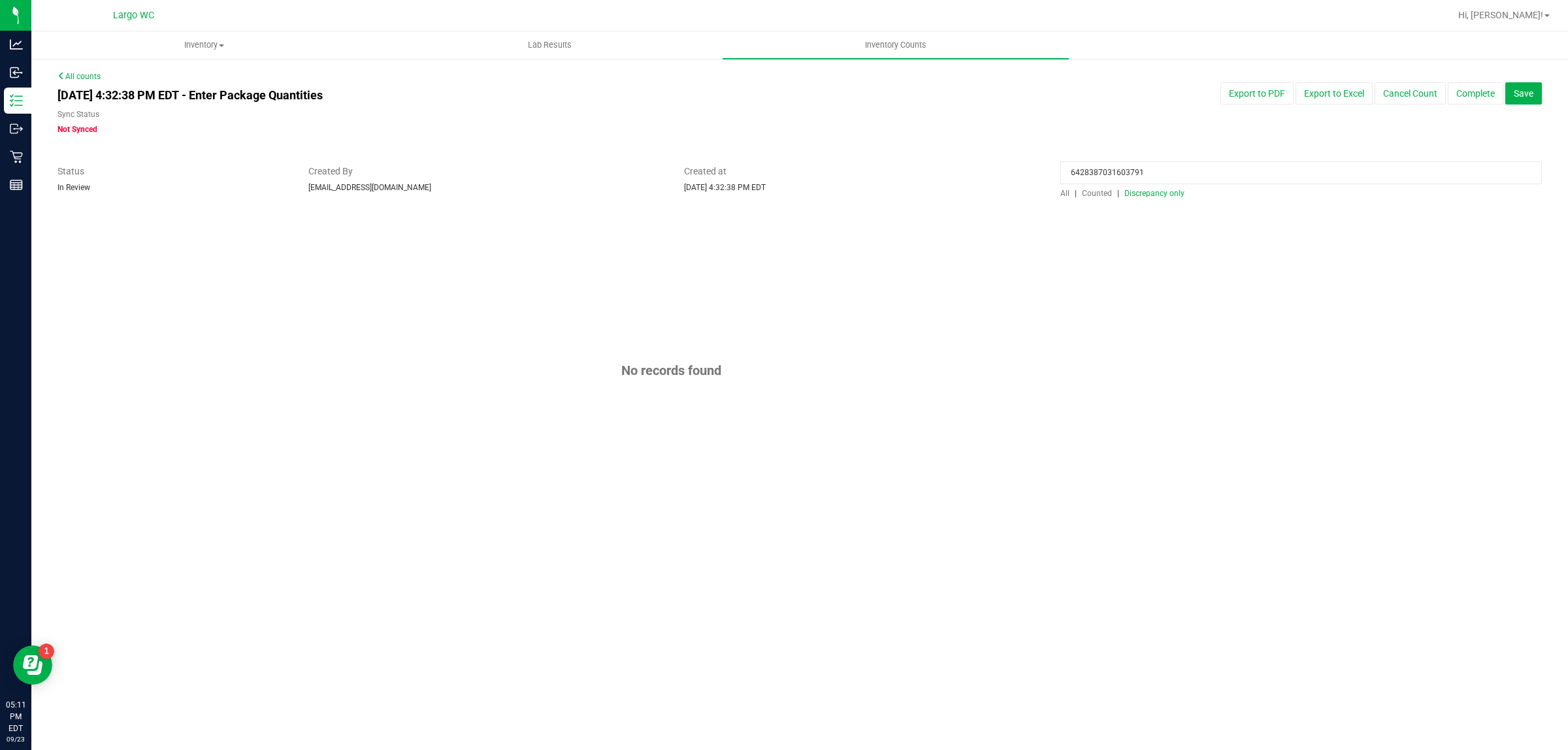
click at [1065, 193] on span "All" at bounding box center [1065, 193] width 9 height 9
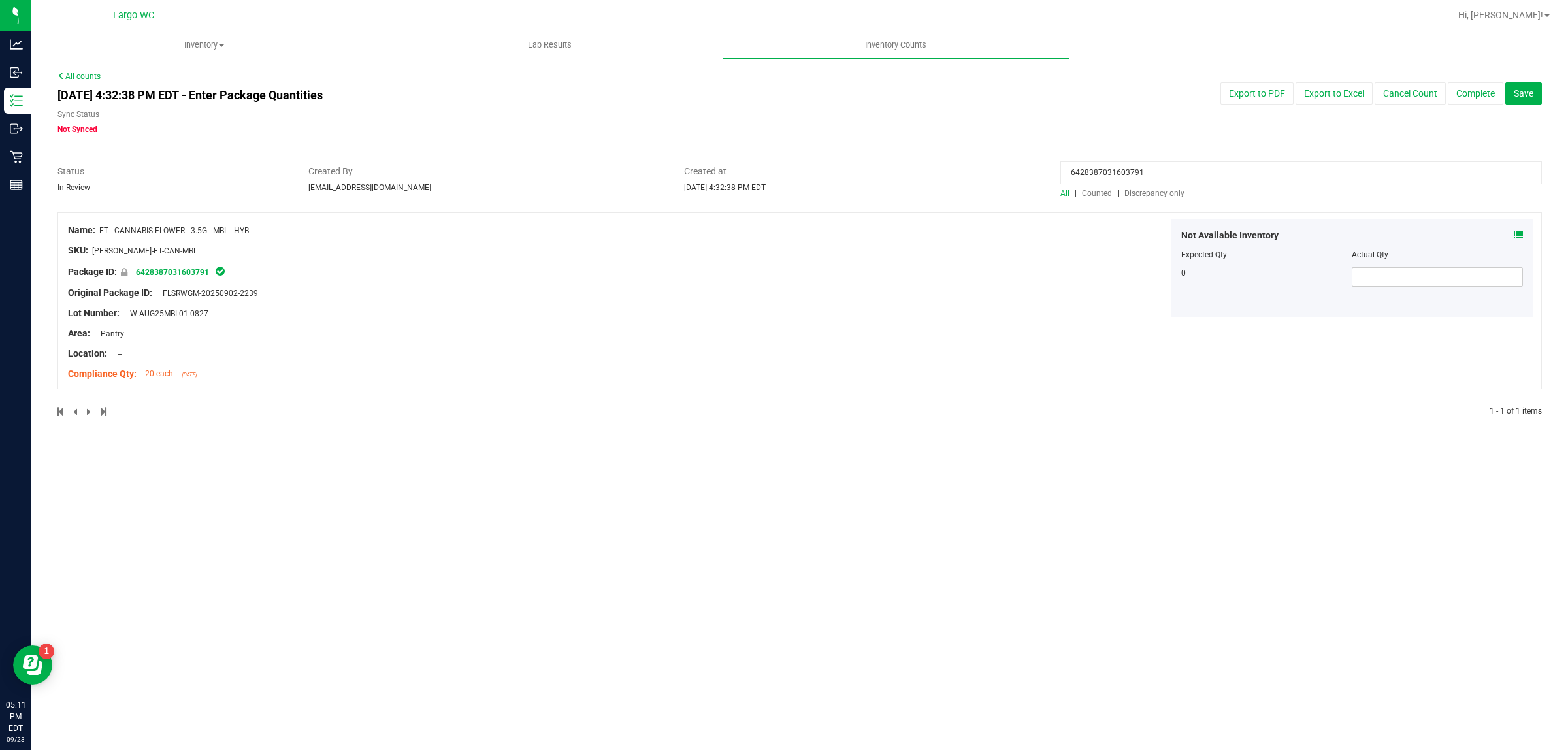
click at [1232, 172] on input "6428387031603791" at bounding box center [1301, 173] width 481 height 23
type input "6"
click at [1158, 193] on span "Discrepancy only" at bounding box center [1154, 193] width 60 height 9
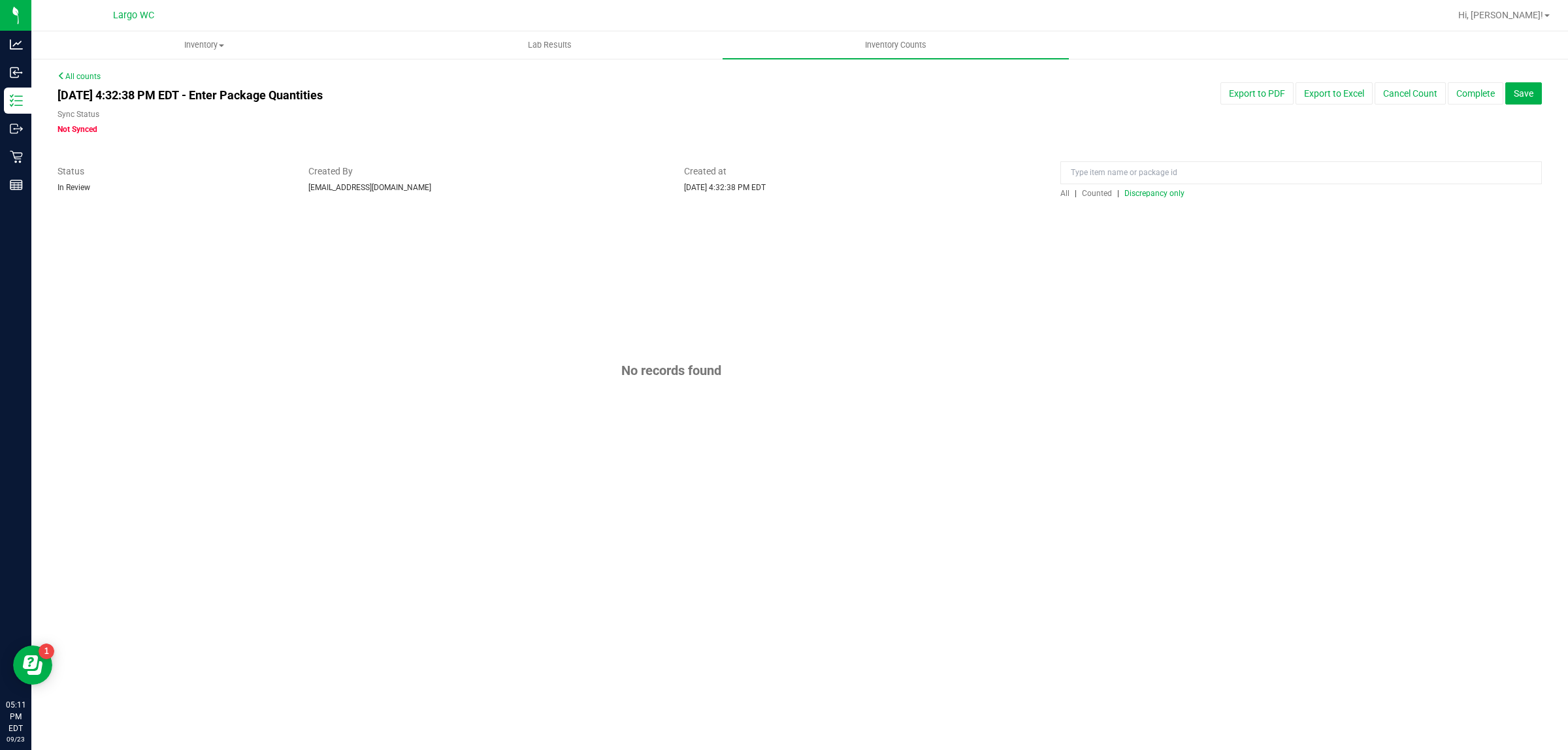
click at [1065, 193] on span "All" at bounding box center [1065, 193] width 9 height 9
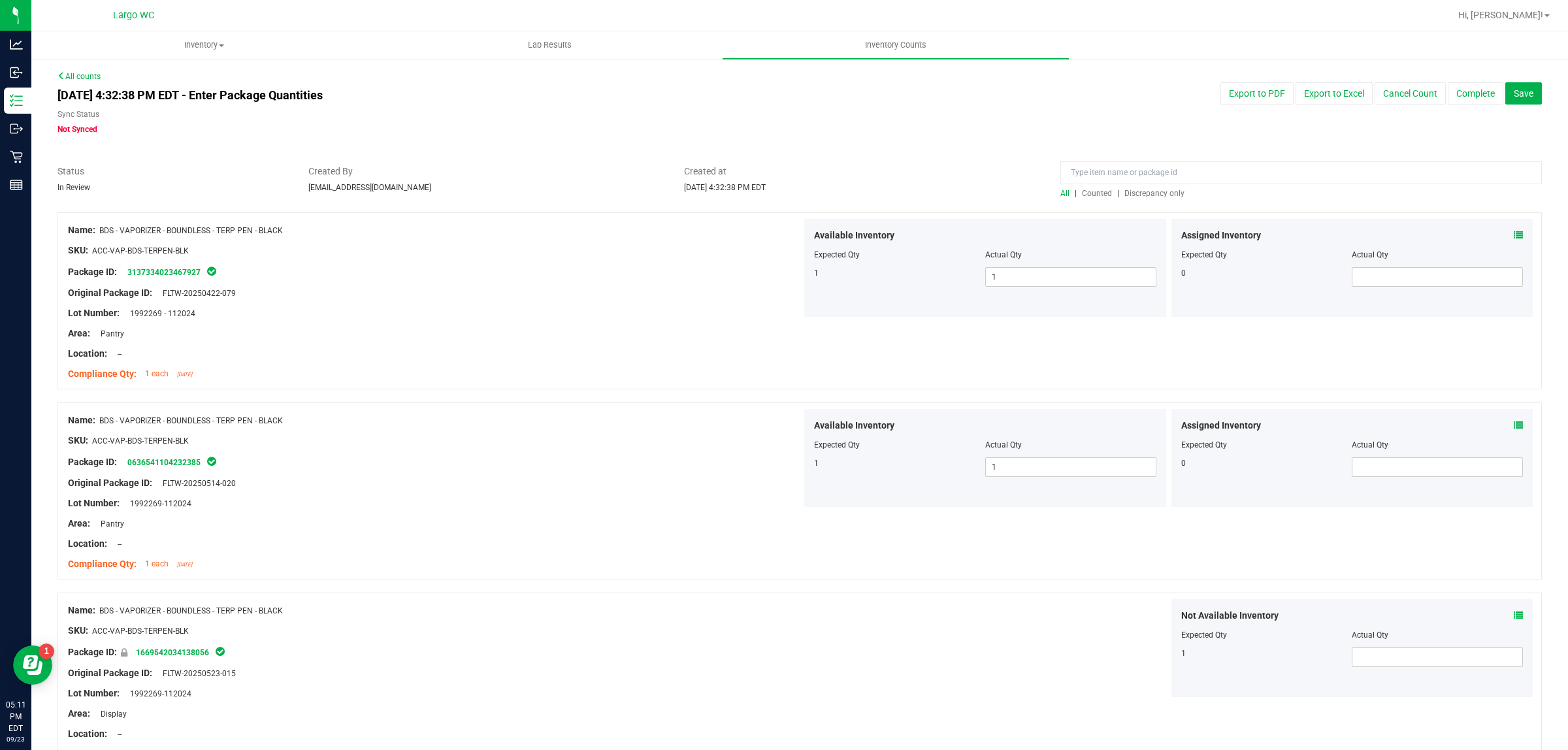
click at [1153, 193] on span "Discrepancy only" at bounding box center [1154, 193] width 60 height 9
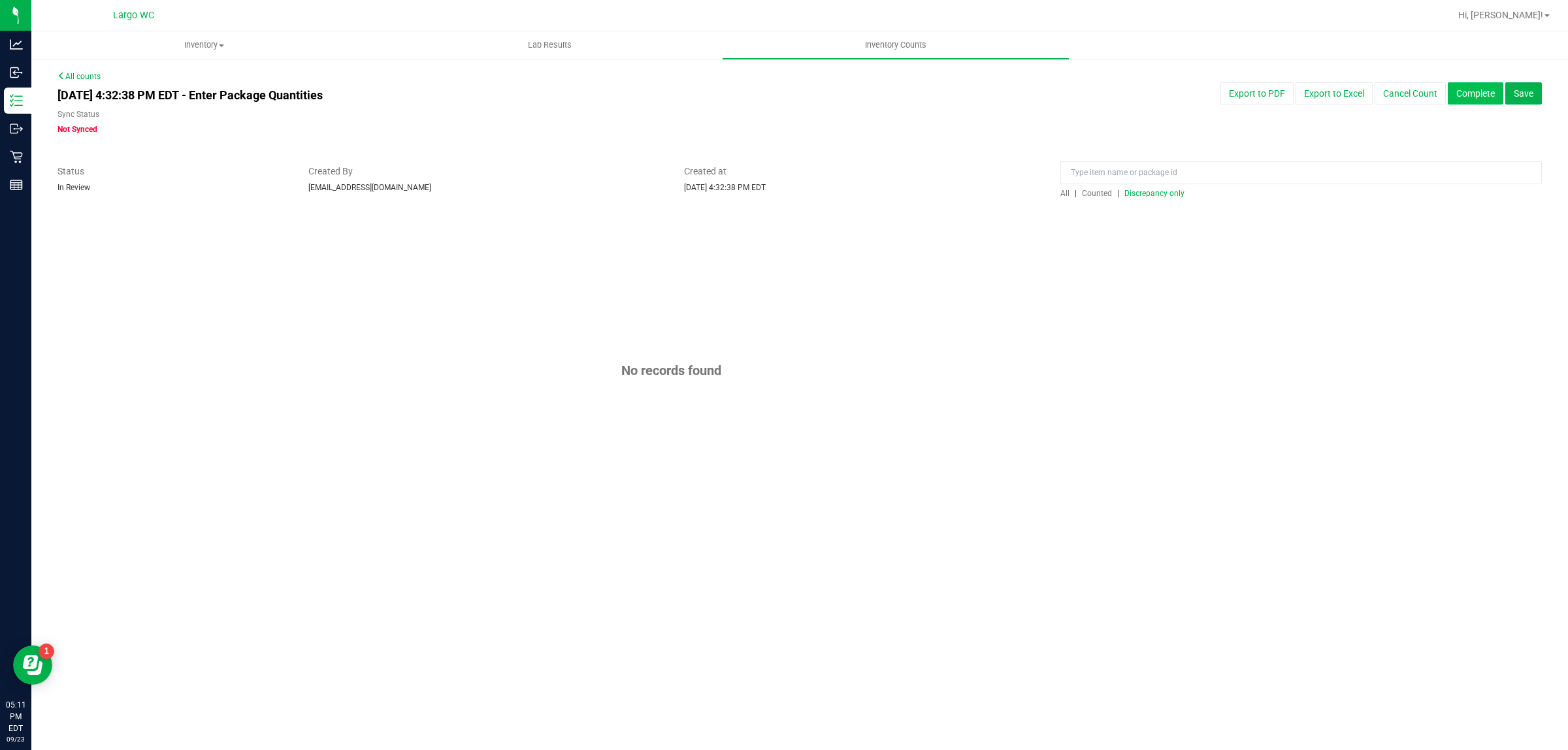
click at [1474, 95] on button "Complete" at bounding box center [1475, 93] width 55 height 22
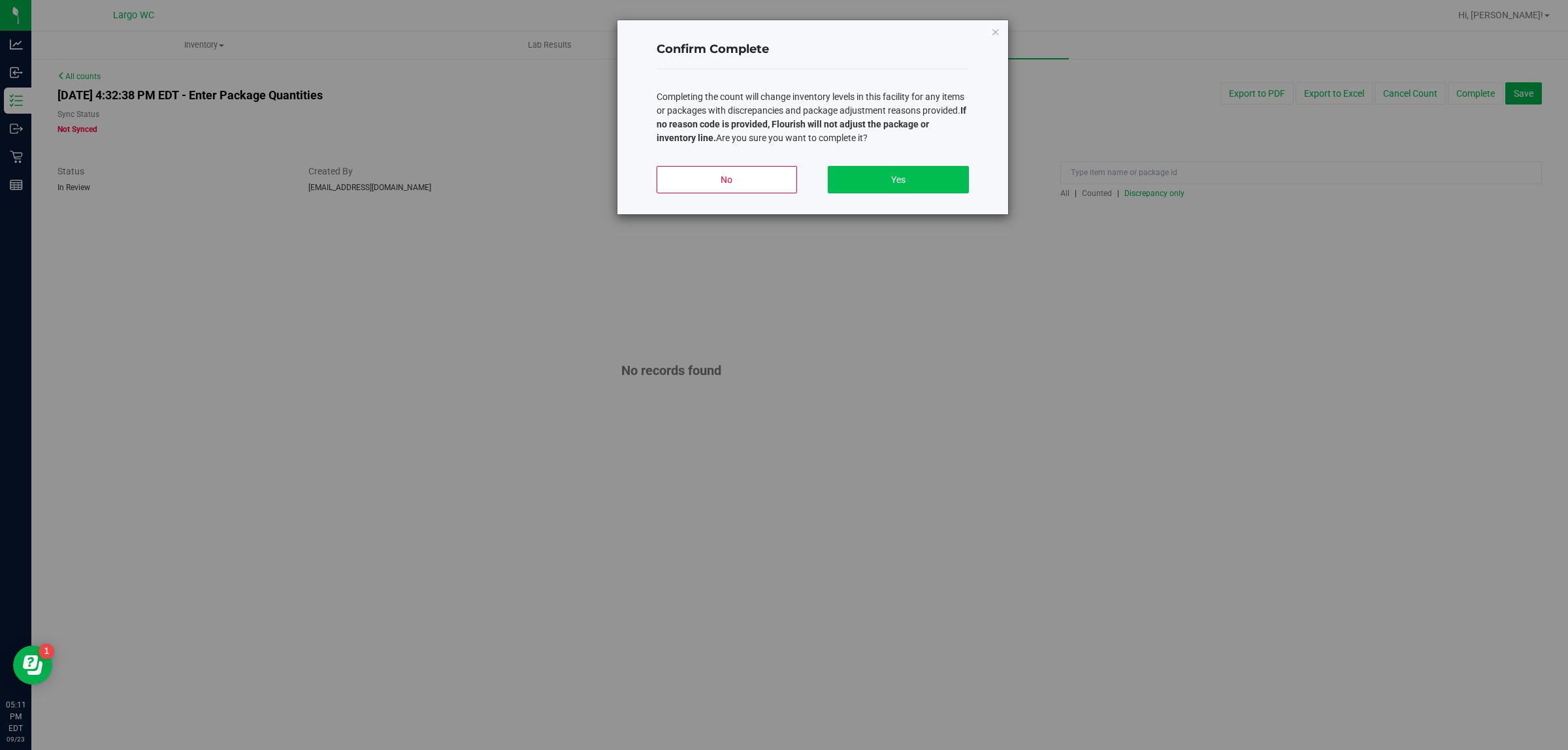
click at [946, 176] on button "Yes" at bounding box center [898, 179] width 140 height 28
